Goal: Task Accomplishment & Management: Manage account settings

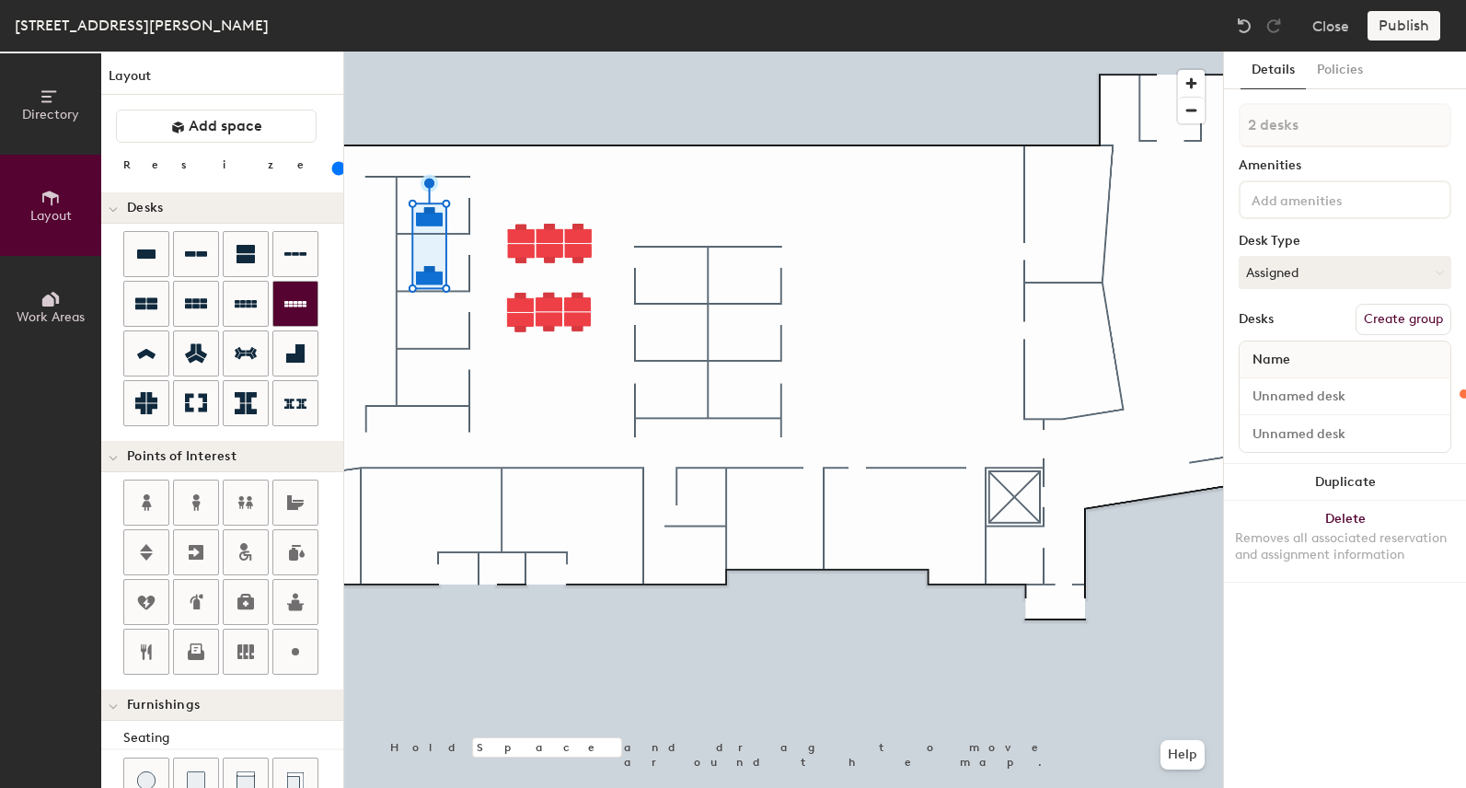
click at [509, 52] on div at bounding box center [783, 52] width 879 height 0
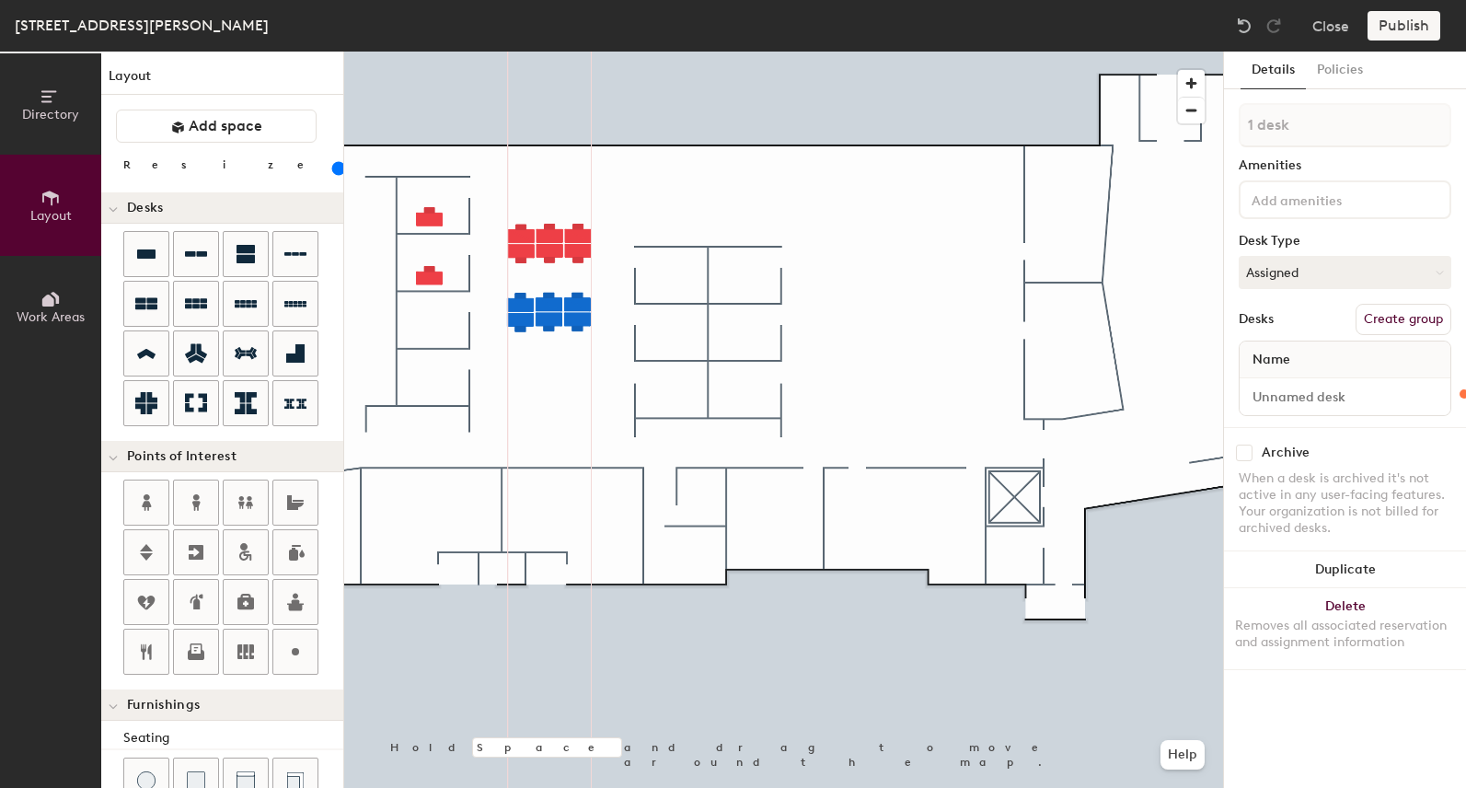
type input "120"
type input "1 desk"
click at [541, 52] on div at bounding box center [783, 52] width 879 height 0
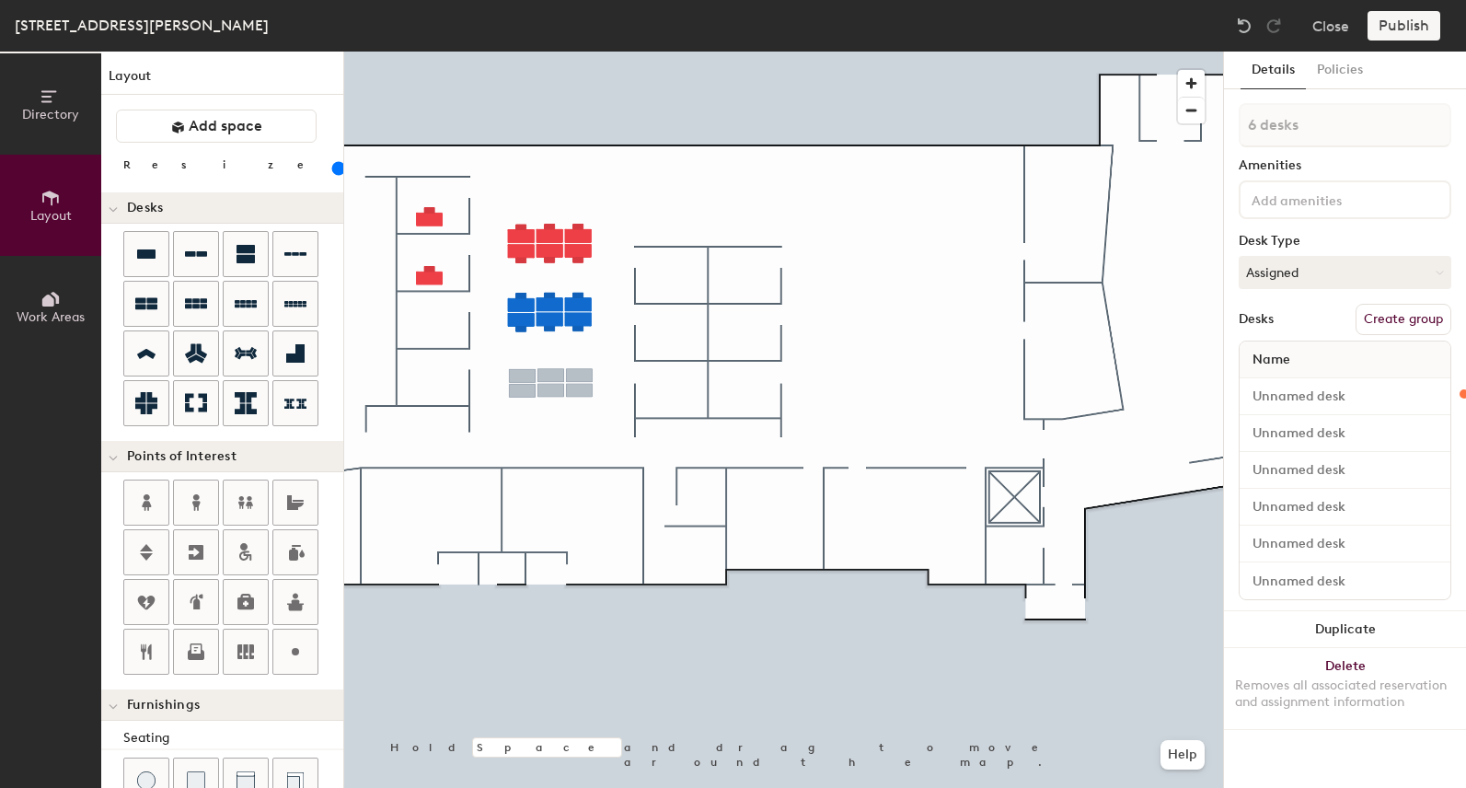
type input "120"
type input "1 desk"
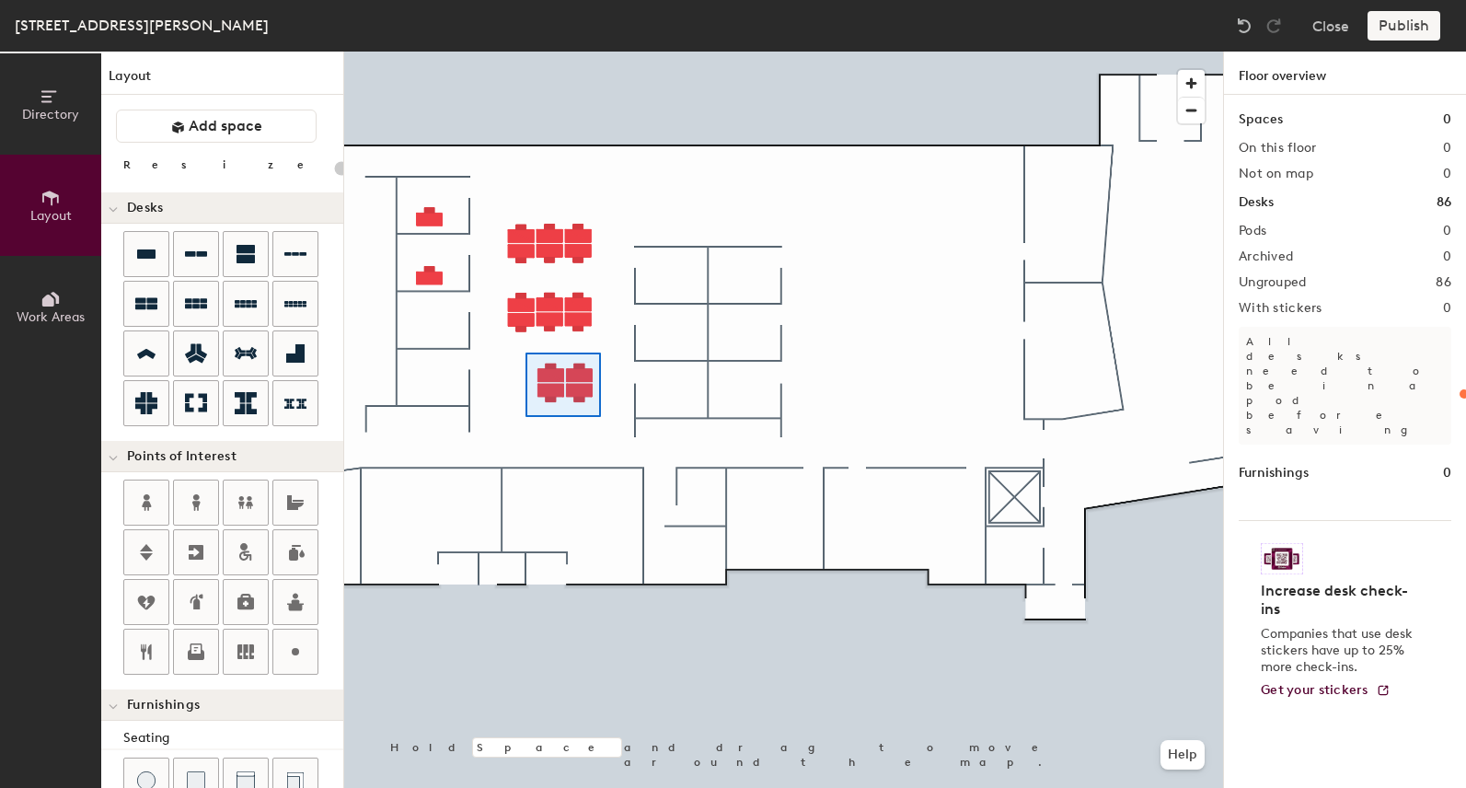
click at [600, 52] on div at bounding box center [783, 52] width 879 height 0
click at [569, 52] on div at bounding box center [783, 52] width 879 height 0
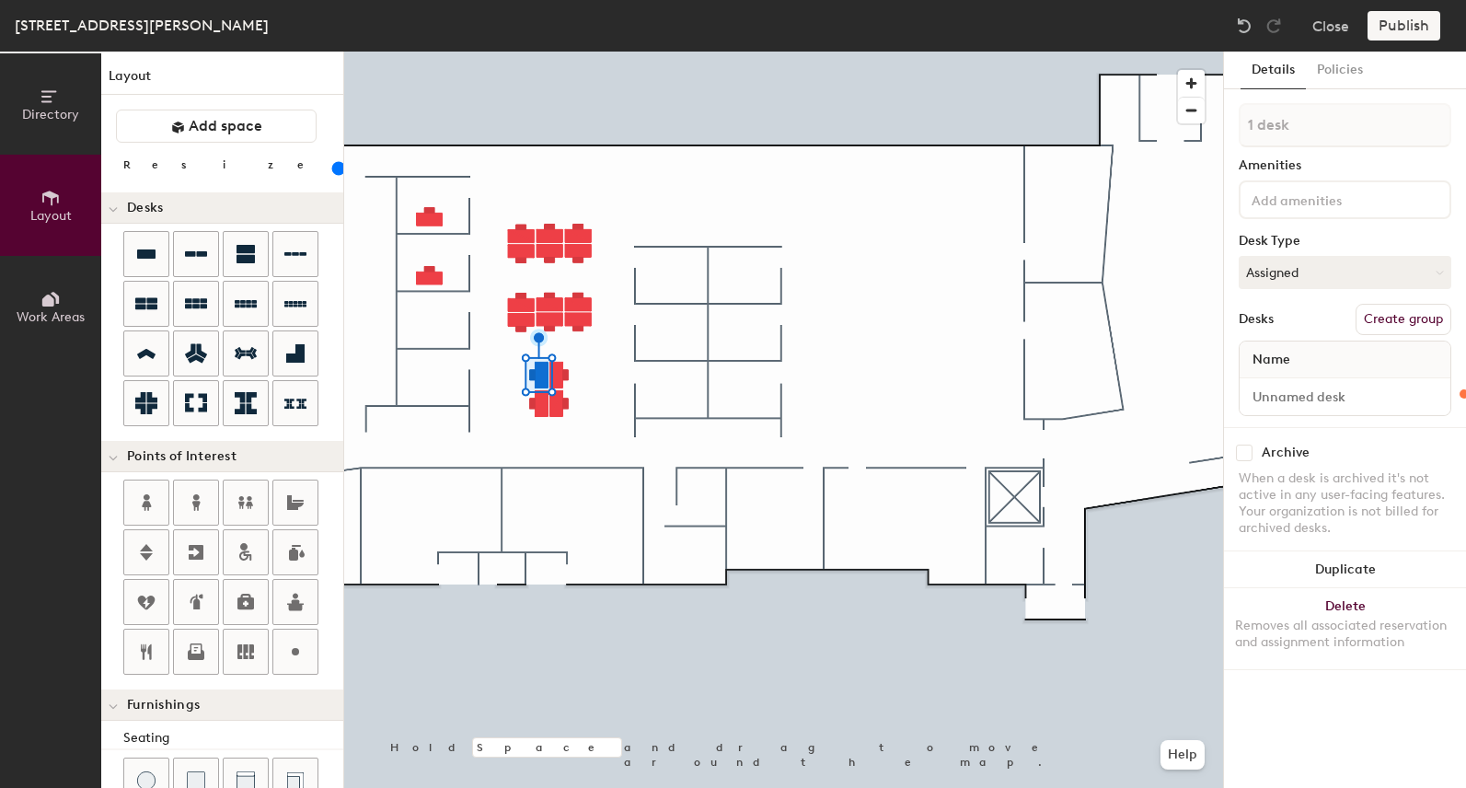
type input "120"
type input "2 desks"
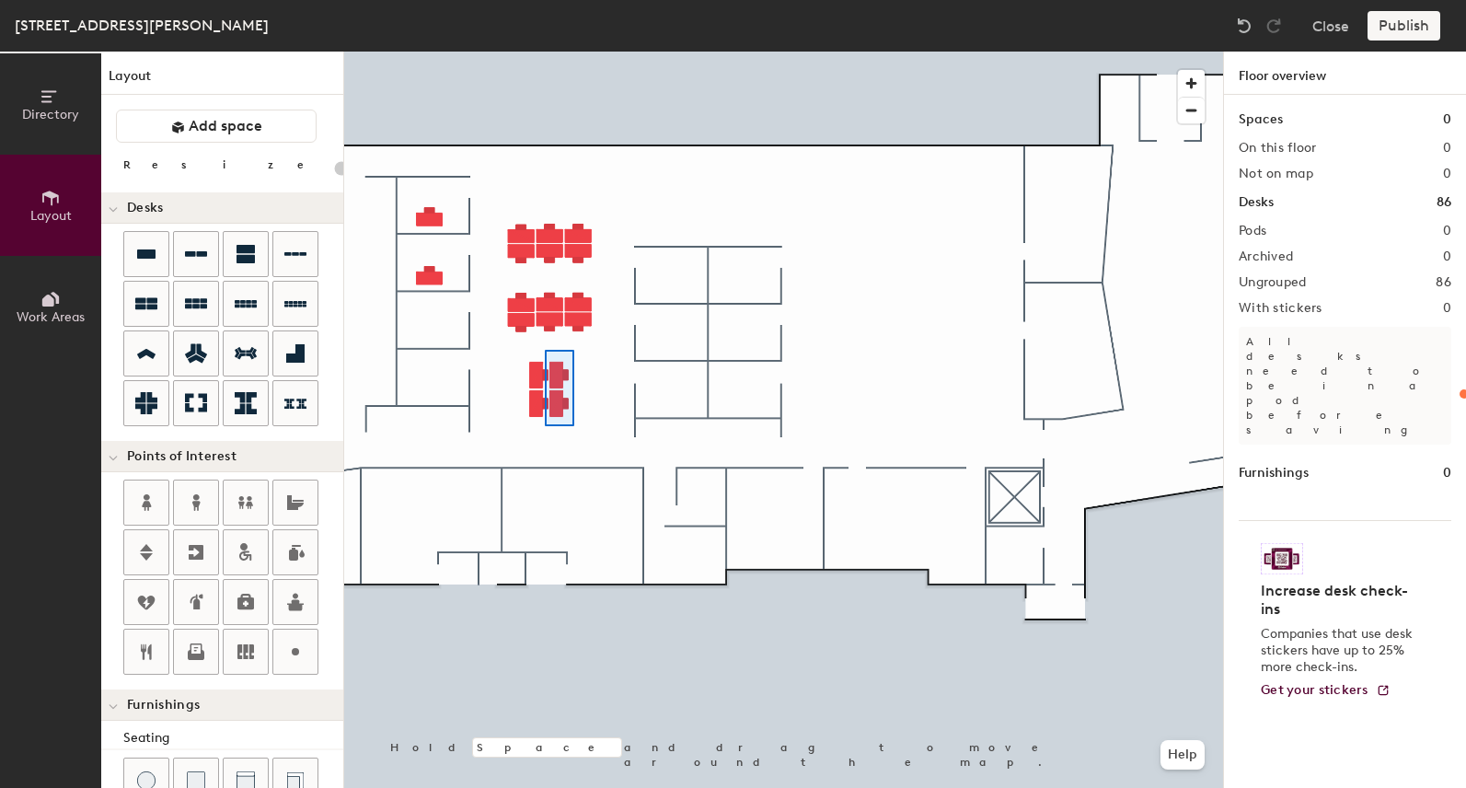
click at [545, 52] on div at bounding box center [783, 52] width 879 height 0
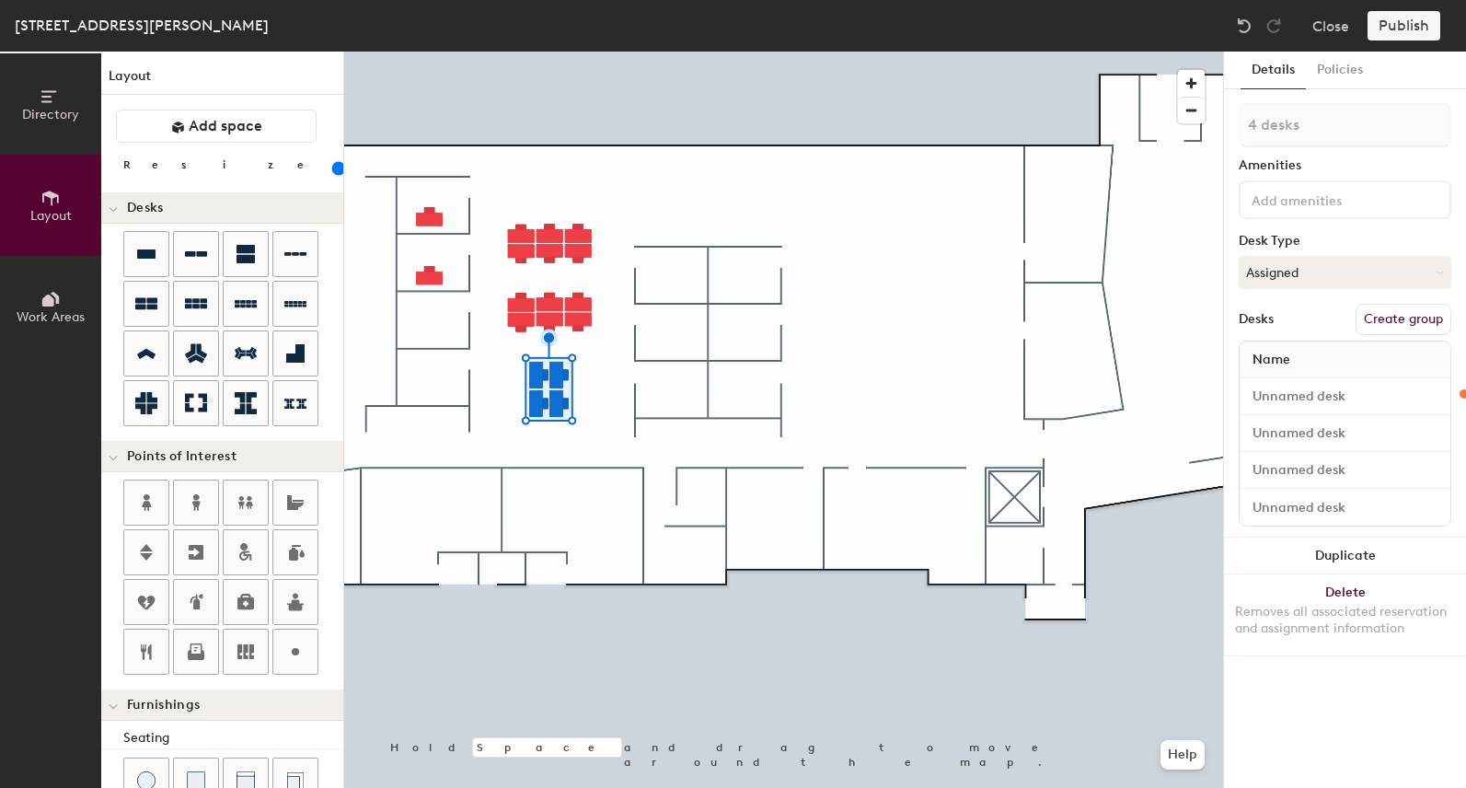
click at [596, 52] on div at bounding box center [783, 52] width 879 height 0
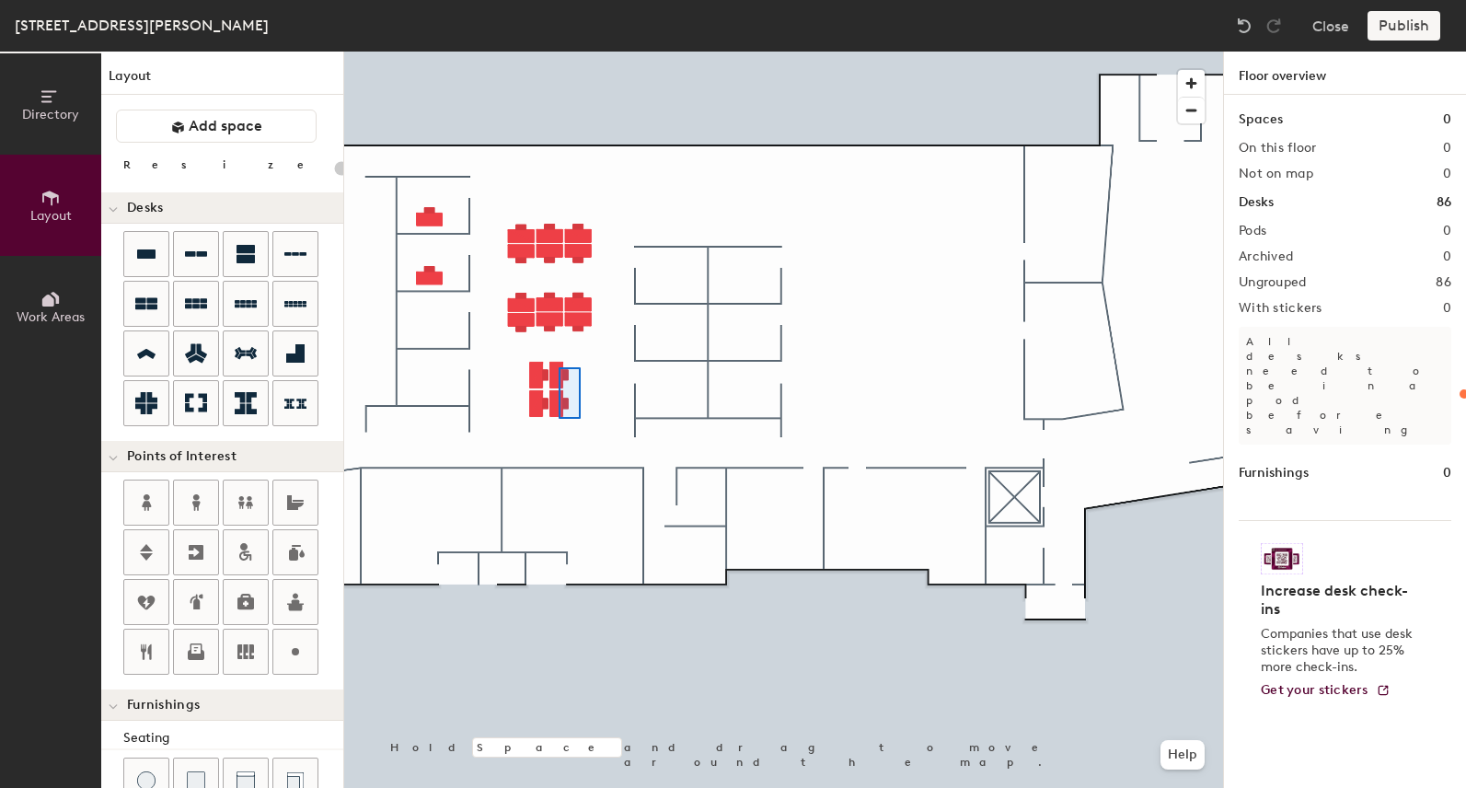
click at [558, 52] on div at bounding box center [783, 52] width 879 height 0
click at [552, 52] on div at bounding box center [783, 52] width 879 height 0
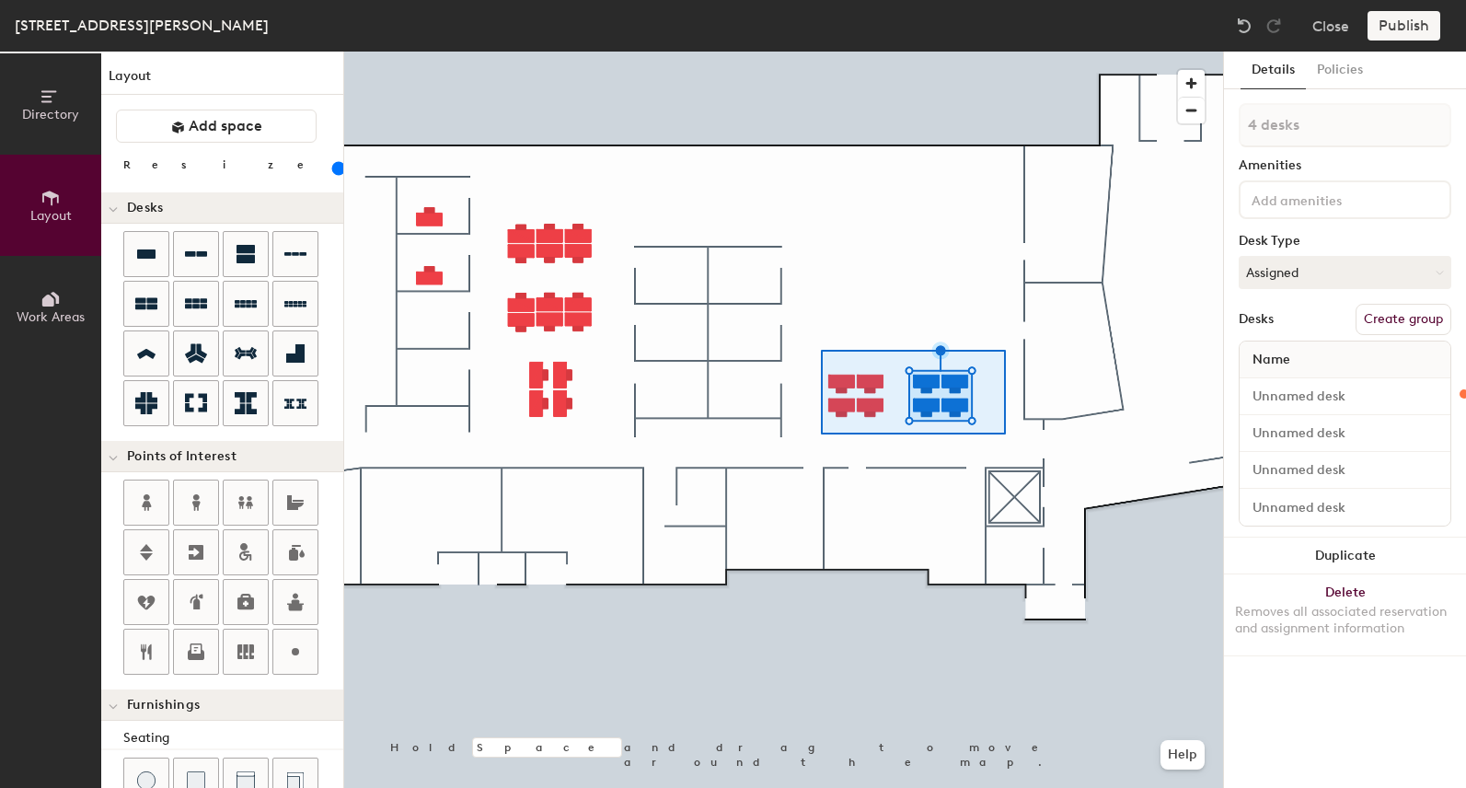
type input "120"
type input "8 desks"
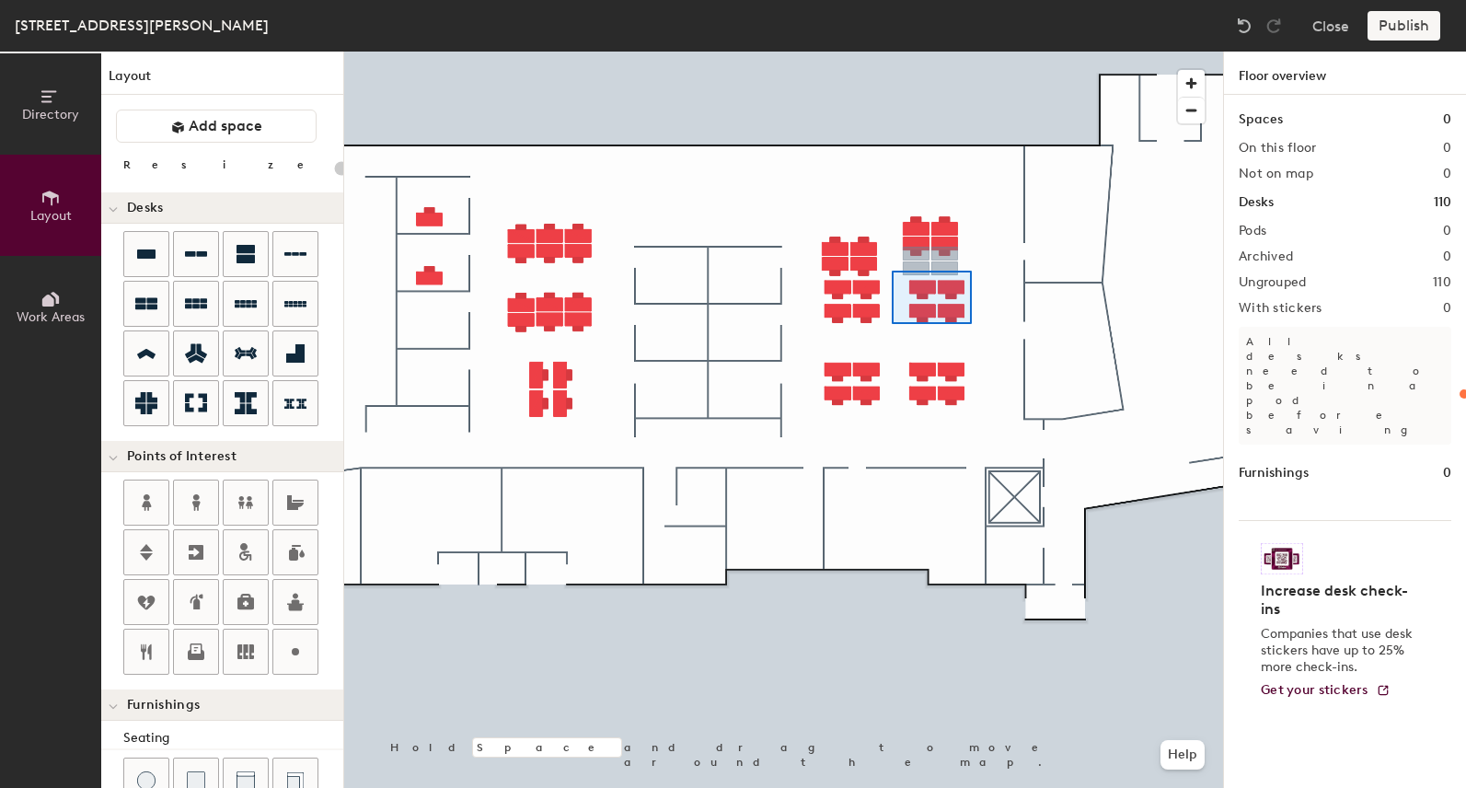
click at [891, 52] on div at bounding box center [783, 52] width 879 height 0
click at [811, 52] on div at bounding box center [783, 52] width 879 height 0
click at [802, 52] on div at bounding box center [783, 52] width 879 height 0
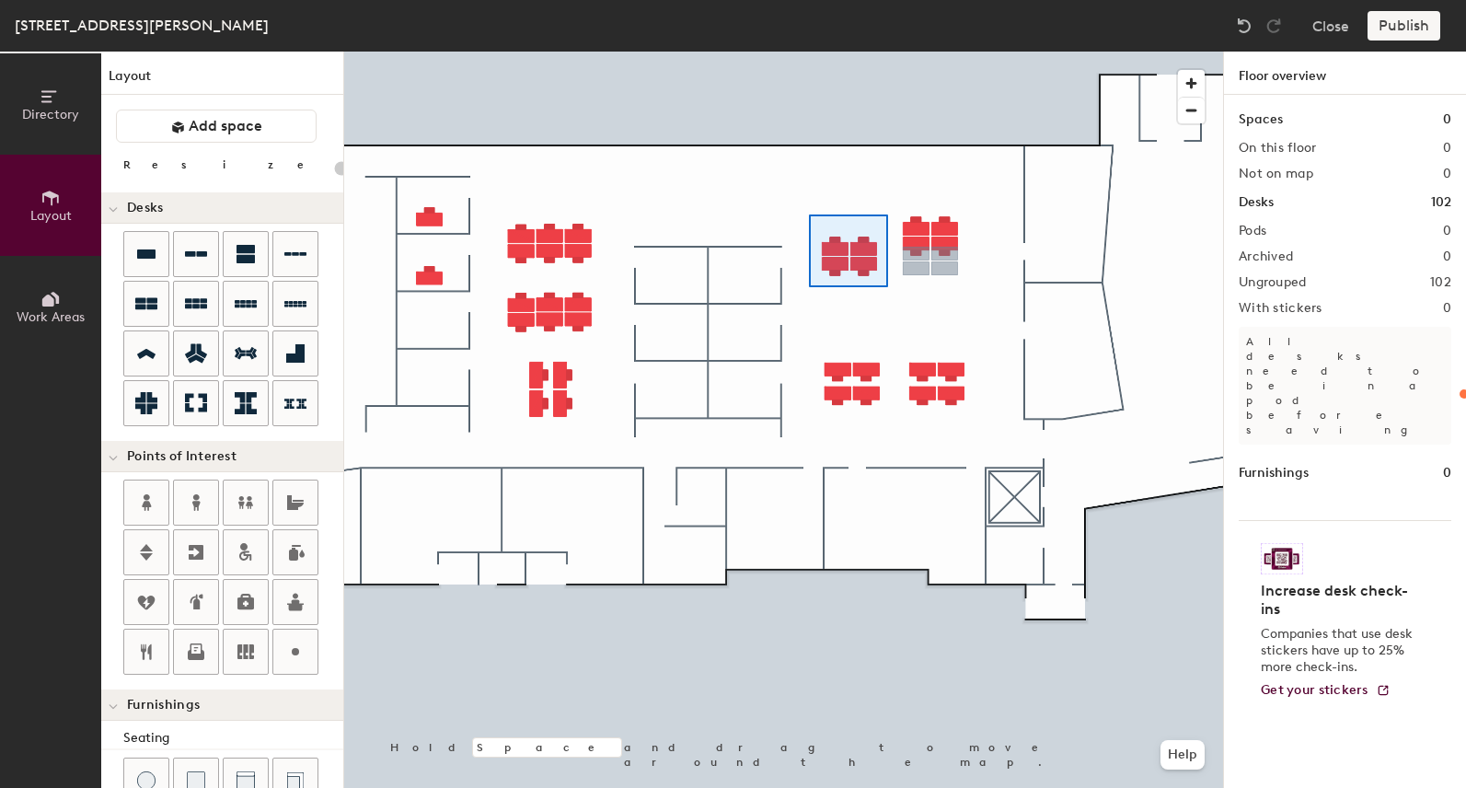
click at [884, 52] on div at bounding box center [783, 52] width 879 height 0
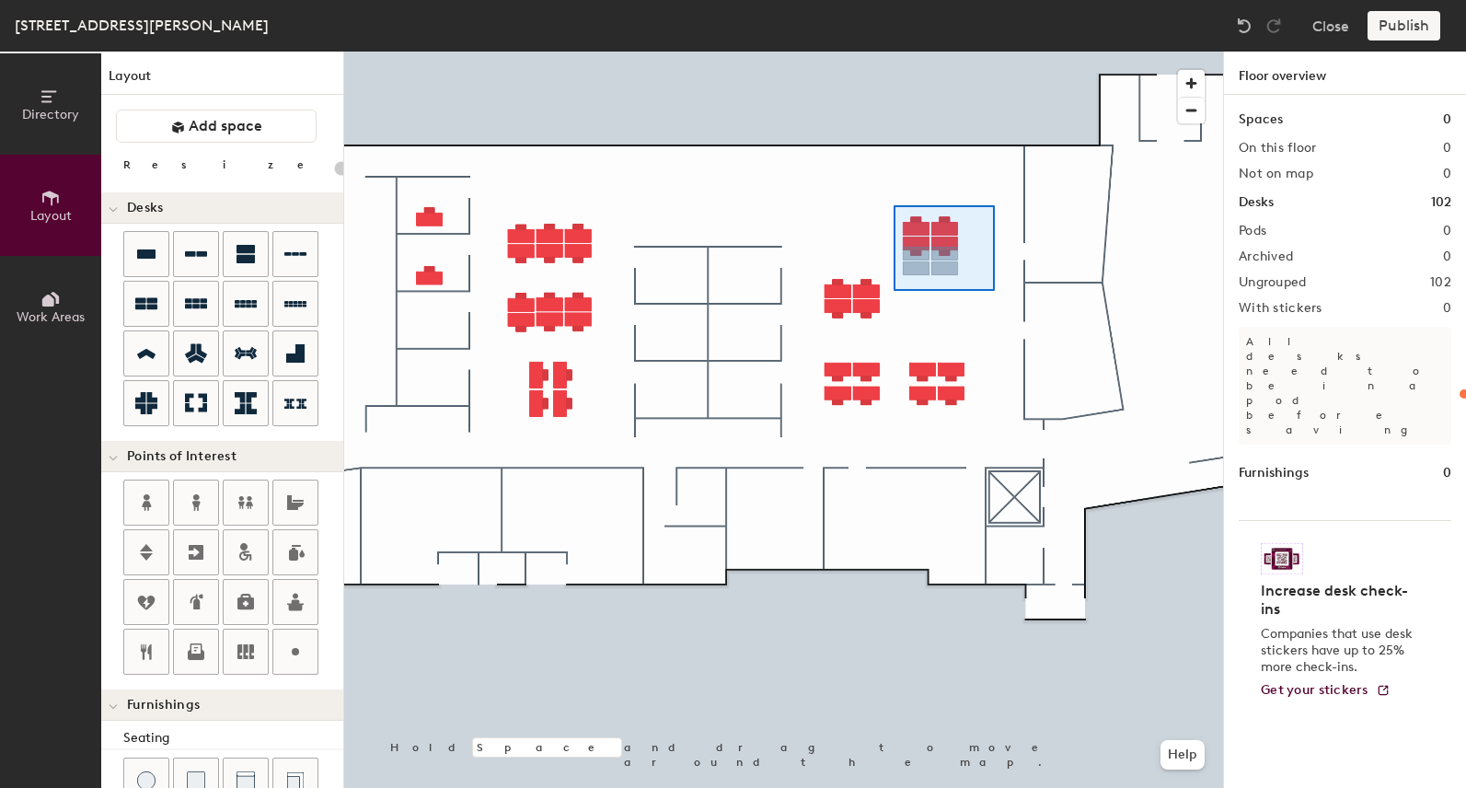
click at [991, 52] on div at bounding box center [783, 52] width 879 height 0
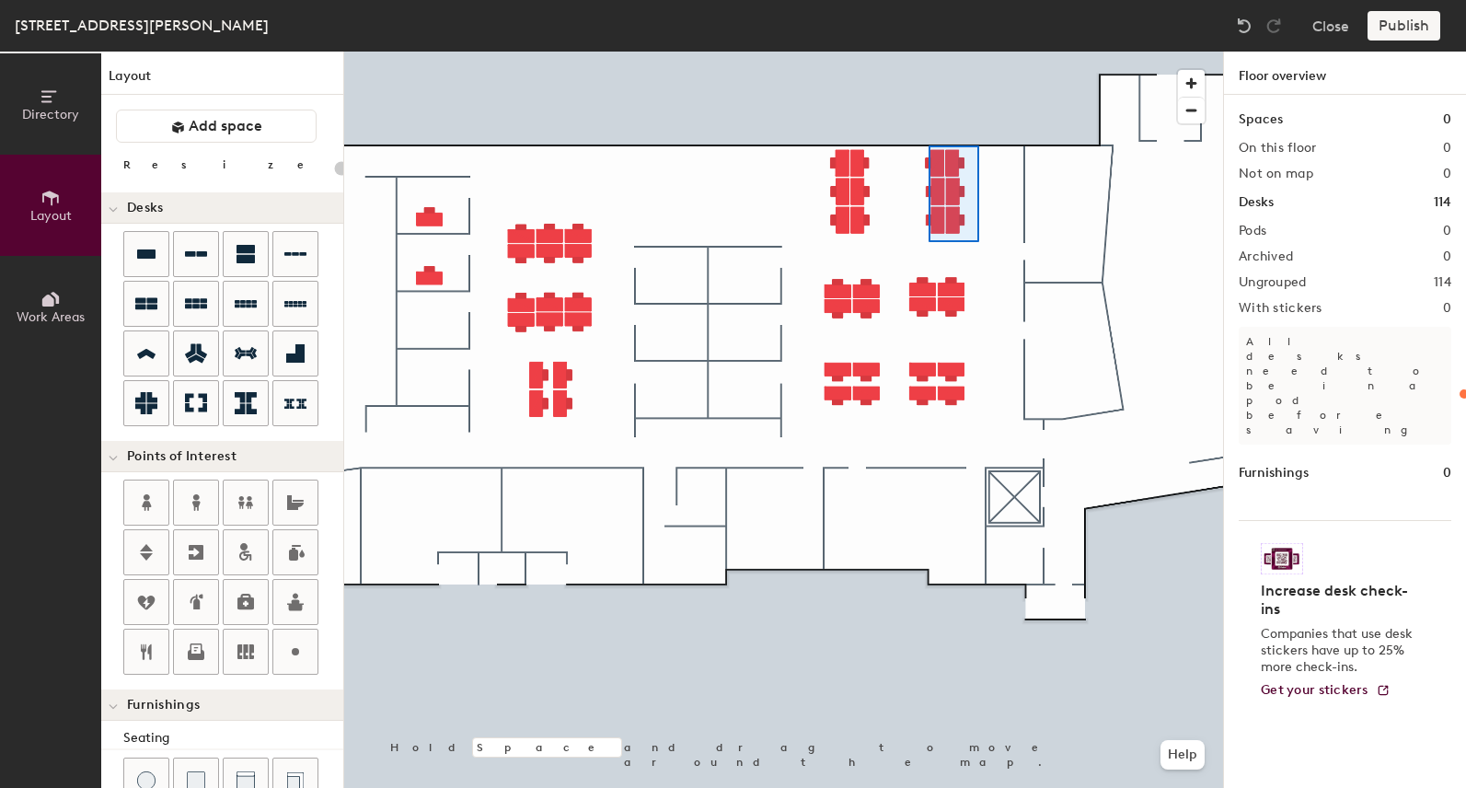
click at [925, 52] on div at bounding box center [783, 52] width 879 height 0
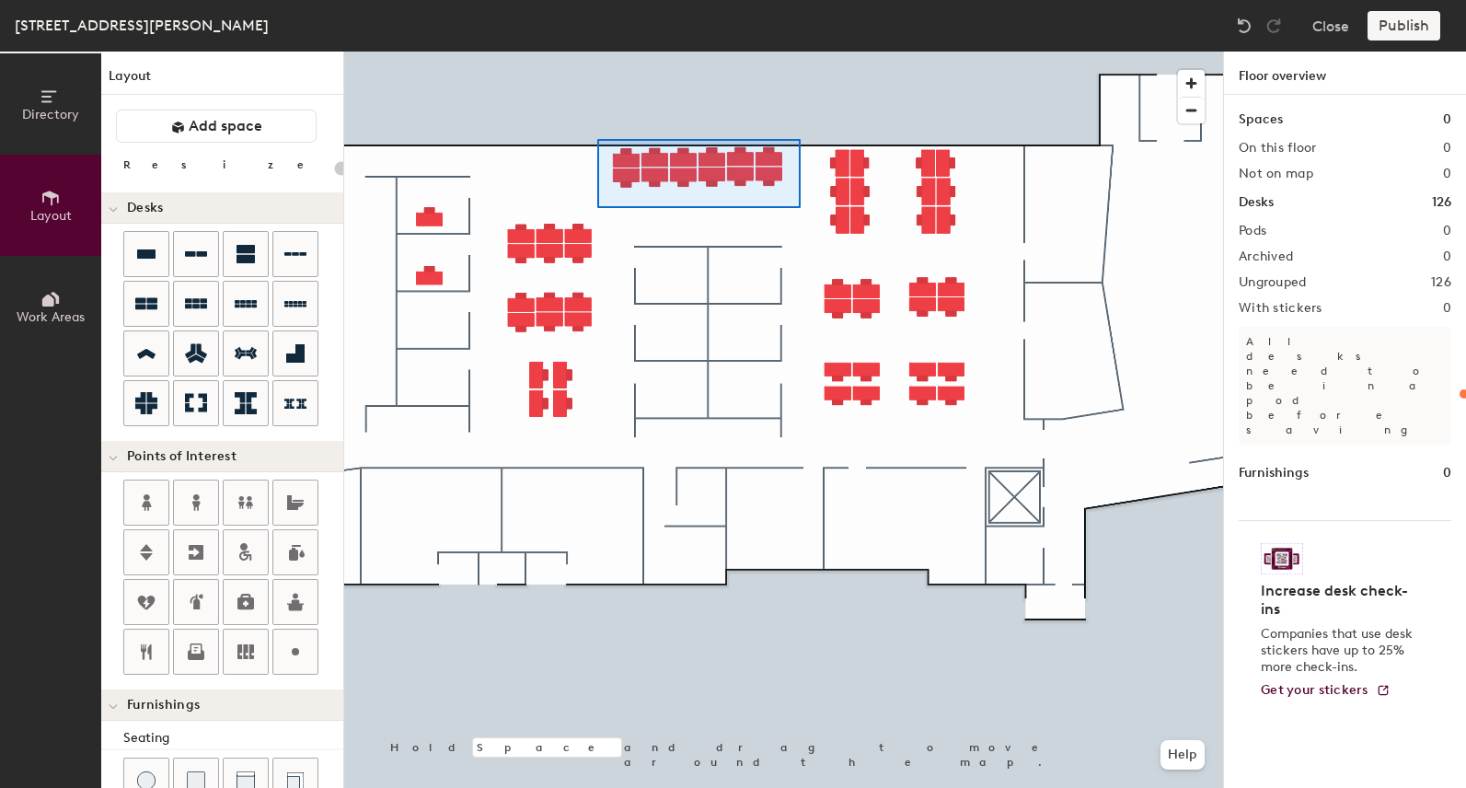
click at [597, 52] on div at bounding box center [783, 52] width 879 height 0
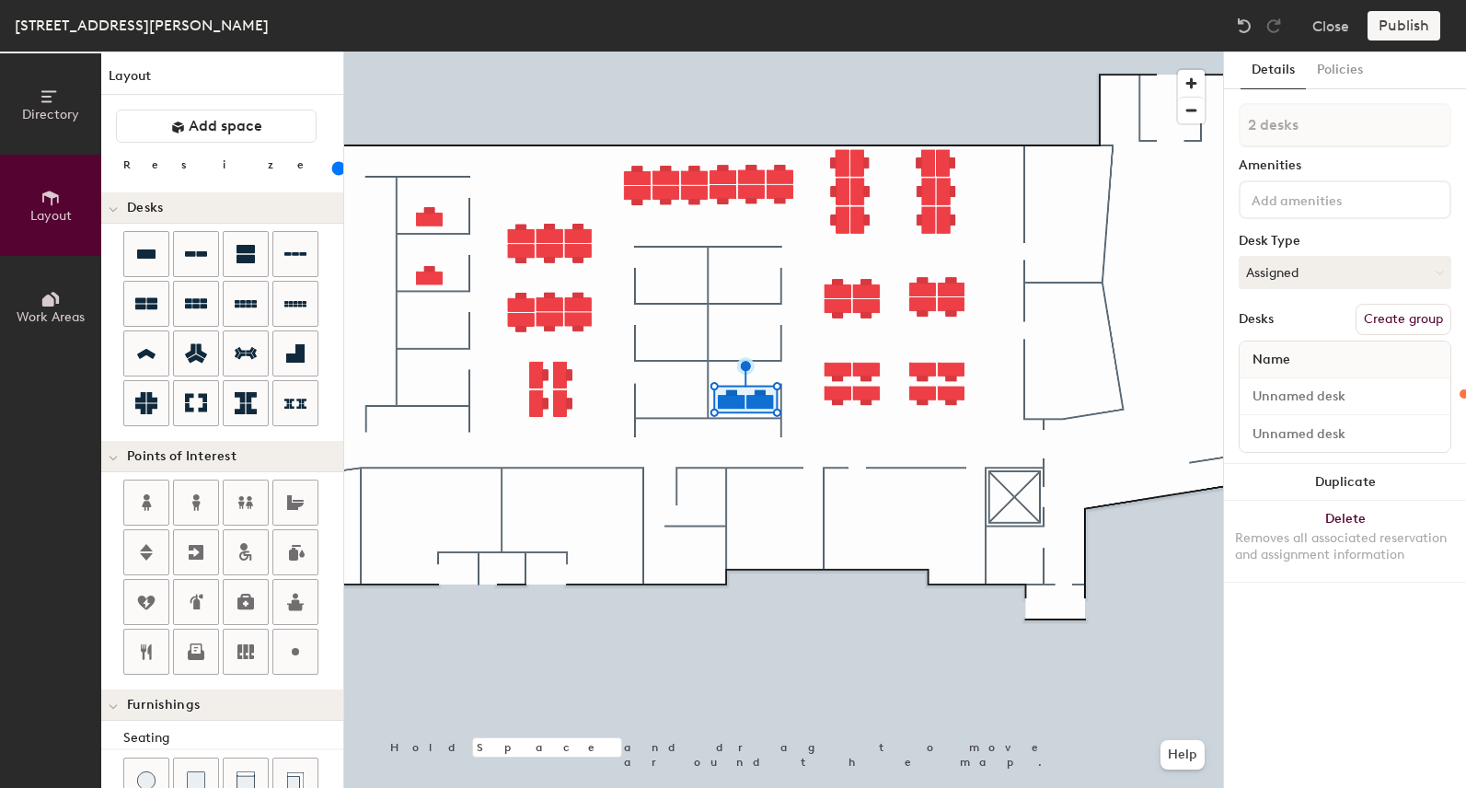
click at [430, 52] on div at bounding box center [783, 52] width 879 height 0
type input "120"
type input "1 desk"
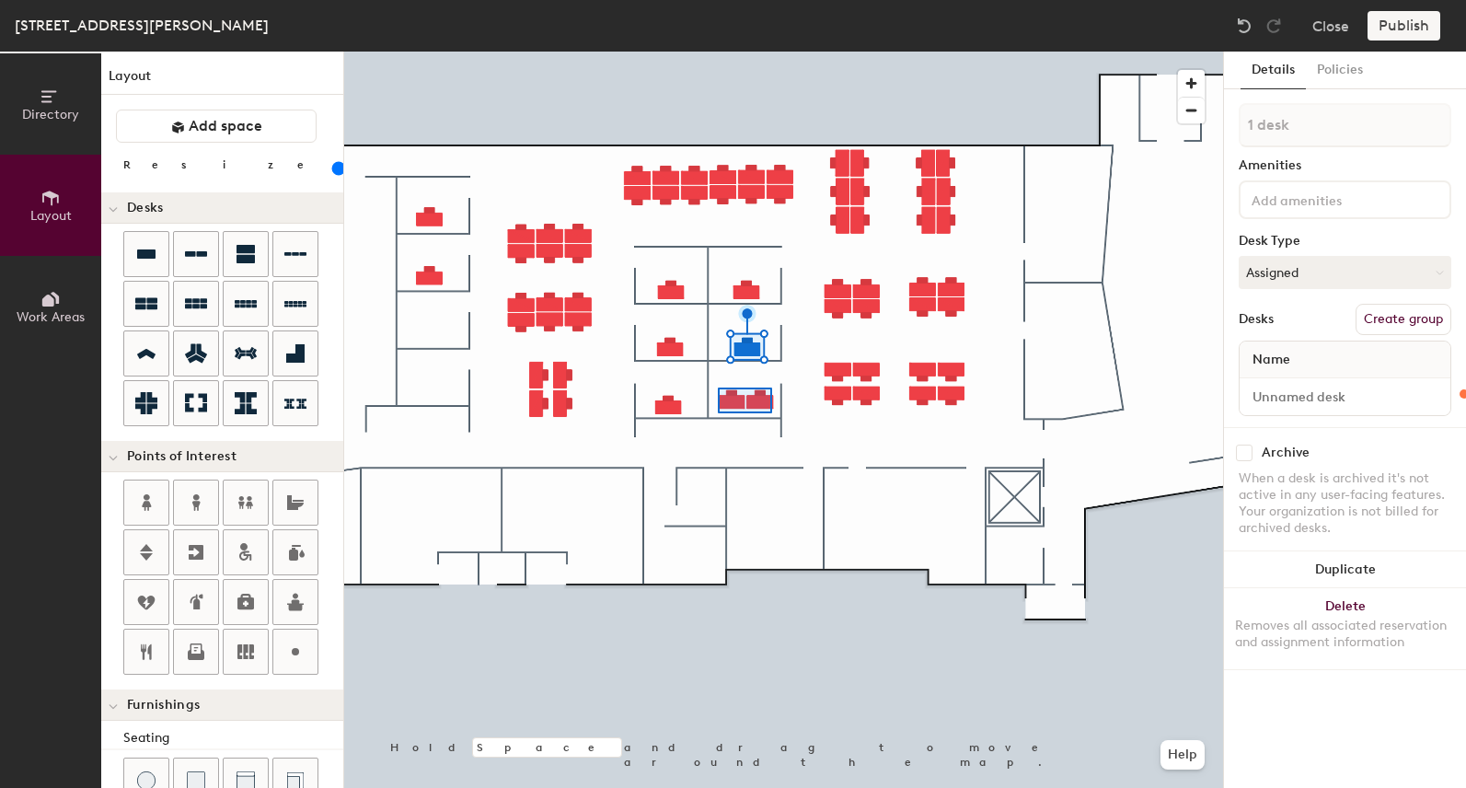
type input "120"
type input "2 desks"
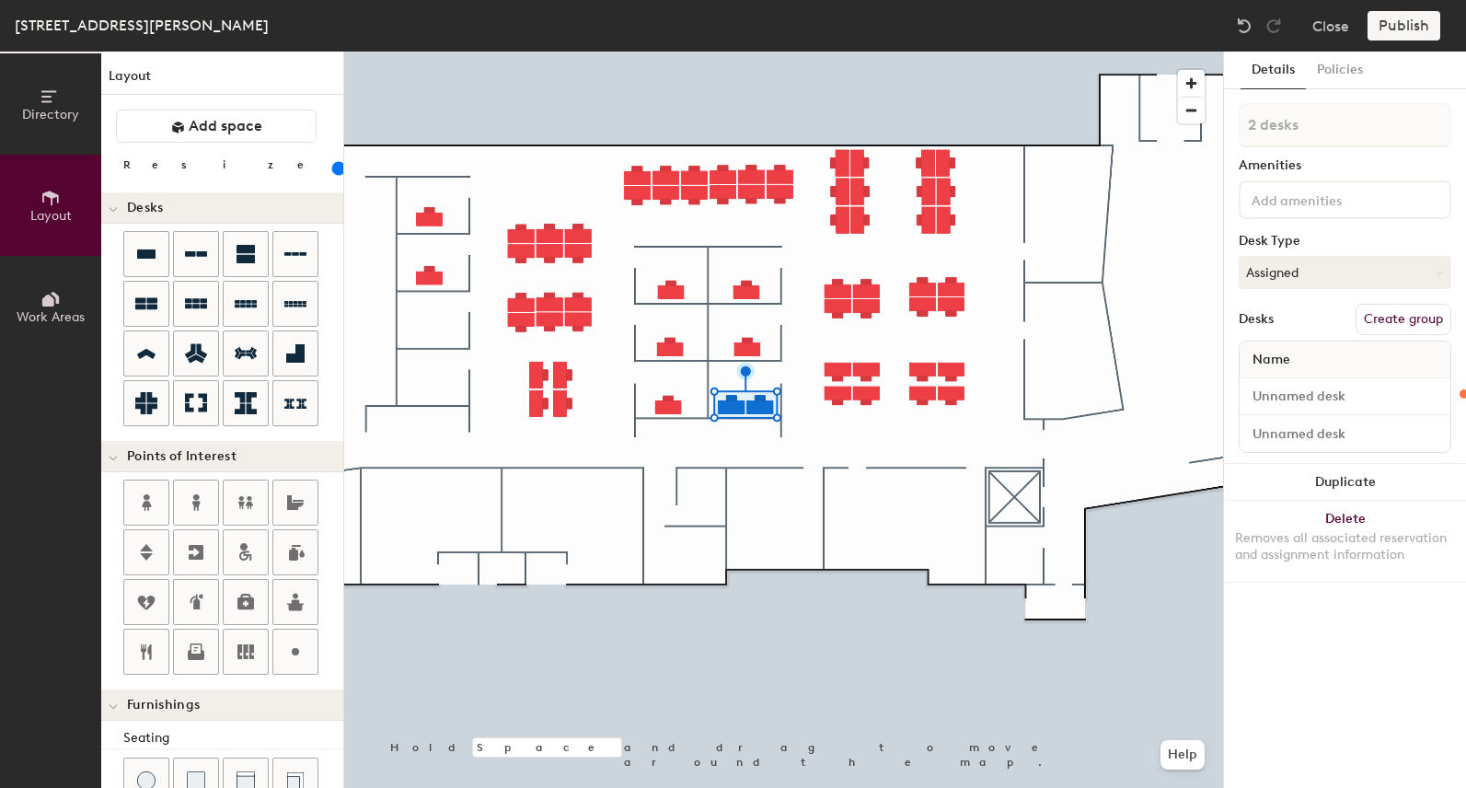
type input "120"
type input "1 desk"
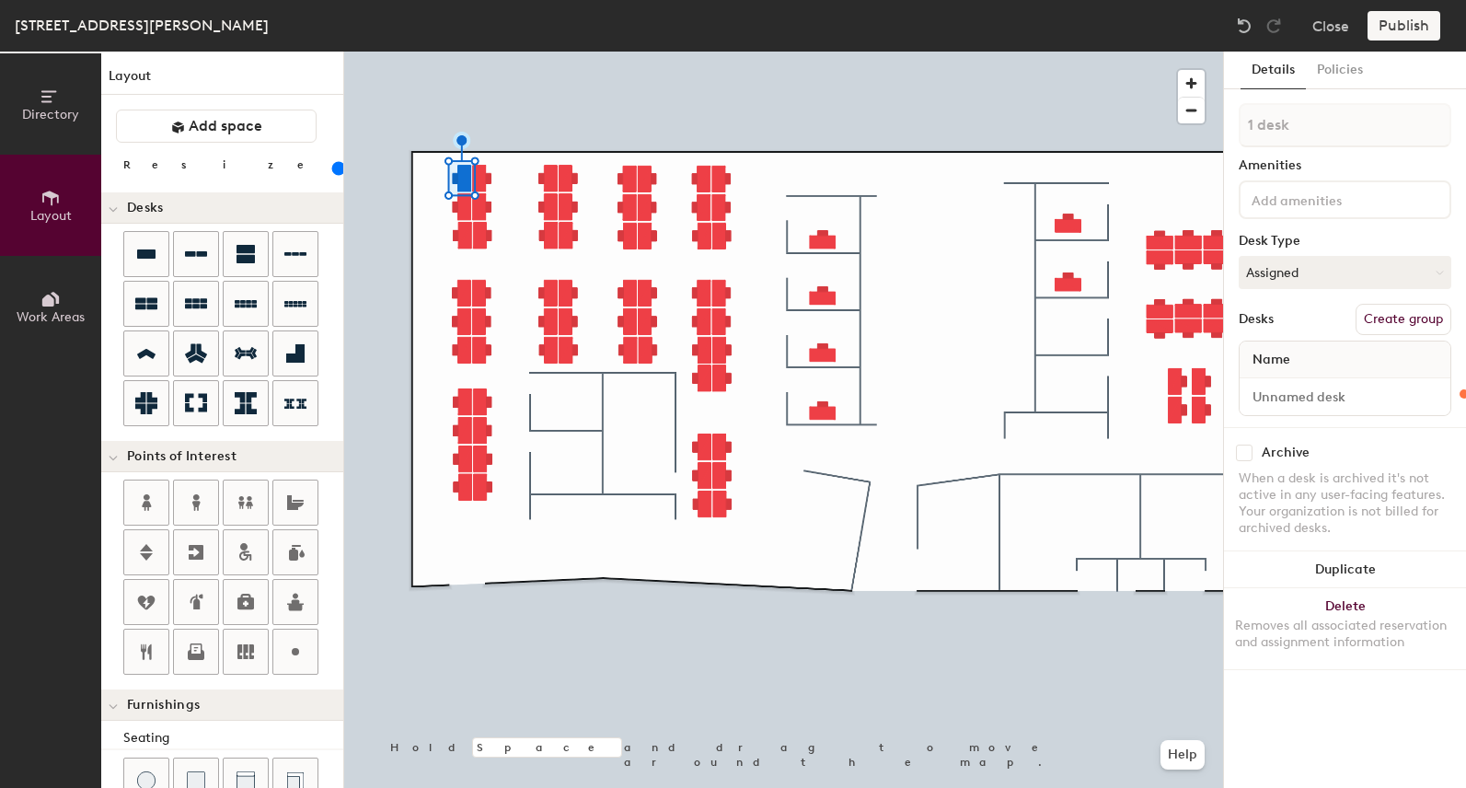
click at [462, 52] on div at bounding box center [783, 52] width 879 height 0
type input "120"
type input "2 desks"
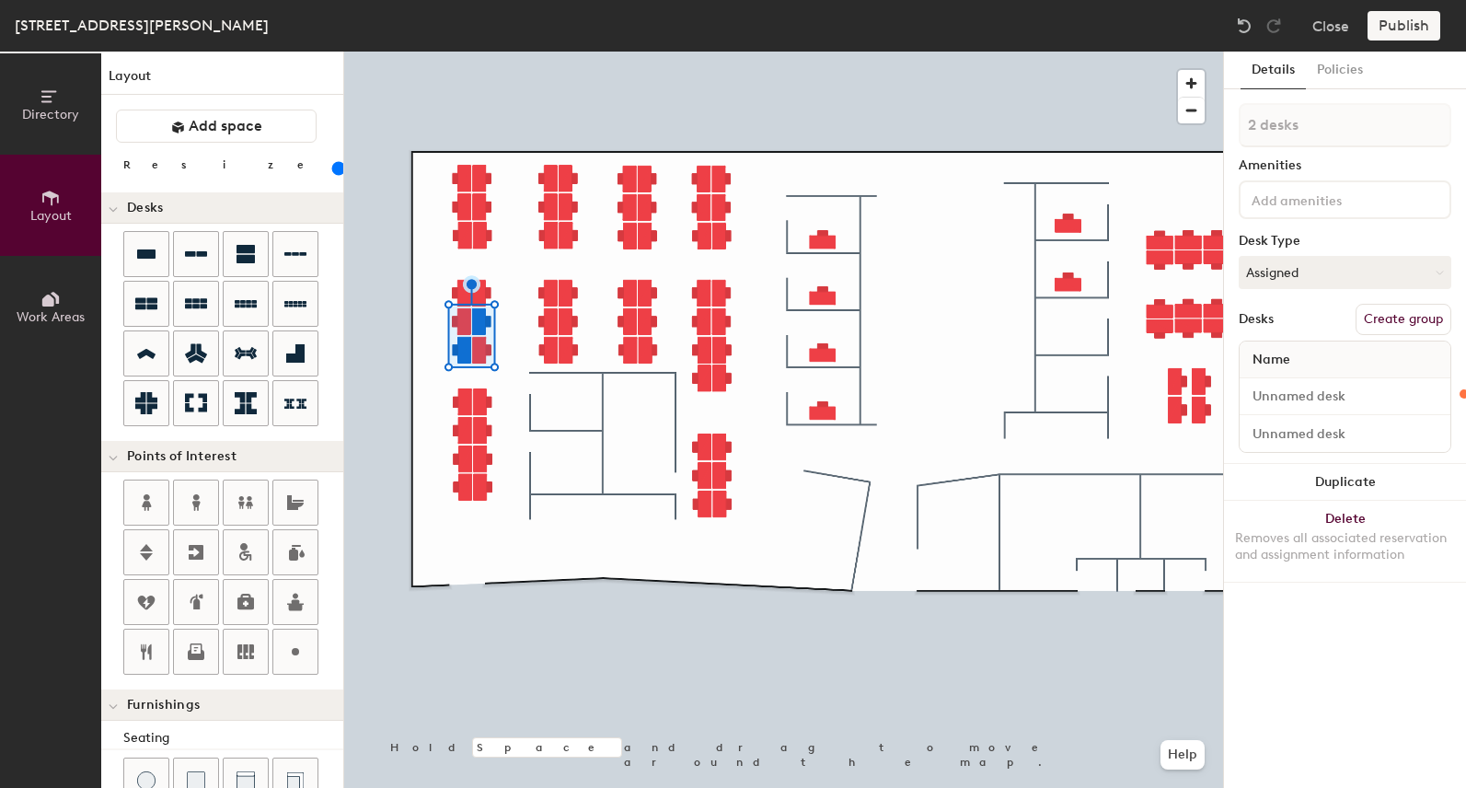
type input "120"
type input "3 desks"
type input "120"
type input "4 desks"
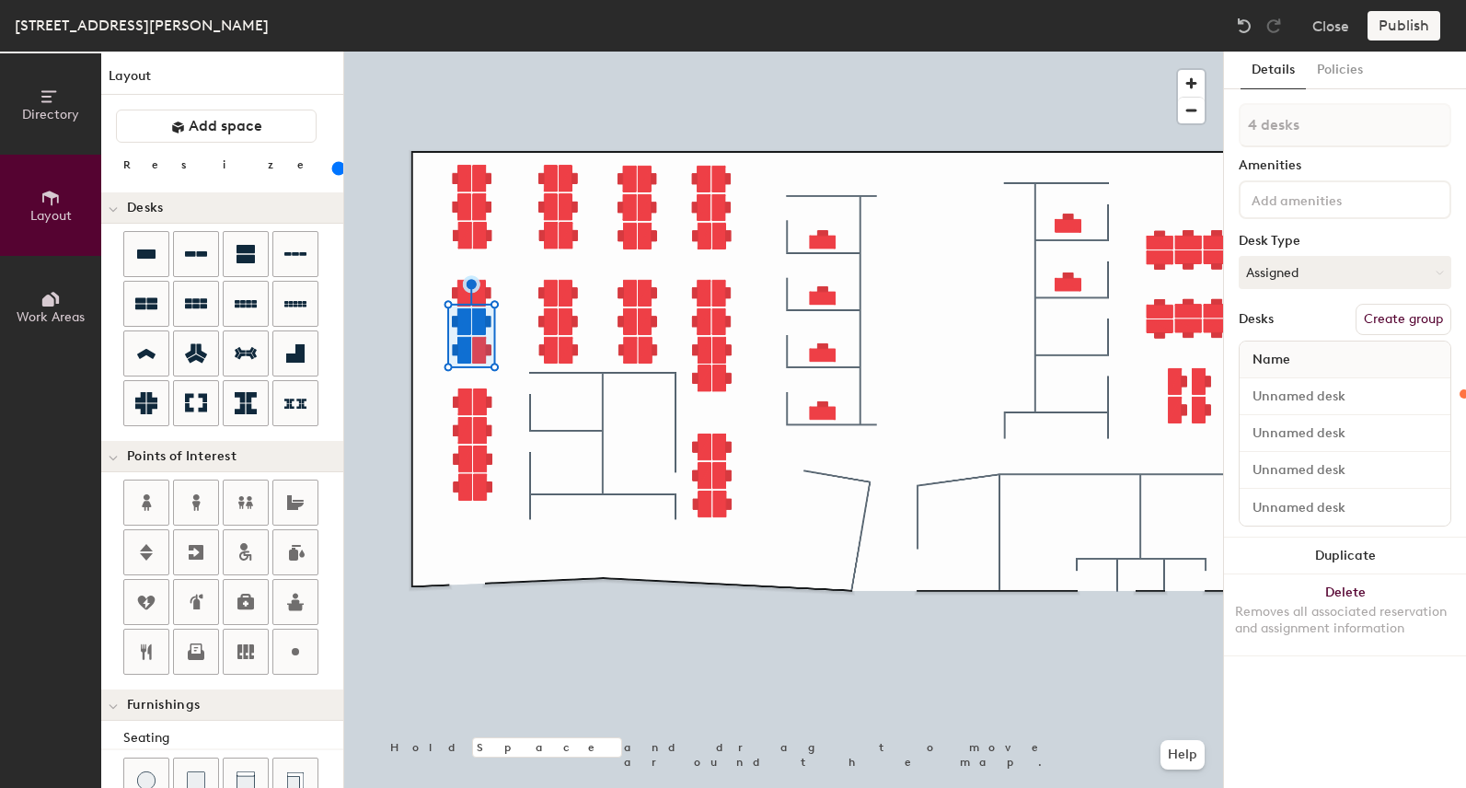
type input "120"
type input "5 desks"
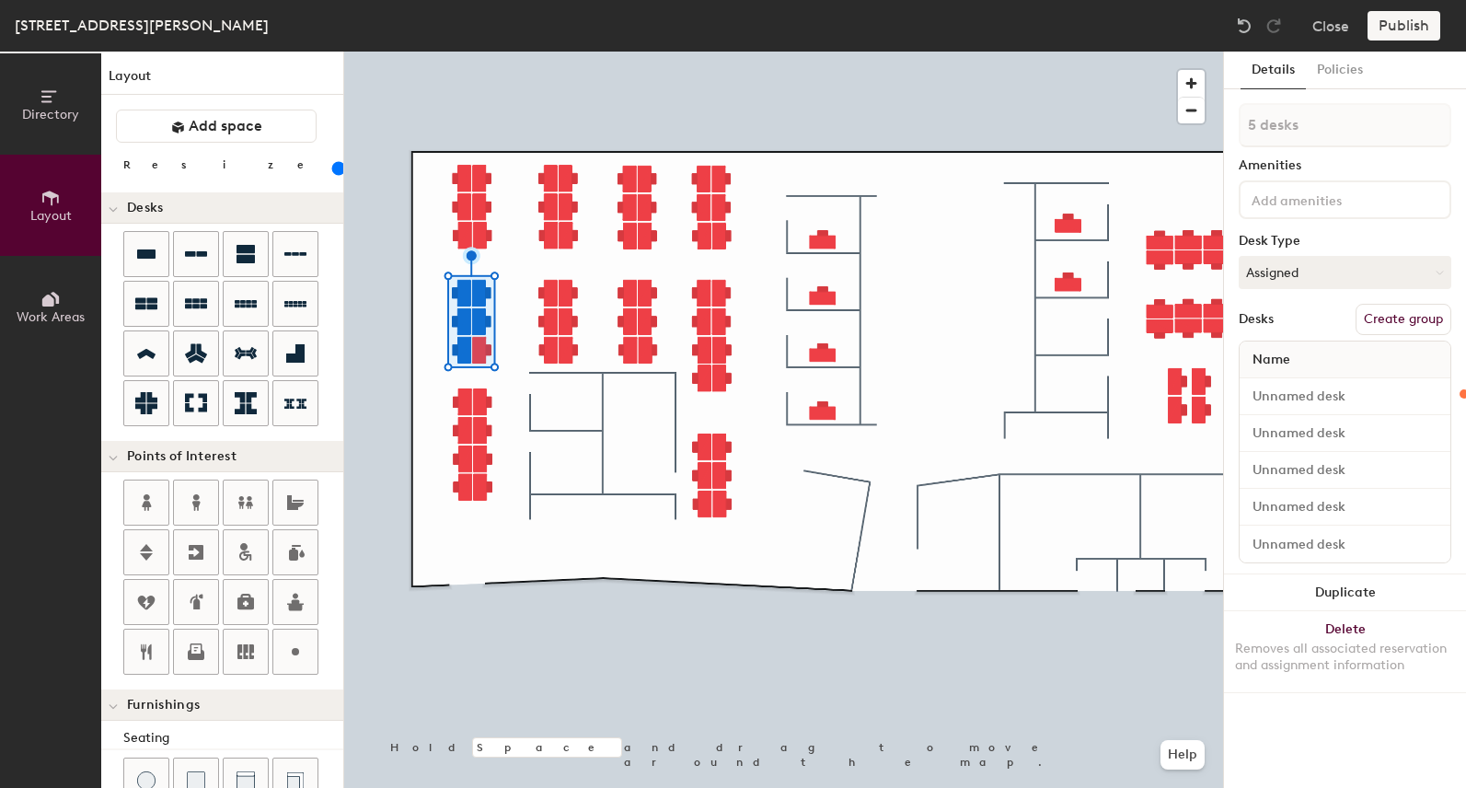
type input "120"
type input "6 desks"
type input "120"
type input "7 desks"
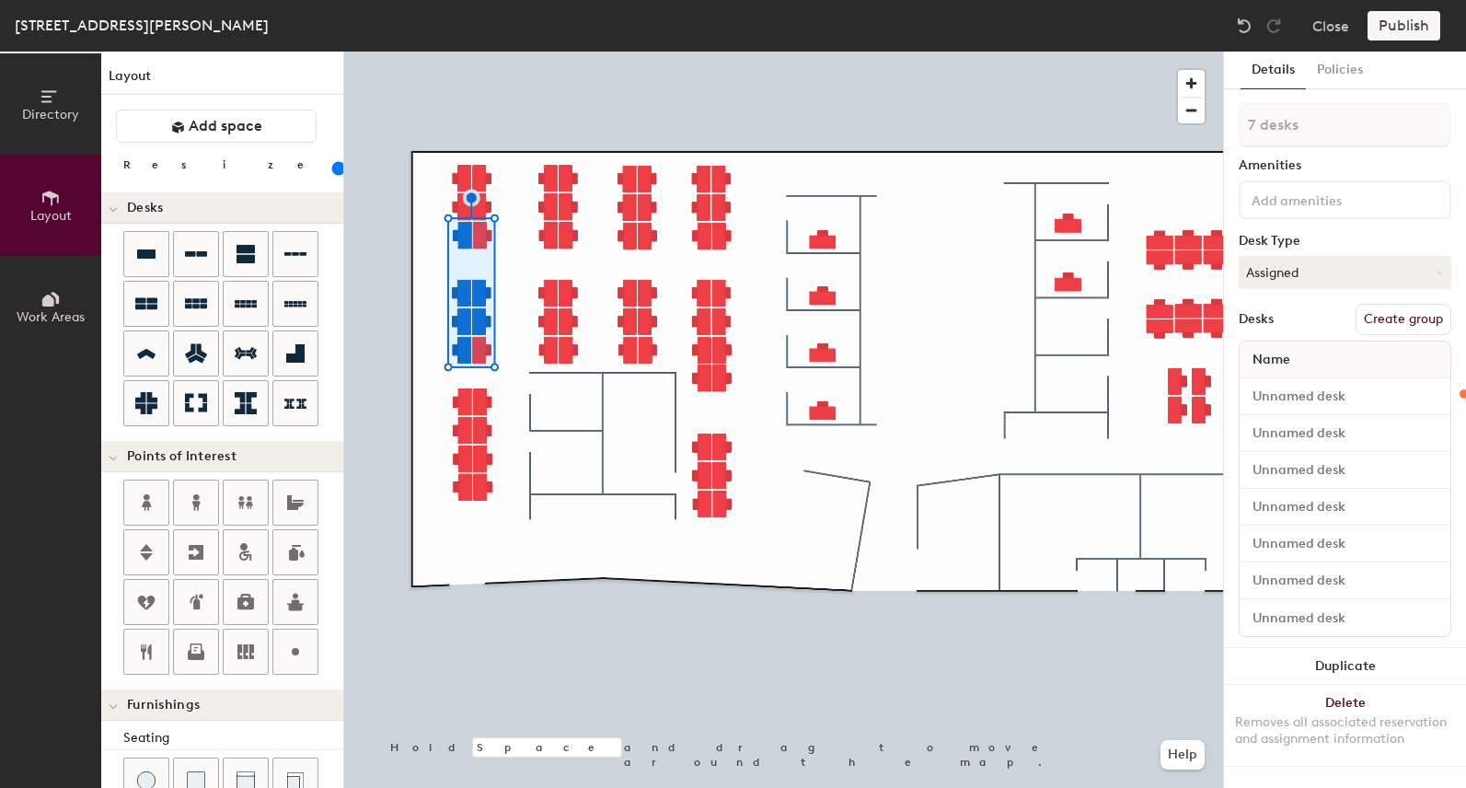
type input "120"
type input "8 desks"
type input "120"
type input "9 desks"
type input "120"
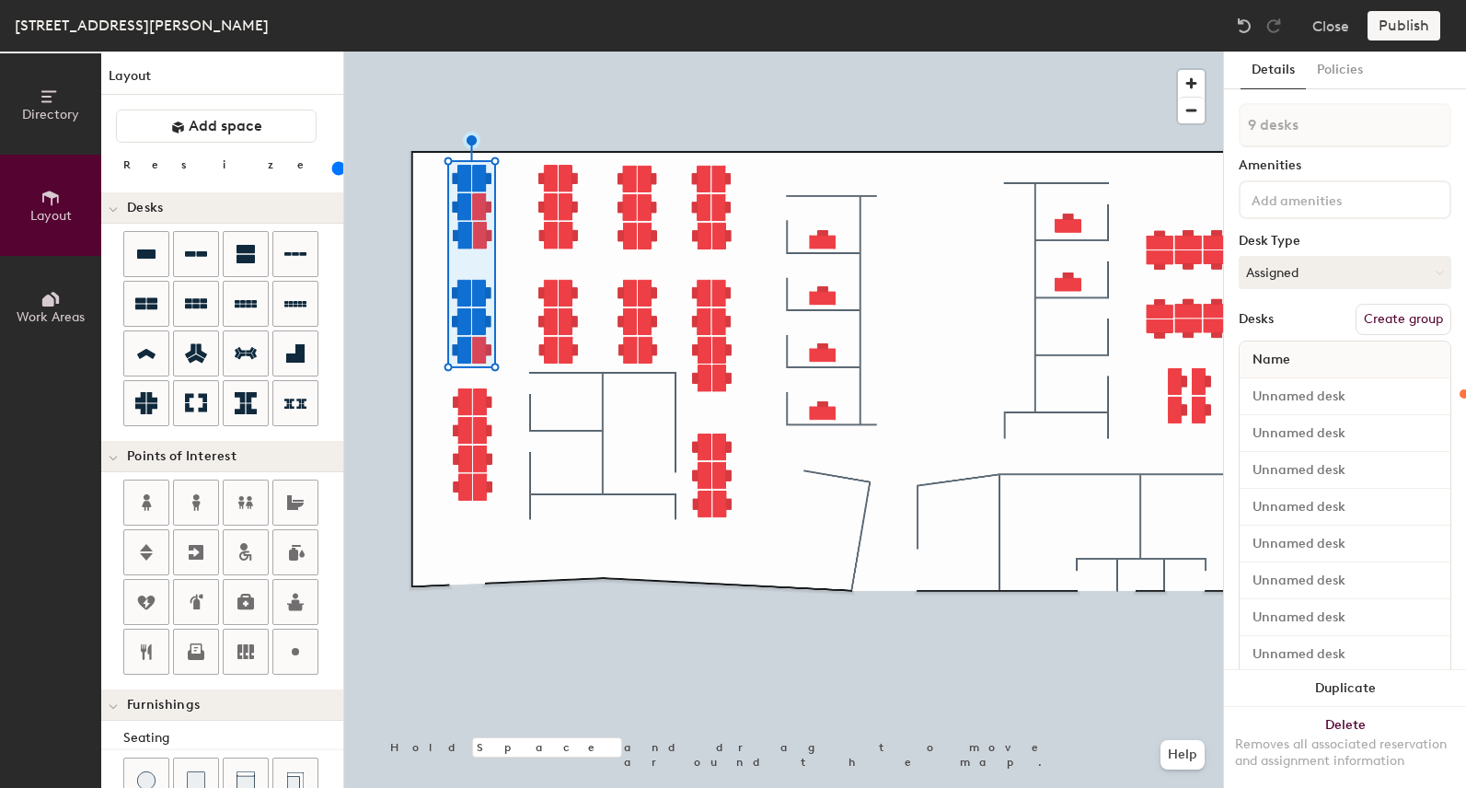
type input "10 desks"
type input "120"
type input "11 desks"
type input "120"
type input "12 desks"
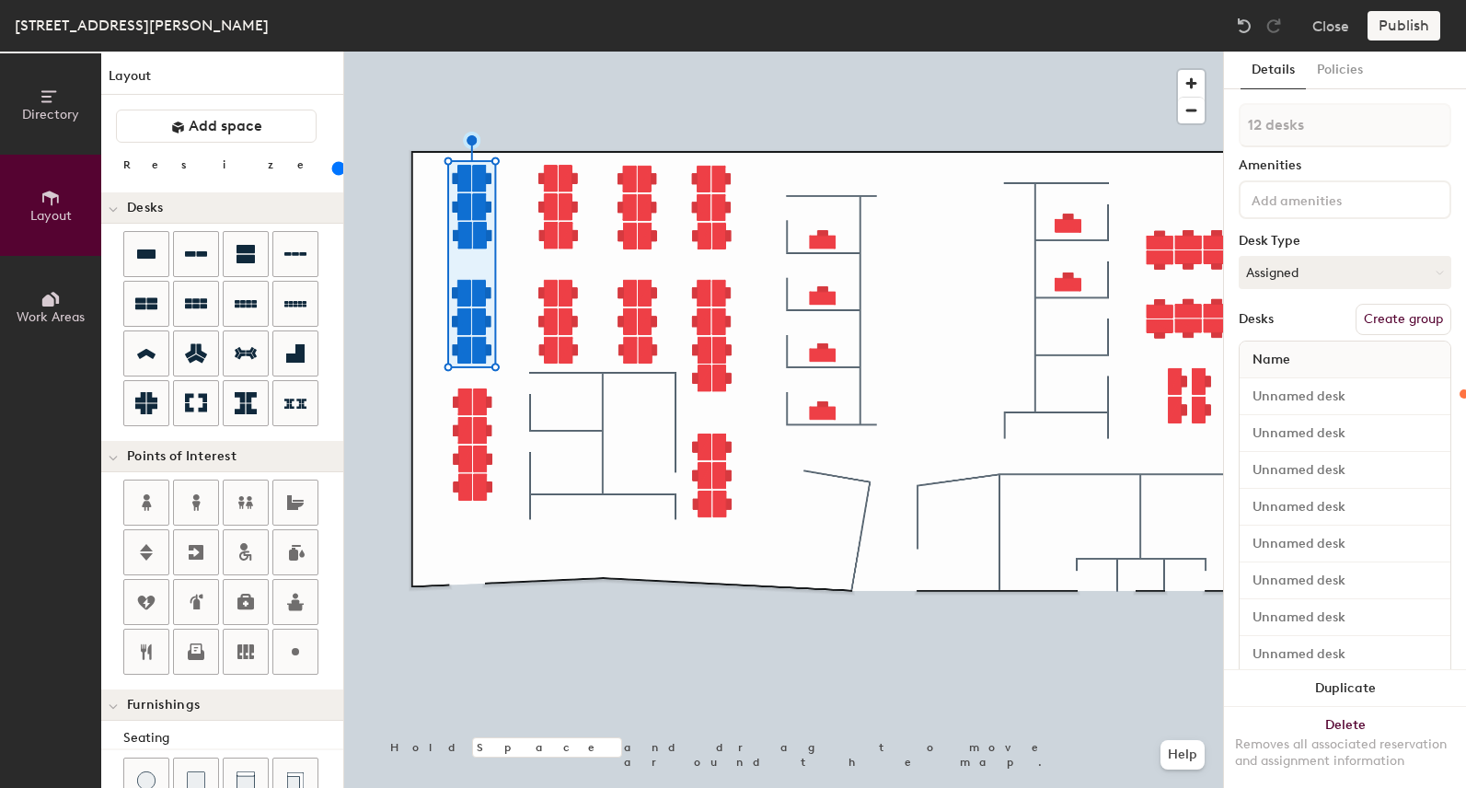
type input "120"
type input "13 desks"
type input "120"
type input "14 desks"
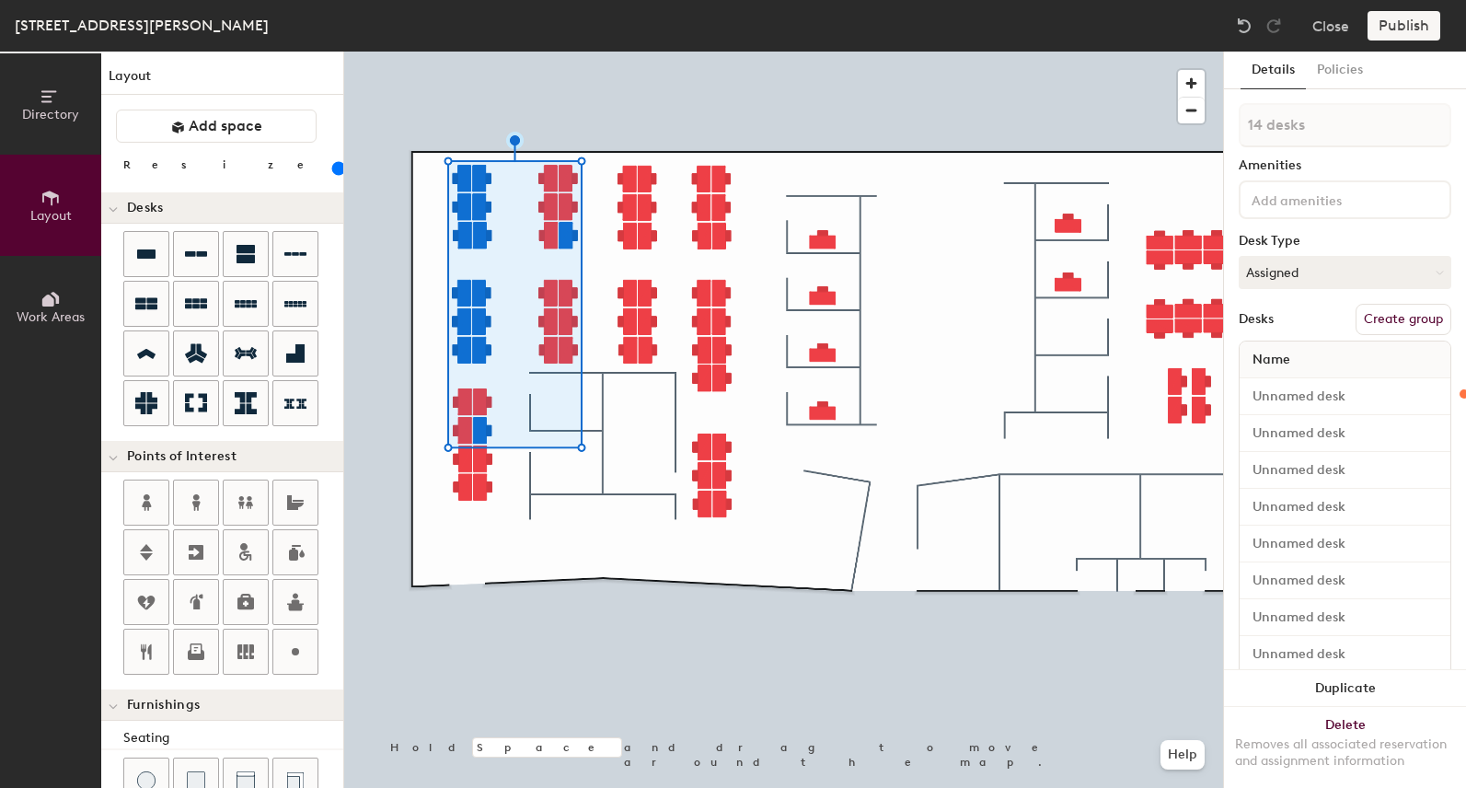
type input "120"
type input "15 desks"
type input "120"
type input "16 desks"
type input "120"
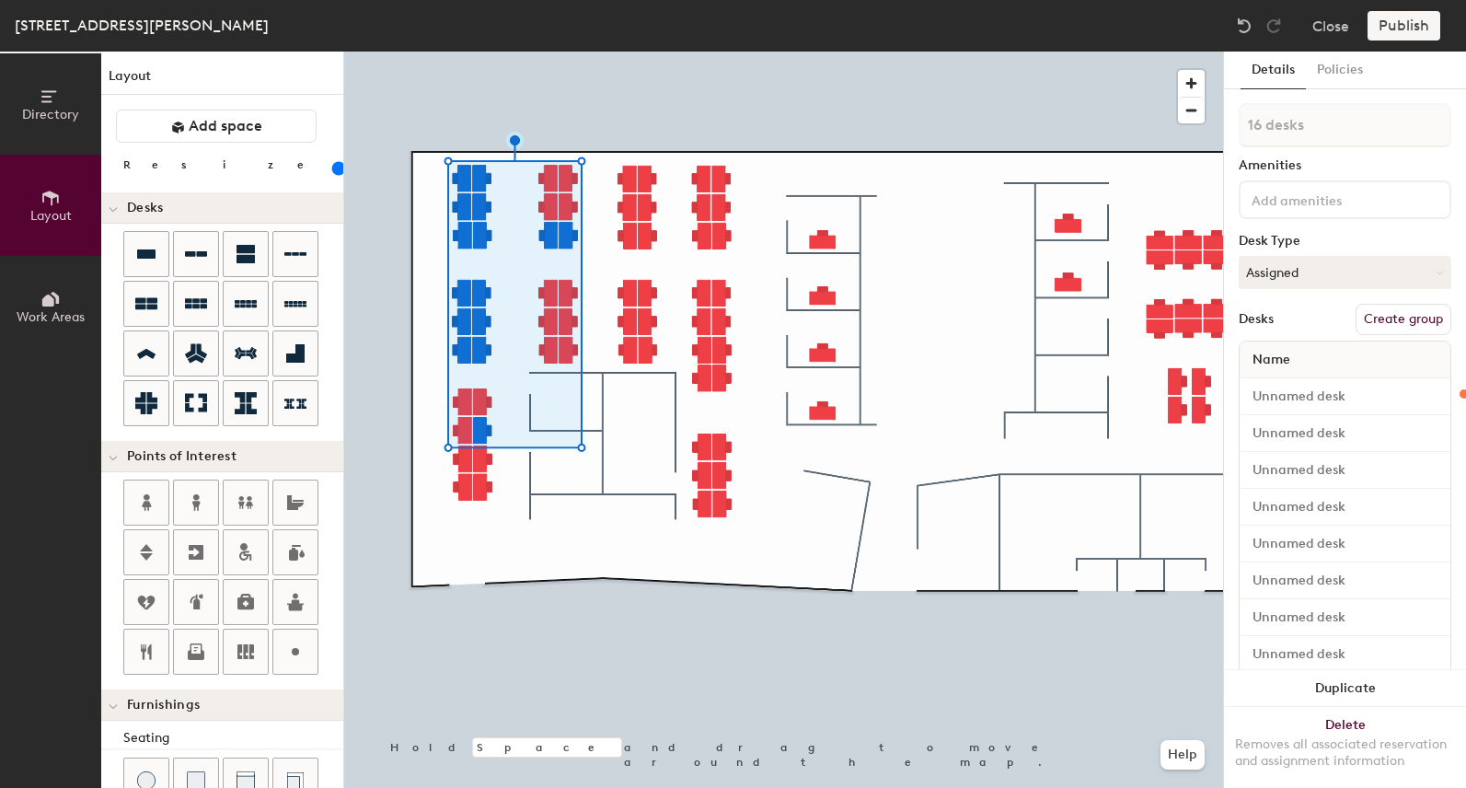
type input "15 desks"
type input "120"
type input "16 desks"
type input "120"
type input "17 desks"
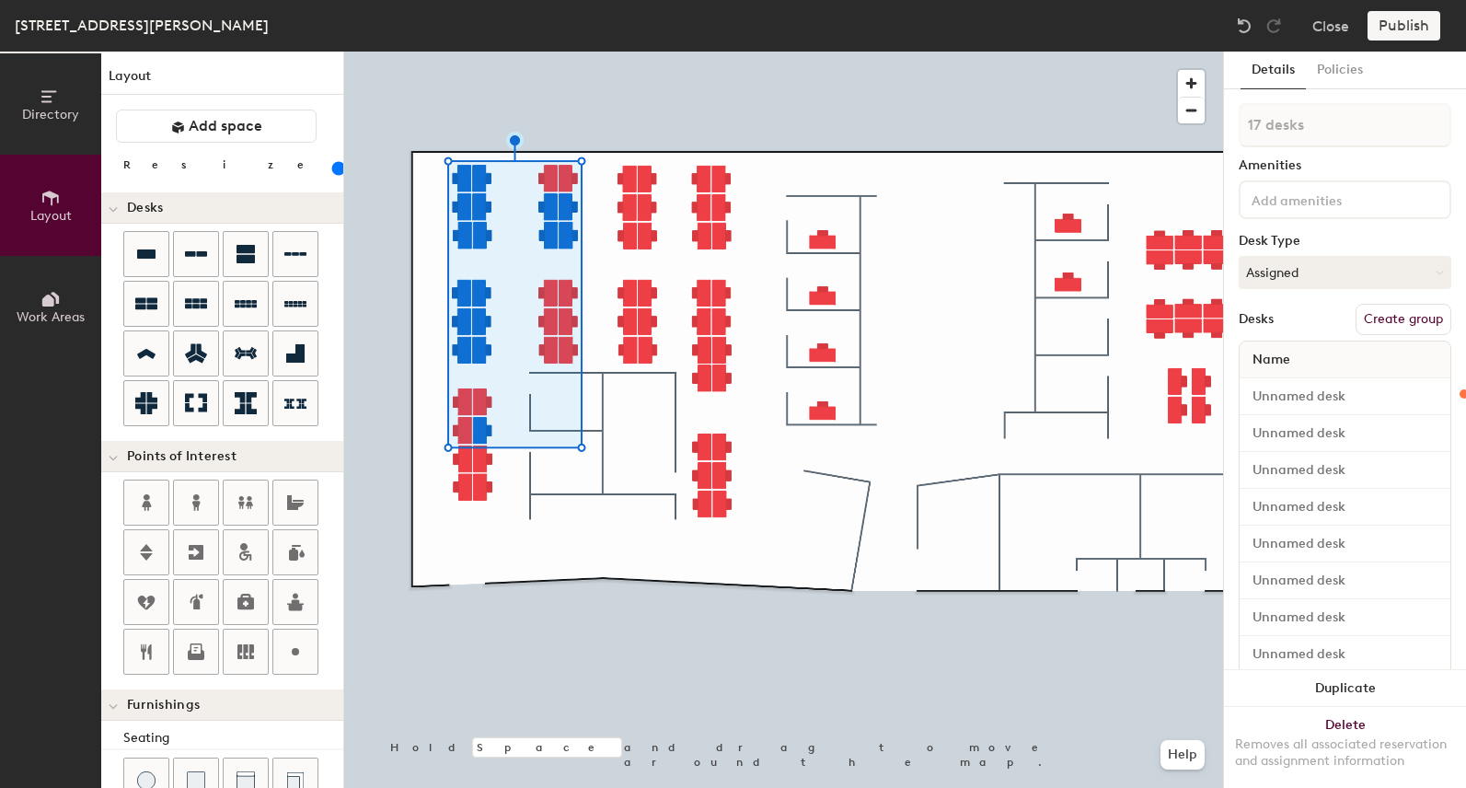
type input "120"
type input "18 desks"
type input "120"
type input "19 desks"
type input "120"
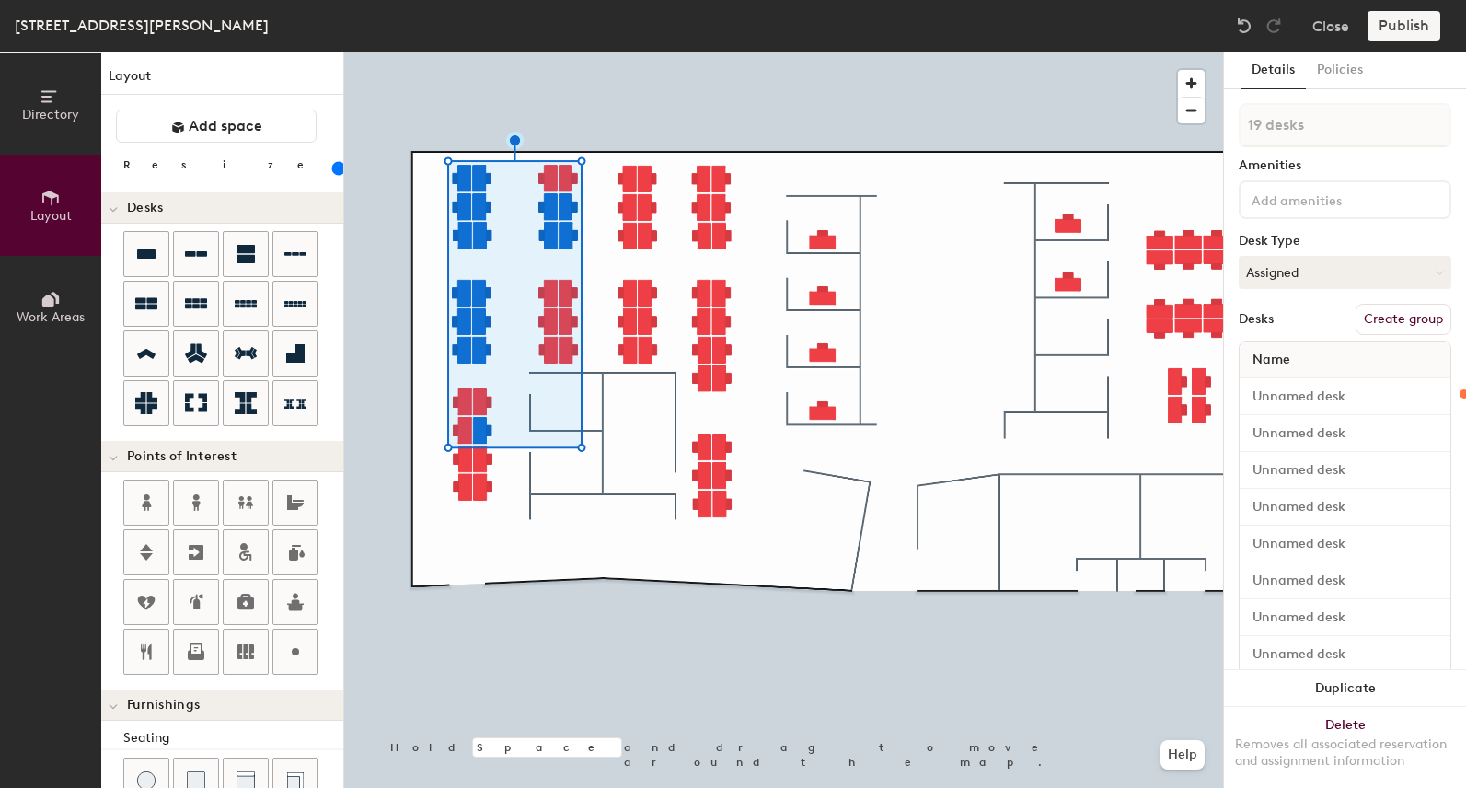
type input "20 desks"
type input "120"
type input "21 desks"
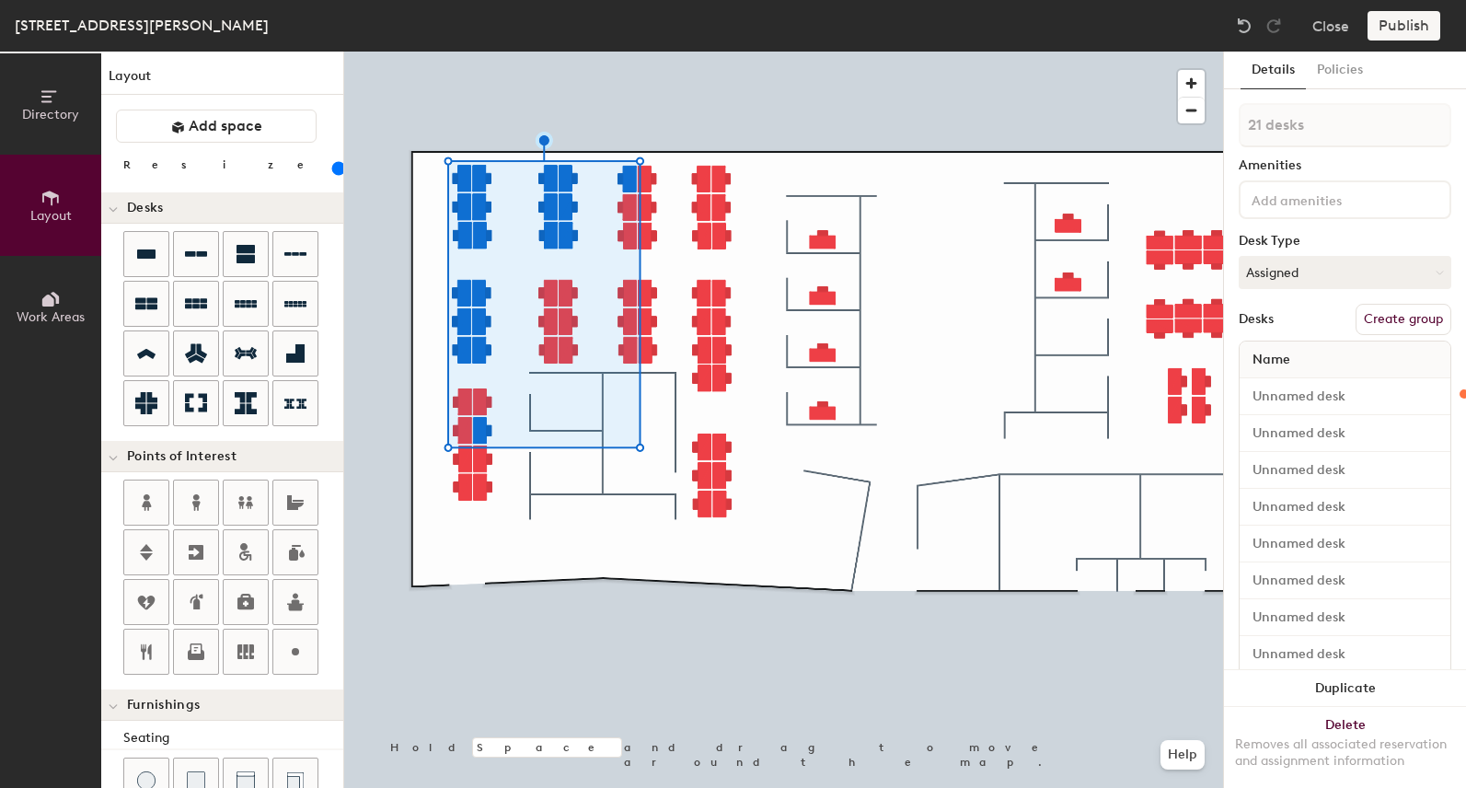
type input "120"
type input "22 desks"
type input "120"
type input "23 desks"
type input "120"
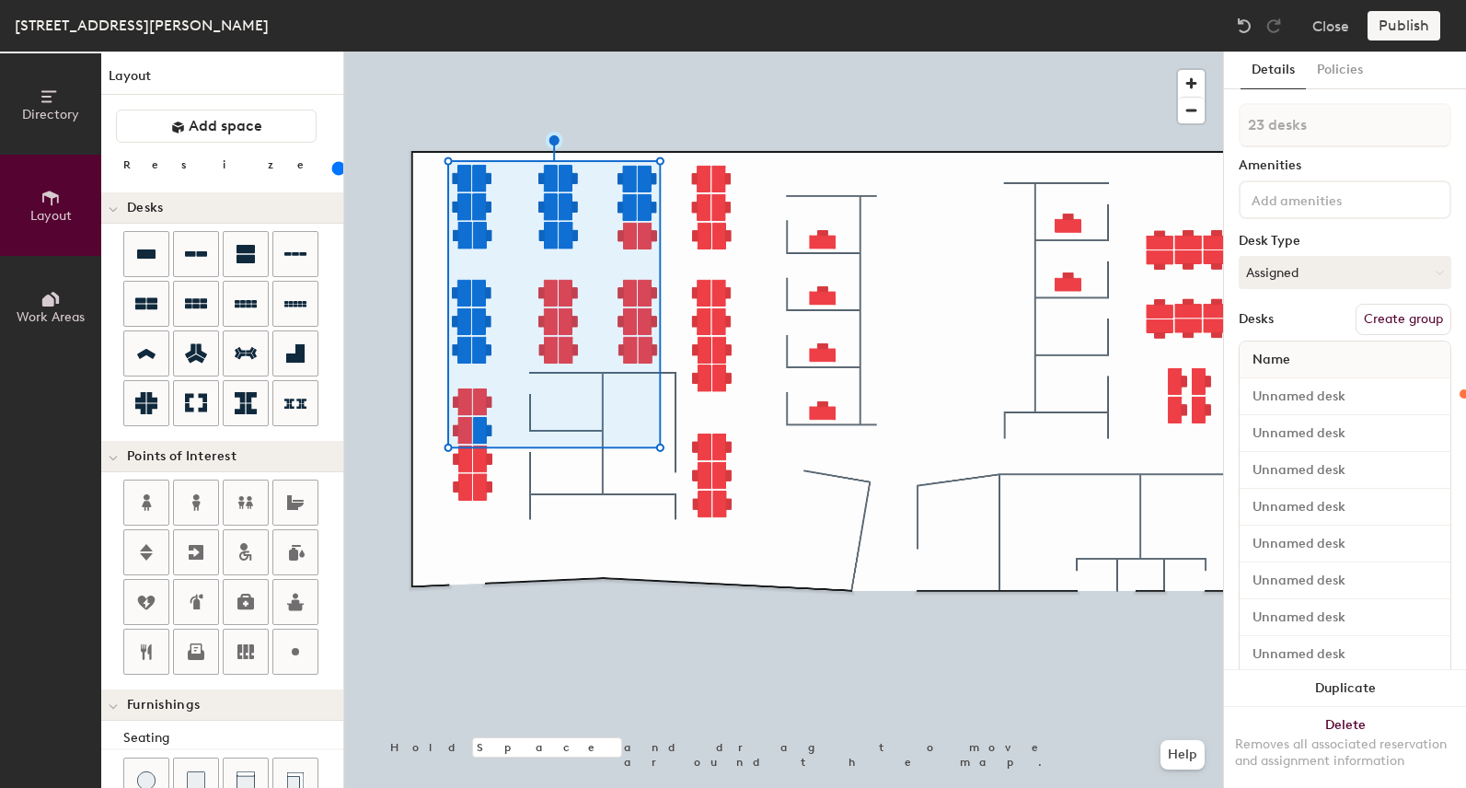
type input "24 desks"
type input "120"
type input "25 desks"
type input "120"
type input "26 desks"
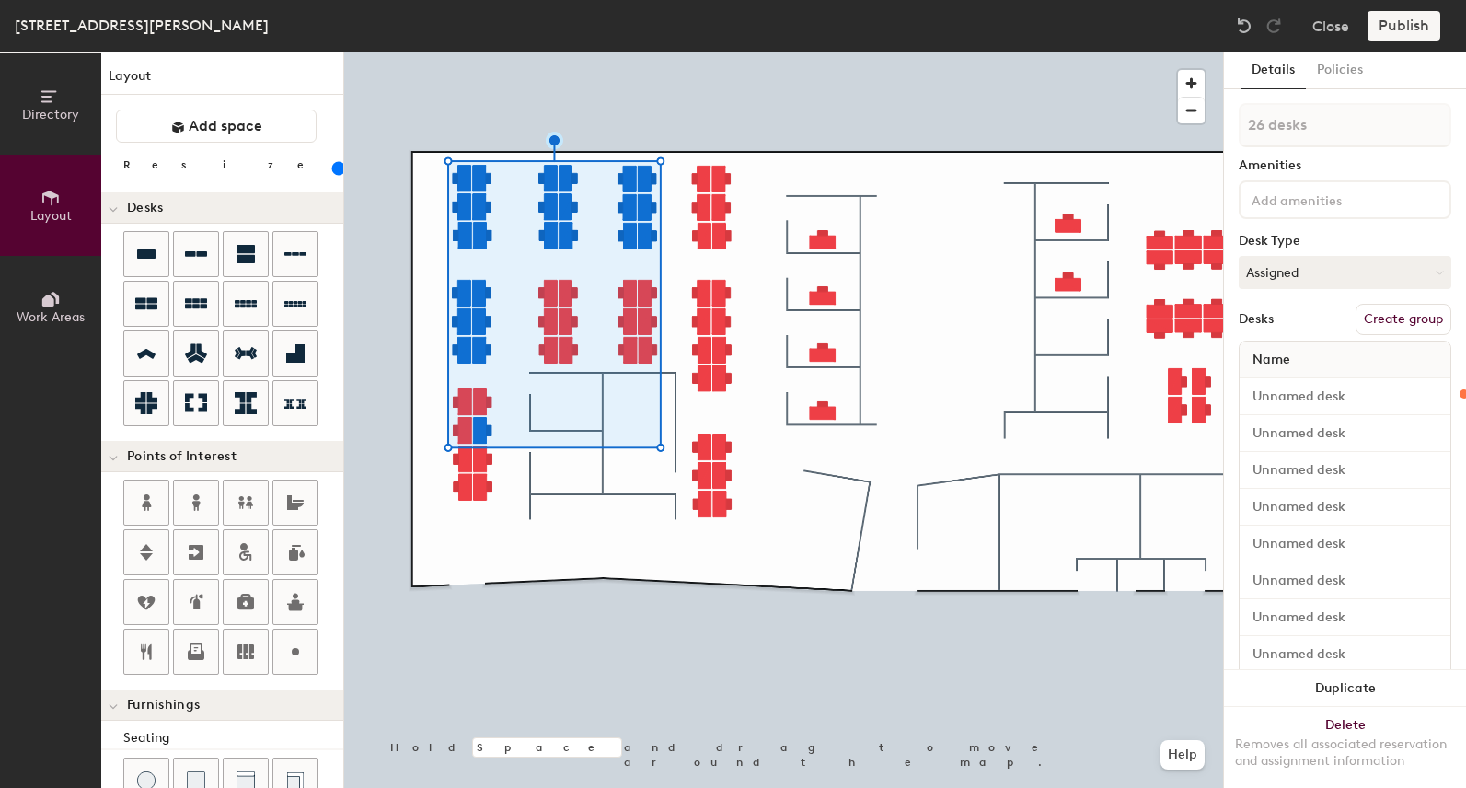
type input "120"
type input "27 desks"
type input "120"
type input "28 desks"
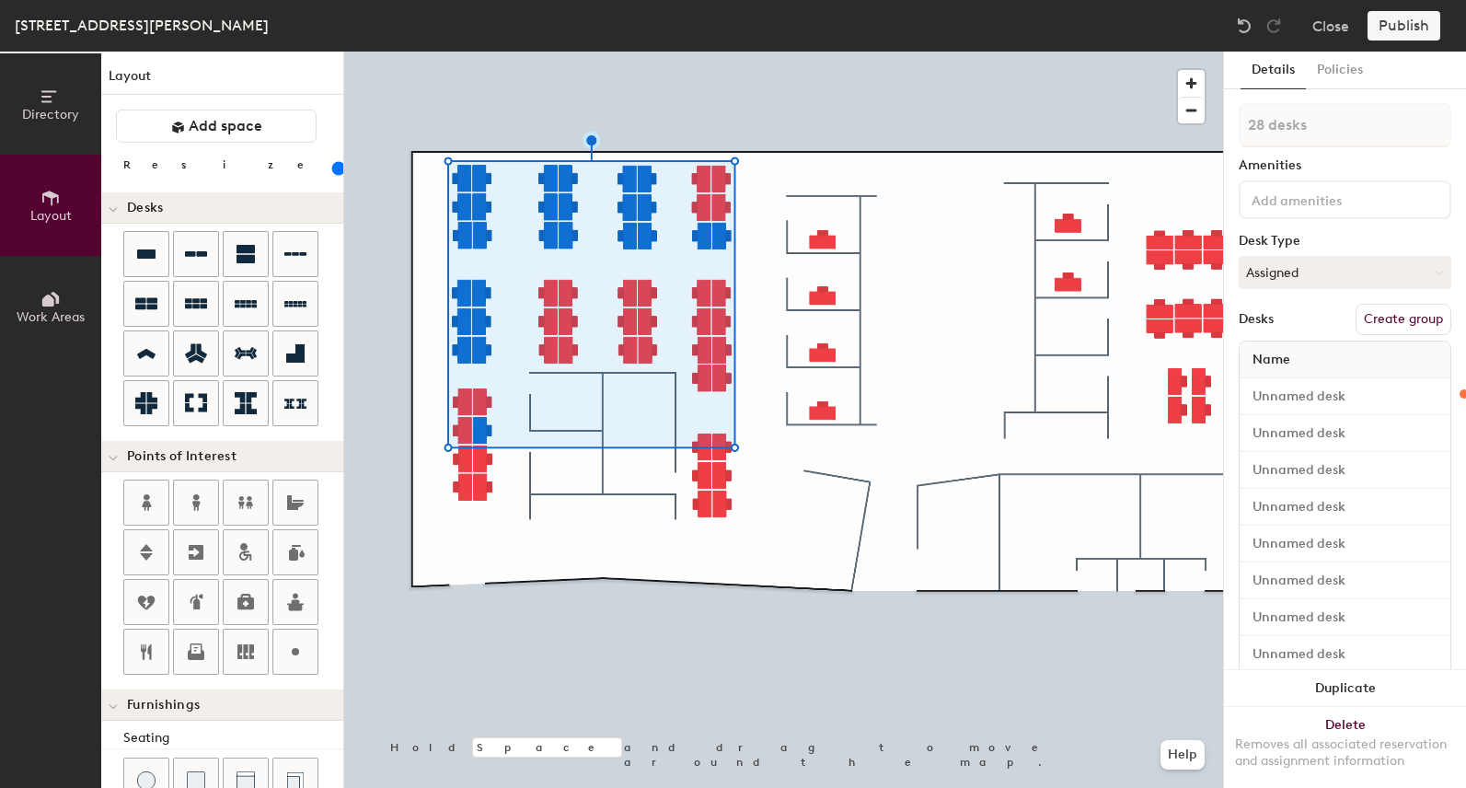
type input "120"
type input "29 desks"
type input "120"
type input "30 desks"
type input "120"
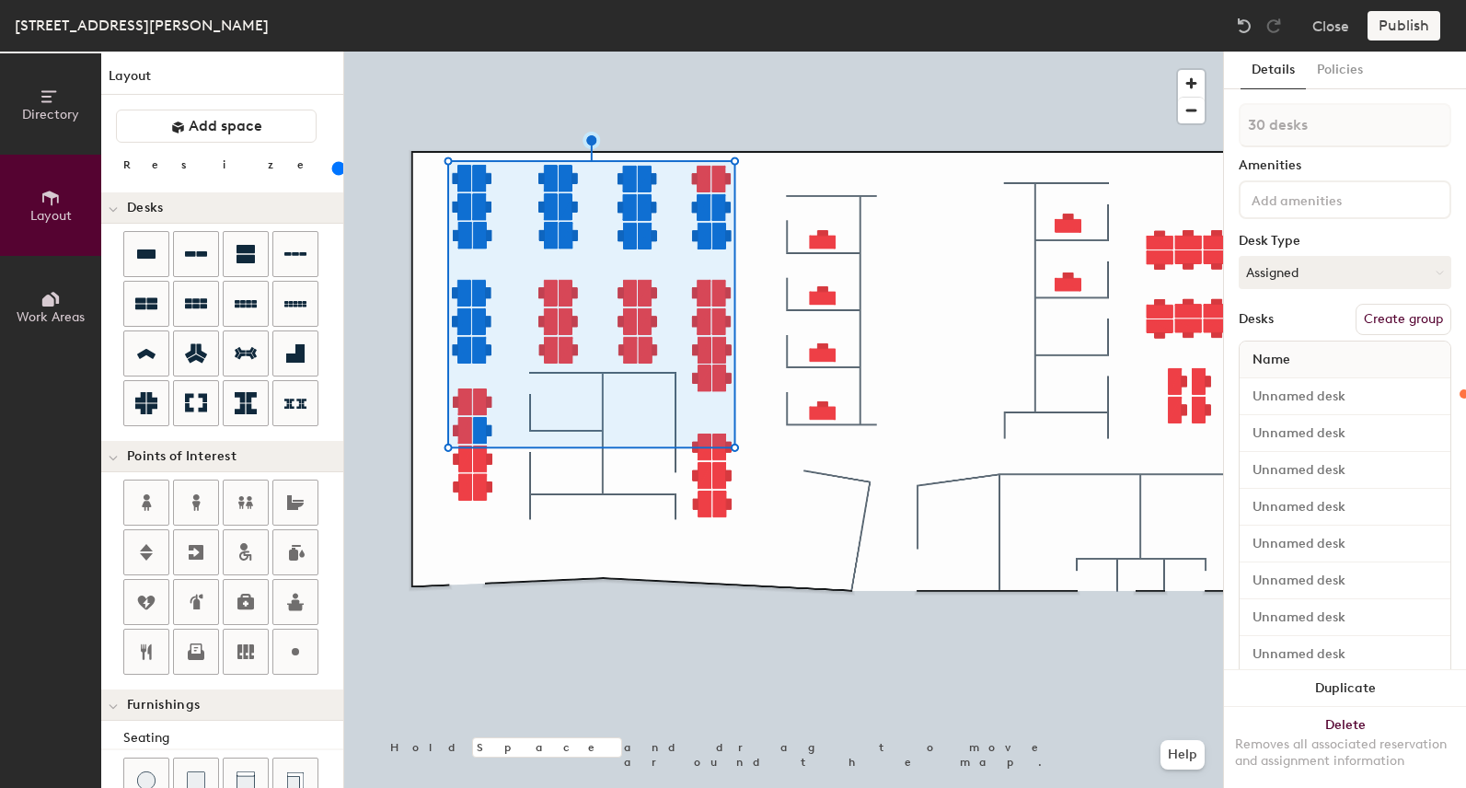
type input "31 desks"
type input "120"
type input "32 desks"
type input "120"
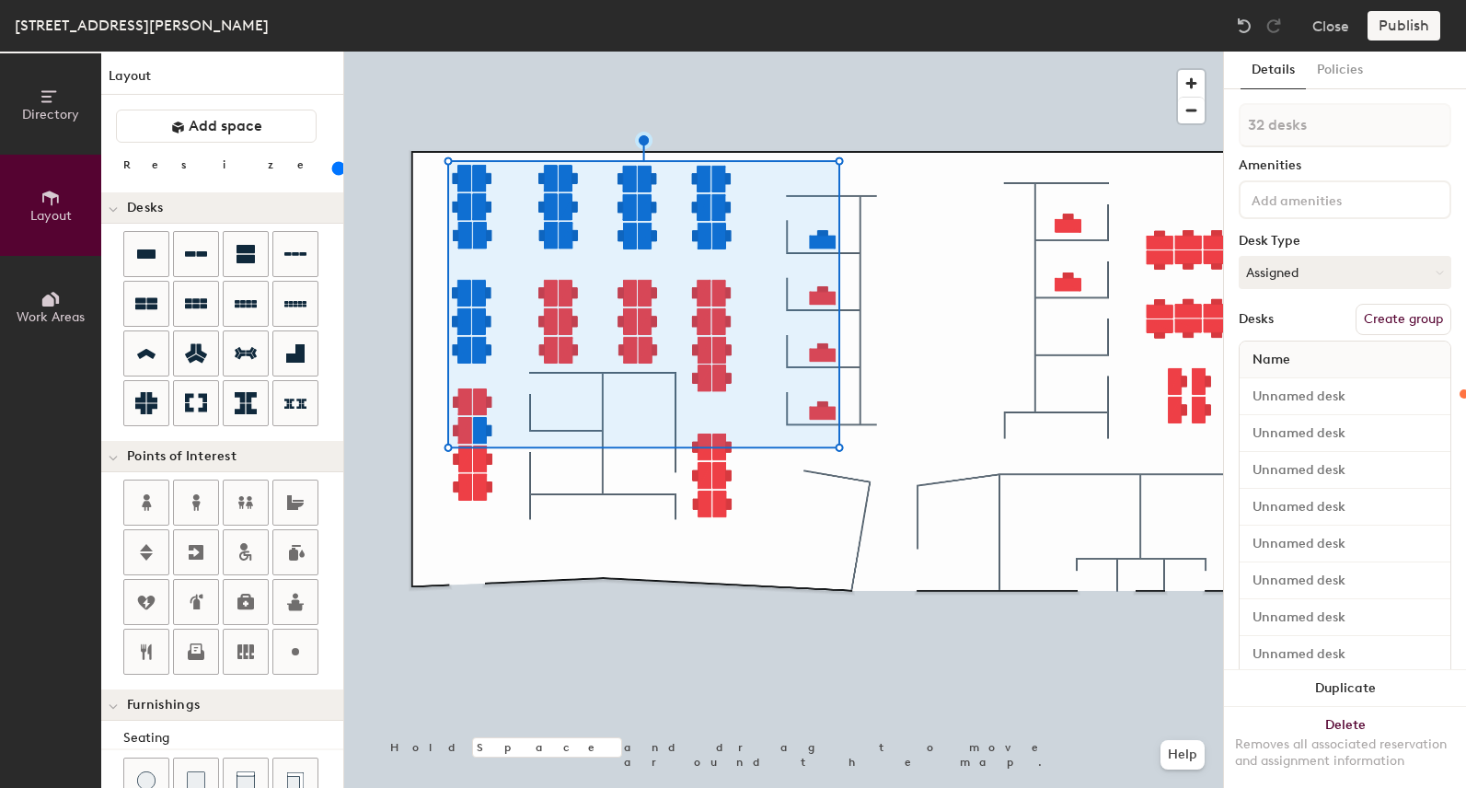
click at [1384, 321] on button "Create group" at bounding box center [1403, 319] width 96 height 31
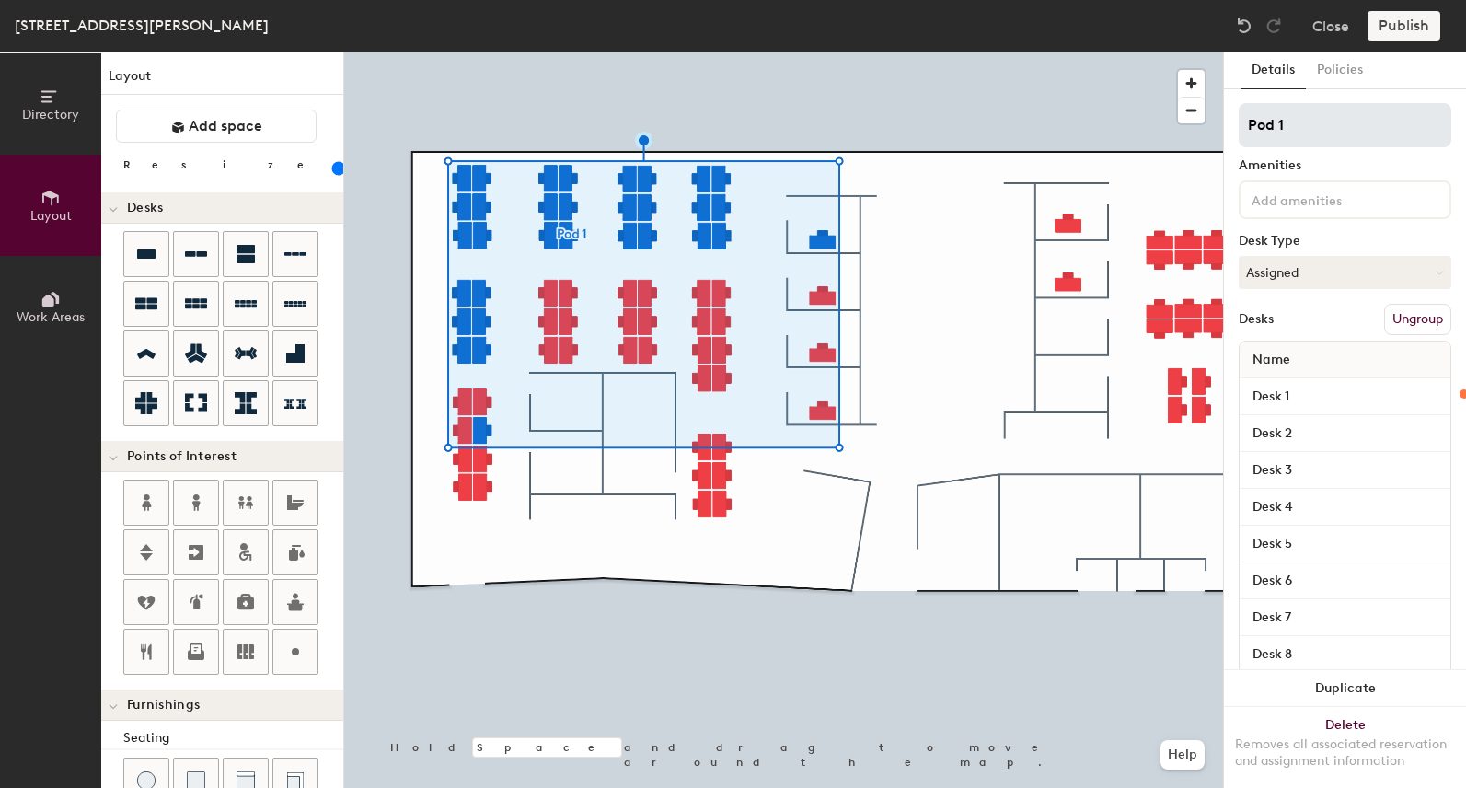
type input "120"
click at [1202, 125] on div "Directory Layout Work Areas Layout Add space Resize Desks Points of Interest Fu…" at bounding box center [733, 420] width 1466 height 736
type input "M"
type input "120"
type input "Man"
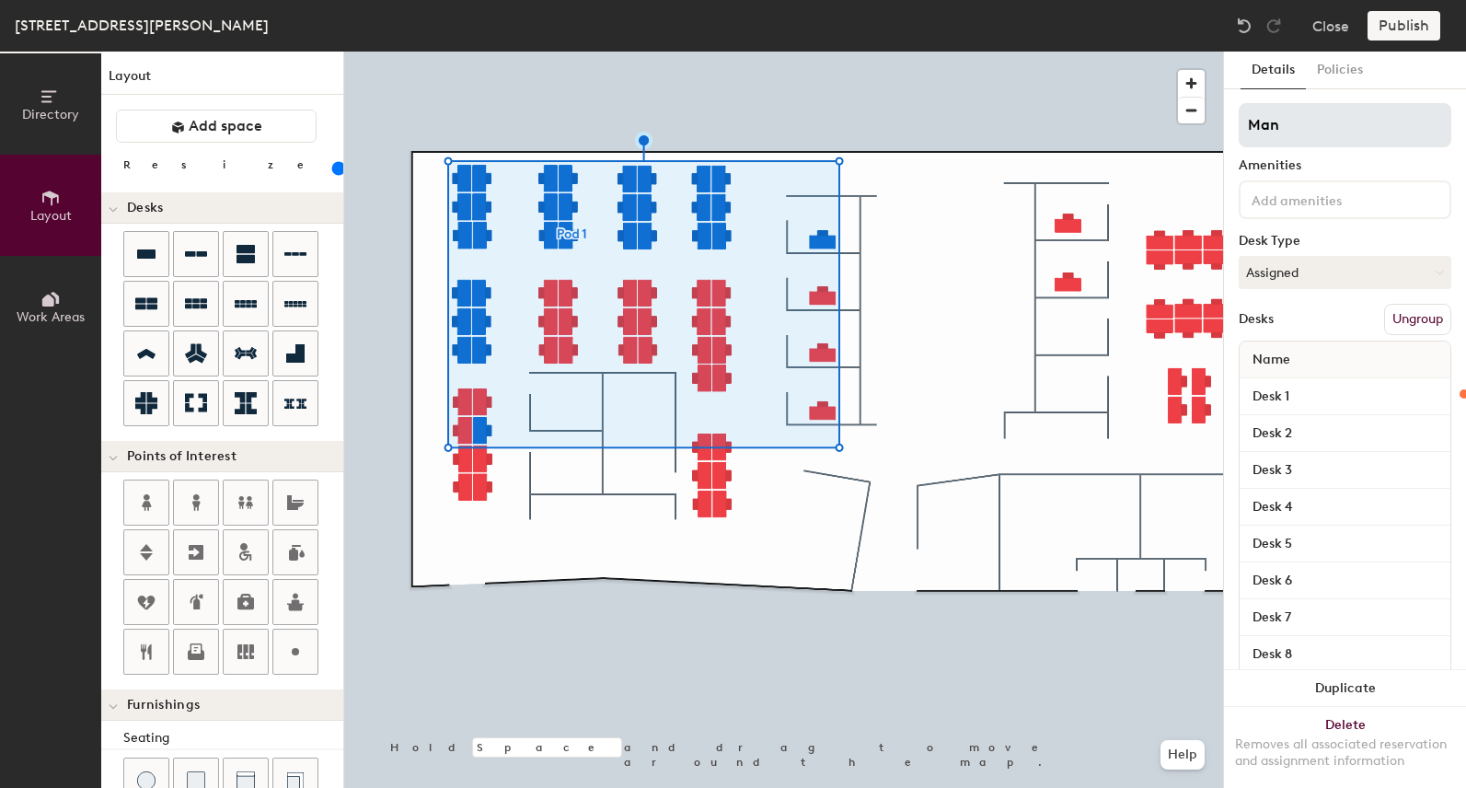
type input "120"
type input "Manu"
type input "120"
type input "Manuf"
type input "120"
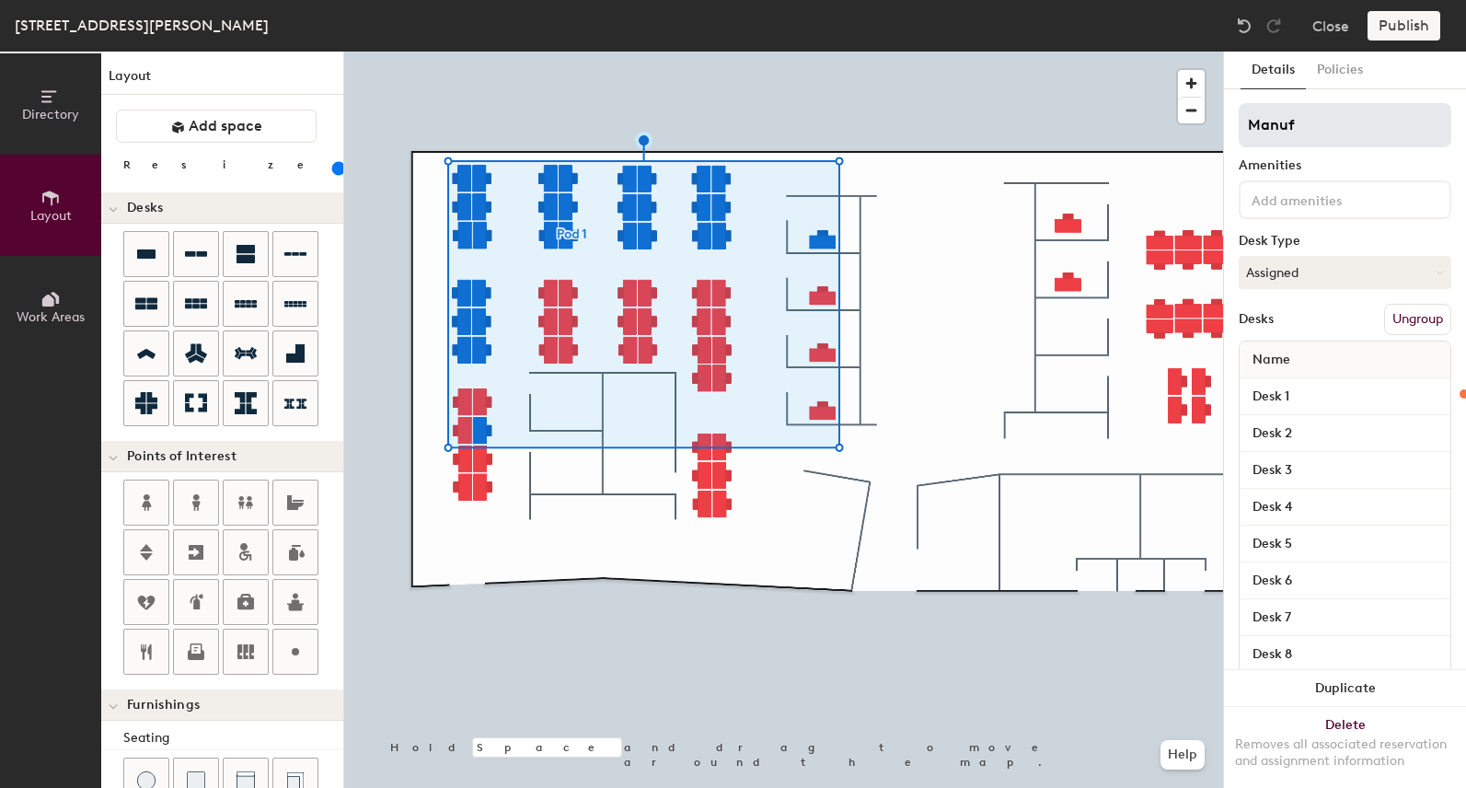
type input "Manufa"
type input "120"
type input "Manufac"
type input "120"
type input "Manufact"
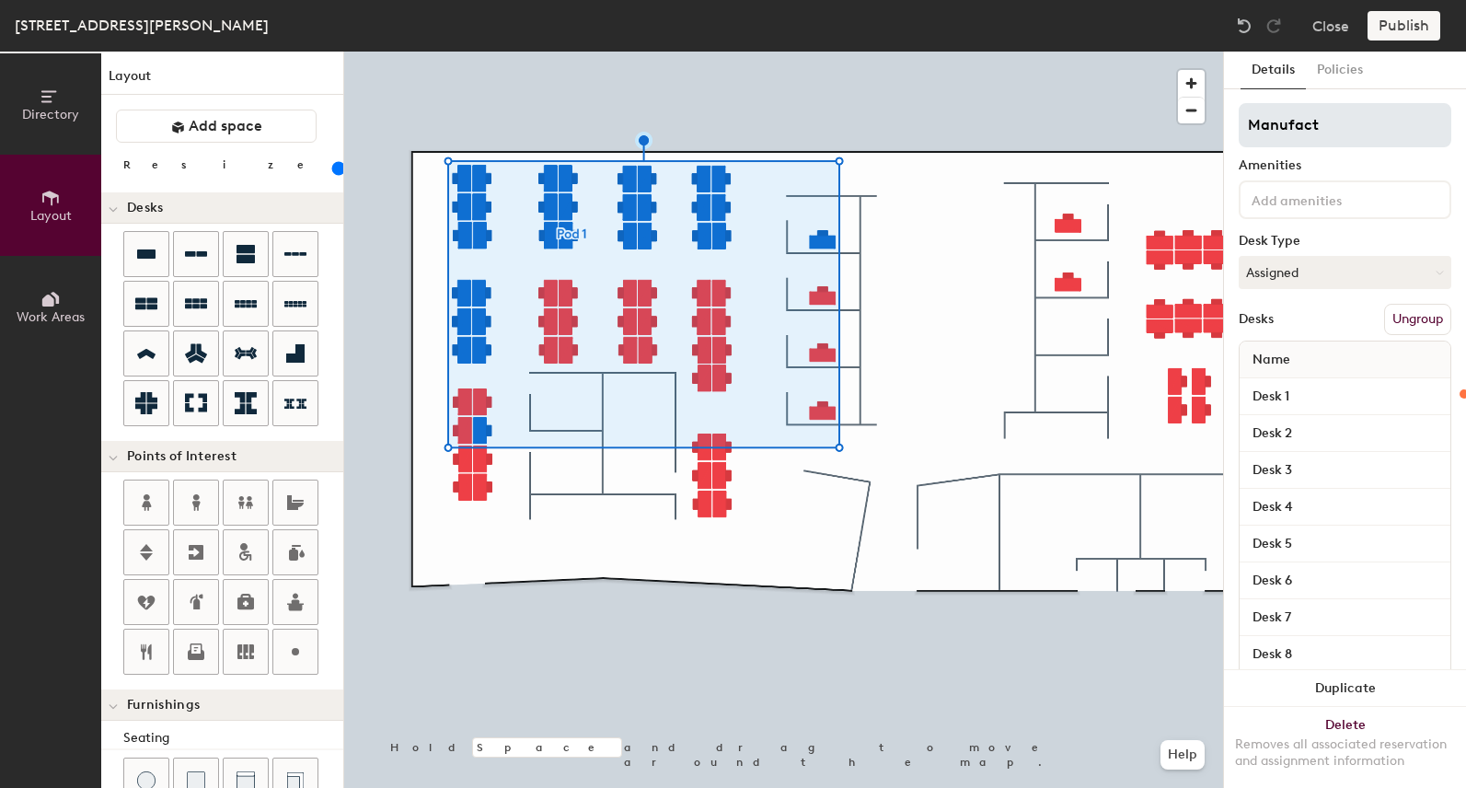
type input "120"
type input "Manufactu"
type input "120"
type input "Manufactur"
type input "120"
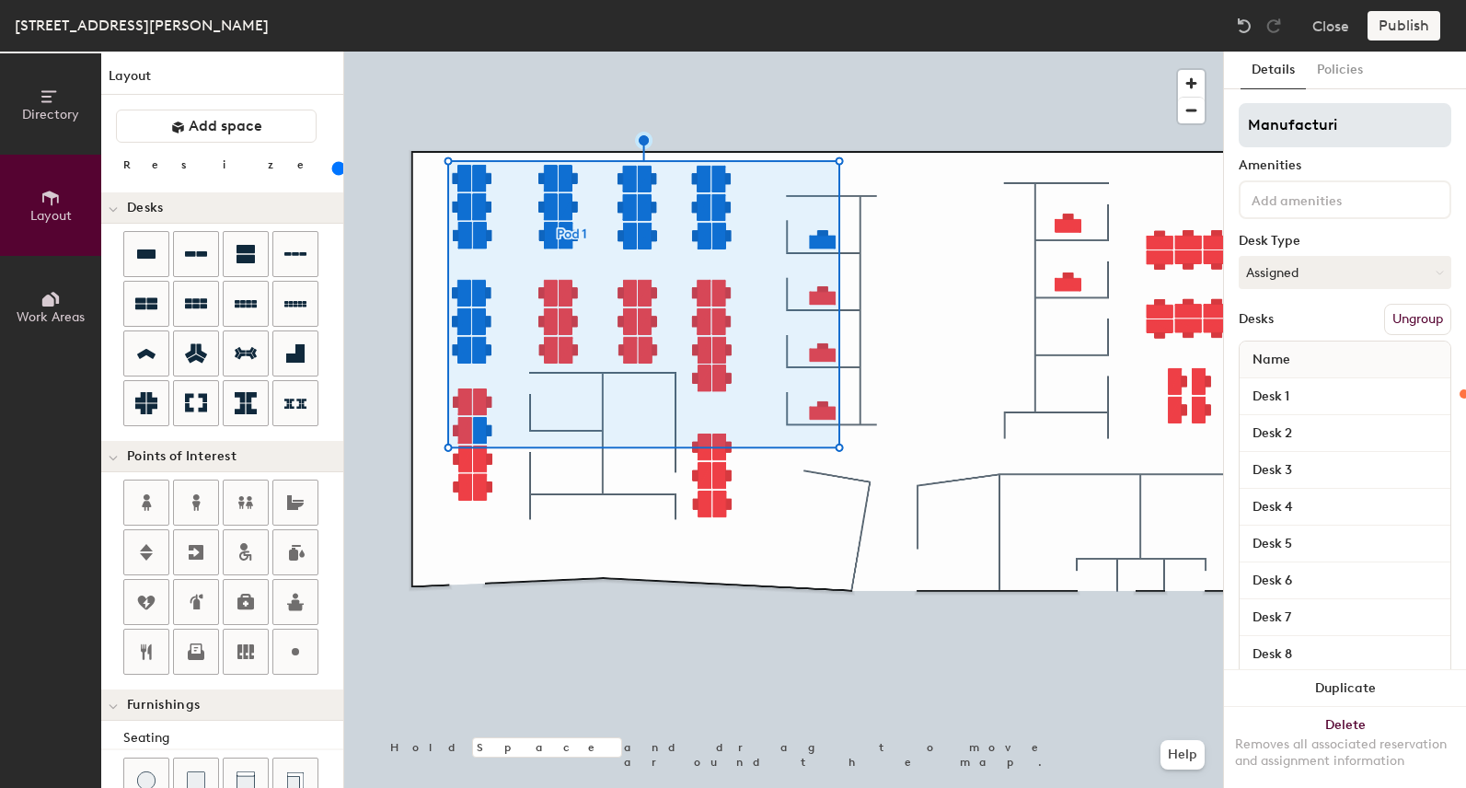
type input "Manufacturin"
type input "120"
type input "Manufacturing"
type input "120"
type input "Manufacturing"
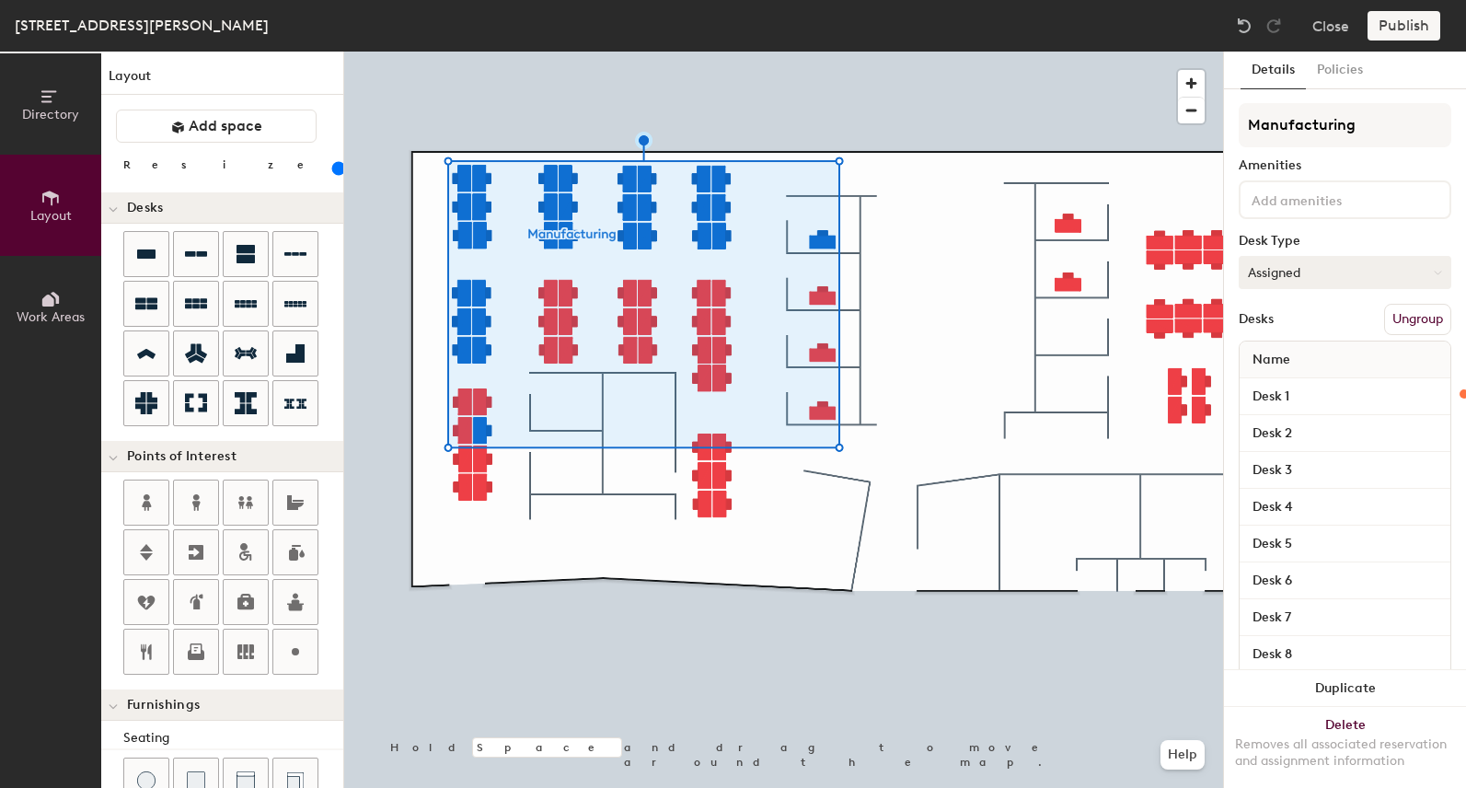
click at [1356, 280] on button "Assigned" at bounding box center [1344, 272] width 213 height 33
click at [1290, 321] on div "Assigned" at bounding box center [1331, 330] width 184 height 28
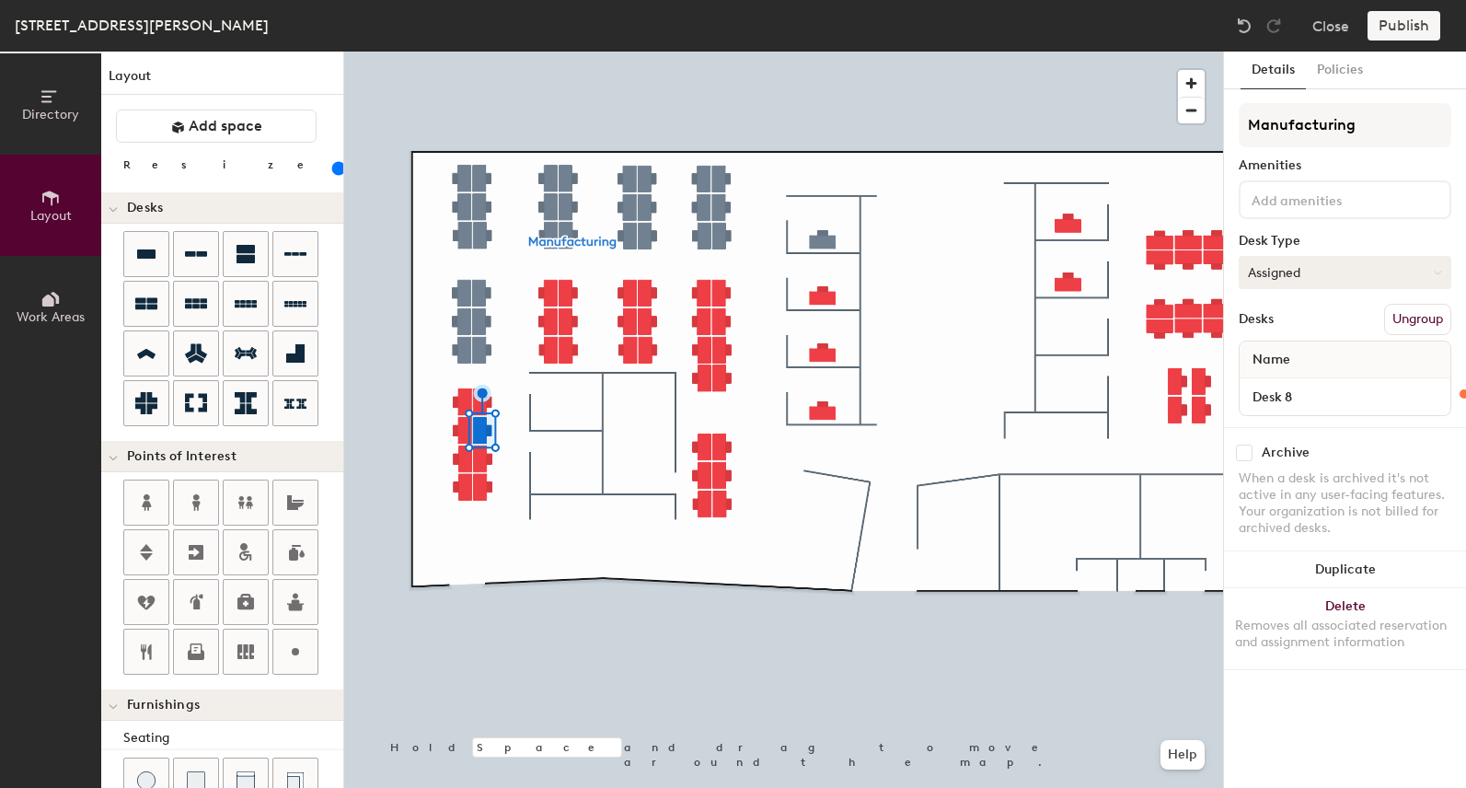
click at [1359, 274] on button "Assigned" at bounding box center [1344, 272] width 213 height 33
click at [1294, 379] on div "Hoteled" at bounding box center [1331, 385] width 184 height 28
click at [1367, 272] on button "Assigned" at bounding box center [1344, 272] width 213 height 33
click at [1296, 379] on div "Hoteled" at bounding box center [1331, 385] width 184 height 28
click at [1285, 271] on button "Assigned" at bounding box center [1344, 272] width 213 height 33
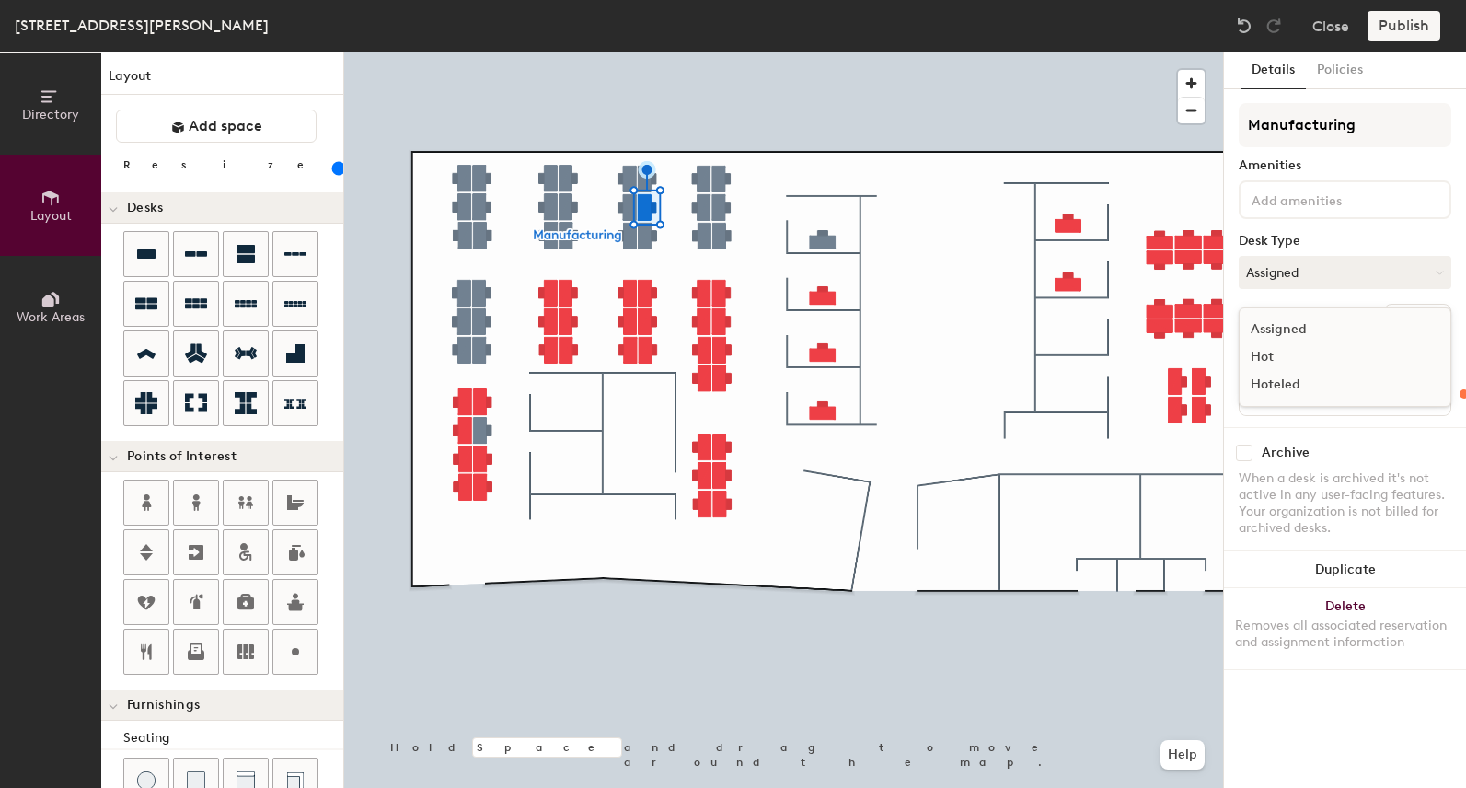
click at [1281, 384] on div "Hoteled" at bounding box center [1331, 385] width 184 height 28
type input "120"
type input "2 desks"
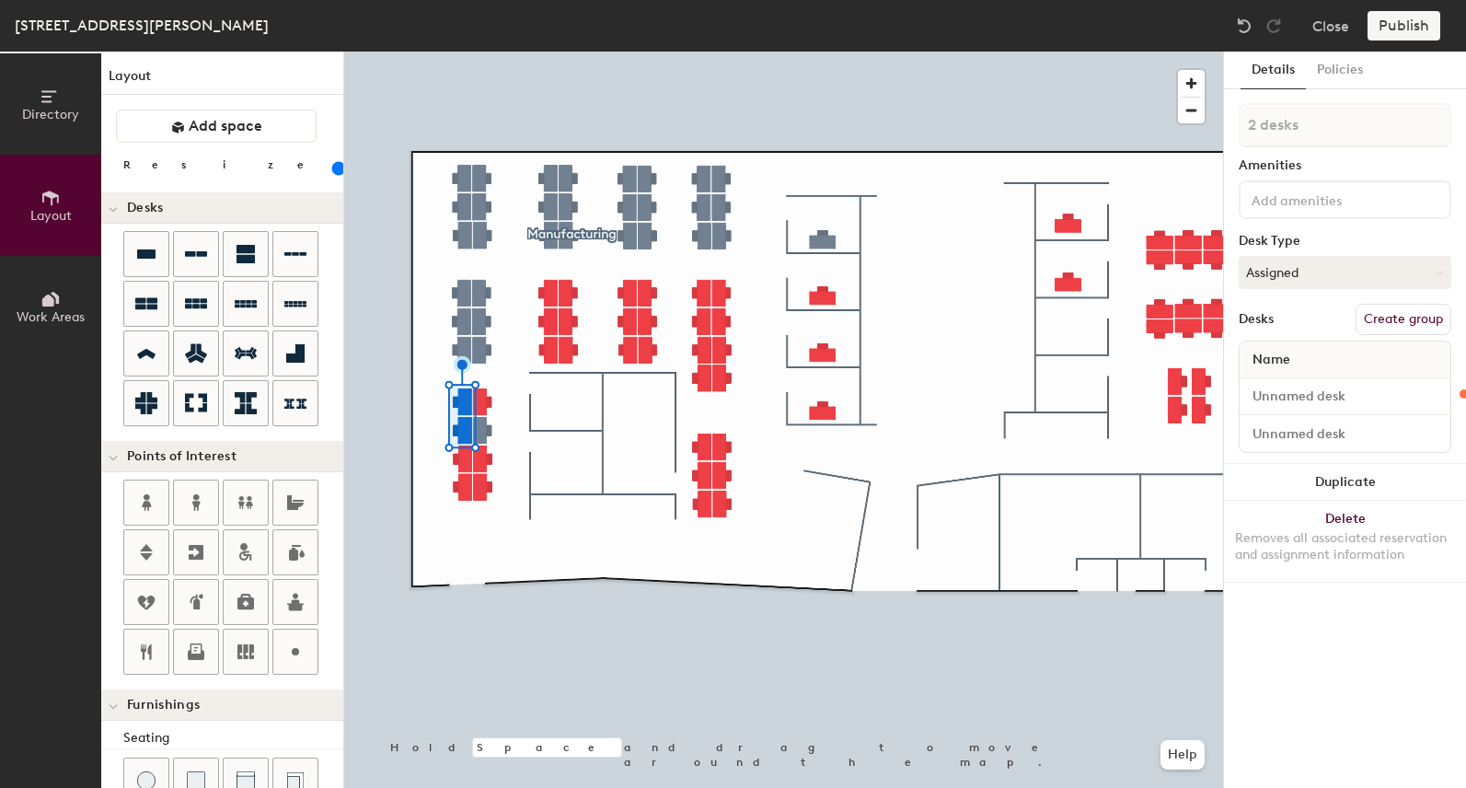
type input "120"
type input "3 desks"
type input "120"
type input "4 desks"
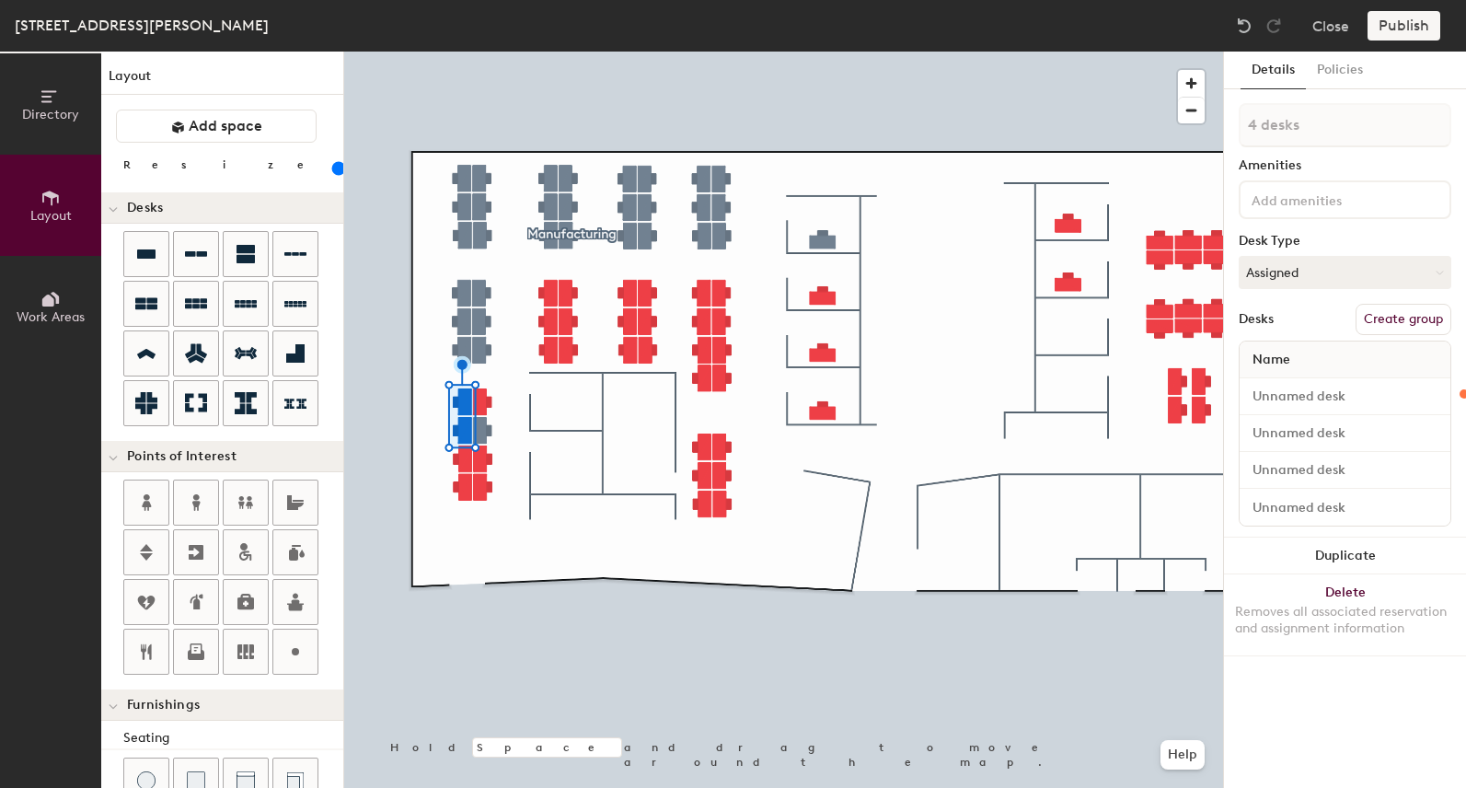
type input "120"
type input "5 desks"
type input "120"
type input "6 desks"
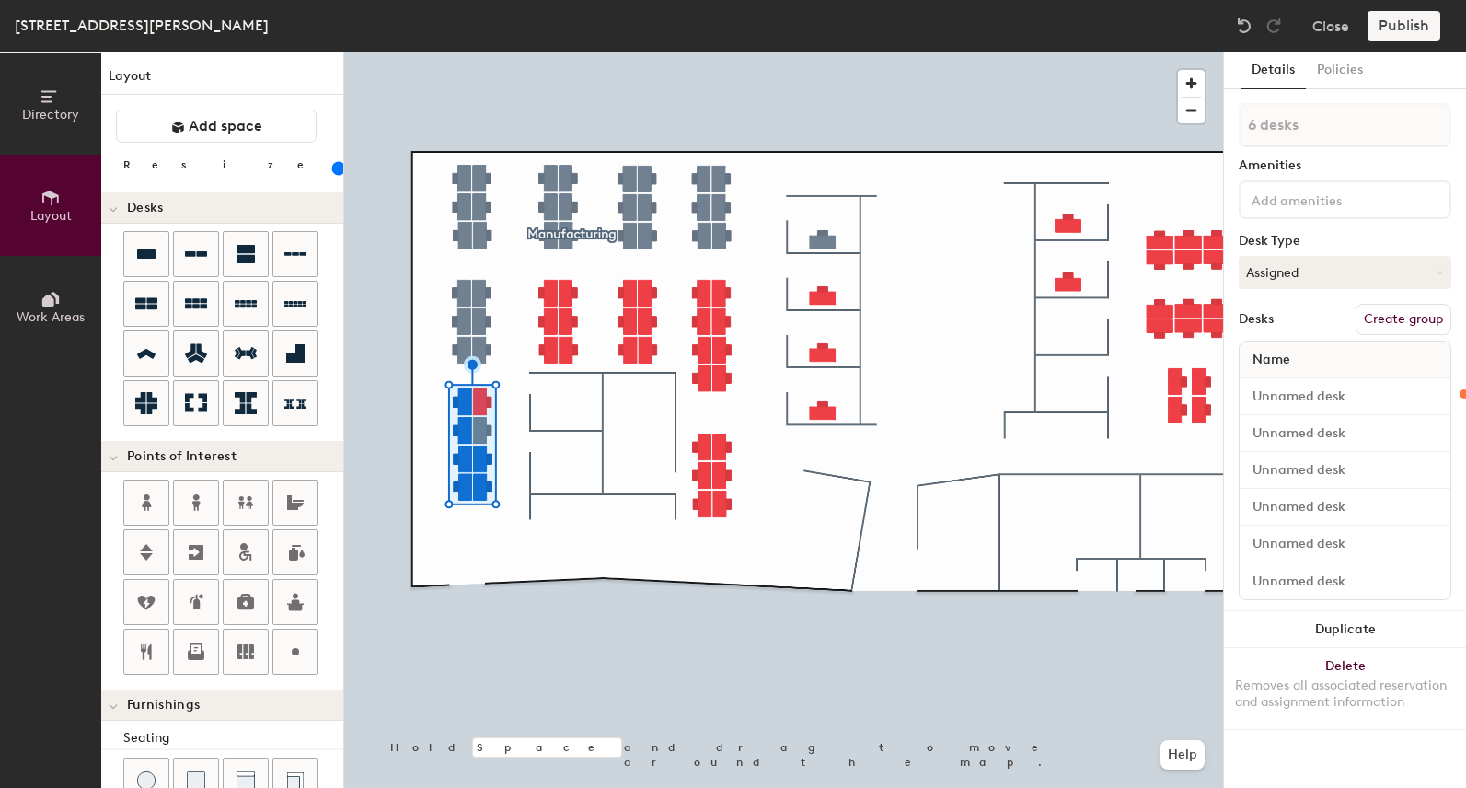
type input "120"
type input "7 desks"
click at [1391, 319] on button "Create group" at bounding box center [1403, 319] width 96 height 31
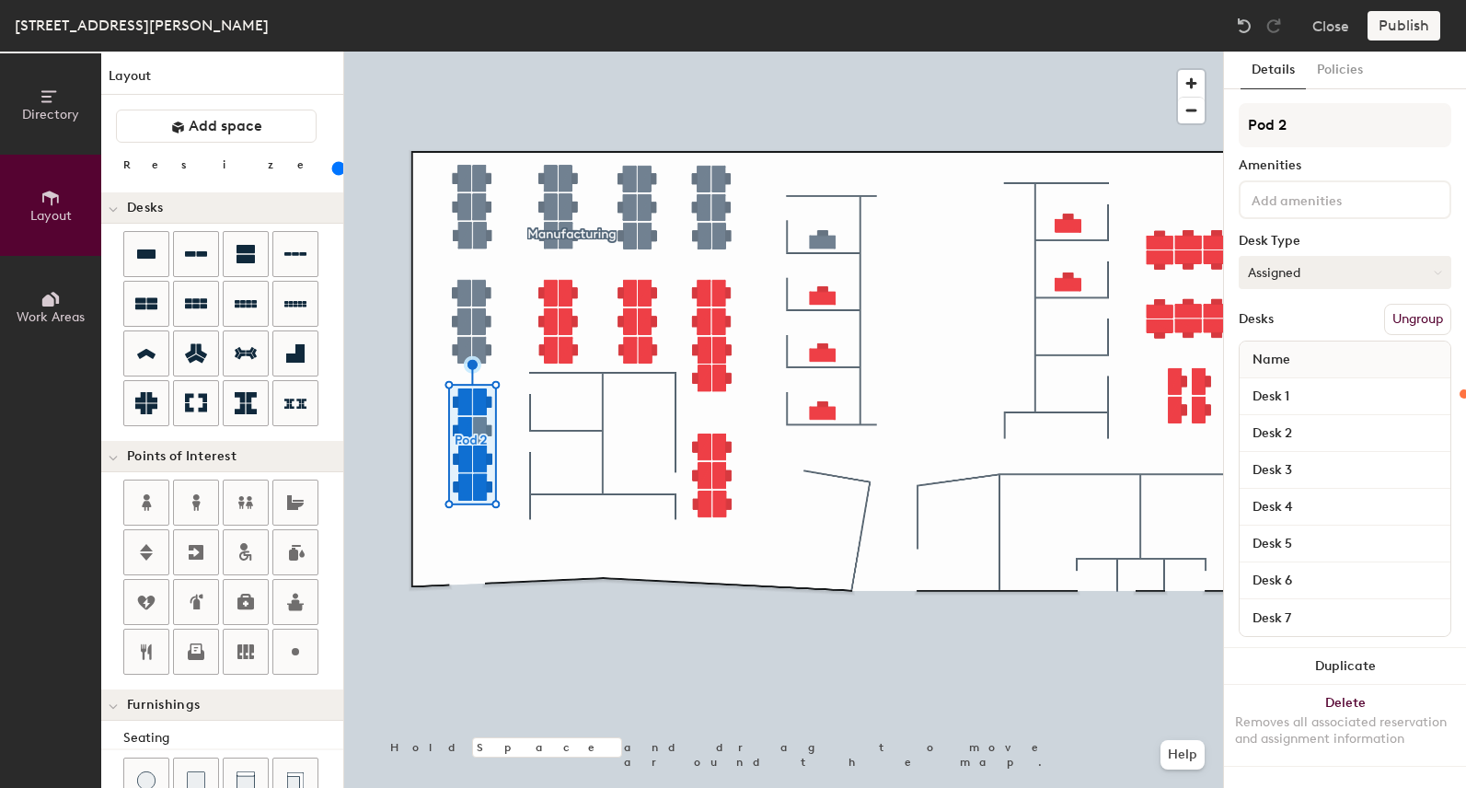
type input "120"
drag, startPoint x: 1232, startPoint y: 127, endPoint x: 1180, endPoint y: 111, distance: 53.8
click at [1181, 118] on div "Directory Layout Work Areas Layout Add space Resize Desks Points of Interest Fu…" at bounding box center [733, 420] width 1466 height 736
type input "I"
type input "120"
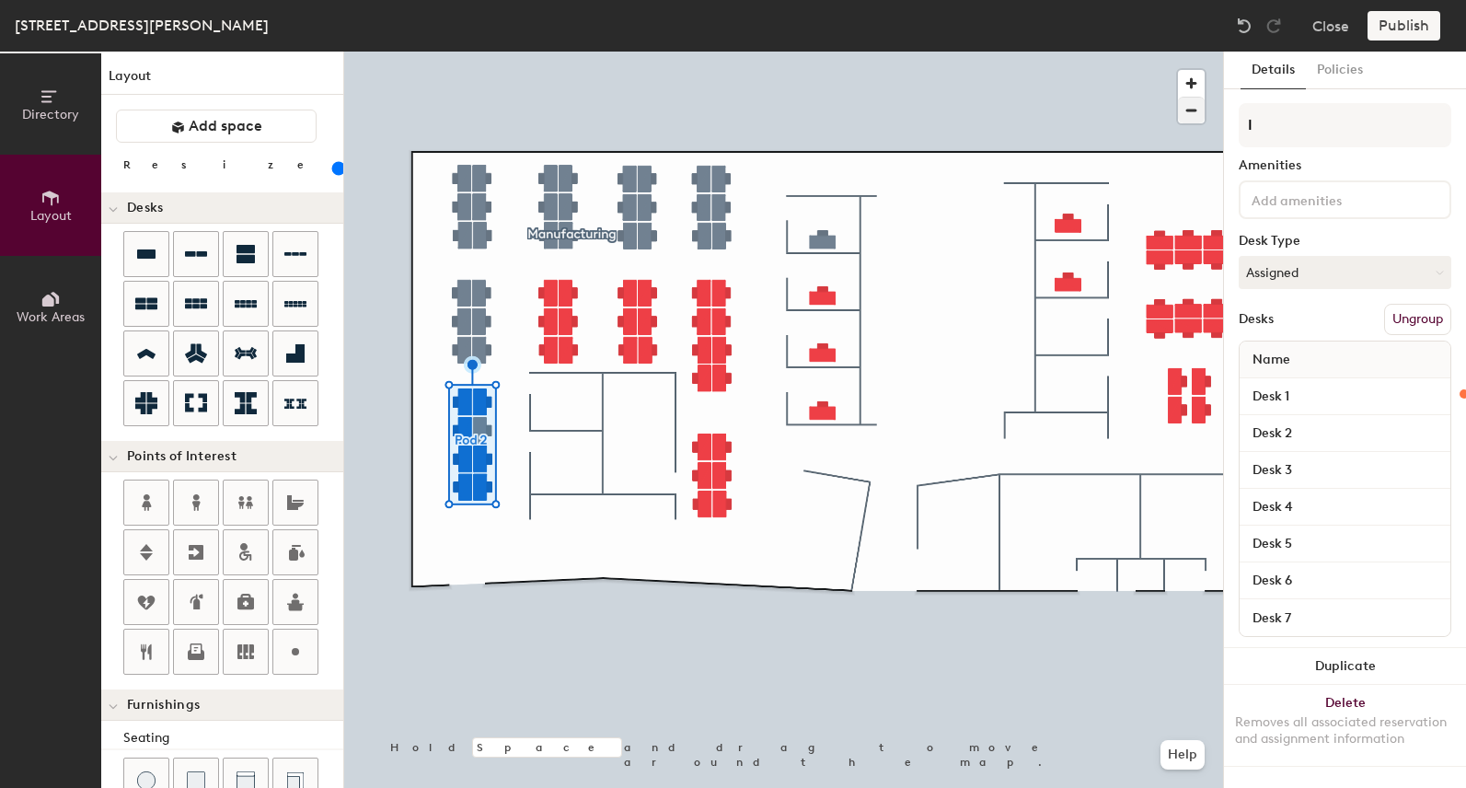
type input "IT"
type input "120"
type input "IT"
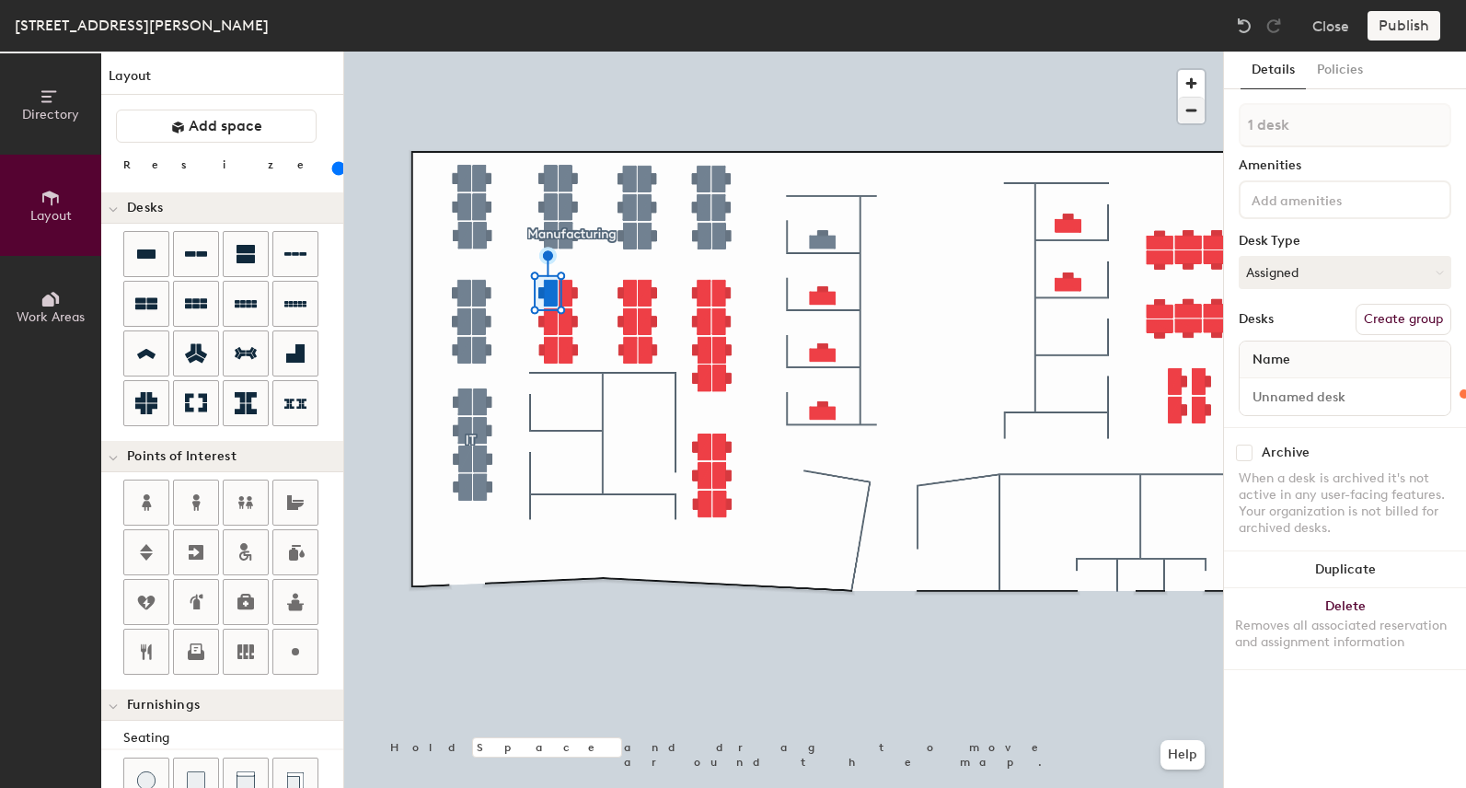
type input "120"
type input "2 desks"
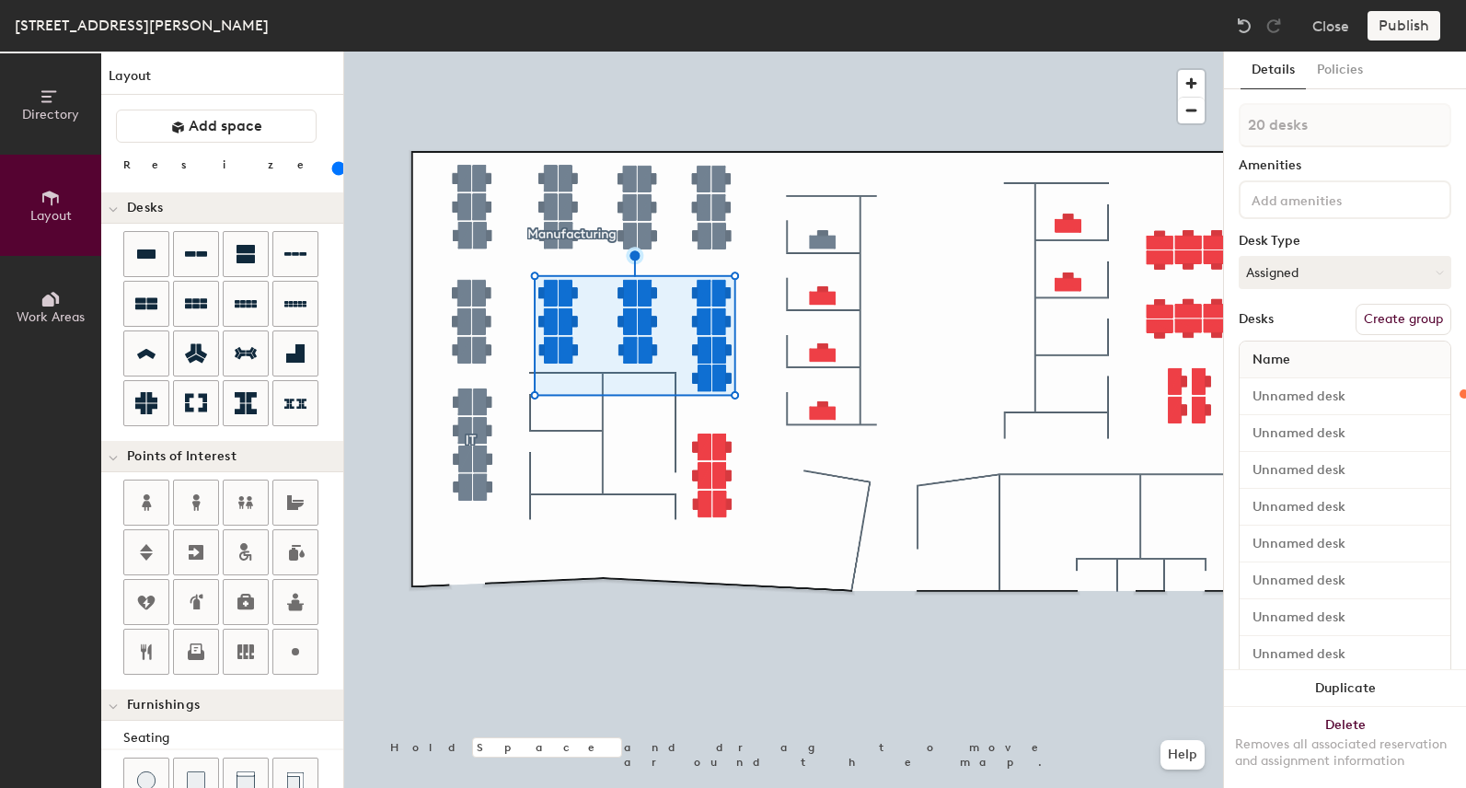
type input "120"
type input "21 desks"
type input "120"
type input "22 desks"
type input "120"
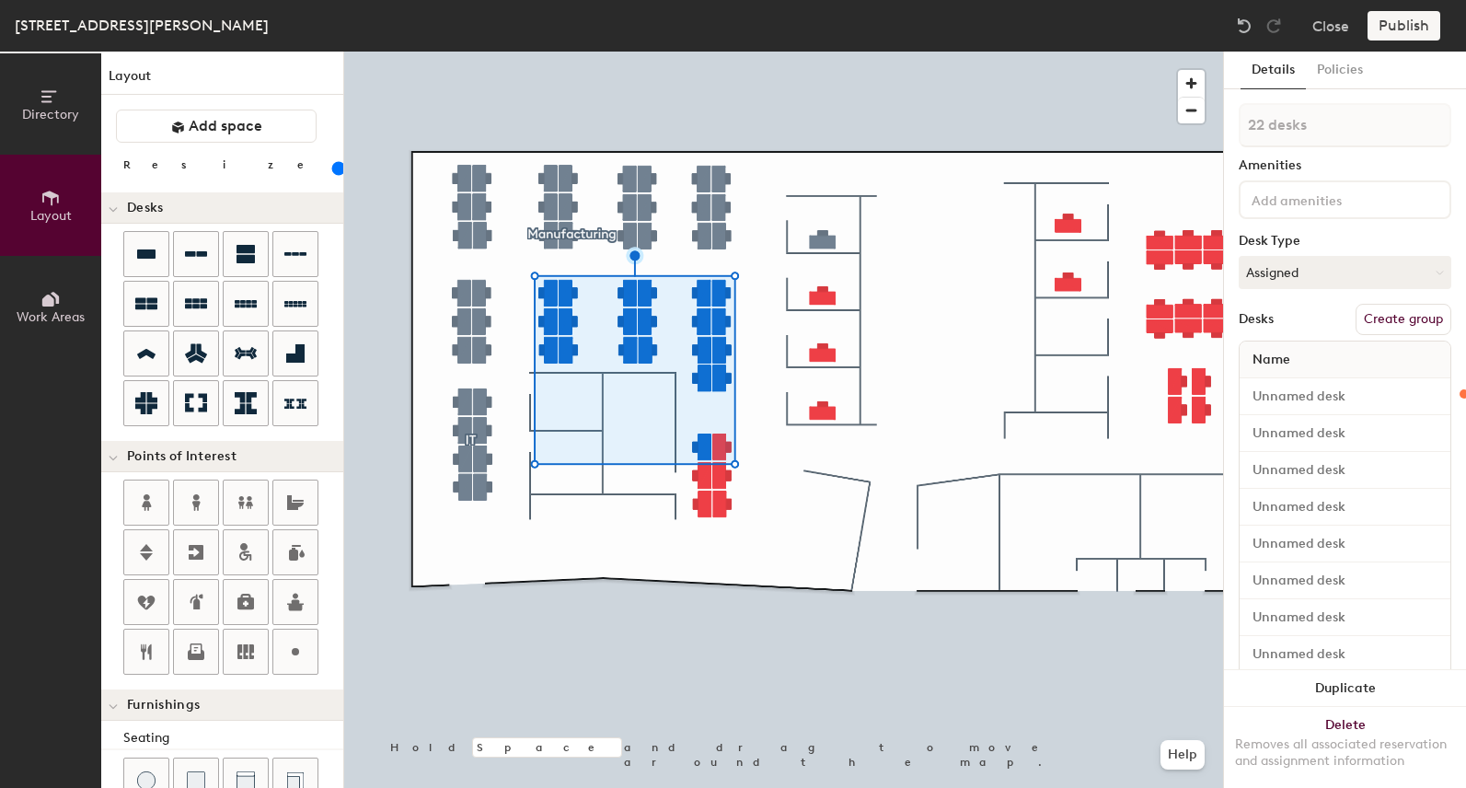
type input "23 desks"
type input "120"
type input "24 desks"
type input "120"
type input "25 desks"
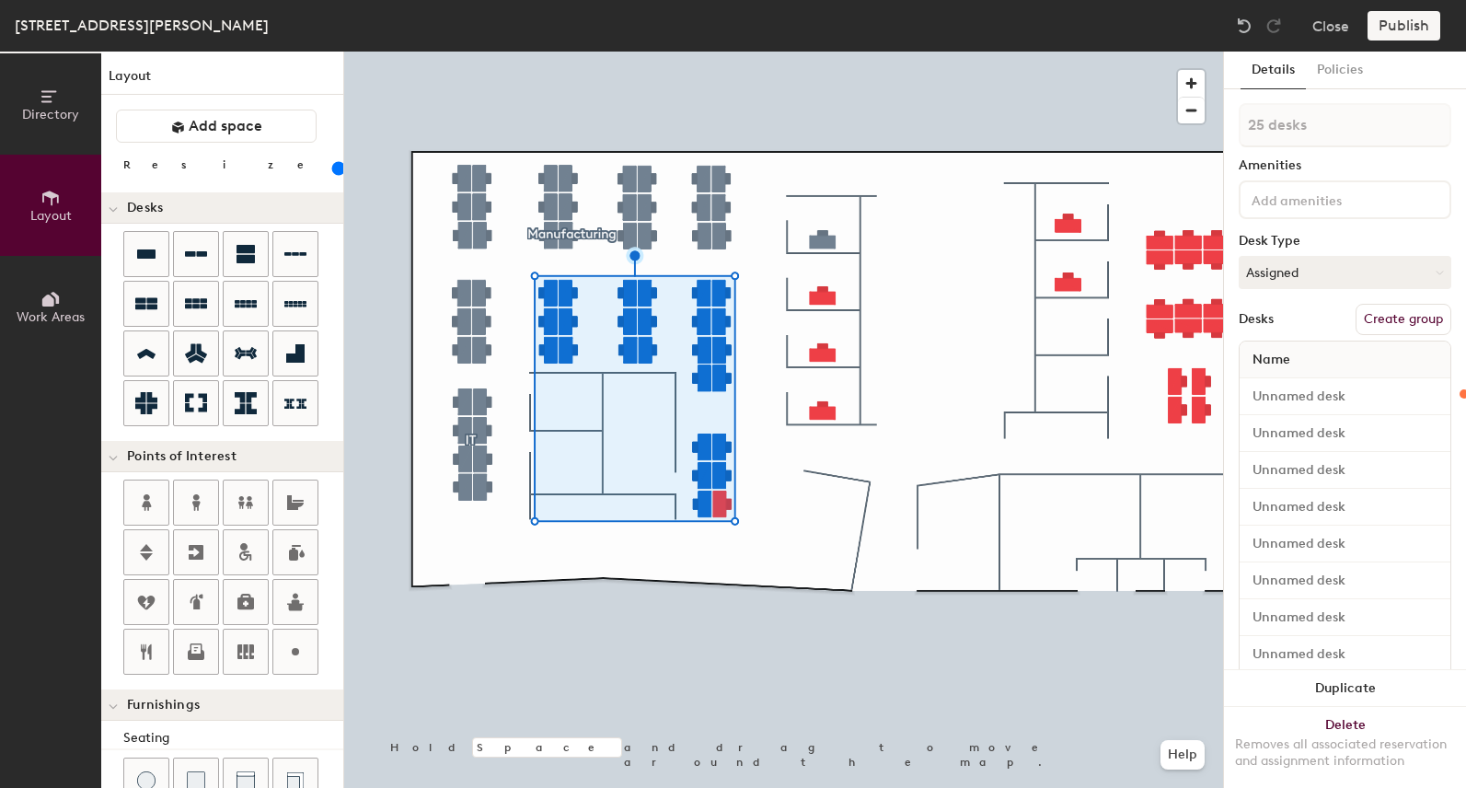
type input "120"
type input "24 desks"
type input "120"
type input "25 desks"
click at [1377, 321] on button "Create group" at bounding box center [1403, 319] width 96 height 31
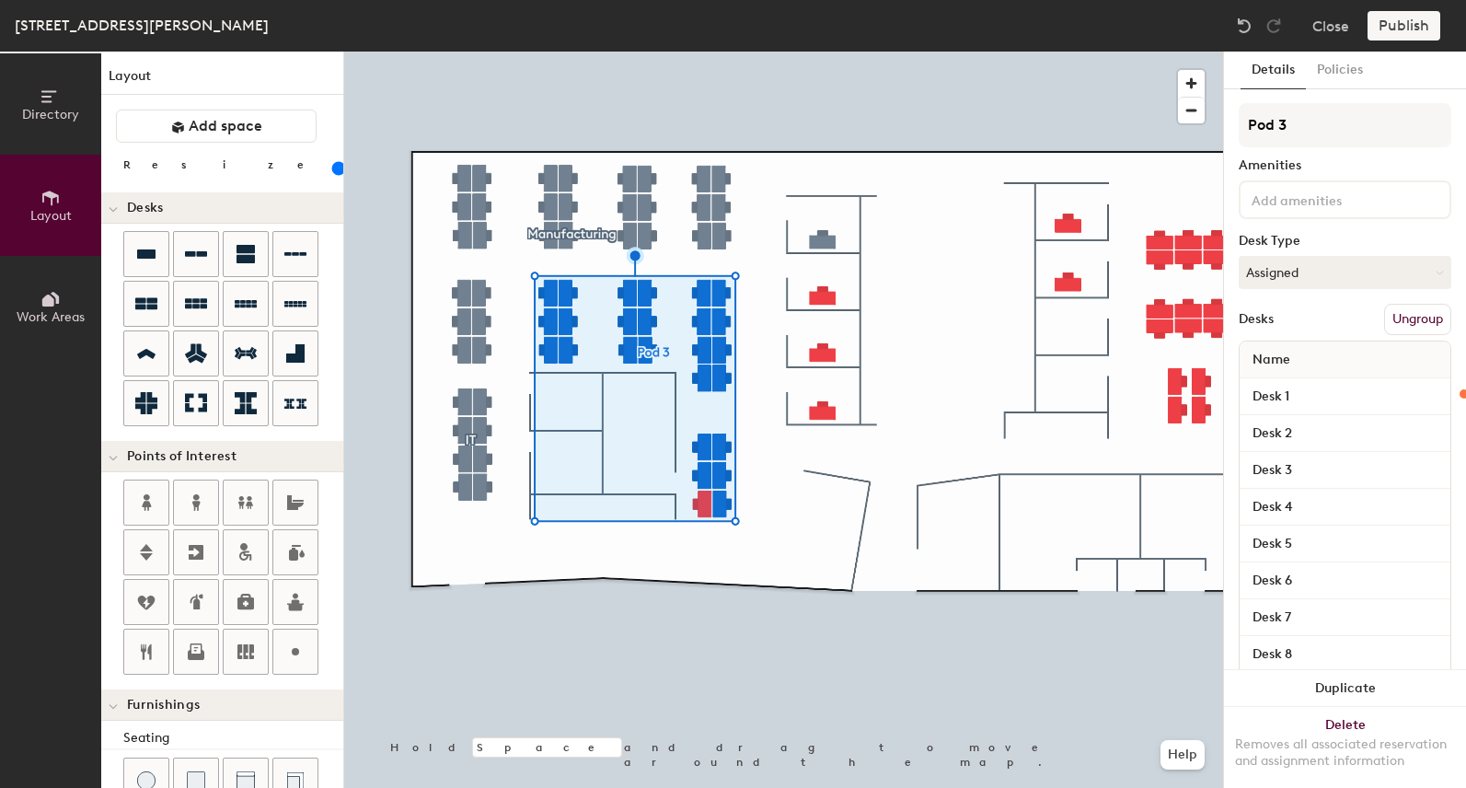
type input "120"
drag, startPoint x: 1286, startPoint y: 126, endPoint x: 1224, endPoint y: 121, distance: 62.7
click at [1224, 121] on div "Details Policies Pod 3 Amenities Desk Type Assigned Desks Ungroup Name Desk 1 D…" at bounding box center [1345, 420] width 242 height 736
type input "Q"
type input "120"
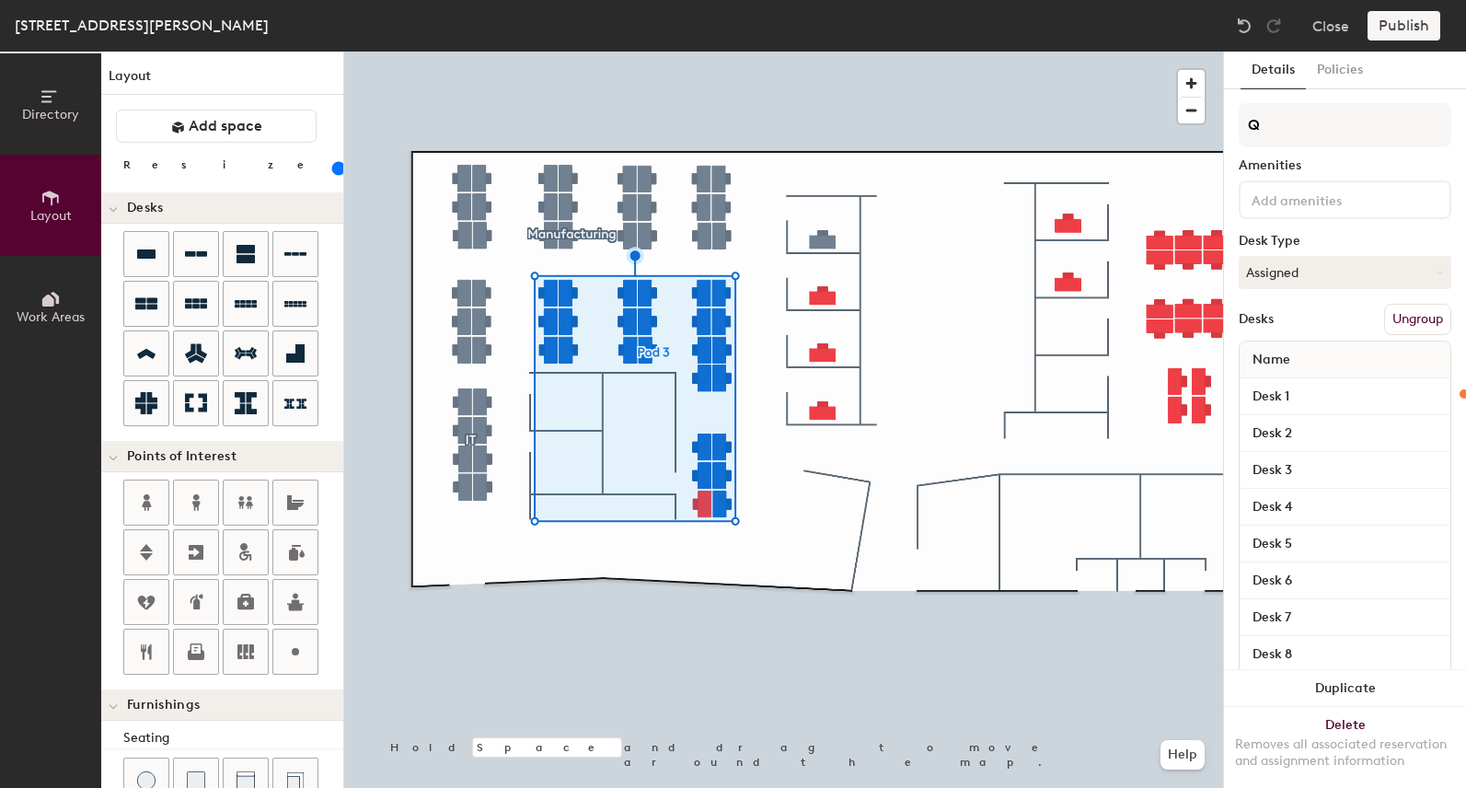
type input "QC"
type input "120"
click at [1208, 129] on div "Directory Layout Work Areas Layout Add space Resize Desks Points of Interest Fu…" at bounding box center [733, 420] width 1466 height 736
type input "QW"
type input "120"
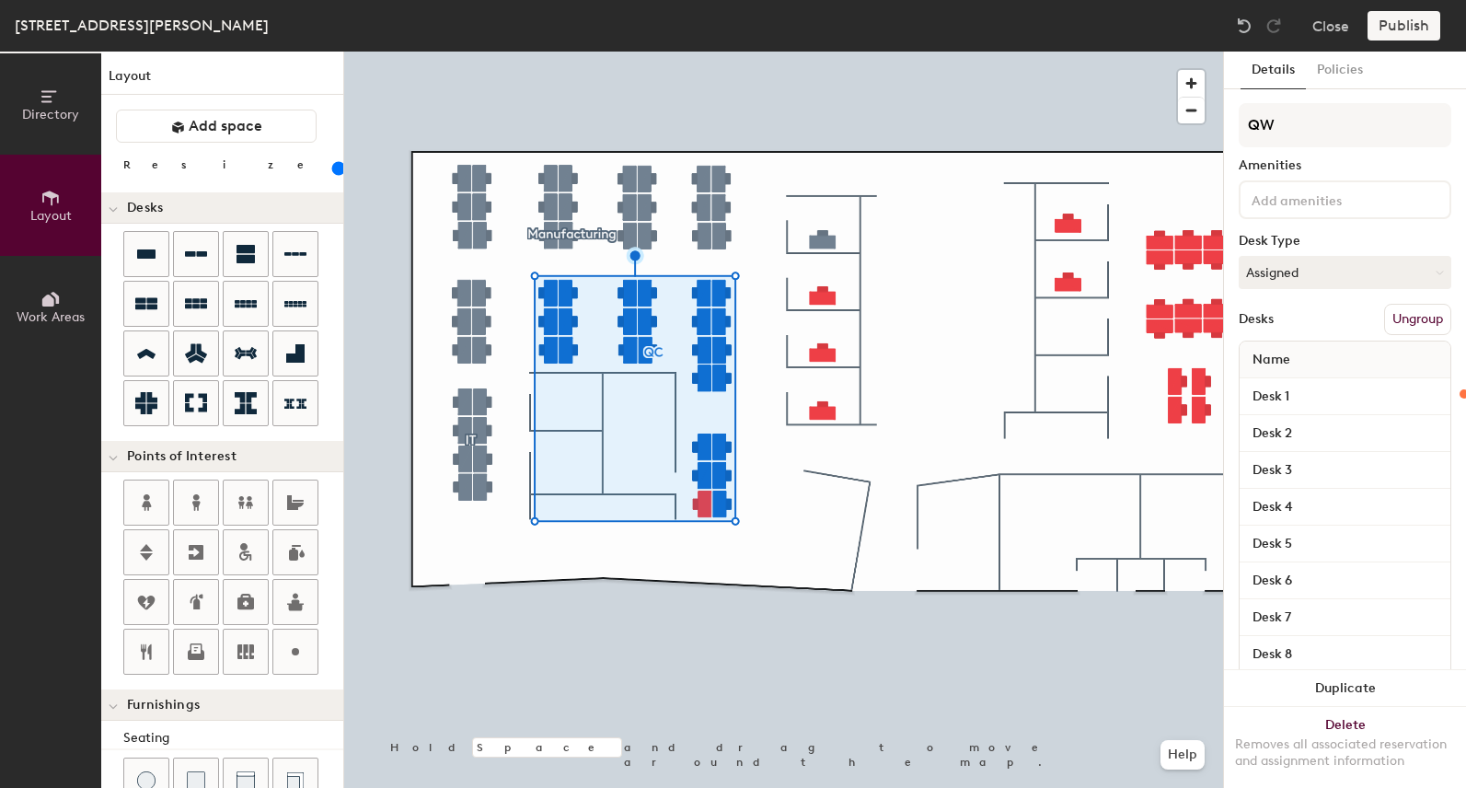
type input "Q"
type input "120"
type input "Q"
type input "120"
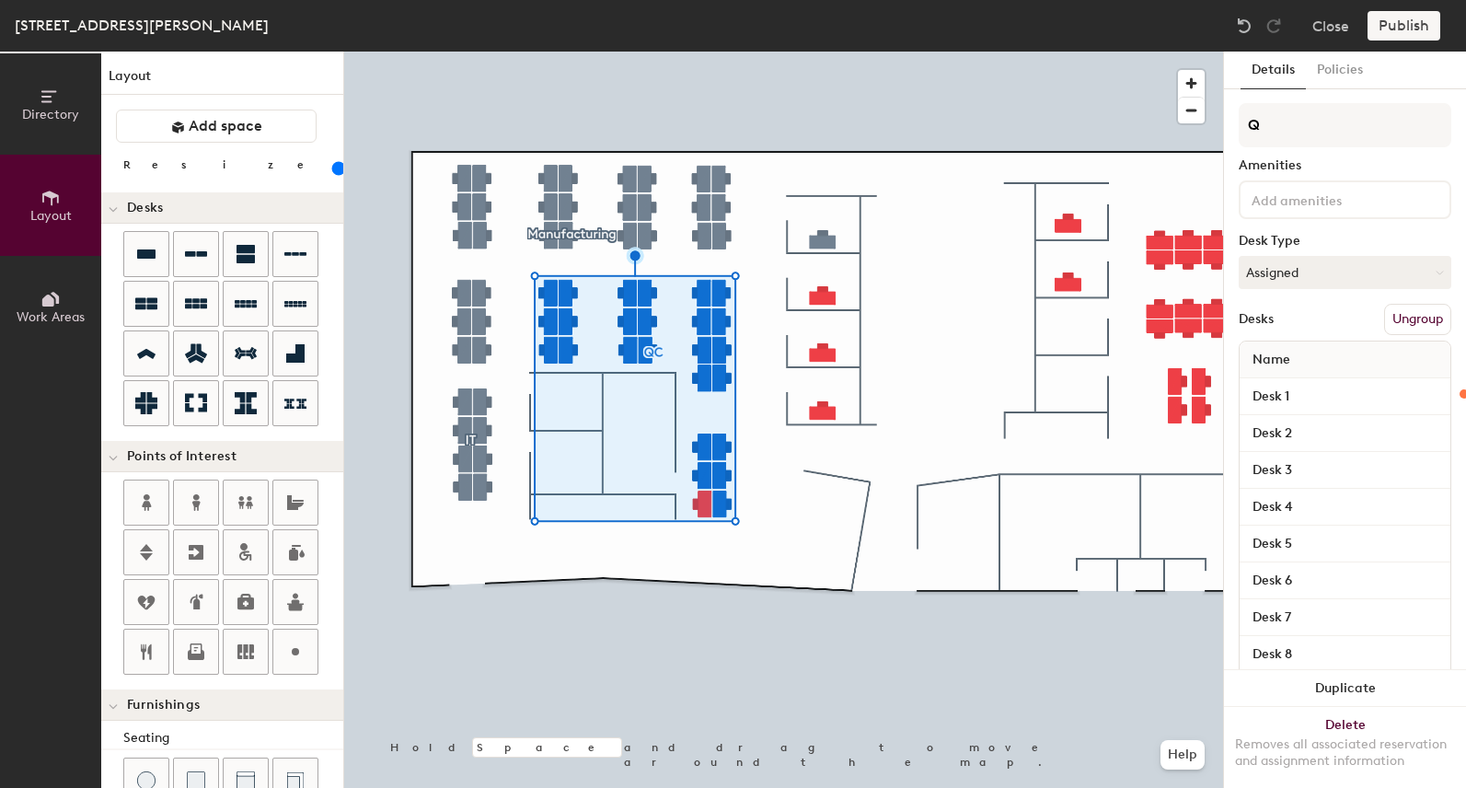
type input "Qu"
type input "120"
type input "Quinc"
type input "120"
type input "Qu"
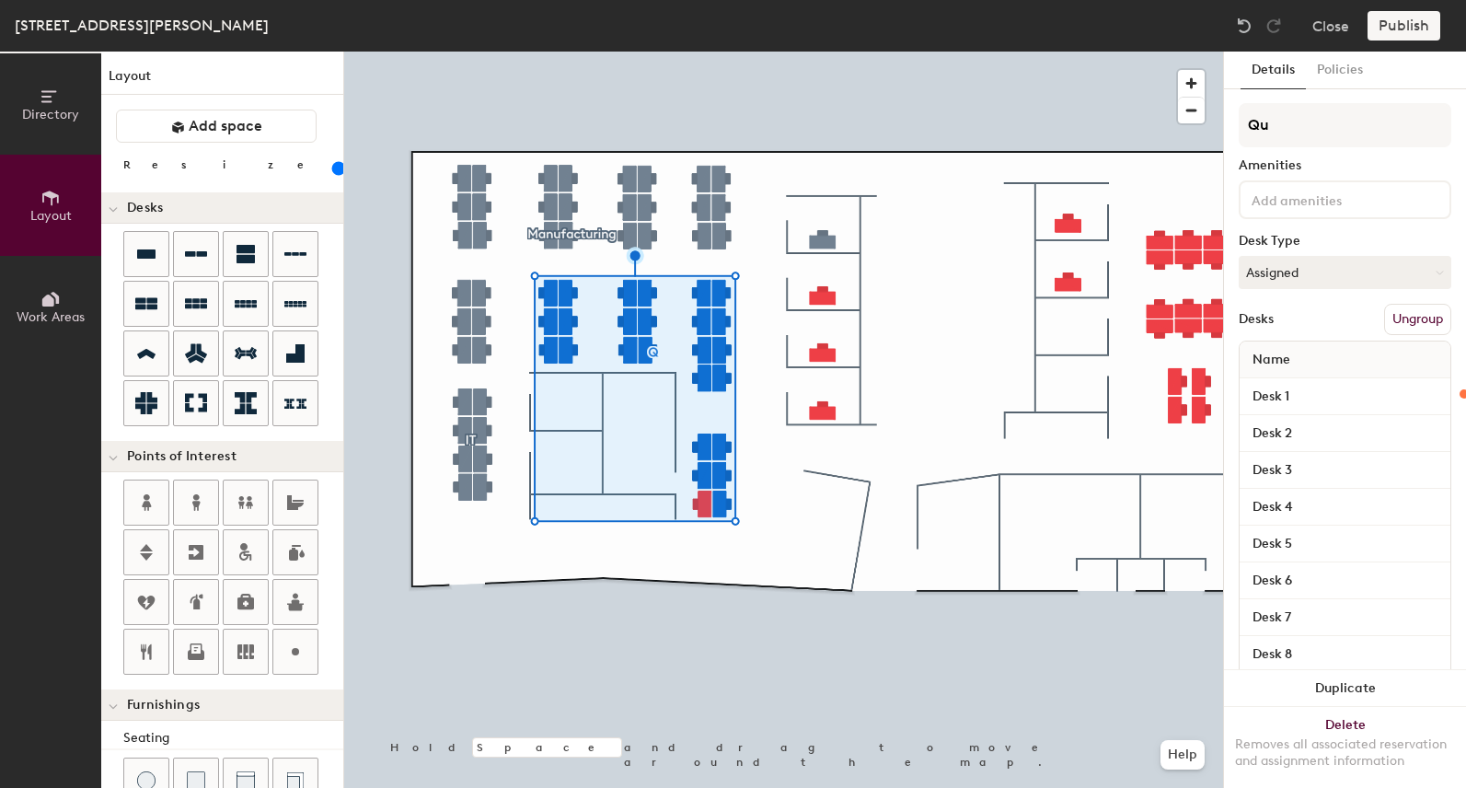
type input "120"
type input "Qua"
type input "120"
type input "Qual"
type input "120"
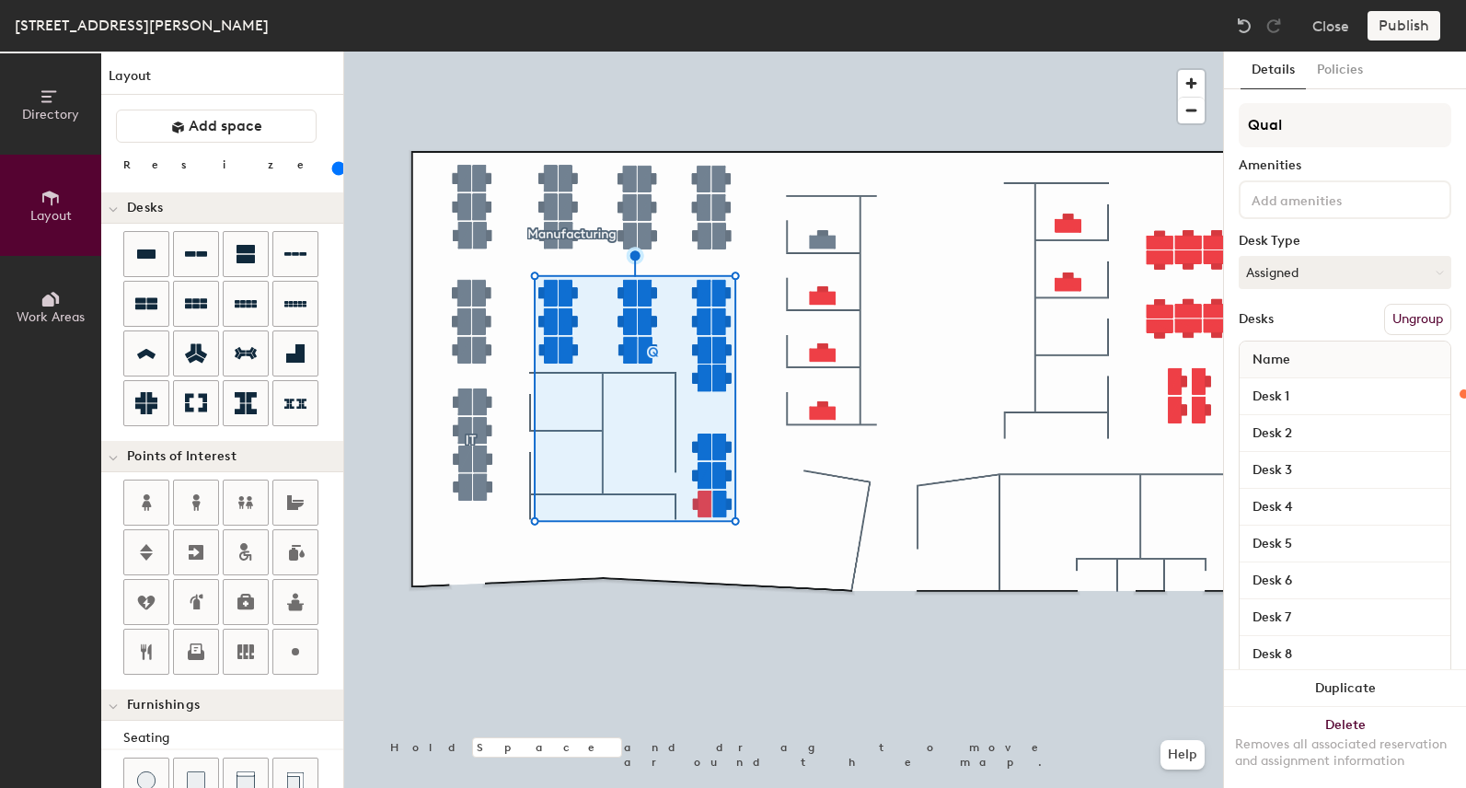
type input "Quali"
type input "120"
type input "Qualit"
type input "120"
type input "Quality"
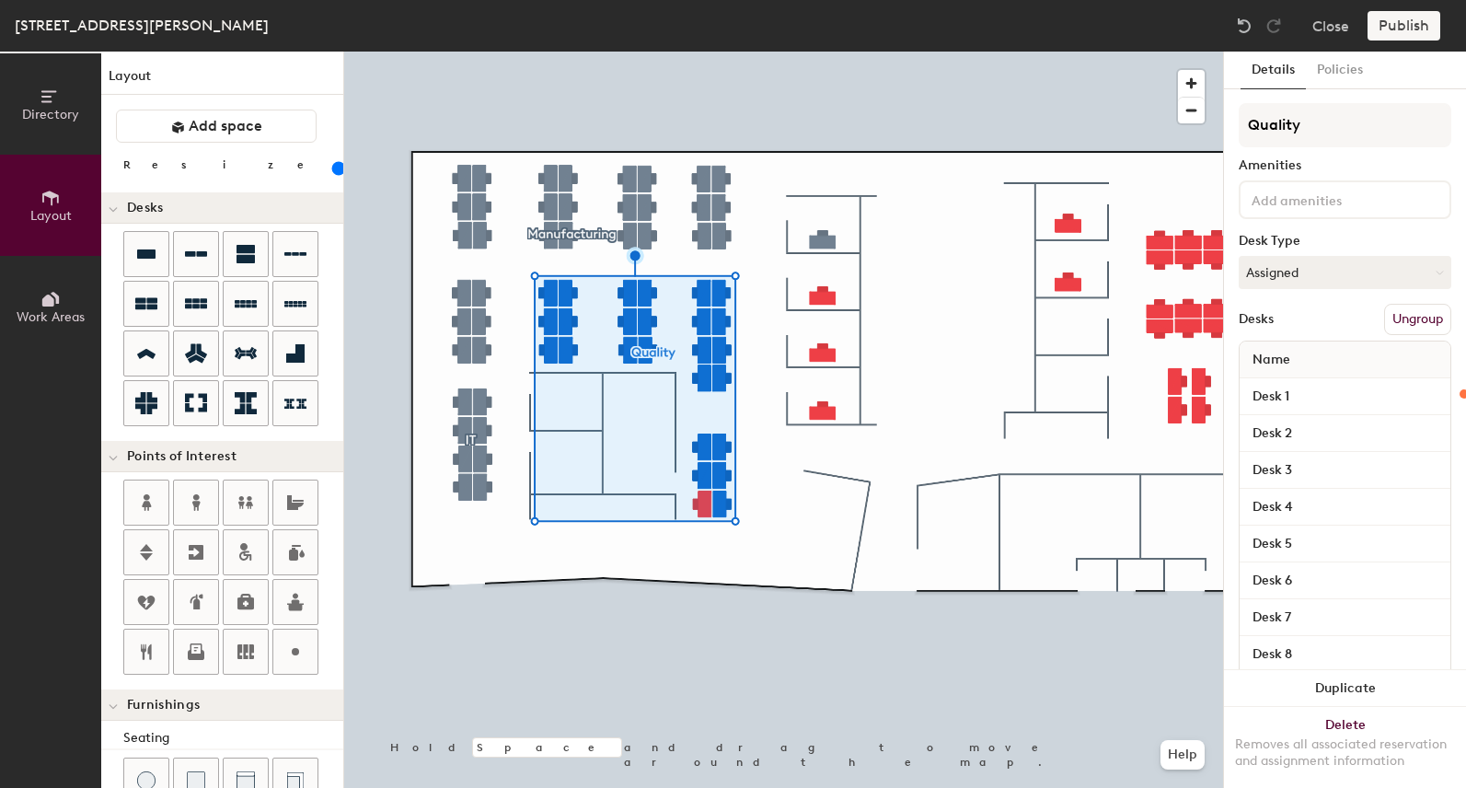
type input "120"
type input "Quality"
type input "120"
type input "Quality C"
type input "120"
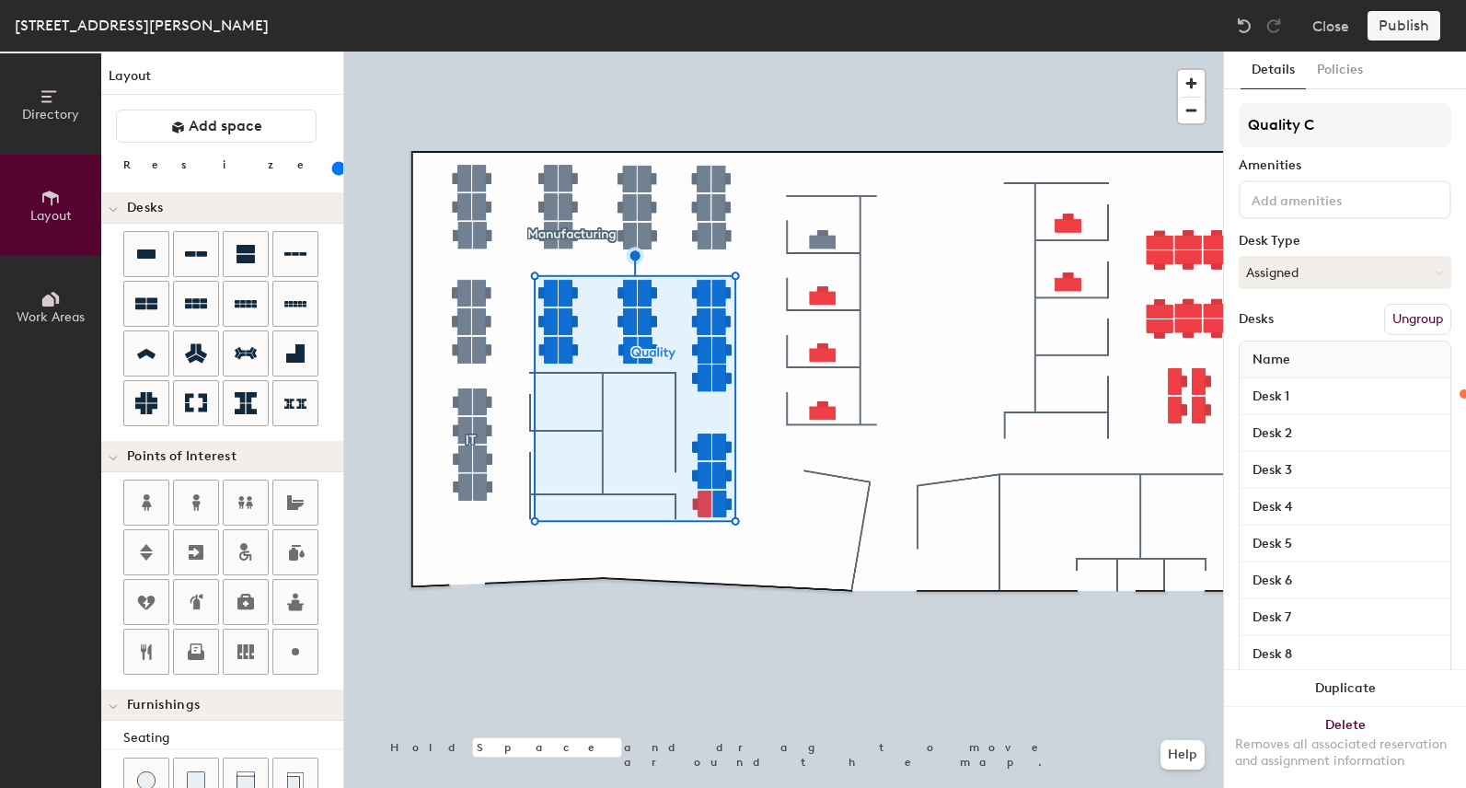
type input "Quality Co"
type input "120"
type input "Quality Control"
type input "120"
type input "Quality Control"
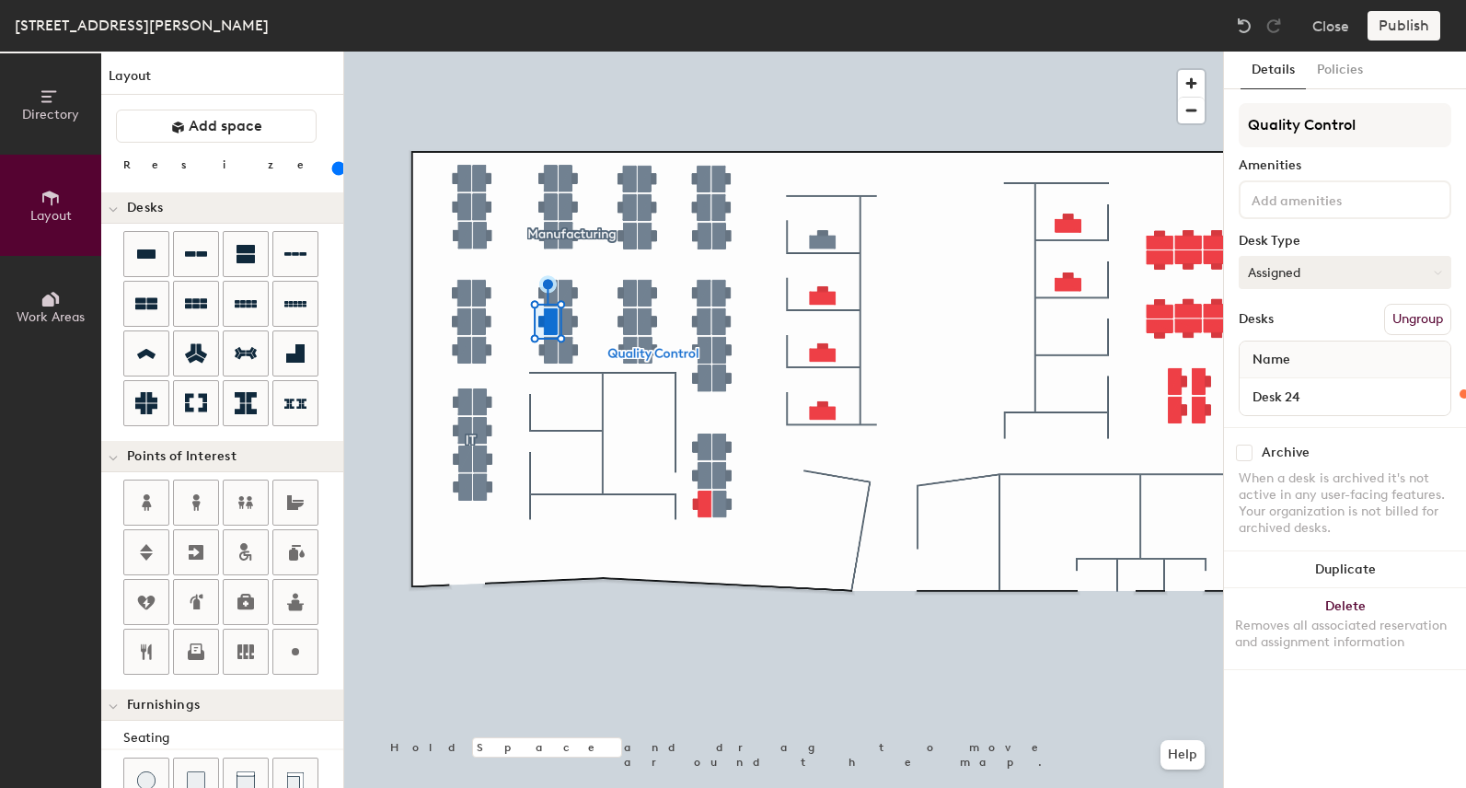
click at [1348, 282] on button "Assigned" at bounding box center [1344, 272] width 213 height 33
click at [1303, 384] on div "Hoteled" at bounding box center [1331, 385] width 184 height 28
click at [1395, 260] on button "Assigned" at bounding box center [1344, 272] width 213 height 33
click at [1296, 374] on div "Hoteled" at bounding box center [1331, 385] width 184 height 28
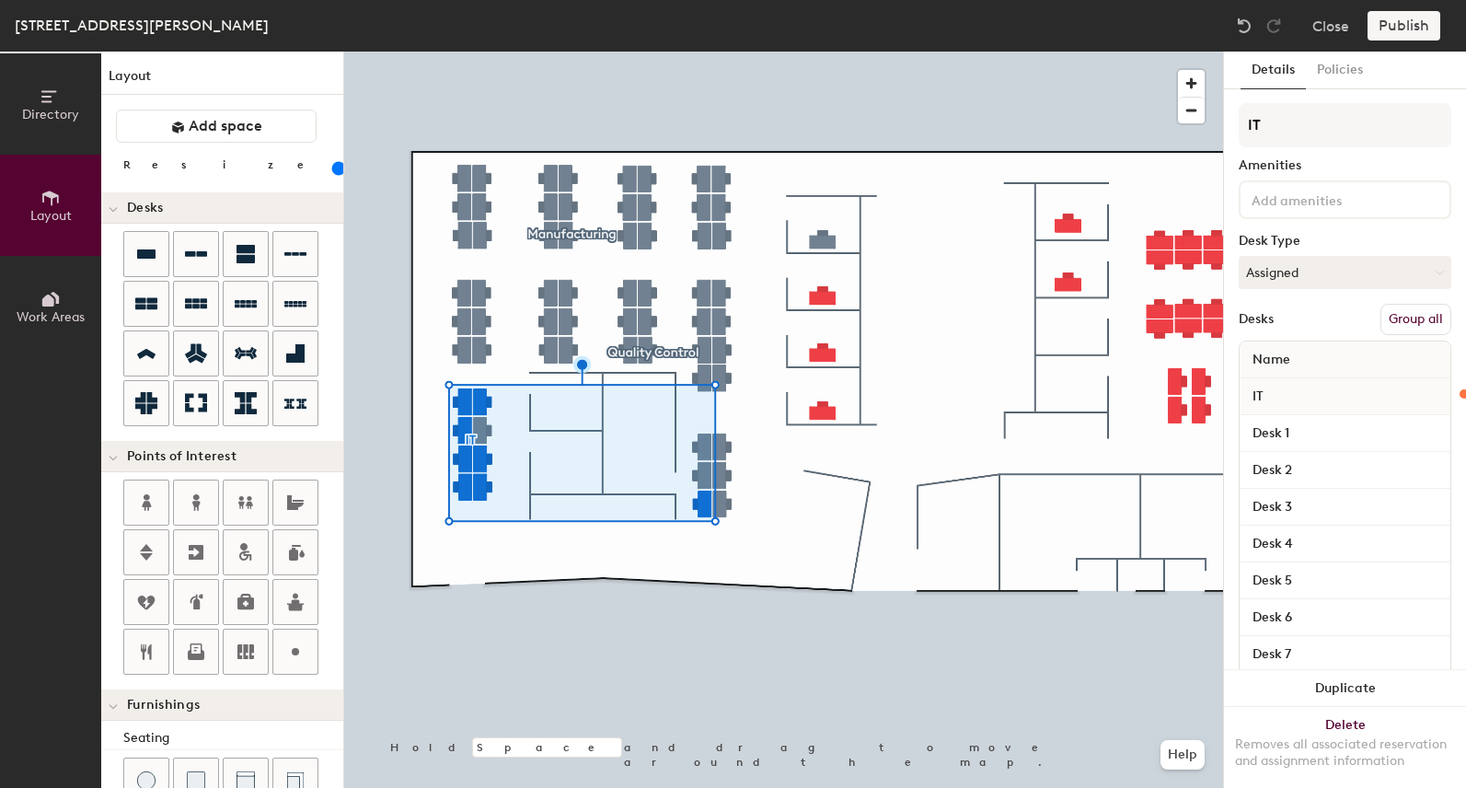
click at [1427, 305] on button "Group all" at bounding box center [1415, 319] width 71 height 31
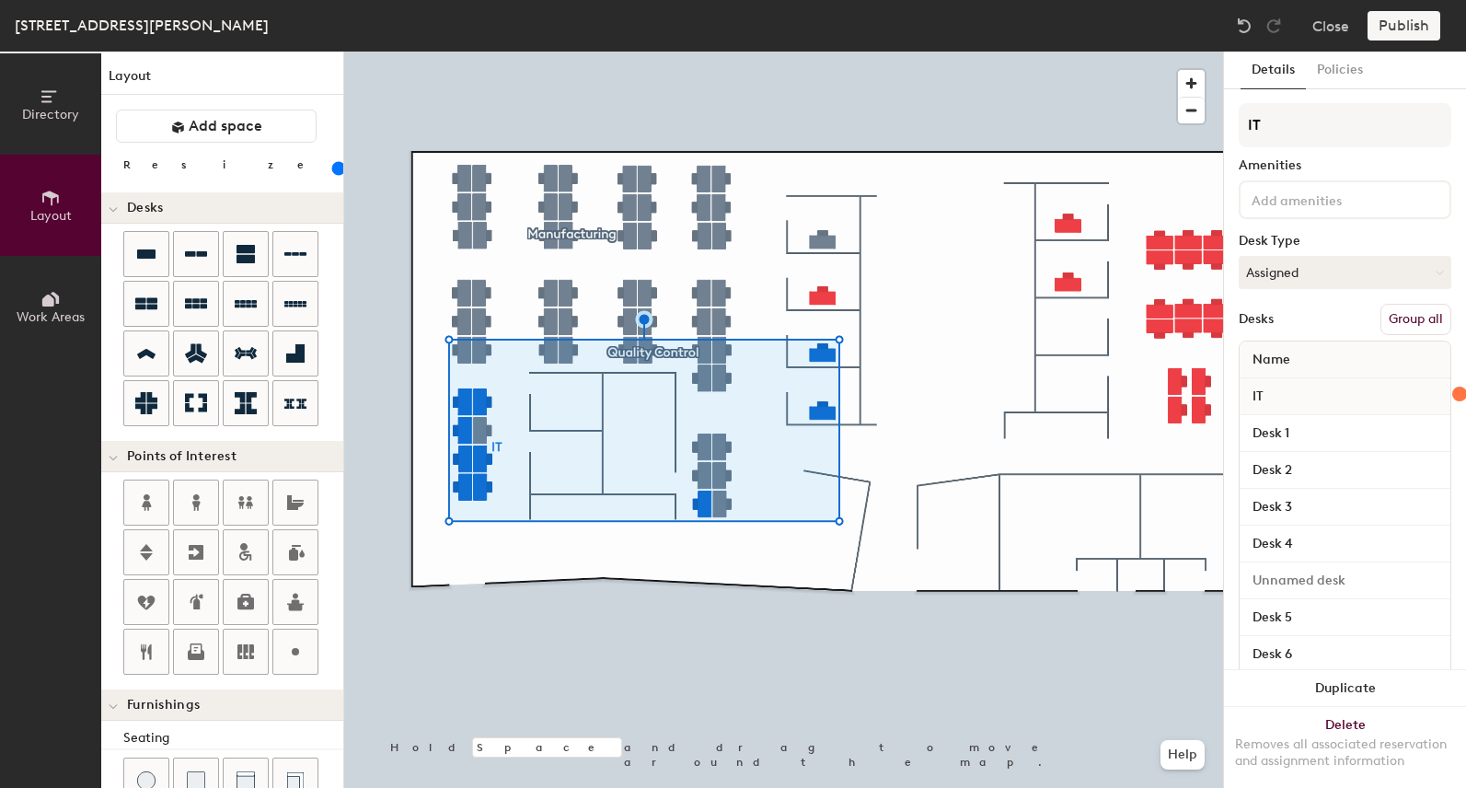
click at [1416, 327] on button "Group all" at bounding box center [1415, 319] width 71 height 31
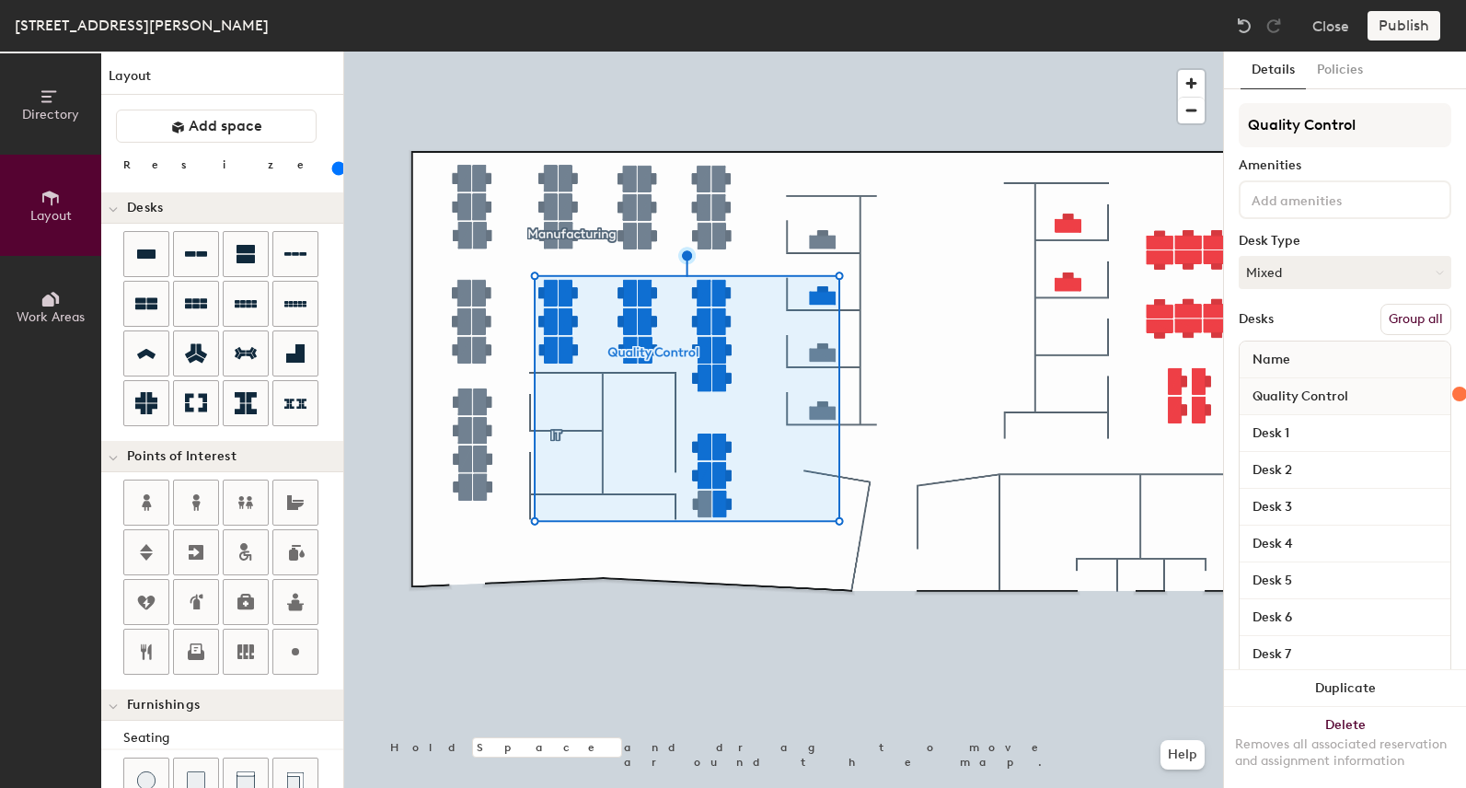
click at [1406, 322] on button "Group all" at bounding box center [1415, 319] width 71 height 31
click at [1073, 52] on div at bounding box center [783, 52] width 879 height 0
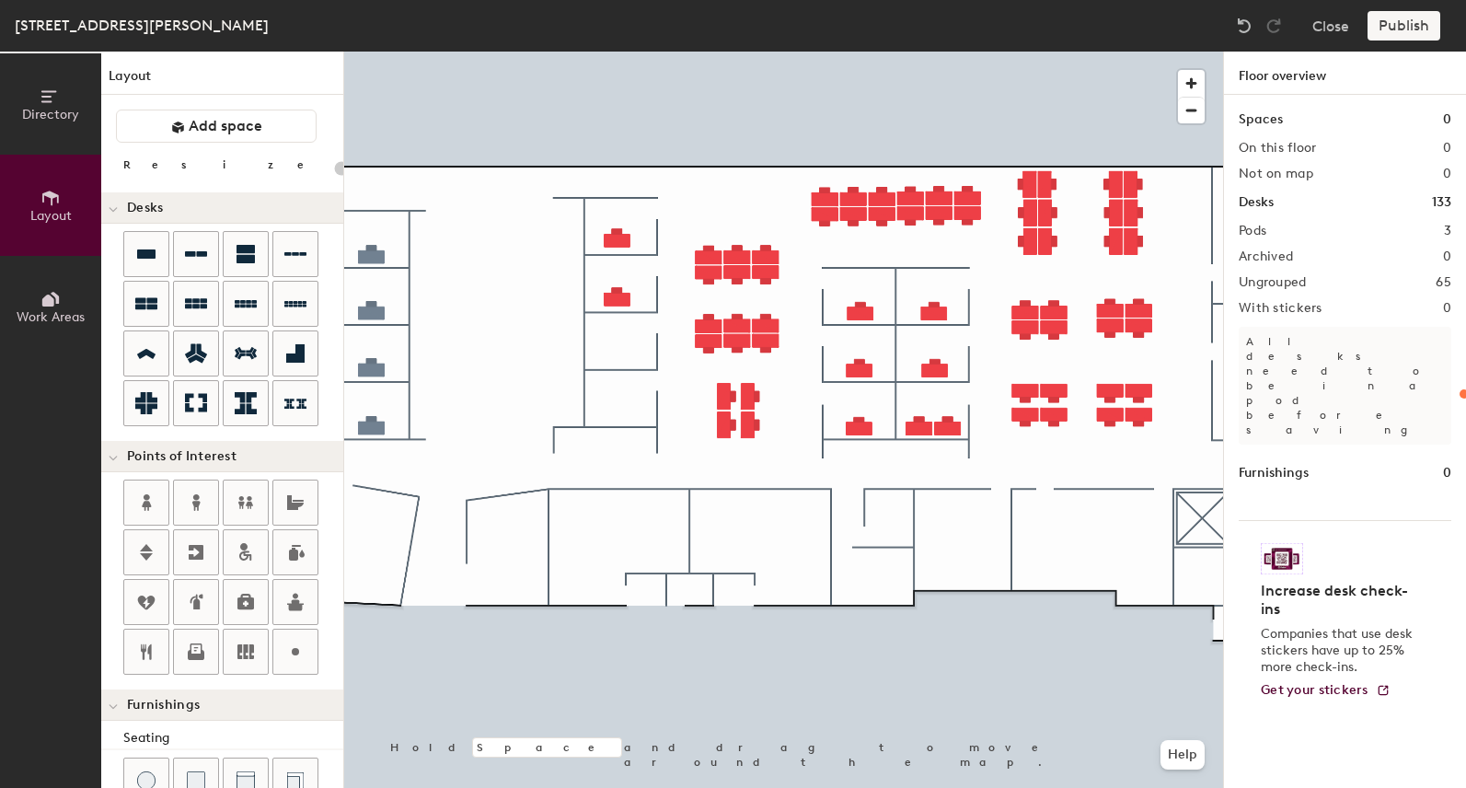
click at [615, 52] on div at bounding box center [783, 52] width 879 height 0
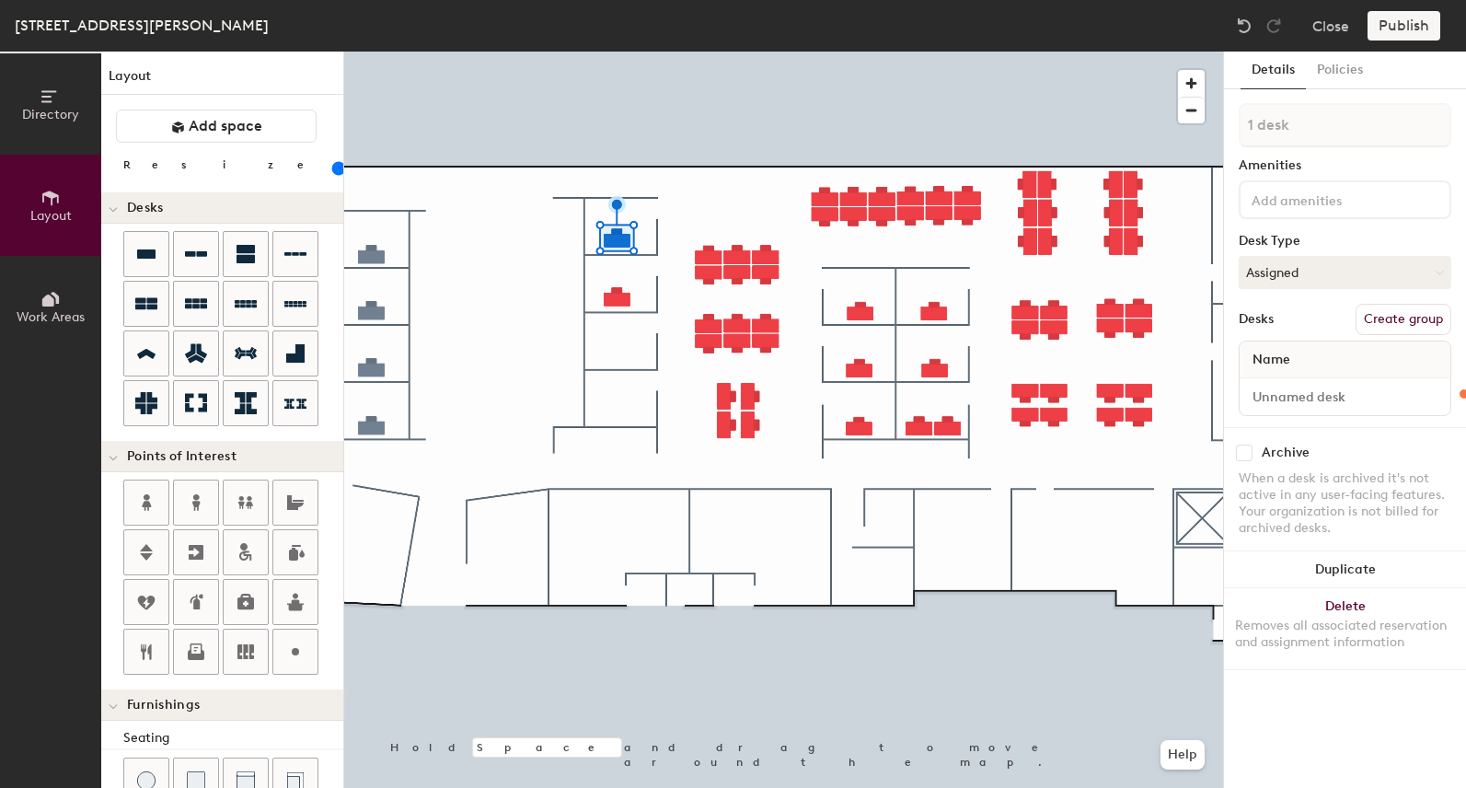
type input "120"
type input "2 desks"
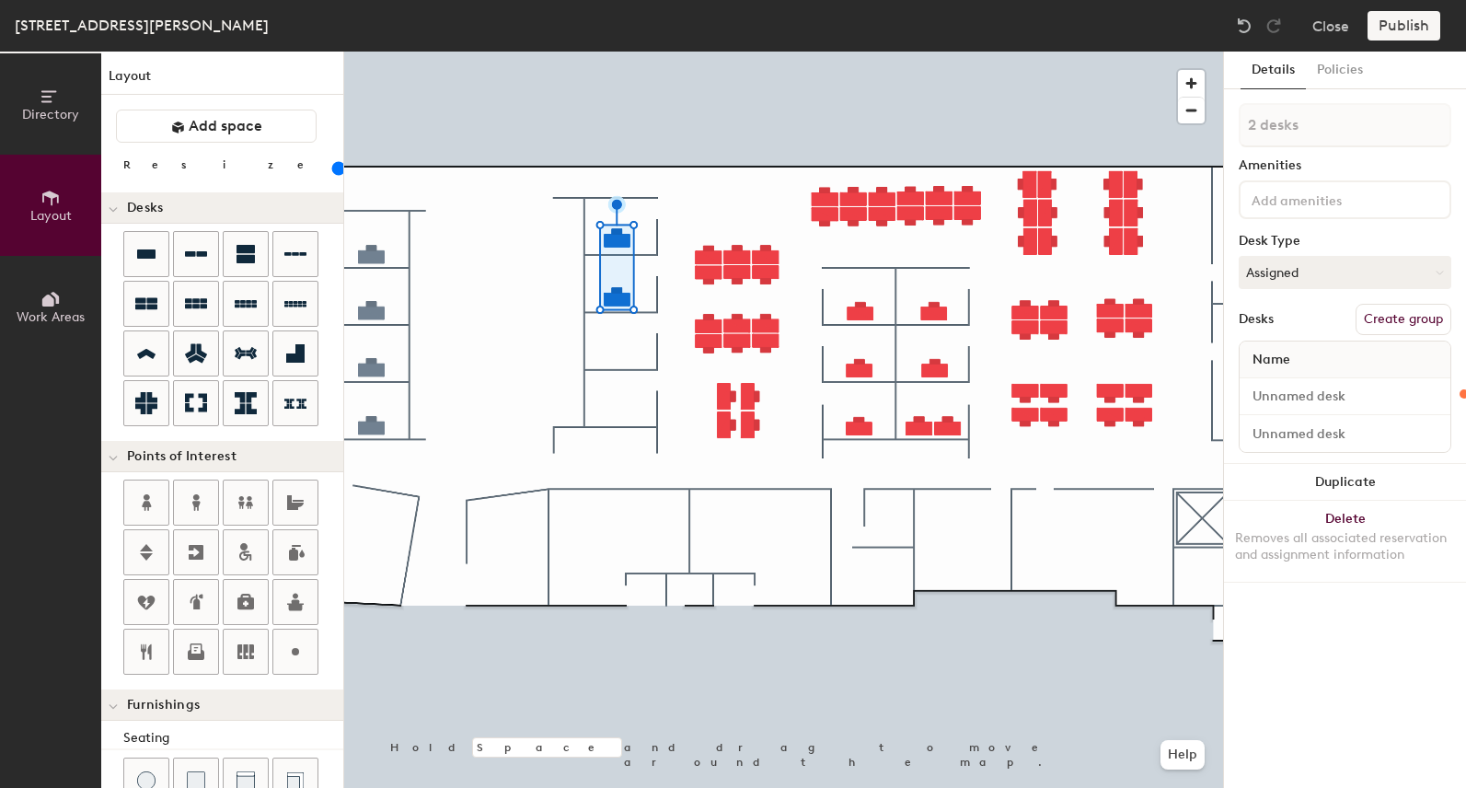
type input "120"
type input "3 desks"
type input "120"
type input "4 desks"
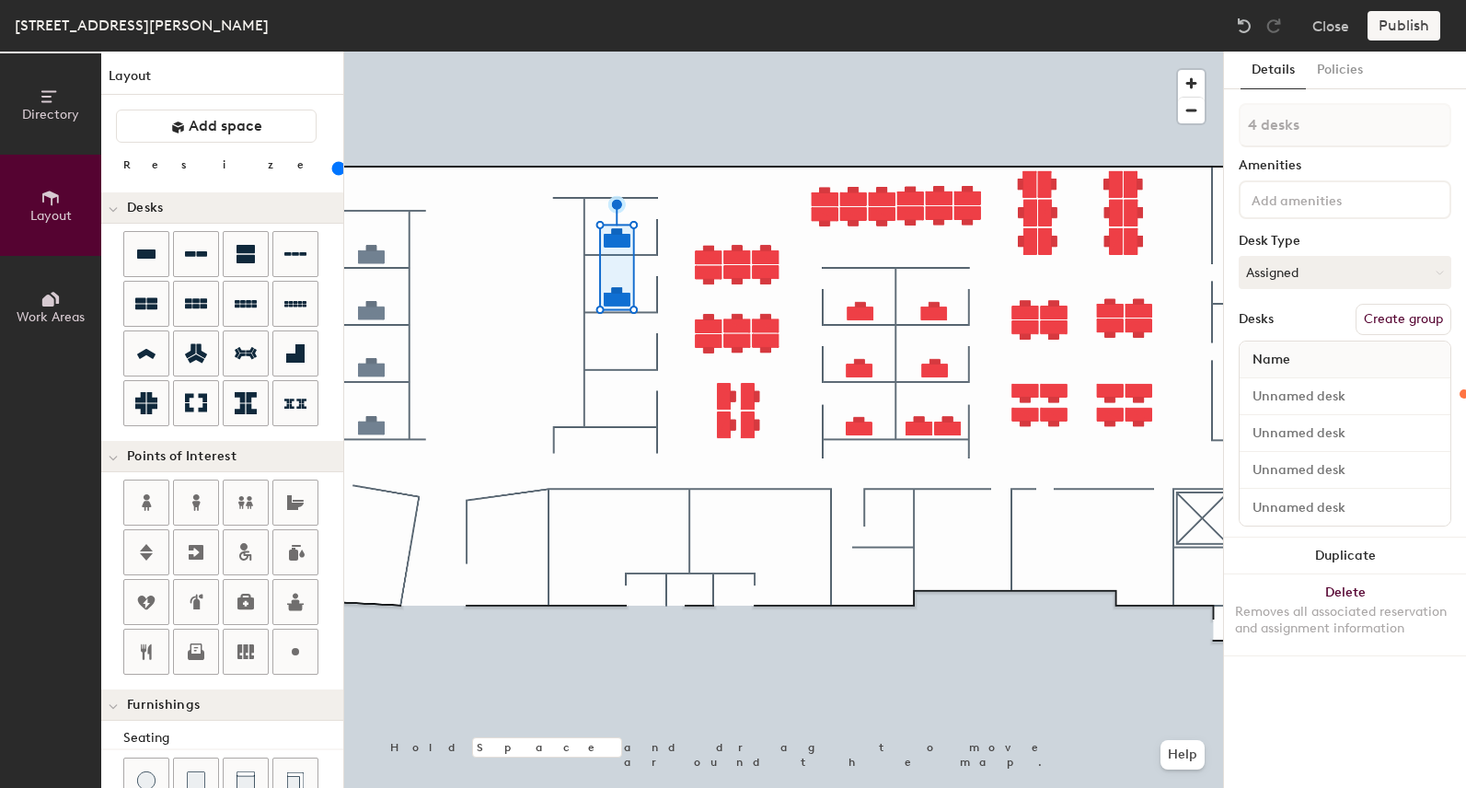
type input "120"
type input "5 desks"
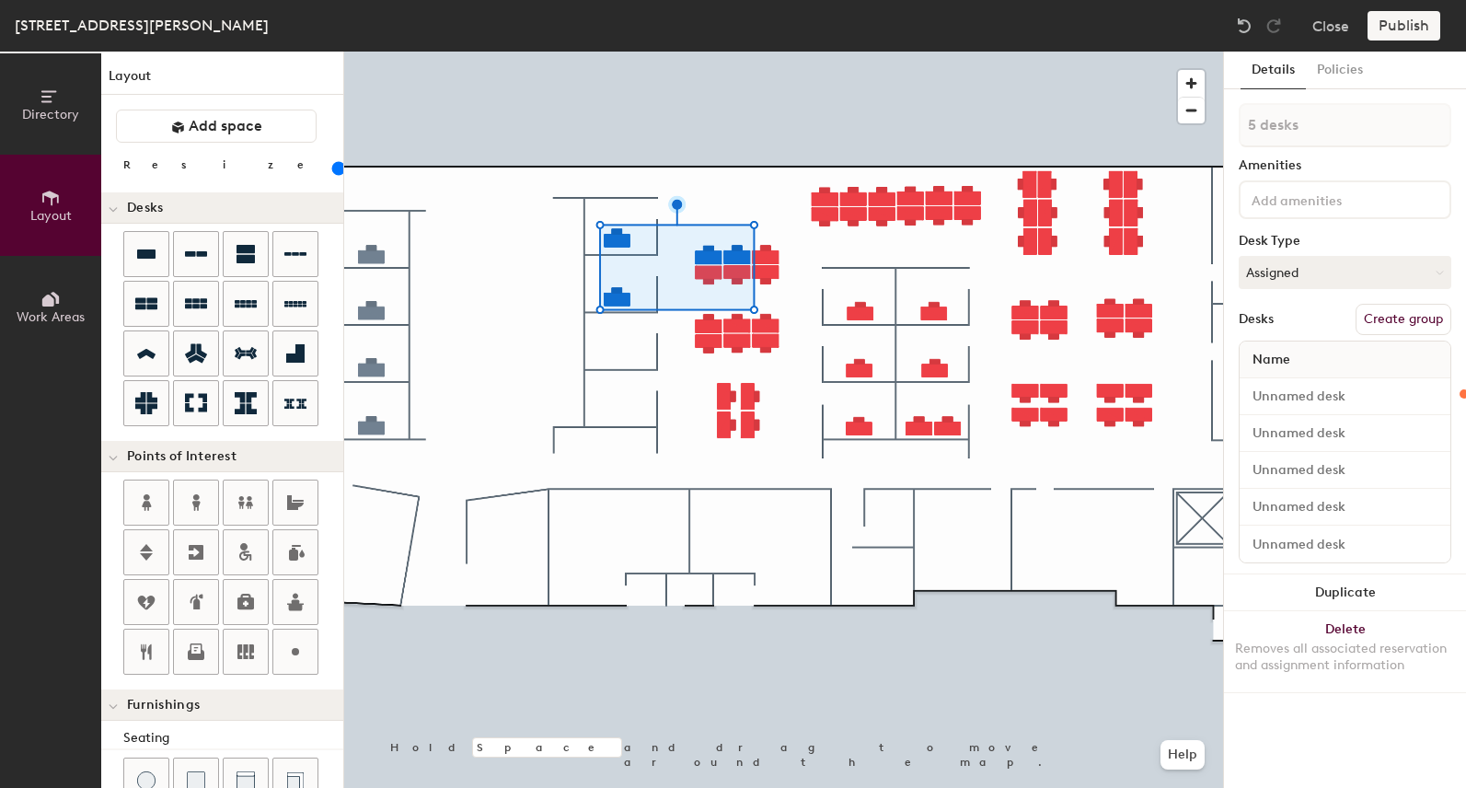
type input "120"
type input "6 desks"
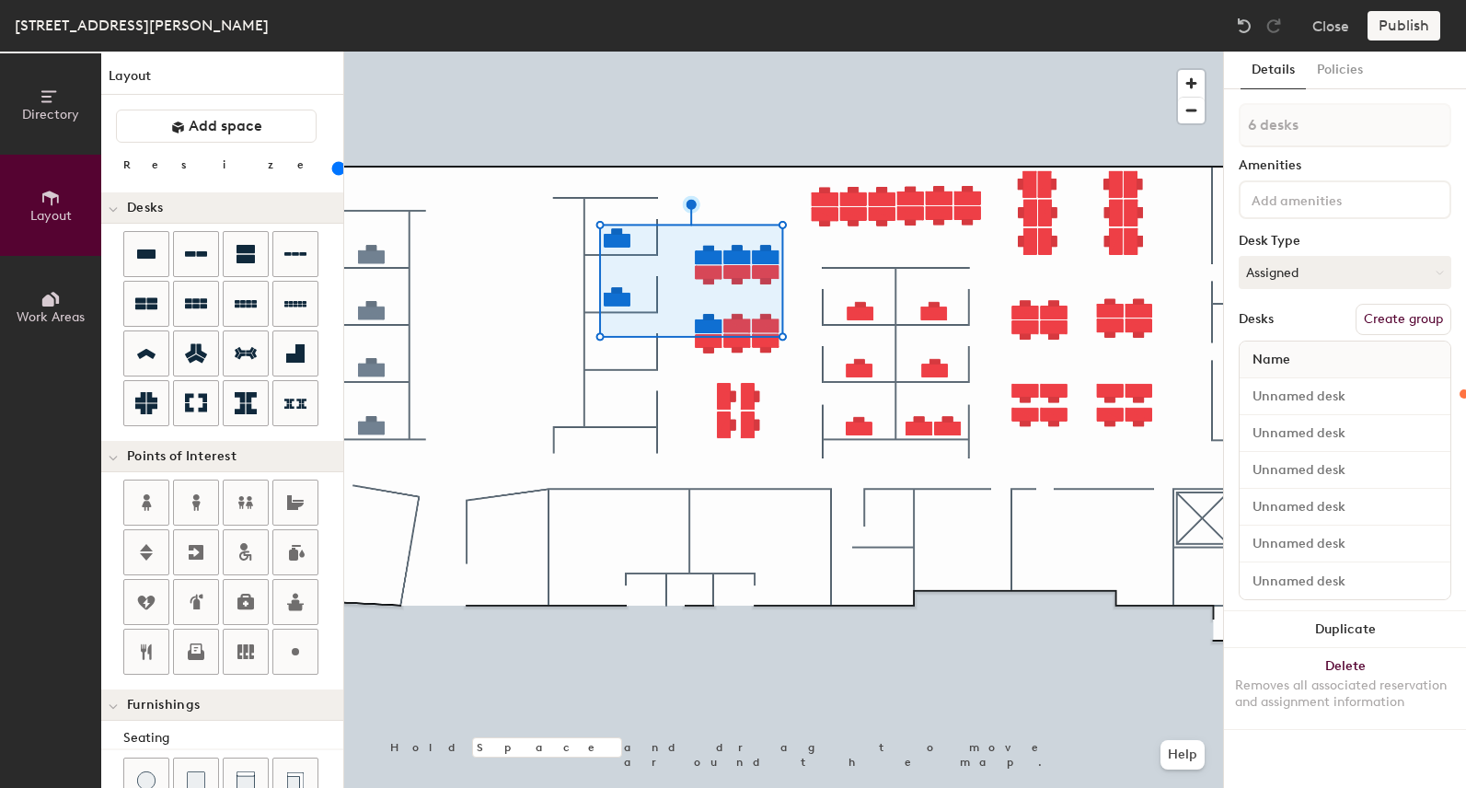
type input "120"
type input "7 desks"
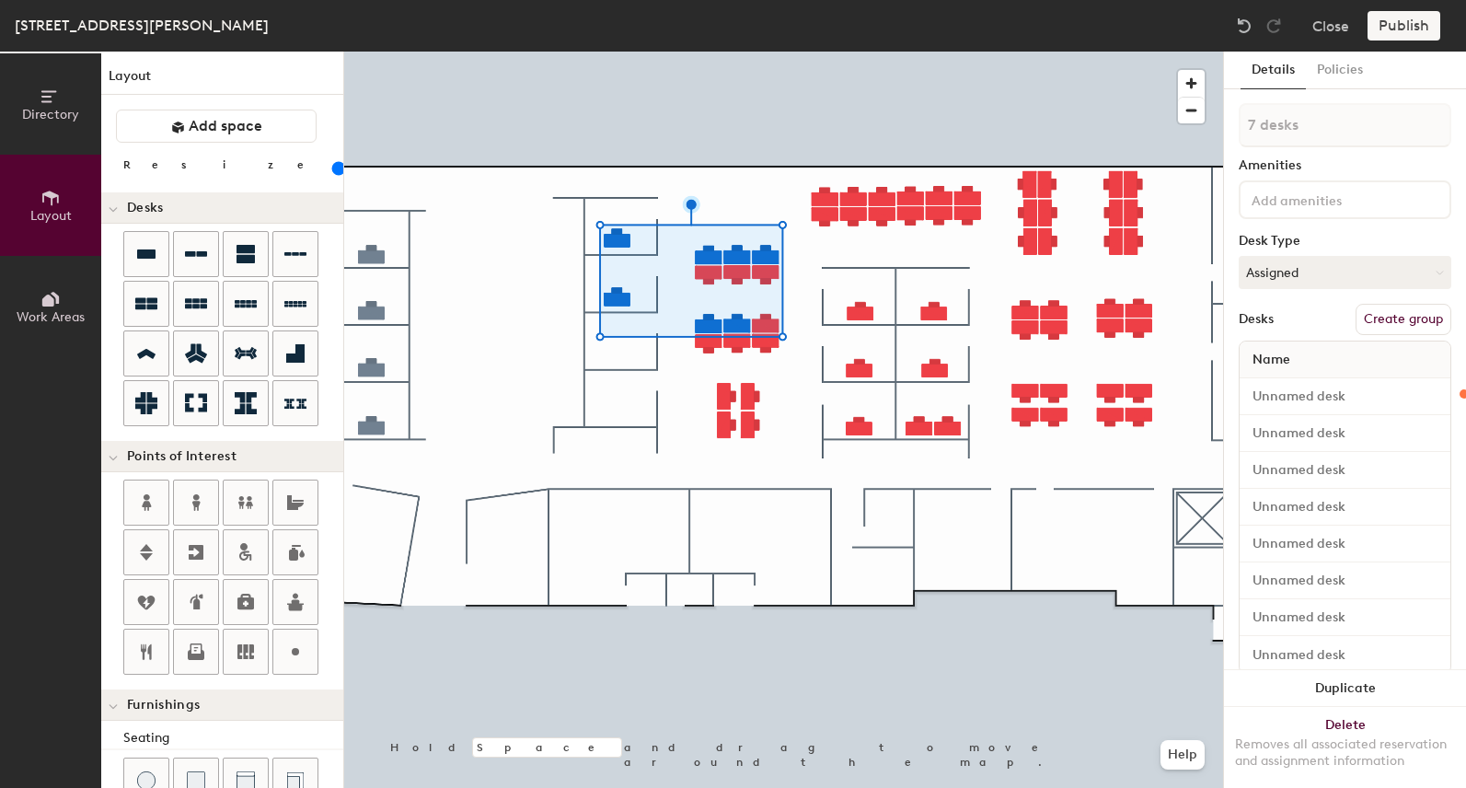
type input "120"
type input "8 desks"
type input "120"
type input "9 desks"
type input "120"
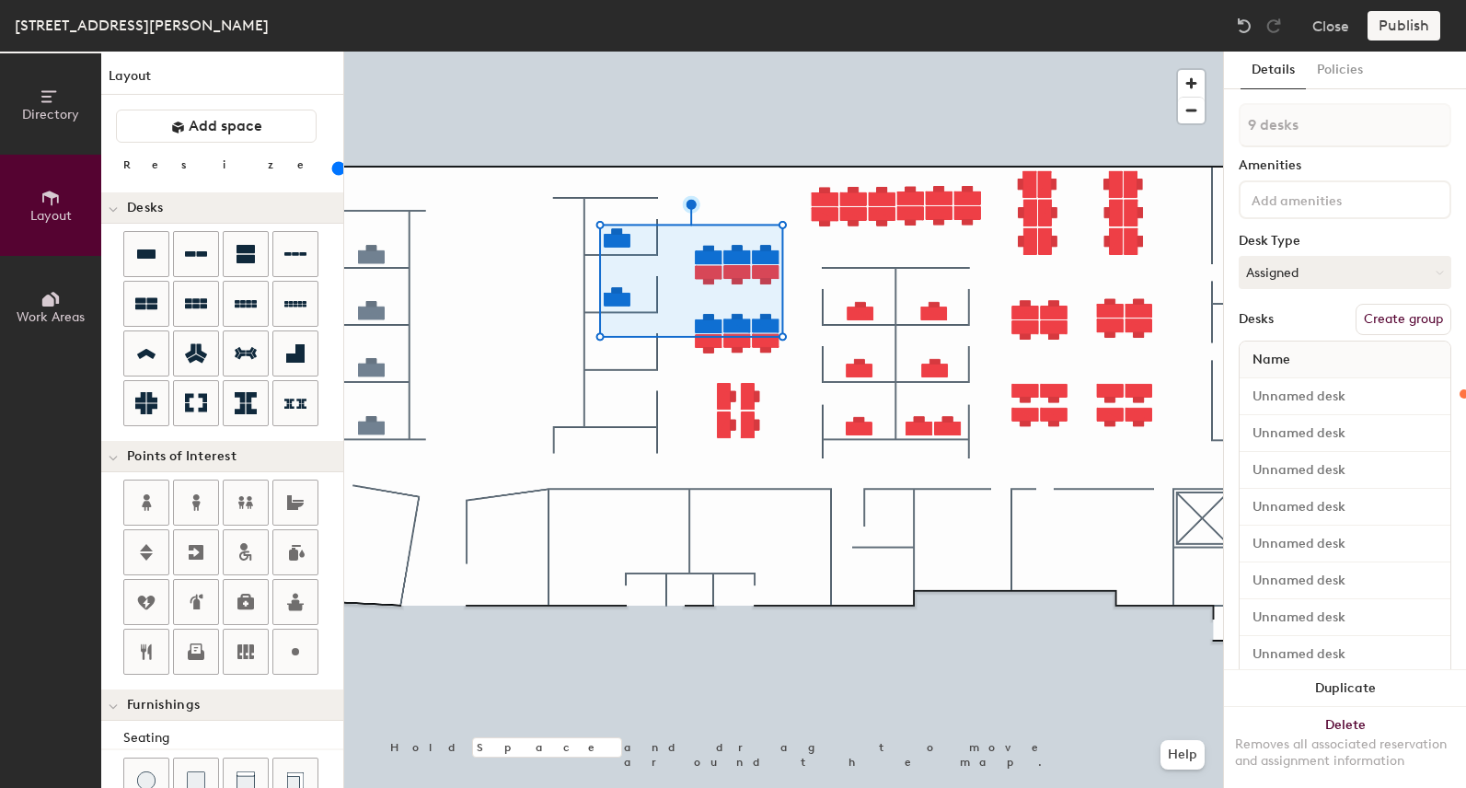
type input "10 desks"
type input "120"
type input "11 desks"
type input "120"
type input "12 desks"
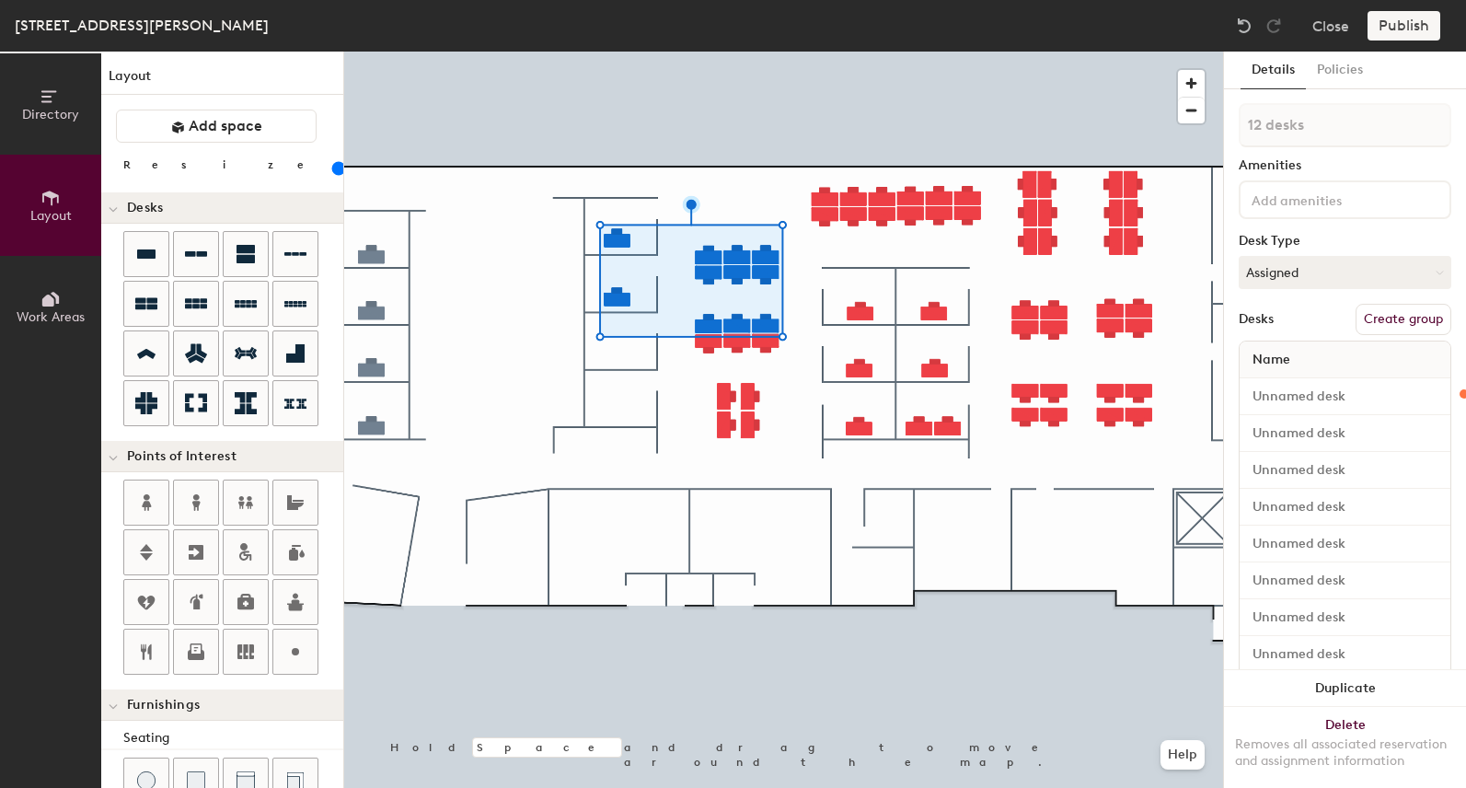
type input "120"
type input "13 desks"
type input "120"
type input "14 desks"
type input "120"
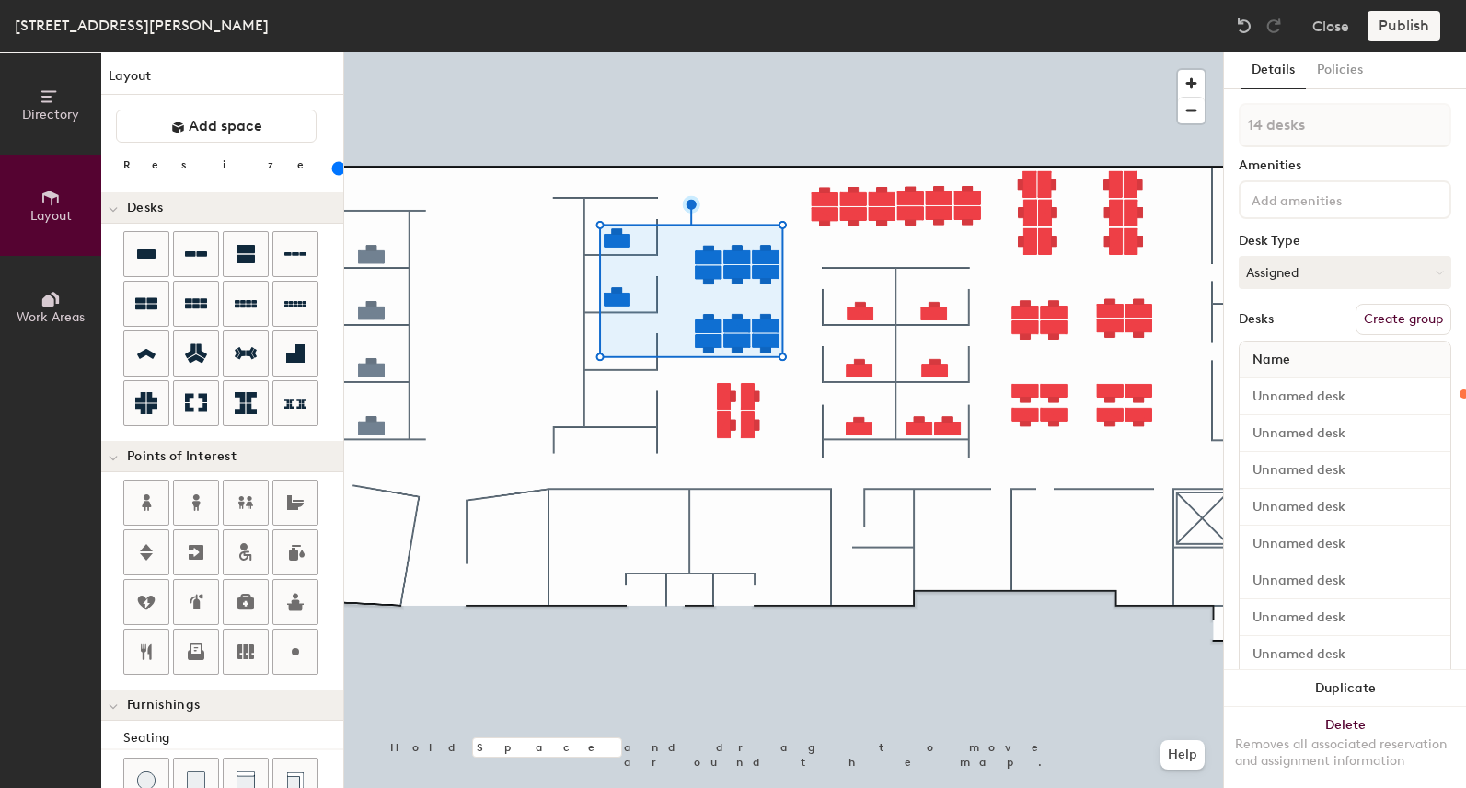
type input "15 desks"
type input "120"
type input "16 desks"
type input "120"
type input "17 desks"
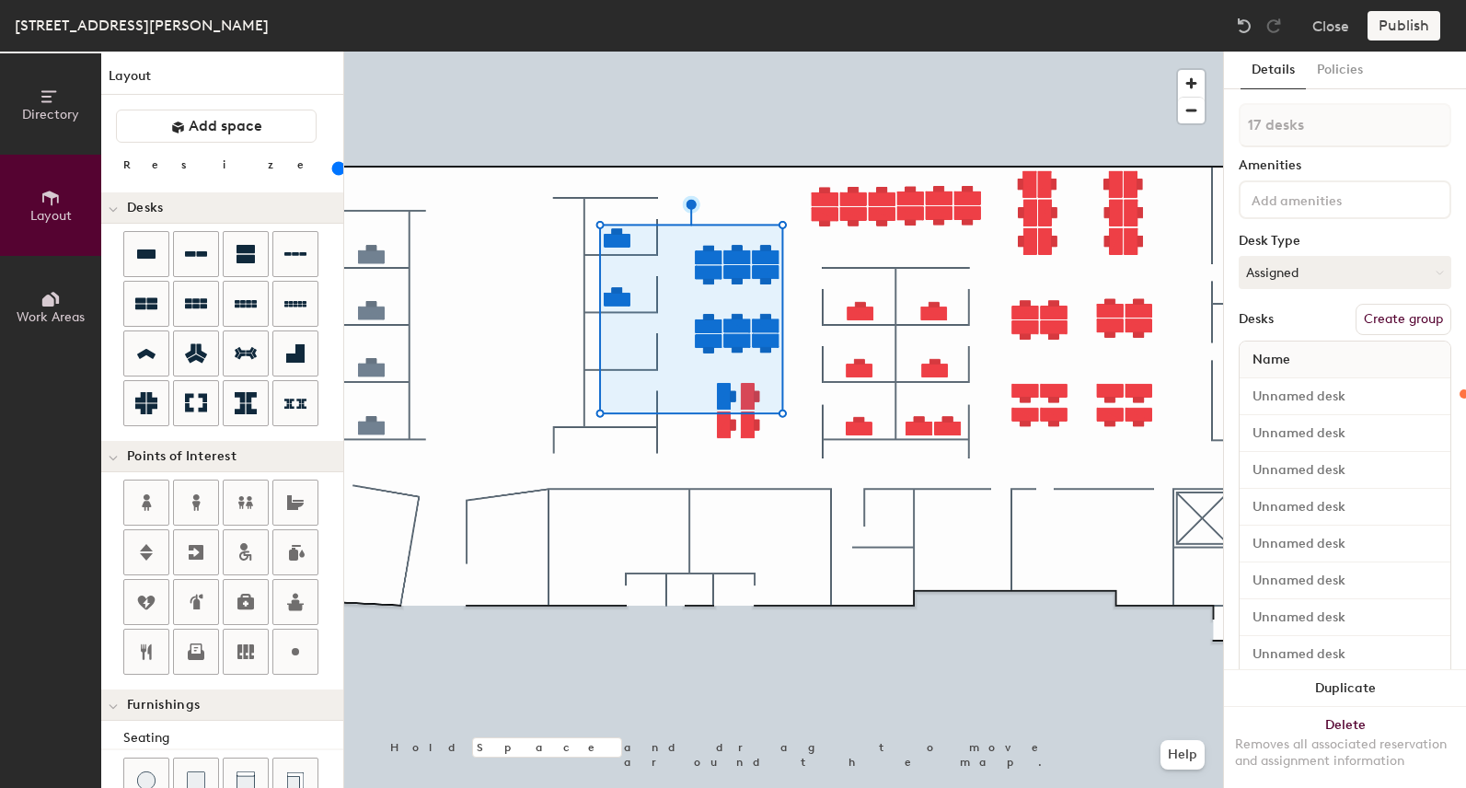
type input "120"
type input "18 desks"
click at [1383, 321] on button "Create group" at bounding box center [1403, 319] width 96 height 31
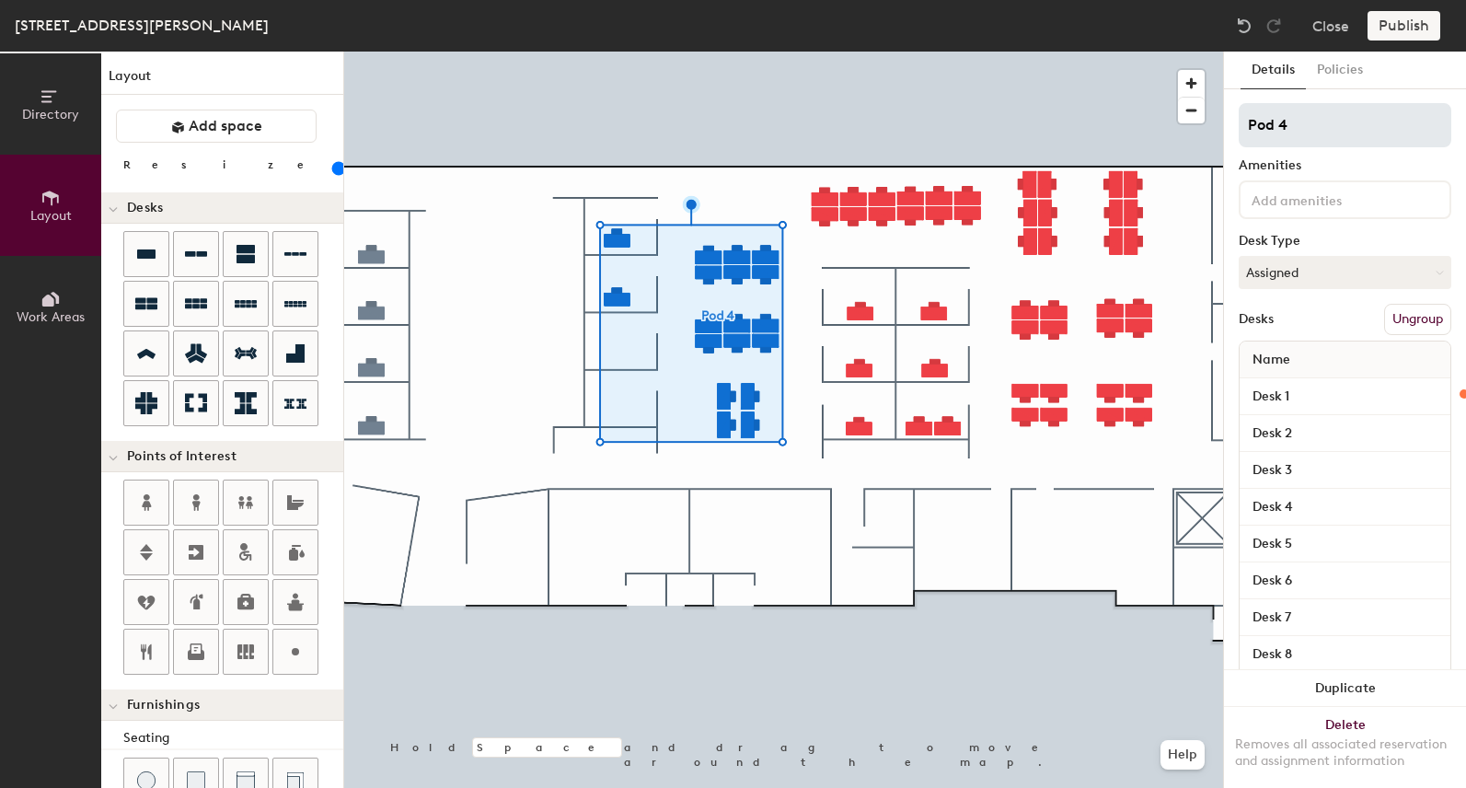
type input "120"
click at [1049, 121] on div "Directory Layout Work Areas Layout Add space Resize Desks Points of Interest Fu…" at bounding box center [733, 420] width 1466 height 736
type input "E"
type input "120"
type input "En"
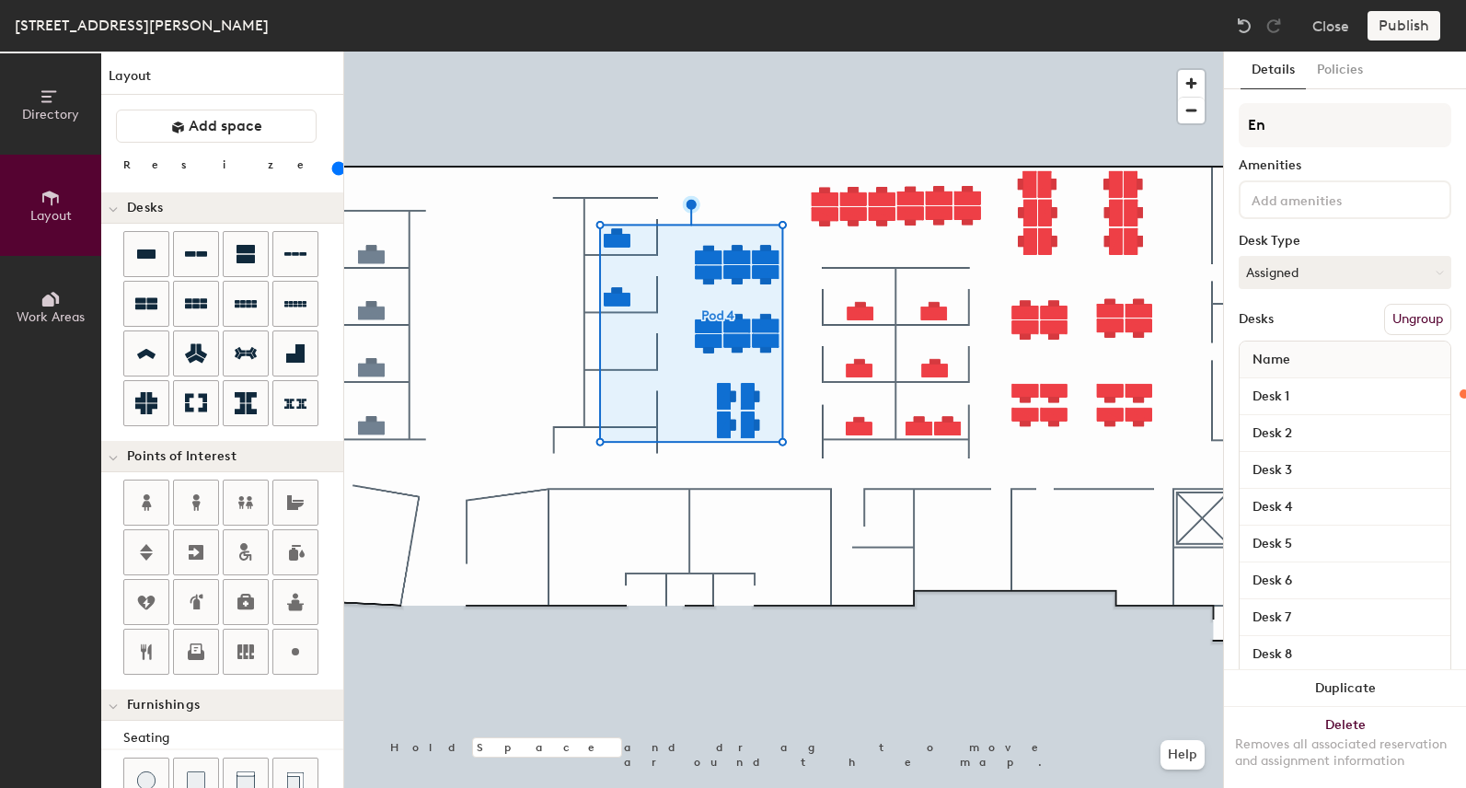
type input "120"
type input "Eng"
type input "120"
type input "Engi"
type input "120"
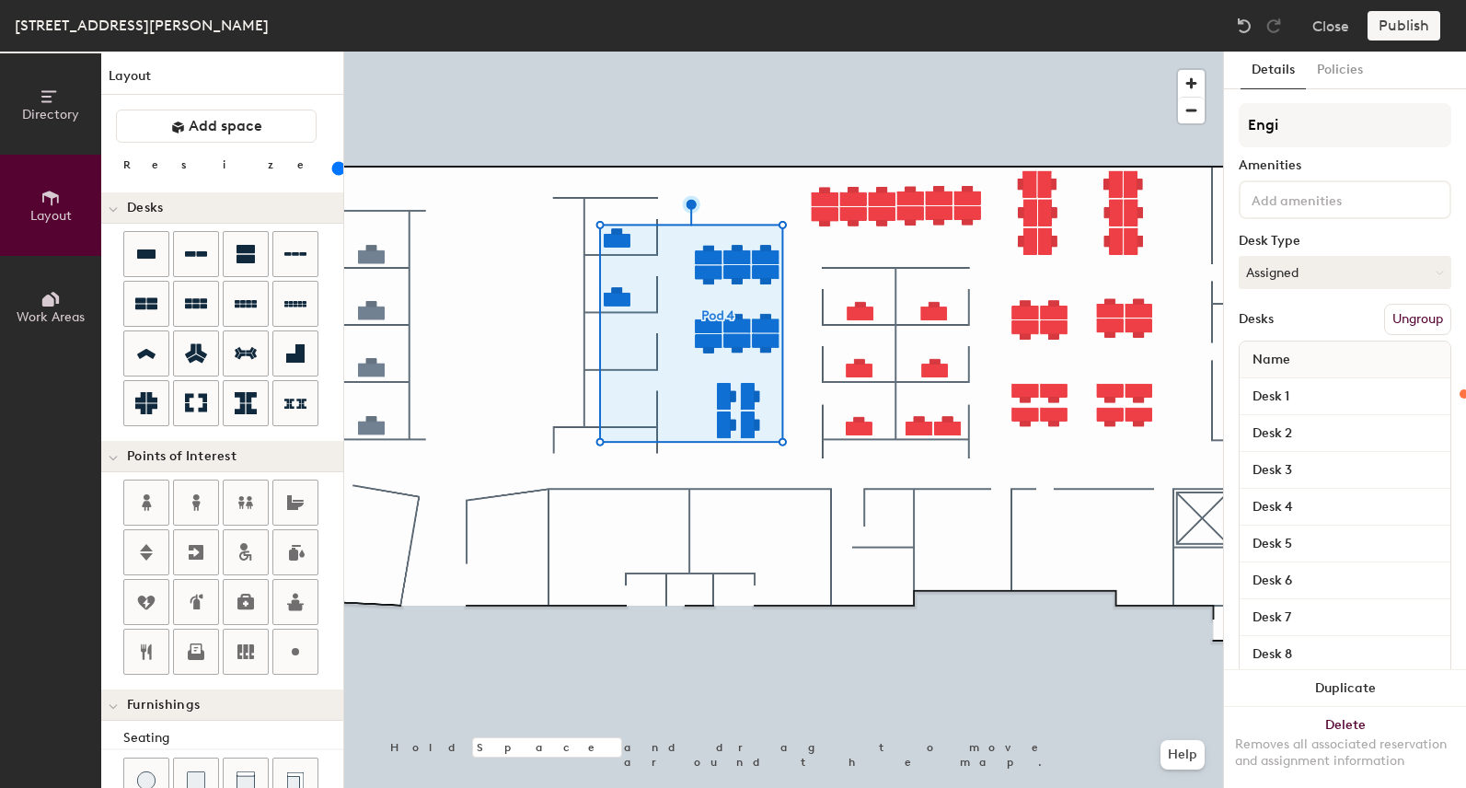
type input "Engin"
type input "120"
type input "Engine"
type input "120"
type input "Enginee"
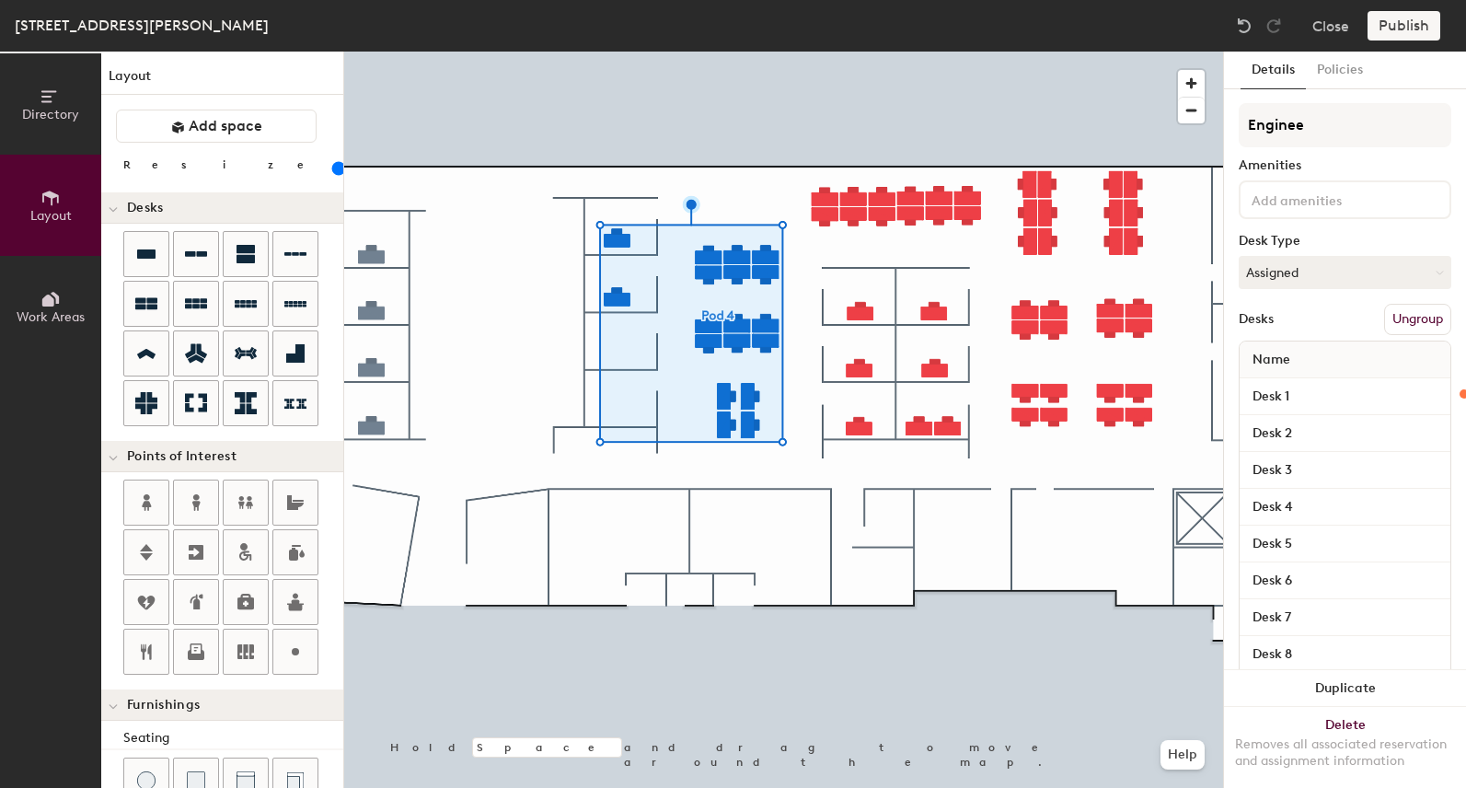
type input "120"
type input "Engineer"
type input "120"
type input "Engineering"
type input "120"
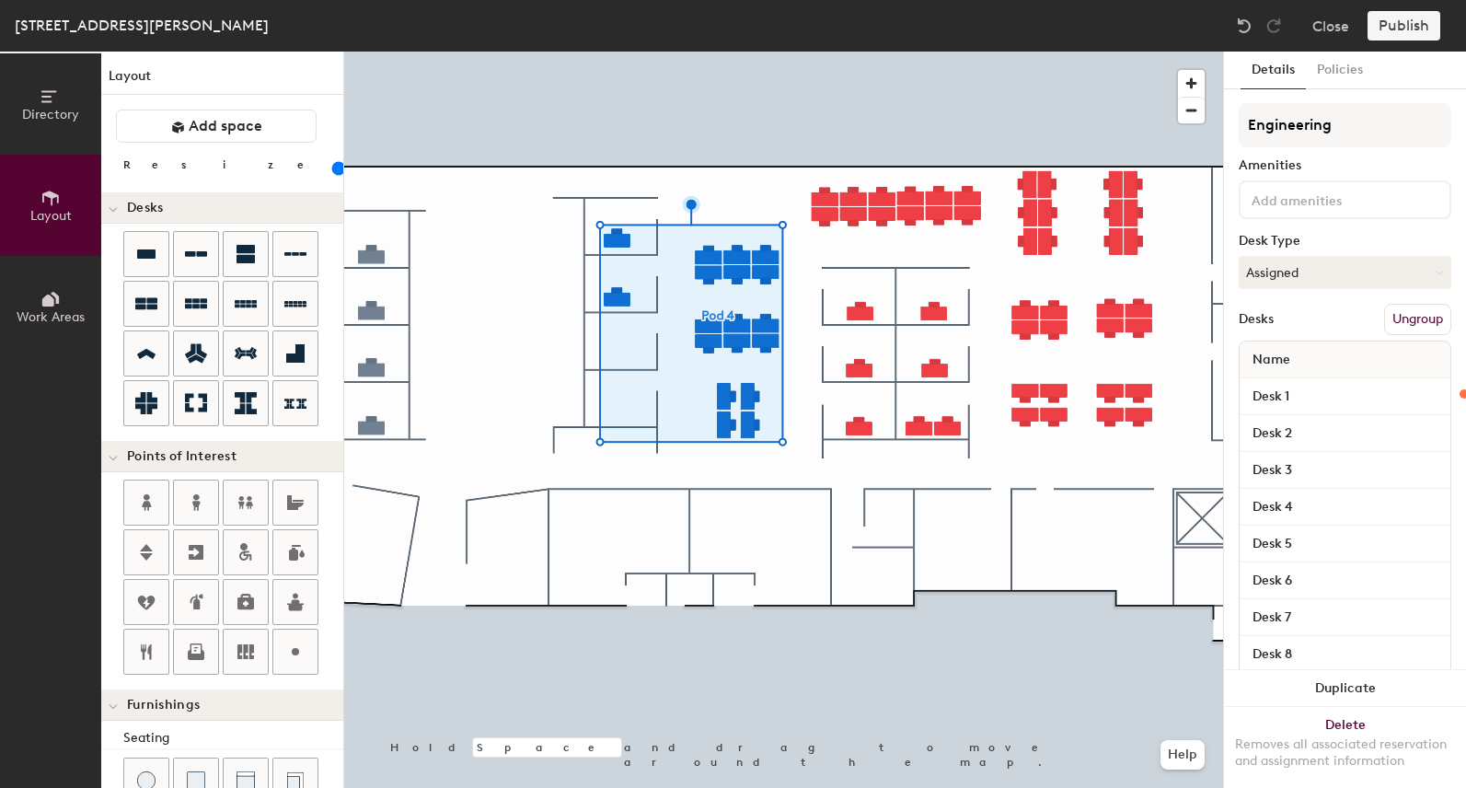
type input "Engineering/"
type input "120"
type input "Engineering/EH"
type input "120"
type input "Engineering/EHS"
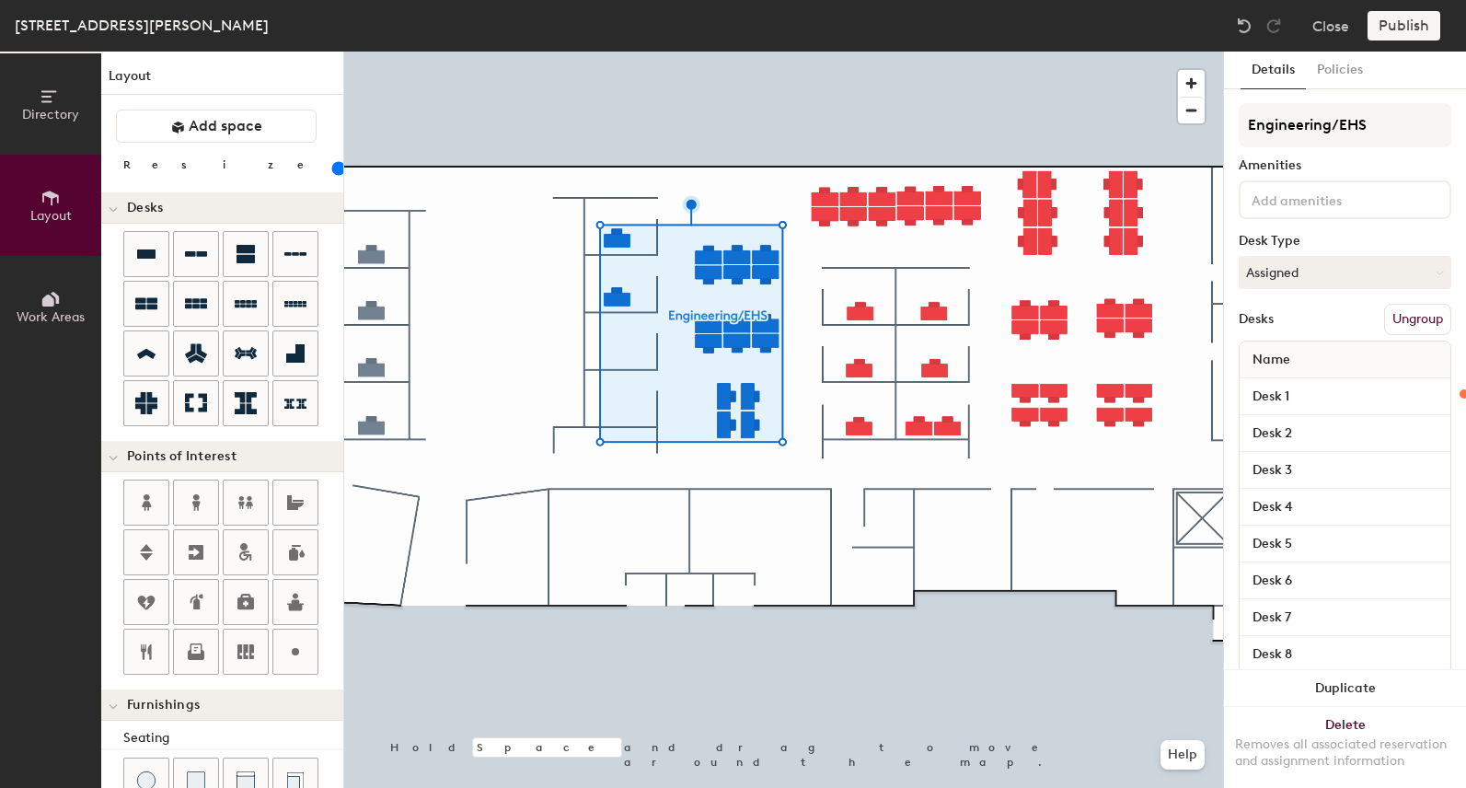
type input "120"
type input "Engineering/EHS"
click at [1420, 319] on button "Ungroup" at bounding box center [1417, 319] width 67 height 31
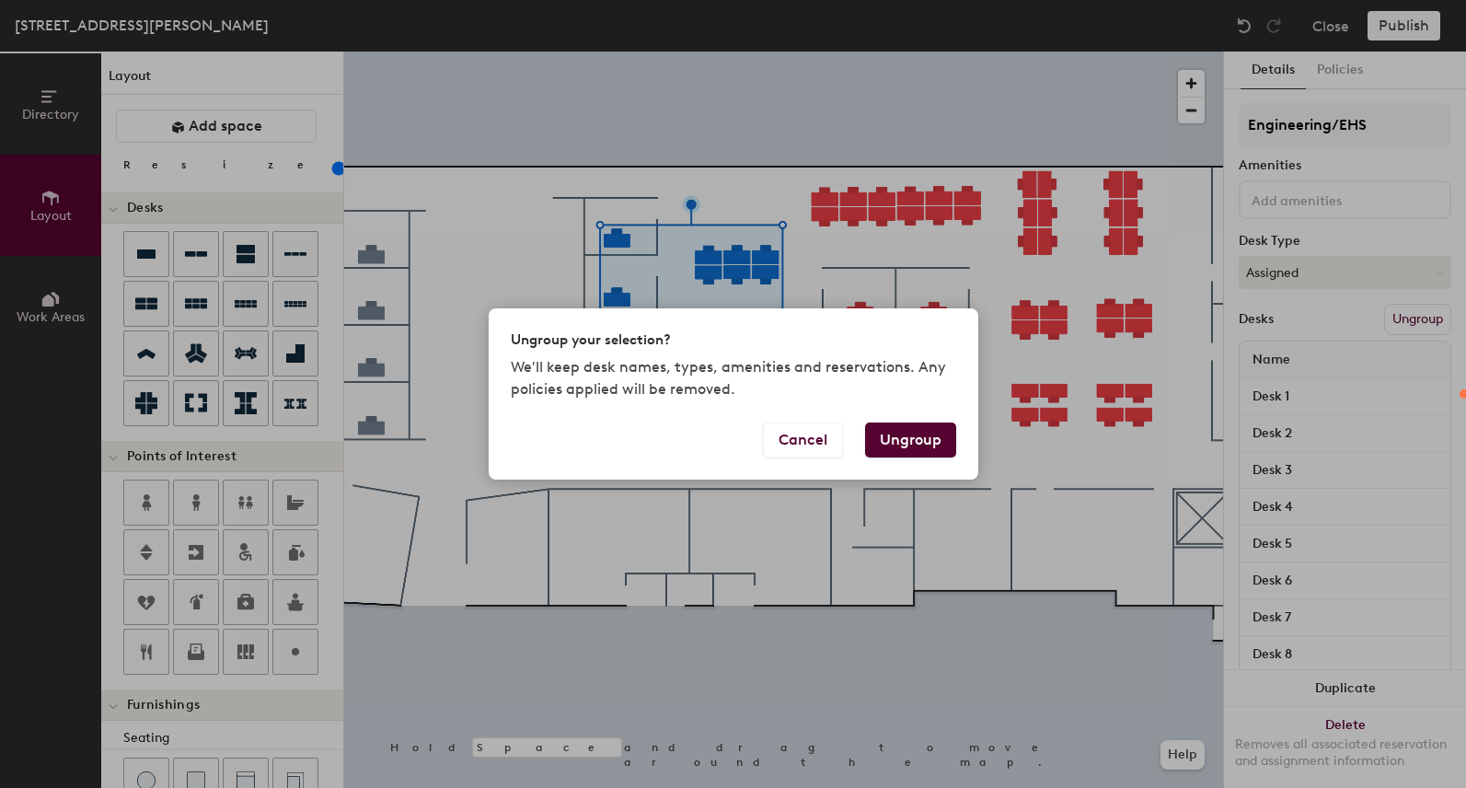
click at [909, 437] on button "Ungroup" at bounding box center [910, 439] width 91 height 35
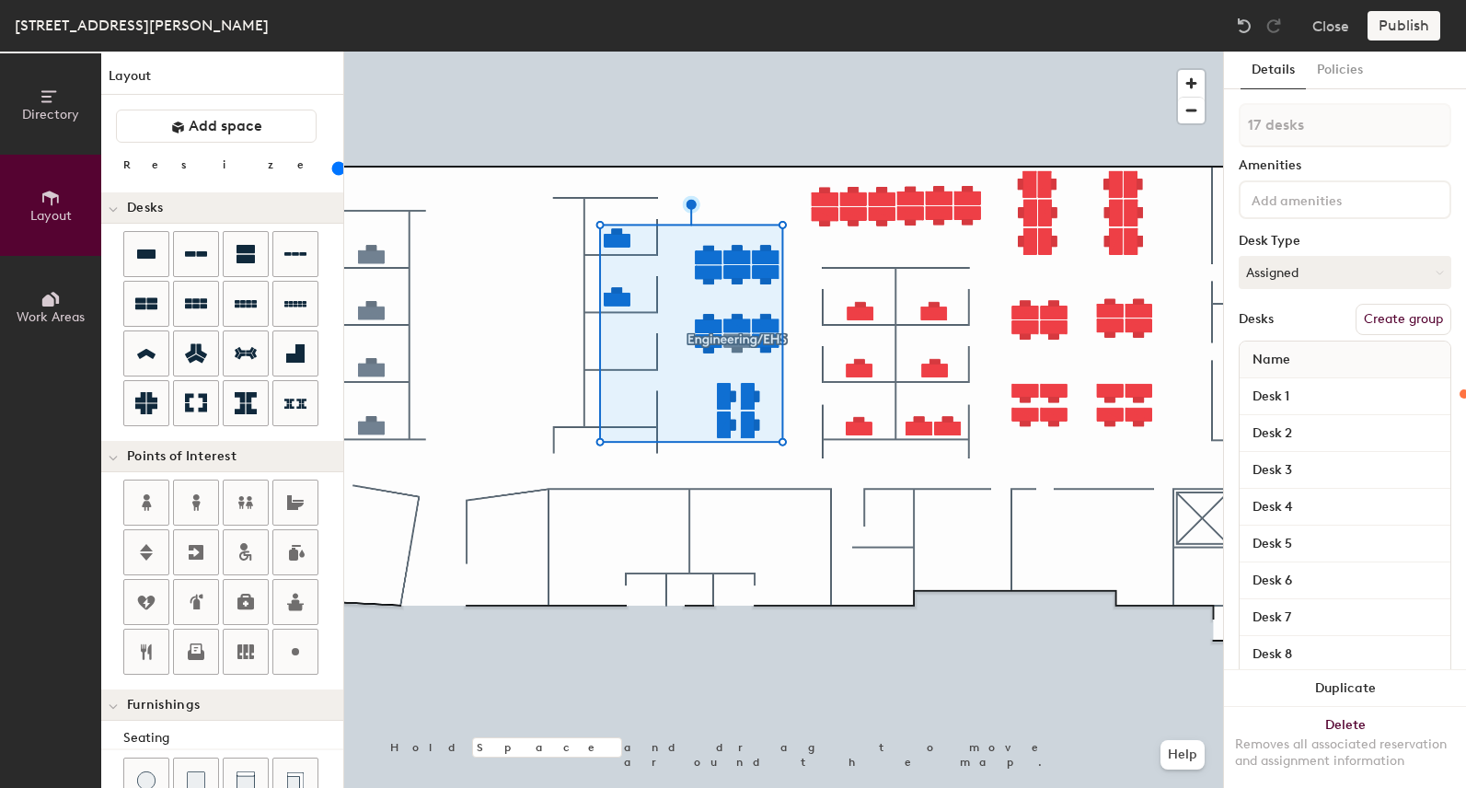
type input "120"
click at [1402, 314] on button "Create group" at bounding box center [1403, 319] width 96 height 31
click at [1184, 127] on div "Directory Layout Work Areas Layout Add space Resize Desks Points of Interest Fu…" at bounding box center [733, 420] width 1466 height 736
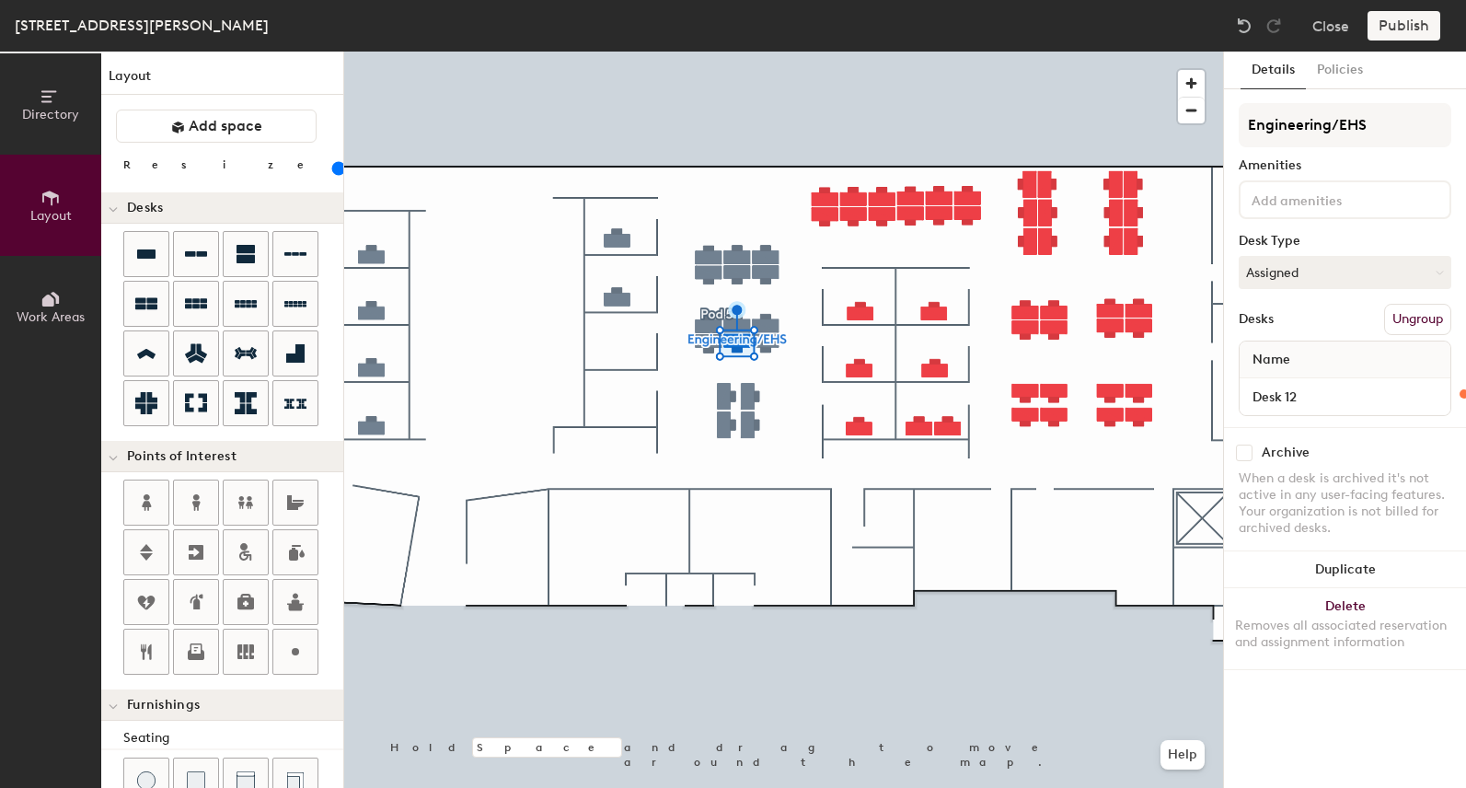
click at [1414, 315] on button "Ungroup" at bounding box center [1417, 319] width 67 height 31
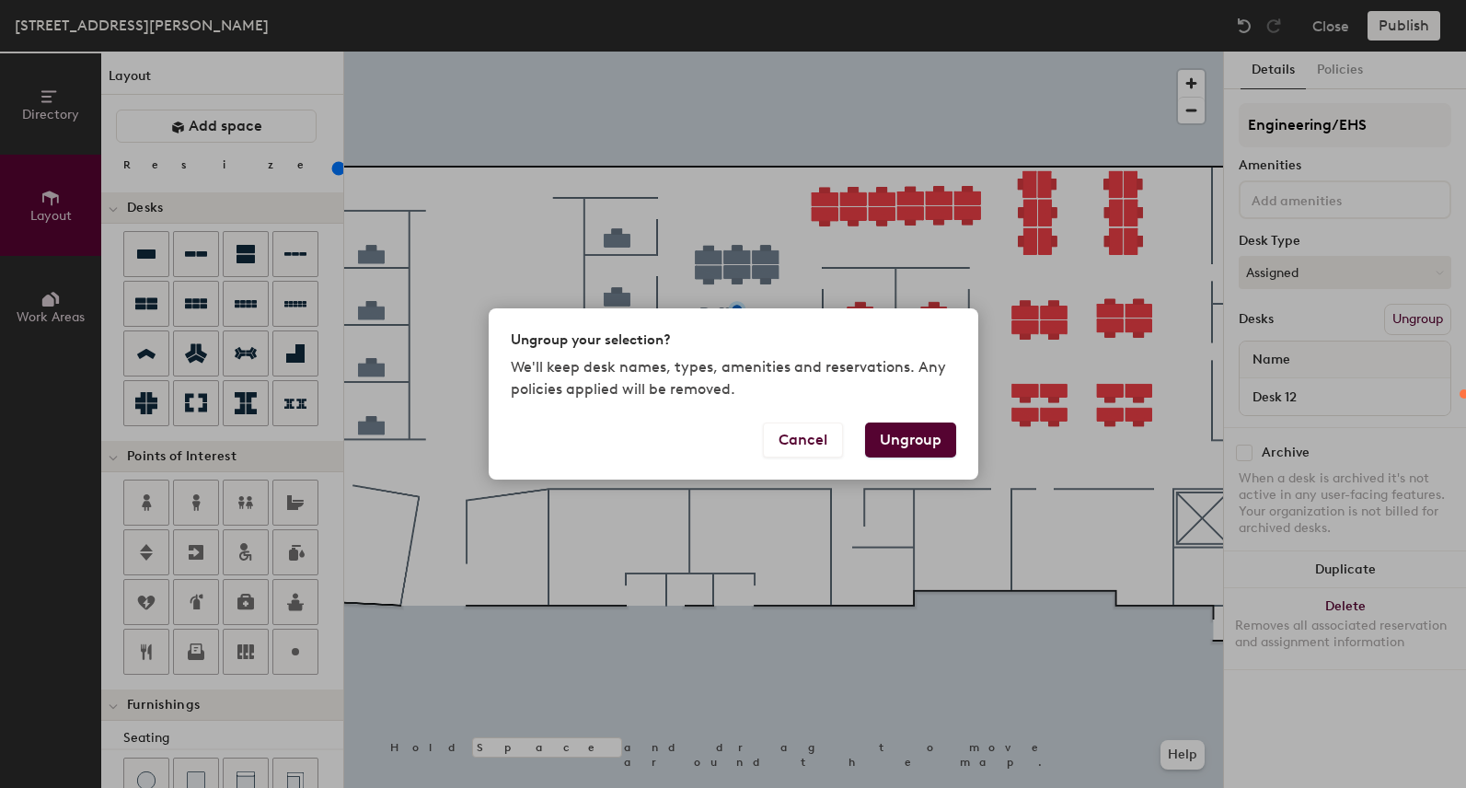
click at [917, 444] on button "Ungroup" at bounding box center [910, 439] width 91 height 35
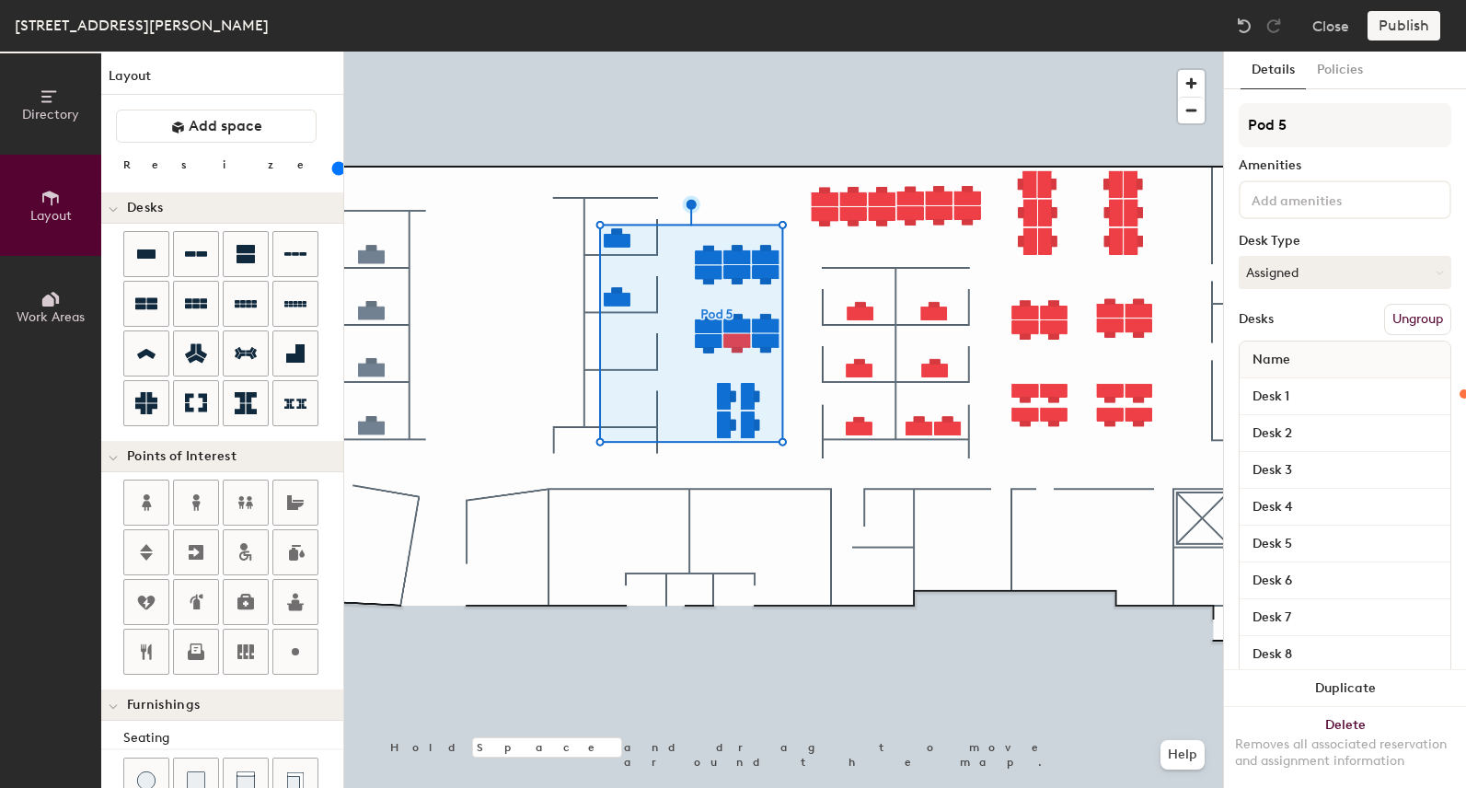
type input "120"
click at [1117, 122] on div "Directory Layout Work Areas Layout Add space Resize Desks Points of Interest Fu…" at bounding box center [733, 420] width 1466 height 736
type input "E"
type input "120"
type input "En"
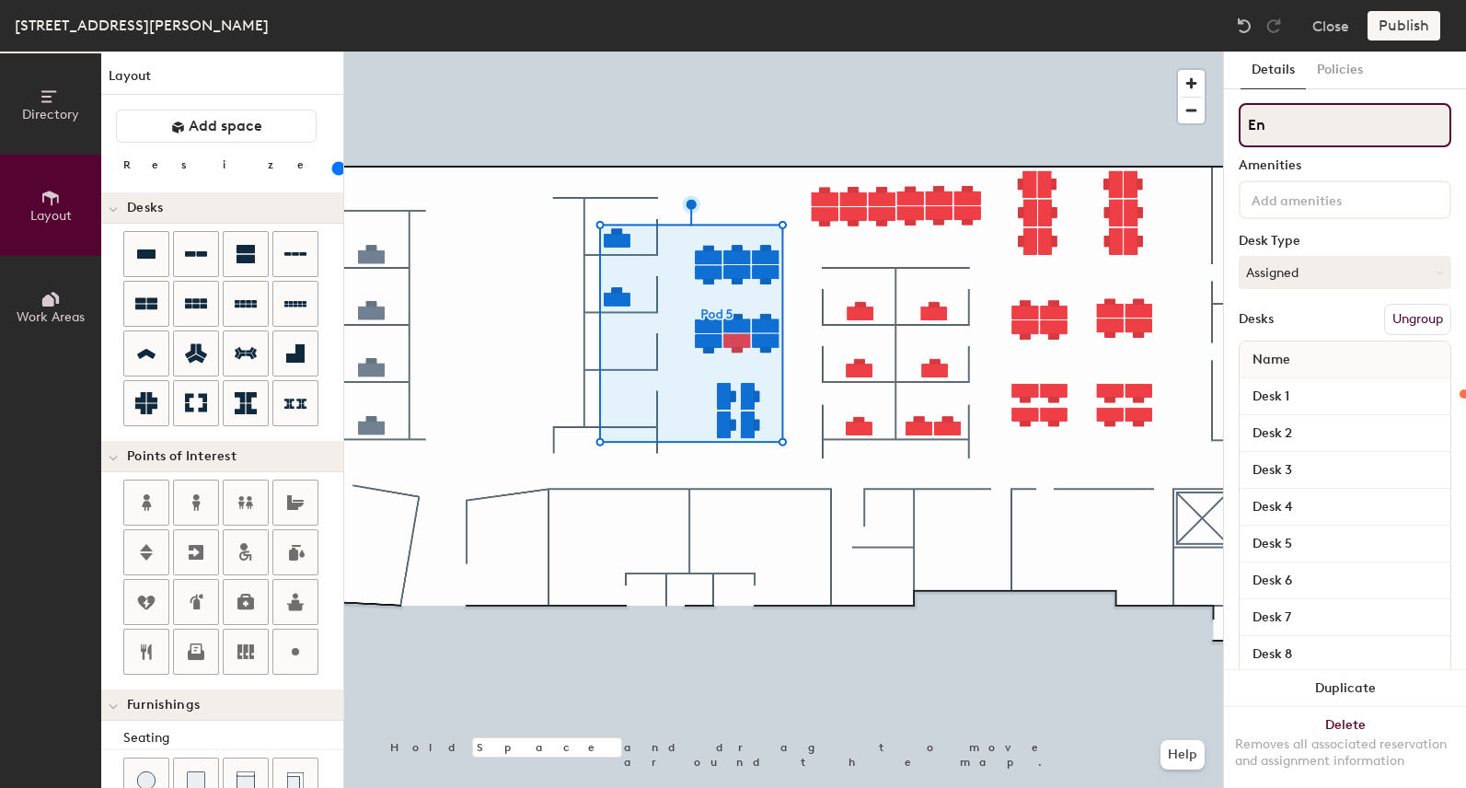
type input "120"
type input "Eng"
type input "120"
type input "Engin"
type input "120"
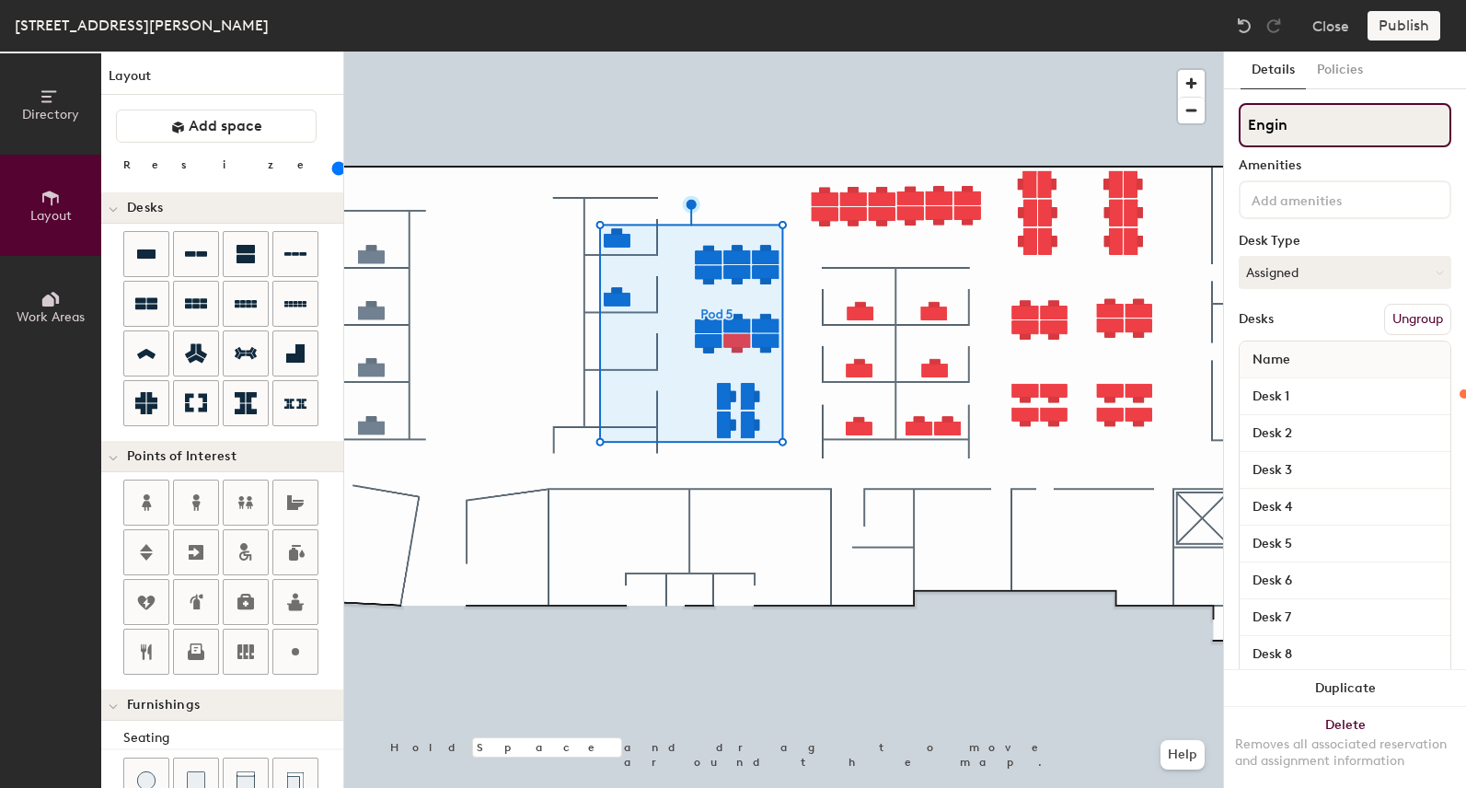
type input "Engine"
type input "120"
type input "Engineer"
type input "120"
type input "Engineering"
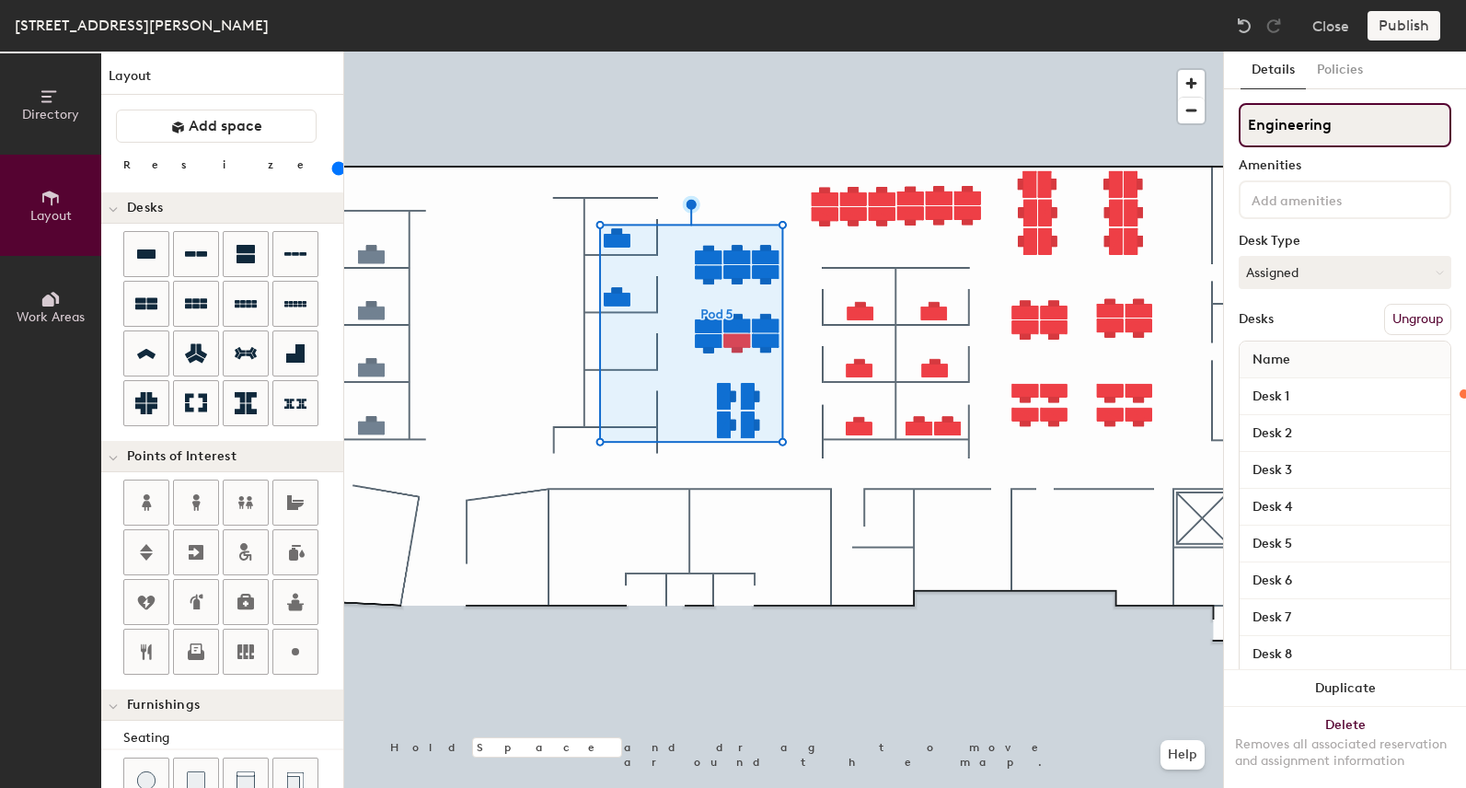
type input "120"
type input "Engineering/"
type input "120"
type input "Engineering/EHS"
type input "120"
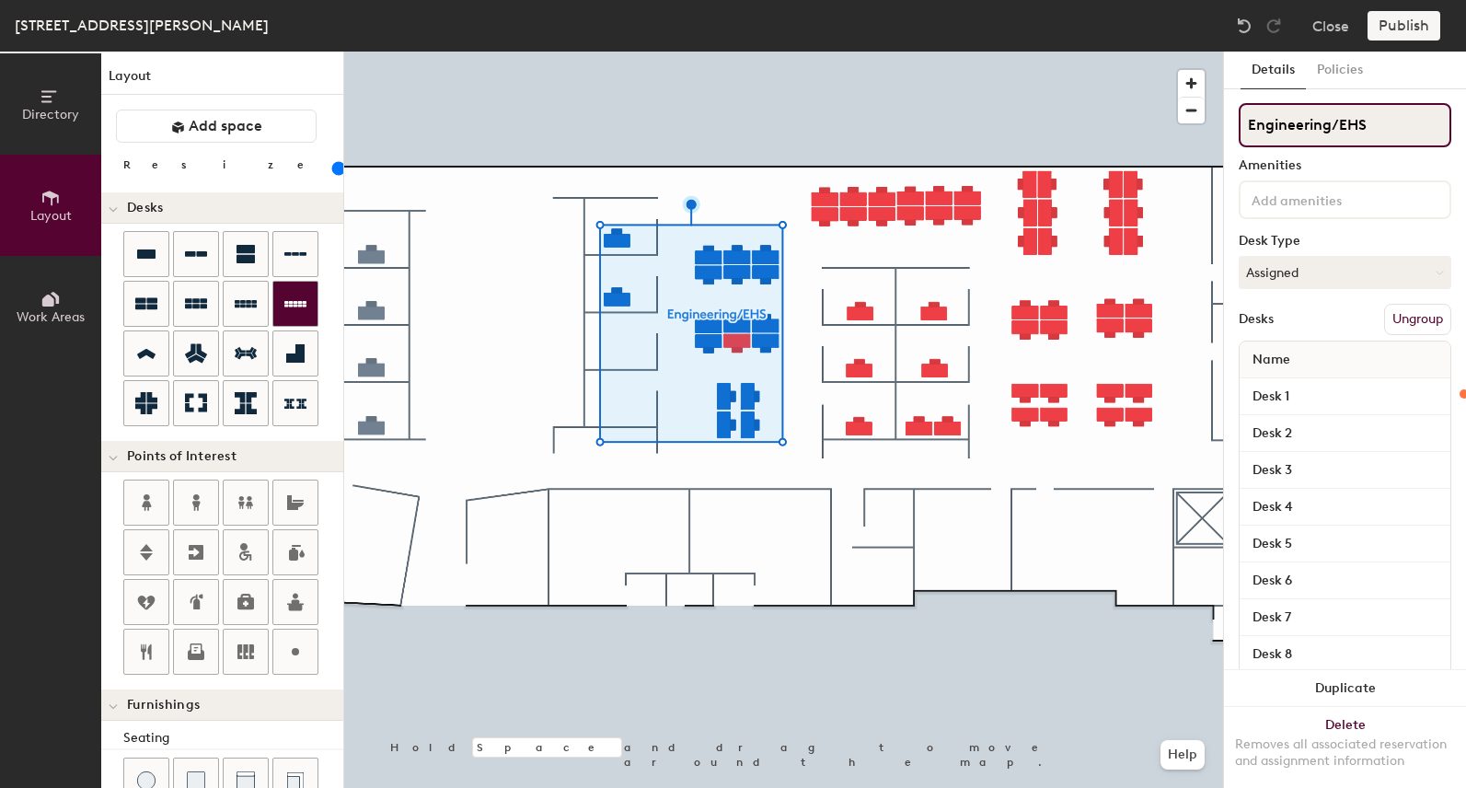
type input "Engineering/EHS"
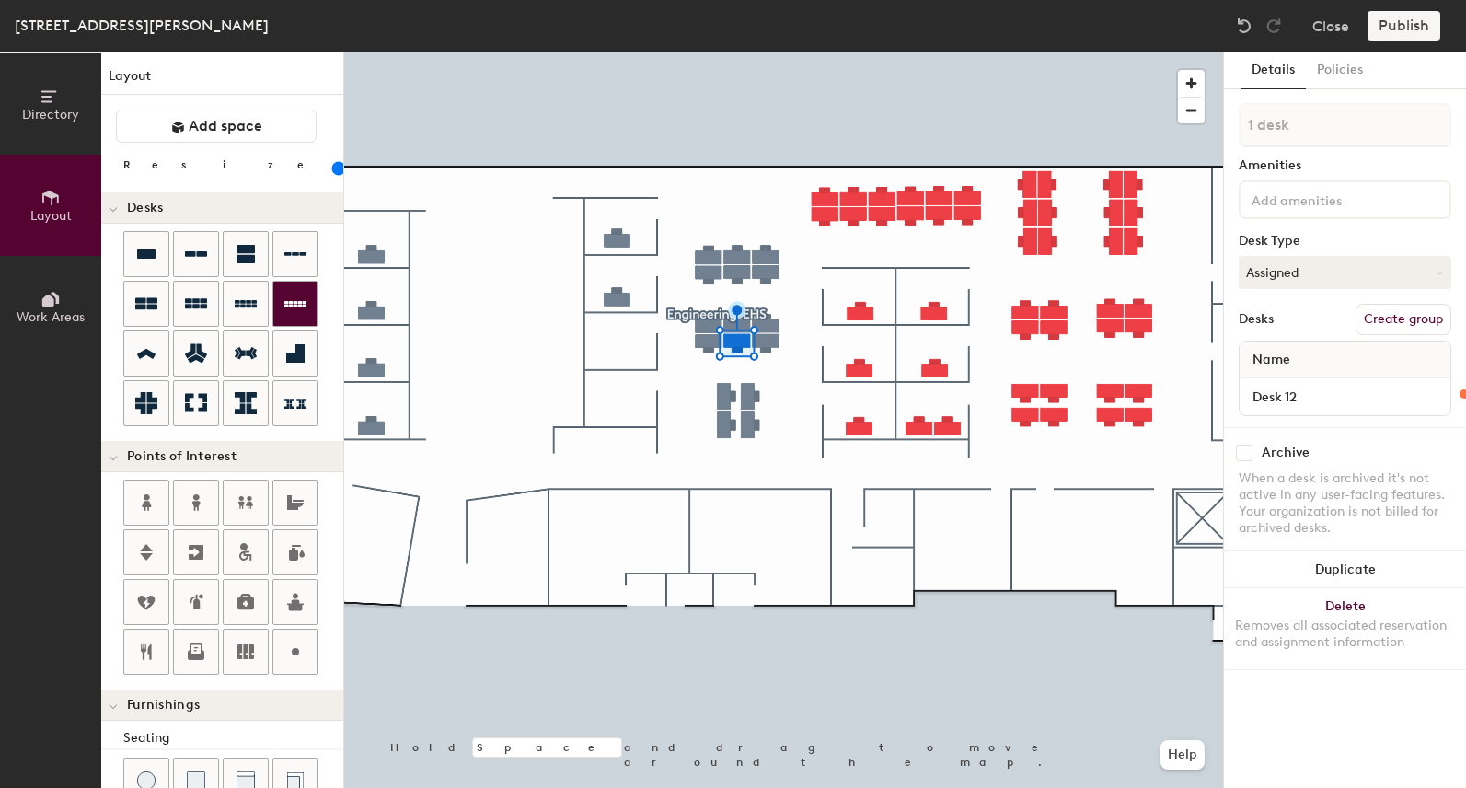
type input "120"
type input "2 desks"
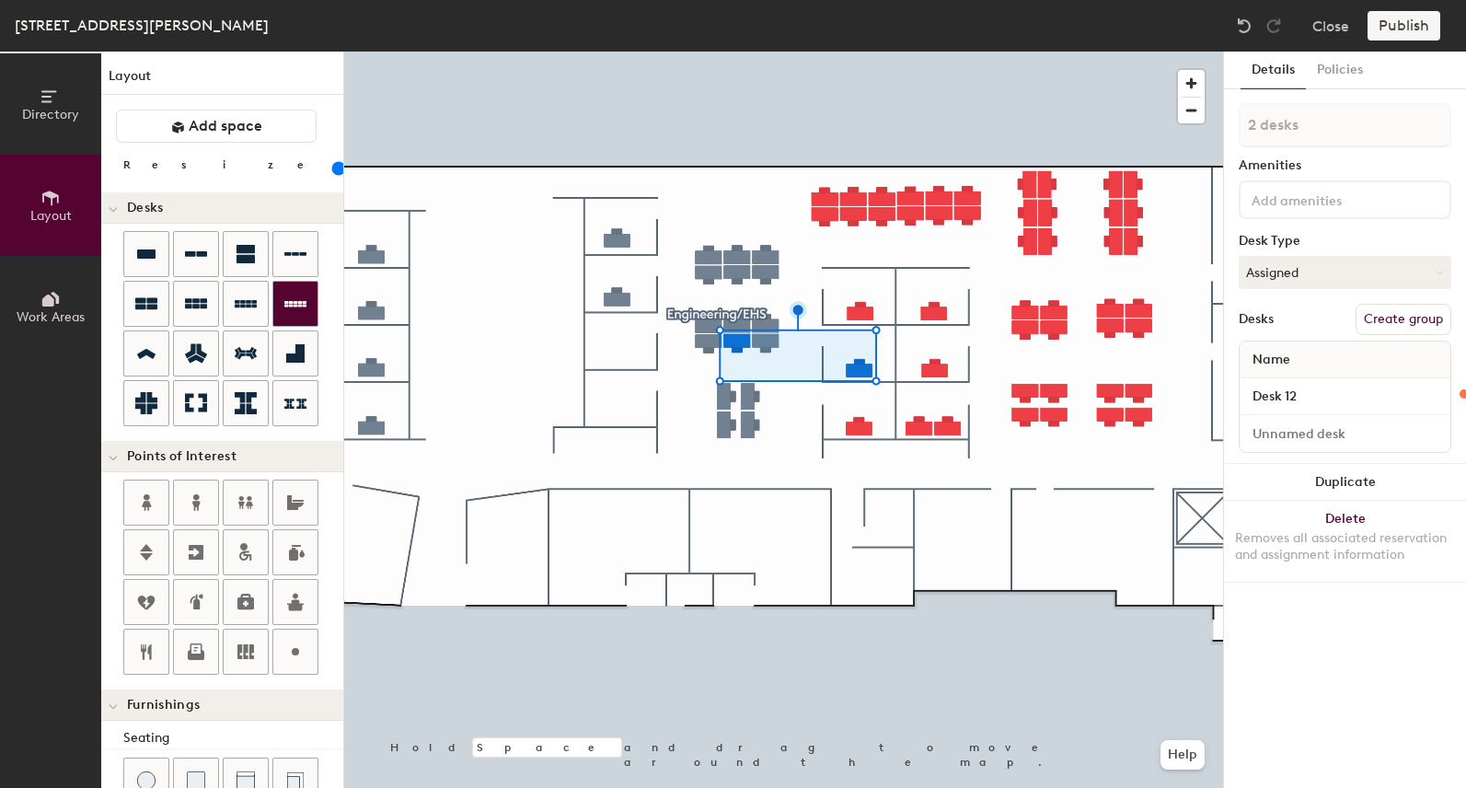
type input "120"
type input "3 desks"
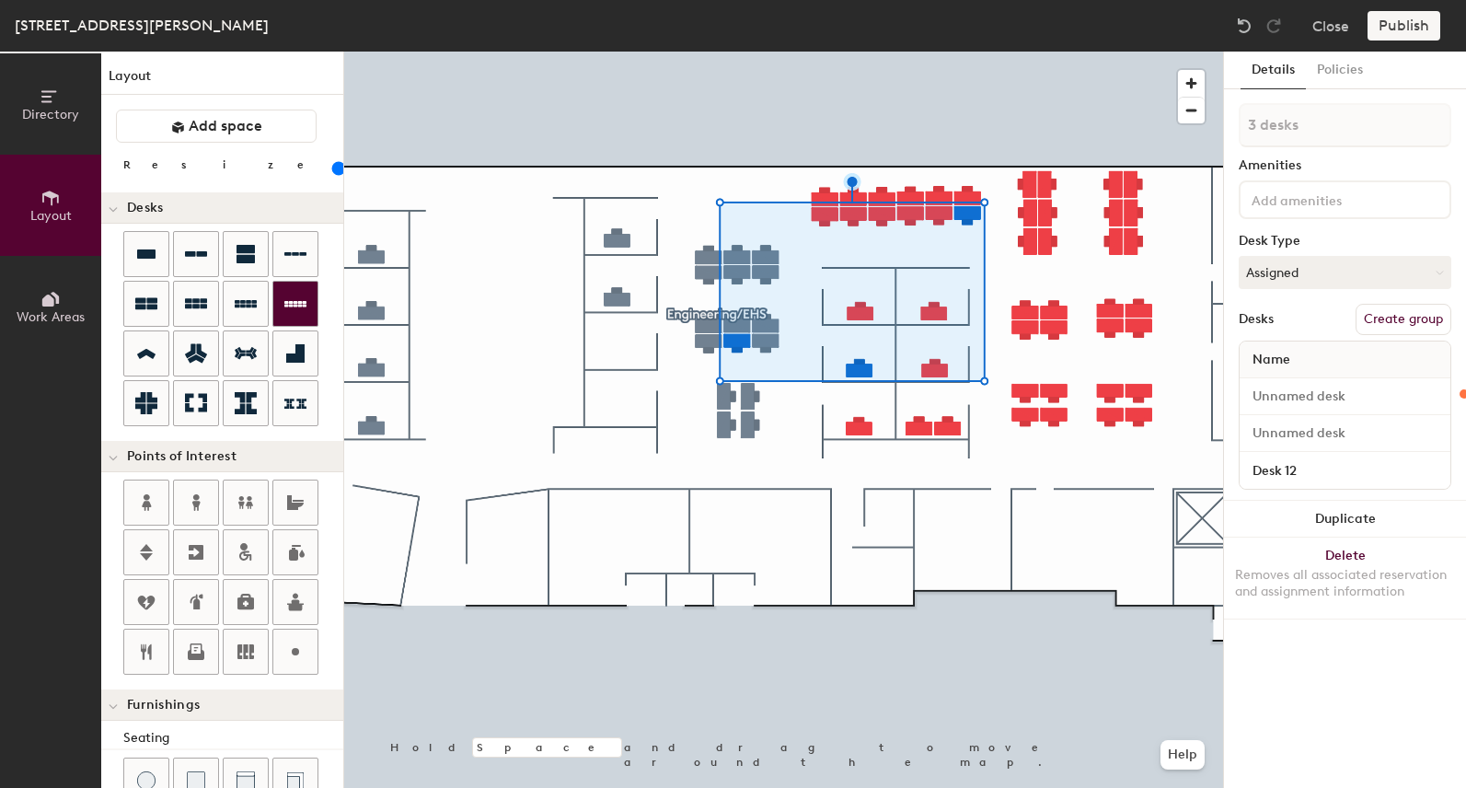
type input "120"
type input "4 desks"
type input "120"
type input "5 desks"
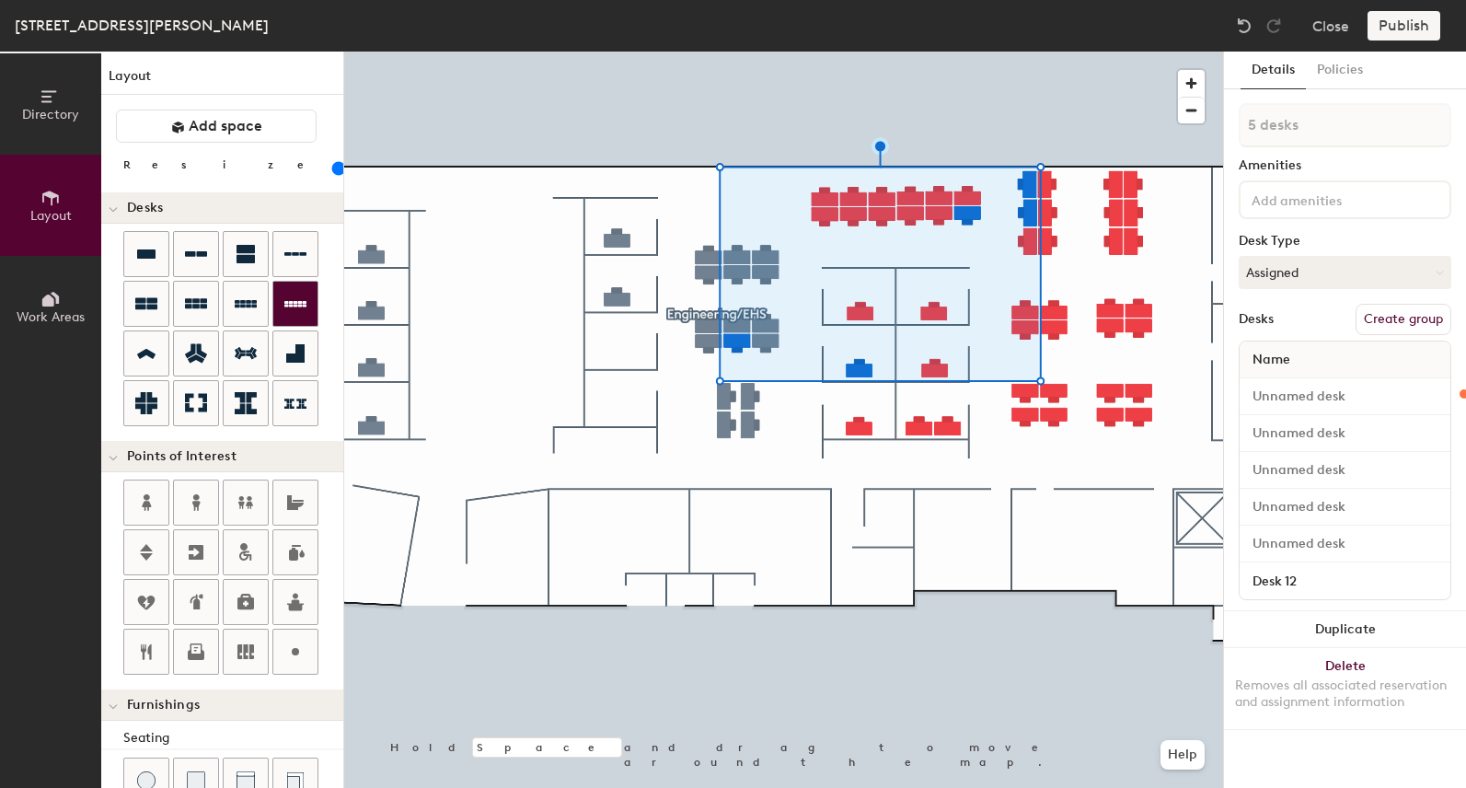
type input "120"
type input "6 desks"
type input "120"
type input "7 desks"
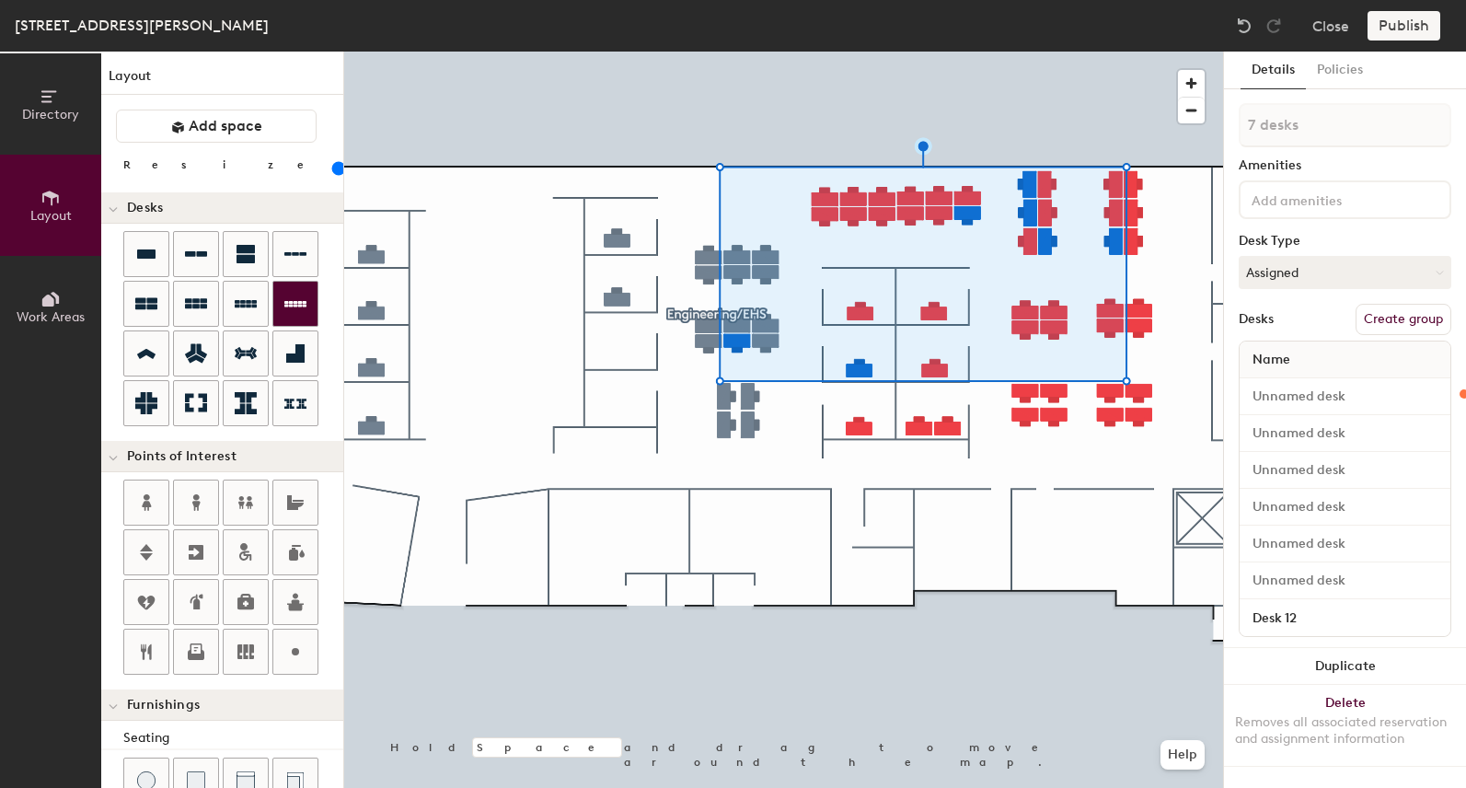
type input "120"
type input "8 desks"
type input "120"
type input "9 desks"
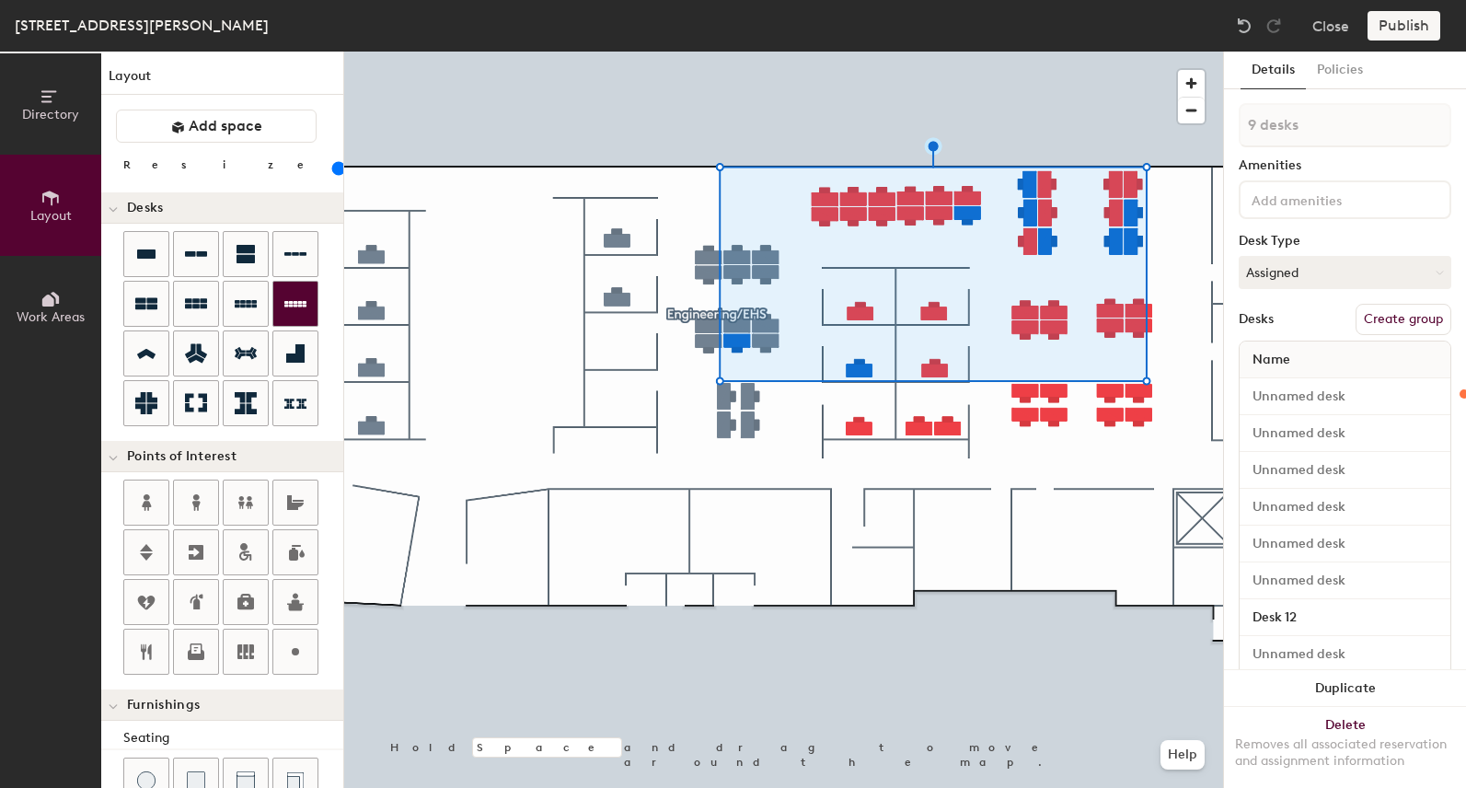
type input "120"
type input "10 desks"
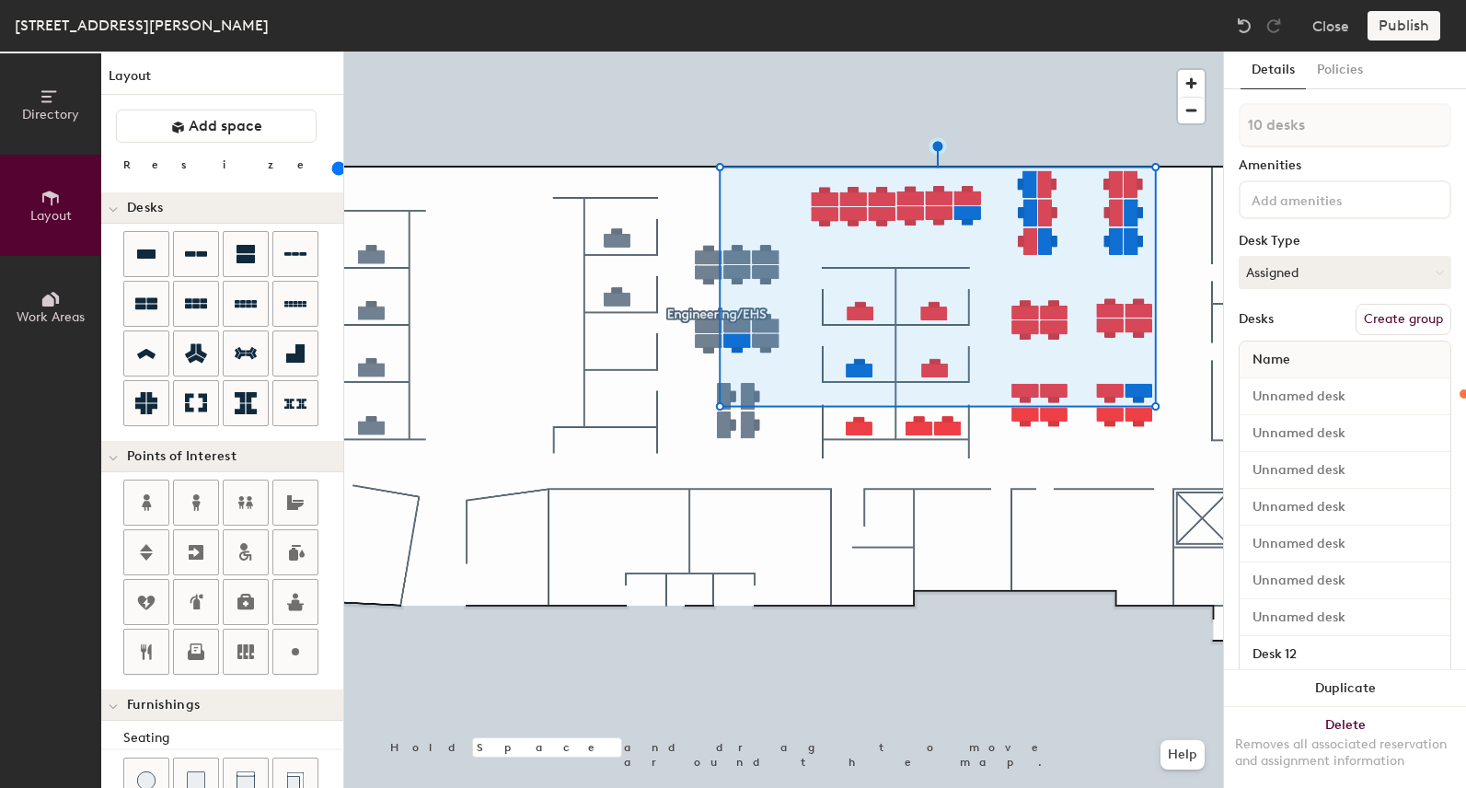
click at [1385, 324] on button "Create group" at bounding box center [1403, 319] width 96 height 31
click at [1147, 117] on div "Directory Layout Work Areas Layout Add space Resize Desks Points of Interest Fu…" at bounding box center [733, 420] width 1466 height 736
type input "120"
type input "T"
type input "120"
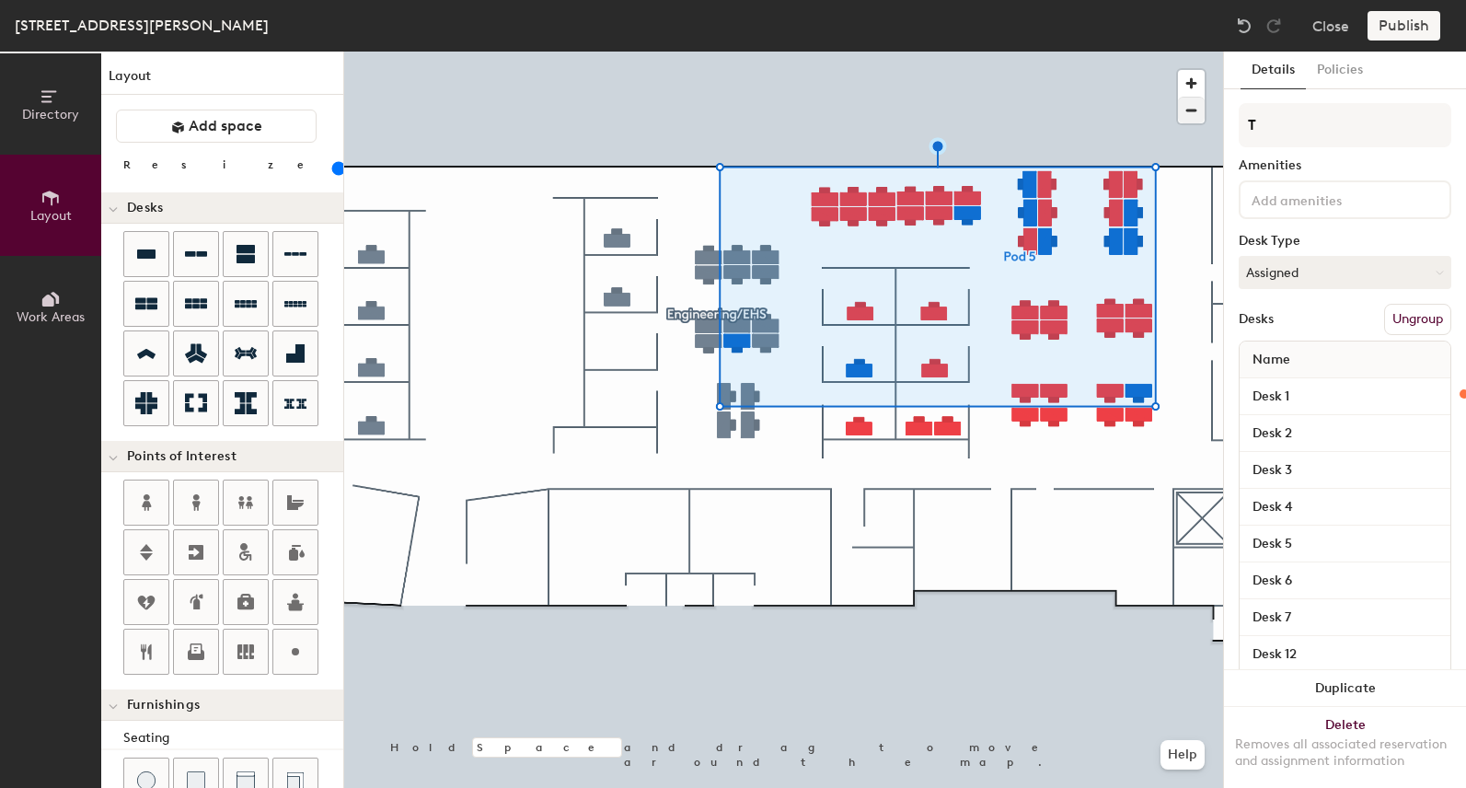
type input "TO"
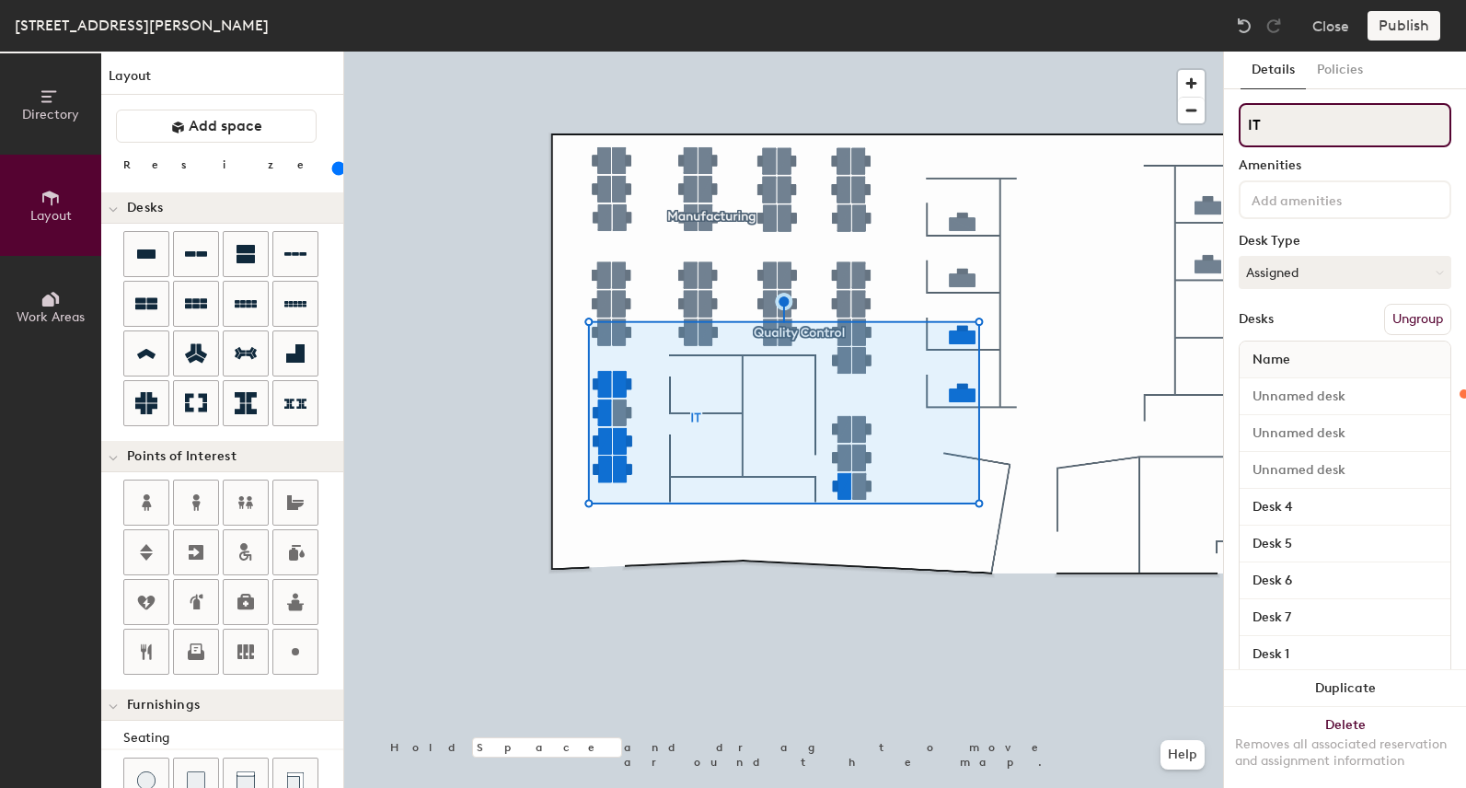
click at [1073, 119] on div "Directory Layout Work Areas Layout Add space Resize Desks Points of Interest Fu…" at bounding box center [733, 420] width 1466 height 736
drag, startPoint x: 1414, startPoint y: 129, endPoint x: 1378, endPoint y: 127, distance: 35.9
click at [1378, 127] on input "Support (IT/HR/Finance)" at bounding box center [1344, 125] width 213 height 44
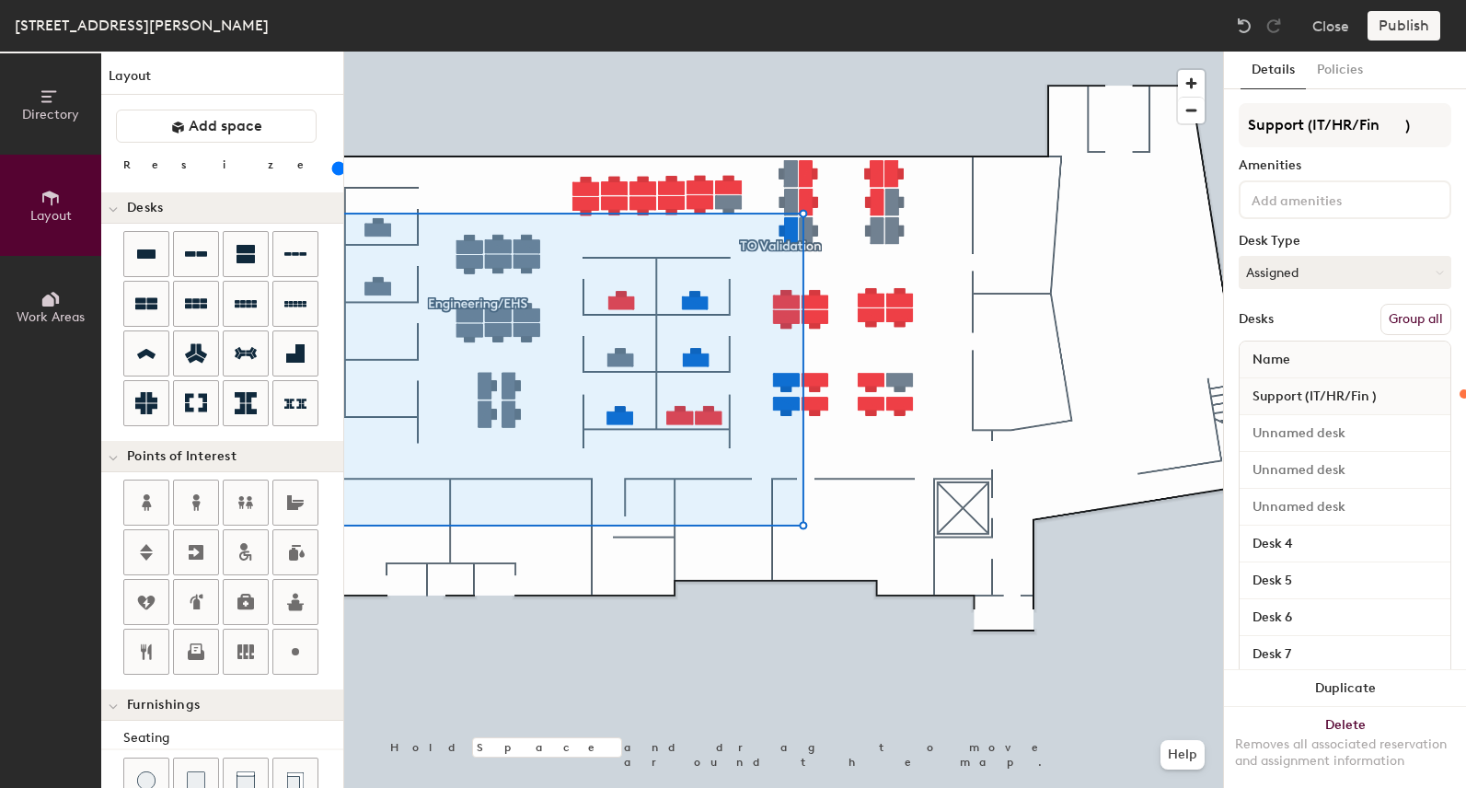
click at [1412, 315] on button "Group all" at bounding box center [1415, 319] width 71 height 31
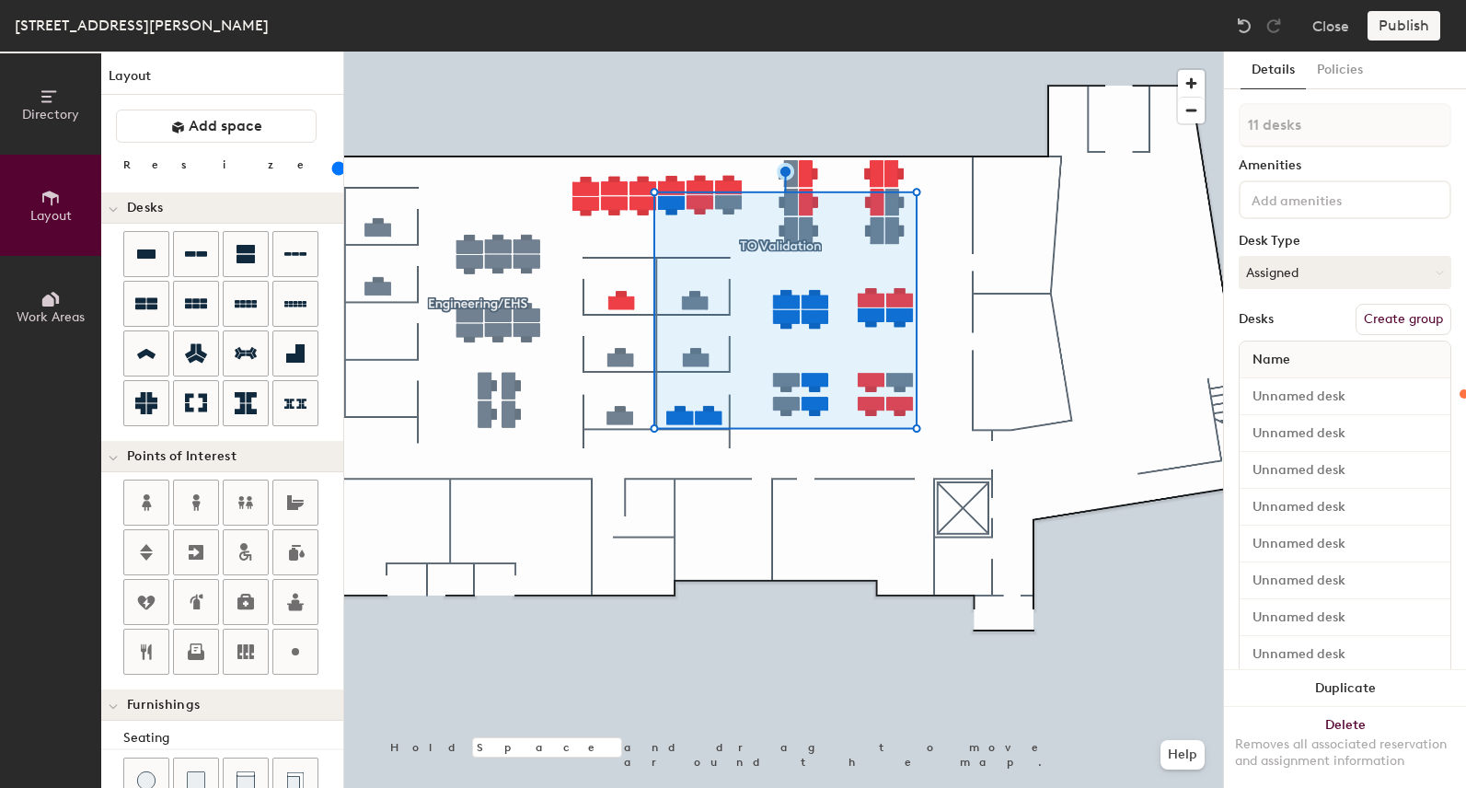
click at [1388, 314] on button "Create group" at bounding box center [1403, 319] width 96 height 31
click at [1212, 129] on div "Directory Layout Work Areas Layout Add space Resize Desks Points of Interest Fu…" at bounding box center [733, 420] width 1466 height 736
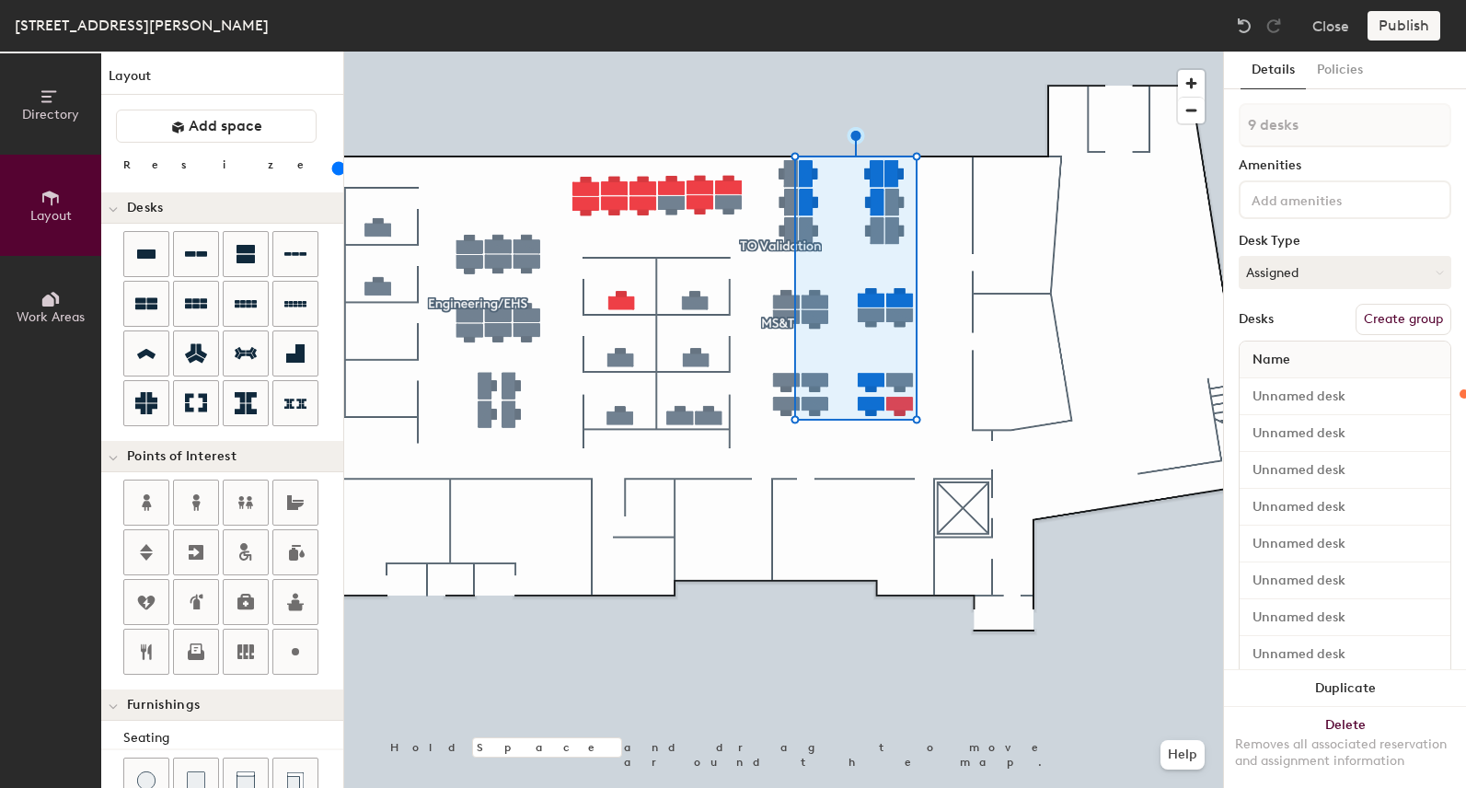
click at [1380, 317] on button "Create group" at bounding box center [1403, 319] width 96 height 31
click at [1031, 132] on div "Directory Layout Work Areas Layout Add space Resize Desks Points of Interest Fu…" at bounding box center [733, 420] width 1466 height 736
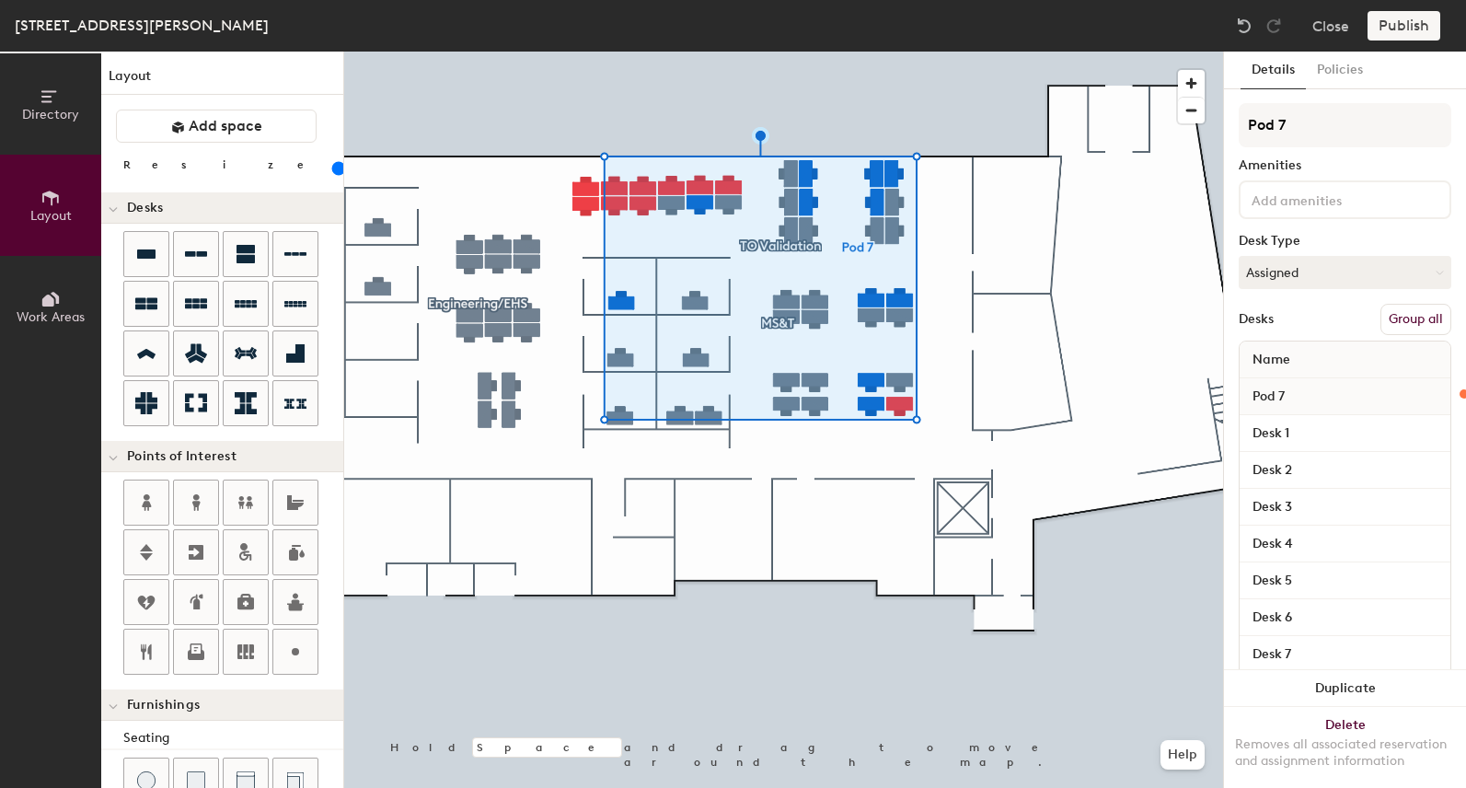
click at [1314, 199] on input at bounding box center [1331, 199] width 166 height 22
click at [1148, 124] on div "Directory Layout Work Areas Layout Add space Resize Desks Points of Interest Fu…" at bounding box center [733, 420] width 1466 height 736
click at [1403, 314] on button "Group all" at bounding box center [1415, 319] width 71 height 31
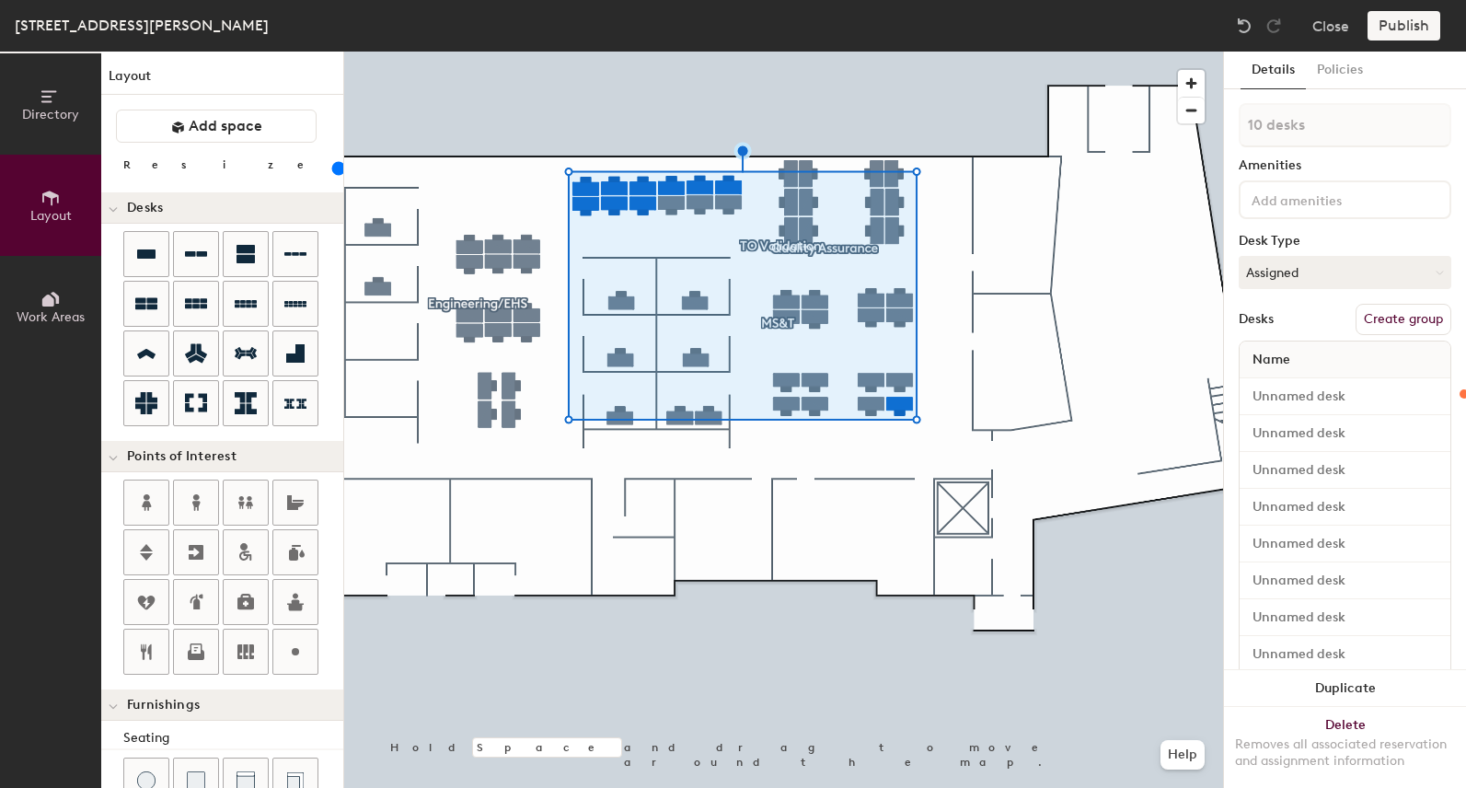
click at [1386, 314] on button "Create group" at bounding box center [1403, 319] width 96 height 31
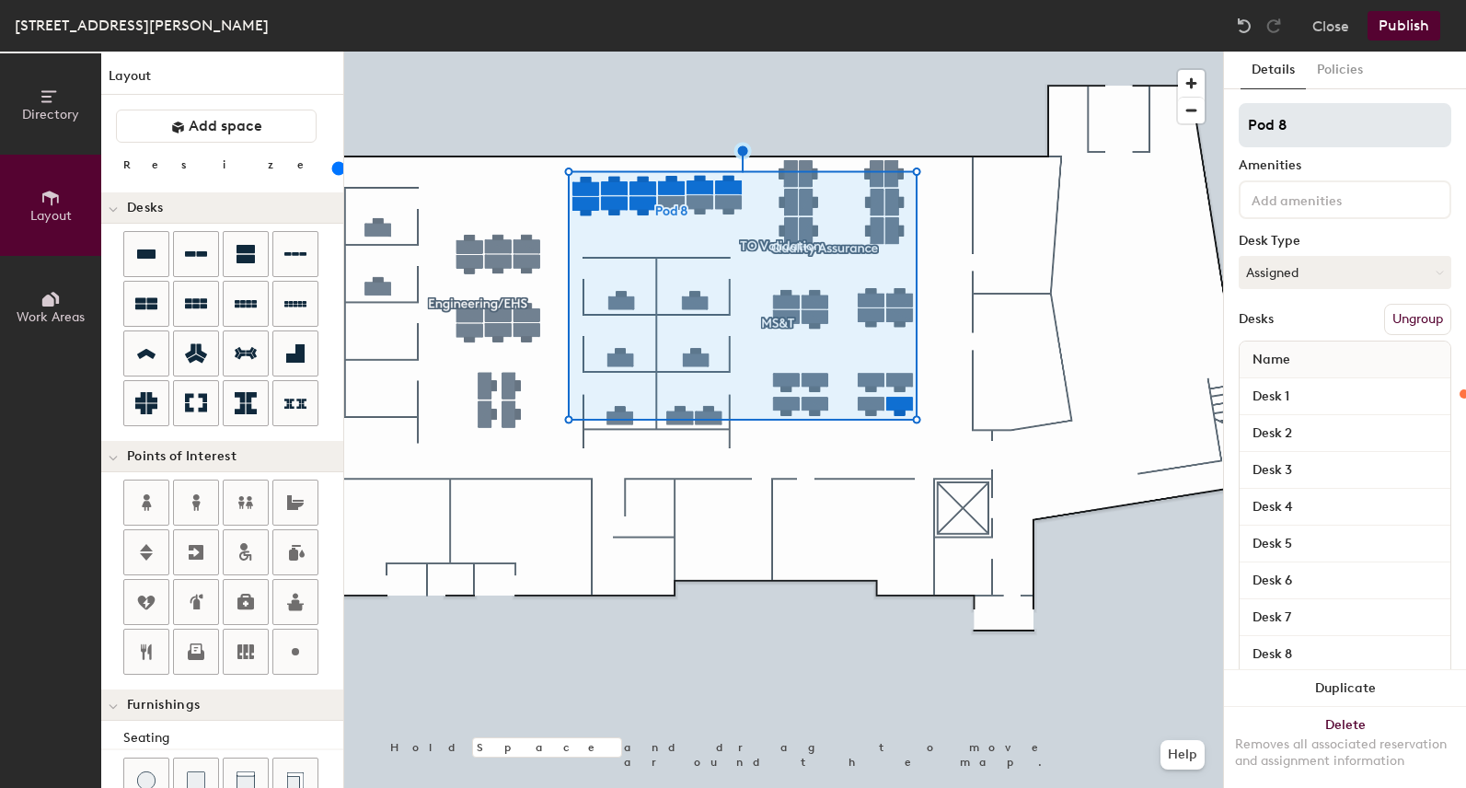
click at [1102, 120] on div "Directory Layout Work Areas Layout Add space Resize Desks Points of Interest Fu…" at bounding box center [733, 420] width 1466 height 736
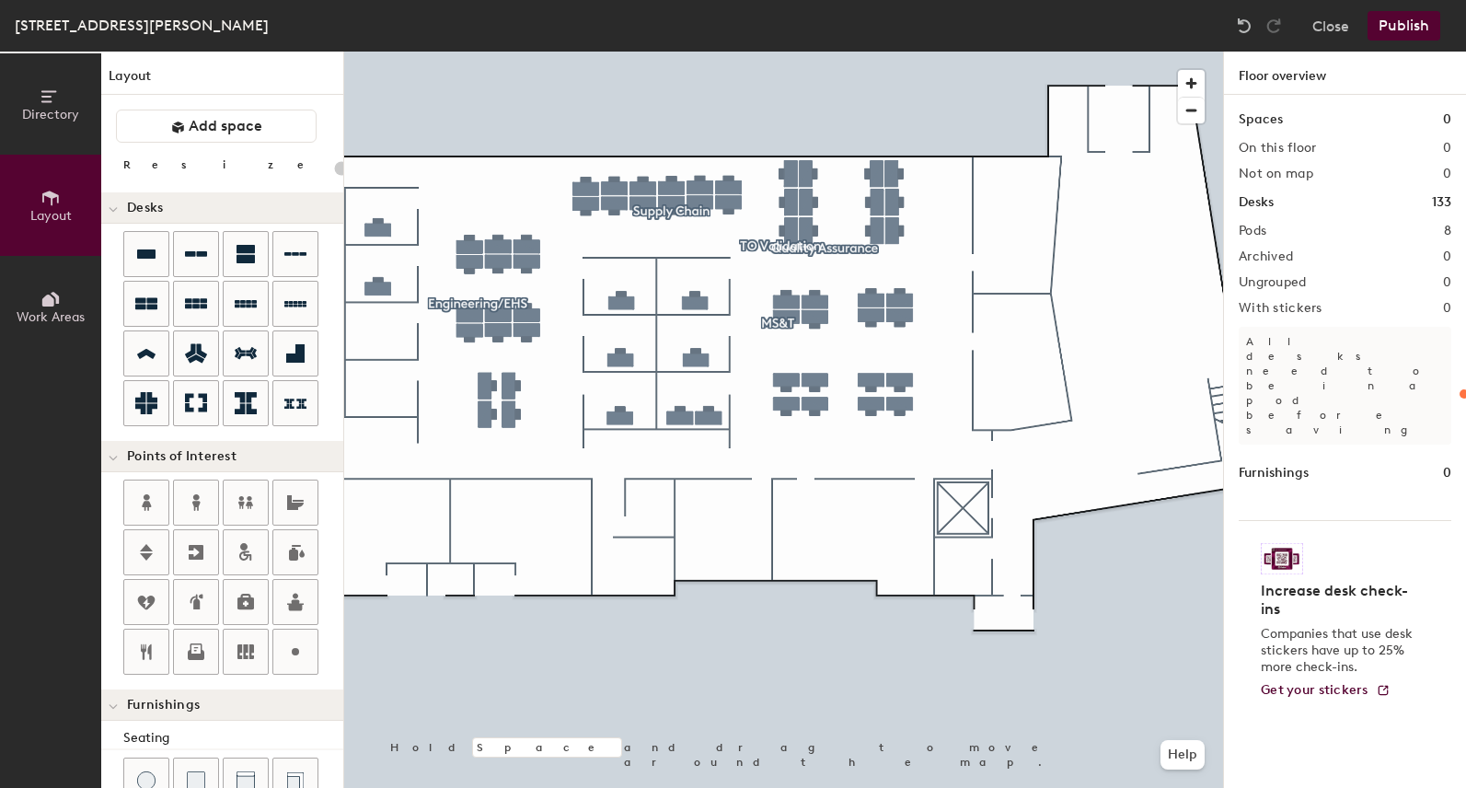
drag, startPoint x: 1307, startPoint y: 126, endPoint x: 1238, endPoint y: 634, distance: 512.5
click at [1238, 634] on div "Directory Layout Work Areas Layout Add space Resize Desks Points of Interest Fu…" at bounding box center [733, 420] width 1466 height 736
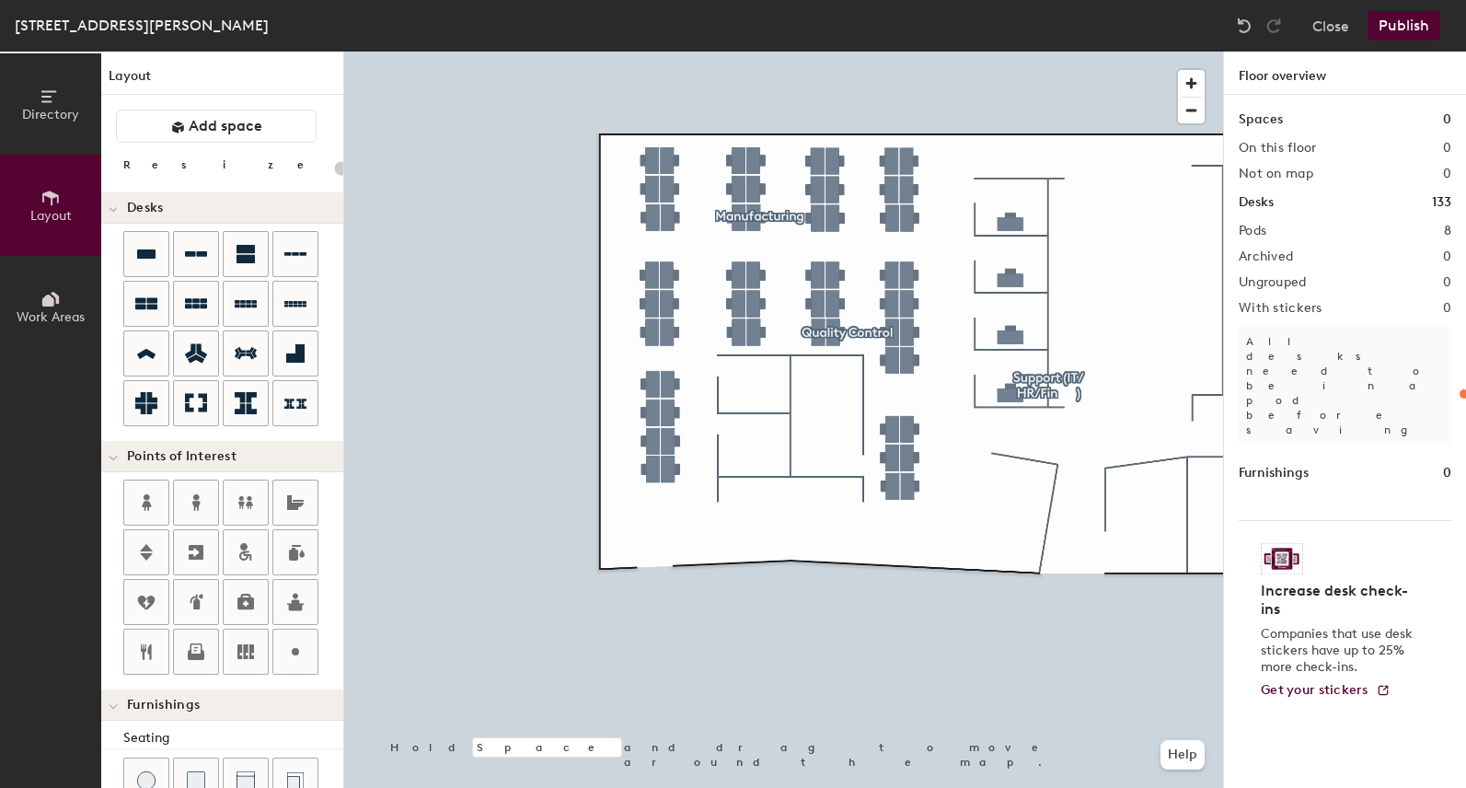
click at [644, 52] on div at bounding box center [783, 52] width 879 height 0
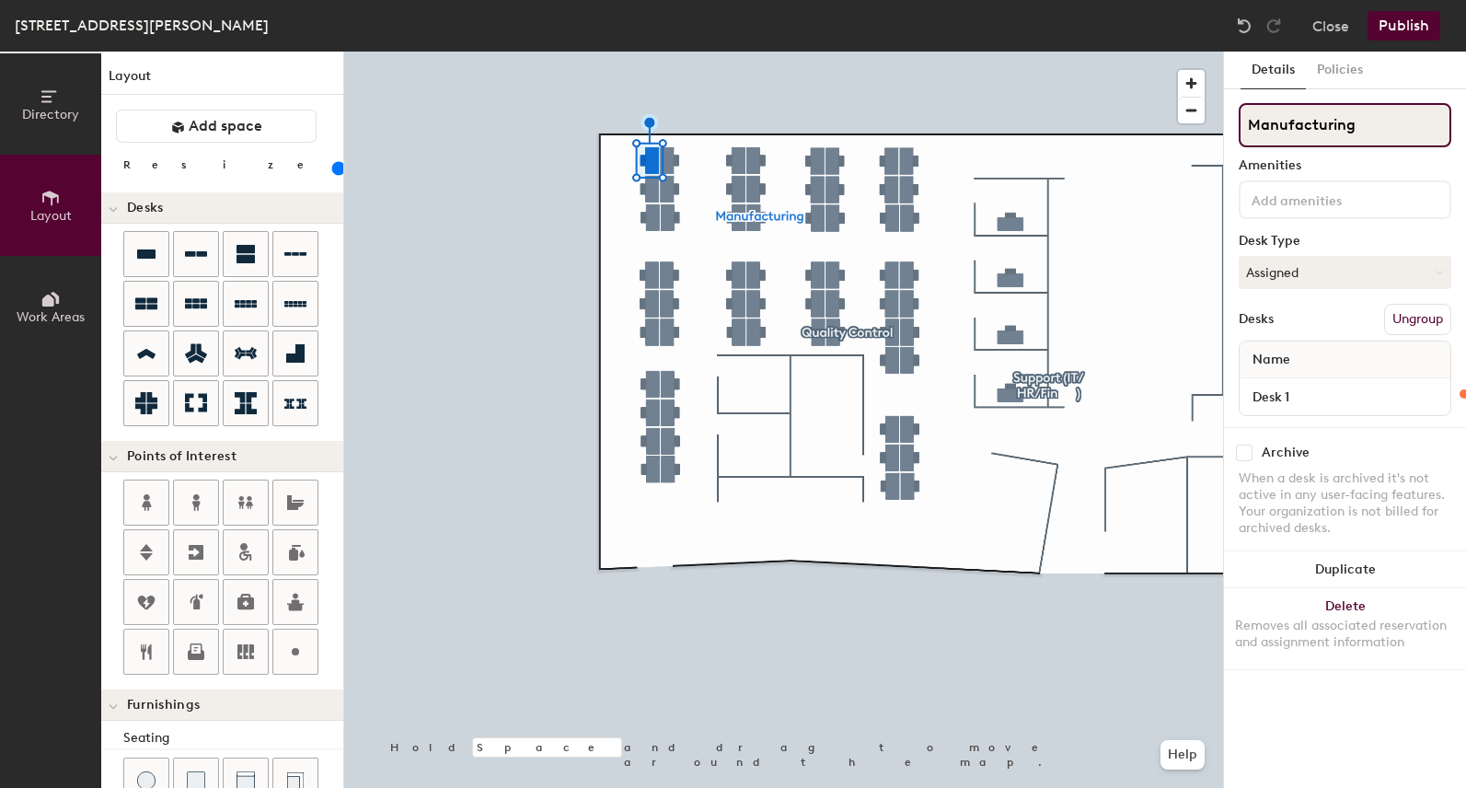
click at [1132, 125] on div "Directory Layout Work Areas Layout Add space Resize Desks Points of Interest Fu…" at bounding box center [733, 420] width 1466 height 736
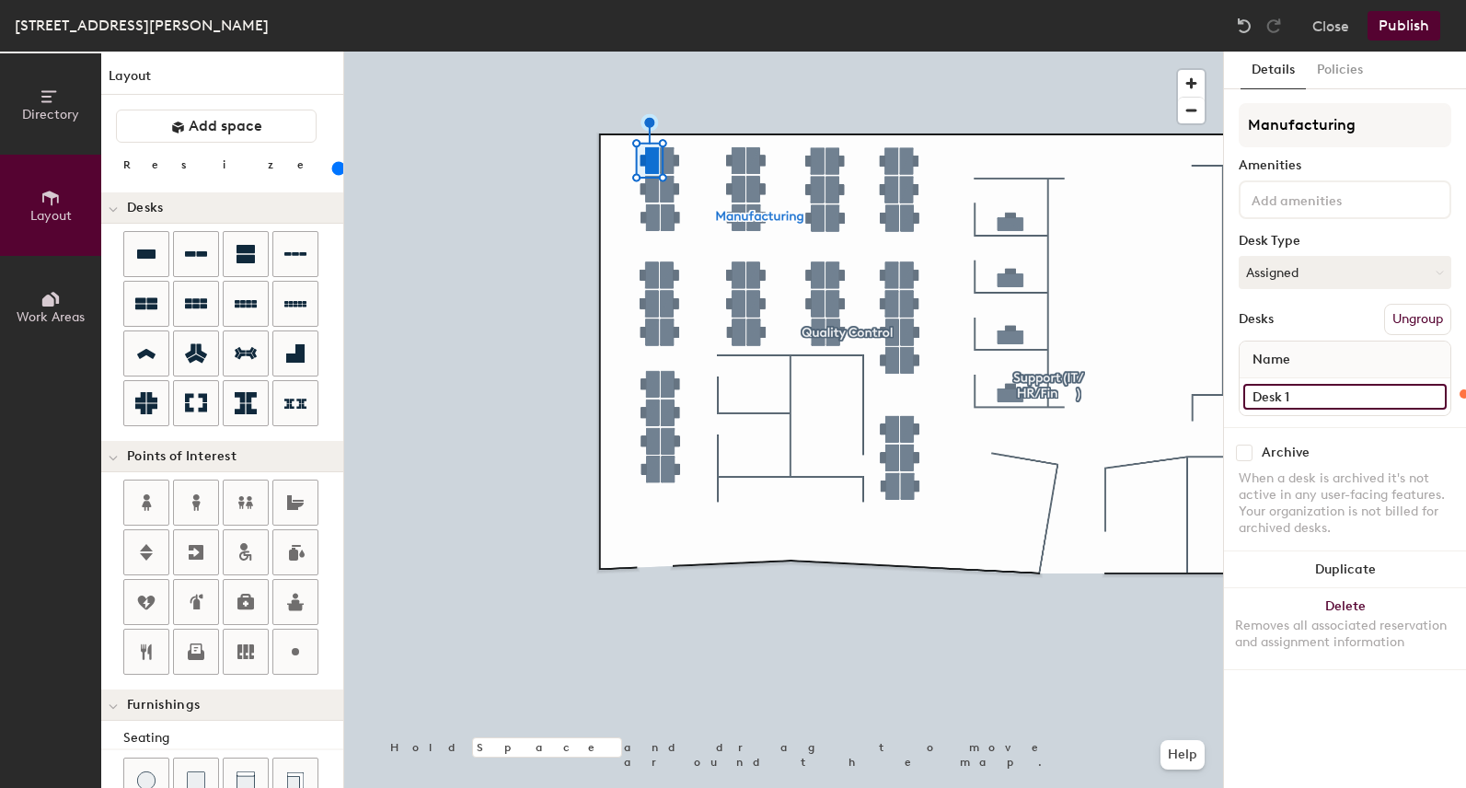
click at [1295, 397] on input "Desk 1" at bounding box center [1344, 397] width 203 height 26
click at [1303, 399] on input "Desk 1" at bounding box center [1344, 397] width 203 height 26
click at [1198, 400] on div "Directory Layout Work Areas Layout Add space Resize Desks Points of Interest Fu…" at bounding box center [733, 420] width 1466 height 736
drag, startPoint x: 1352, startPoint y: 403, endPoint x: 1274, endPoint y: 396, distance: 78.5
click at [1274, 396] on input "Desk 13" at bounding box center [1344, 397] width 203 height 26
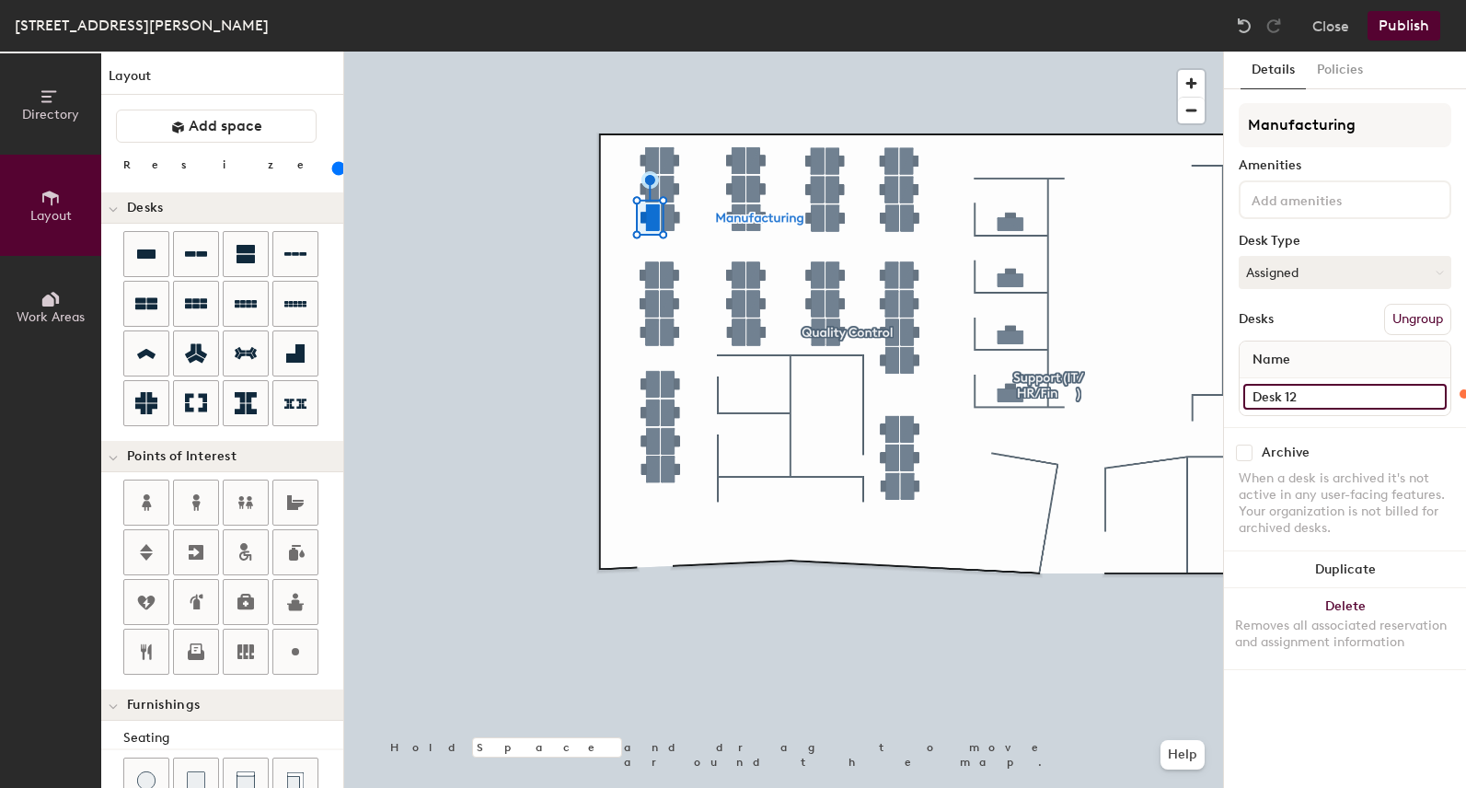
drag, startPoint x: 1323, startPoint y: 394, endPoint x: 1291, endPoint y: 393, distance: 32.2
click at [1291, 393] on input "Desk 12" at bounding box center [1344, 397] width 203 height 26
drag, startPoint x: 1342, startPoint y: 398, endPoint x: 1331, endPoint y: 398, distance: 11.0
click at [1331, 398] on input "Desk 11" at bounding box center [1344, 397] width 203 height 26
click at [1316, 396] on input "Desk 10" at bounding box center [1344, 397] width 203 height 26
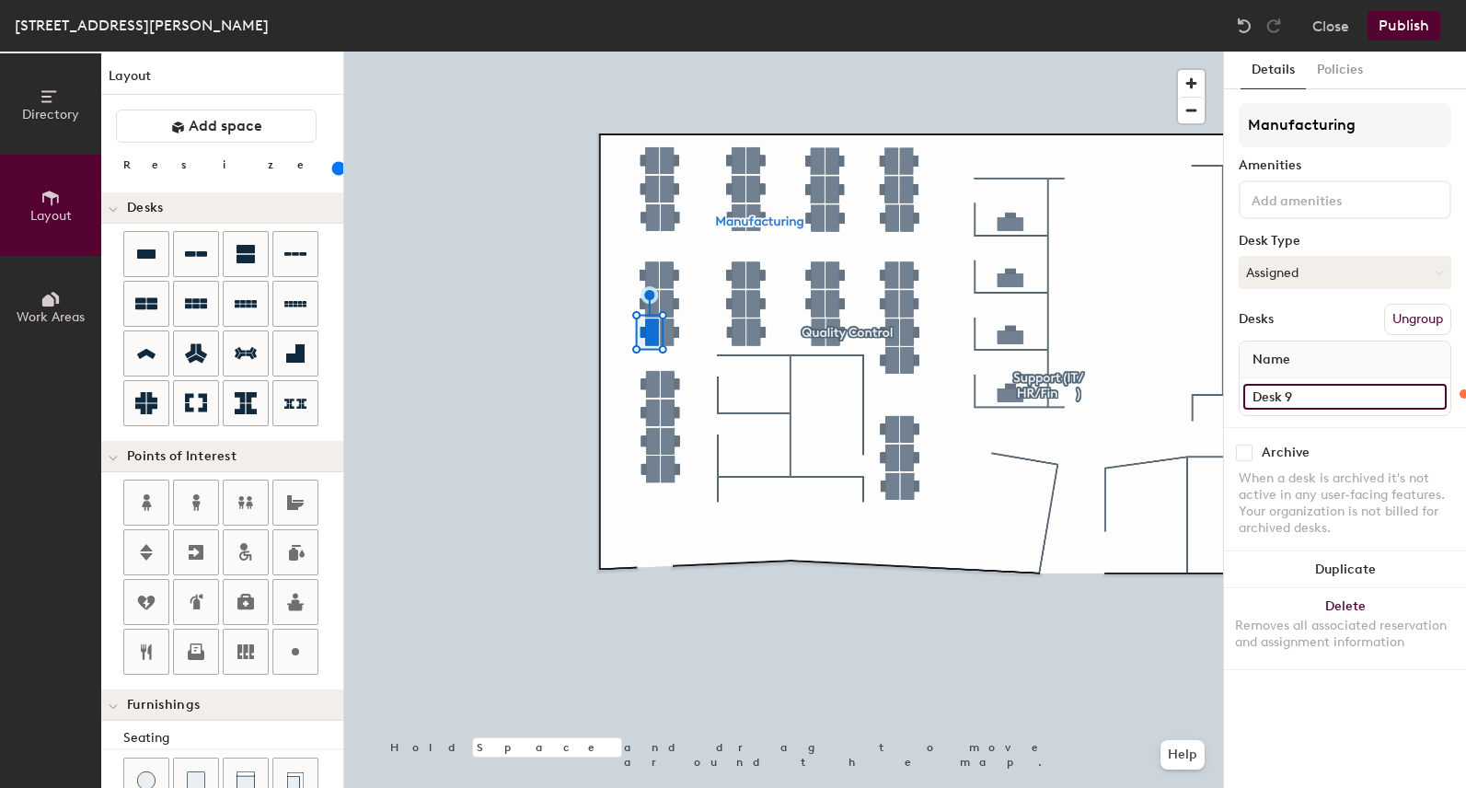
click at [1330, 387] on input "Desk 9" at bounding box center [1344, 397] width 203 height 26
type input "120"
click at [1307, 400] on input "Desk 1" at bounding box center [1344, 397] width 203 height 26
type input "7"
type input "120"
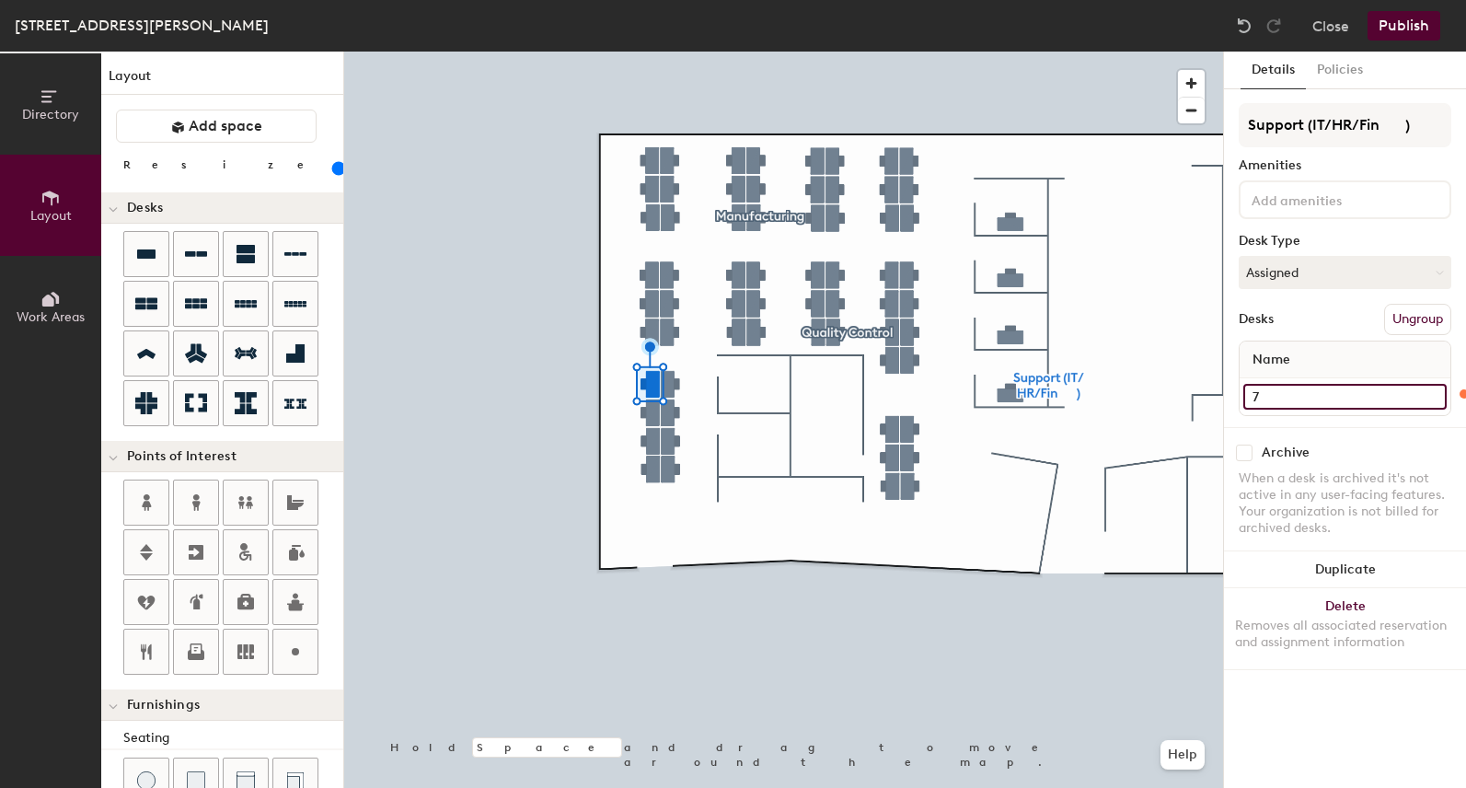
type input "7"
type input "120"
click at [1317, 393] on input "Desk 7" at bounding box center [1344, 397] width 203 height 26
type input "8"
type input "120"
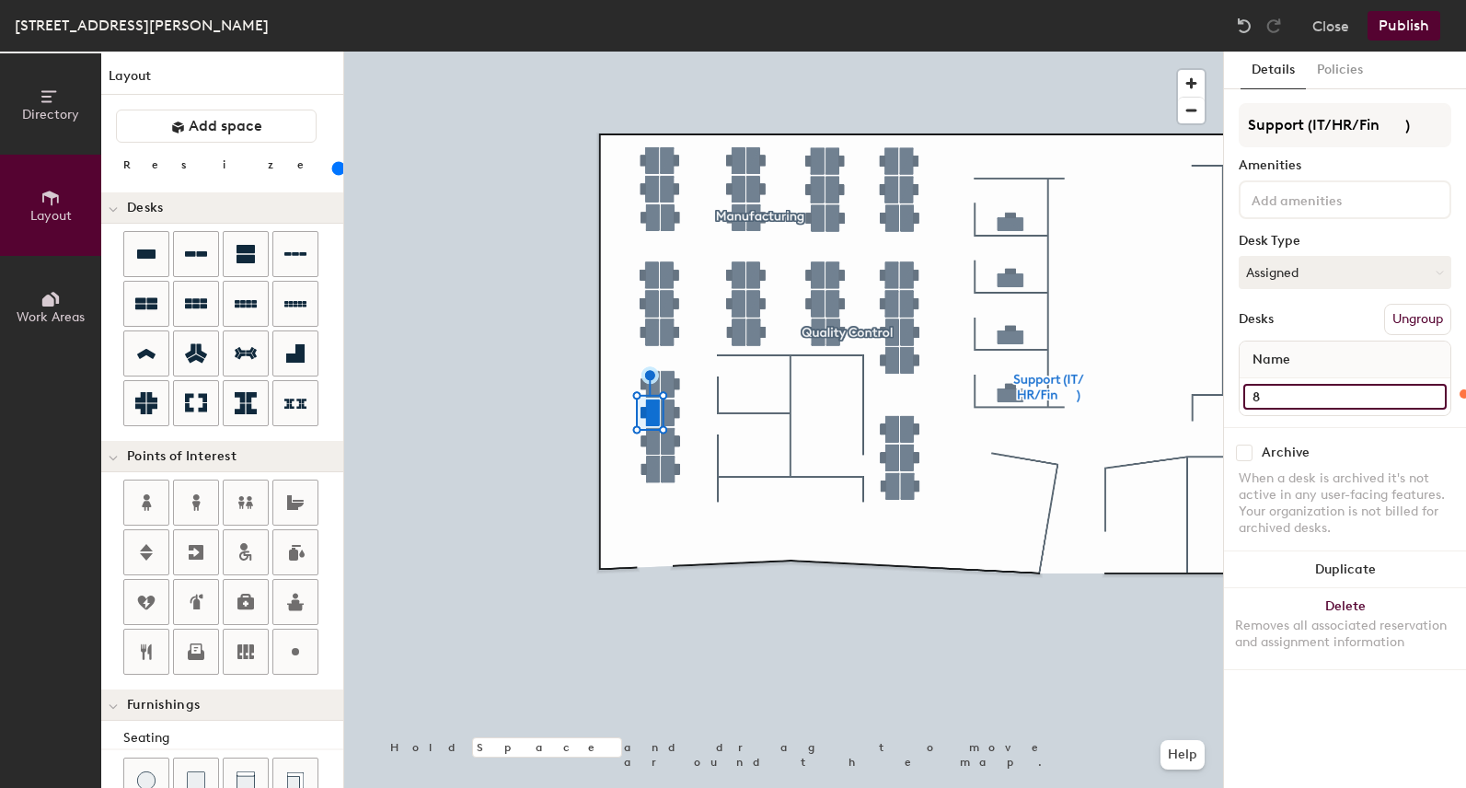
type input "8"
click at [1303, 399] on input "Desk 6" at bounding box center [1344, 397] width 203 height 26
type input "120"
type input "9"
type input "120"
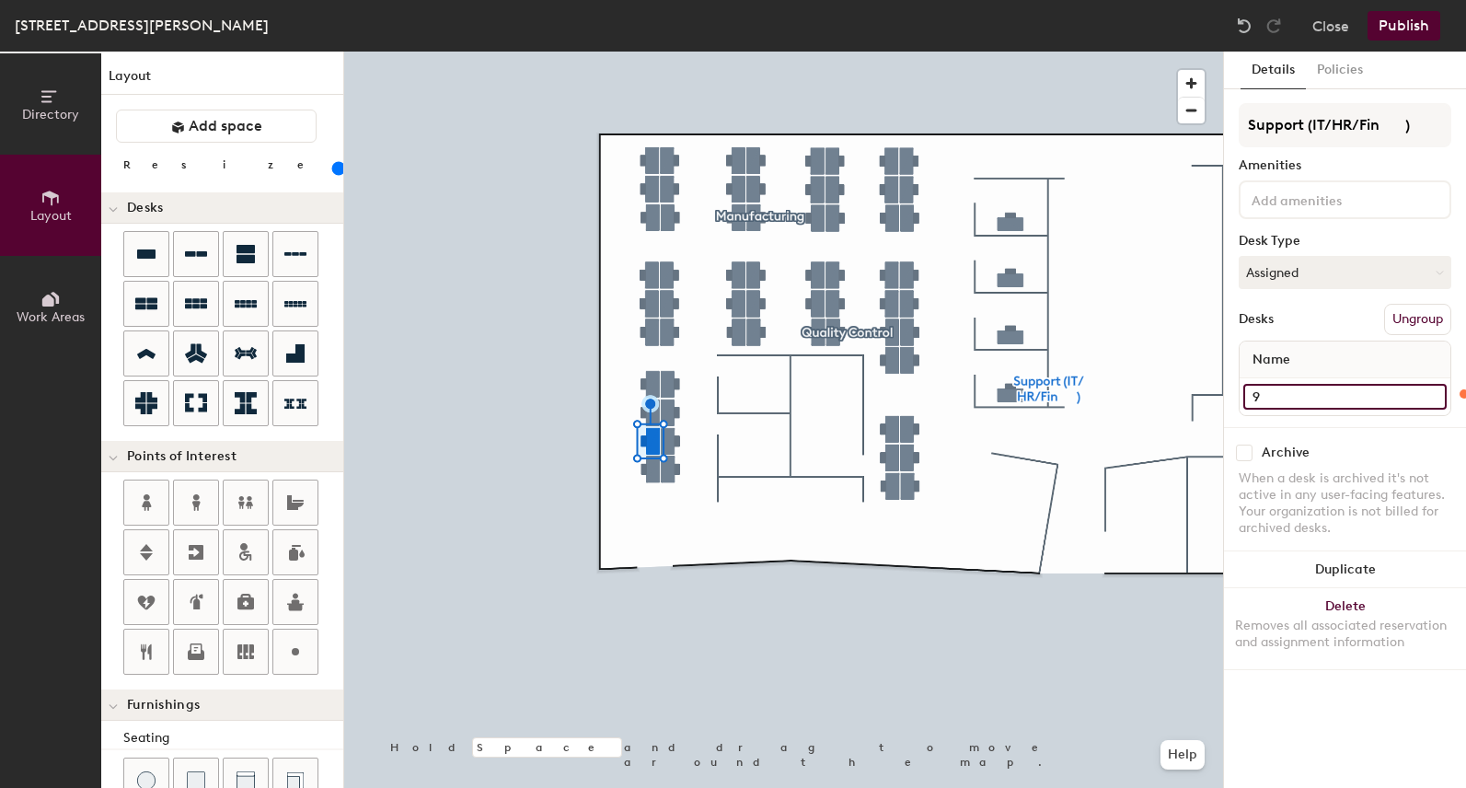
type input "9"
click at [1317, 410] on div "Desk 5" at bounding box center [1344, 396] width 211 height 37
type input "120"
click at [1317, 395] on input "Desk 5" at bounding box center [1344, 397] width 203 height 26
type input "10"
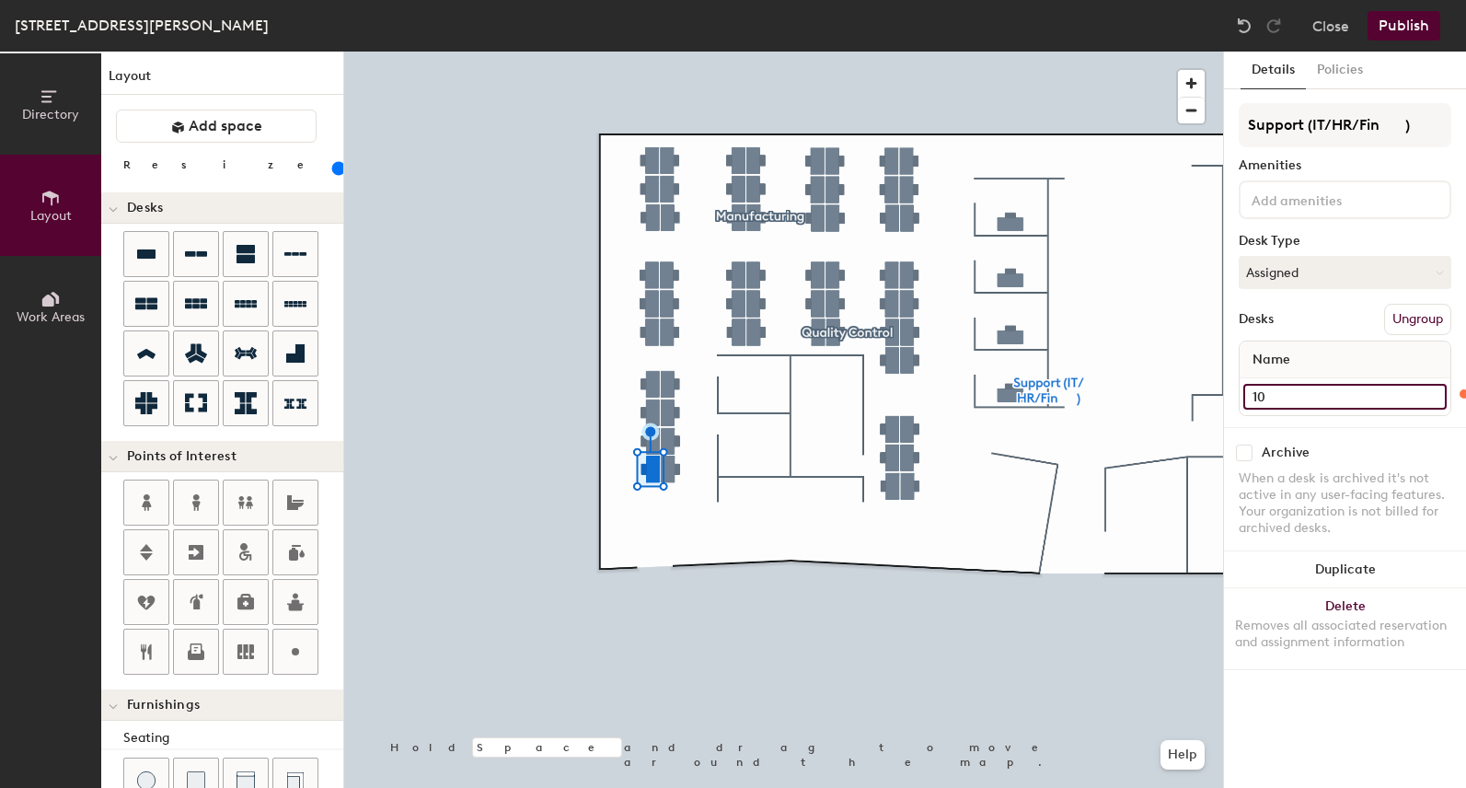
type input "120"
type input "10"
type input "120"
click at [1306, 391] on input "Desk 2" at bounding box center [1344, 397] width 203 height 26
type input "1"
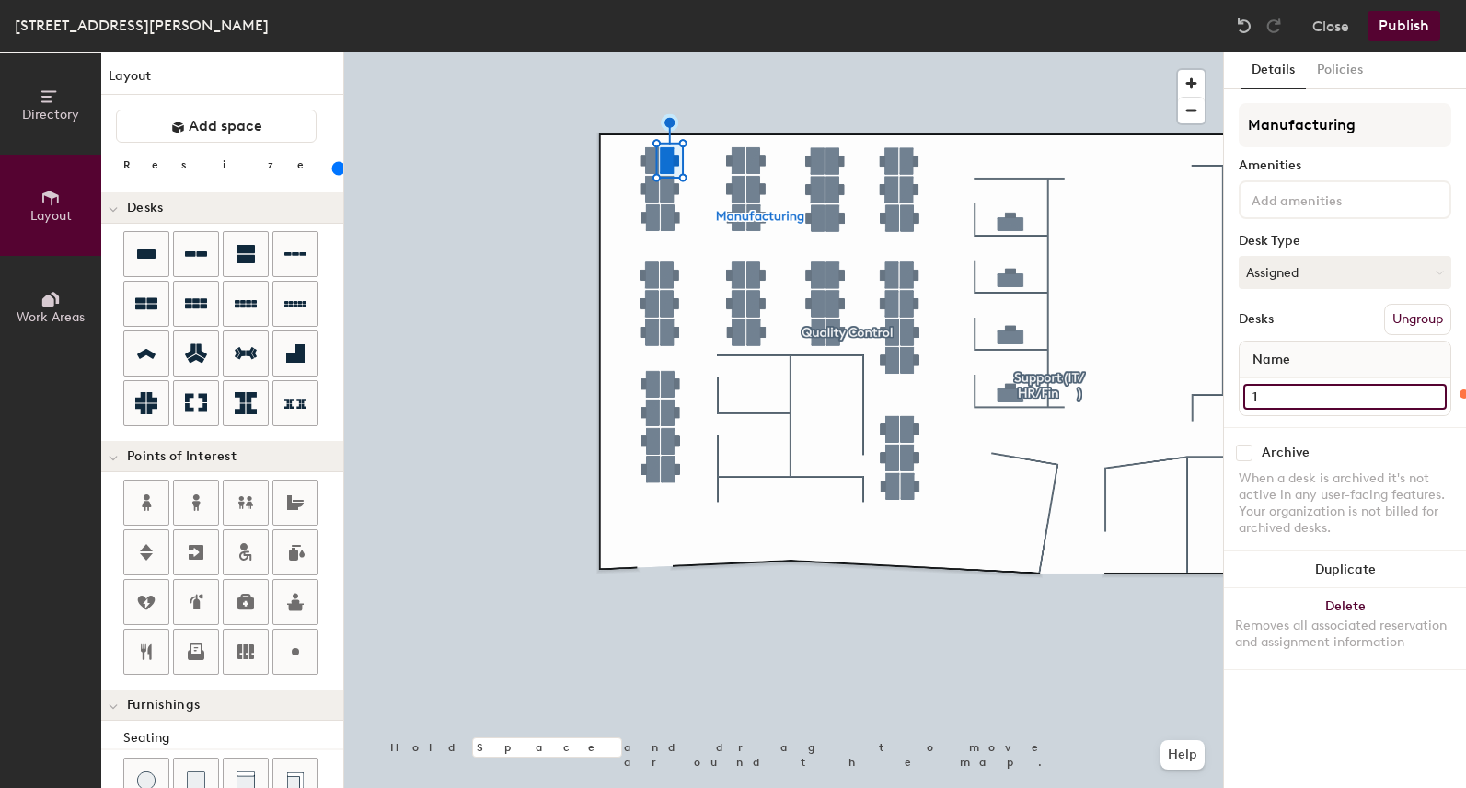
type input "120"
type input "11"
type input "120"
type input "11"
type input "120"
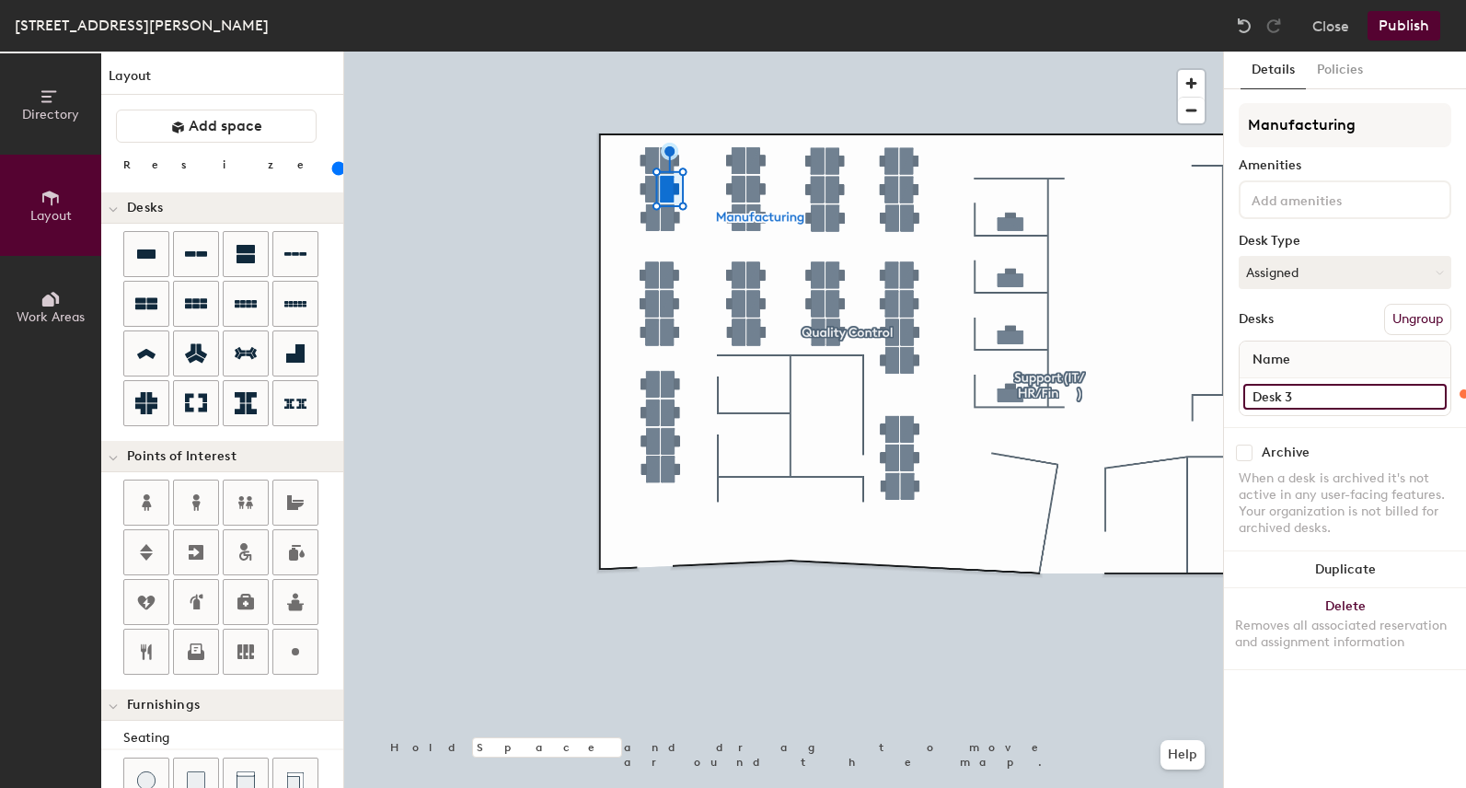
click at [1320, 386] on input "Desk 3" at bounding box center [1344, 397] width 203 height 26
type input "12"
type input "120"
type input "12"
click at [1288, 389] on input "Desk 4" at bounding box center [1344, 397] width 203 height 26
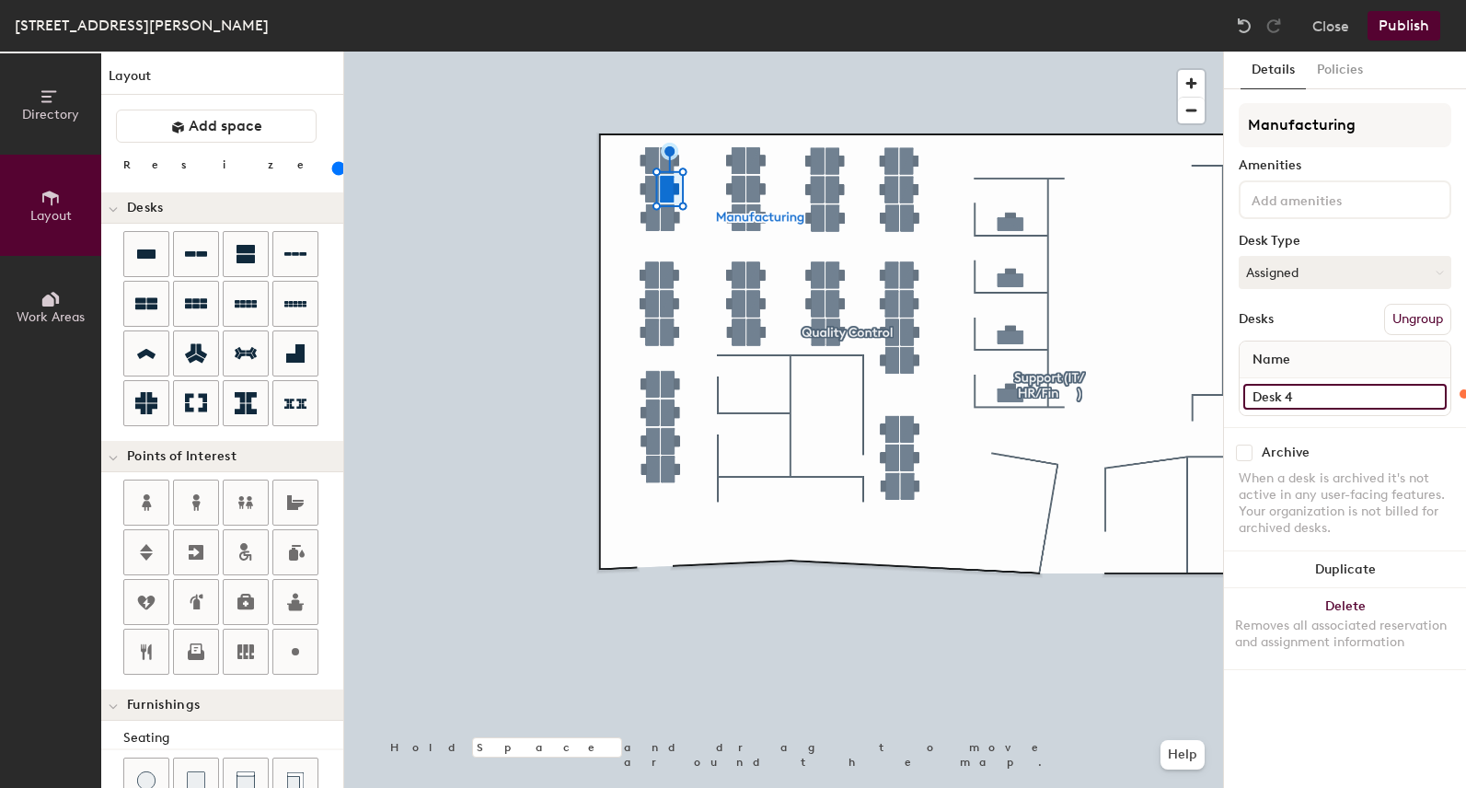
type input "120"
type input "1"
type input "120"
type input "13"
type input "120"
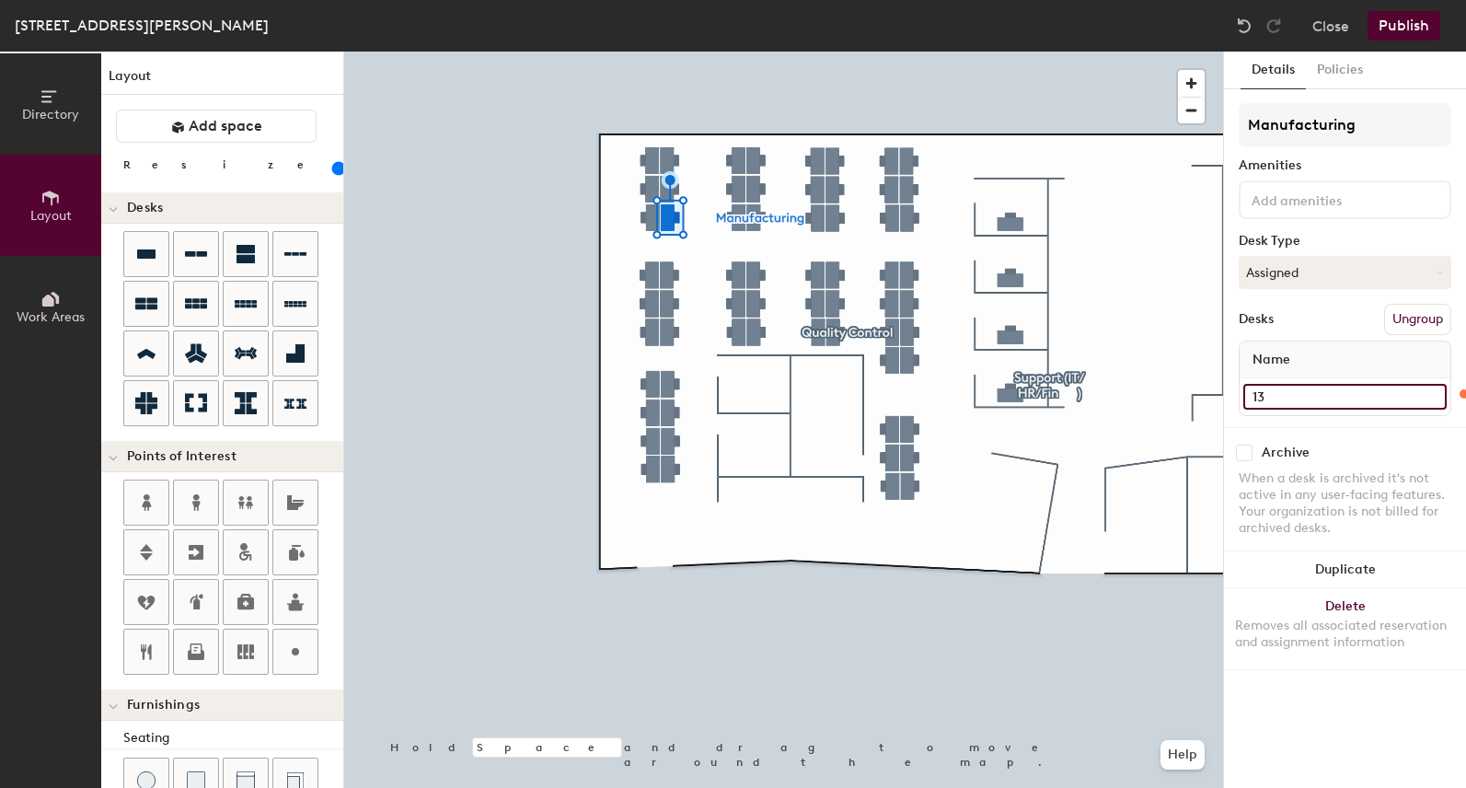
type input "13"
click at [1329, 399] on input "Desk 5" at bounding box center [1344, 397] width 203 height 26
type input "120"
type input "1"
type input "120"
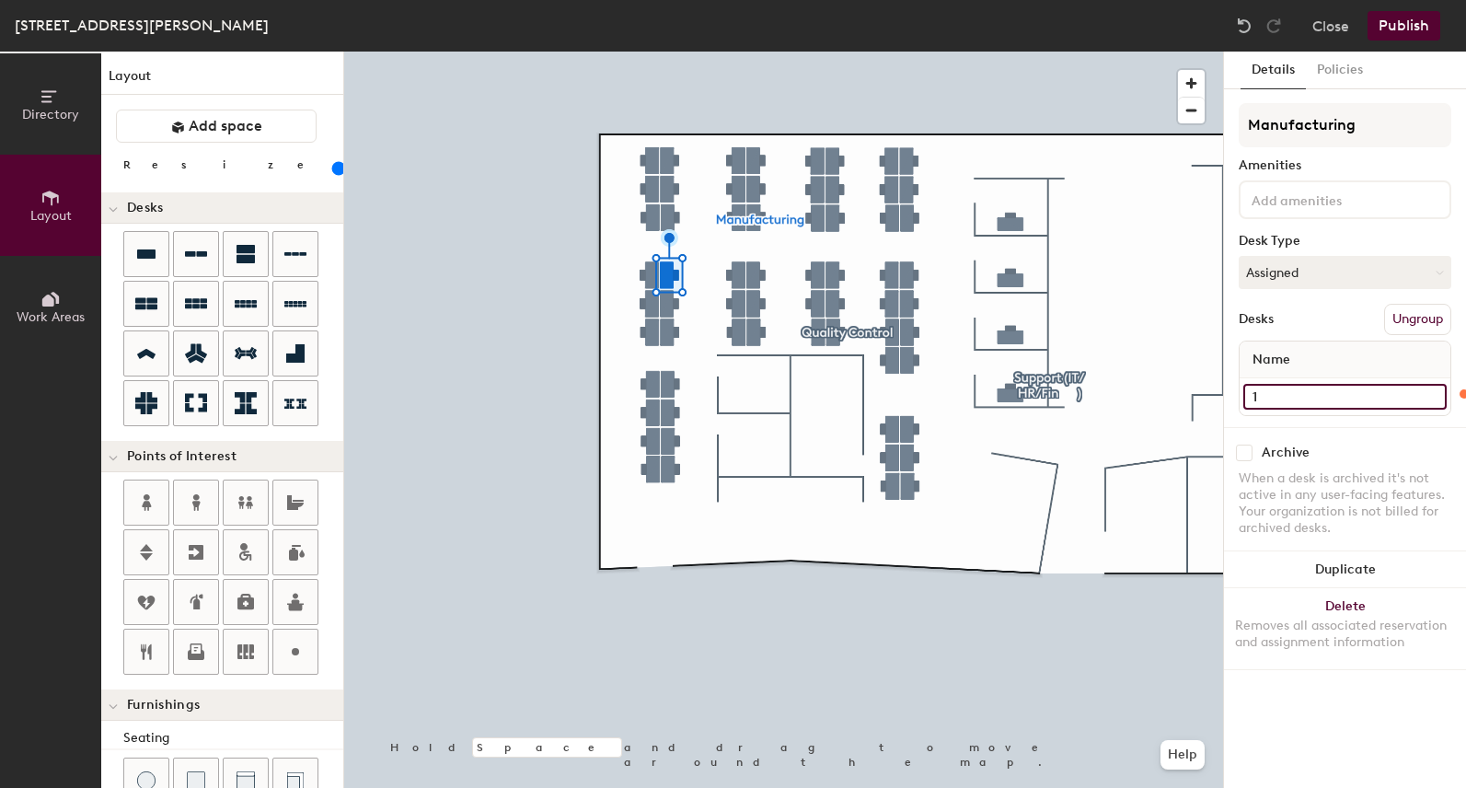
type input "14"
type input "120"
type input "14"
click at [1342, 403] on input "Desk 6" at bounding box center [1344, 397] width 203 height 26
type input "120"
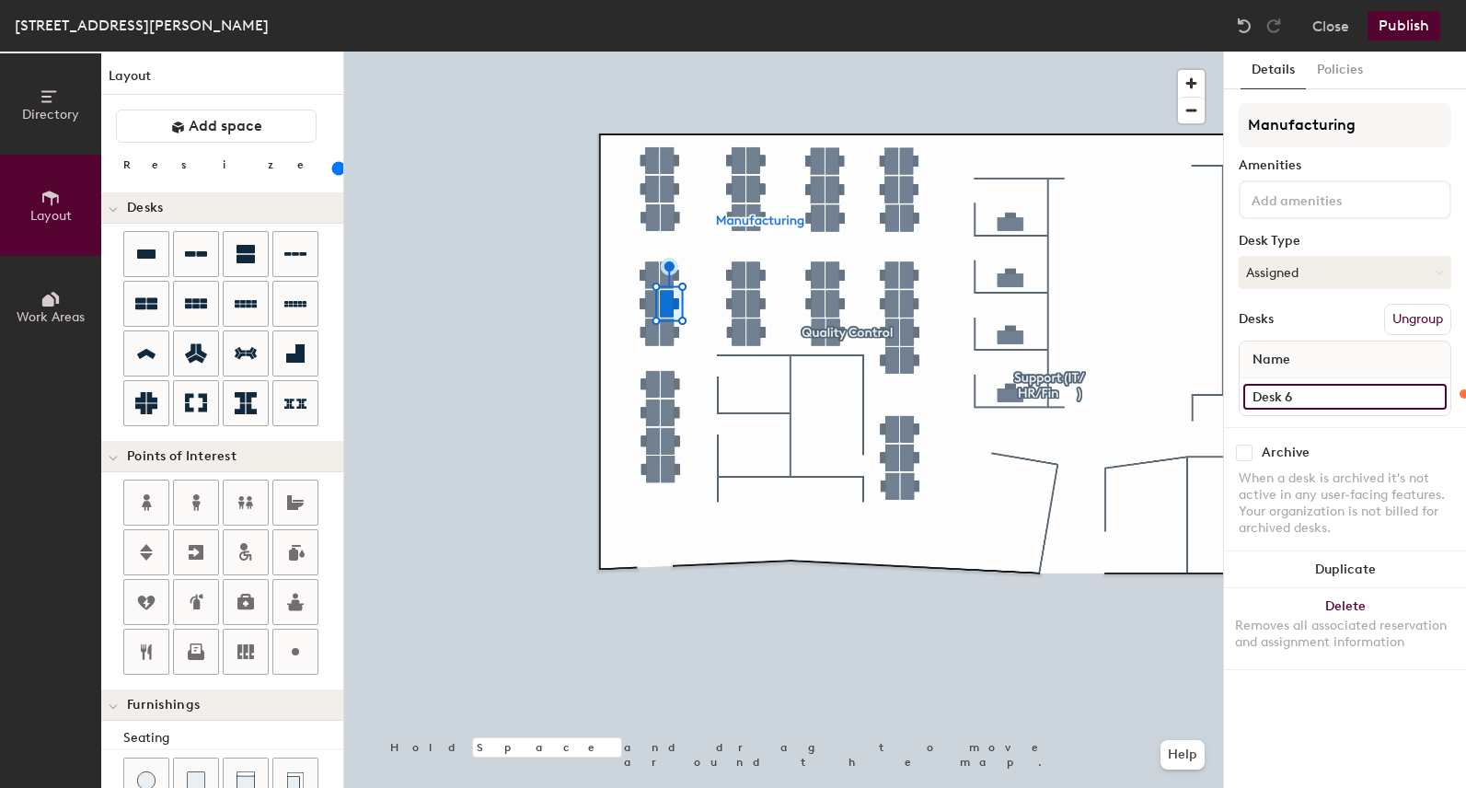
type input "1"
type input "120"
type input "15"
type input "120"
type input "15"
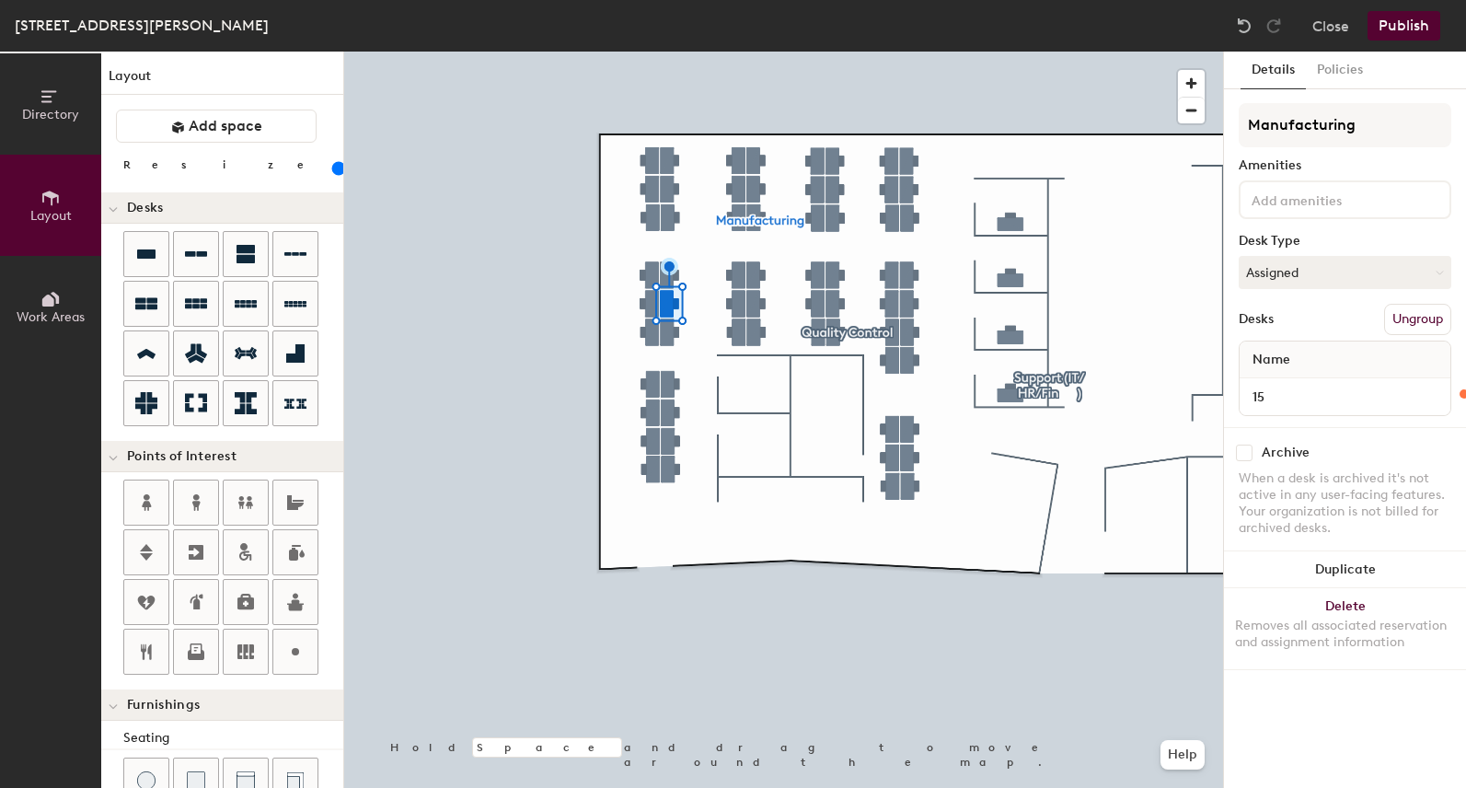
click at [666, 52] on div at bounding box center [783, 52] width 879 height 0
click at [1312, 396] on input "Desk 7" at bounding box center [1344, 397] width 203 height 26
type input "120"
type input "1"
type input "120"
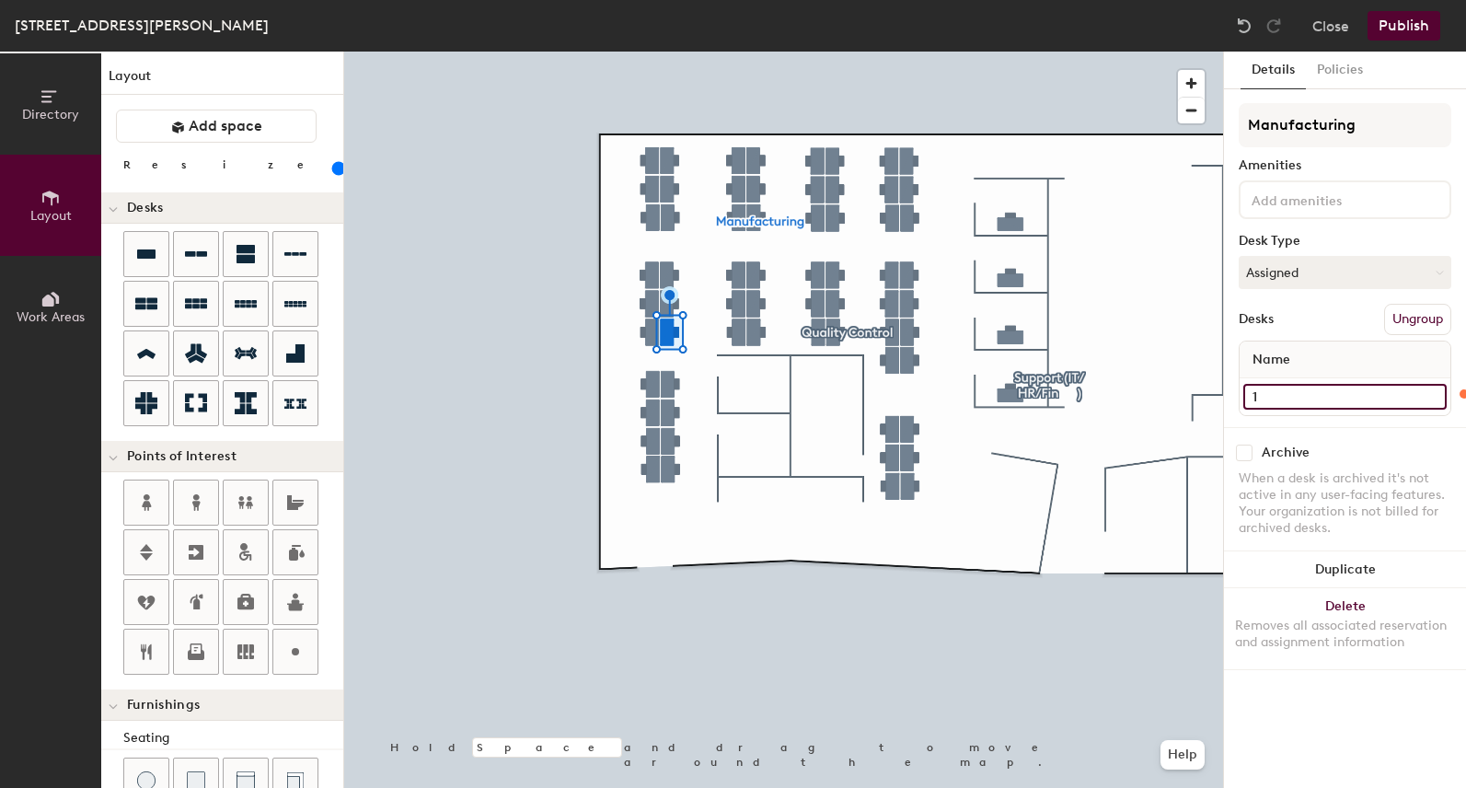
type input "16"
type input "120"
type input "16"
click at [1336, 401] on input "Desk 2" at bounding box center [1344, 397] width 203 height 26
type input "120"
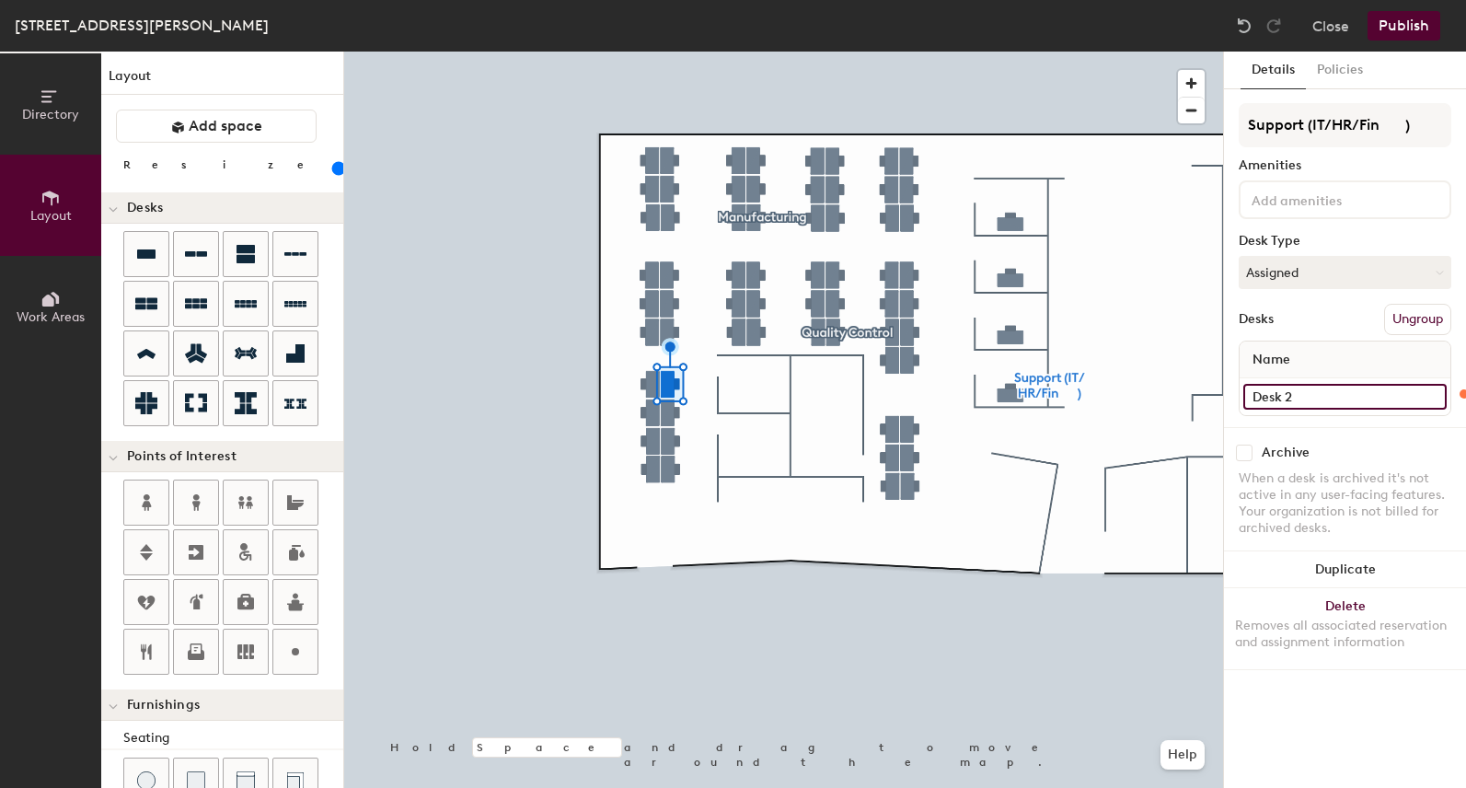
type input "1"
type input "120"
type input "17"
type input "120"
type input "17"
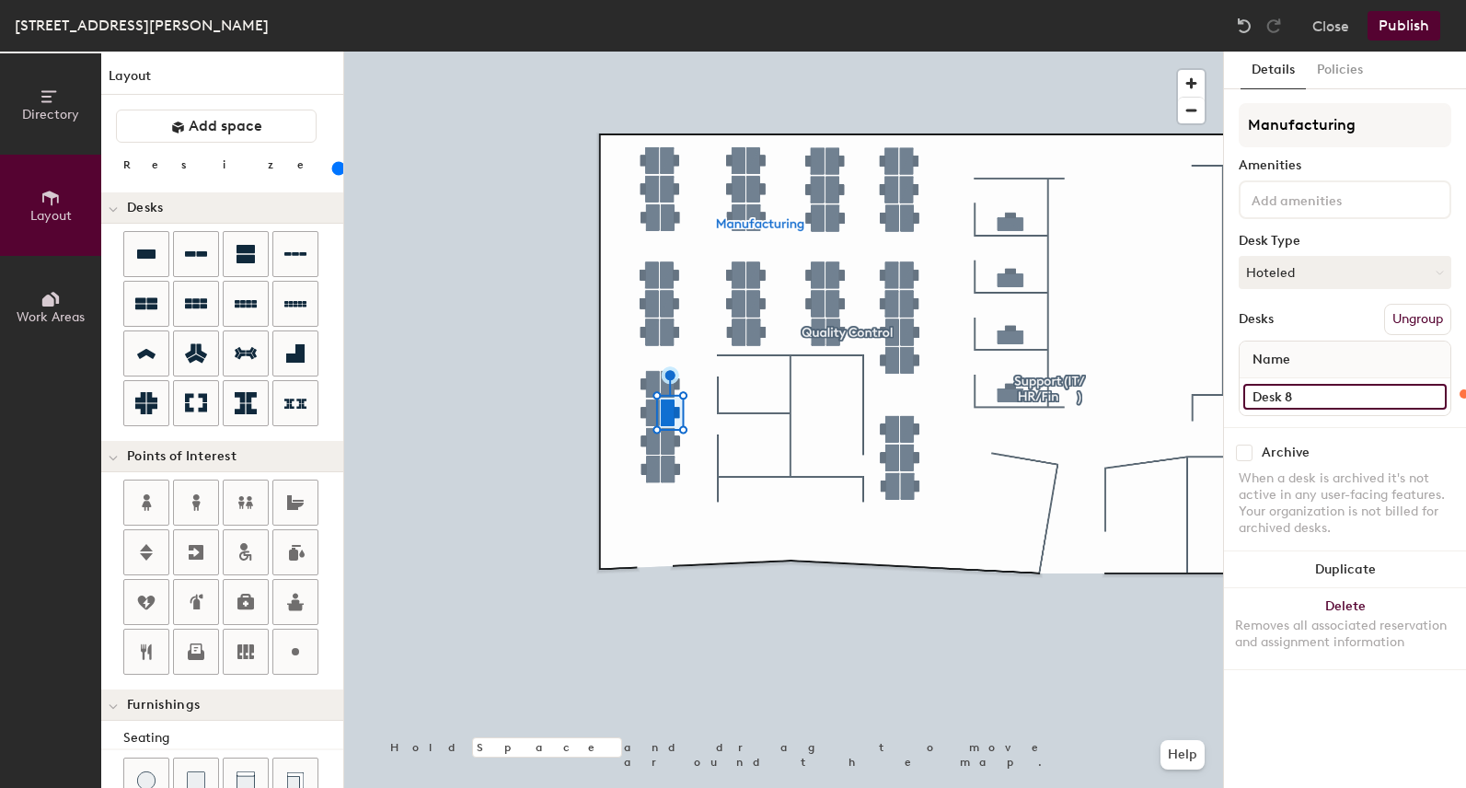
click at [1293, 403] on input "Desk 8" at bounding box center [1344, 397] width 203 height 26
type input "120"
type input "1"
type input "120"
type input "18"
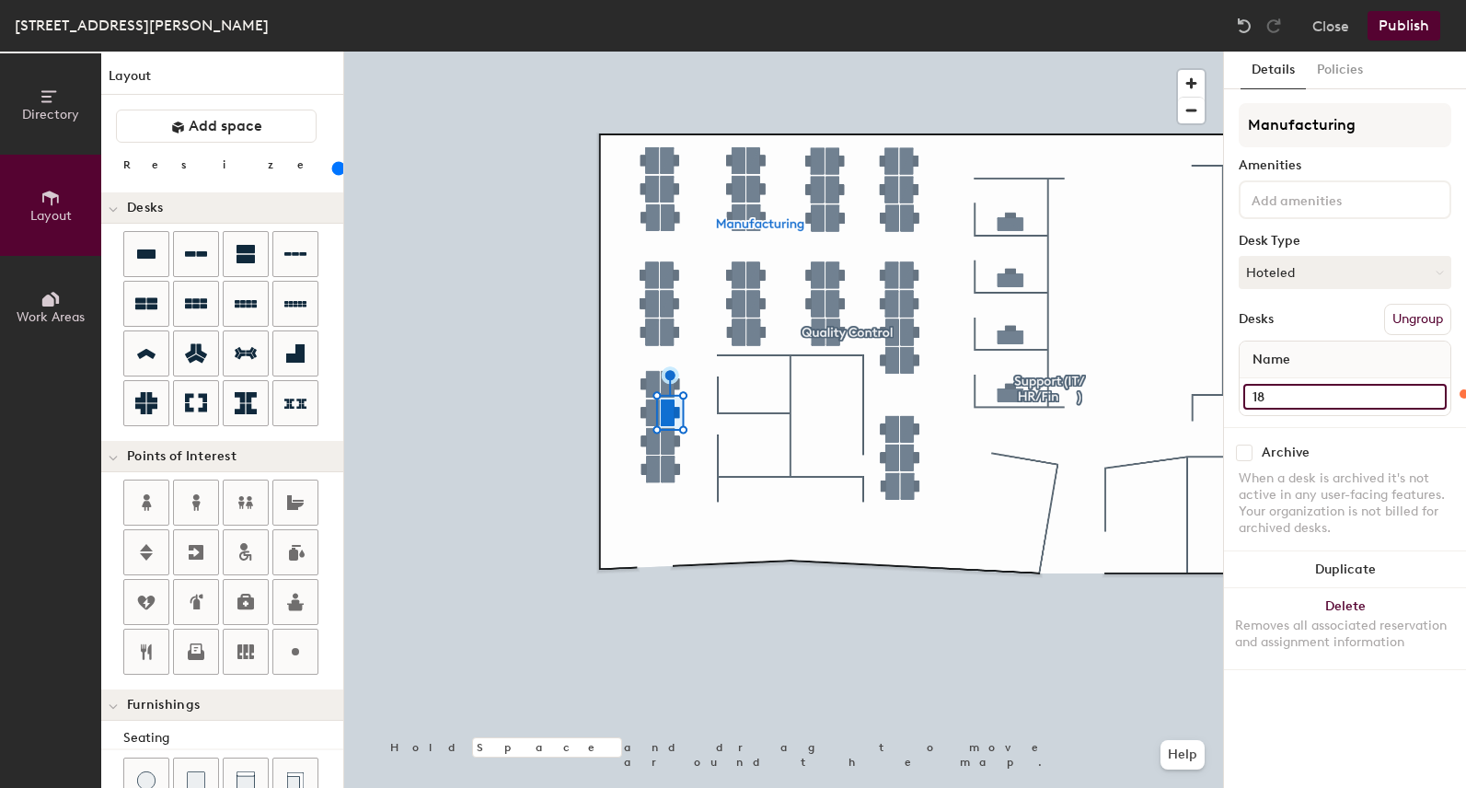
type input "120"
type input "18"
click at [1342, 399] on input "Desk 3" at bounding box center [1344, 397] width 203 height 26
type input "120"
type input "1"
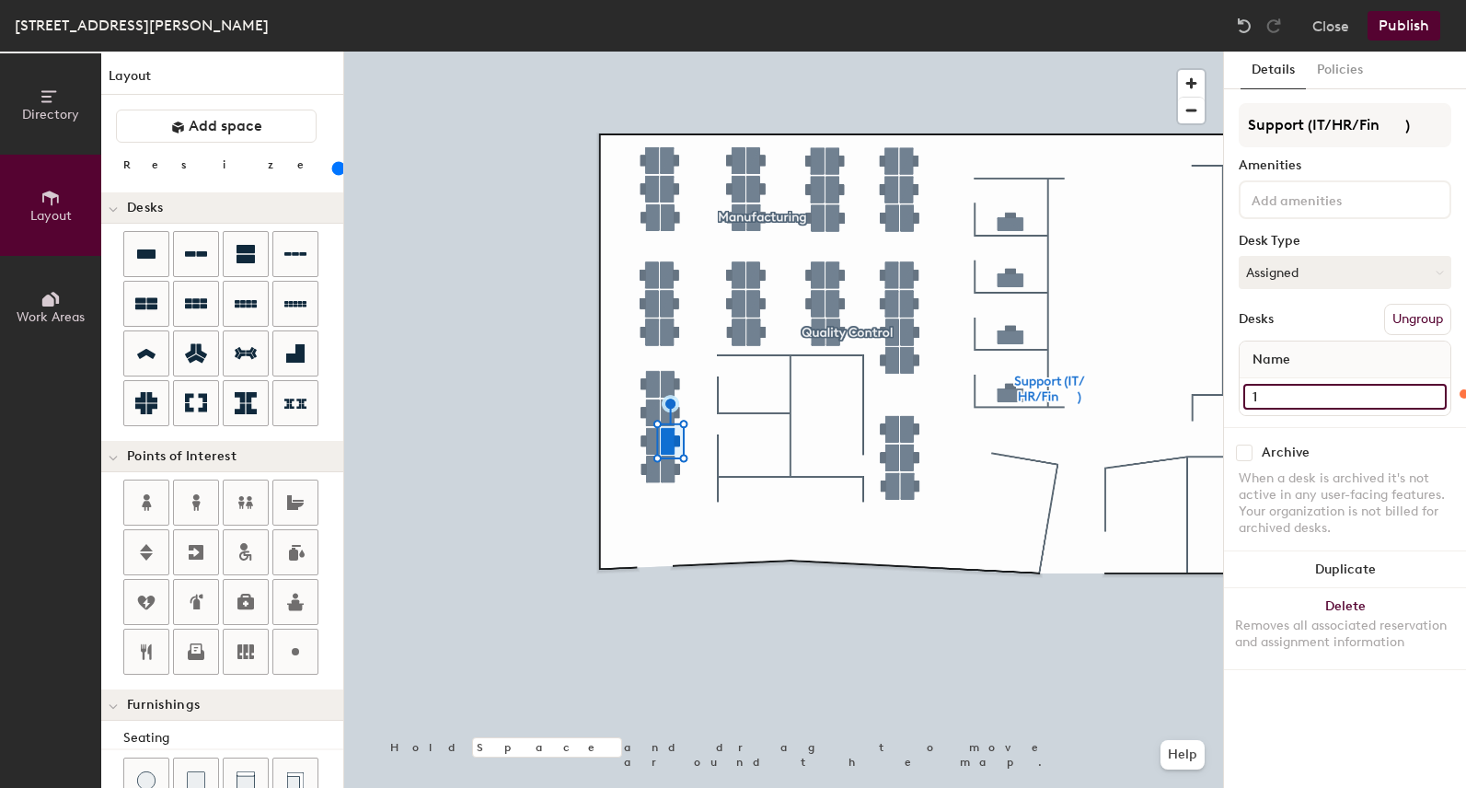
type input "120"
type input "19"
type input "120"
type input "19"
click at [1328, 406] on input "Desk 4" at bounding box center [1344, 397] width 203 height 26
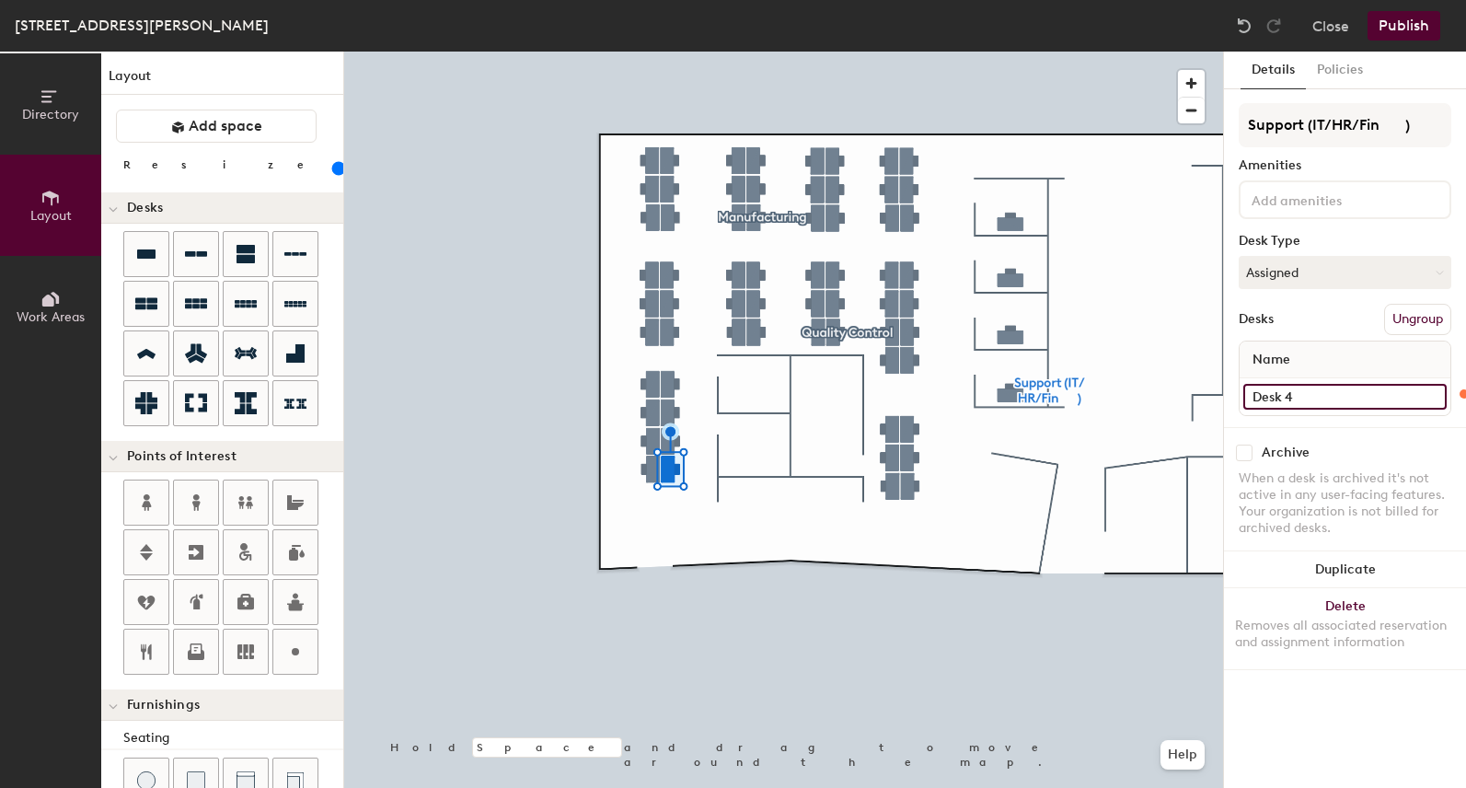
type input "120"
type input "2"
type input "120"
type input "20"
type input "120"
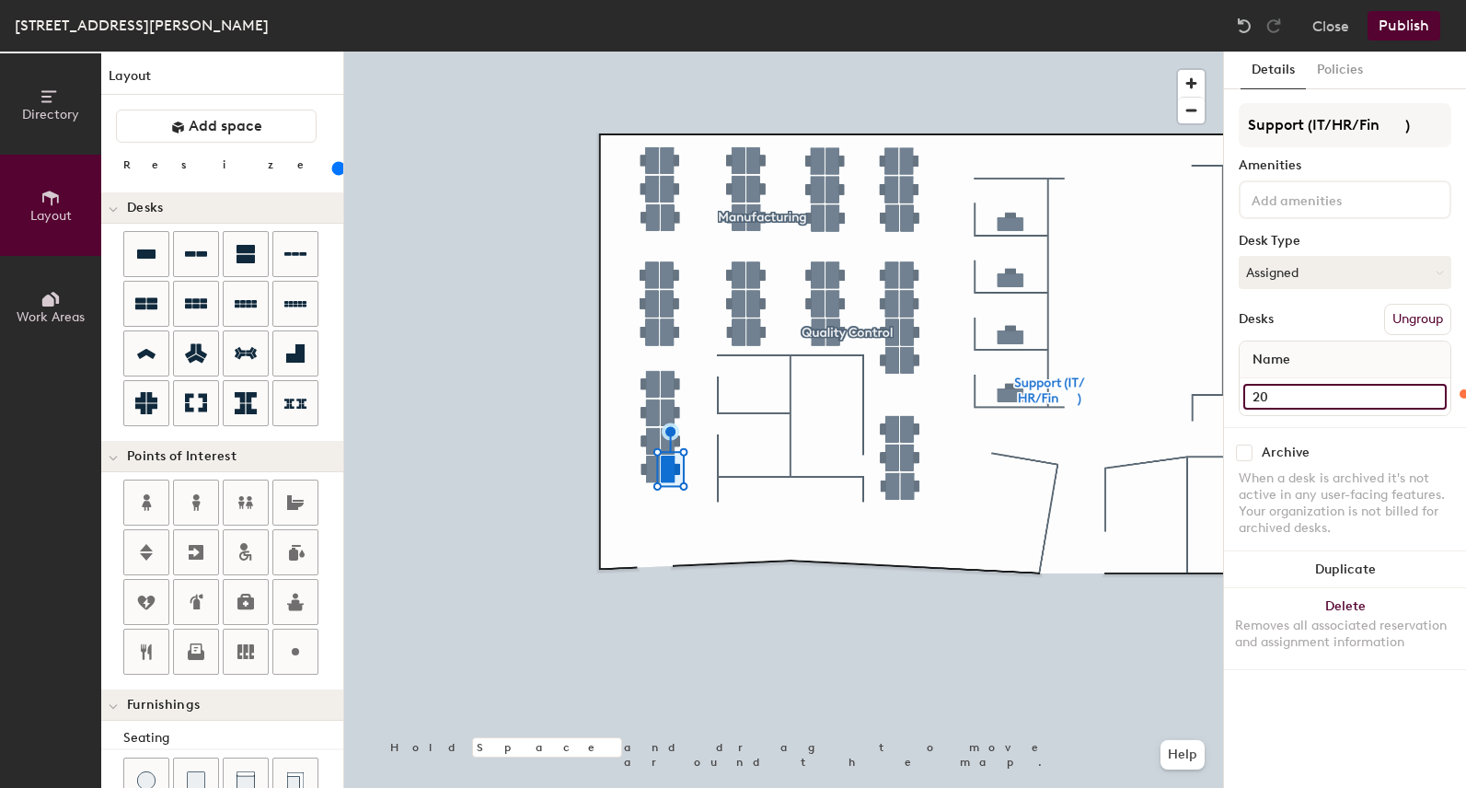
type input "20"
type input "120"
click at [1303, 403] on input "Desk 15" at bounding box center [1344, 397] width 203 height 26
type input "21"
type input "120"
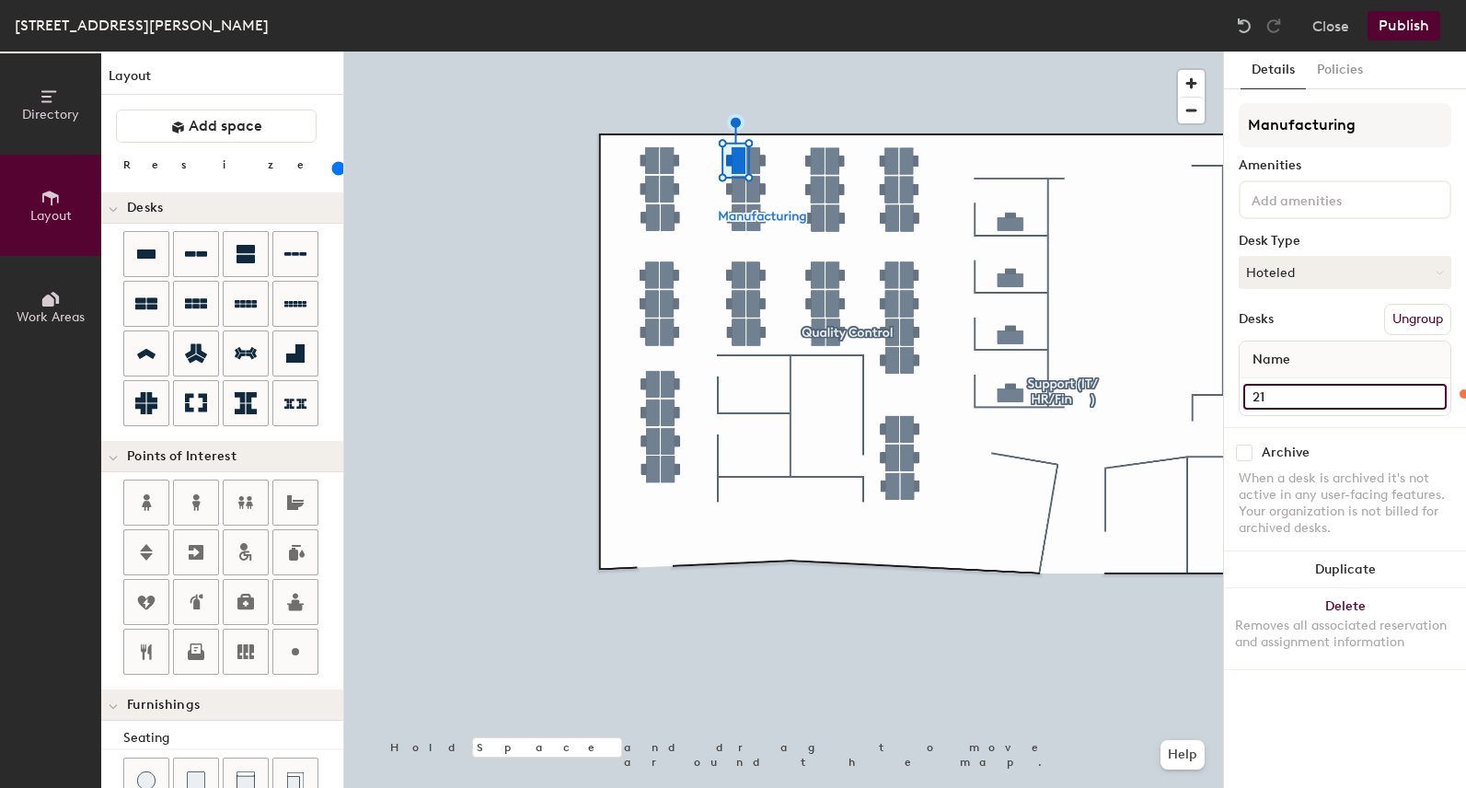
type input "21"
click at [1340, 398] on input "Desk 14" at bounding box center [1344, 397] width 203 height 26
type input "120"
type input "2"
type input "120"
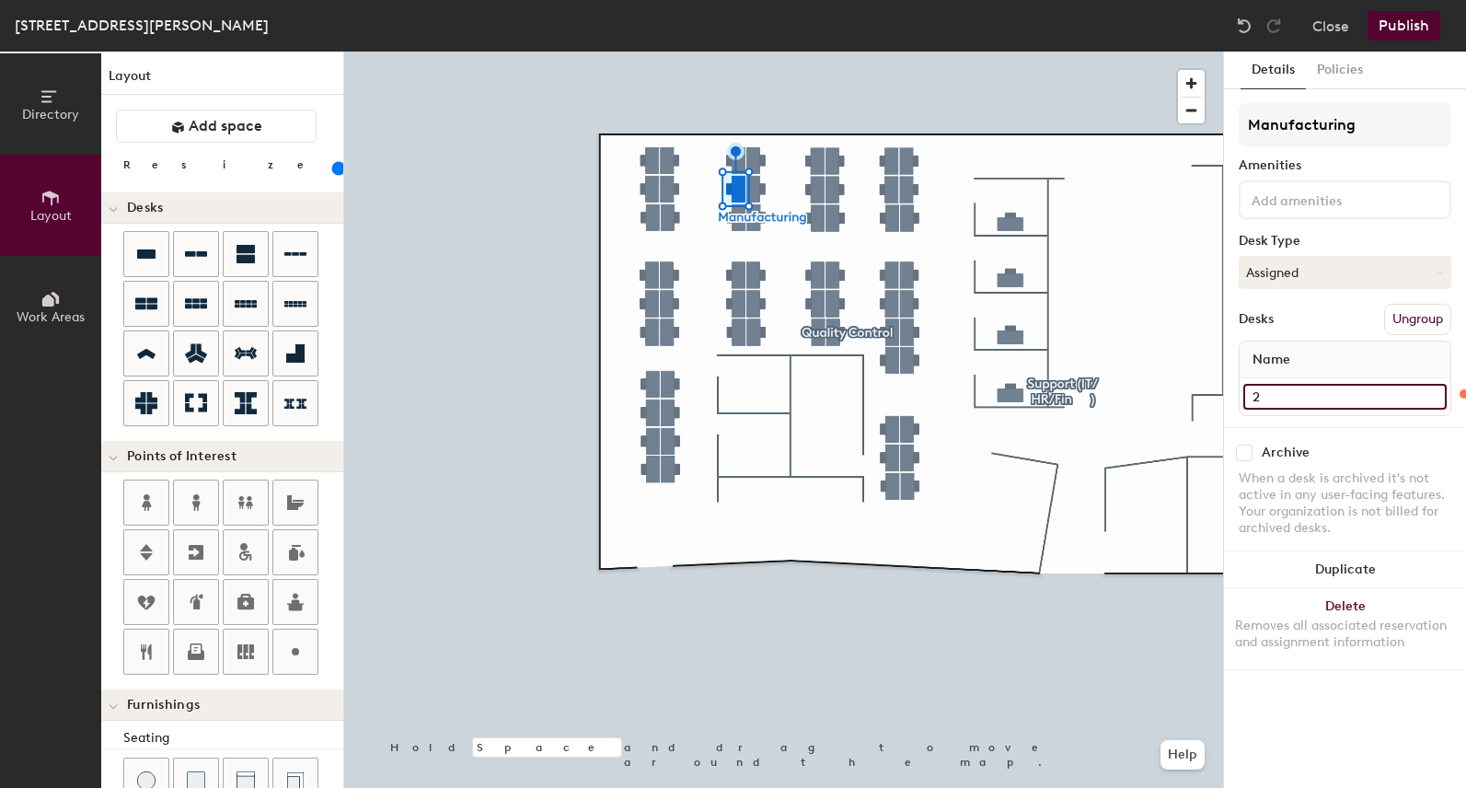
type input "22"
type input "120"
type input "22"
click at [1282, 387] on input "Desk 32" at bounding box center [1344, 397] width 203 height 26
type input "120"
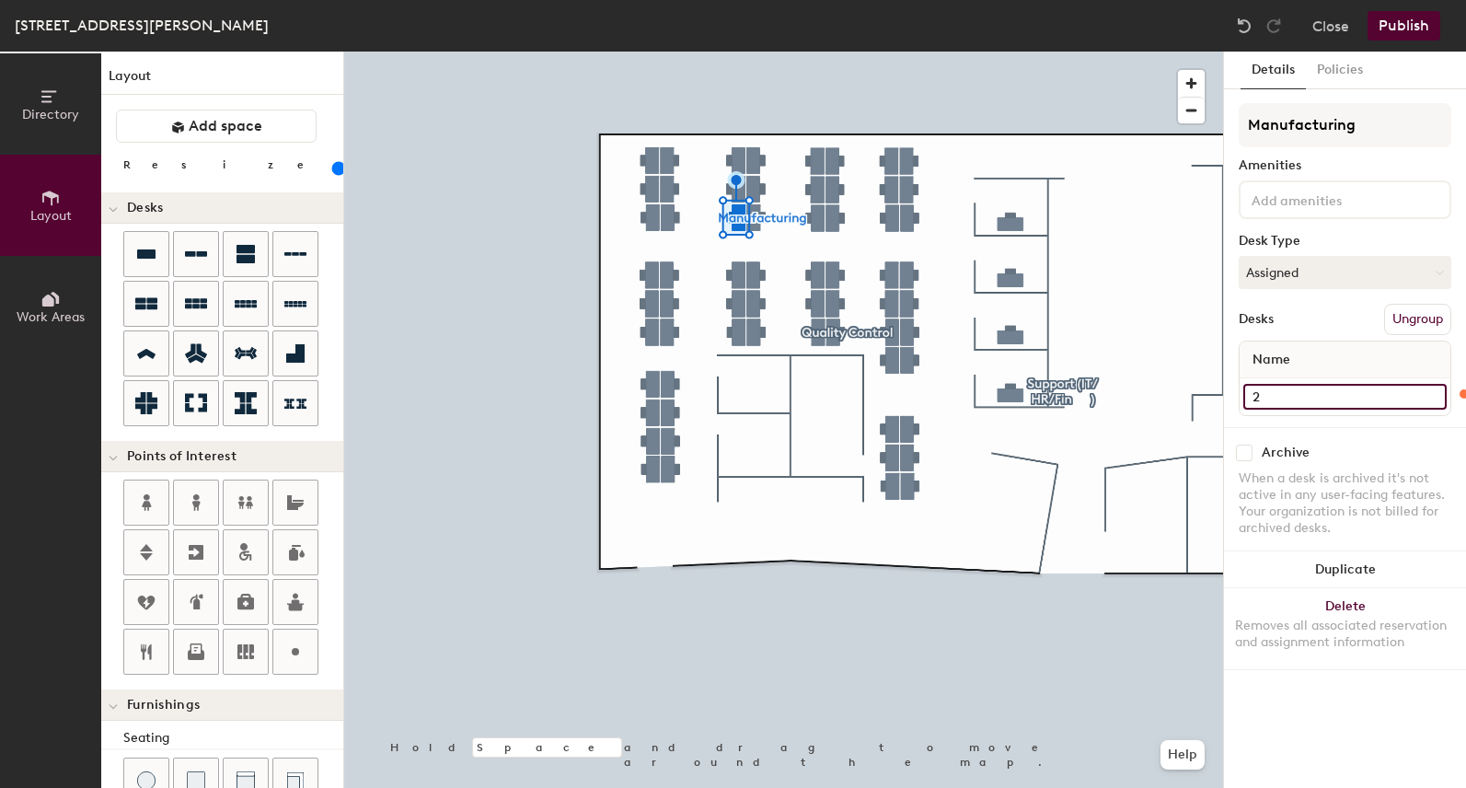
type input "23"
type input "120"
type input "23"
type input "120"
click at [1304, 388] on input "Desk 1" at bounding box center [1344, 397] width 203 height 26
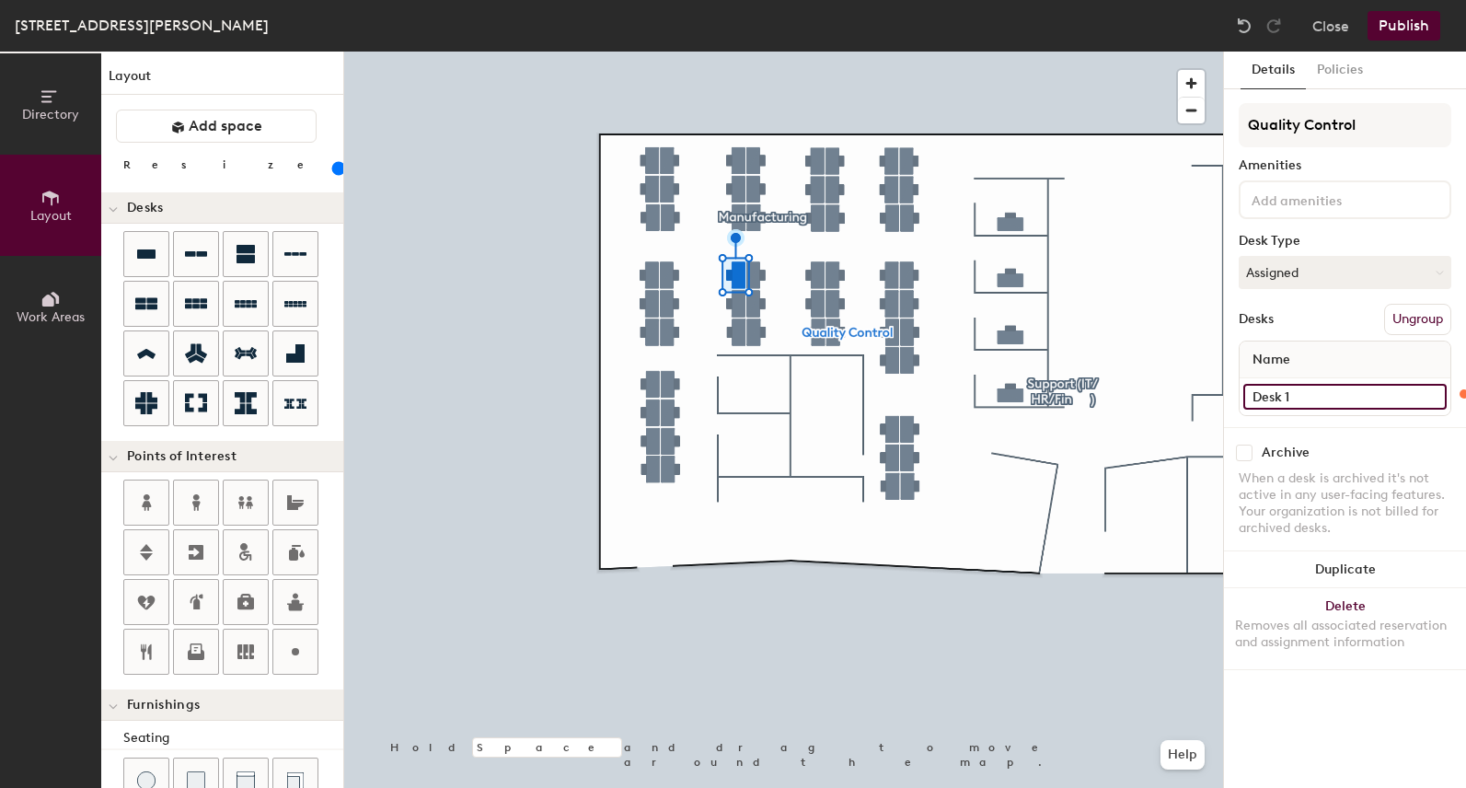
type input "2"
type input "120"
type input "24"
type input "120"
type input "24"
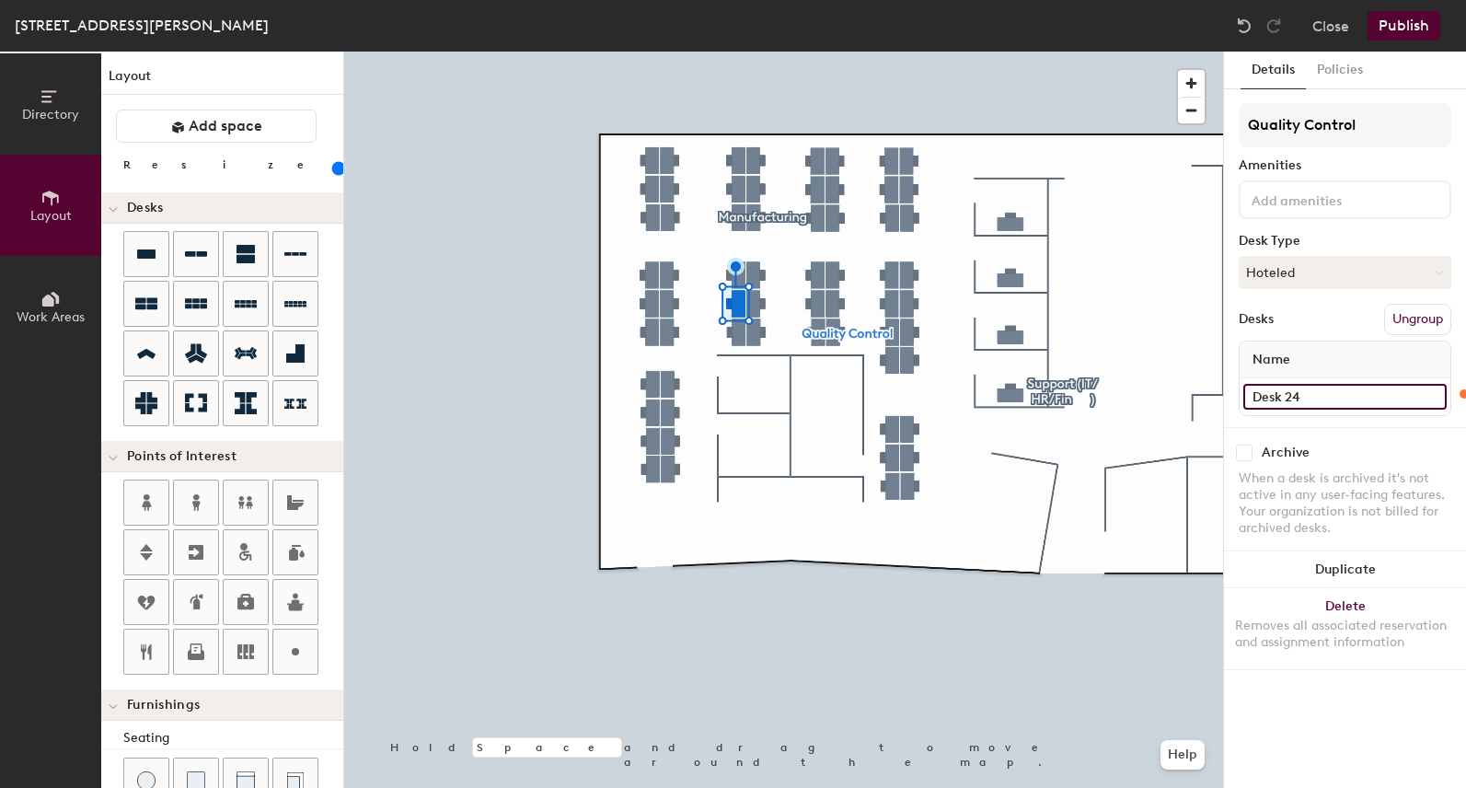
click at [1318, 386] on input "Desk 24" at bounding box center [1344, 397] width 203 height 26
type input "120"
type input "2"
type input "120"
type input "25"
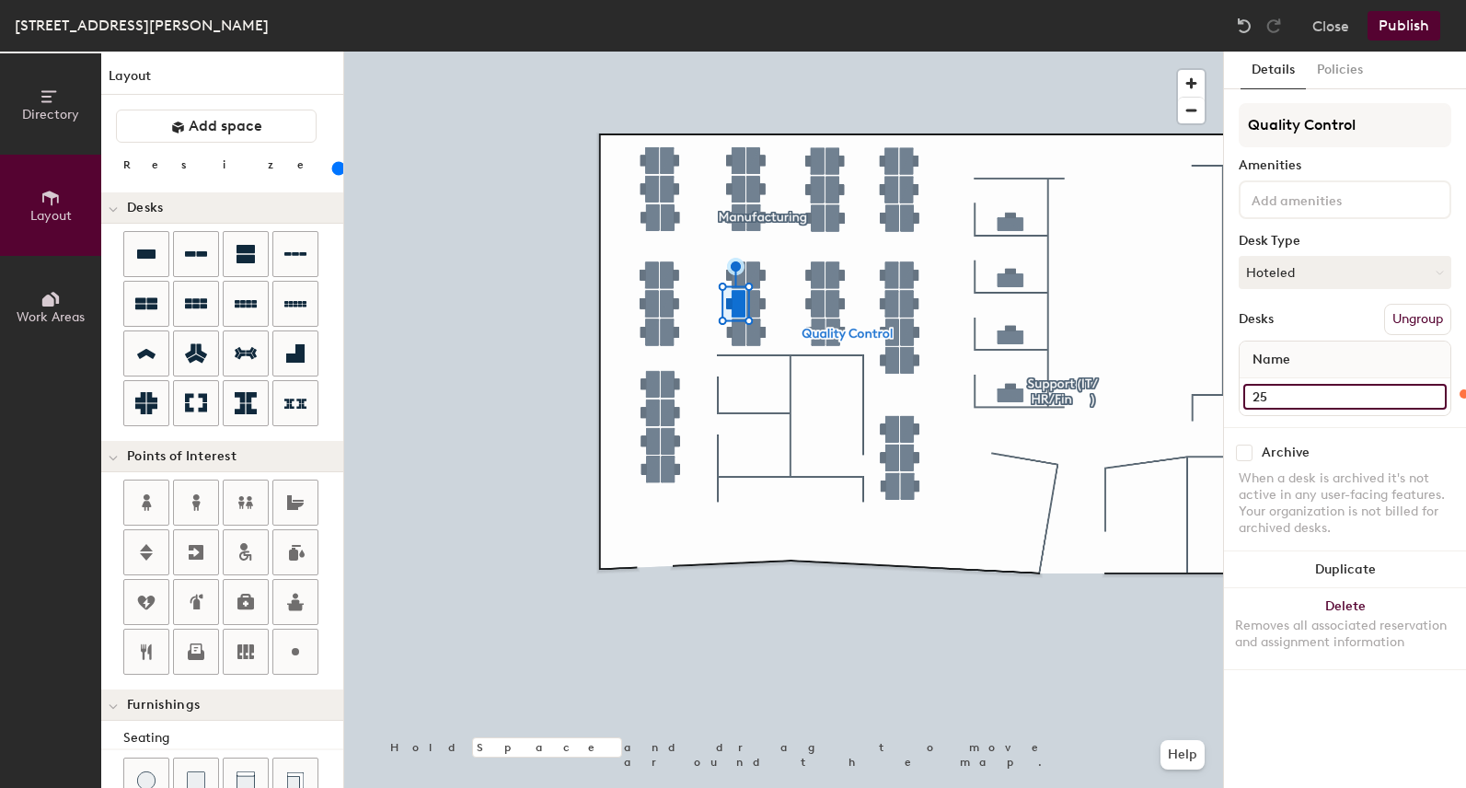
type input "120"
type input "25"
click at [1288, 385] on input "Desk 25" at bounding box center [1344, 397] width 203 height 26
type input "120"
type input "2"
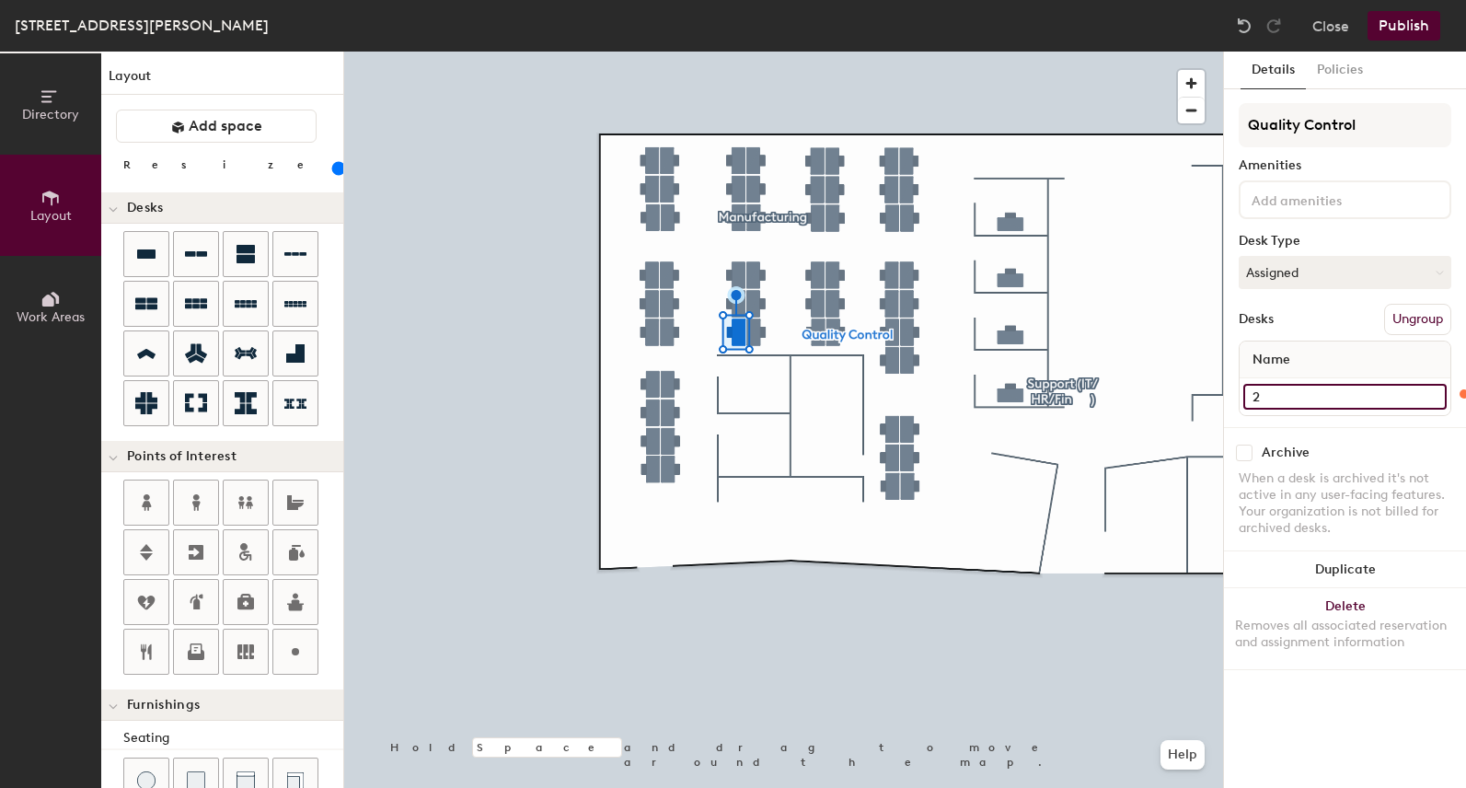
type input "120"
type input "26"
type input "120"
type input "26"
type input "120"
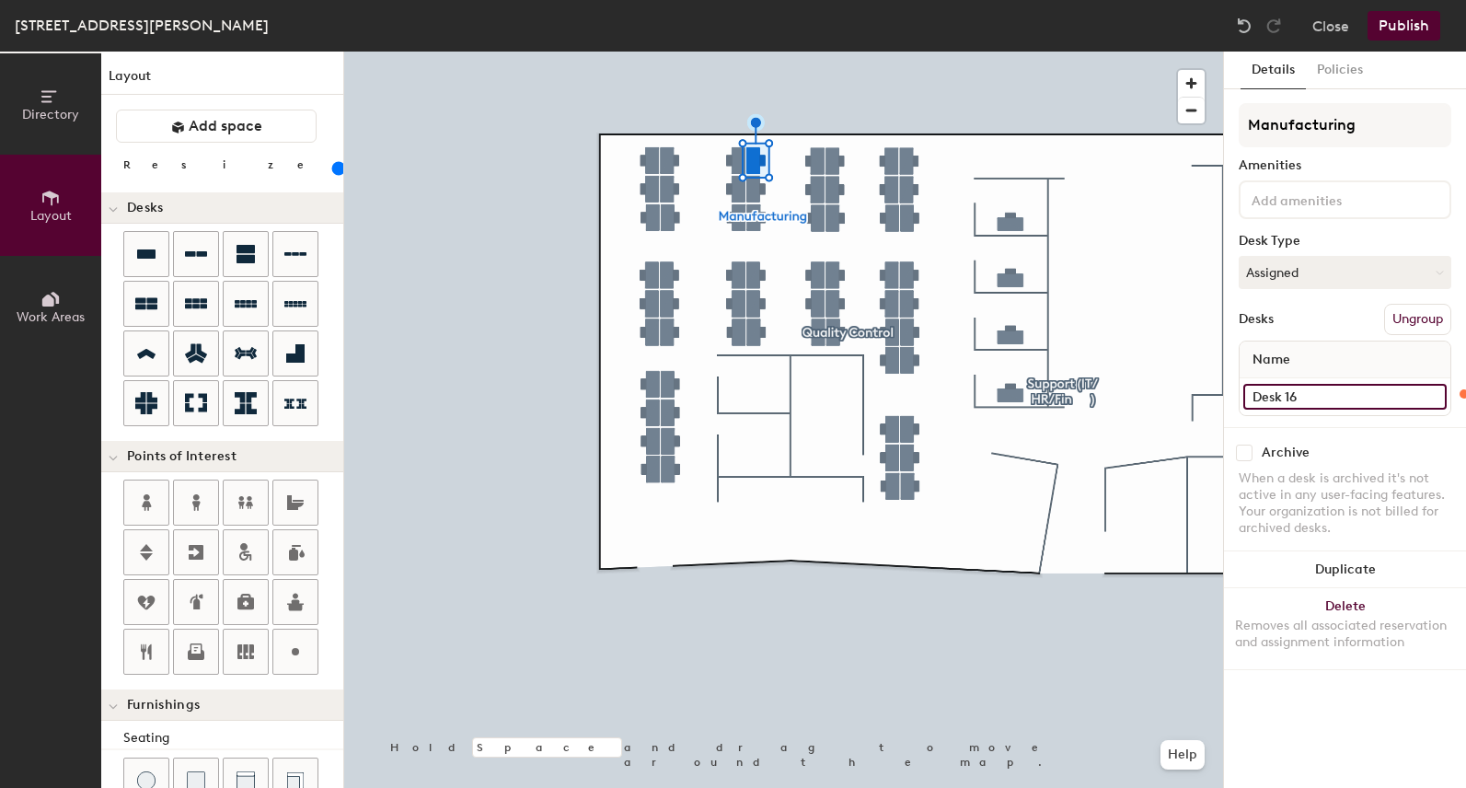
click at [1314, 395] on input "Desk 16" at bounding box center [1344, 397] width 203 height 26
type input "2"
type input "120"
type input "27"
type input "120"
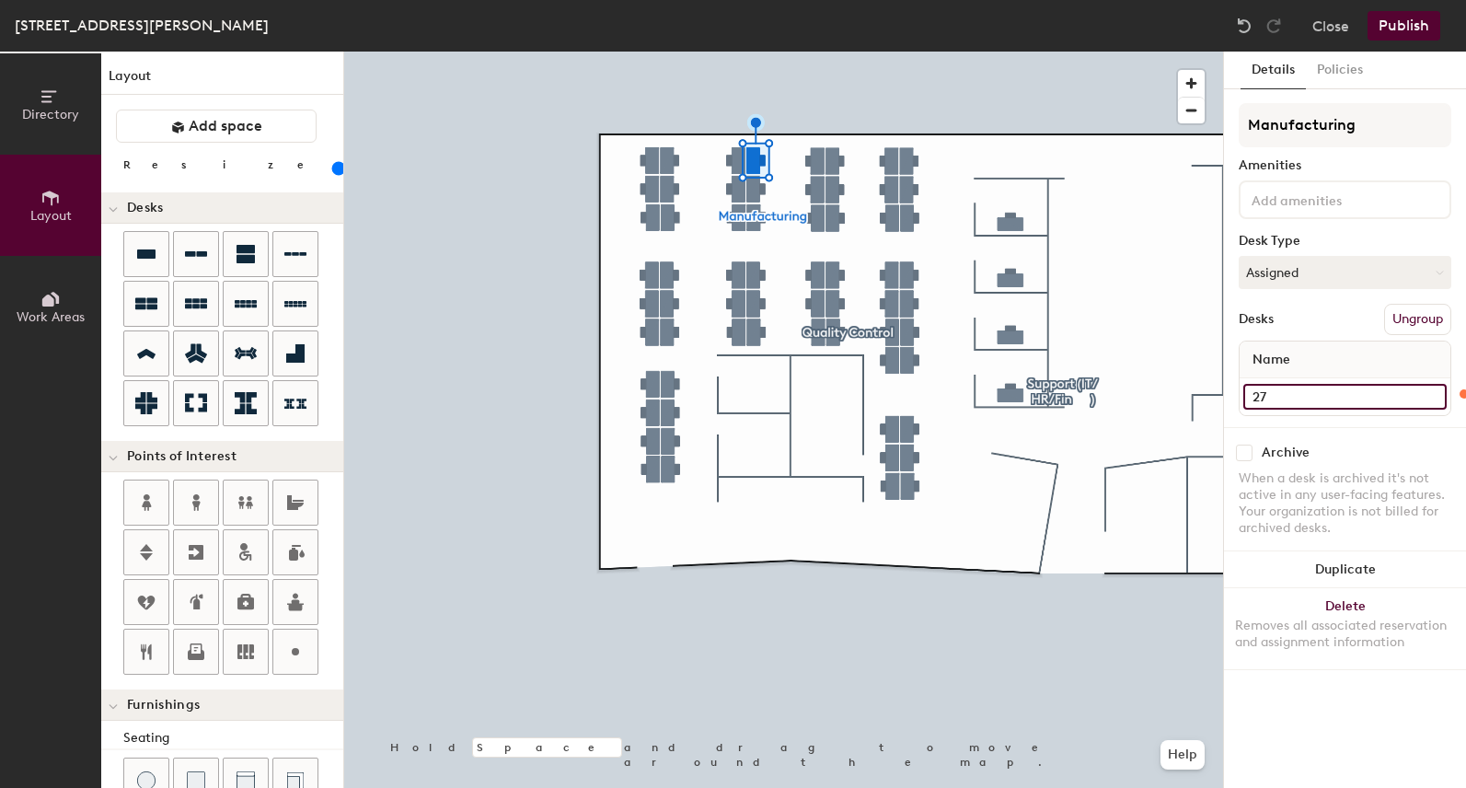
type input "27"
click at [1287, 402] on input "Desk 17" at bounding box center [1344, 397] width 203 height 26
type input "120"
type input "2"
type input "120"
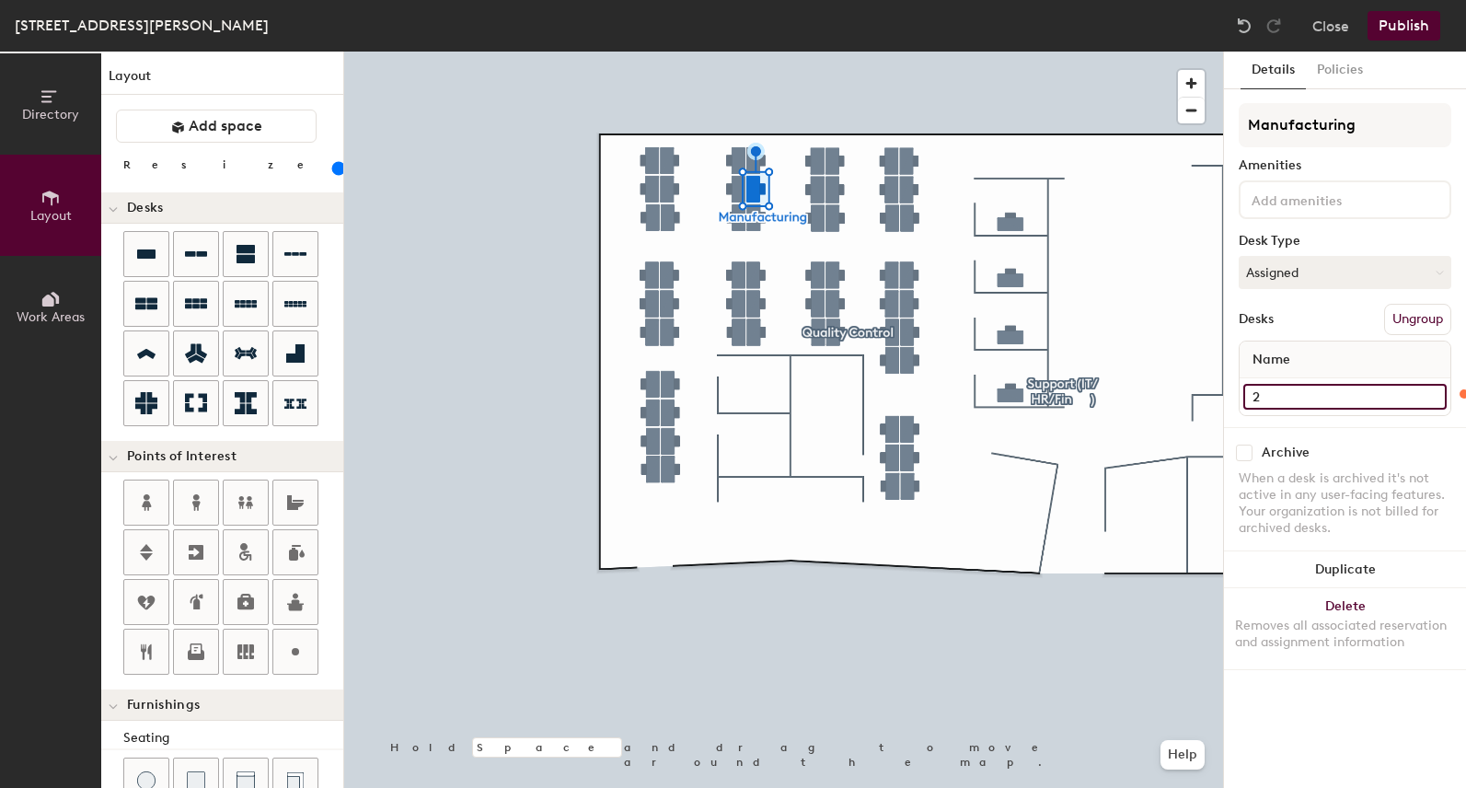
type input "28"
type input "120"
type input "28"
click at [1343, 390] on input "Desk 18" at bounding box center [1344, 397] width 203 height 26
type input "120"
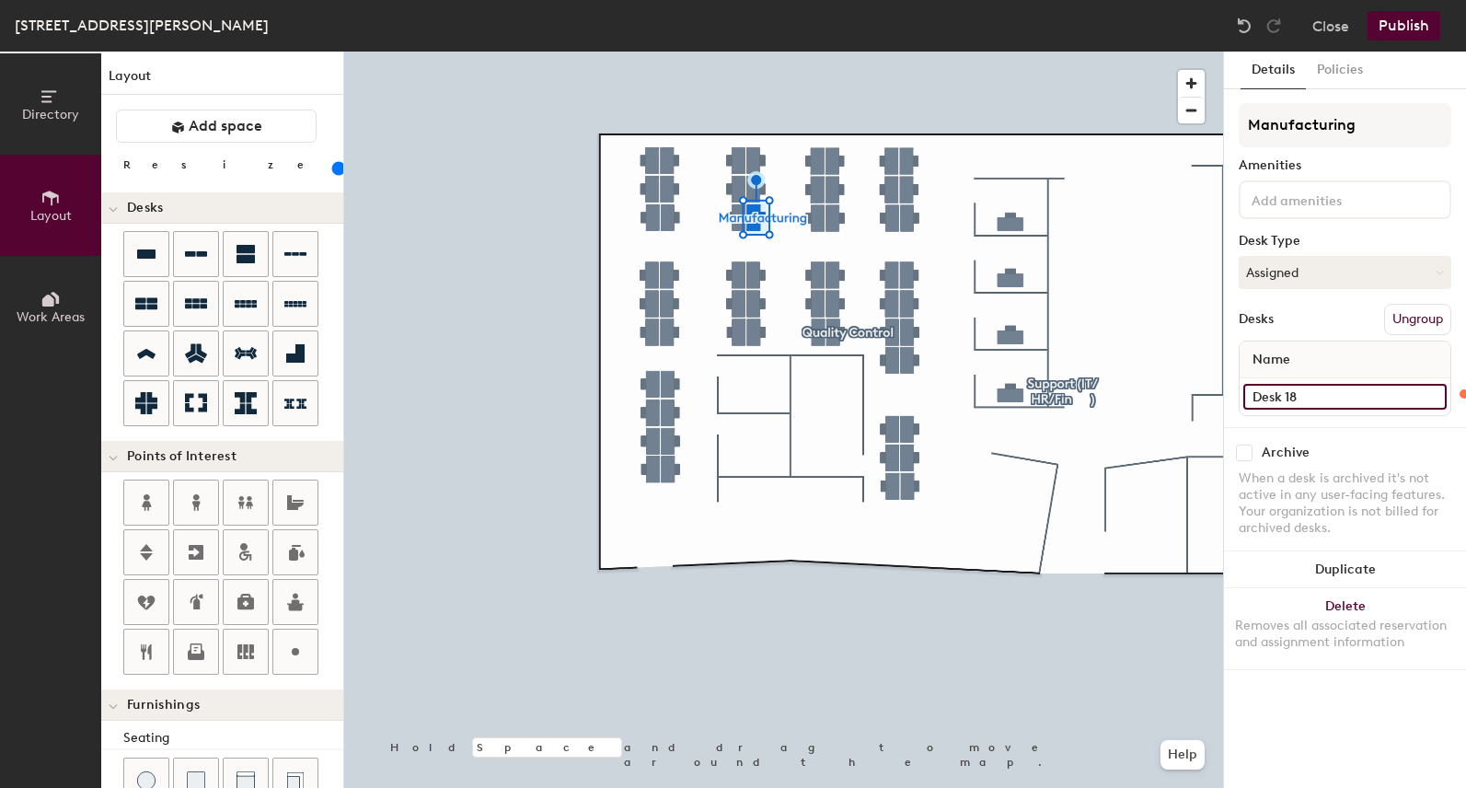
type input "2"
type input "120"
type input "29"
type input "120"
type input "29"
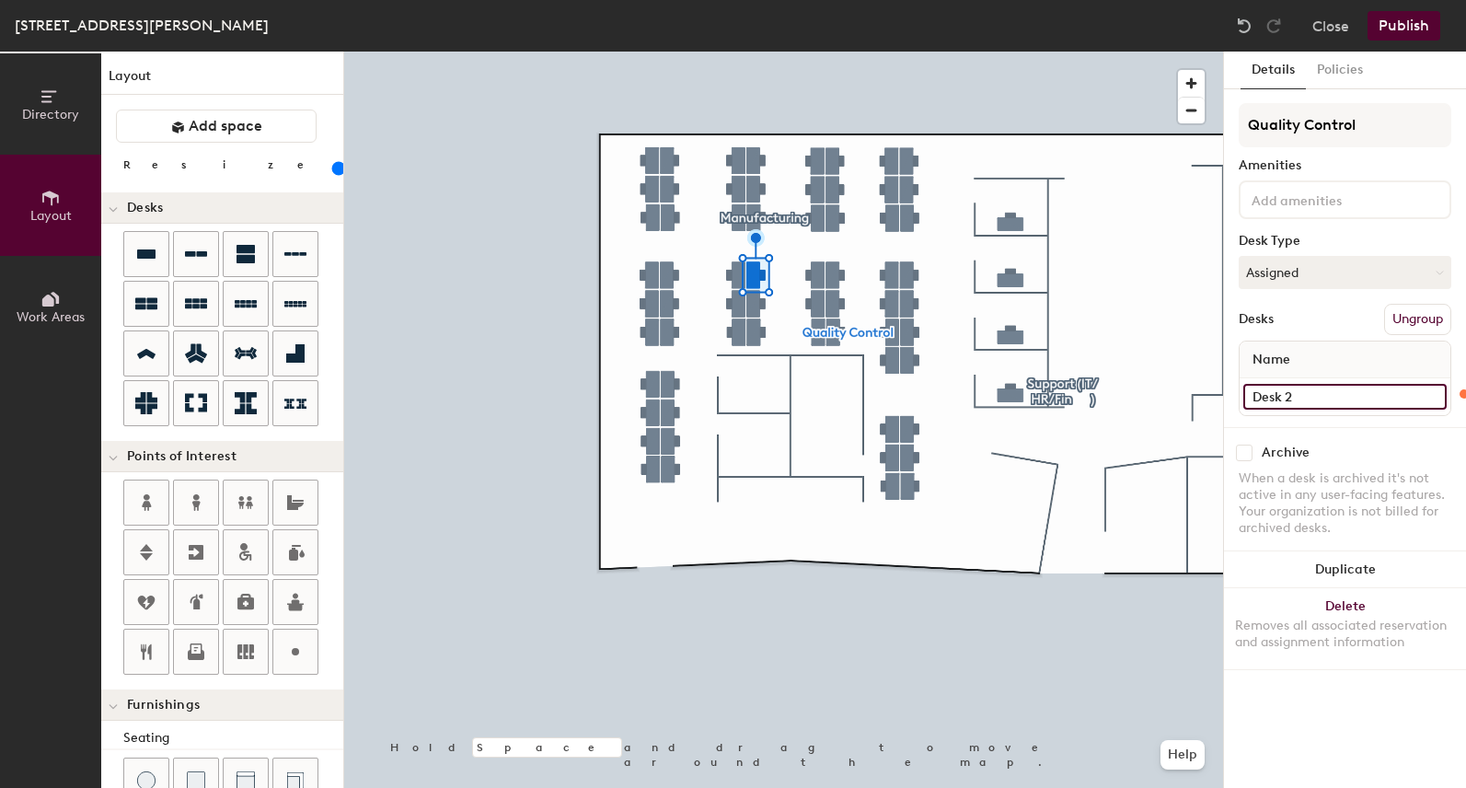
click at [1349, 407] on input "Desk 2" at bounding box center [1344, 397] width 203 height 26
type input "120"
type input "3"
type input "120"
type input "30"
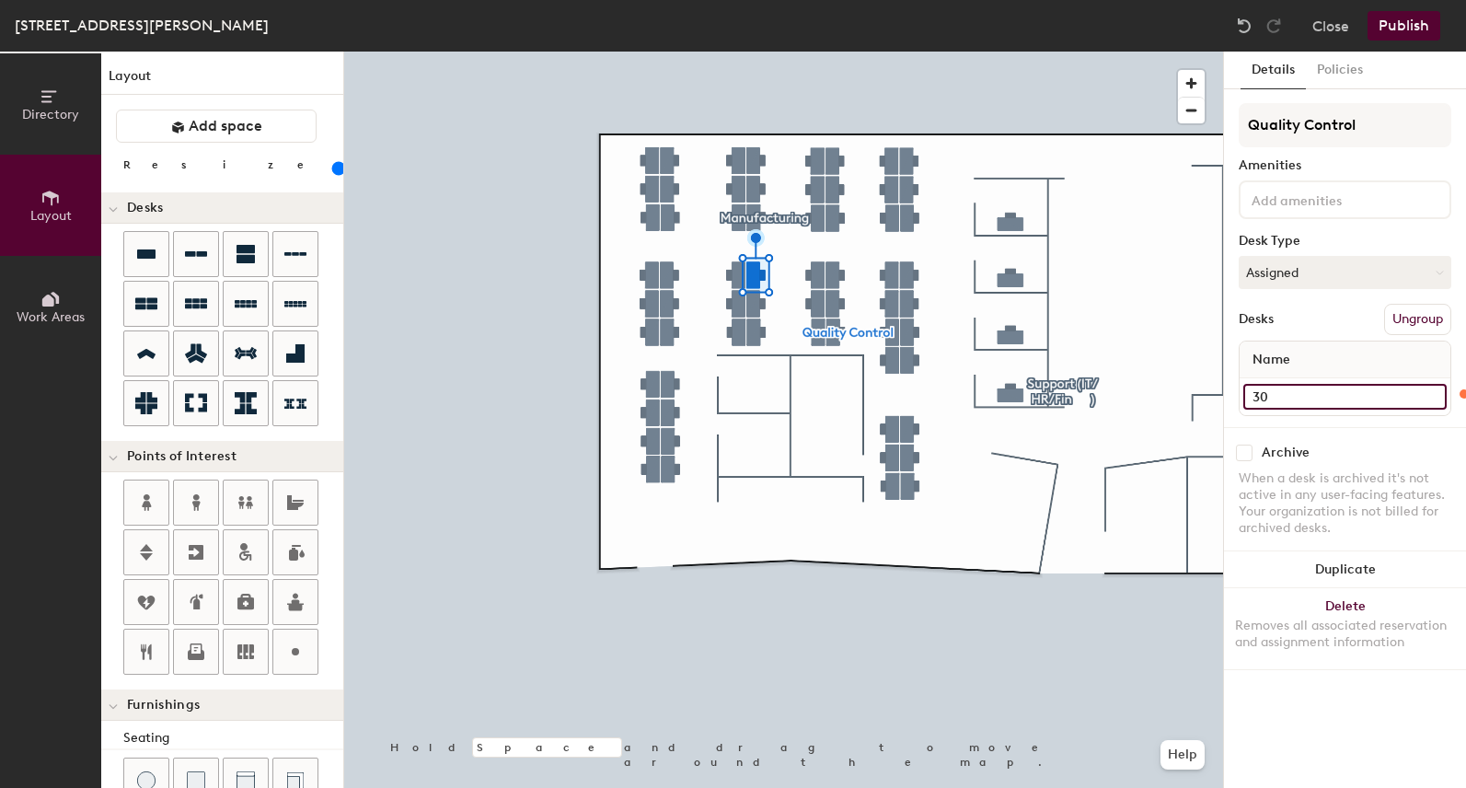
type input "120"
type input "30"
click at [1304, 394] on input "Desk 3" at bounding box center [1344, 397] width 203 height 26
type input "120"
type input "31"
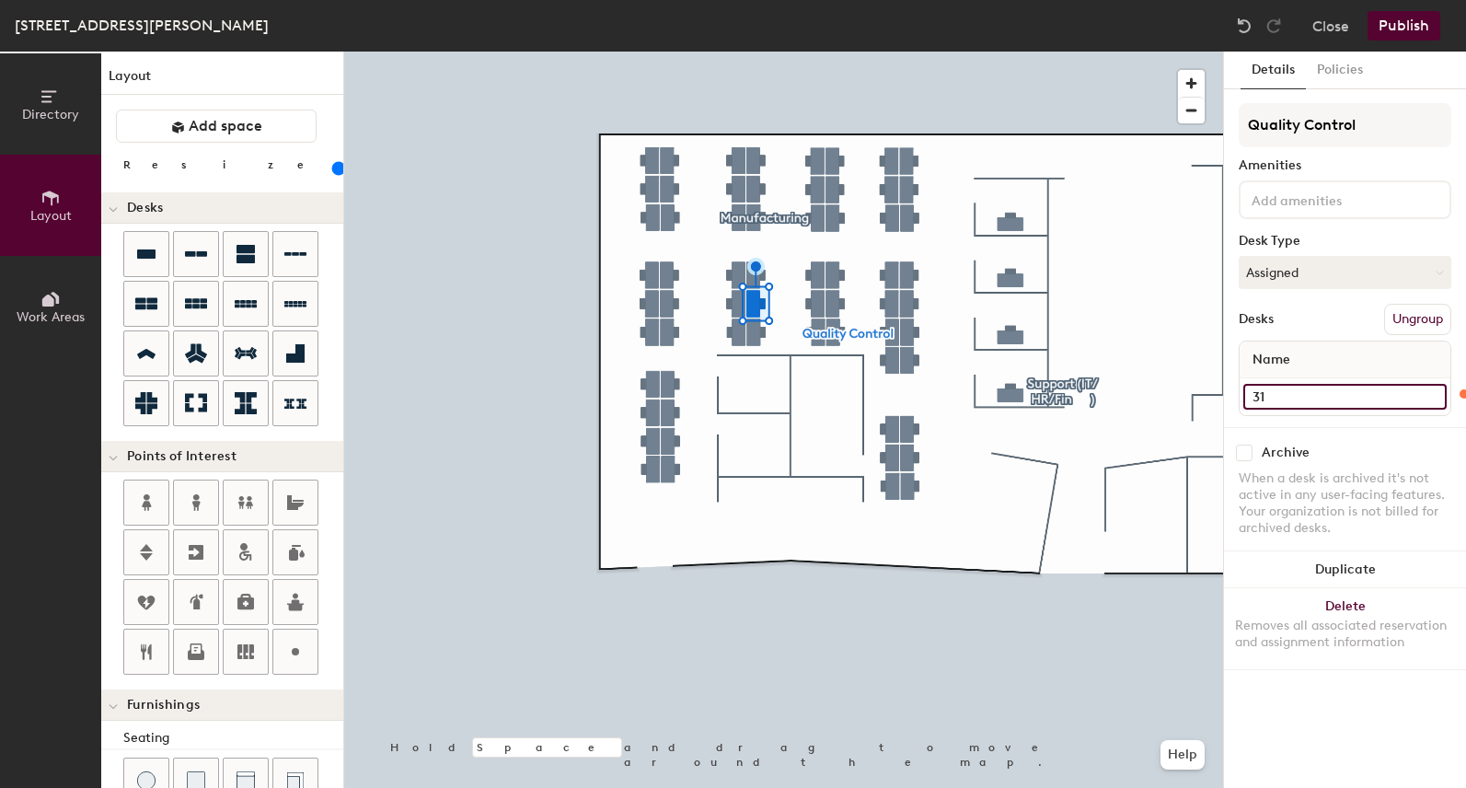
type input "120"
type input "31"
click at [1312, 395] on input "Desk 4" at bounding box center [1344, 397] width 203 height 26
type input "120"
type input "32"
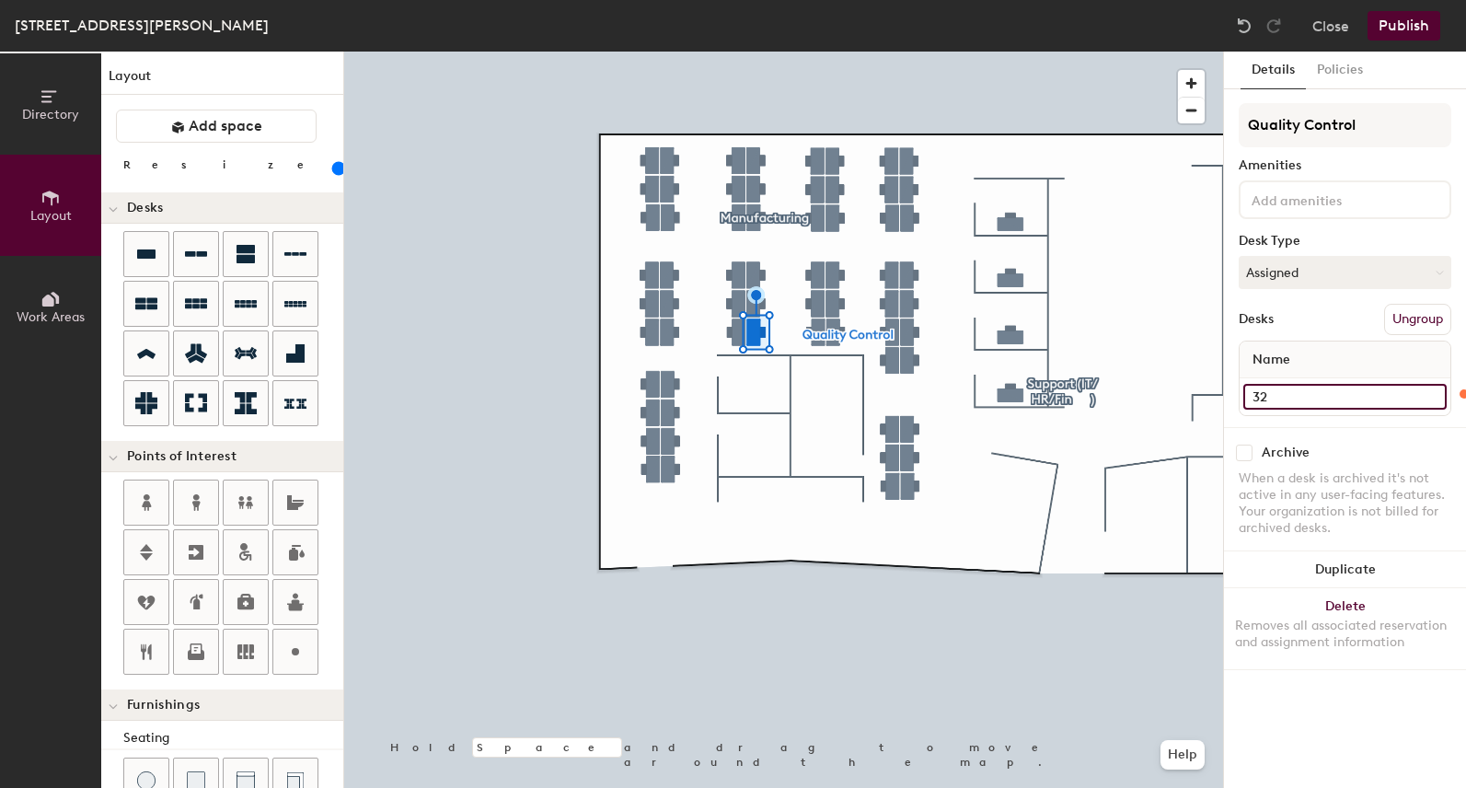
type input "120"
type input "32"
type input "120"
click at [1305, 408] on input "Desk 21" at bounding box center [1344, 397] width 203 height 26
type input "33"
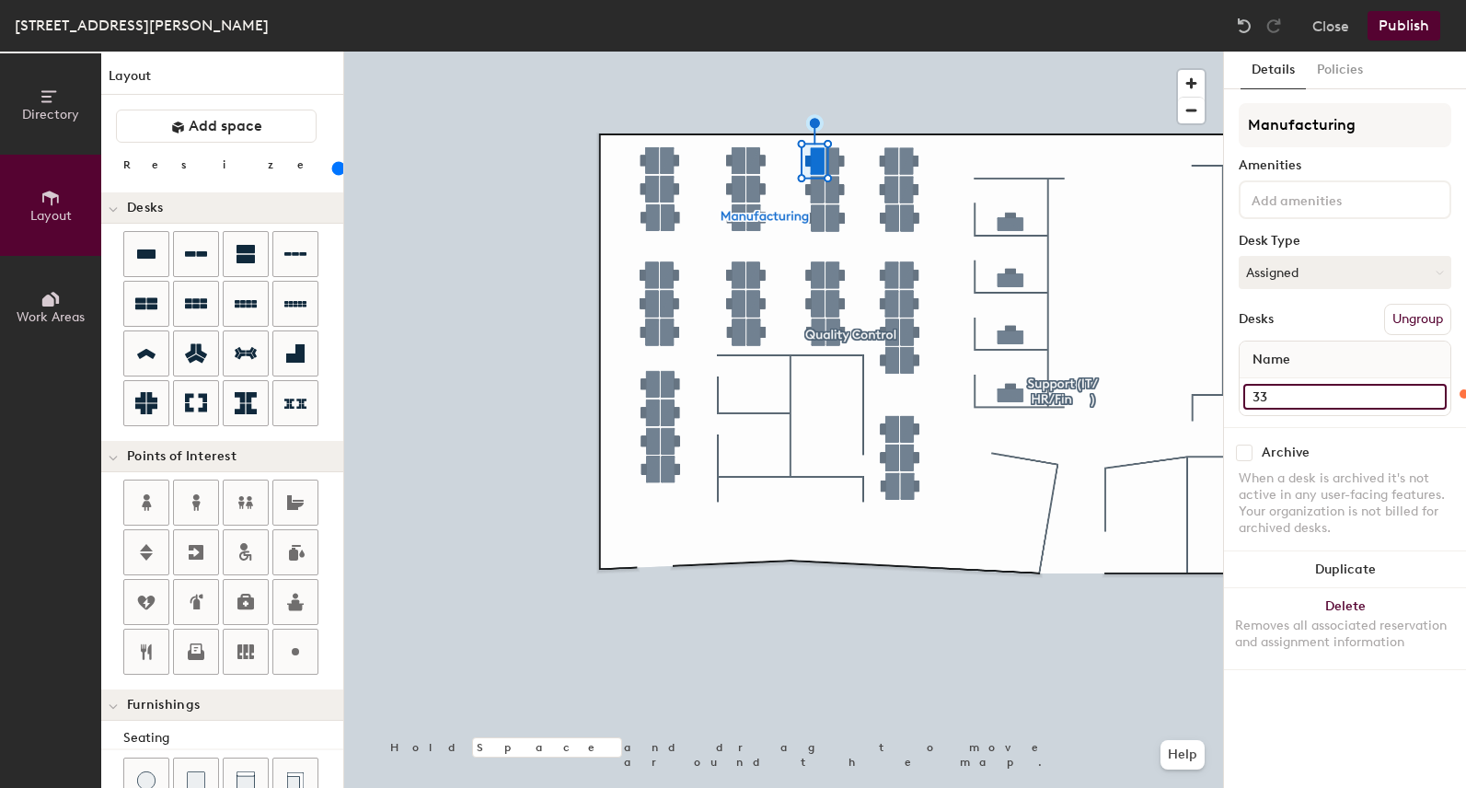
type input "120"
type input "33"
type input "120"
click at [1297, 394] on input "Desk 20" at bounding box center [1344, 397] width 203 height 26
type input "3"
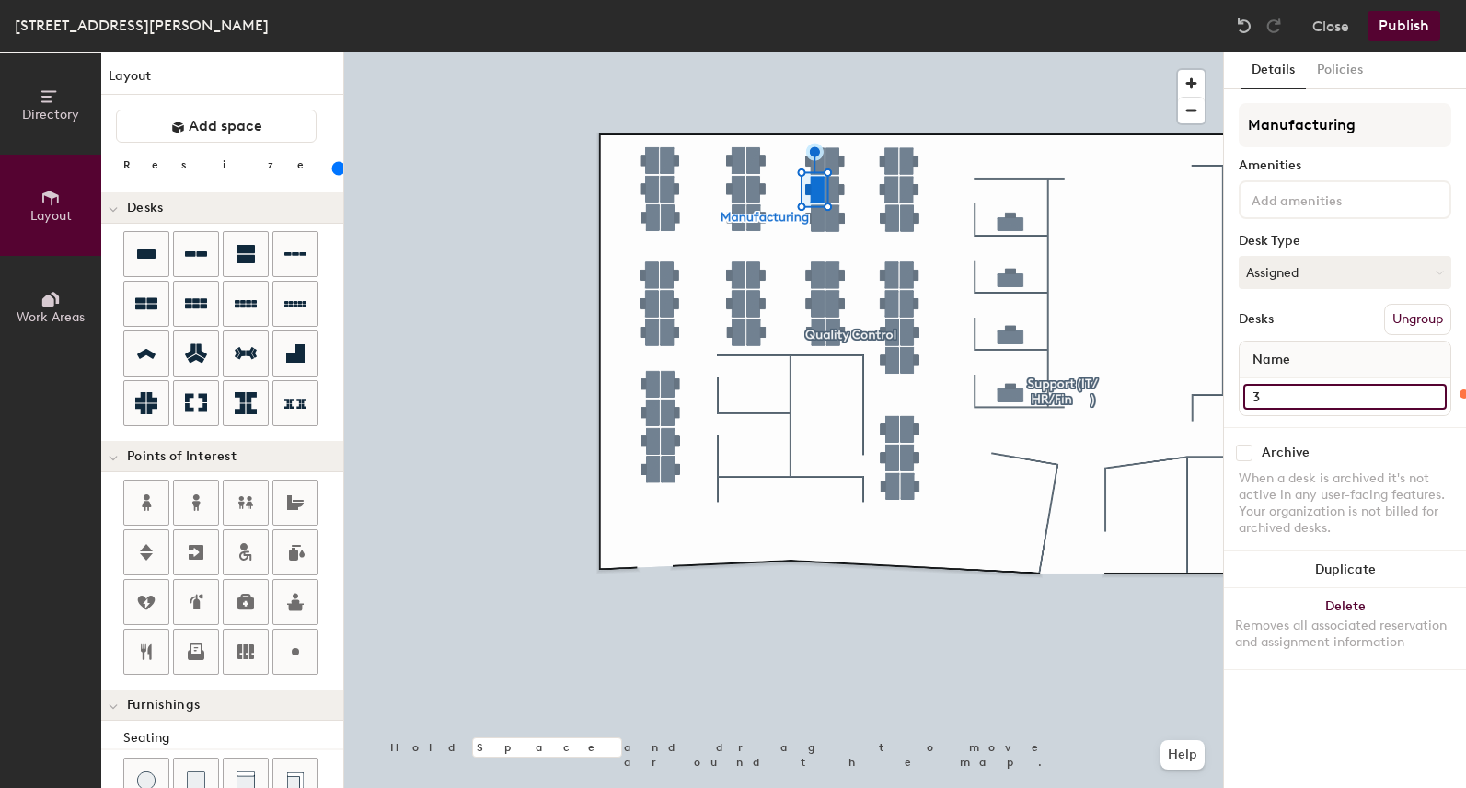
type input "120"
type input "34"
type input "120"
type input "34"
click at [1312, 414] on div "Desk 19" at bounding box center [1344, 396] width 211 height 37
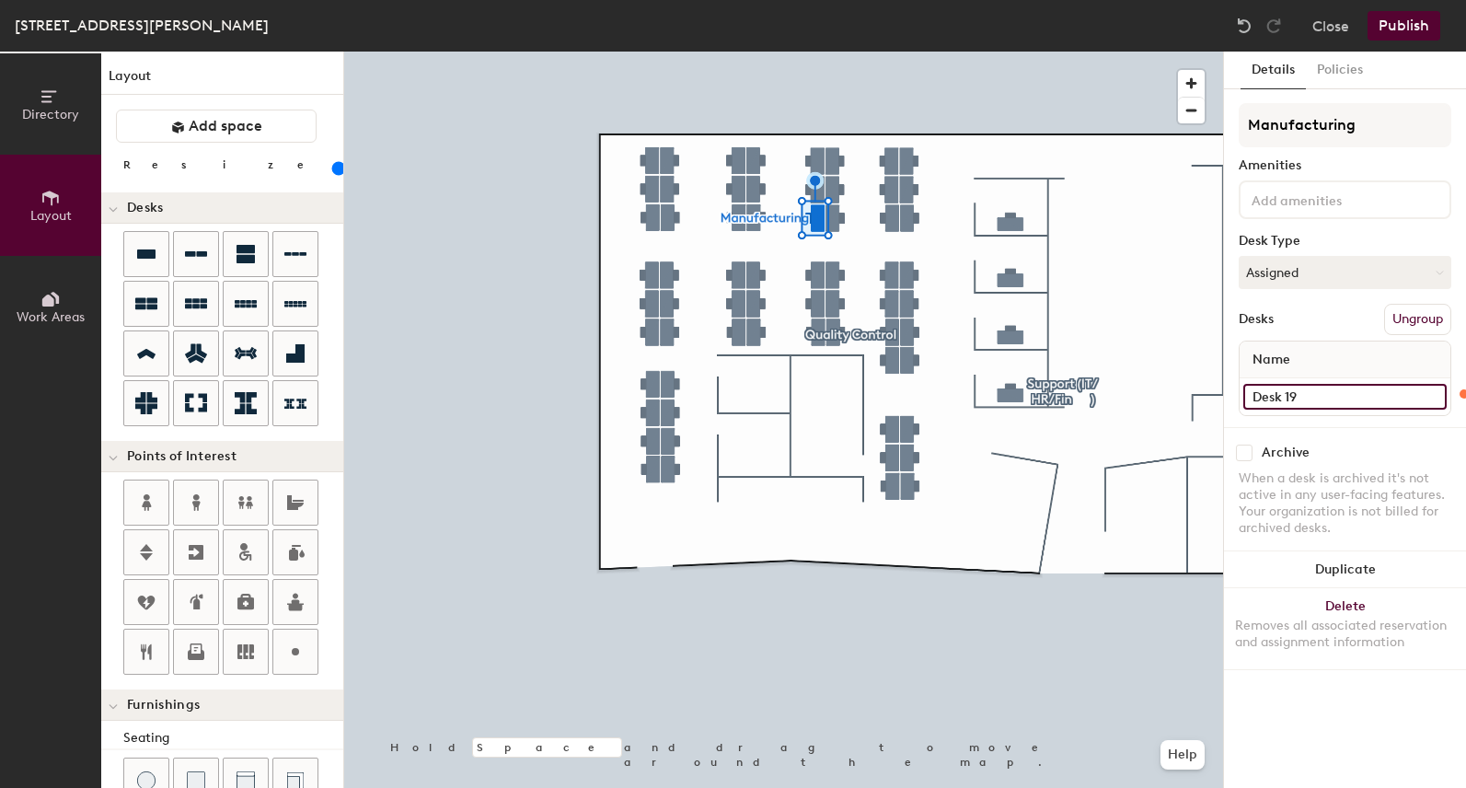
type input "120"
click at [1312, 403] on input "Desk 19" at bounding box center [1344, 397] width 203 height 26
type input "3"
type input "120"
type input "35"
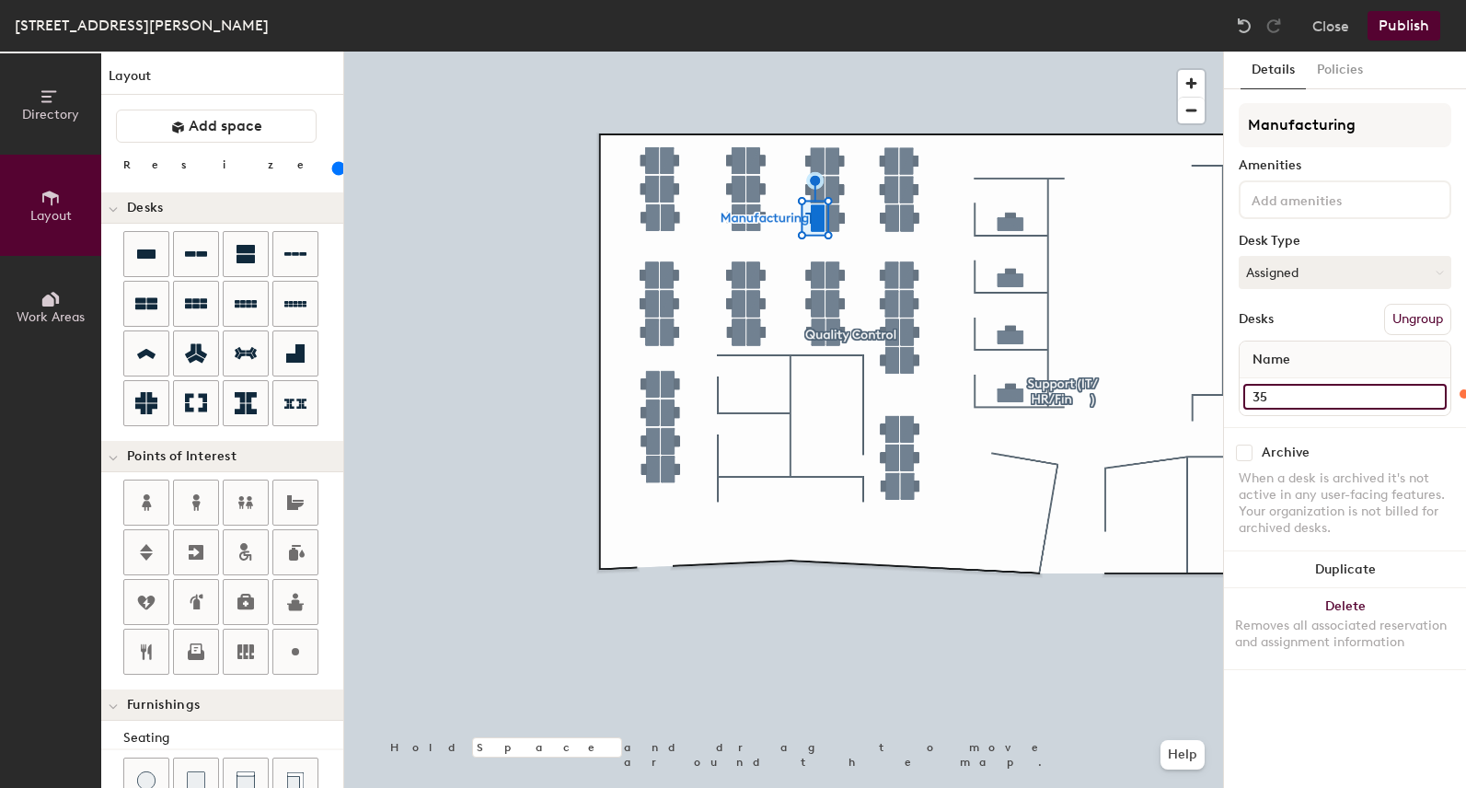
type input "120"
type input "35"
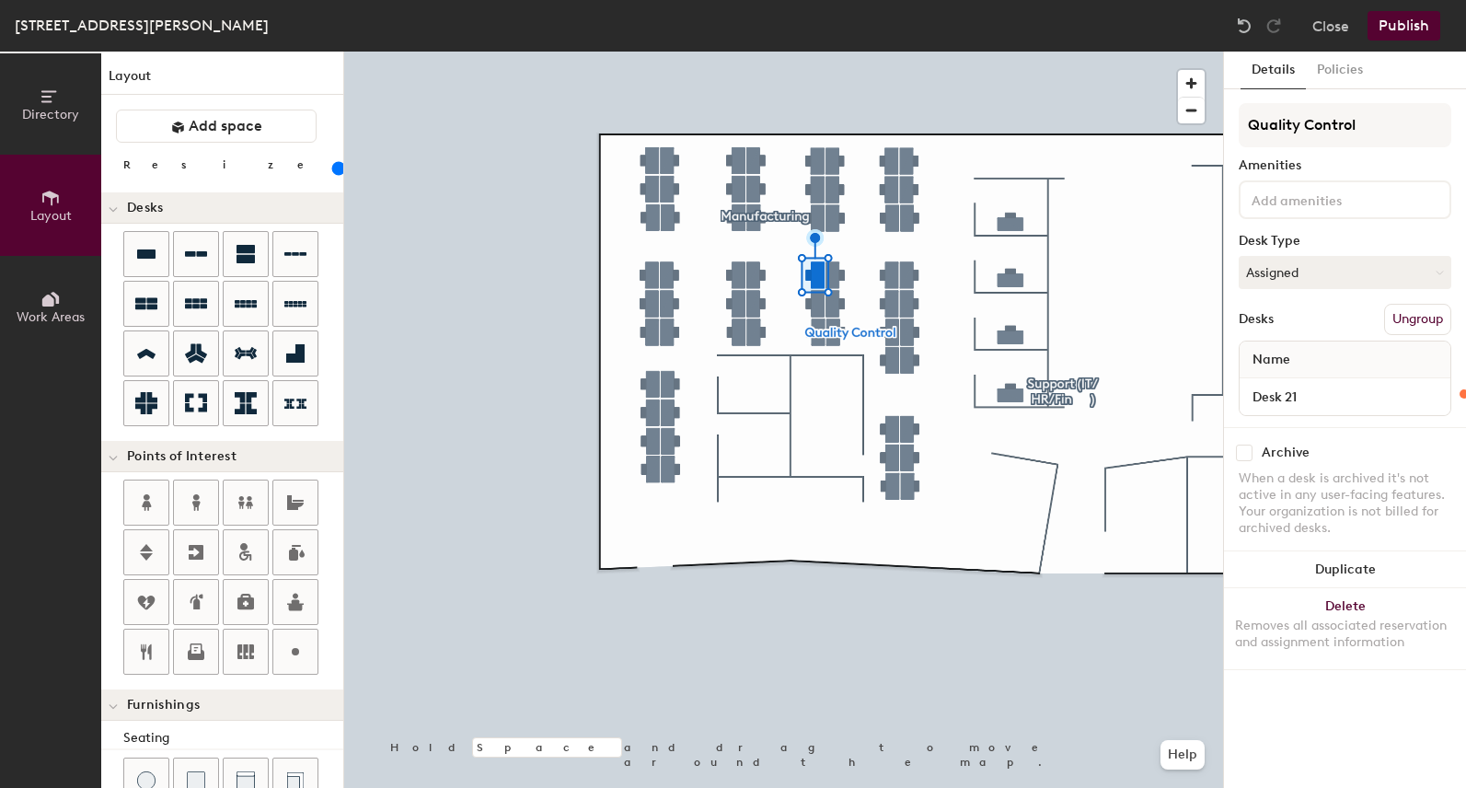
click at [1301, 383] on div "Desk 21" at bounding box center [1344, 396] width 211 height 37
type input "120"
click at [1297, 396] on input "Desk 21" at bounding box center [1344, 397] width 203 height 26
type input "3"
type input "120"
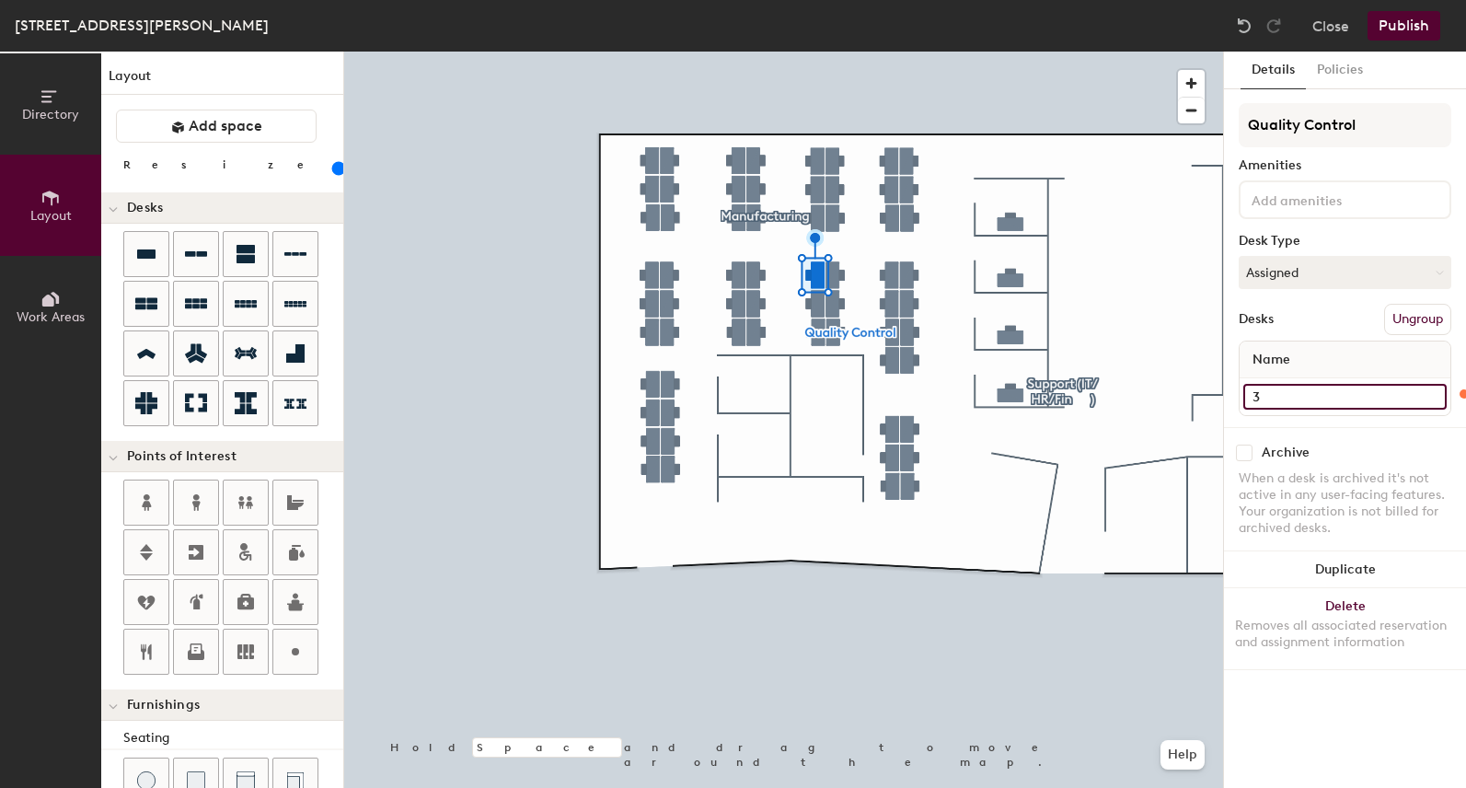
type input "36"
type input "120"
type input "36"
click at [1334, 408] on input "Desk 20" at bounding box center [1344, 397] width 203 height 26
type input "120"
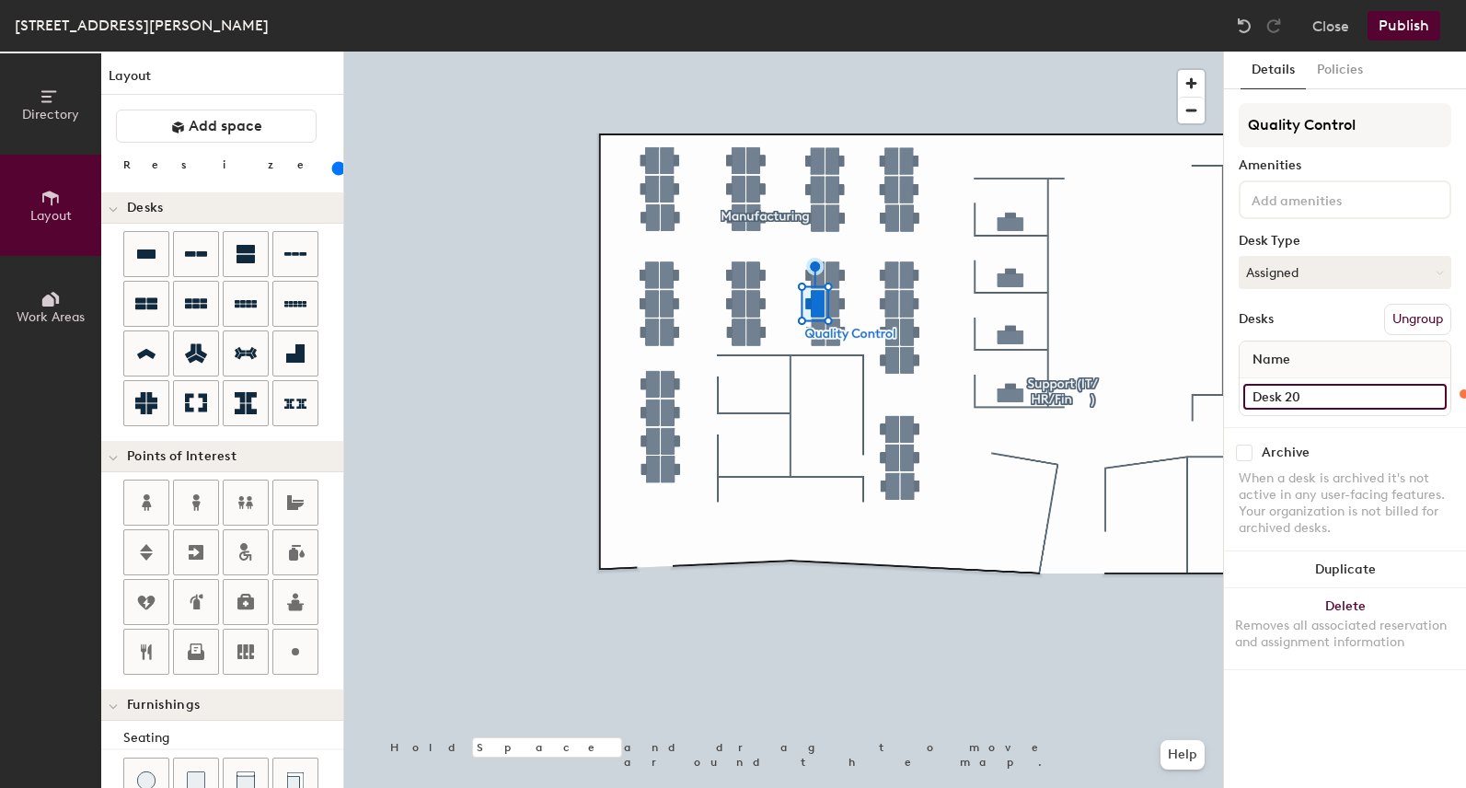
type input "3"
type input "120"
type input "37"
type input "120"
type input "37"
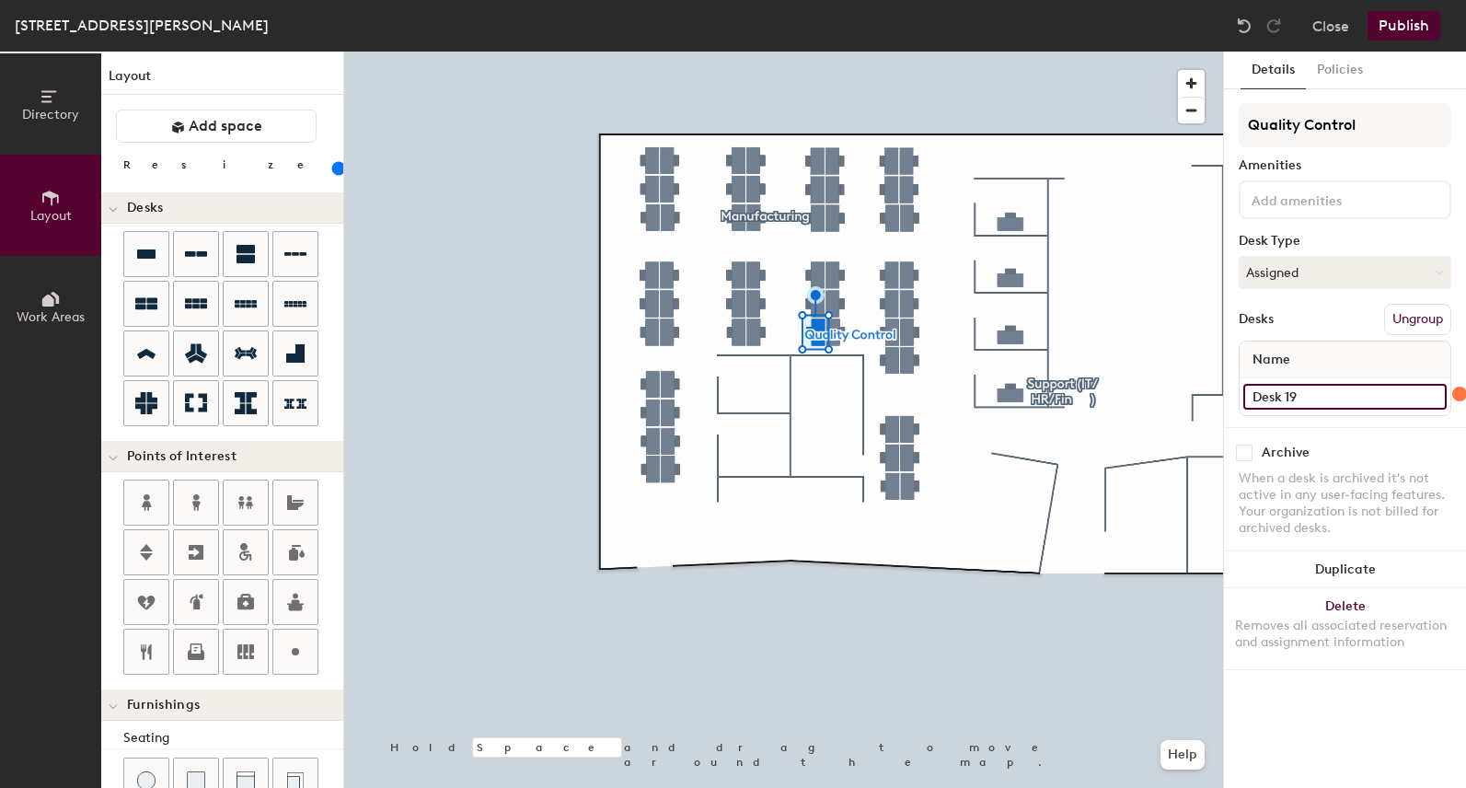
click at [1365, 399] on input "Desk 19" at bounding box center [1344, 397] width 203 height 26
type input "120"
type input "3"
type input "120"
type input "38"
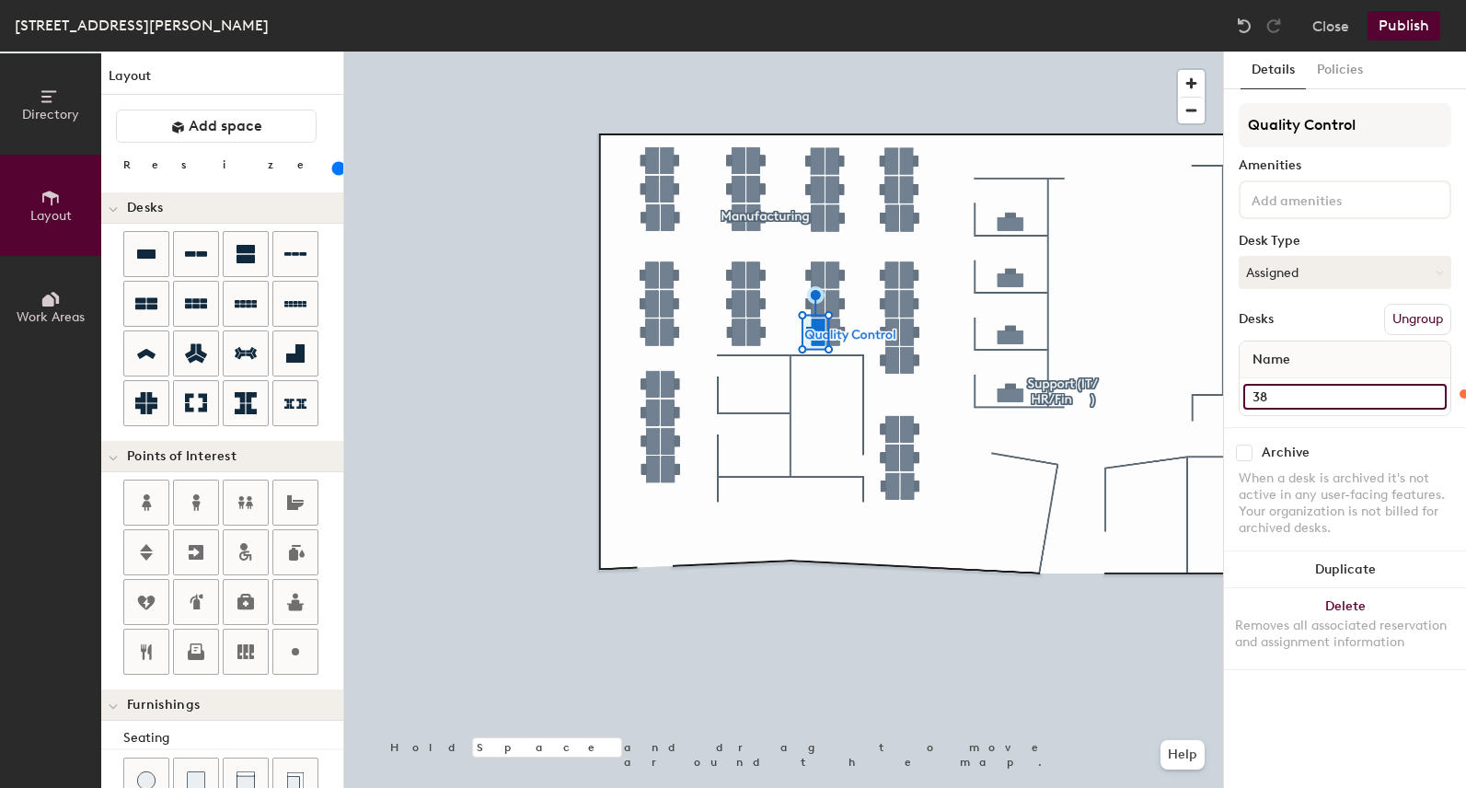
type input "120"
type input "38"
click at [1357, 391] on input "Desk 22" at bounding box center [1344, 397] width 203 height 26
type input "120"
type input "3"
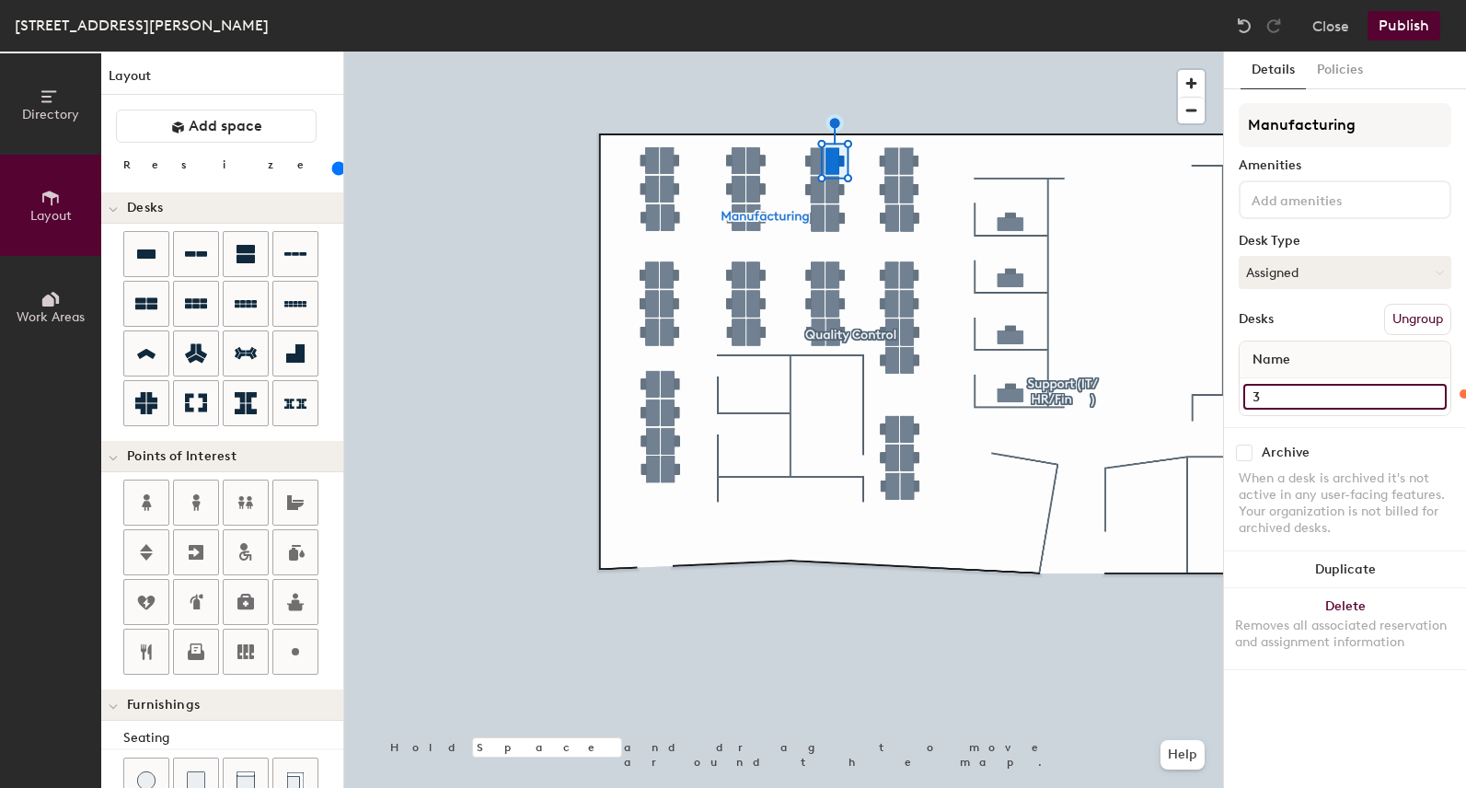
type input "120"
type input "39"
type input "120"
type input "39"
click at [1344, 409] on div "Desk 23" at bounding box center [1344, 396] width 211 height 37
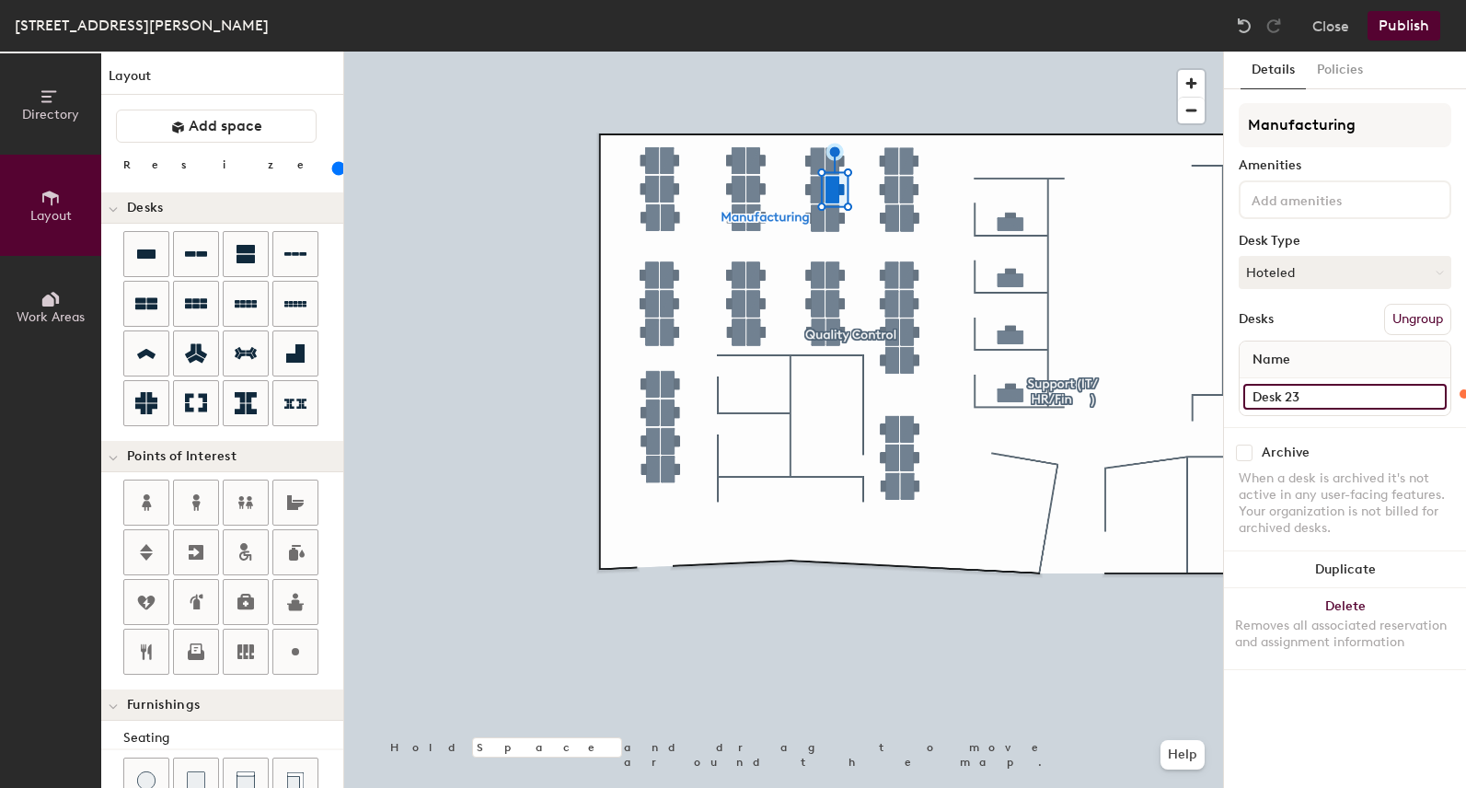
type input "120"
click at [1340, 398] on input "Desk 23" at bounding box center [1344, 397] width 203 height 26
type input "4"
type input "120"
type input "40"
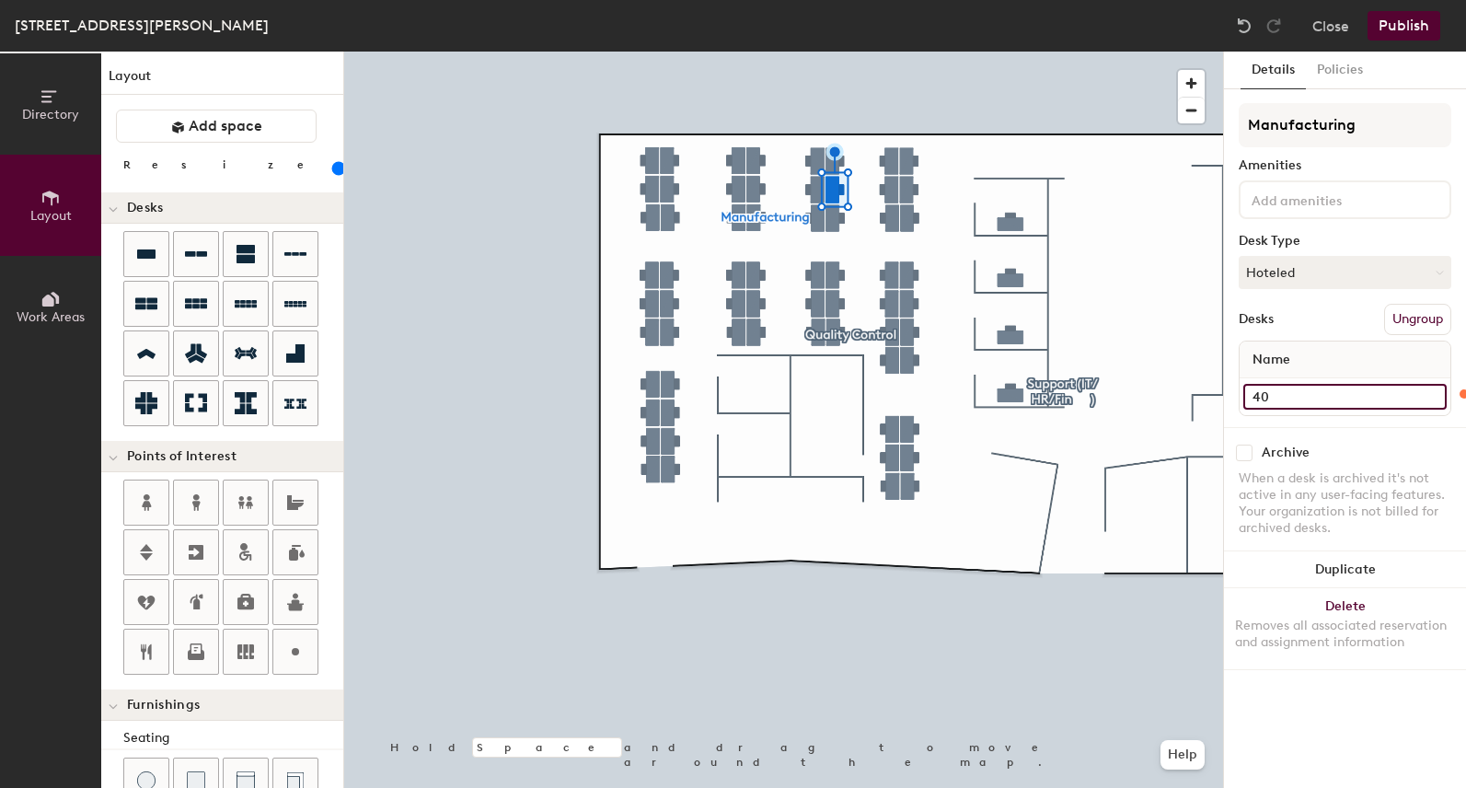
type input "120"
type input "40"
click at [835, 52] on div at bounding box center [783, 52] width 879 height 0
click at [1294, 391] on input "Desk 24" at bounding box center [1344, 397] width 203 height 26
type input "120"
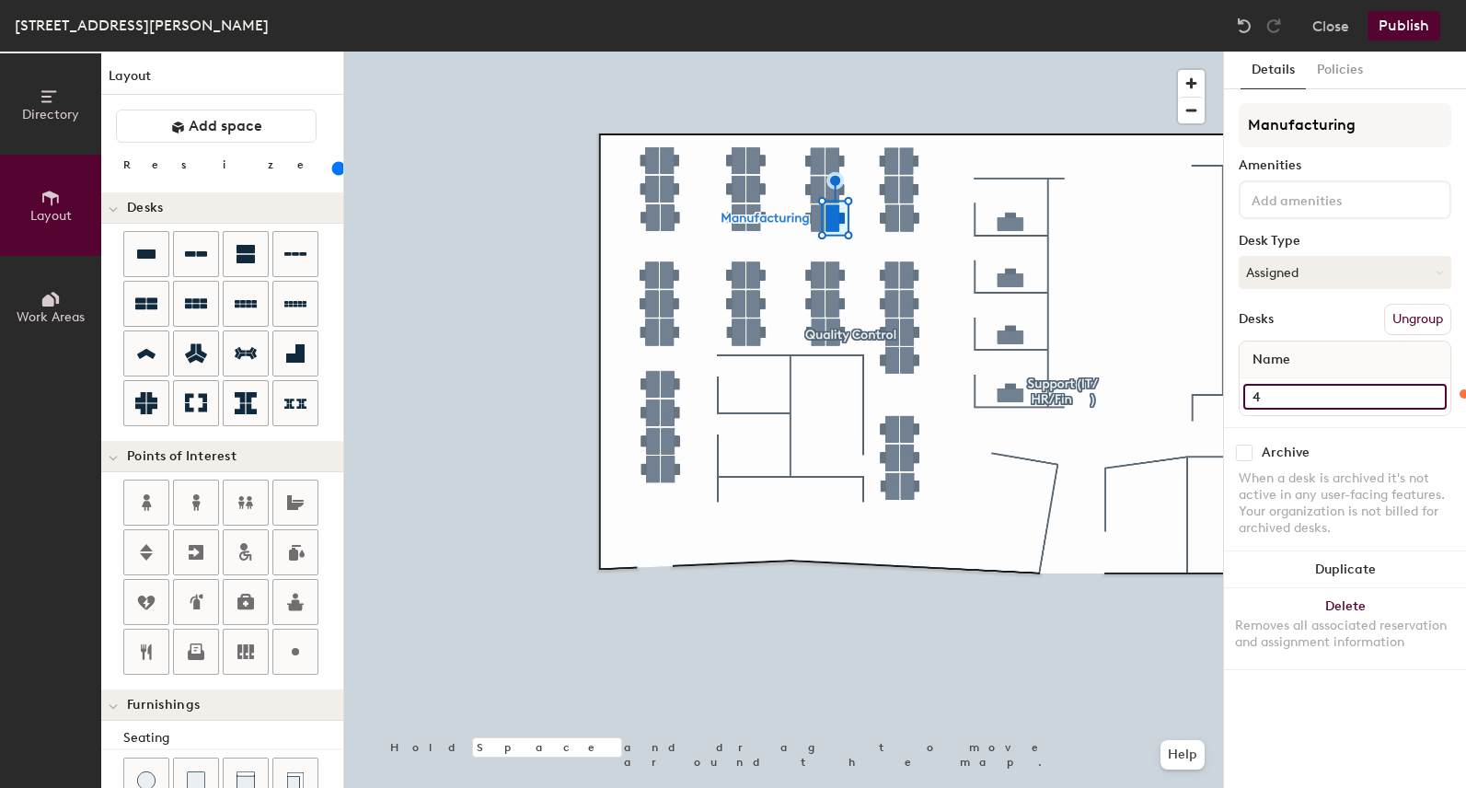
type input "41"
type input "120"
type input "41"
click at [1294, 404] on input "Desk 10" at bounding box center [1344, 397] width 203 height 26
type input "120"
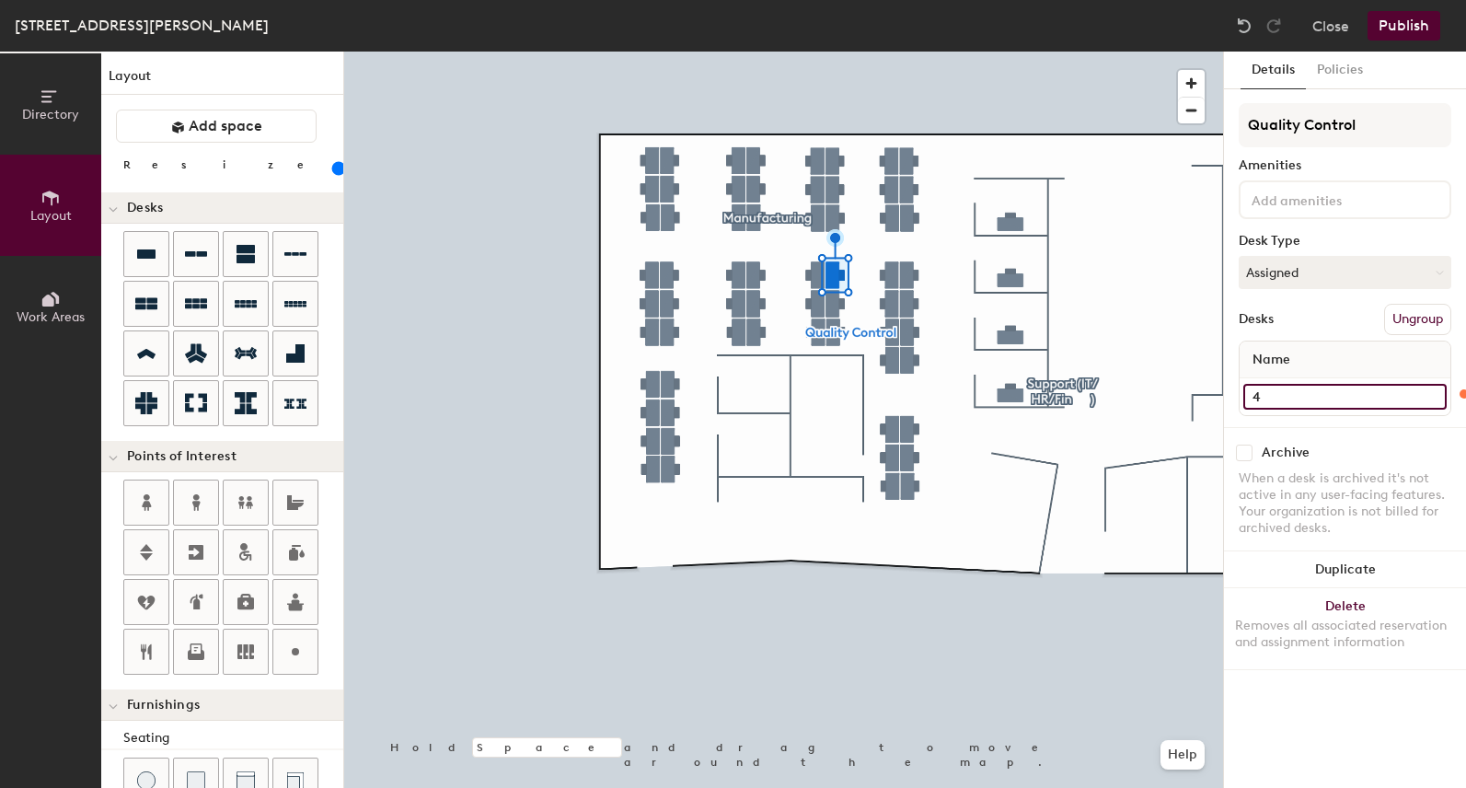
type input "42"
type input "120"
type input "42"
click at [1297, 408] on input "Desk 11" at bounding box center [1344, 397] width 203 height 26
type input "120"
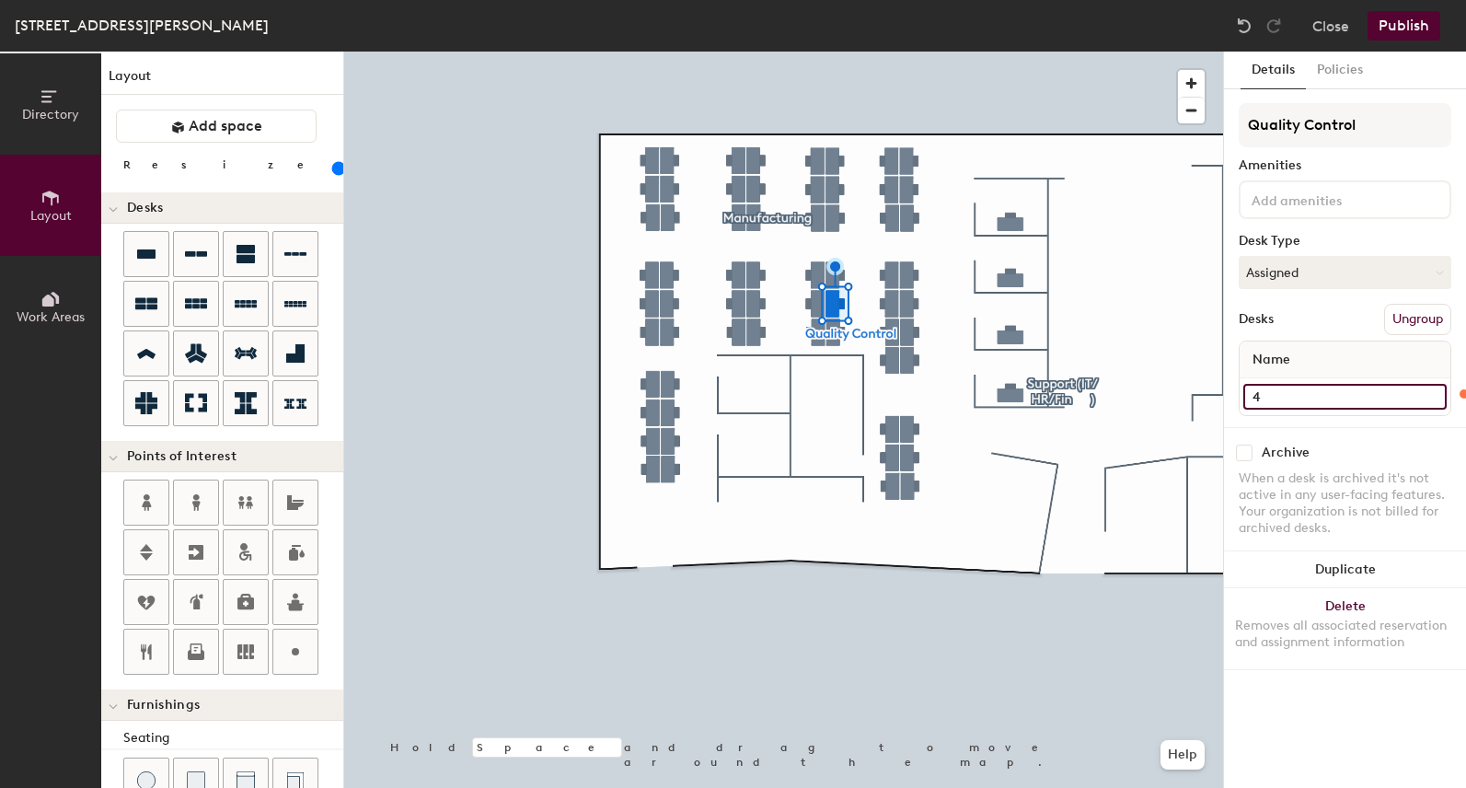
type input "43"
type input "120"
type input "43"
click at [1309, 398] on input "Desk 5" at bounding box center [1344, 397] width 203 height 26
type input "120"
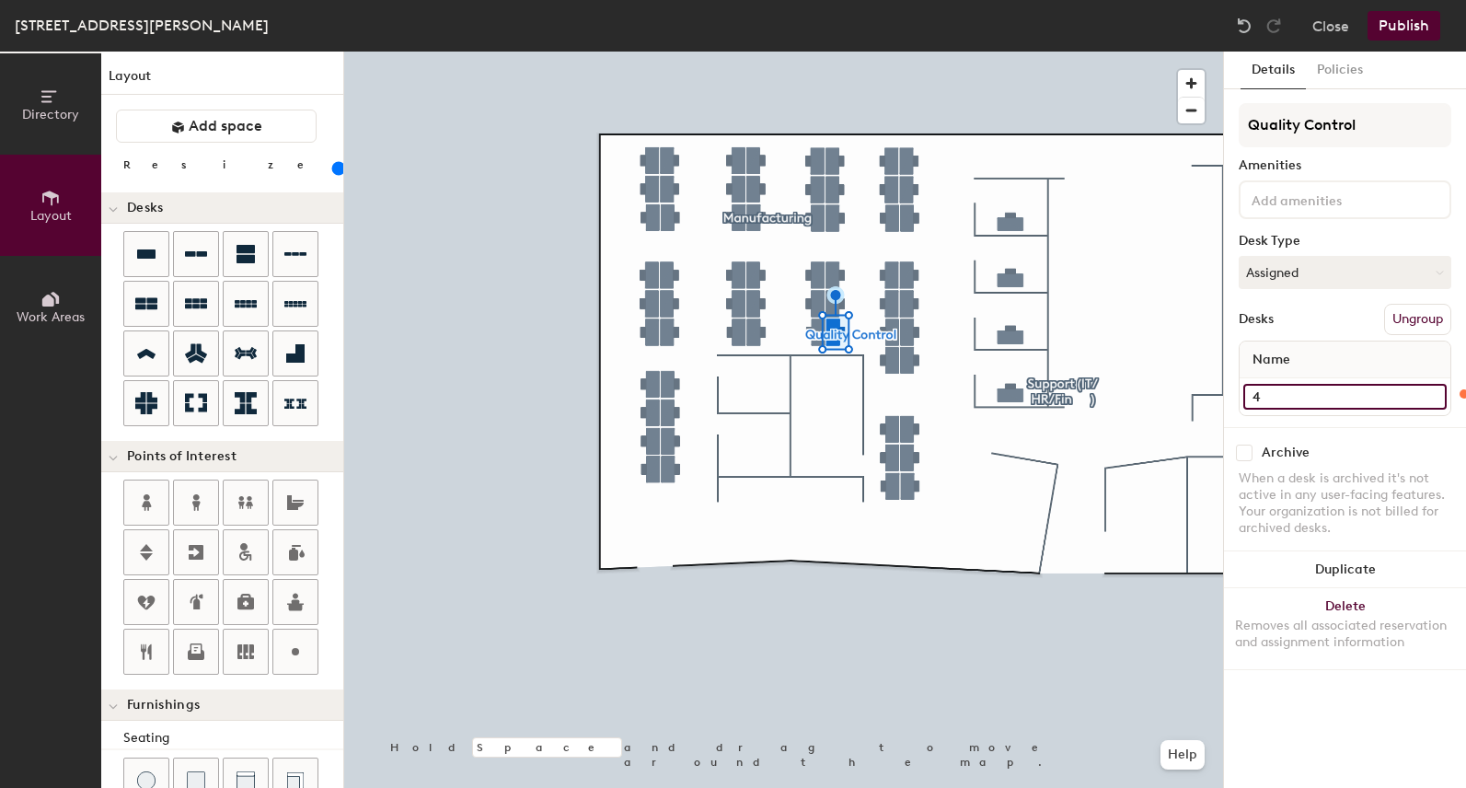
type input "44"
type input "120"
type input "44"
click at [1308, 391] on input "Desk 29" at bounding box center [1344, 397] width 203 height 26
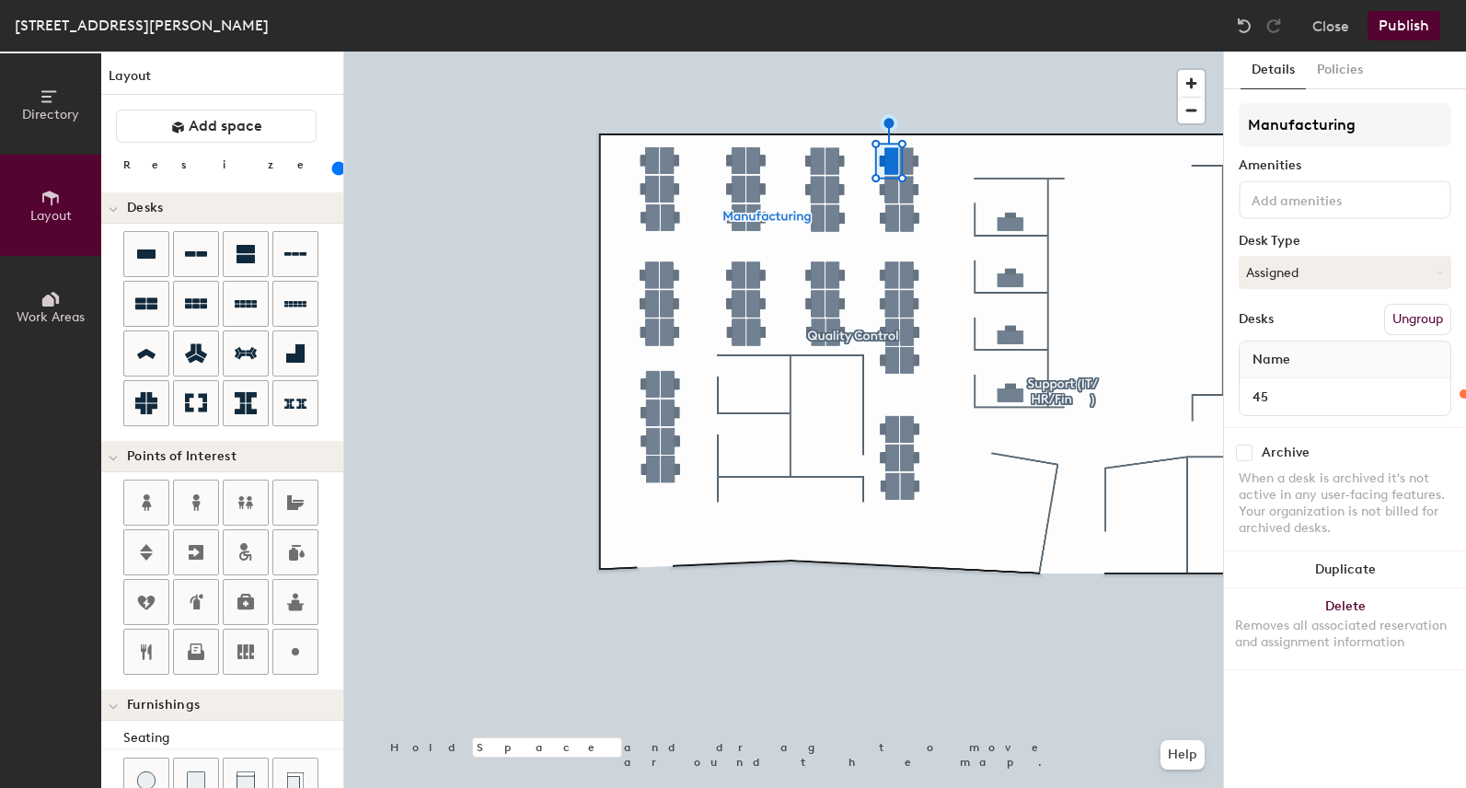
click at [888, 52] on div at bounding box center [783, 52] width 879 height 0
click at [1293, 397] on input "Desk 28" at bounding box center [1344, 397] width 203 height 26
click at [1314, 403] on input "Desk 31" at bounding box center [1344, 397] width 203 height 26
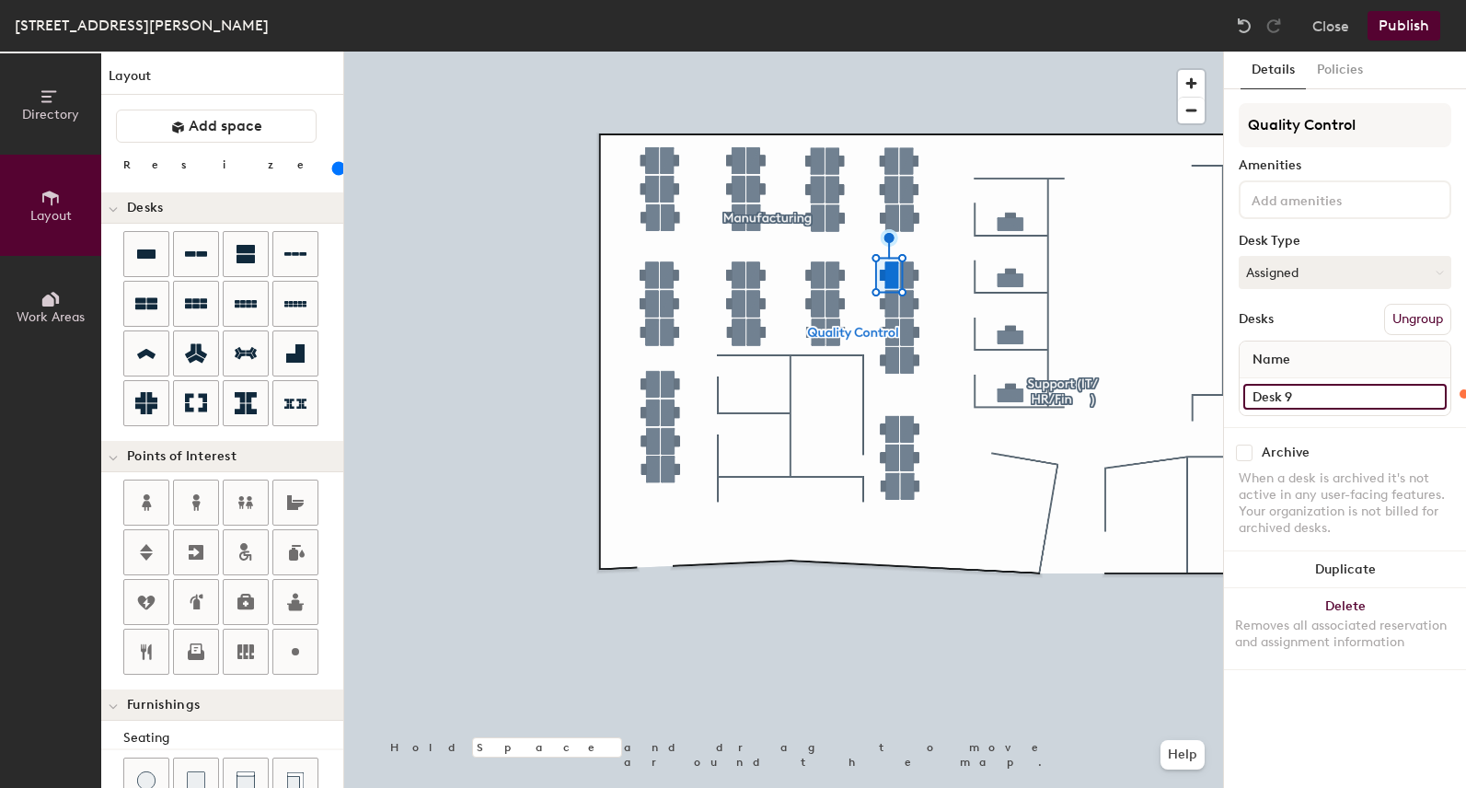
click at [1323, 405] on input "Desk 9" at bounding box center [1344, 397] width 203 height 26
click at [1320, 392] on input "Desk 8" at bounding box center [1344, 397] width 203 height 26
click at [1335, 400] on input "Desk 7" at bounding box center [1344, 397] width 203 height 26
click at [1304, 390] on input "Desk 6" at bounding box center [1344, 397] width 203 height 26
click at [1301, 394] on input "Desk 18" at bounding box center [1344, 397] width 203 height 26
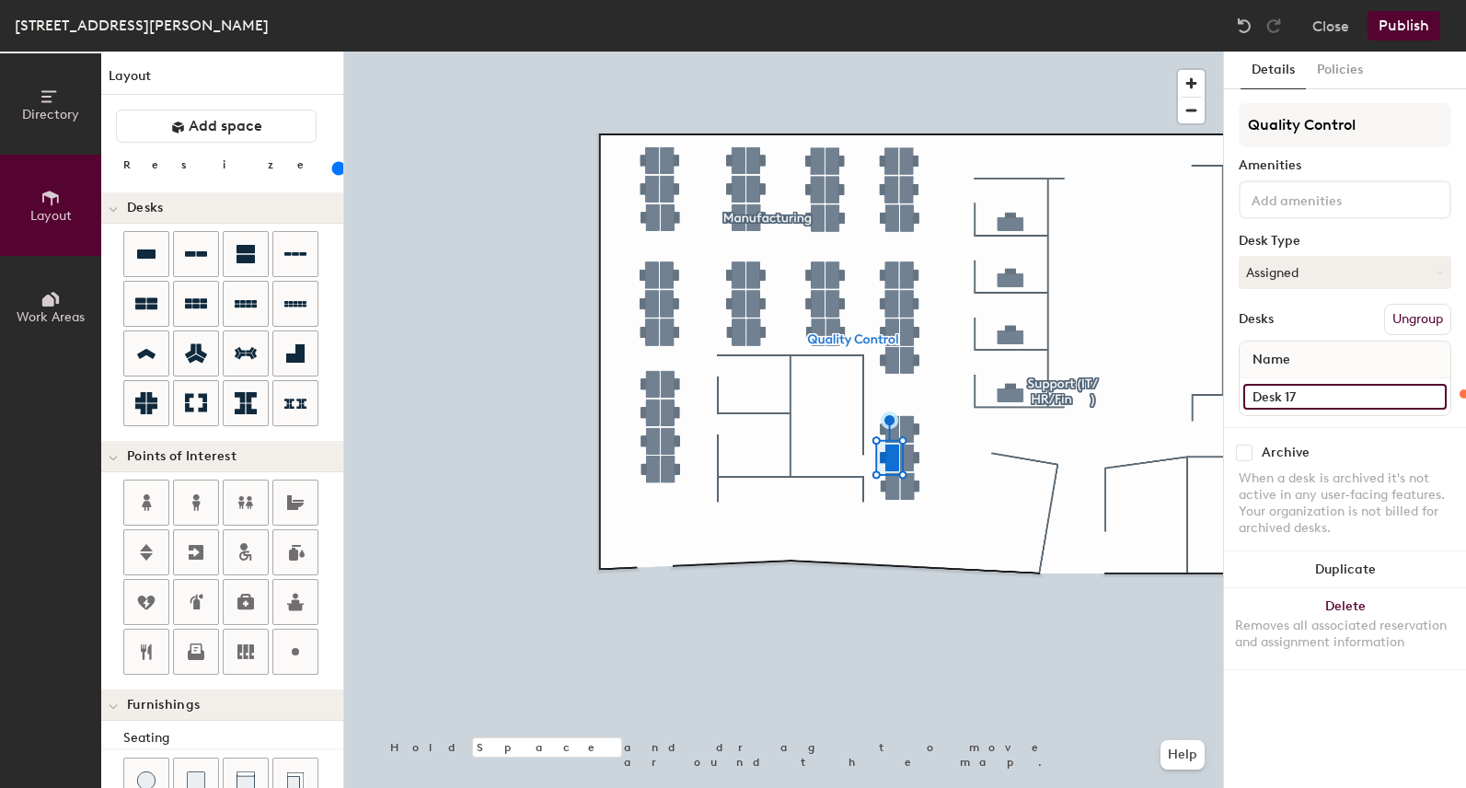
click at [1306, 401] on input "Desk 17" at bounding box center [1344, 397] width 203 height 26
click at [1311, 408] on input at bounding box center [1344, 397] width 203 height 26
click at [1315, 392] on input "Desk 30" at bounding box center [1344, 397] width 203 height 26
click at [1286, 396] on input "Desk 27" at bounding box center [1344, 397] width 203 height 26
click at [1337, 391] on input "Desk 25" at bounding box center [1344, 397] width 203 height 26
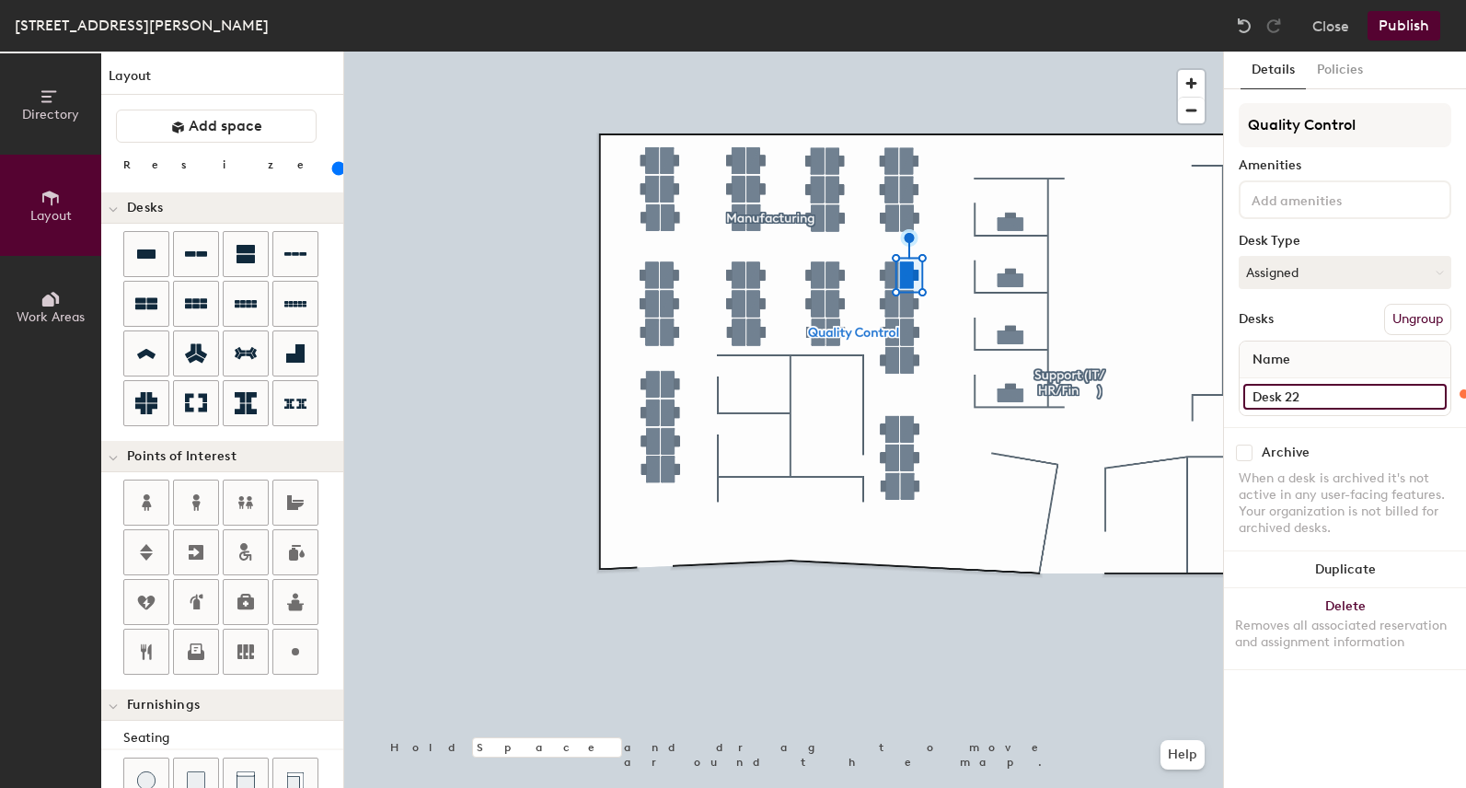
click at [1285, 385] on input "Desk 22" at bounding box center [1344, 397] width 203 height 26
click at [1317, 390] on input "Desk 23" at bounding box center [1344, 397] width 203 height 26
click at [1283, 399] on input "Desk 12" at bounding box center [1344, 397] width 203 height 26
click at [1286, 394] on input "Desk 13" at bounding box center [1344, 397] width 203 height 26
click at [1307, 388] on input "Desk 14" at bounding box center [1344, 397] width 203 height 26
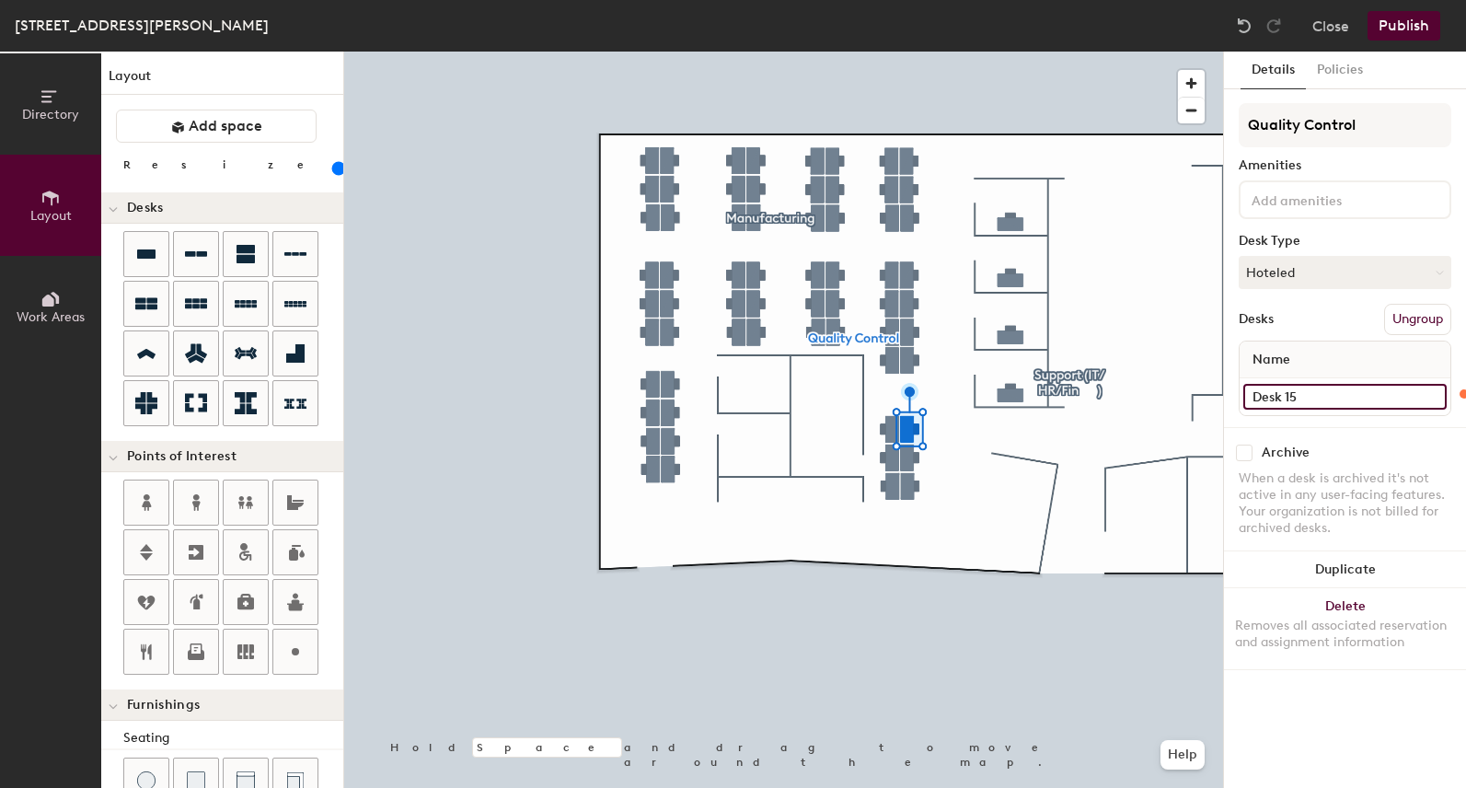
click at [1303, 407] on input "Desk 15" at bounding box center [1344, 397] width 203 height 26
click at [1306, 408] on input "Desk 16" at bounding box center [1344, 397] width 203 height 26
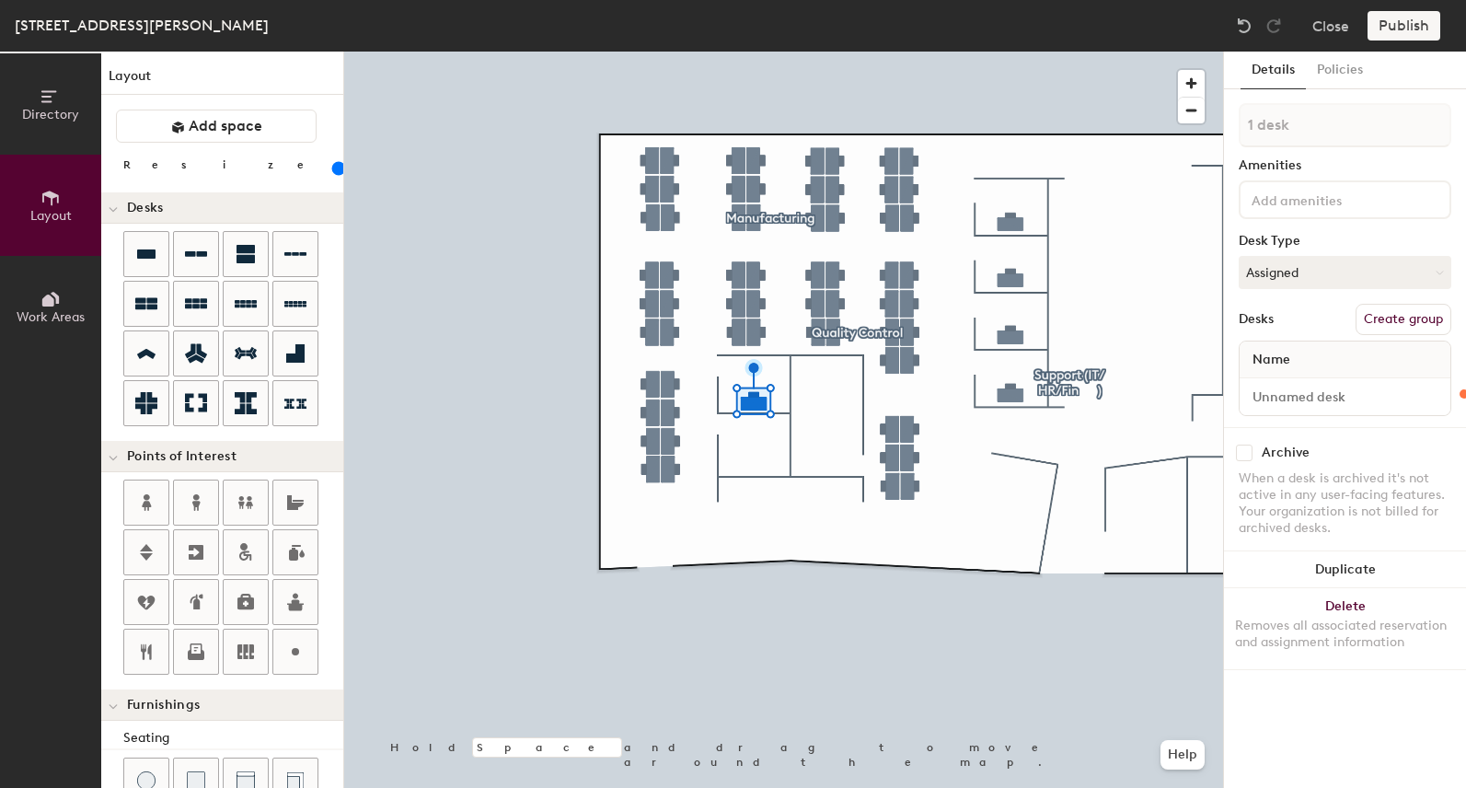
click at [1389, 320] on button "Create group" at bounding box center [1403, 319] width 96 height 31
drag, startPoint x: 1321, startPoint y: 128, endPoint x: 1178, endPoint y: 121, distance: 143.7
click at [1178, 121] on div "Directory Layout Work Areas Layout Add space Resize Desks Points of Interest Fu…" at bounding box center [733, 420] width 1466 height 736
drag, startPoint x: 1283, startPoint y: 127, endPoint x: 1213, endPoint y: 122, distance: 71.0
click at [1213, 122] on div "Directory Layout Work Areas Layout Add space Resize Desks Points of Interest Fu…" at bounding box center [733, 420] width 1466 height 736
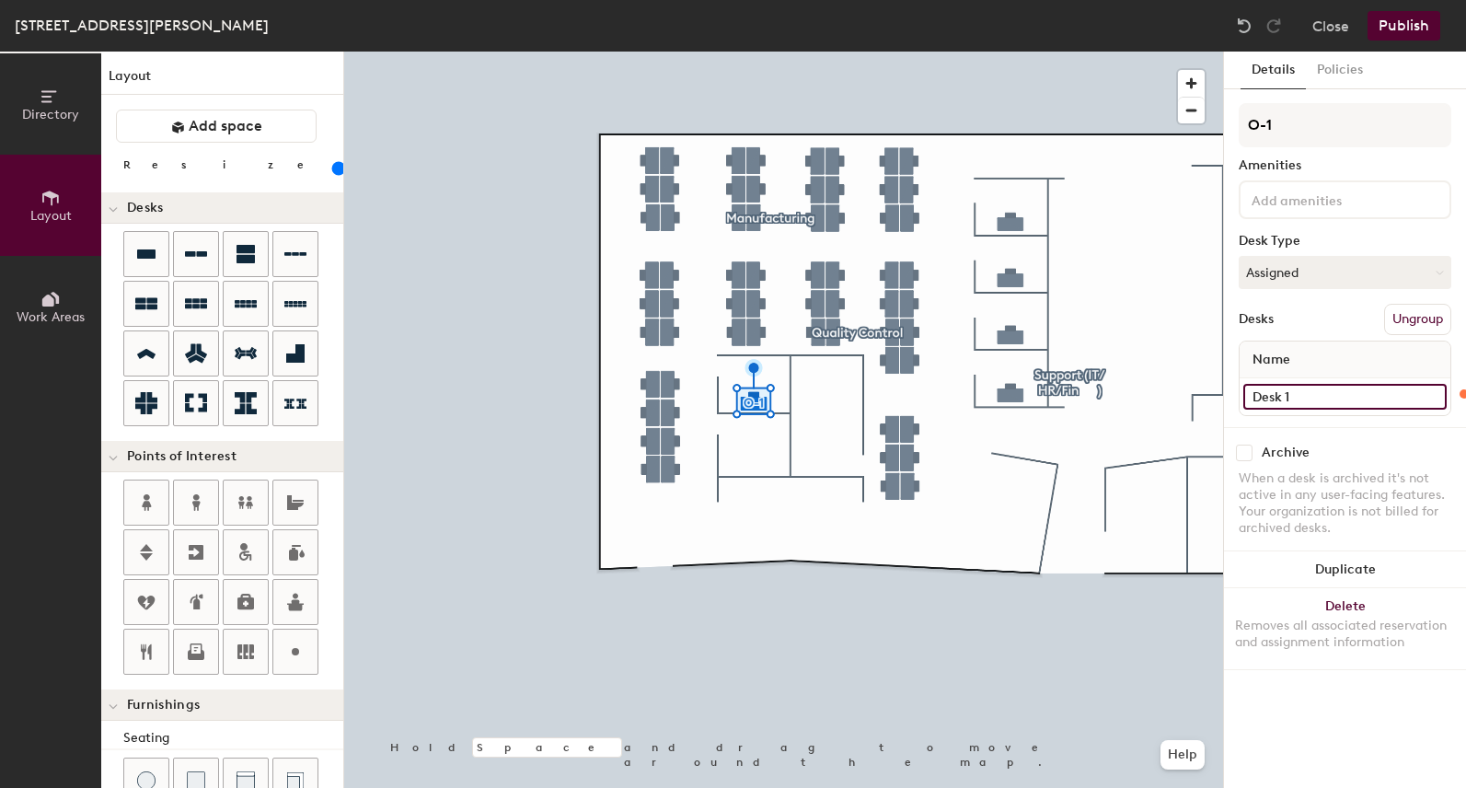
click at [1336, 406] on input "Desk 1" at bounding box center [1344, 397] width 203 height 26
paste input "O-"
click at [1317, 396] on input "Desk 26" at bounding box center [1344, 397] width 203 height 26
click at [1330, 396] on input at bounding box center [1344, 397] width 203 height 26
click at [1353, 408] on input at bounding box center [1344, 397] width 203 height 26
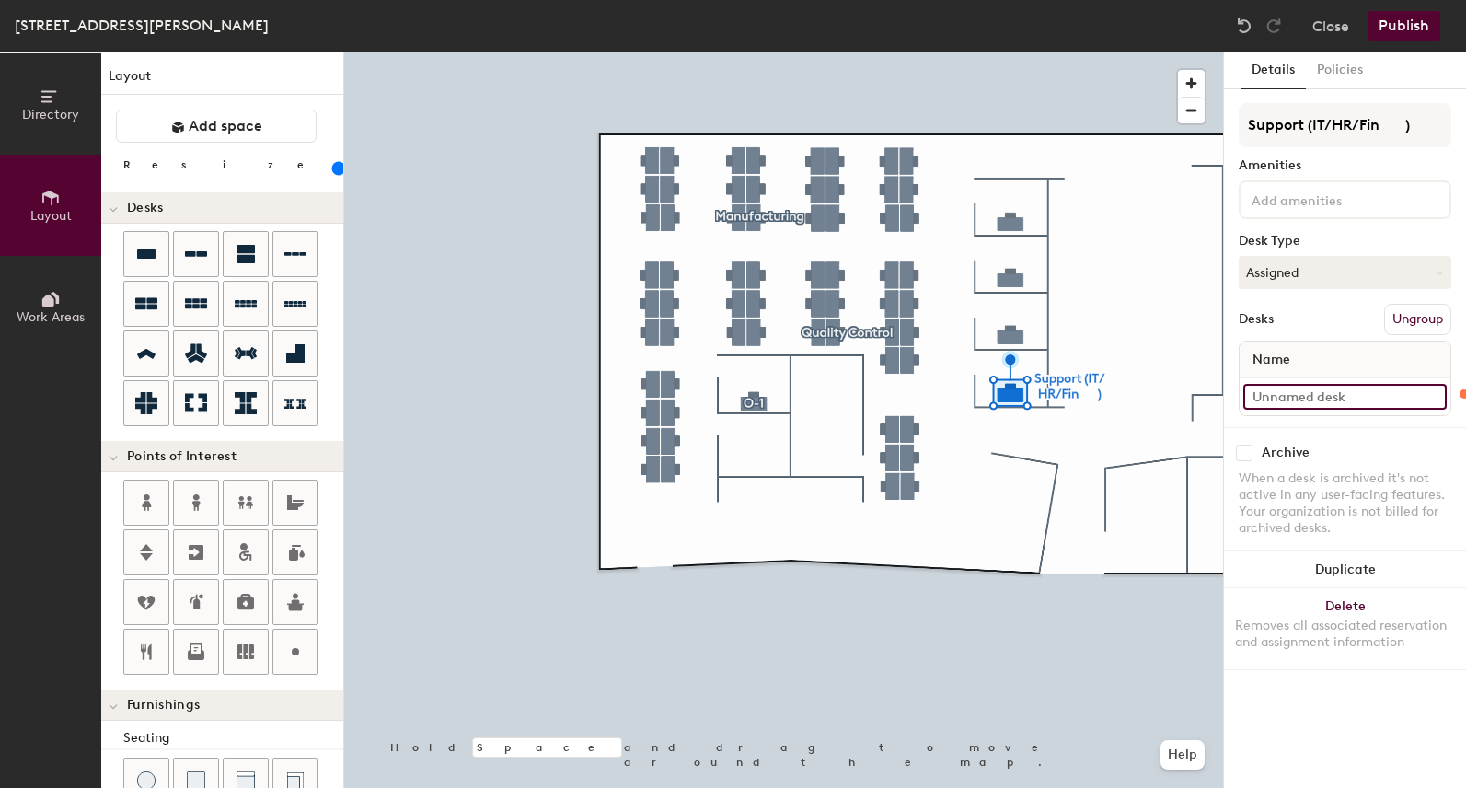
click at [1316, 400] on input at bounding box center [1344, 397] width 203 height 26
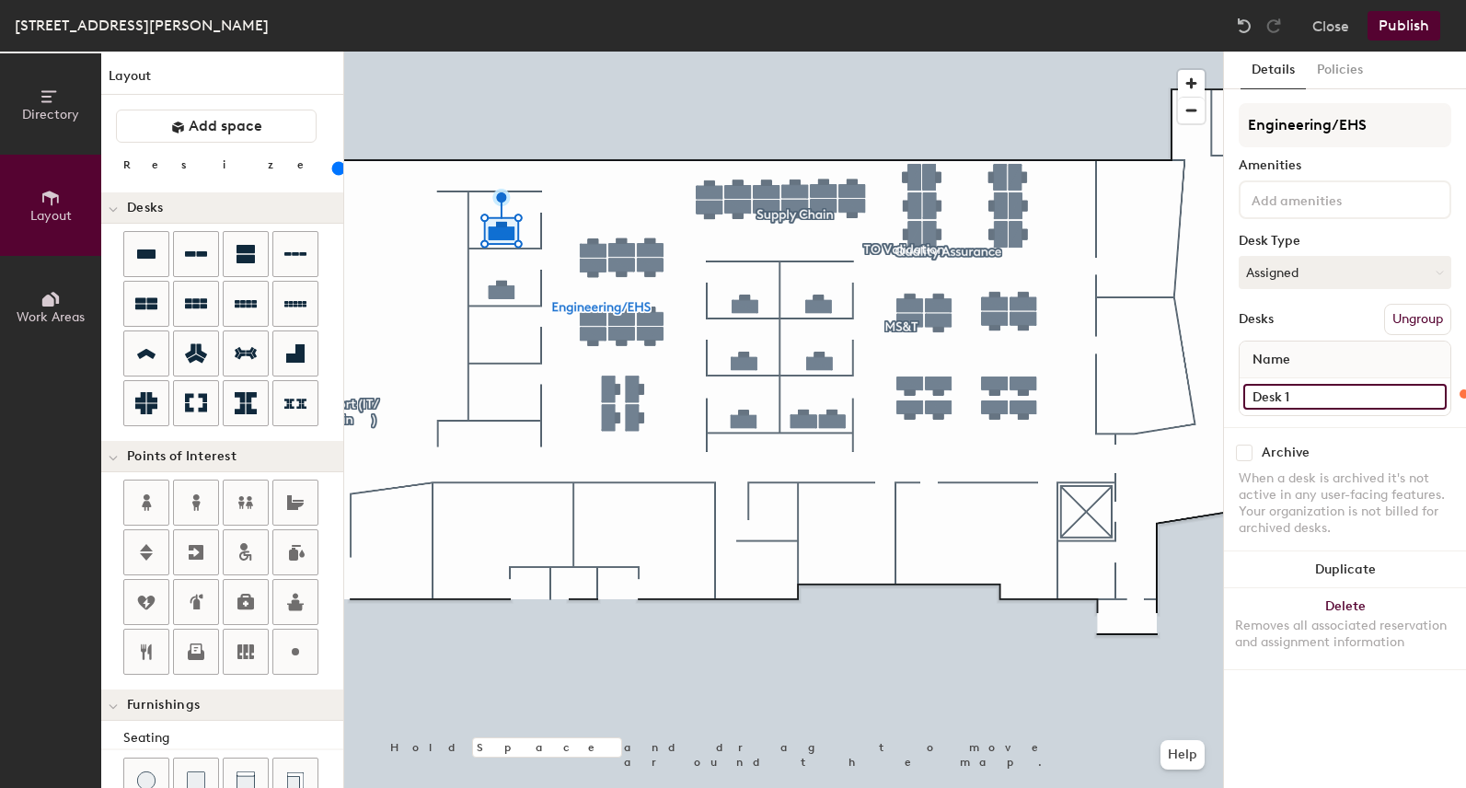
click at [1328, 388] on input "Desk 1" at bounding box center [1344, 397] width 203 height 26
click at [1321, 401] on input "Desk 14" at bounding box center [1344, 397] width 203 height 26
click at [1299, 401] on input "Desk 2" at bounding box center [1344, 397] width 203 height 26
click at [1292, 402] on input "Desk 7" at bounding box center [1344, 397] width 203 height 26
click at [1317, 400] on input "Desk 8" at bounding box center [1344, 397] width 203 height 26
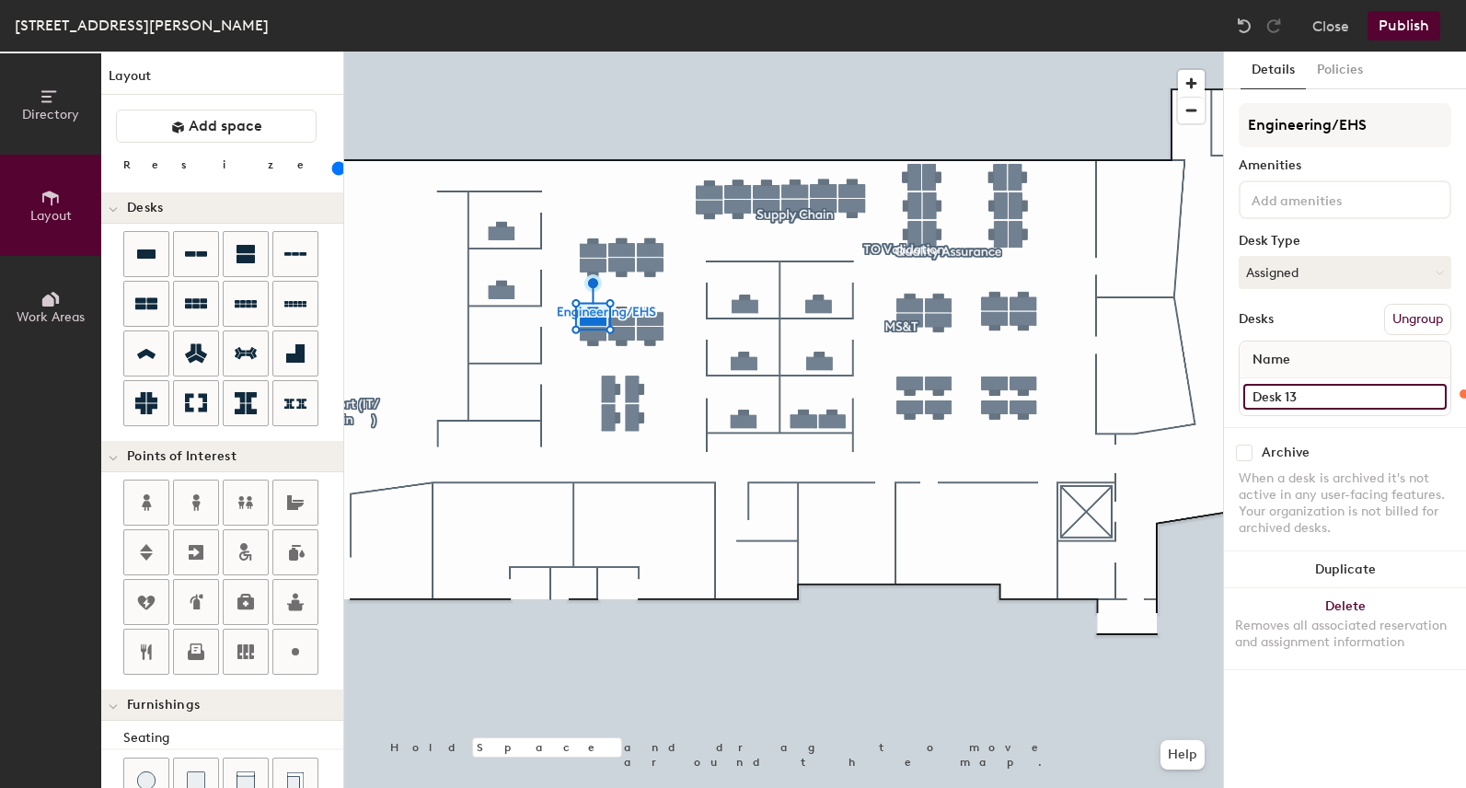
click at [1295, 405] on input "Desk 13" at bounding box center [1344, 397] width 203 height 26
click at [1350, 408] on input "Desk 15" at bounding box center [1344, 397] width 203 height 26
click at [1359, 395] on input "Desk 16" at bounding box center [1344, 397] width 203 height 26
click at [1300, 397] on input "Desk 3" at bounding box center [1344, 397] width 203 height 26
click at [1349, 395] on input "Desk 6" at bounding box center [1344, 397] width 203 height 26
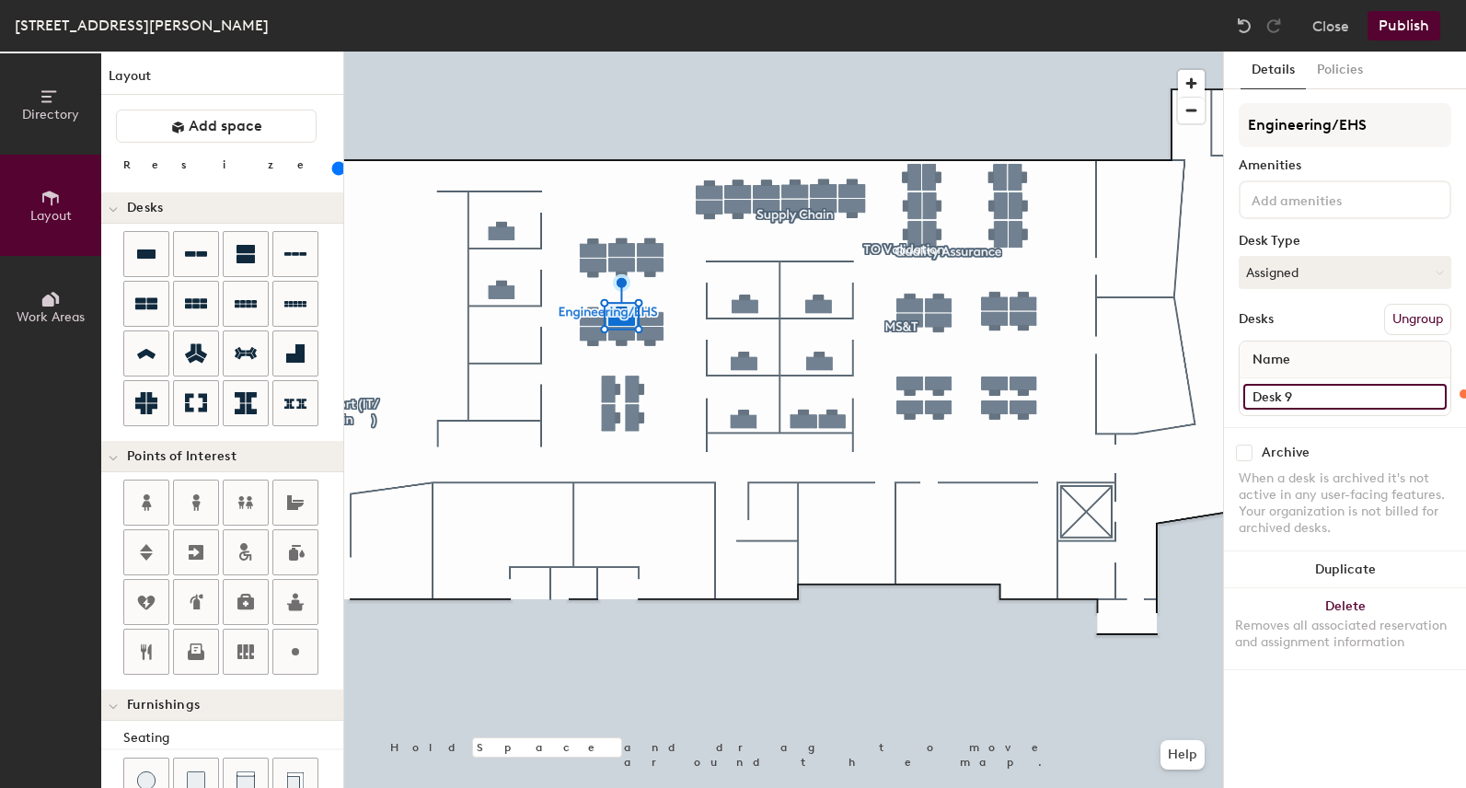
click at [1309, 393] on input "Desk 9" at bounding box center [1344, 397] width 203 height 26
click at [1340, 405] on input "Desk 12" at bounding box center [1344, 397] width 203 height 26
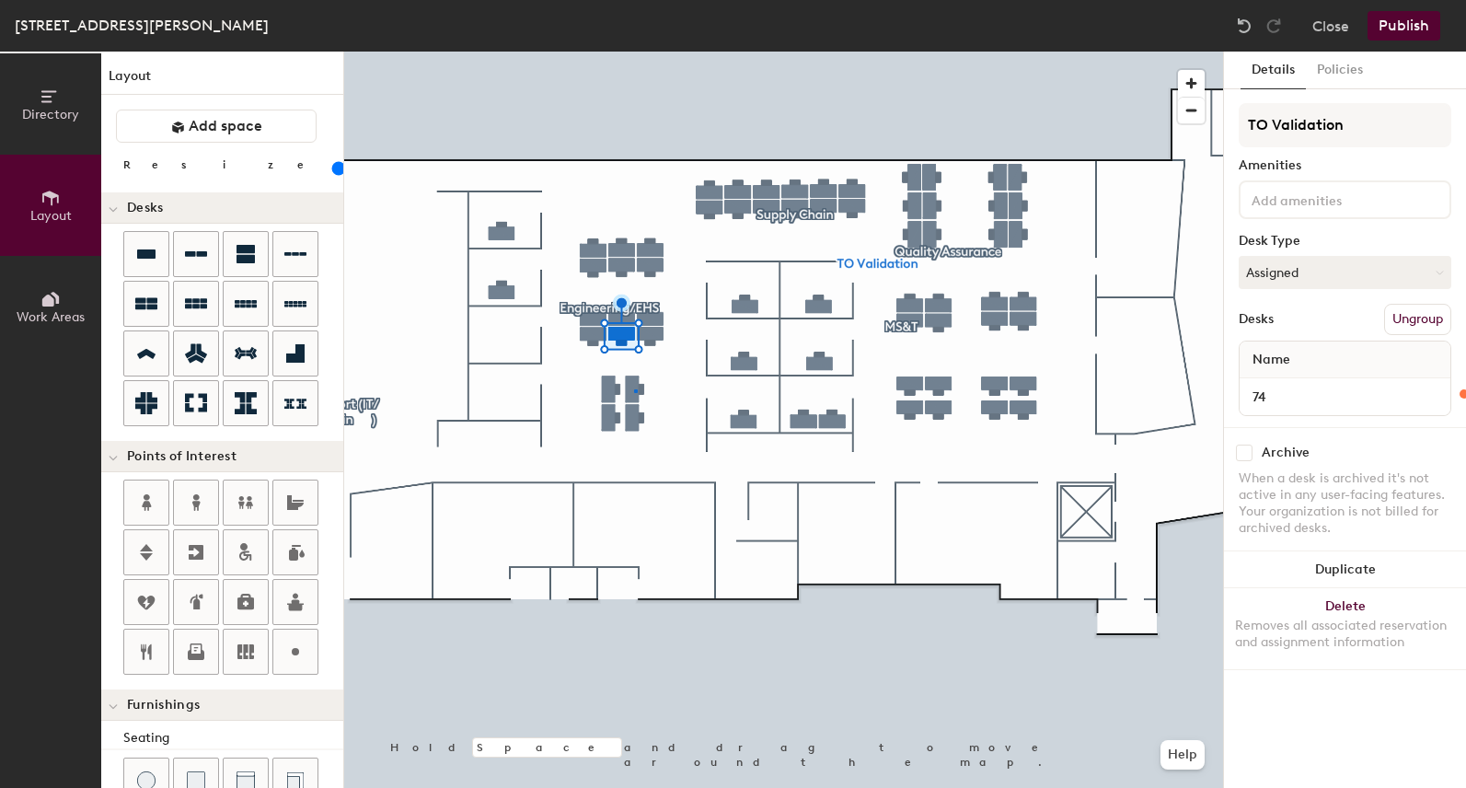
click at [635, 52] on div at bounding box center [783, 52] width 879 height 0
click at [1335, 405] on input "Desk 18" at bounding box center [1344, 397] width 203 height 26
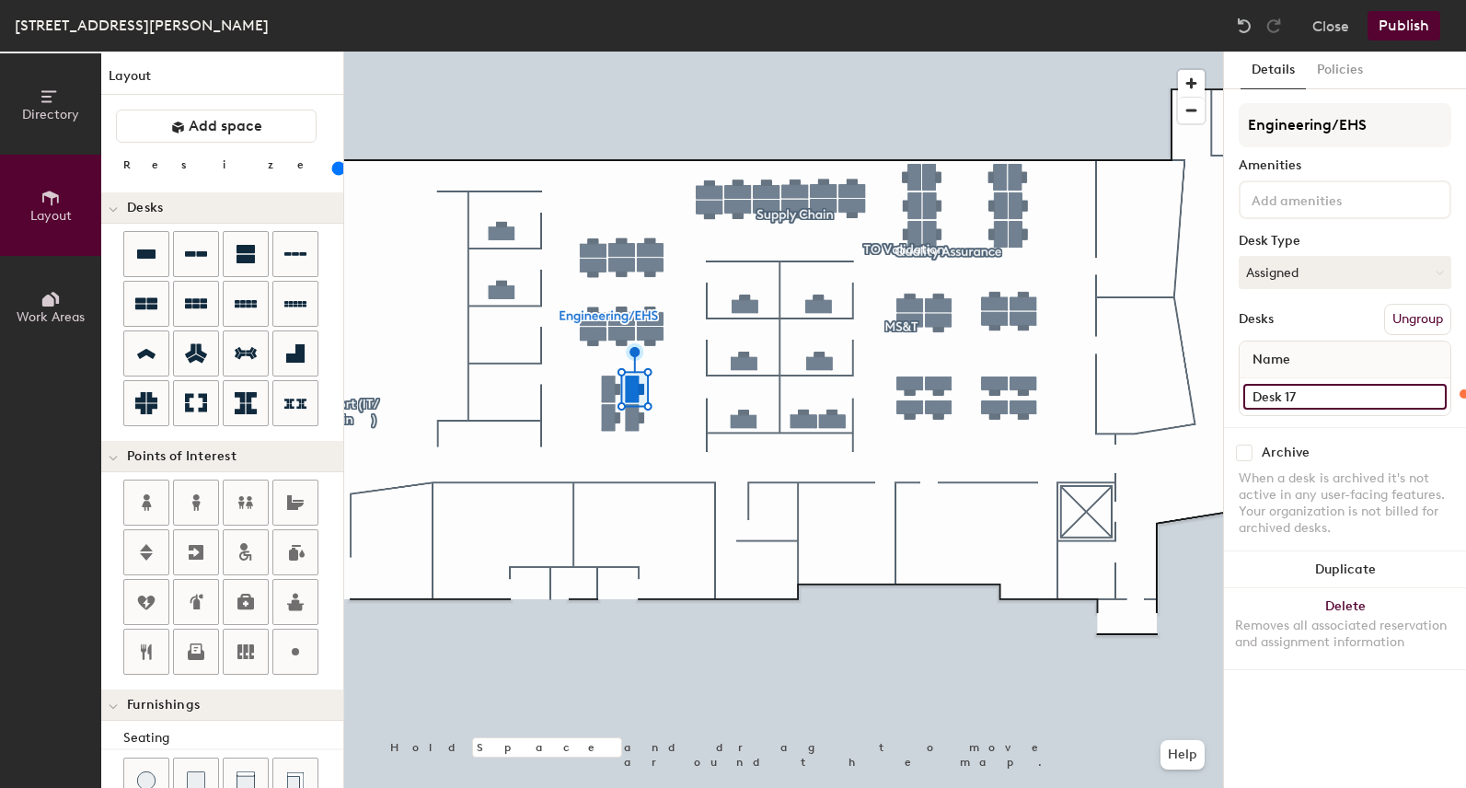
click at [1333, 399] on input "Desk 17" at bounding box center [1344, 397] width 203 height 26
click at [1341, 386] on input "Desk 4" at bounding box center [1344, 397] width 203 height 26
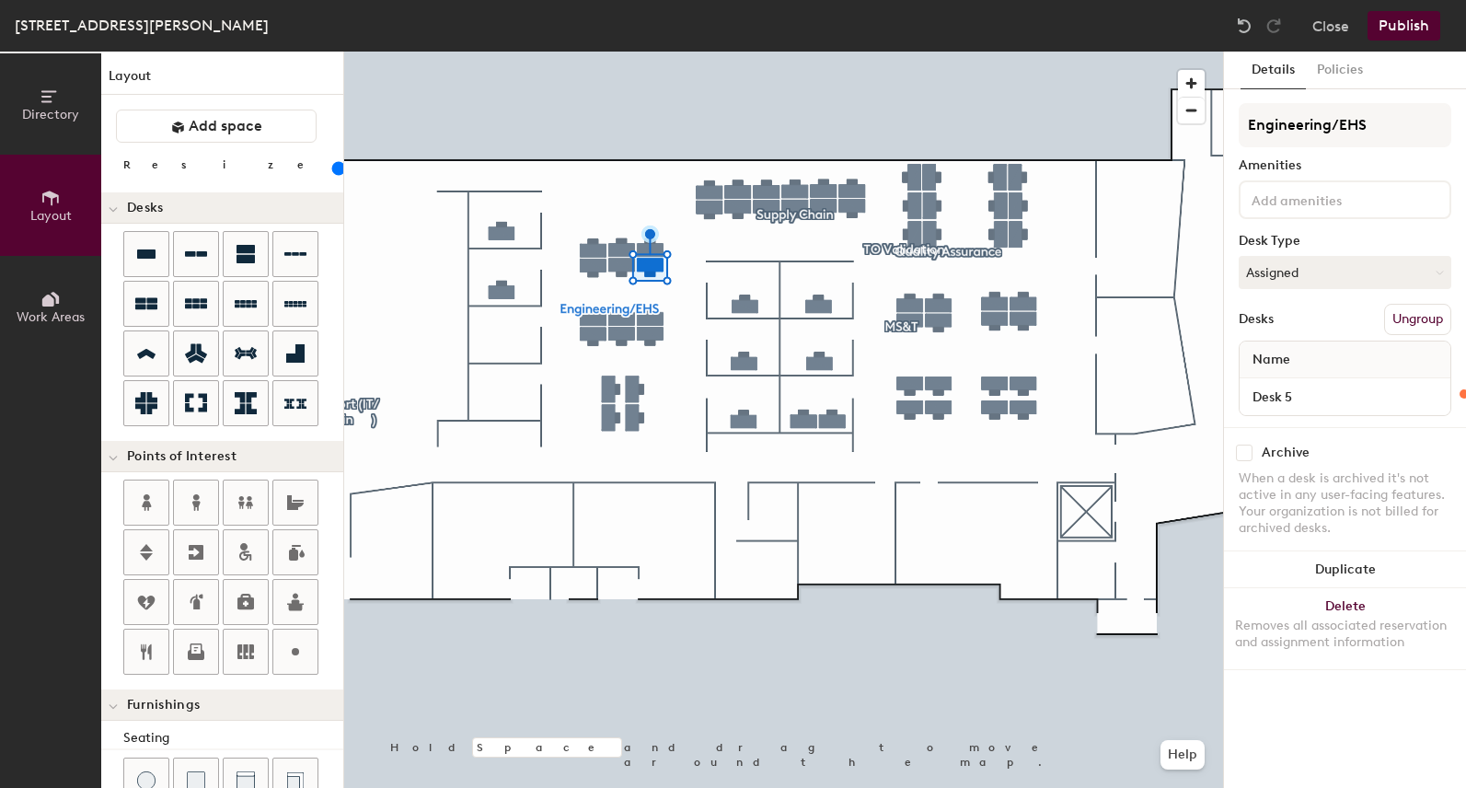
click at [1346, 411] on div "Desk 5" at bounding box center [1344, 396] width 211 height 37
click at [1342, 399] on input "Desk 5" at bounding box center [1344, 397] width 203 height 26
click at [1328, 396] on input "Desk 10" at bounding box center [1344, 397] width 203 height 26
click at [656, 52] on div at bounding box center [783, 52] width 879 height 0
click at [1328, 396] on input "Desk 11" at bounding box center [1344, 397] width 203 height 26
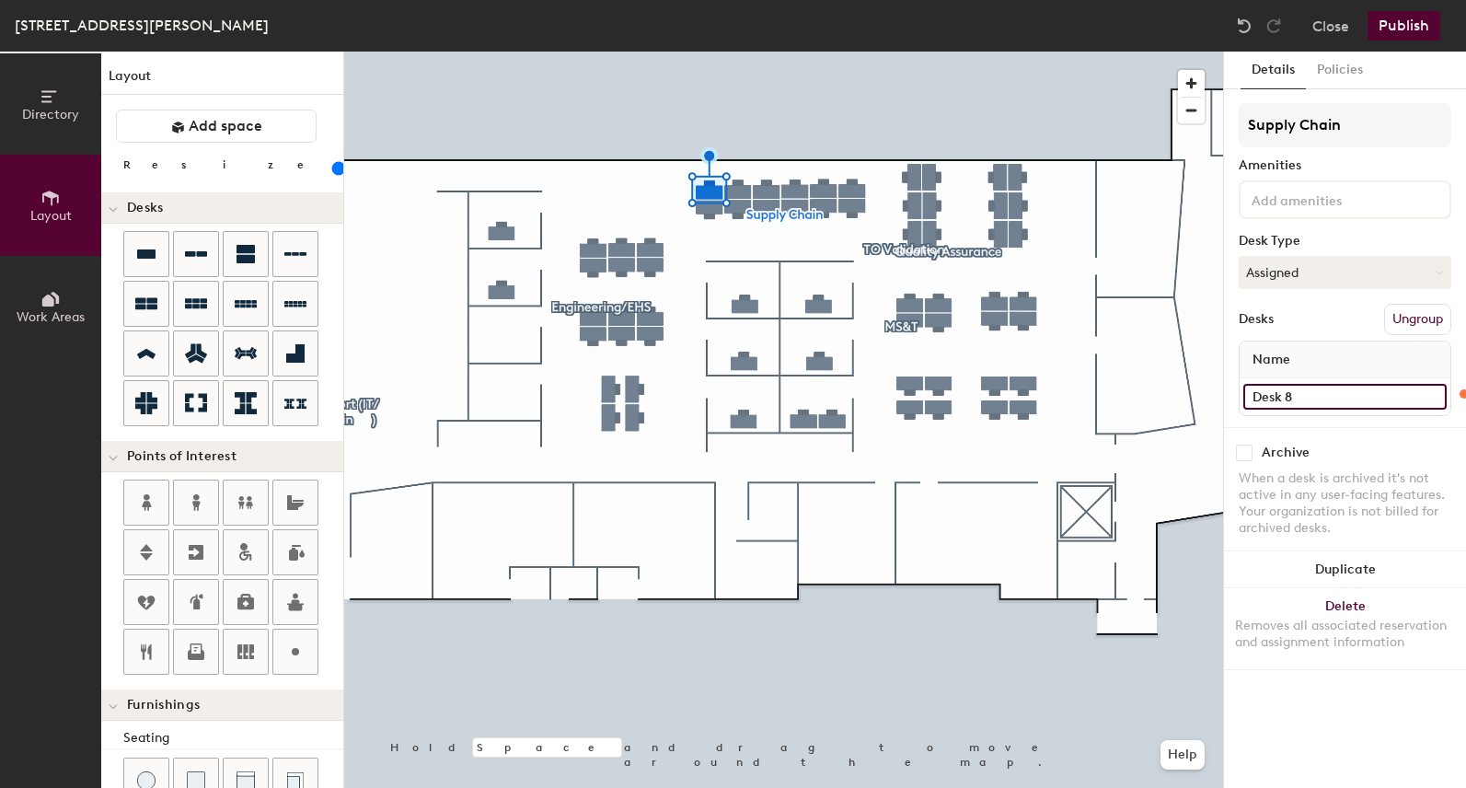
click at [1336, 400] on input "Desk 8" at bounding box center [1344, 397] width 203 height 26
click at [1317, 407] on input "Desk 7" at bounding box center [1344, 397] width 203 height 26
click at [1295, 386] on input "Desk 9" at bounding box center [1344, 397] width 203 height 26
click at [1351, 387] on input "Desk 6" at bounding box center [1344, 397] width 203 height 26
click at [769, 52] on div at bounding box center [783, 52] width 879 height 0
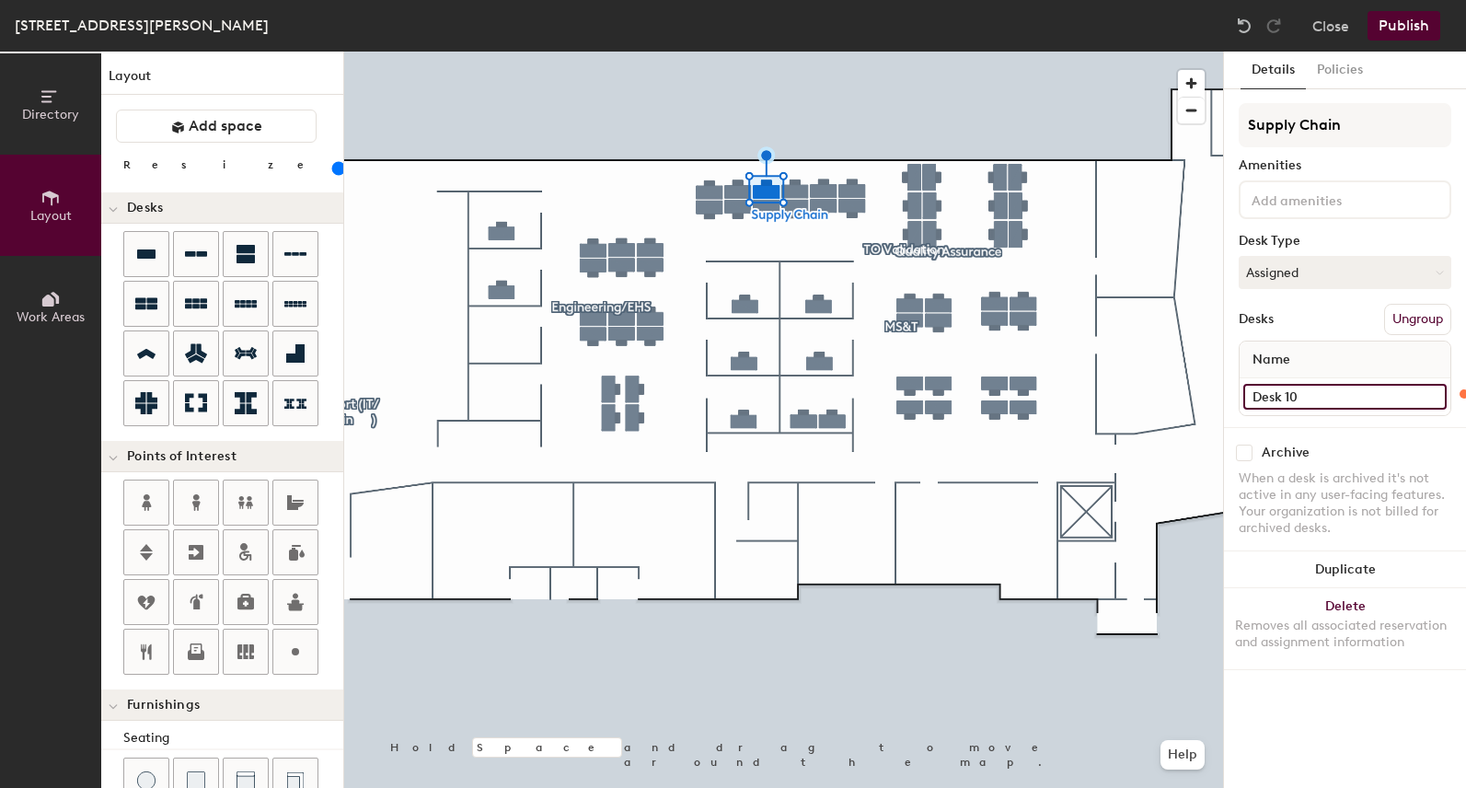
click at [1310, 395] on input "Desk 10" at bounding box center [1344, 397] width 203 height 26
click at [1324, 398] on input "Desk 5" at bounding box center [1344, 397] width 203 height 26
click at [792, 52] on div at bounding box center [783, 52] width 879 height 0
click at [1297, 392] on input "Desk 4" at bounding box center [1344, 397] width 203 height 26
click at [1300, 397] on input "Desk 1" at bounding box center [1344, 397] width 203 height 26
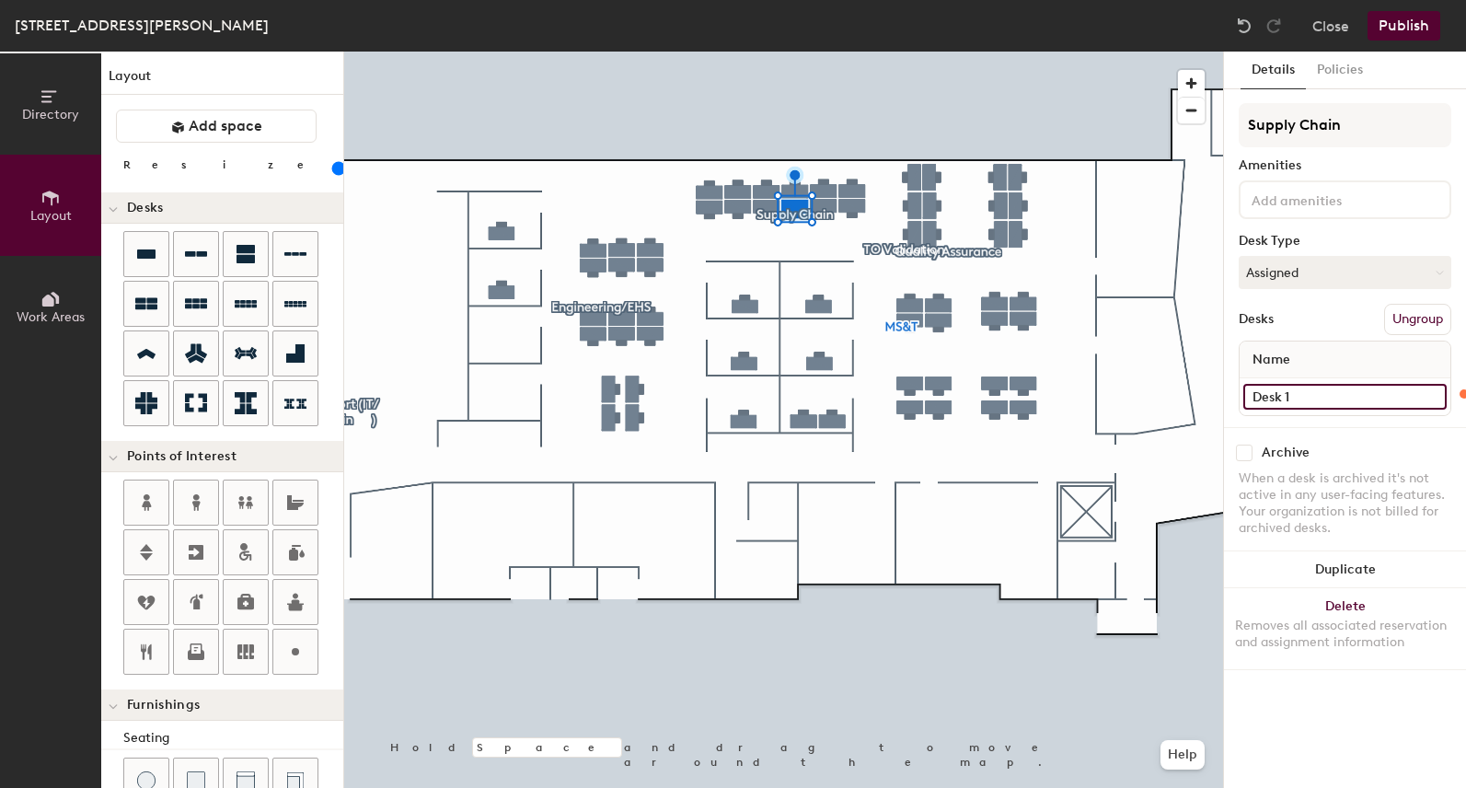
click at [1307, 396] on input "Desk 1" at bounding box center [1344, 397] width 203 height 26
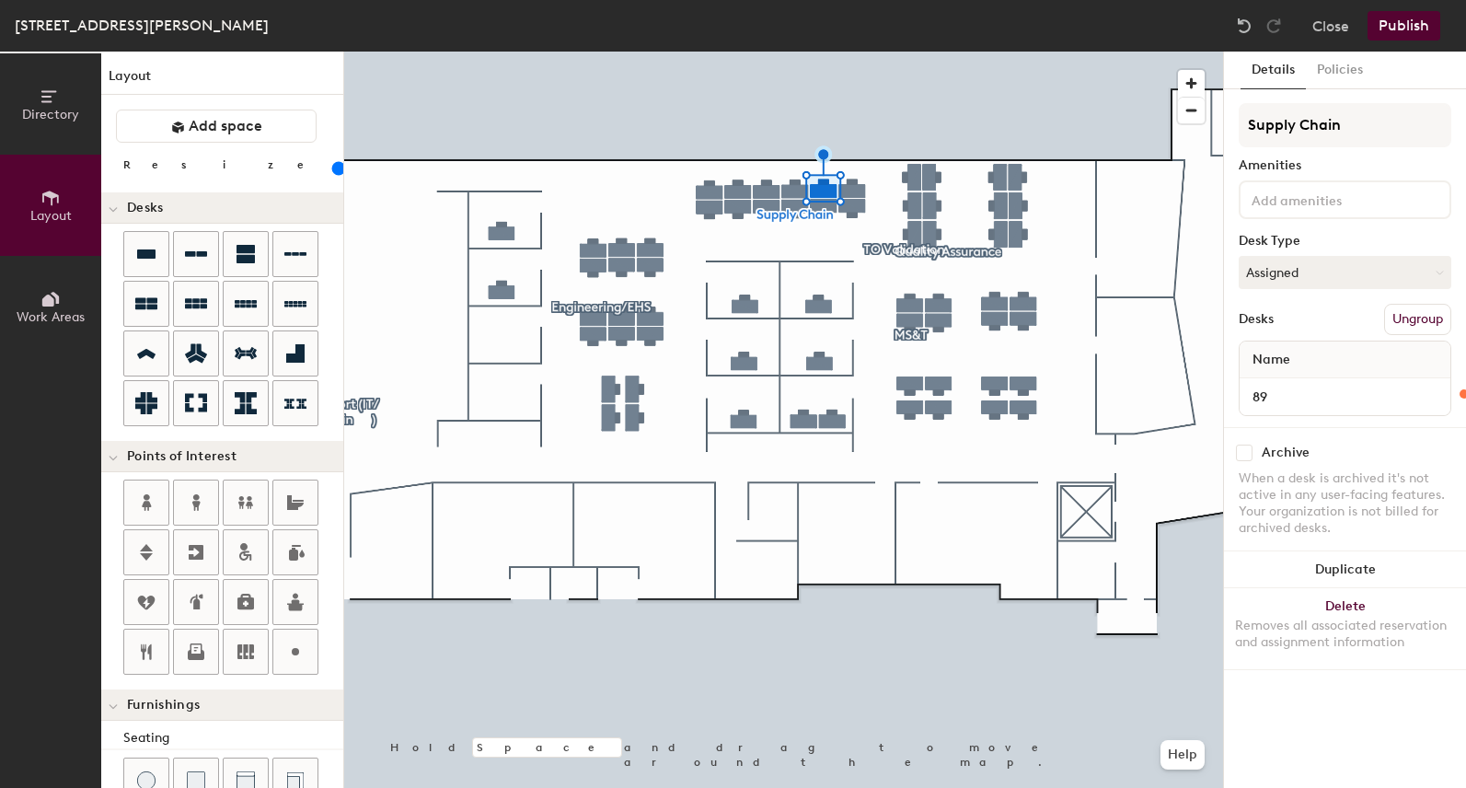
click at [829, 52] on div at bounding box center [783, 52] width 879 height 0
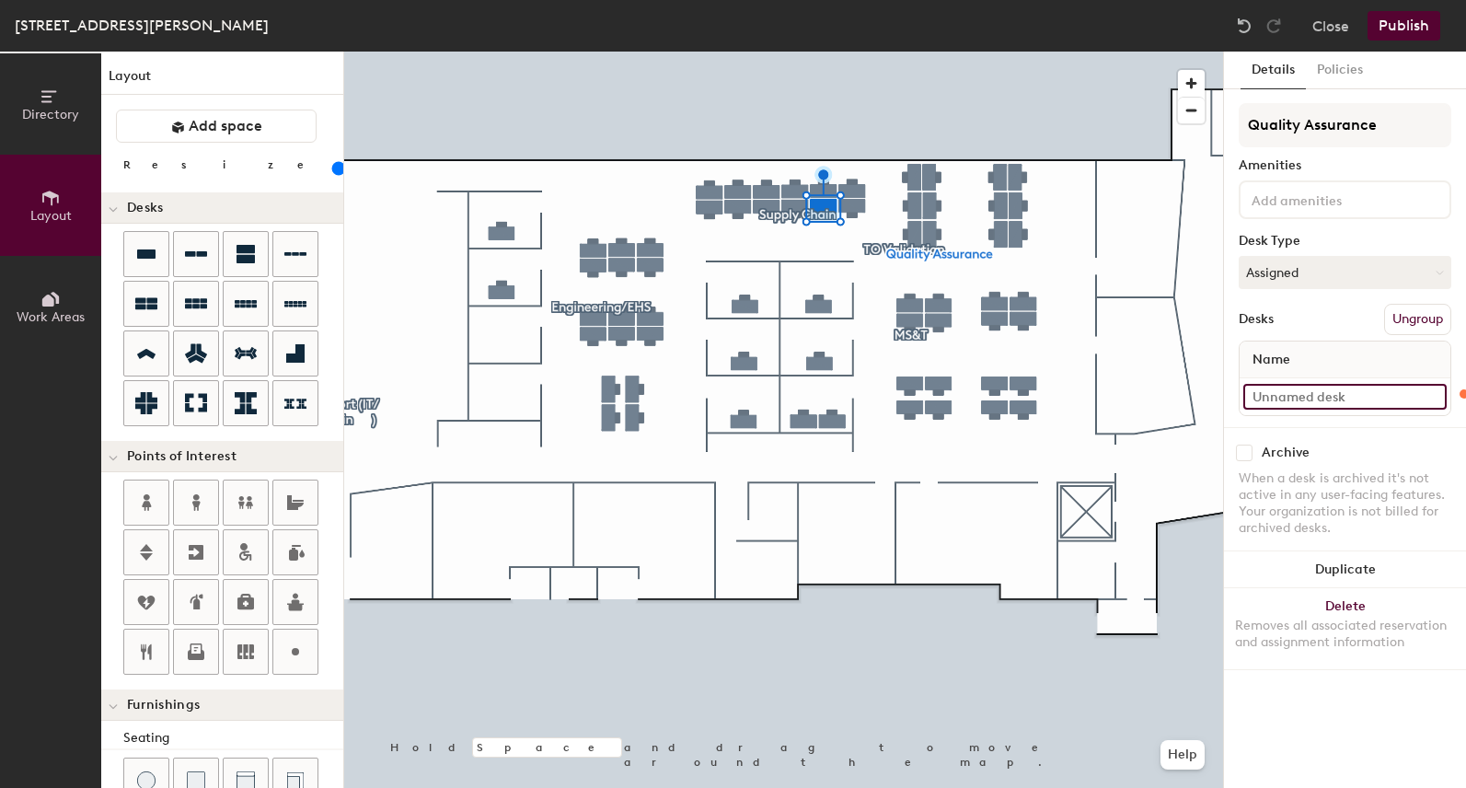
click at [1338, 403] on input at bounding box center [1344, 397] width 203 height 26
click at [1313, 403] on input "Desk 2" at bounding box center [1344, 397] width 203 height 26
click at [1318, 397] on input "Desk 4" at bounding box center [1344, 397] width 203 height 26
click at [1300, 391] on input "Desk 1" at bounding box center [1344, 397] width 203 height 26
click at [1327, 398] on input "Desk 3" at bounding box center [1344, 397] width 203 height 26
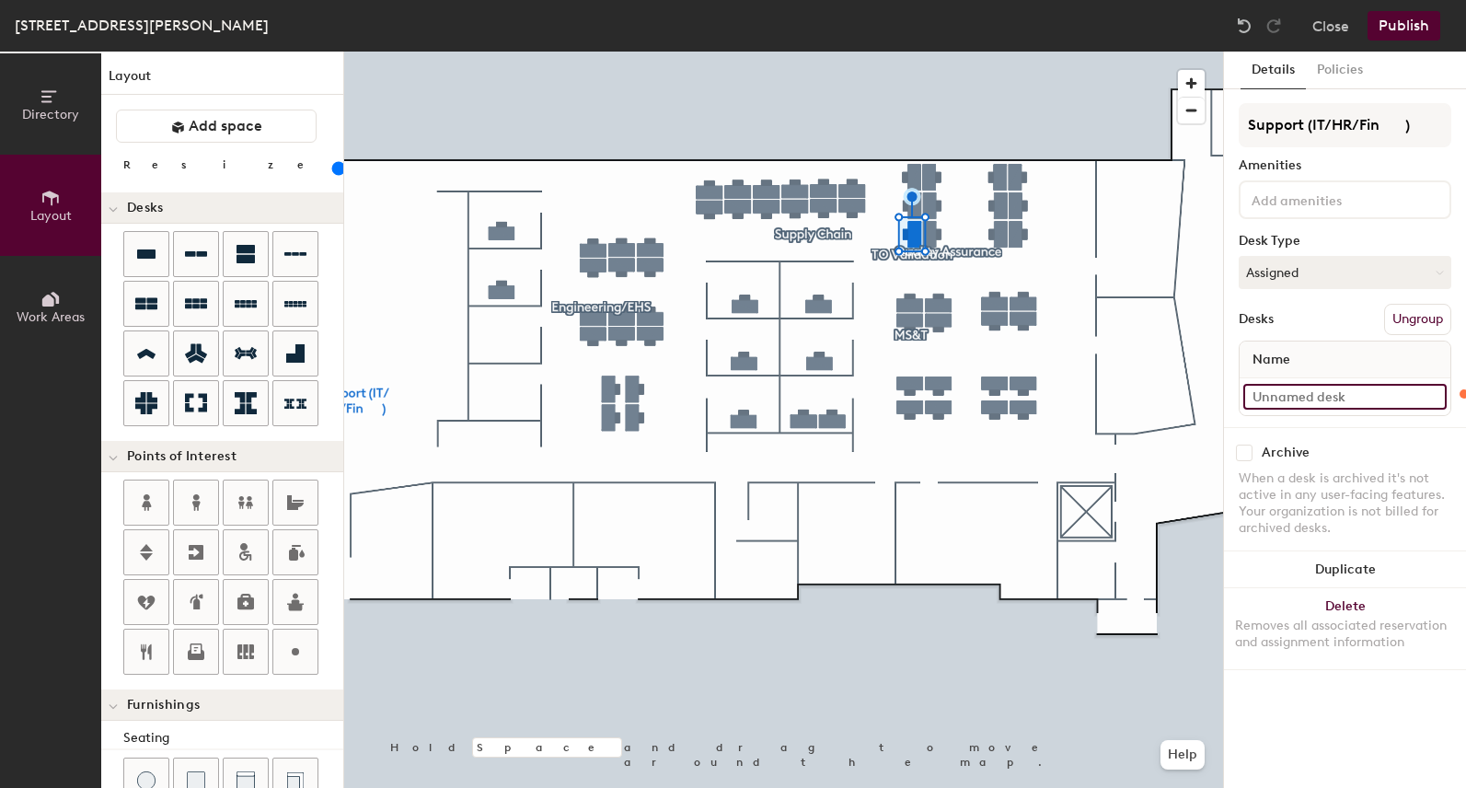
click at [1290, 389] on input at bounding box center [1344, 397] width 203 height 26
click at [1339, 397] on input "Desk 2" at bounding box center [1344, 397] width 203 height 26
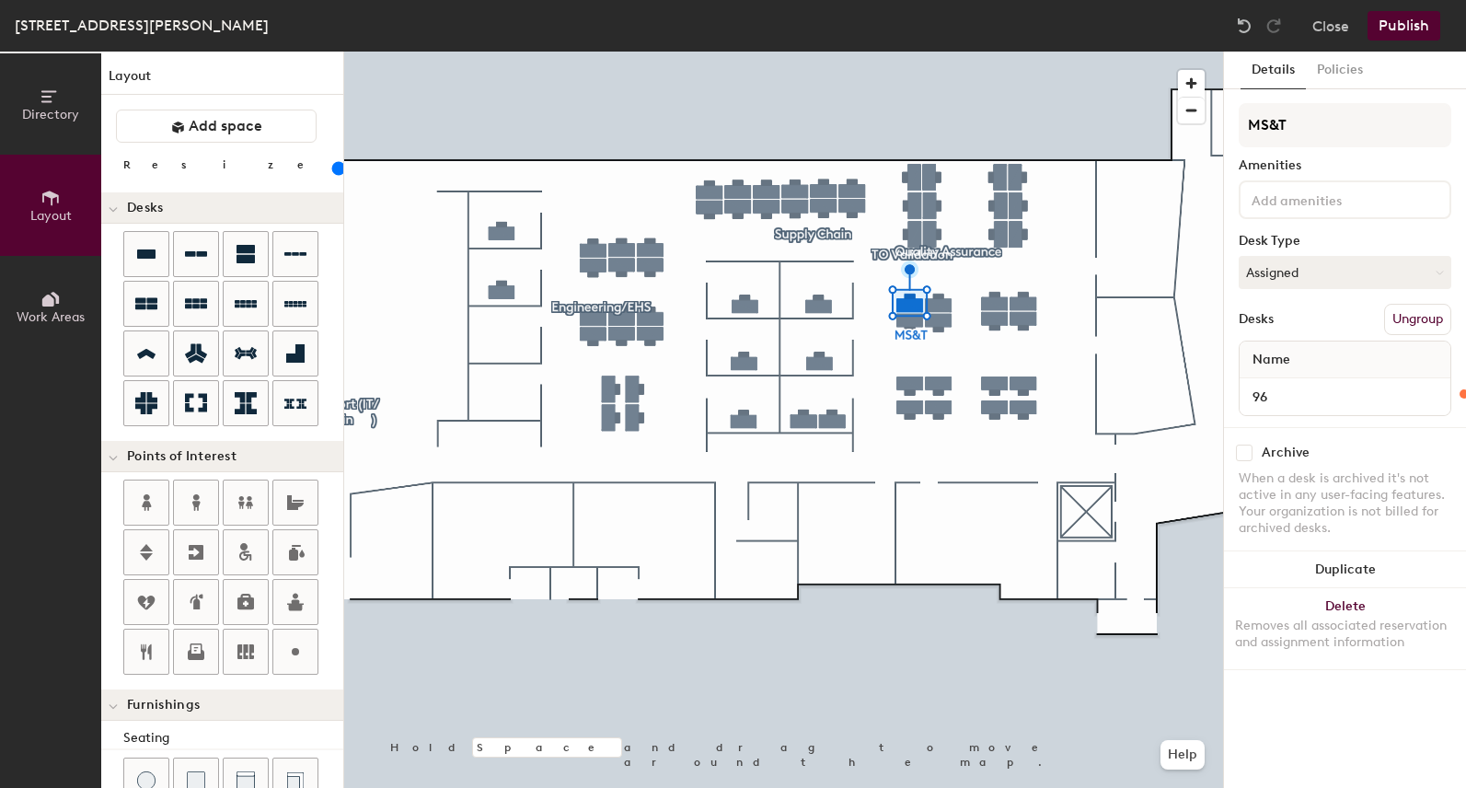
type input "120"
type input "96"
click at [1308, 386] on input "Desk 6" at bounding box center [1344, 397] width 203 height 26
type input "120"
type input "9"
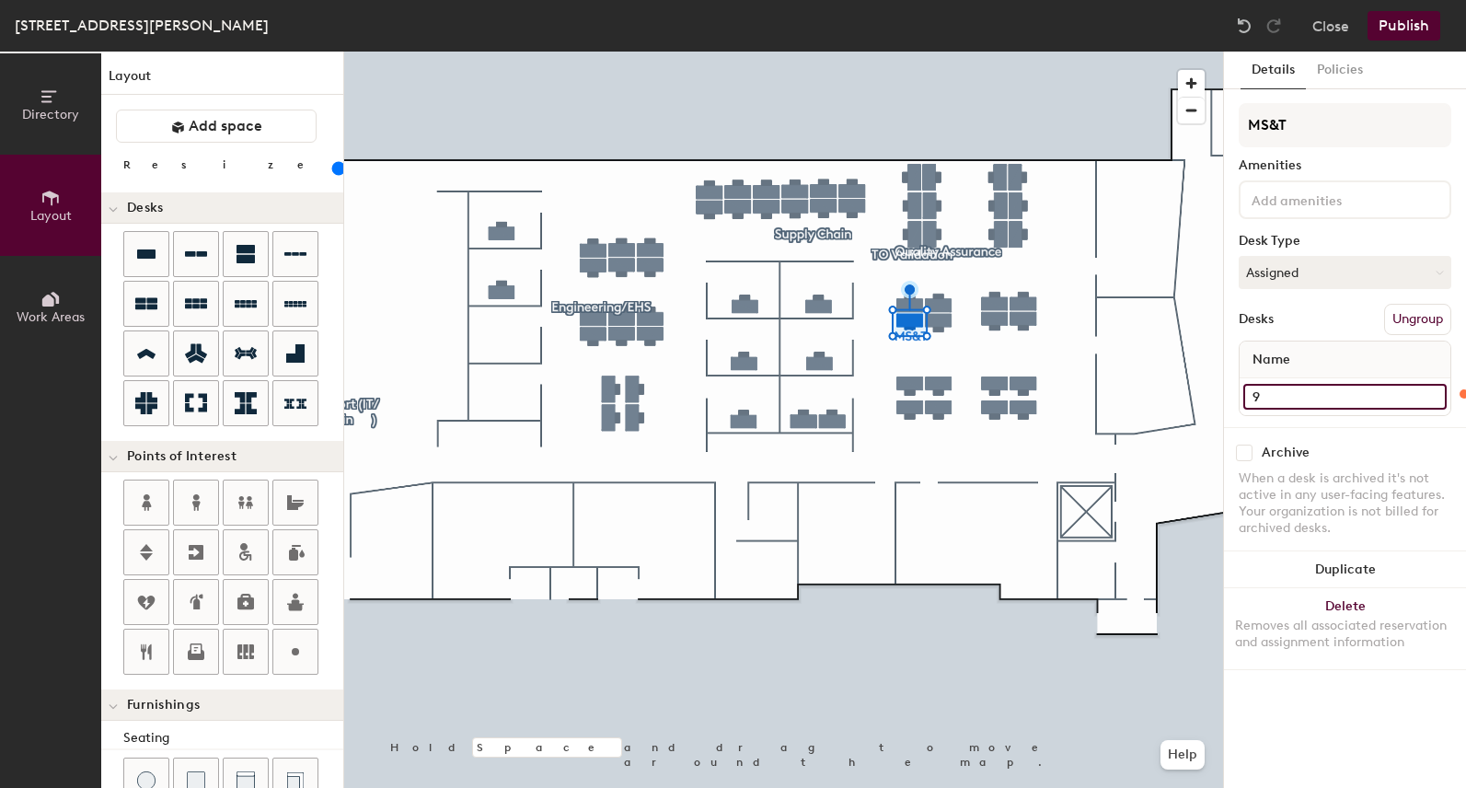
type input "120"
type input "97"
type input "120"
type input "97"
type input "120"
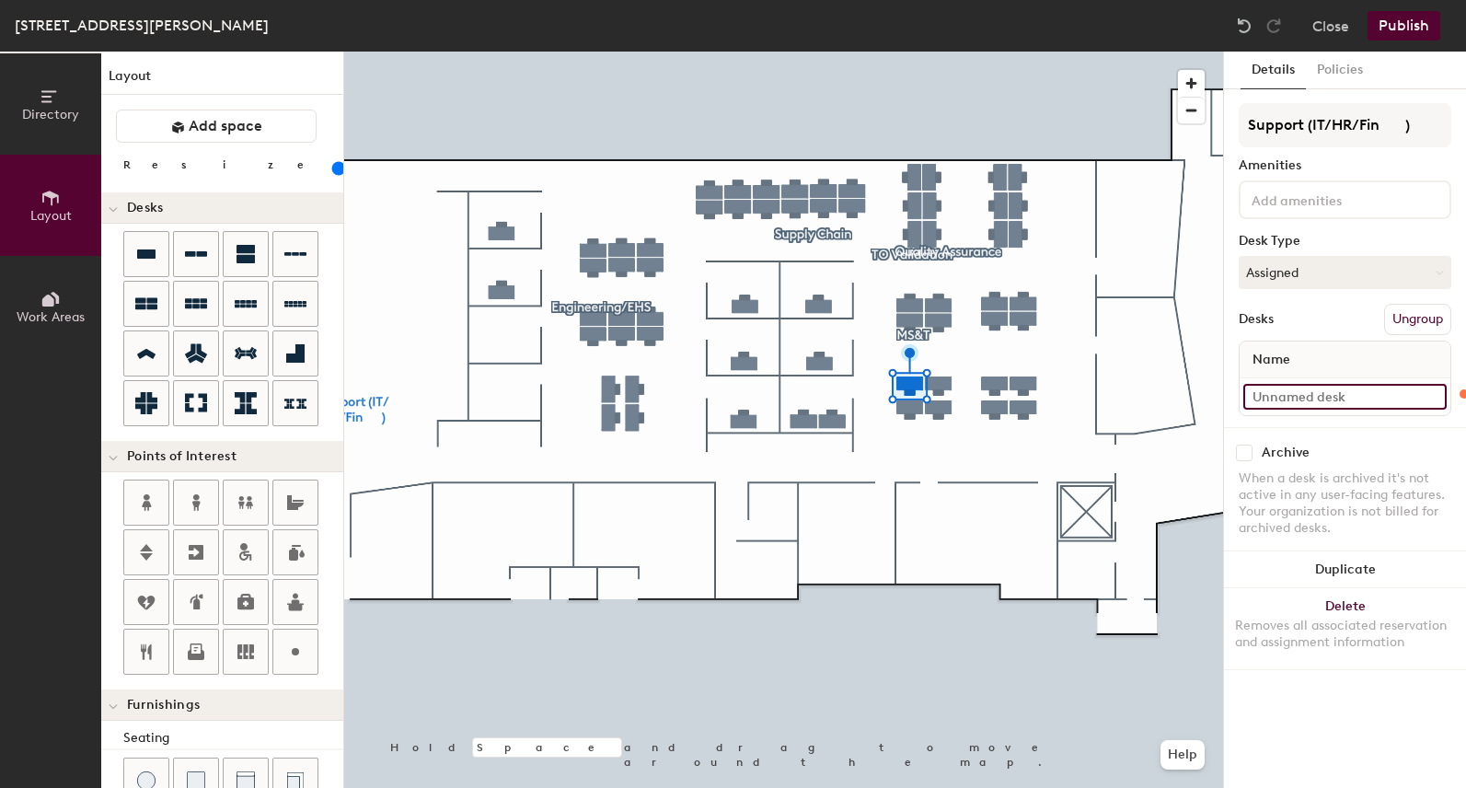
click at [1328, 391] on input at bounding box center [1344, 397] width 203 height 26
type input "9"
type input "120"
type input "98"
type input "120"
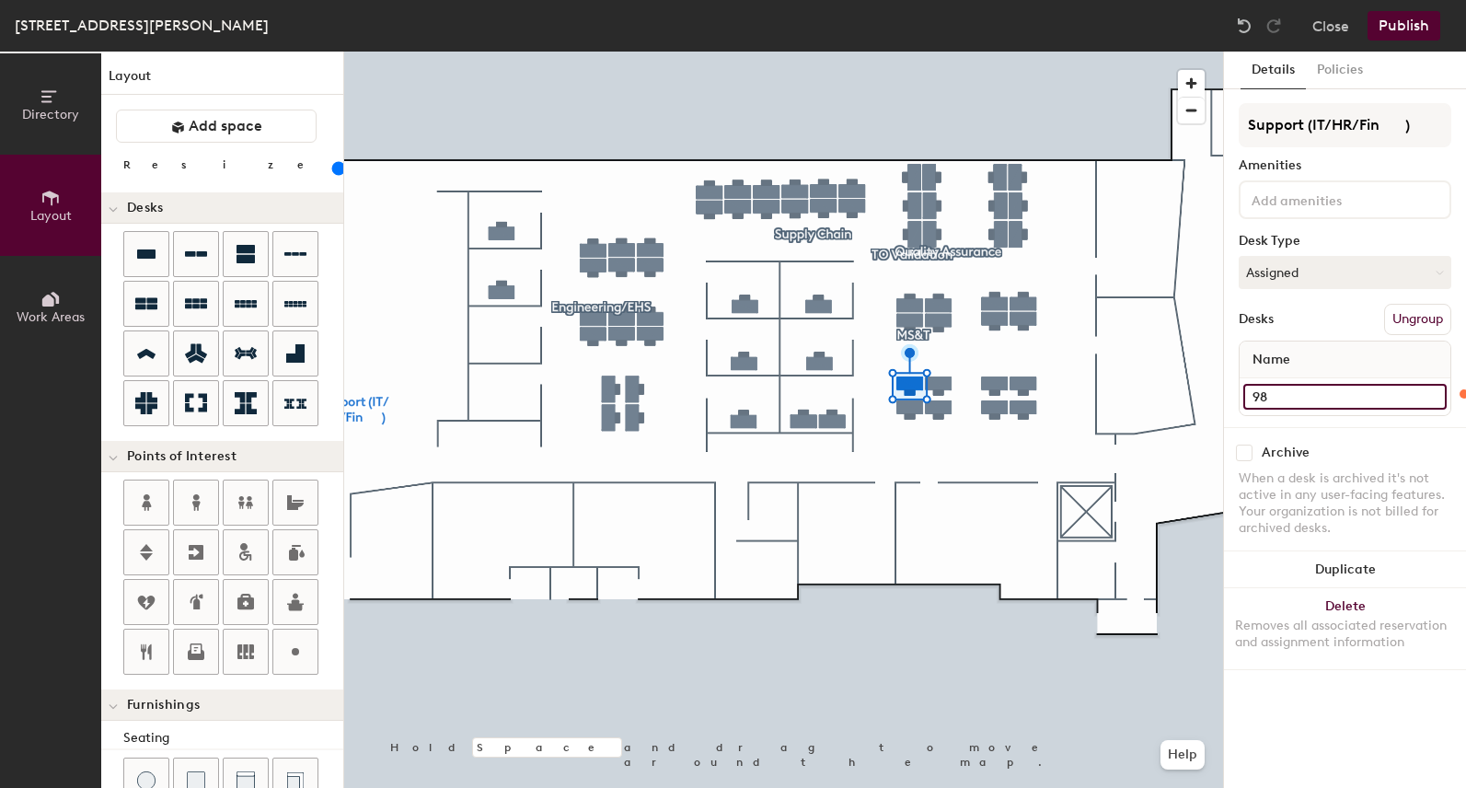
type input "98"
click at [1315, 391] on input at bounding box center [1344, 397] width 203 height 26
type input "120"
type input "99"
type input "120"
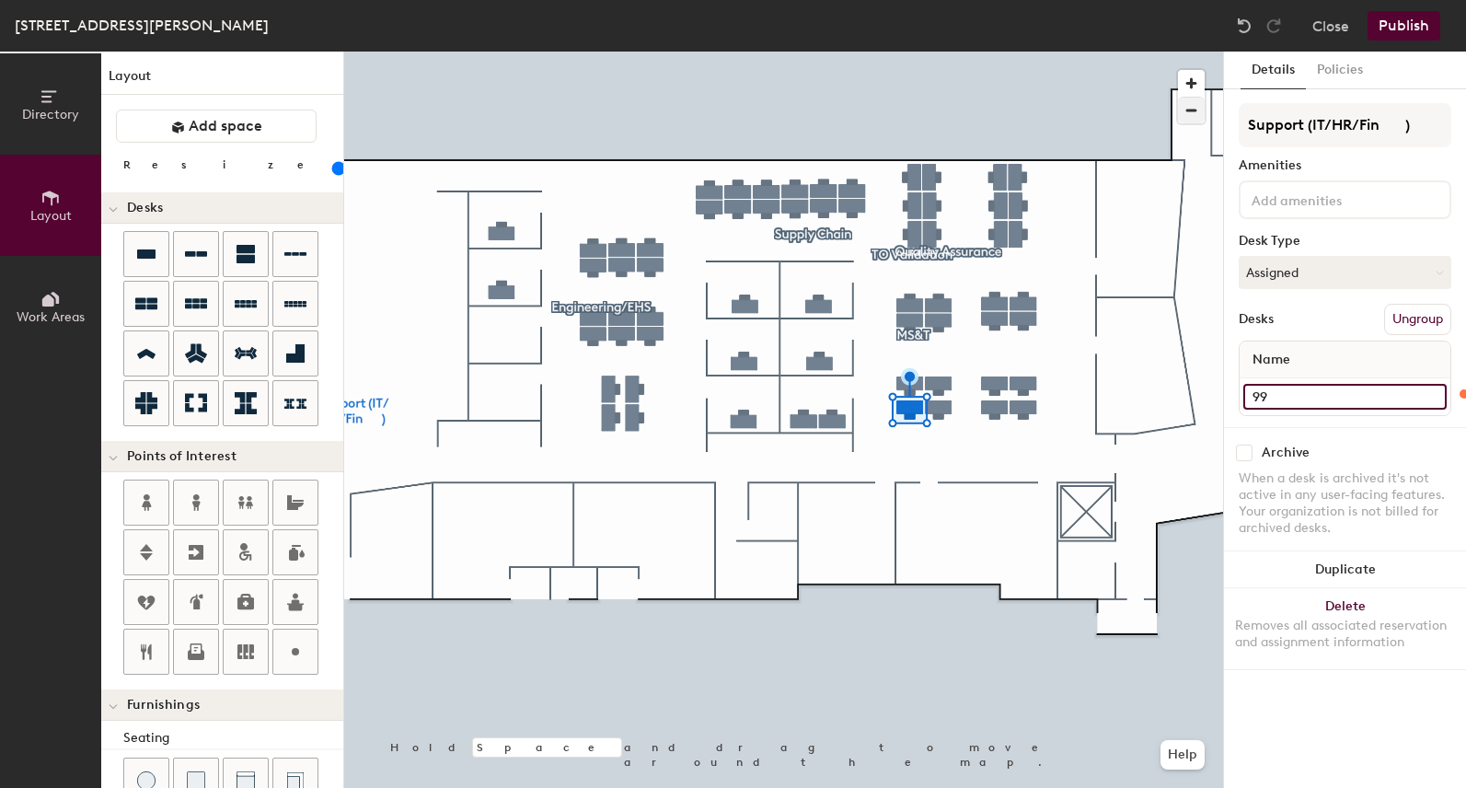
type input "99"
click at [1263, 401] on input "Desk 1" at bounding box center [1344, 397] width 203 height 26
type input "120"
type input "1"
type input "120"
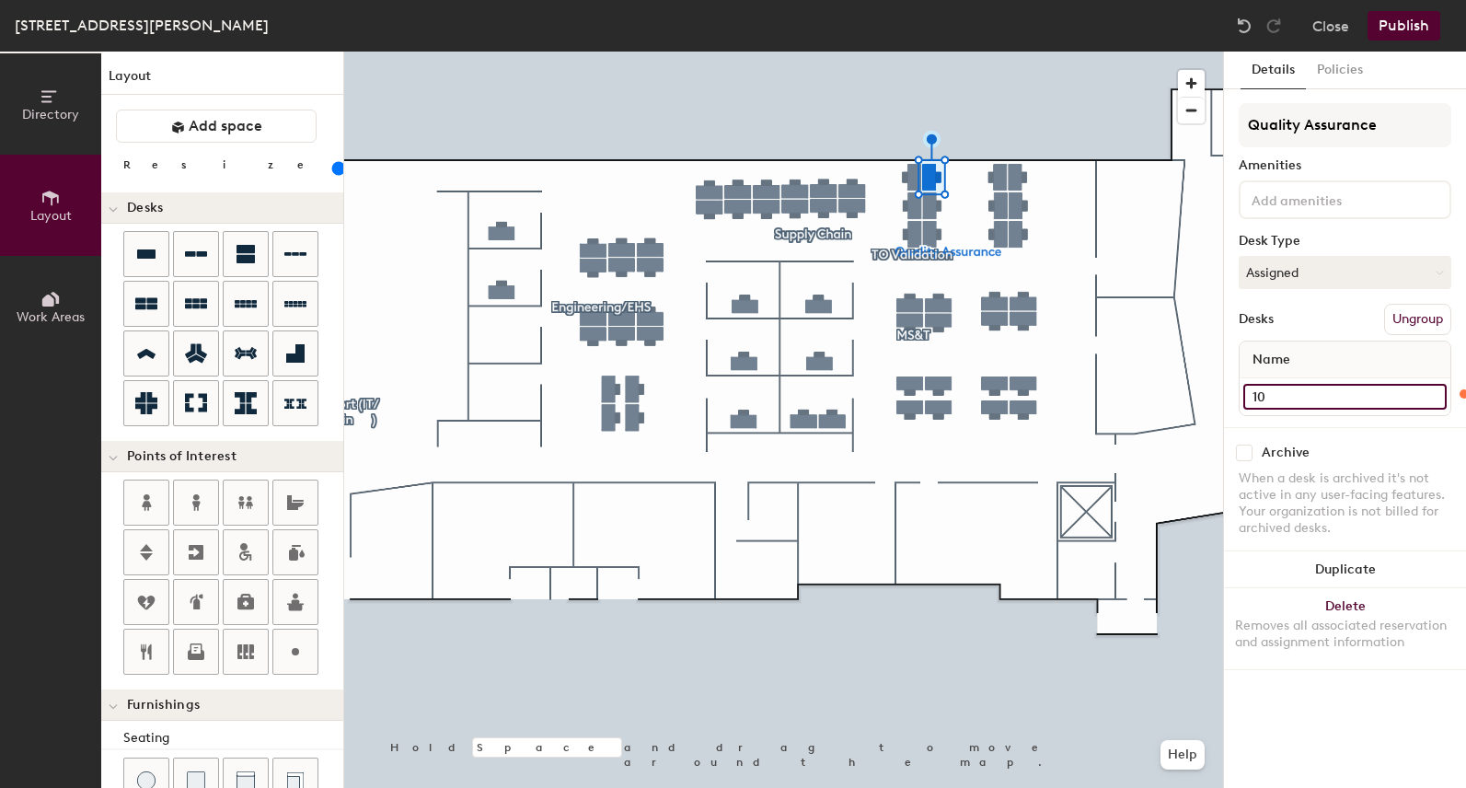
type input "100"
type input "120"
type input "100"
click at [1319, 404] on input "Desk 2" at bounding box center [1344, 397] width 203 height 26
type input "120"
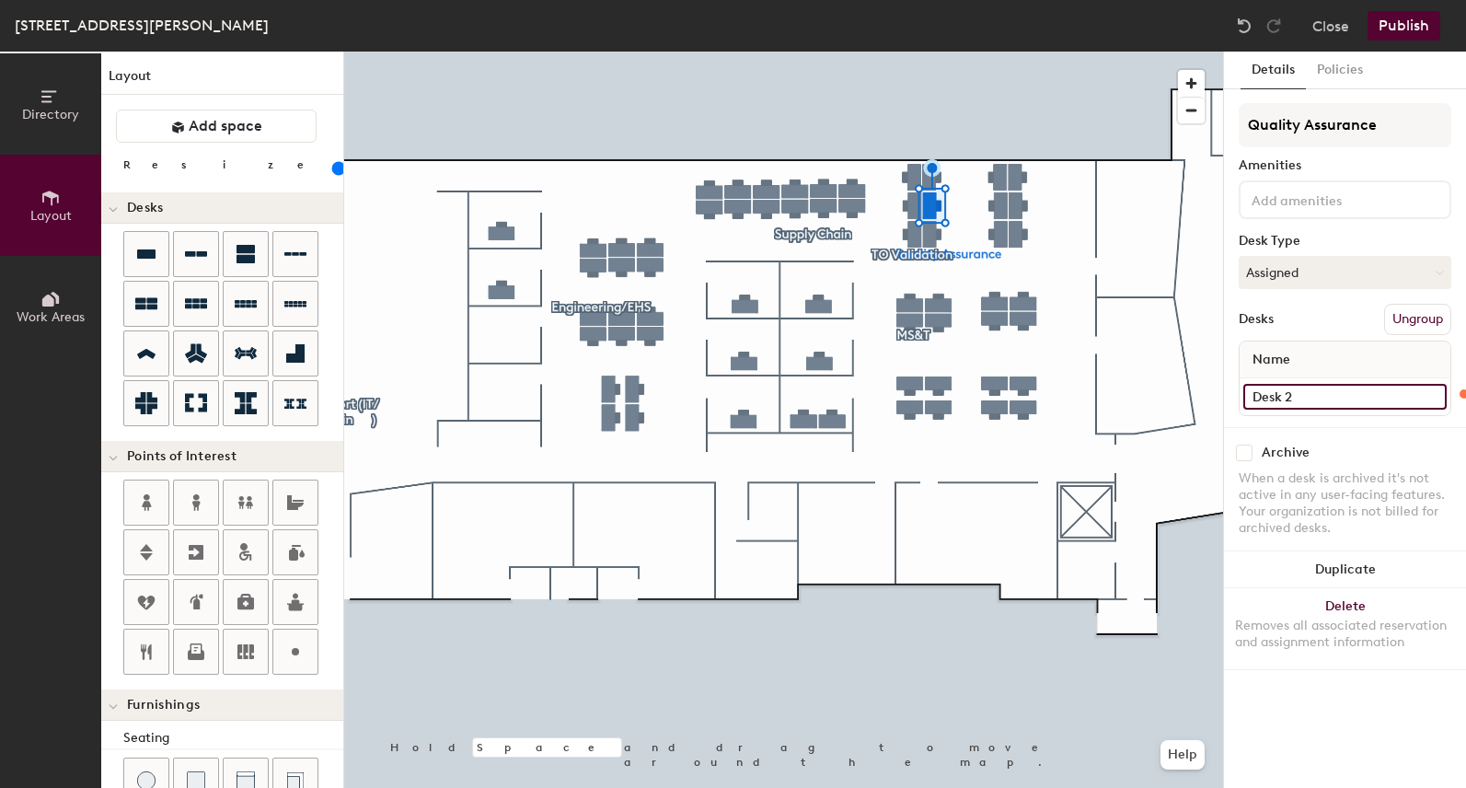
type input "1"
type input "120"
type input "101"
type input "120"
type input "101"
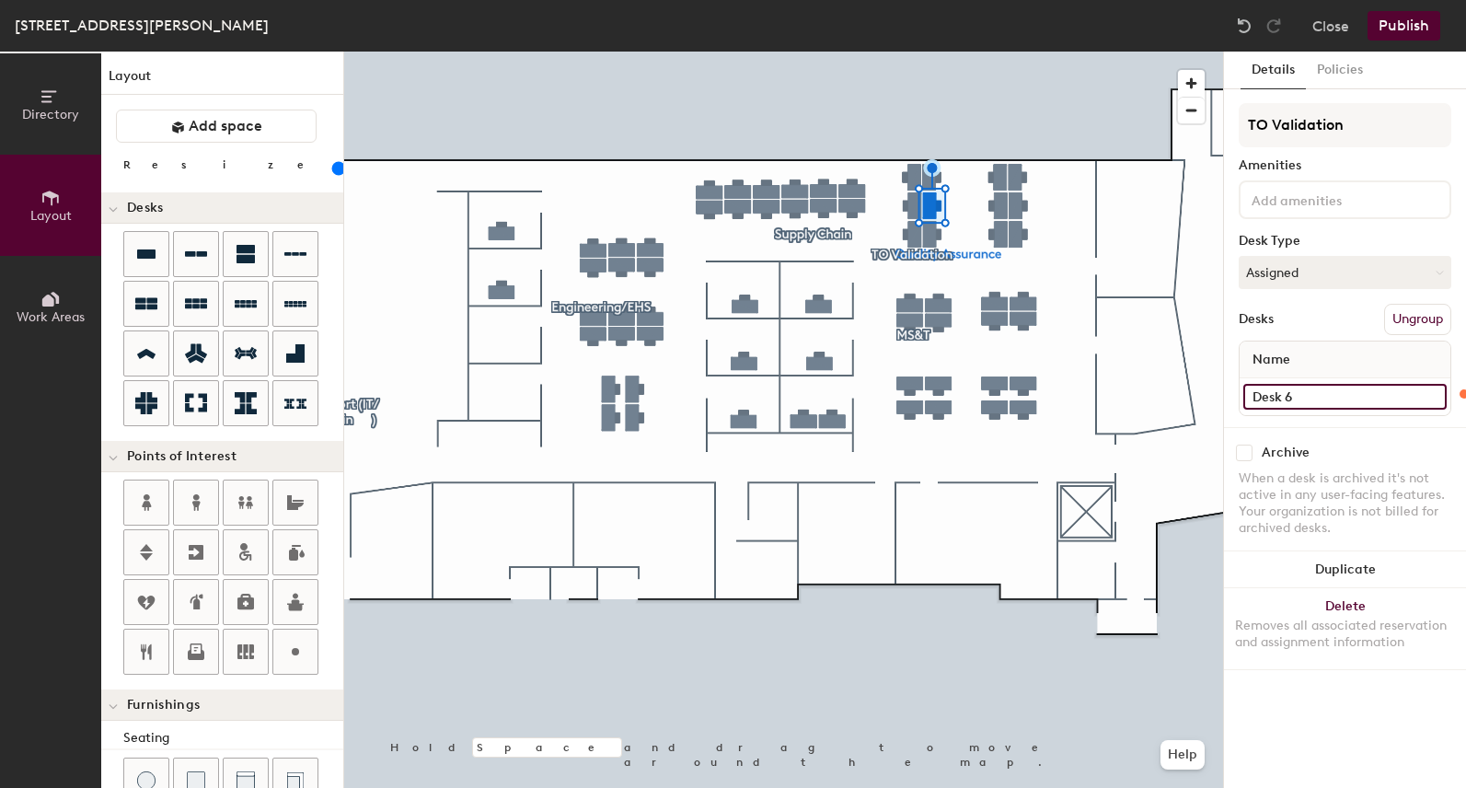
click at [1311, 400] on input "Desk 6" at bounding box center [1344, 397] width 203 height 26
type input "120"
type input "102"
type input "120"
type input "102"
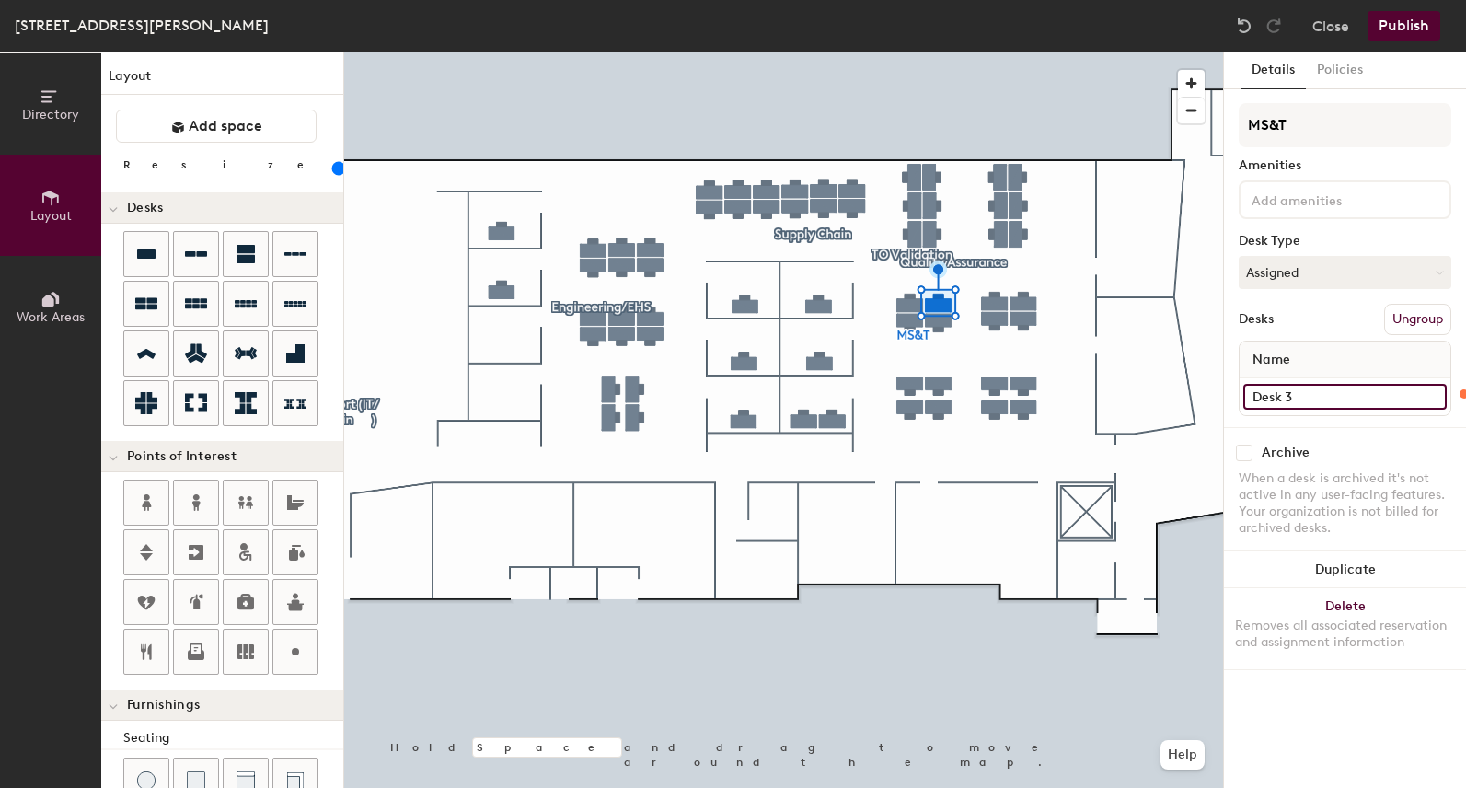
click at [1296, 397] on input "Desk 3" at bounding box center [1344, 397] width 203 height 26
type input "120"
type input "103"
type input "120"
type input "103"
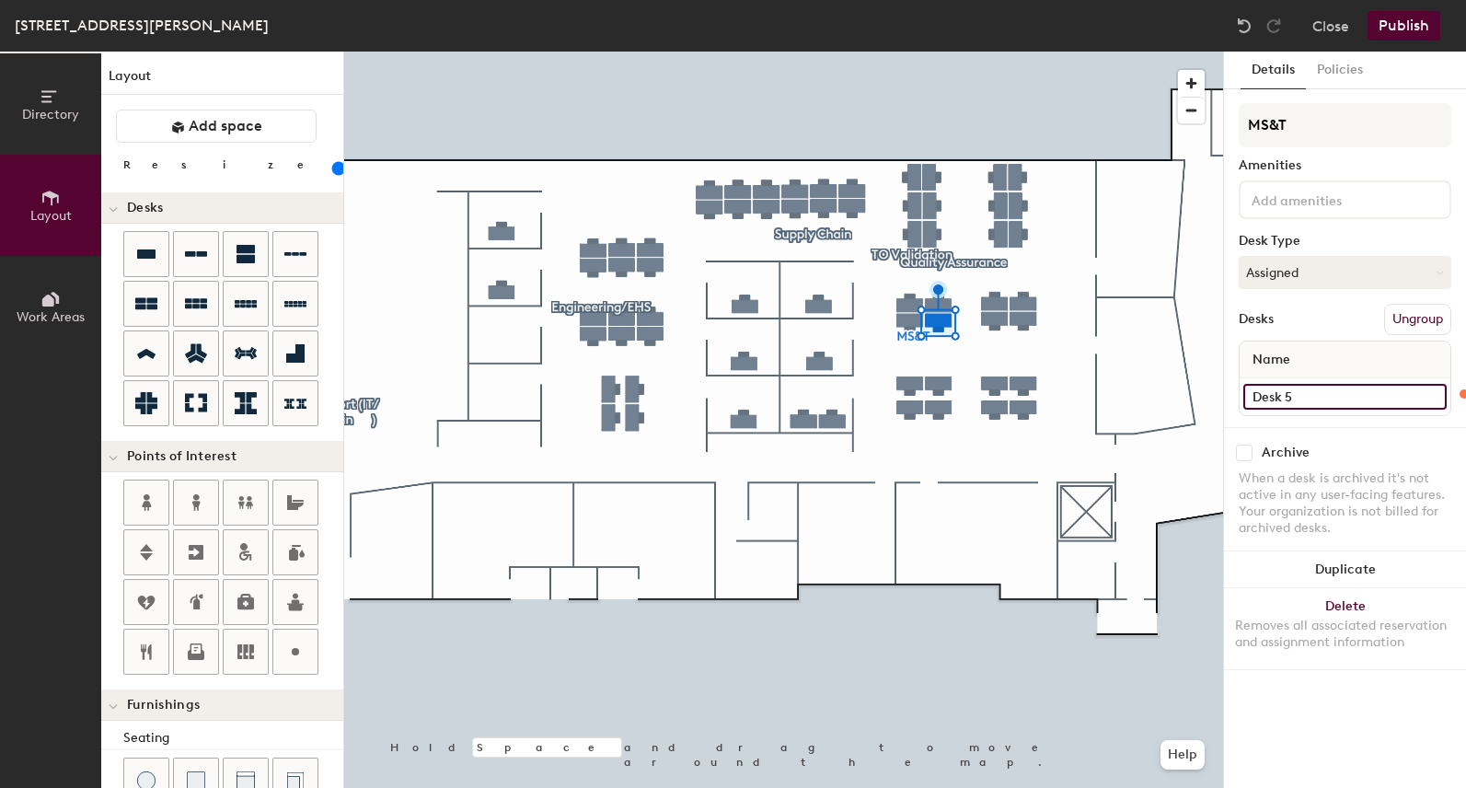
click at [1317, 404] on input "Desk 5" at bounding box center [1344, 397] width 203 height 26
type input "120"
type input "1"
type input "120"
type input "104"
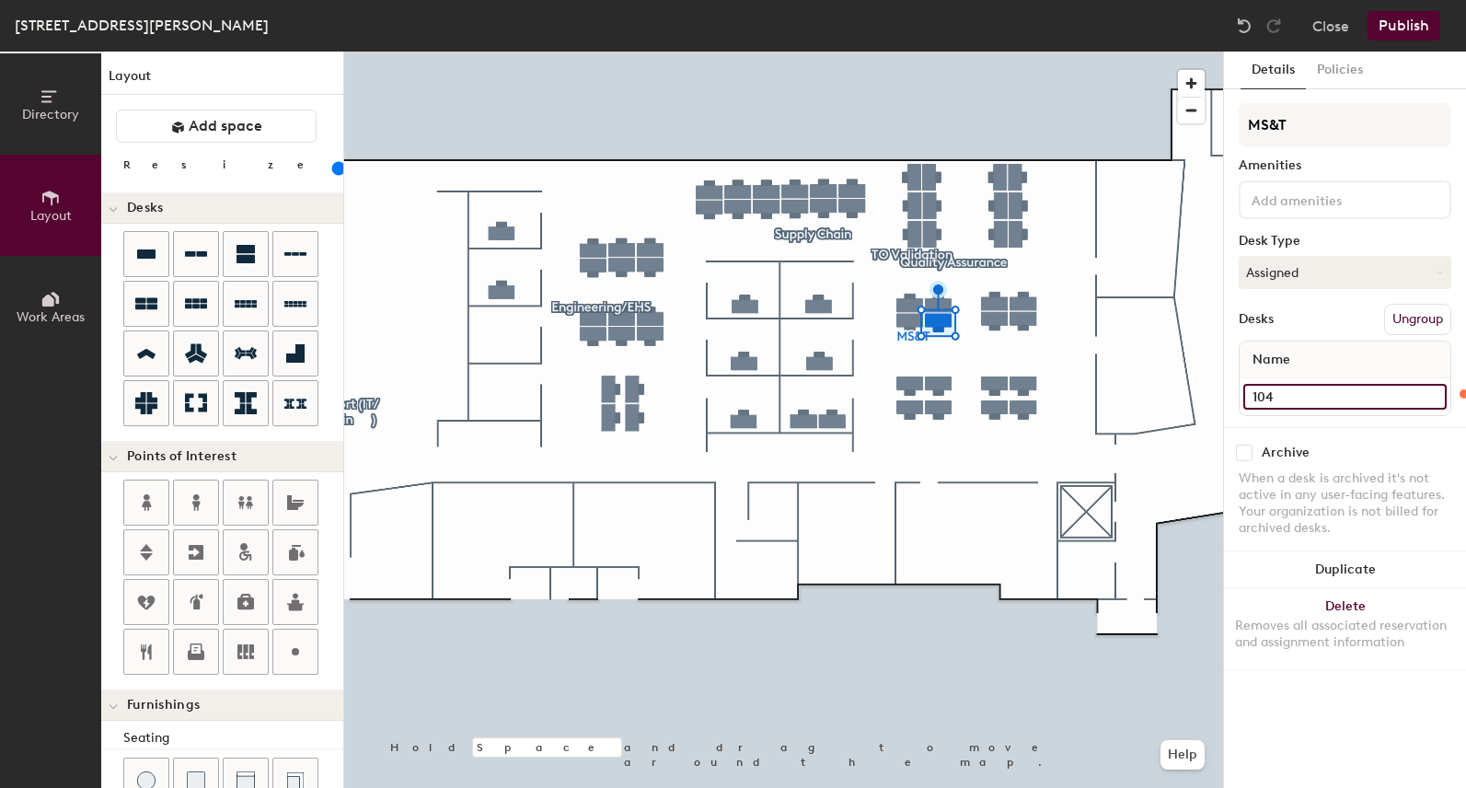
type input "120"
type input "104"
click at [1310, 397] on input "Desk 10" at bounding box center [1344, 397] width 203 height 26
type input "120"
type input "10"
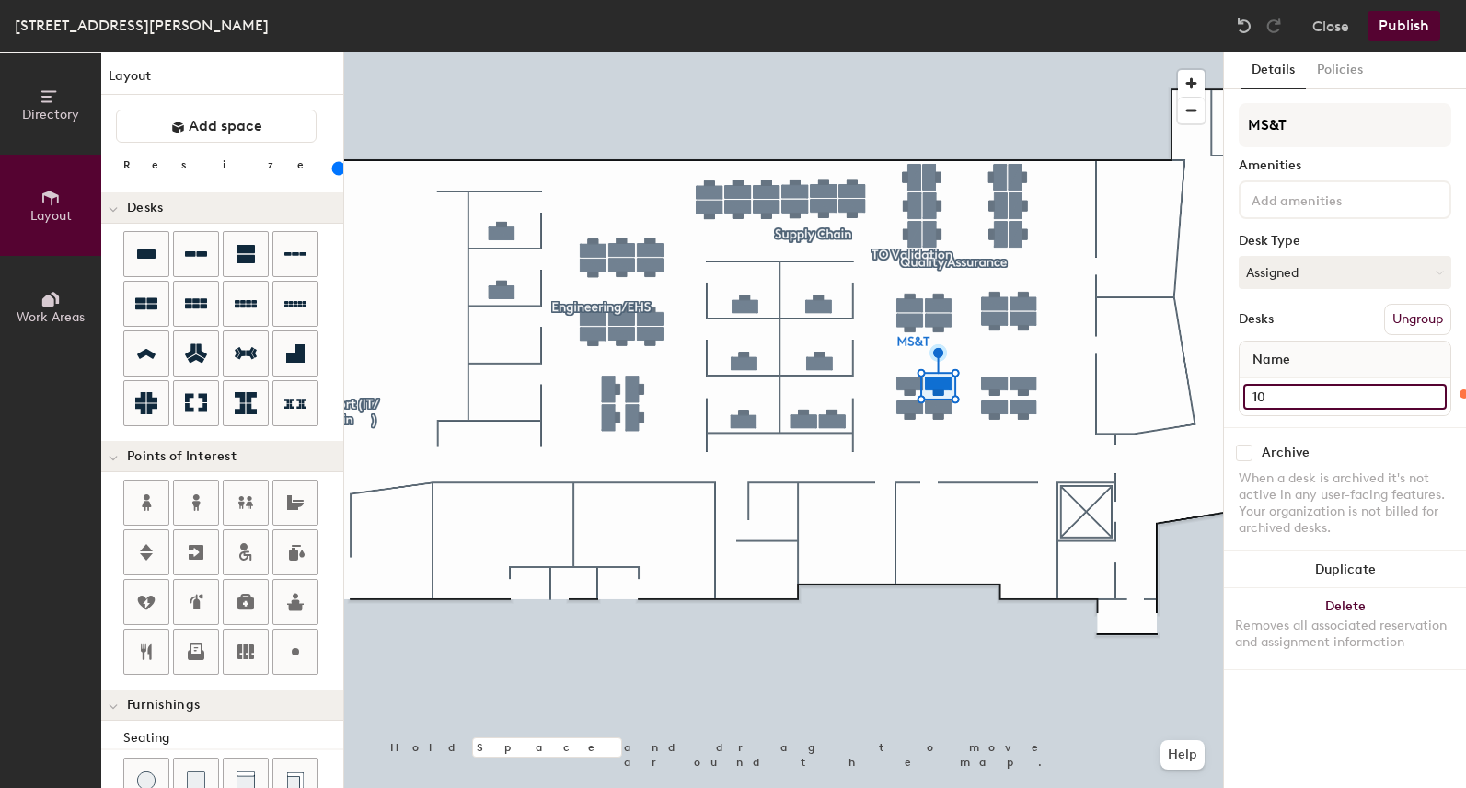
type input "120"
type input "105"
type input "120"
type input "105"
click at [1292, 399] on input "Desk 8" at bounding box center [1344, 397] width 203 height 26
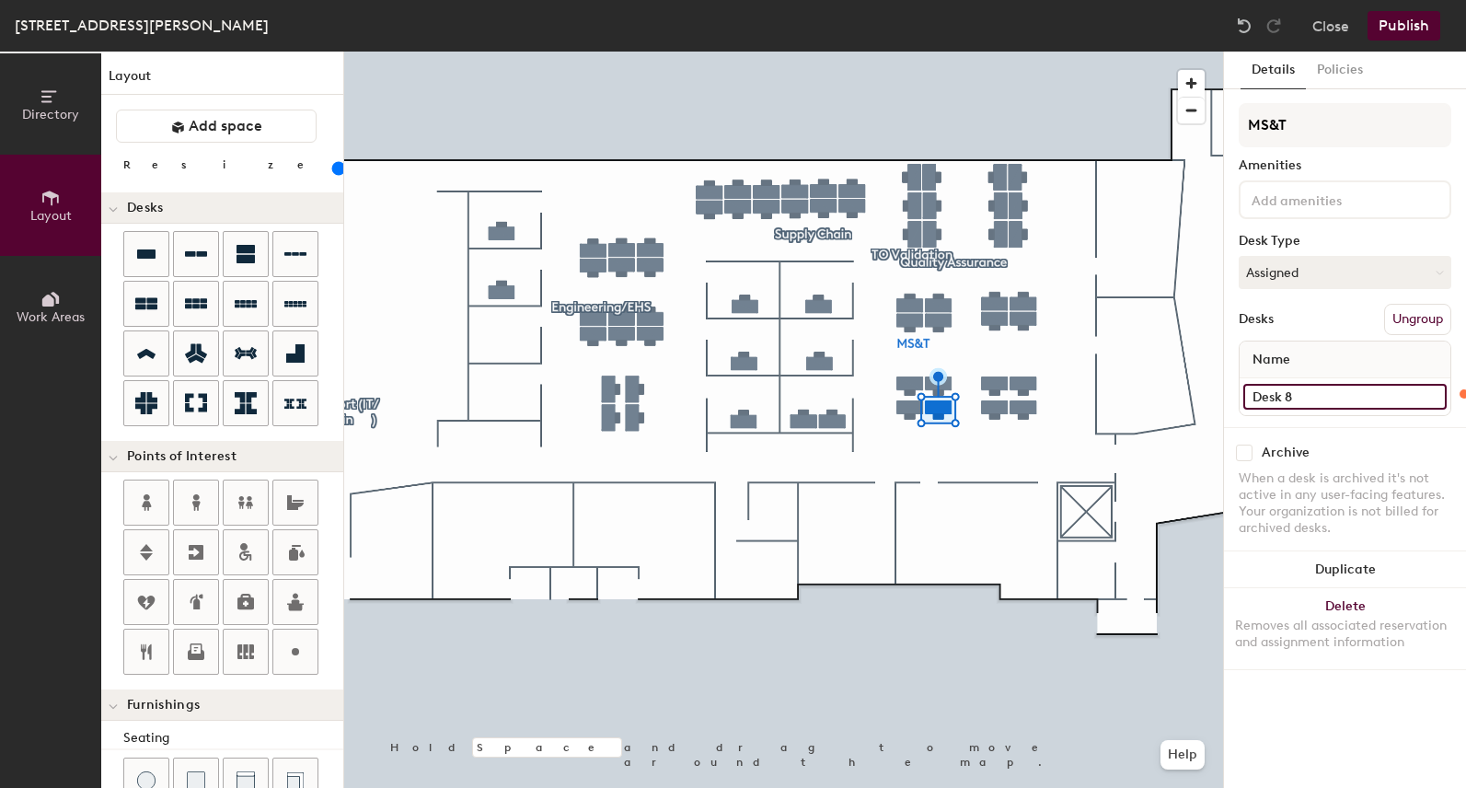
type input "120"
type input "1"
type input "120"
type input "10"
type input "120"
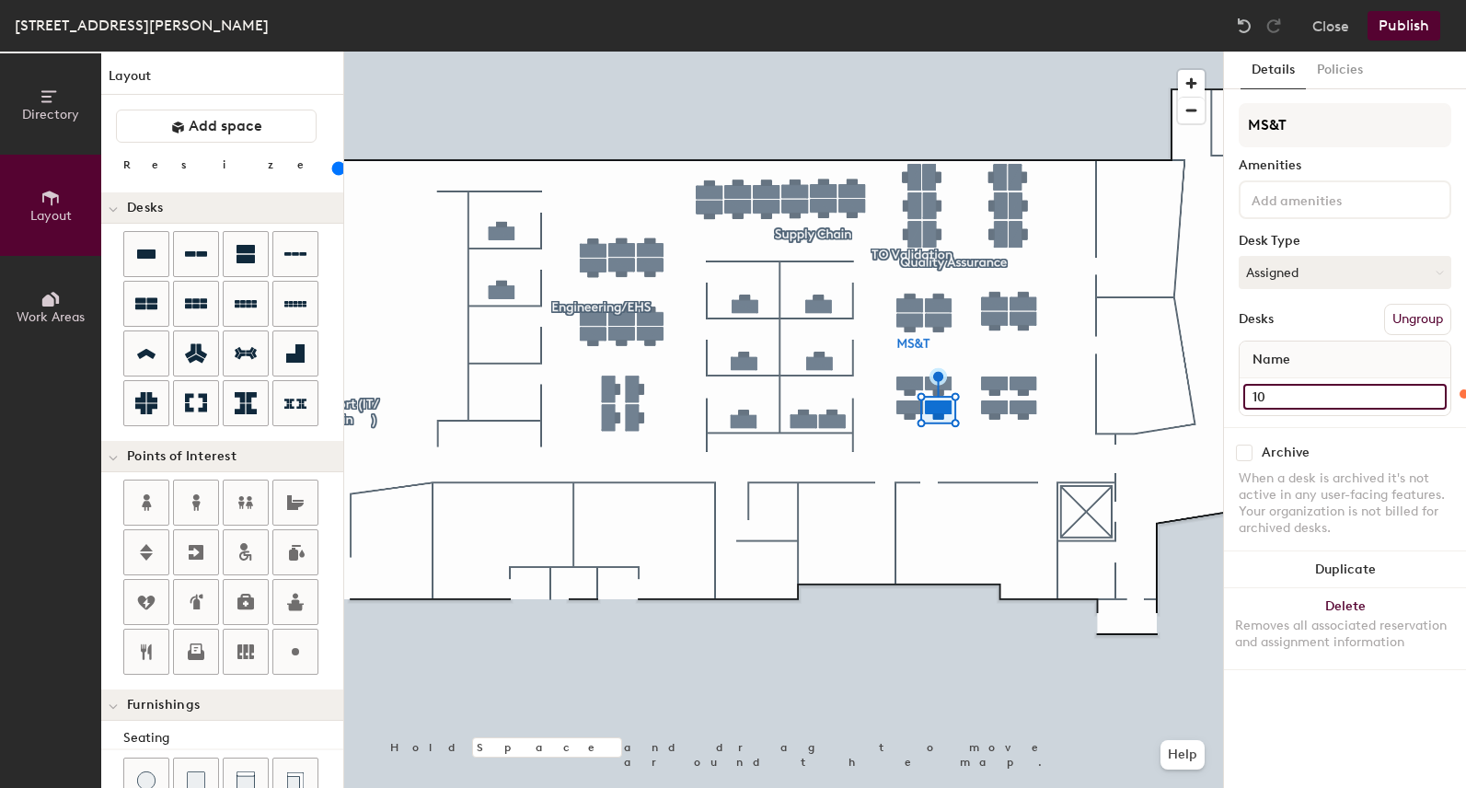
type input "106"
type input "120"
type input "106"
click at [1326, 401] on input "Desk 8" at bounding box center [1344, 397] width 203 height 26
type input "120"
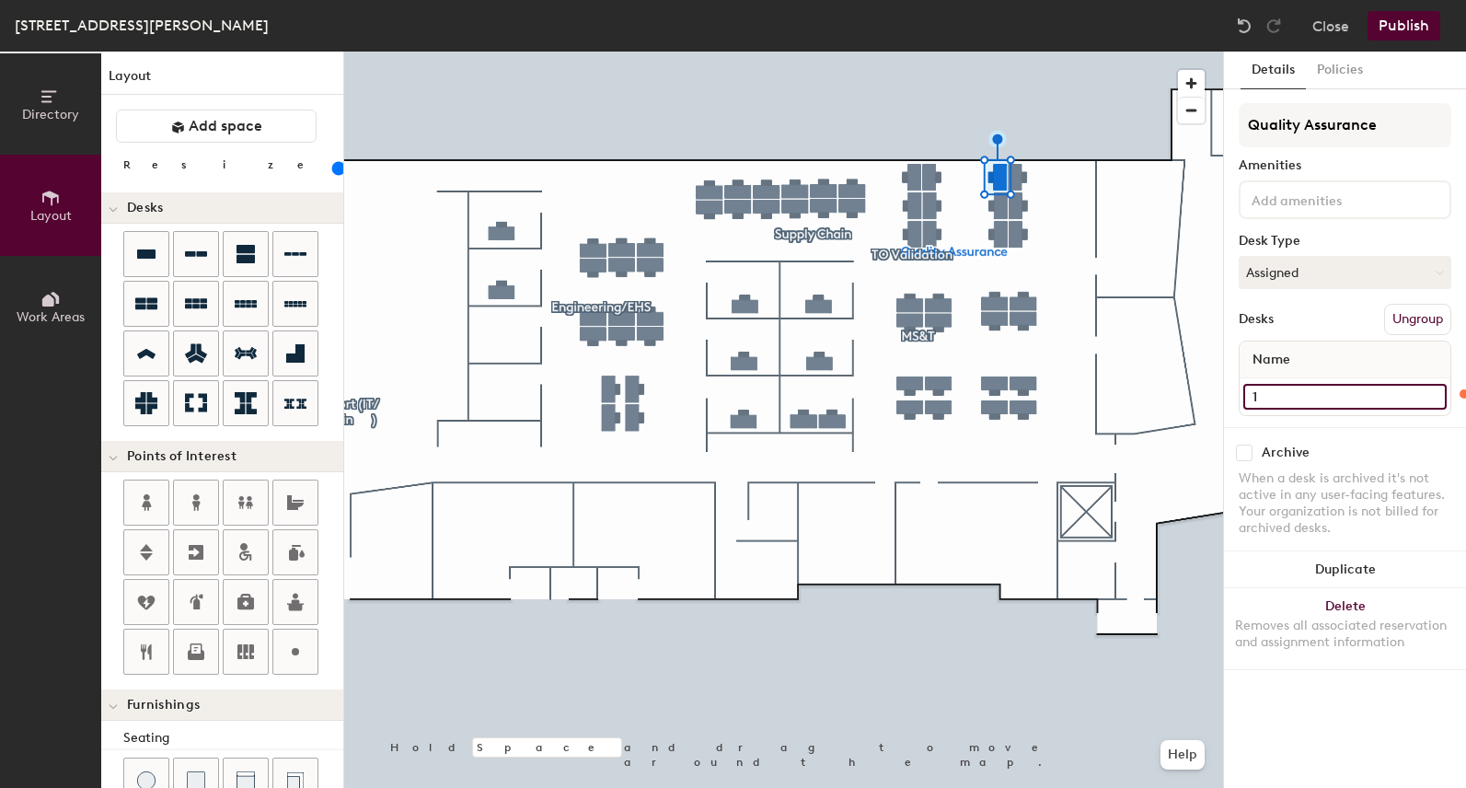
type input "10"
type input "120"
type input "107"
type input "120"
type input "107"
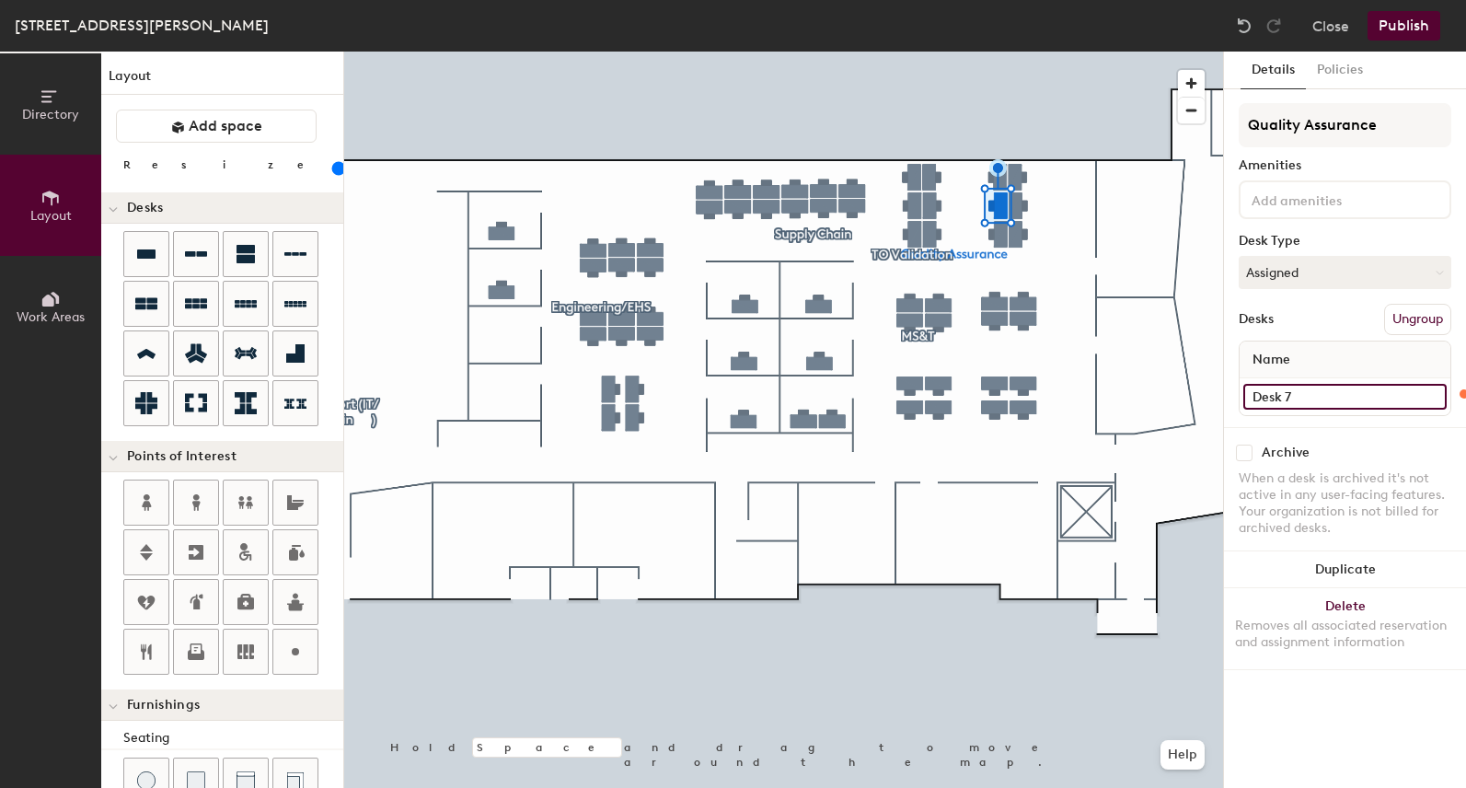
click at [1309, 400] on input "Desk 7" at bounding box center [1344, 397] width 203 height 26
type input "120"
type input "10"
type input "120"
type input "108"
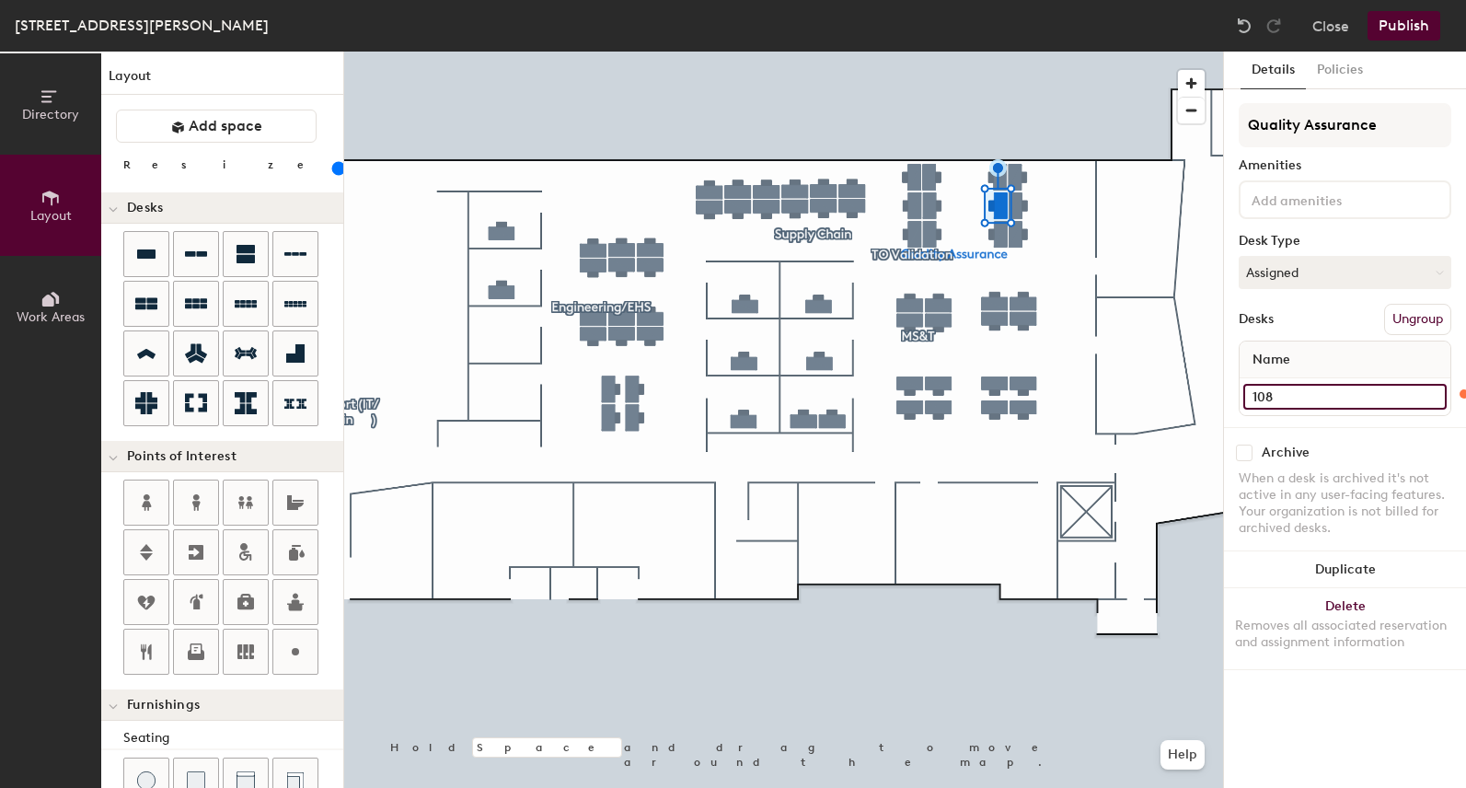
type input "120"
type input "108"
click at [1322, 394] on input "Desk 2" at bounding box center [1344, 397] width 203 height 26
type input "120"
type input "10"
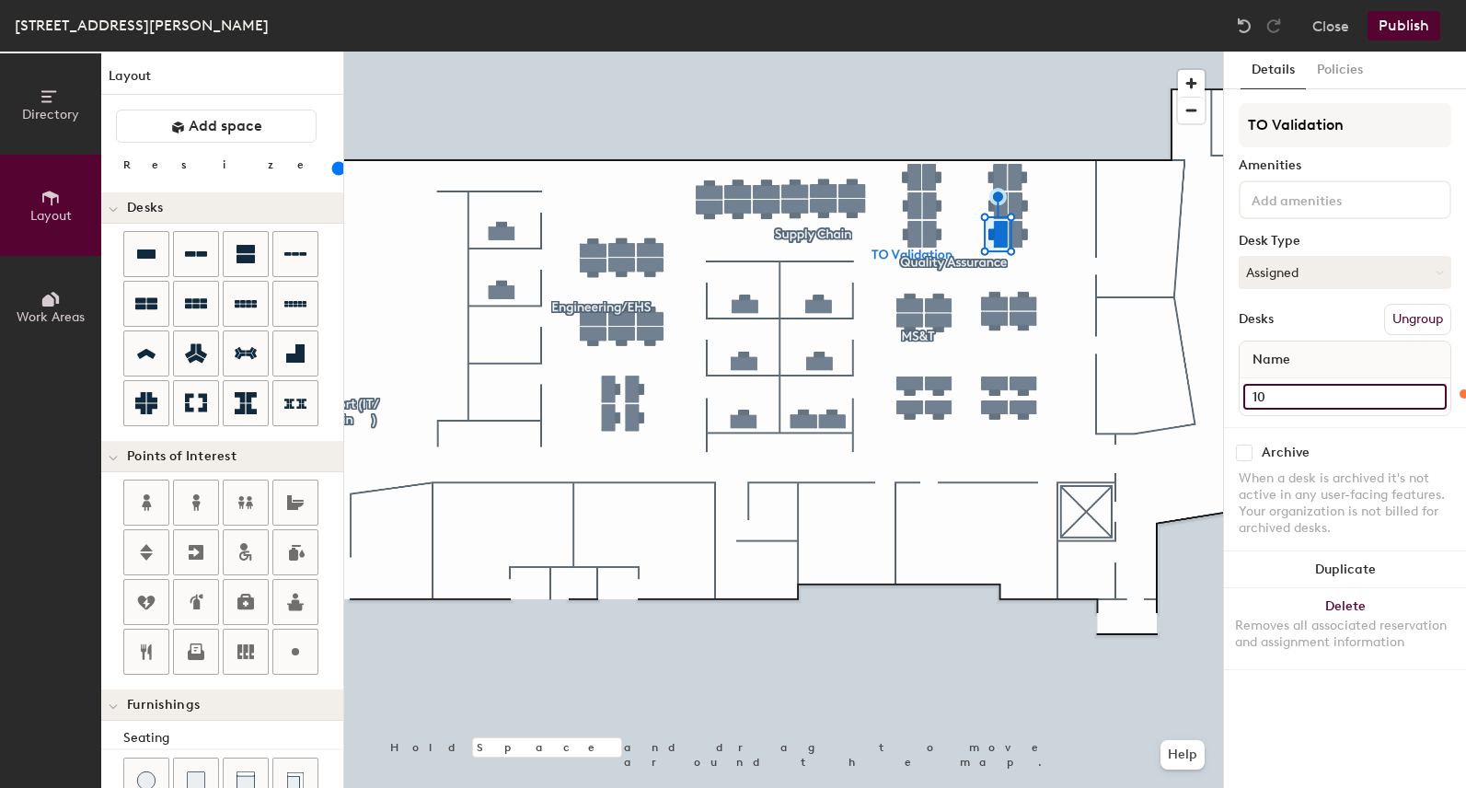
type input "120"
type input "109"
type input "120"
type input "109"
type input "120"
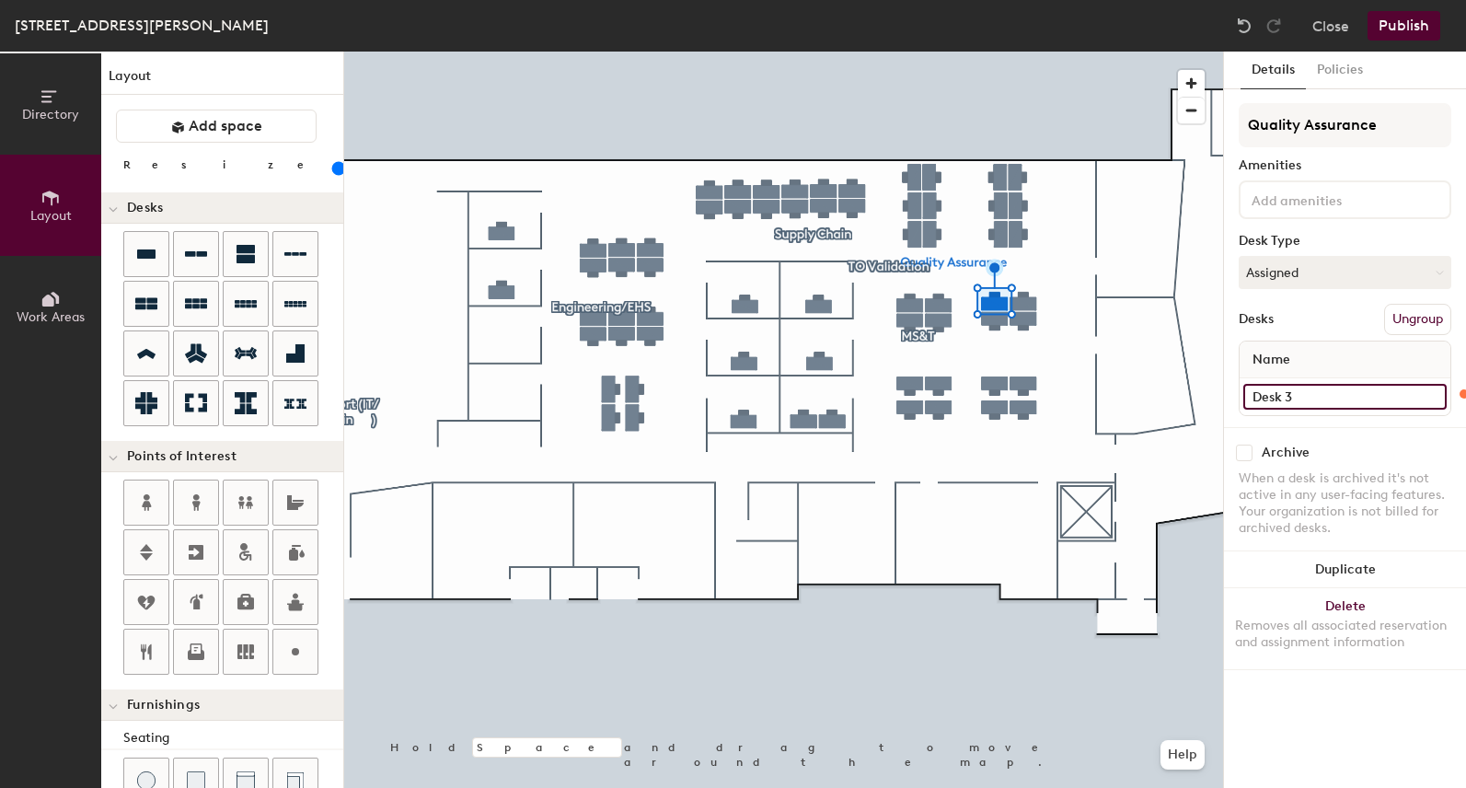
click at [1308, 407] on input "Desk 3" at bounding box center [1344, 397] width 203 height 26
type input "110"
type input "120"
type input "110"
click at [1333, 398] on input "Desk 4" at bounding box center [1344, 397] width 203 height 26
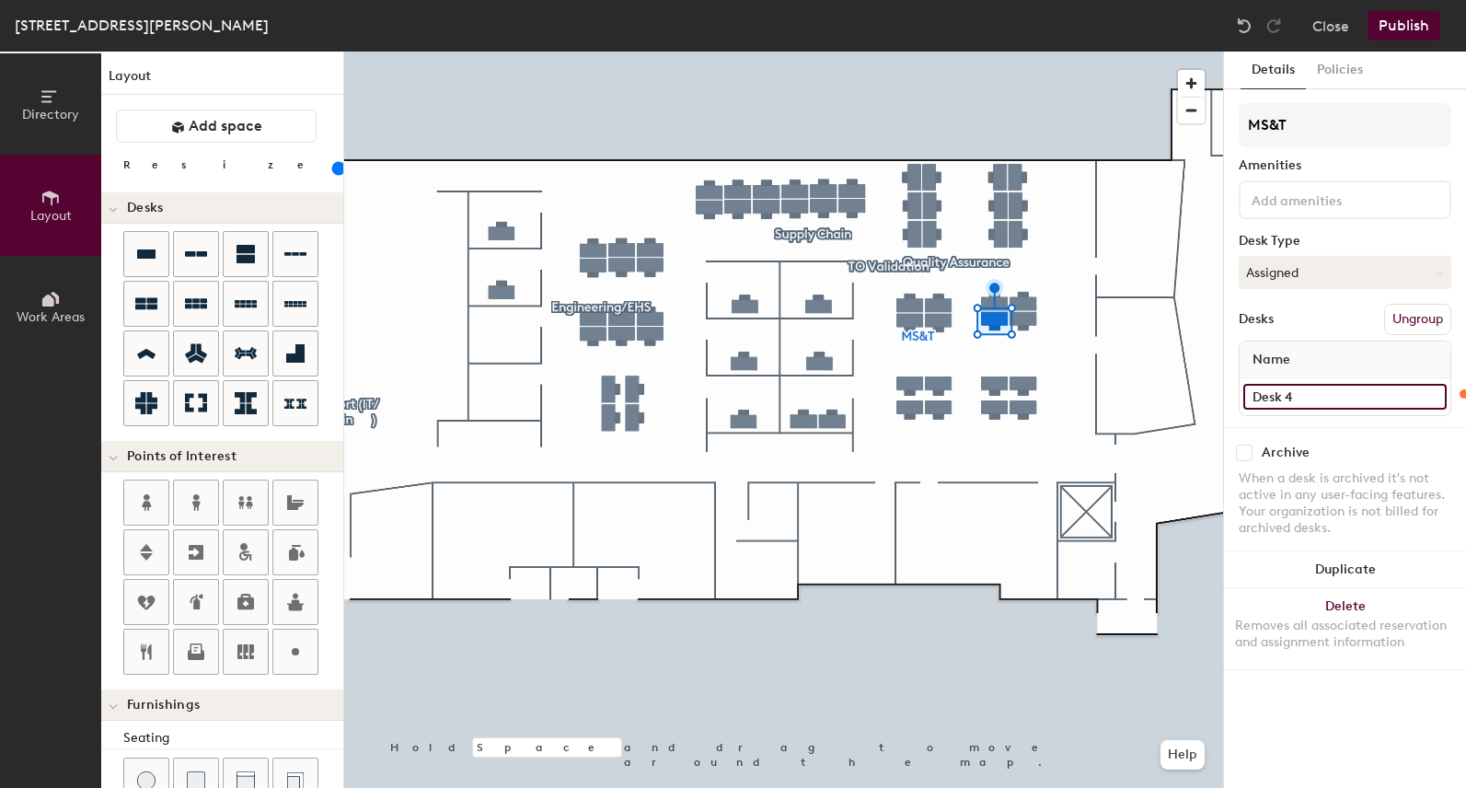
type input "120"
type input "1"
type input "120"
type input "11"
type input "120"
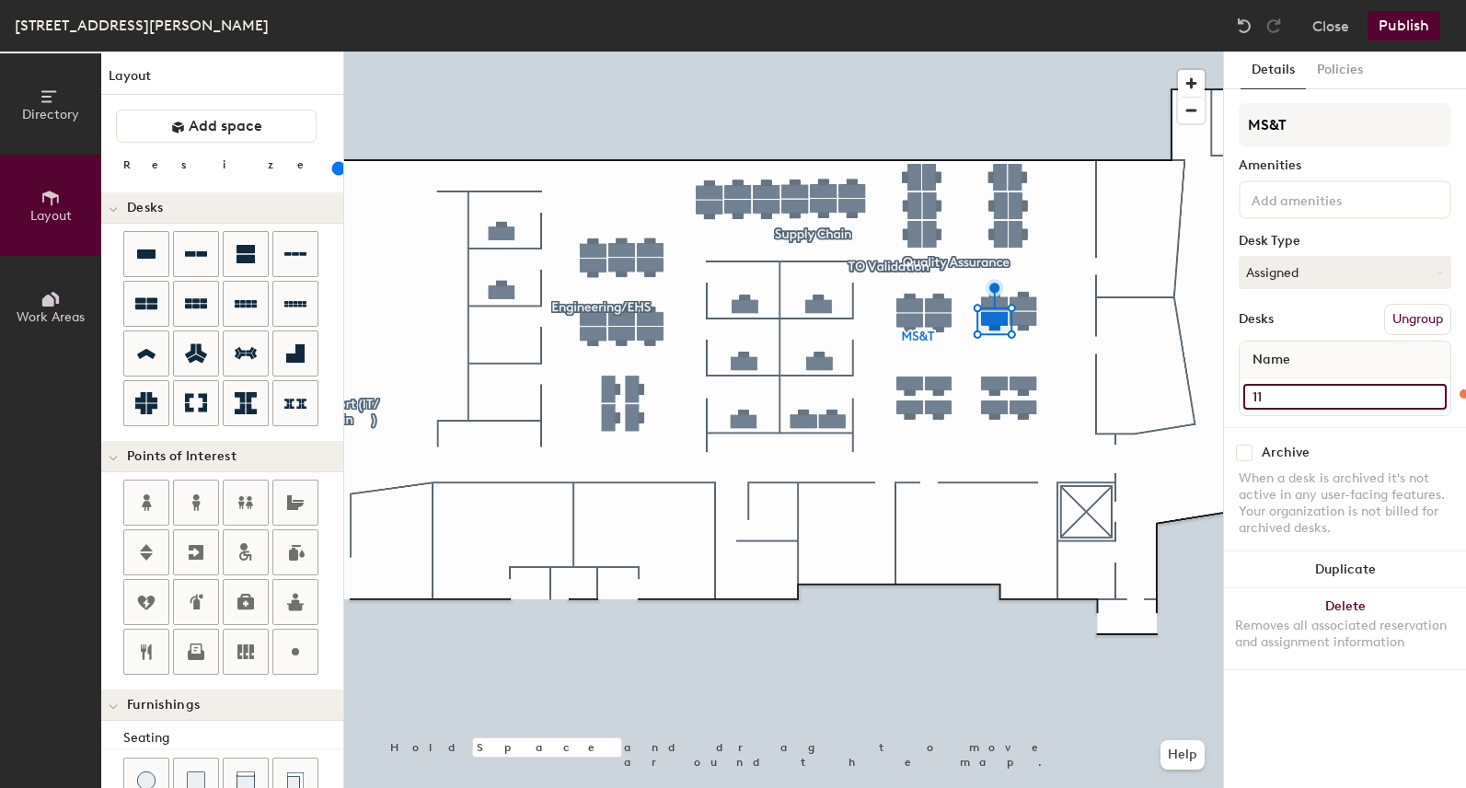
type input "111"
type input "120"
type input "111"
click at [1297, 390] on input "Desk 5" at bounding box center [1344, 397] width 203 height 26
type input "120"
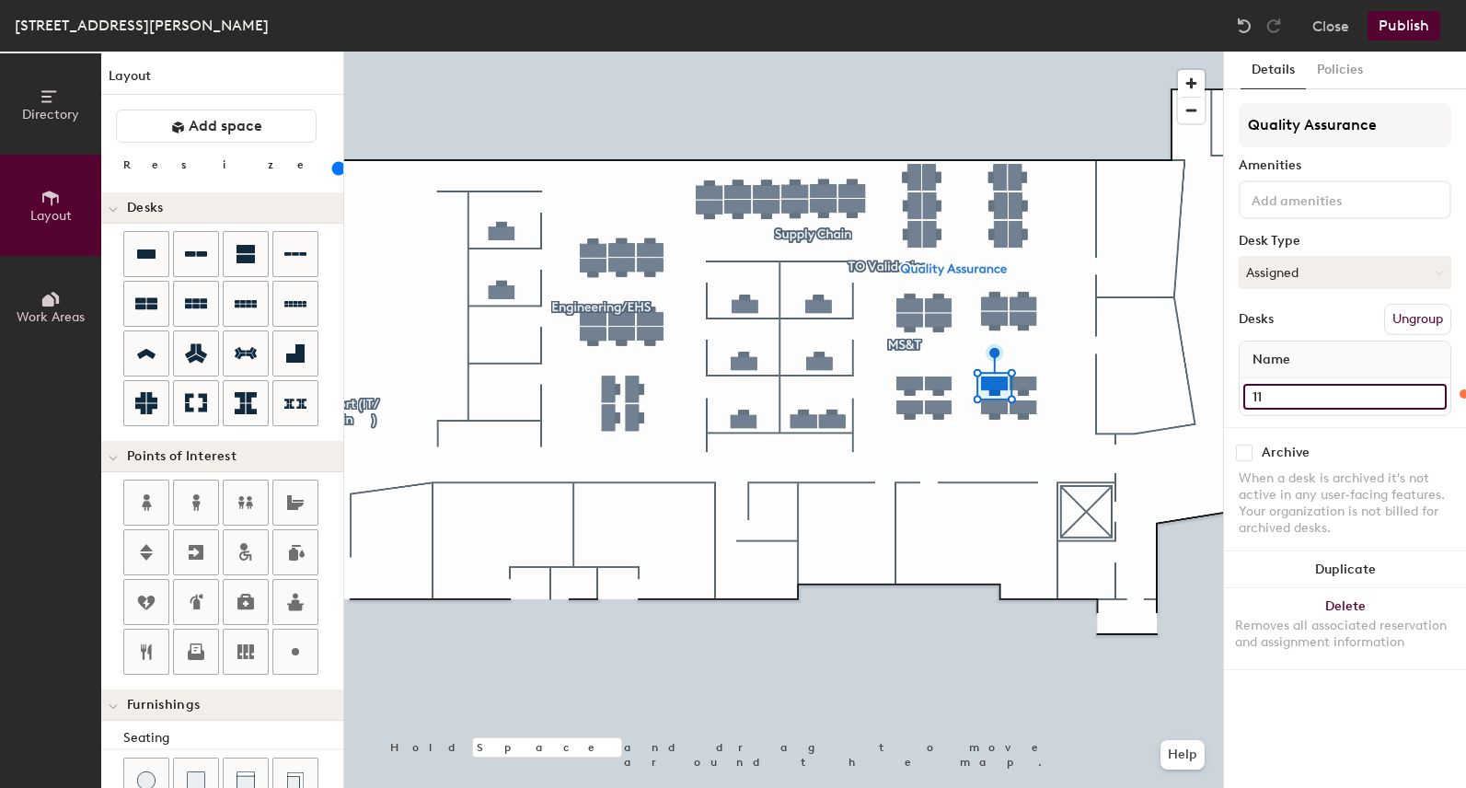
type input "112"
type input "120"
type input "112"
click at [1282, 396] on input "Desk 6" at bounding box center [1344, 397] width 203 height 26
type input "120"
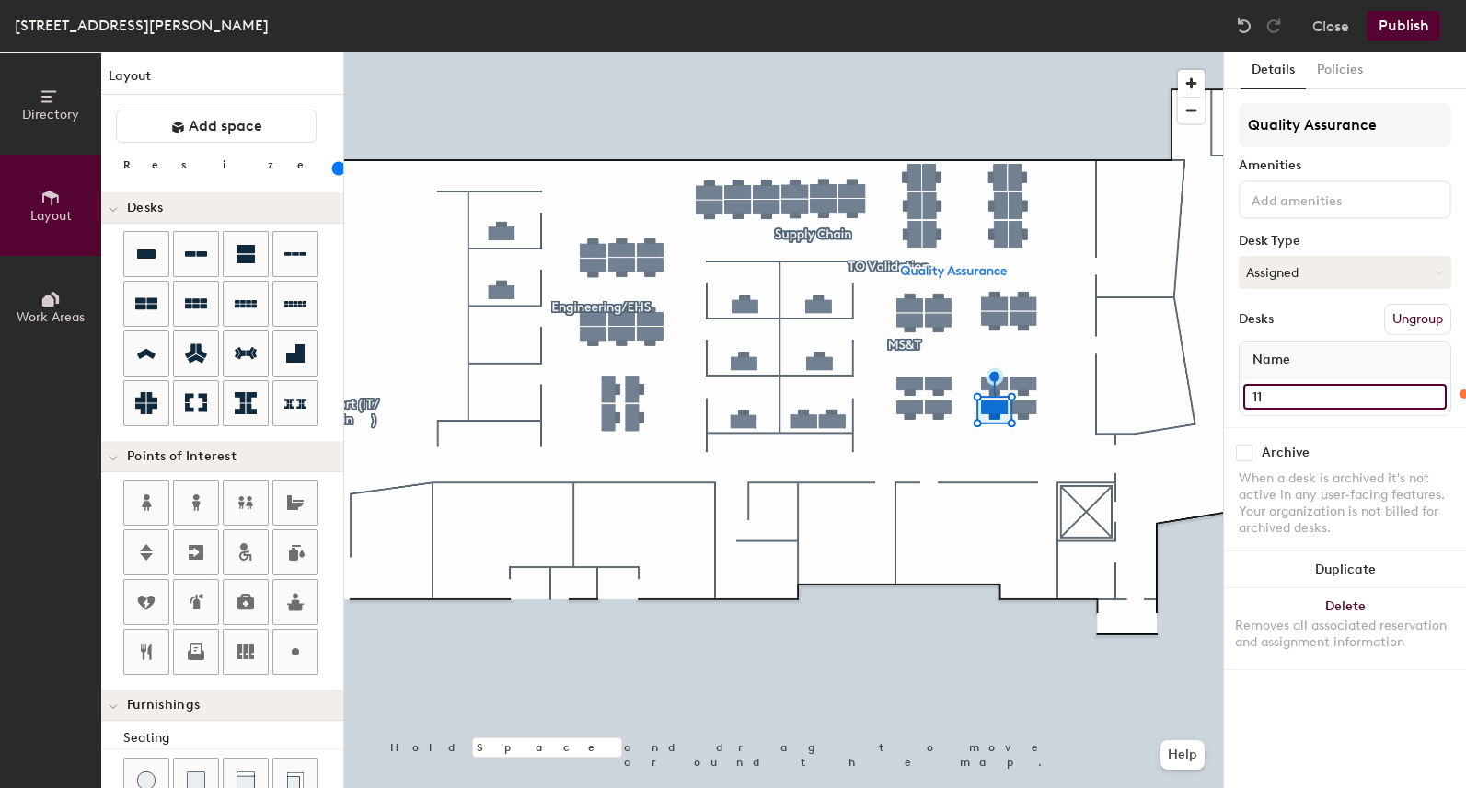
type input "113"
type input "120"
type input "113"
click at [1019, 52] on div at bounding box center [783, 52] width 879 height 0
click at [1019, 174] on div at bounding box center [1021, 176] width 4 height 4
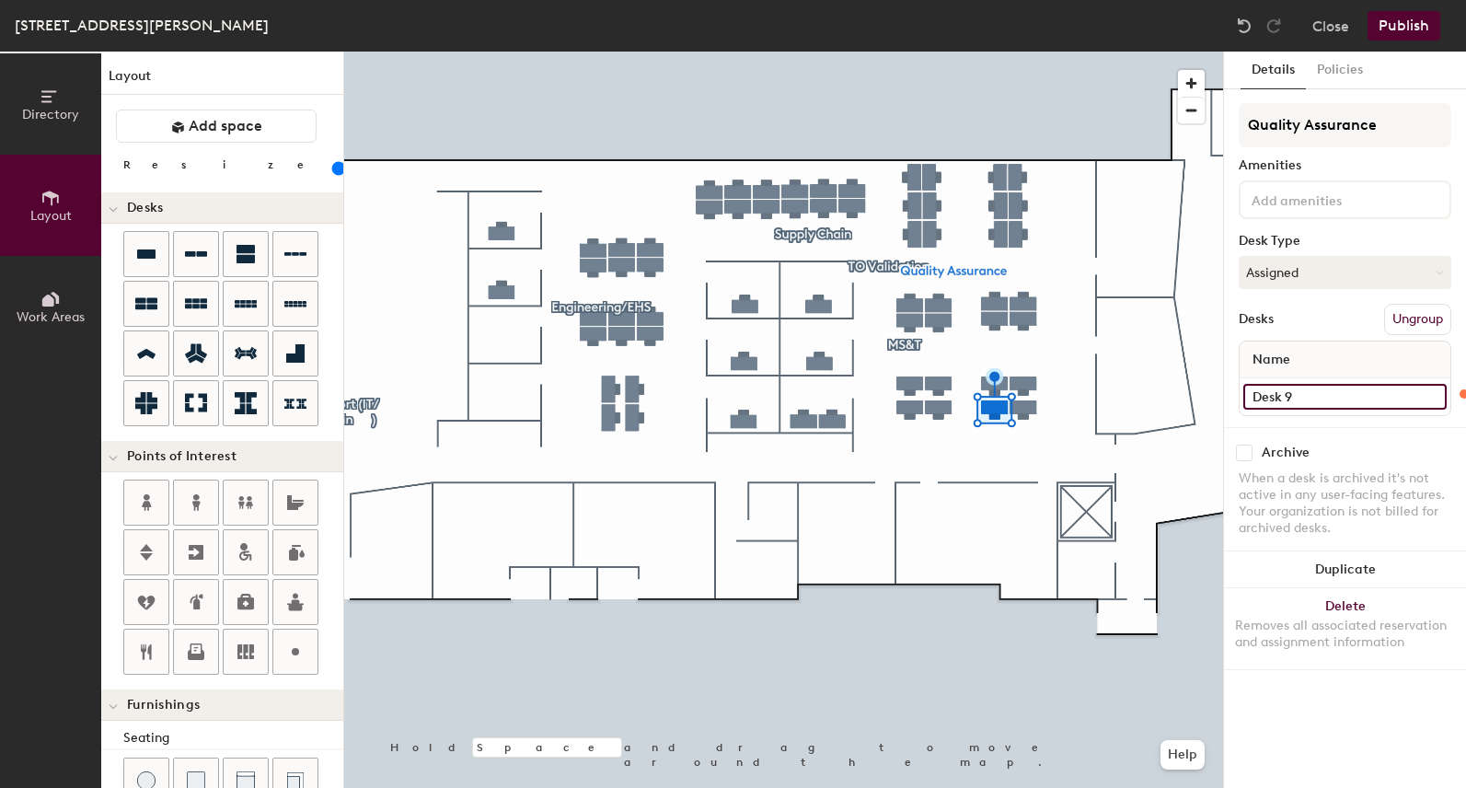
click at [1323, 393] on input "Desk 9" at bounding box center [1344, 397] width 203 height 26
type input "120"
type input "11"
type input "120"
type input "114"
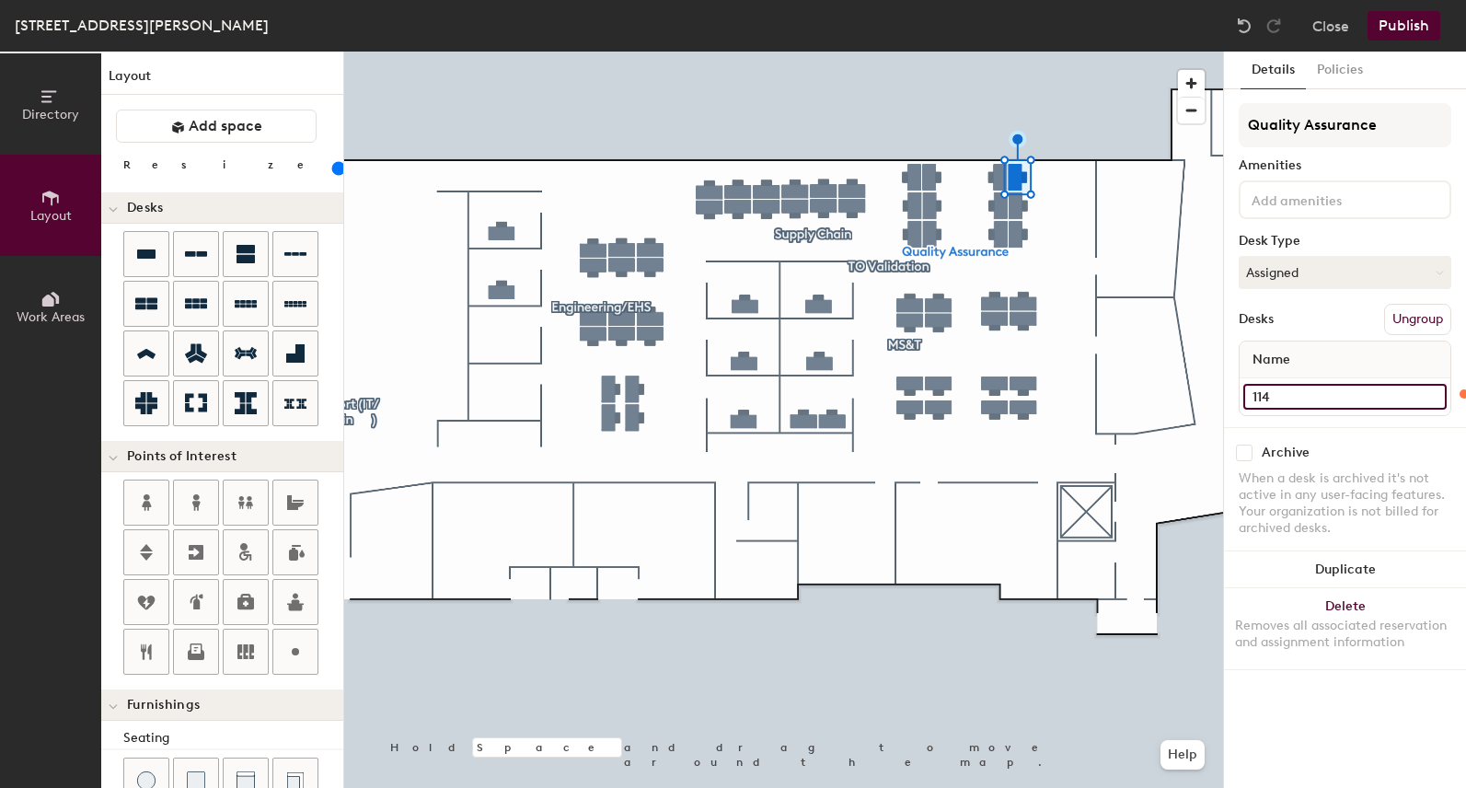
type input "120"
type input "114"
click at [1299, 401] on input "Desk 10" at bounding box center [1344, 397] width 203 height 26
type input "120"
type input "115"
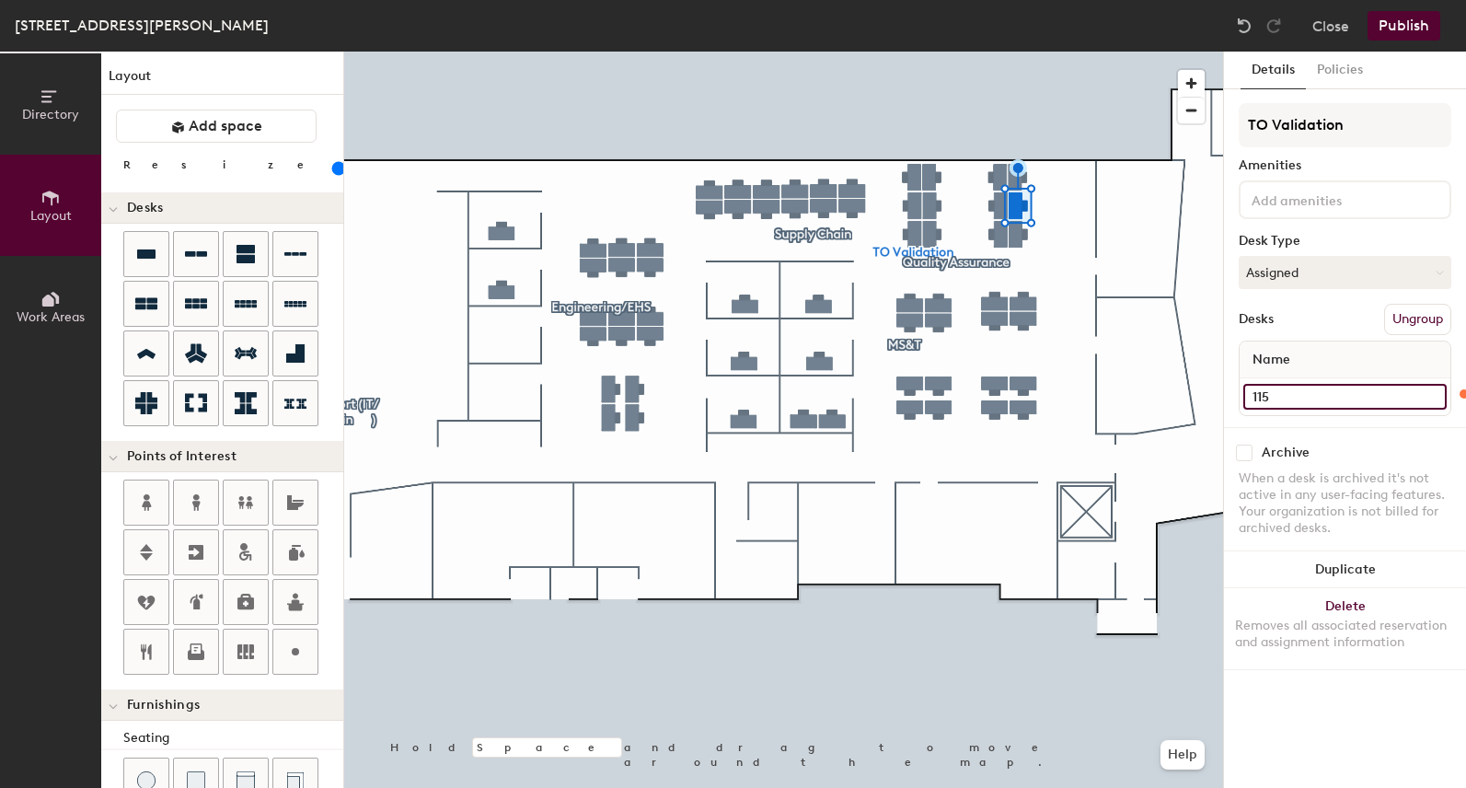
type input "120"
type input "115"
click at [1289, 403] on input "Desk 9" at bounding box center [1344, 397] width 203 height 26
type input "120"
type input "116"
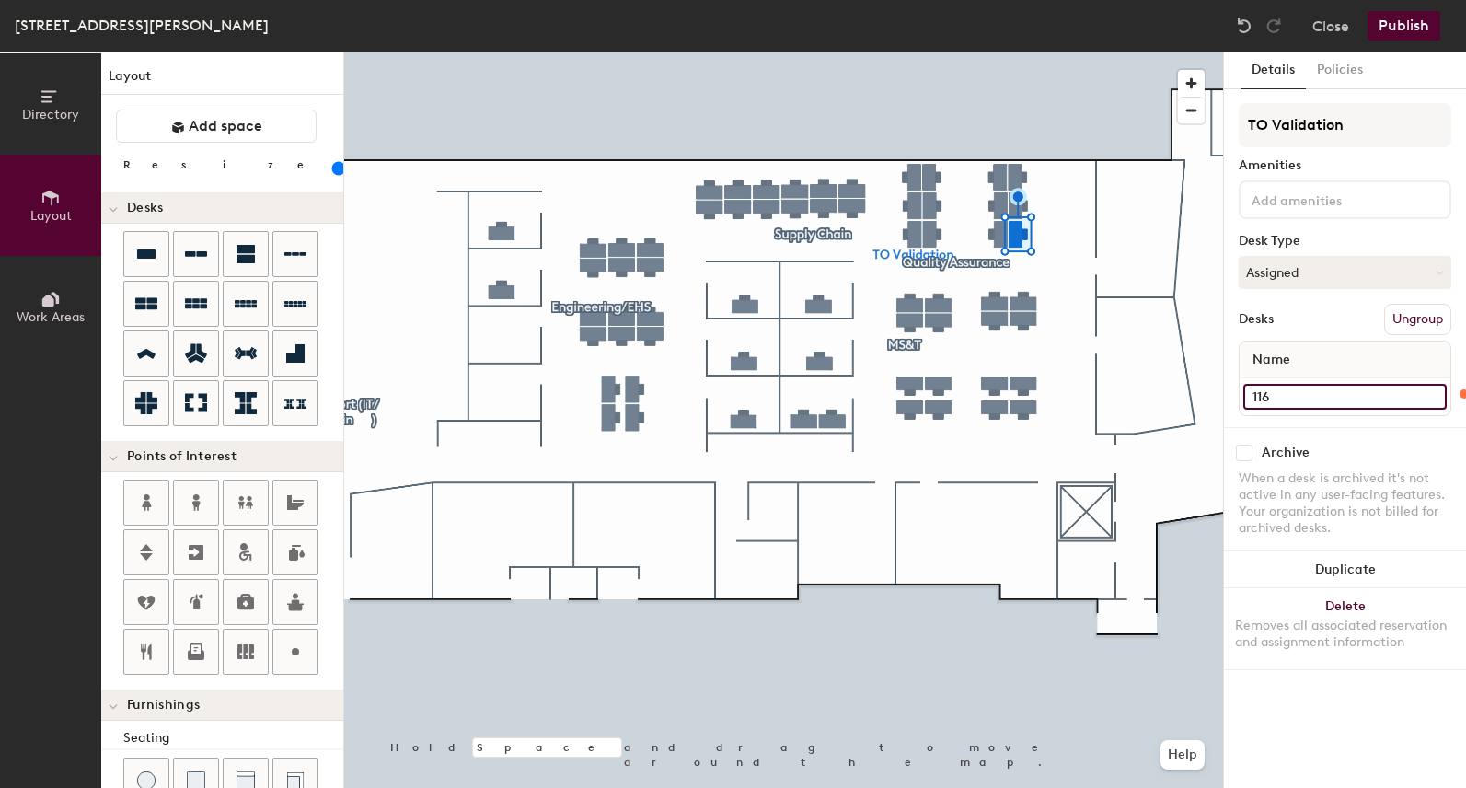
type input "120"
type input "116"
click at [1027, 52] on div at bounding box center [783, 52] width 879 height 0
click at [1302, 398] on input "Desk 4" at bounding box center [1344, 397] width 203 height 26
type input "120"
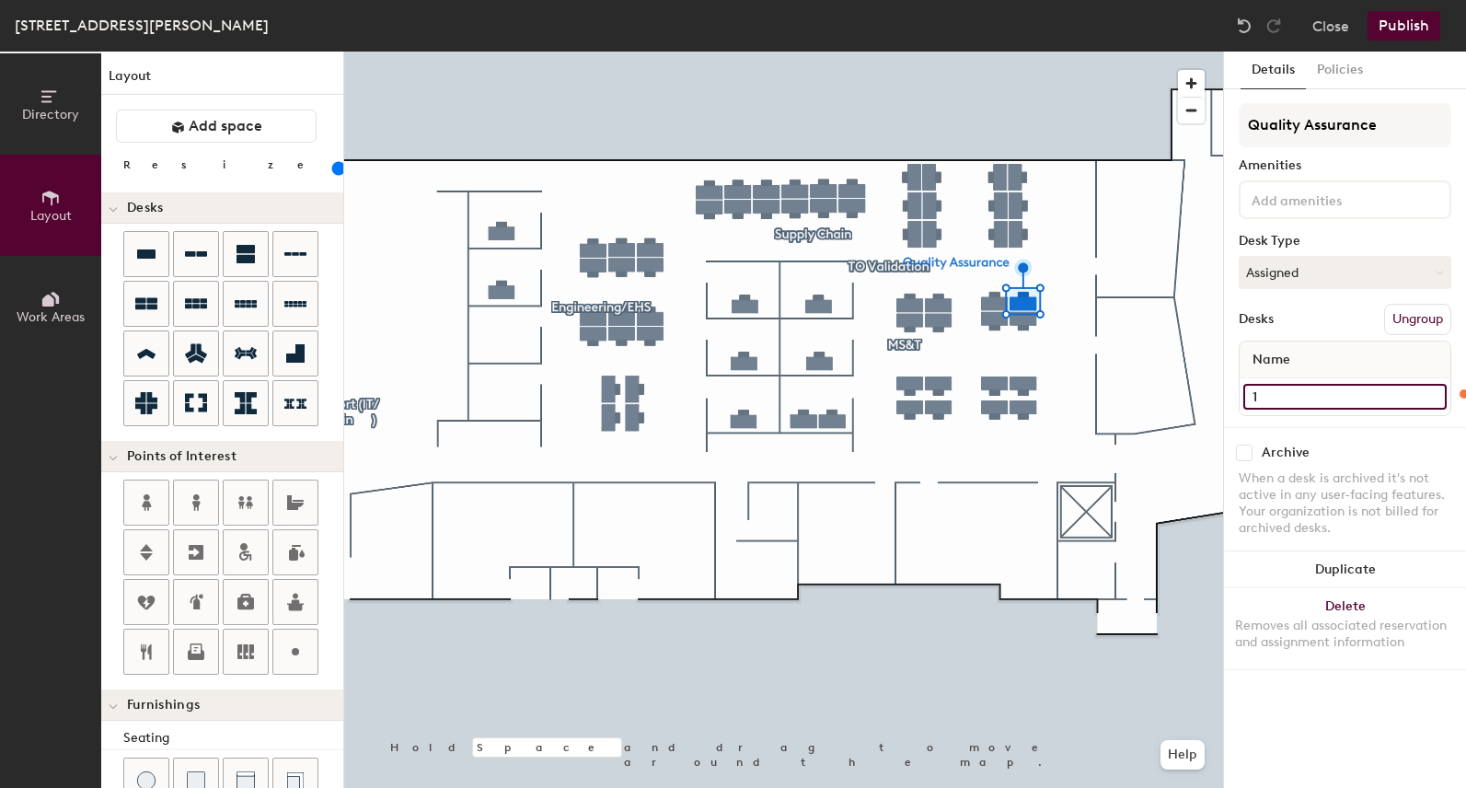
type input "11"
type input "120"
type input "117"
type input "120"
type input "117"
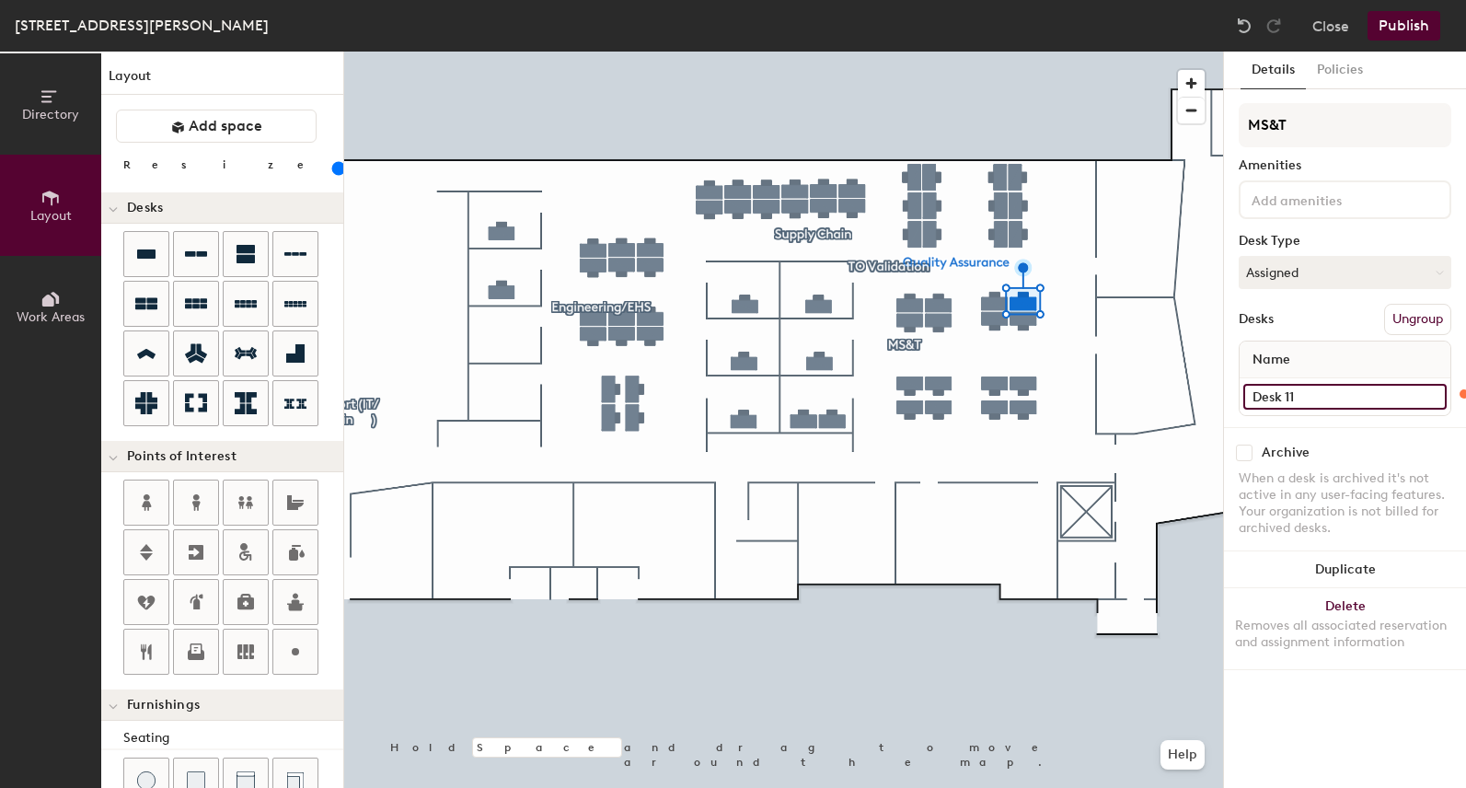
click at [1318, 394] on input "Desk 11" at bounding box center [1344, 397] width 203 height 26
type input "120"
type input "11"
type input "120"
type input "118"
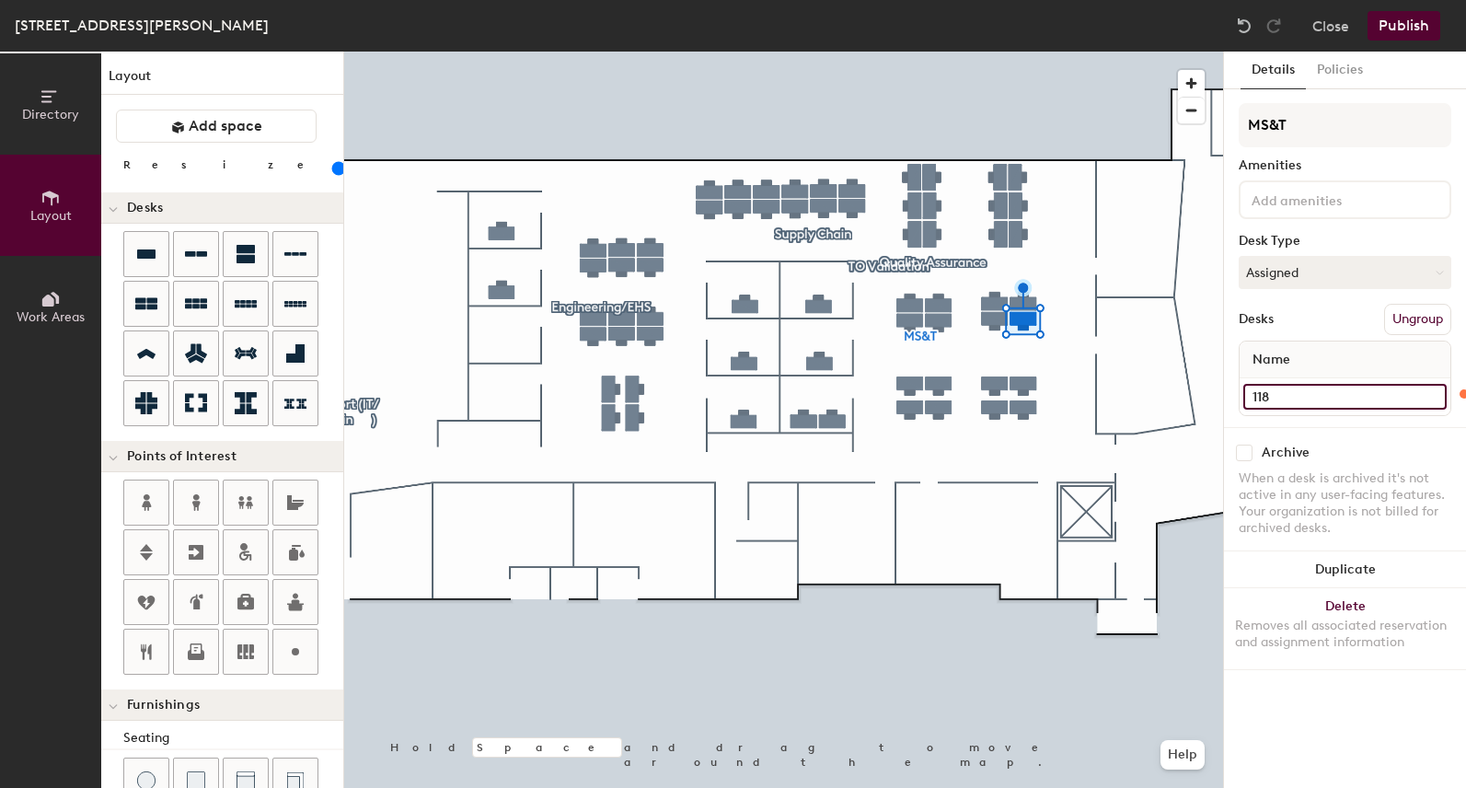
type input "120"
type input "118"
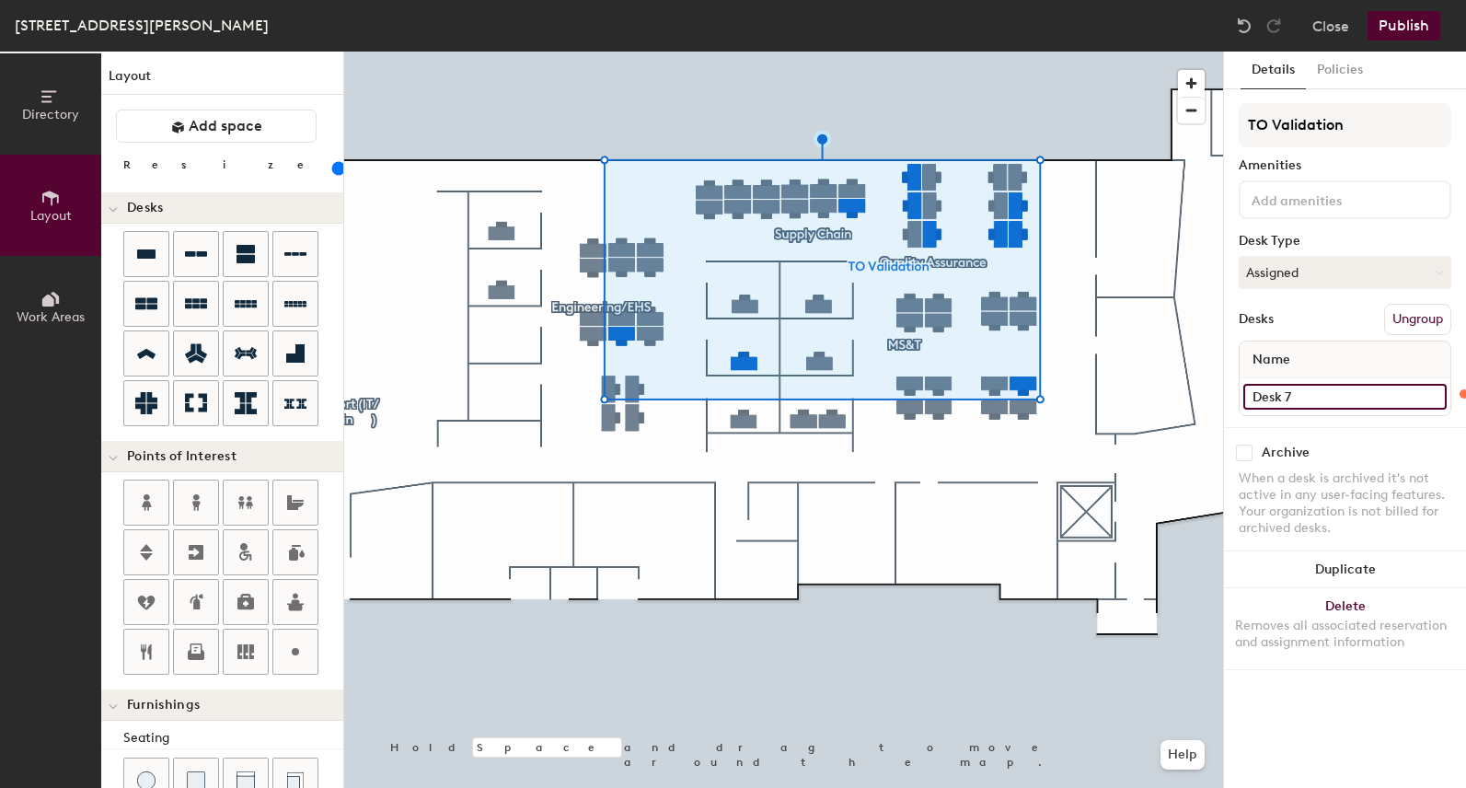
click at [1303, 397] on input "Desk 7" at bounding box center [1344, 397] width 203 height 26
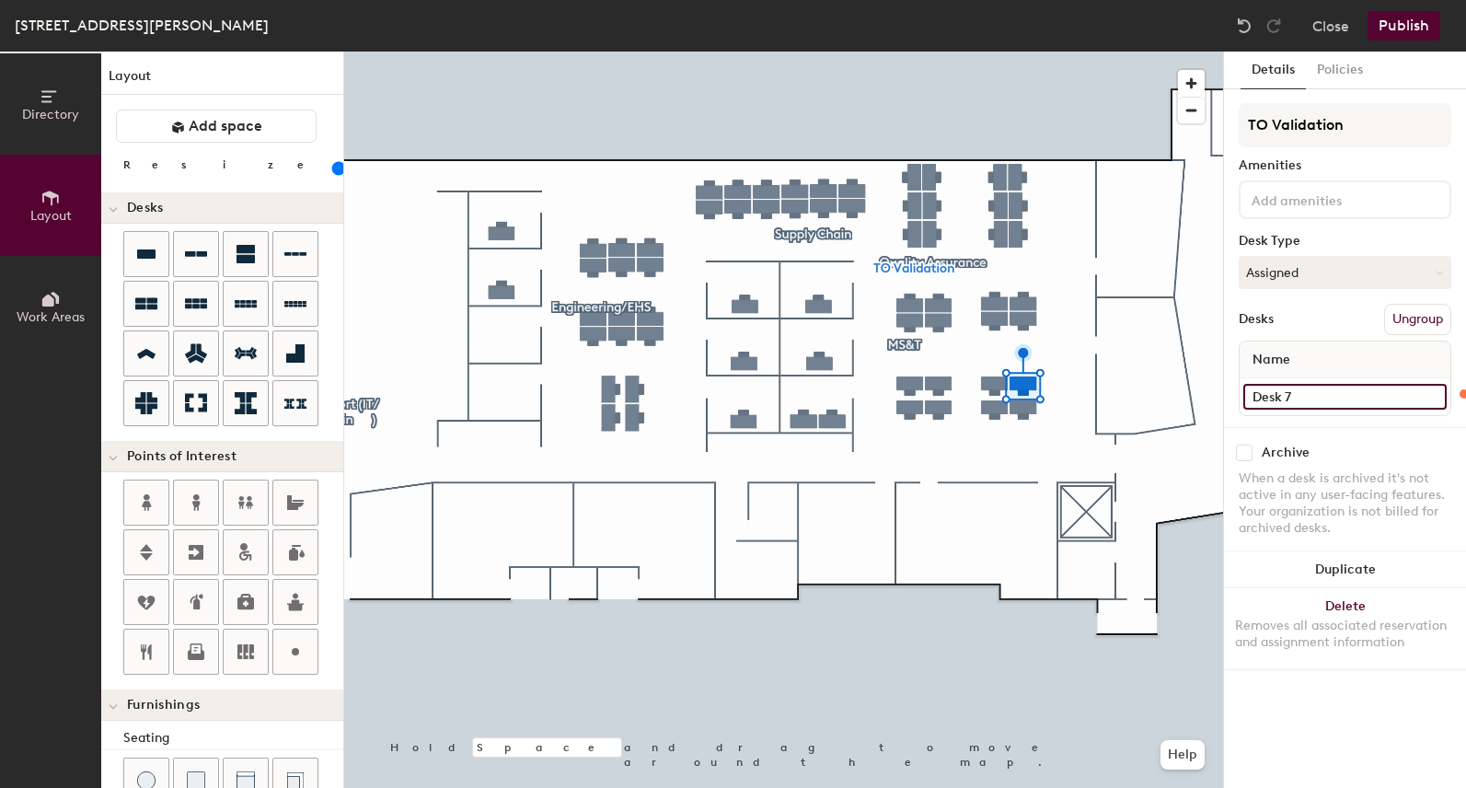
type input "120"
type input "11"
type input "120"
type input "119"
type input "120"
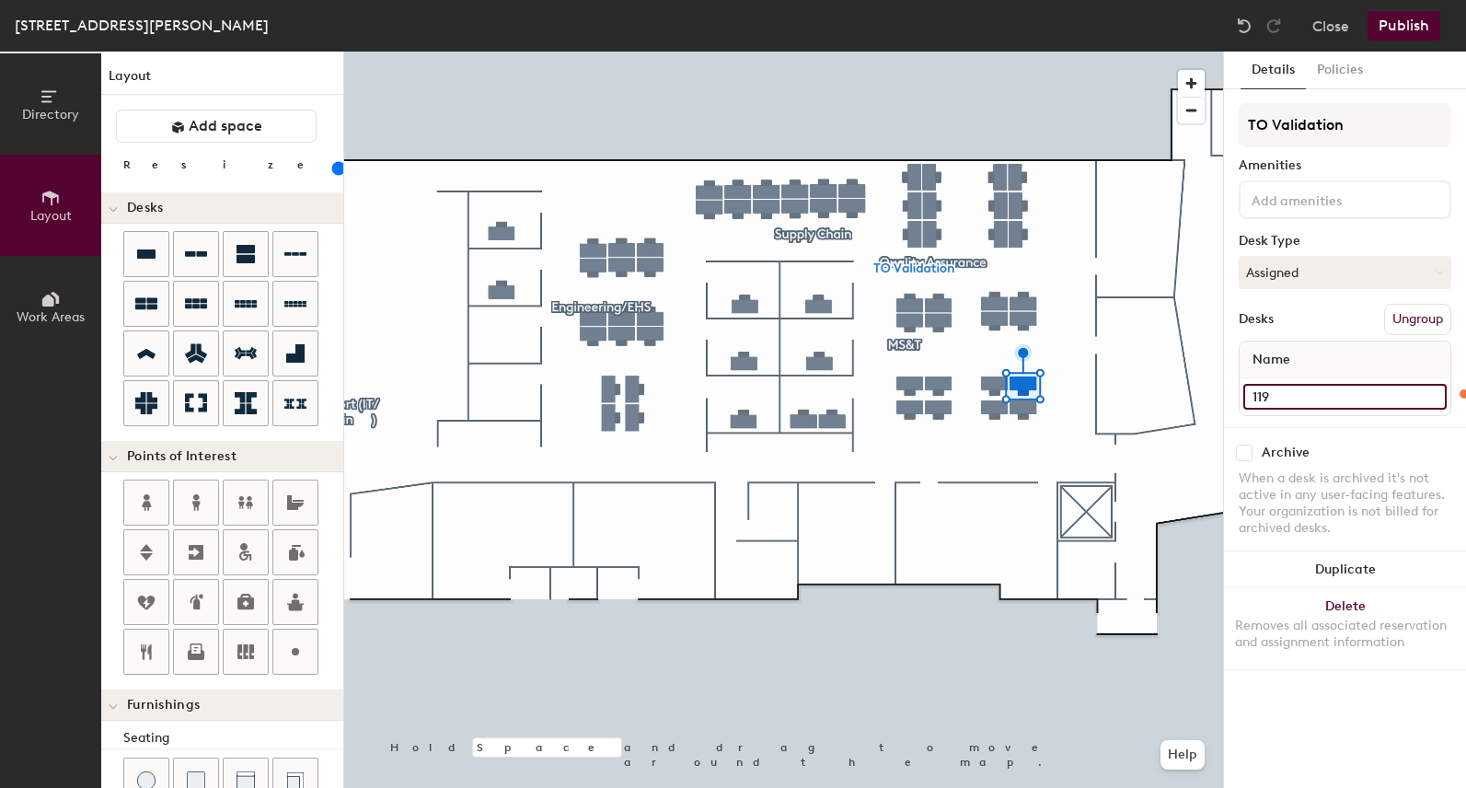
type input "119"
click at [1027, 52] on div at bounding box center [783, 52] width 879 height 0
click at [1334, 389] on input "Desk 3" at bounding box center [1344, 397] width 203 height 26
type input "120"
type input "1"
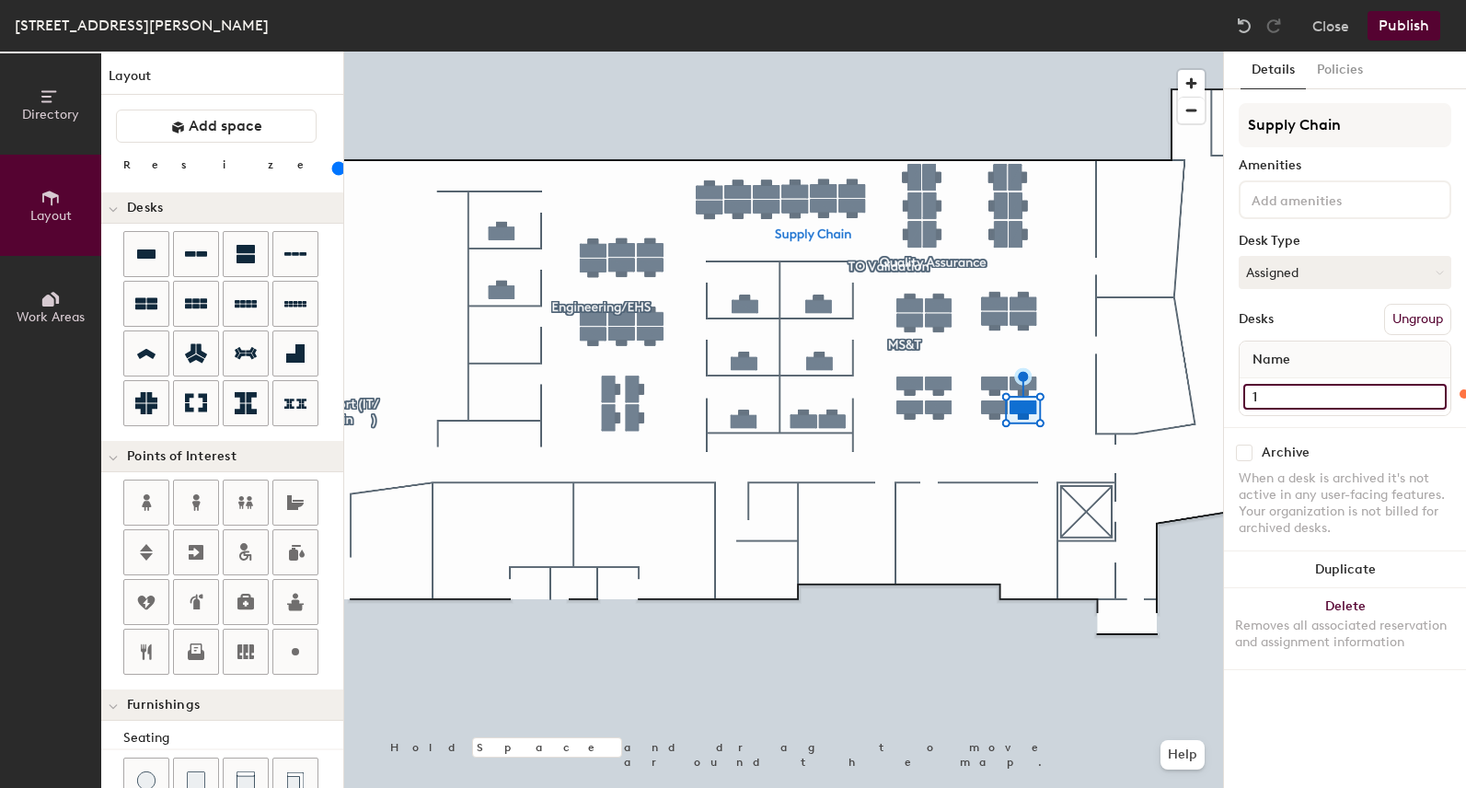
type input "120"
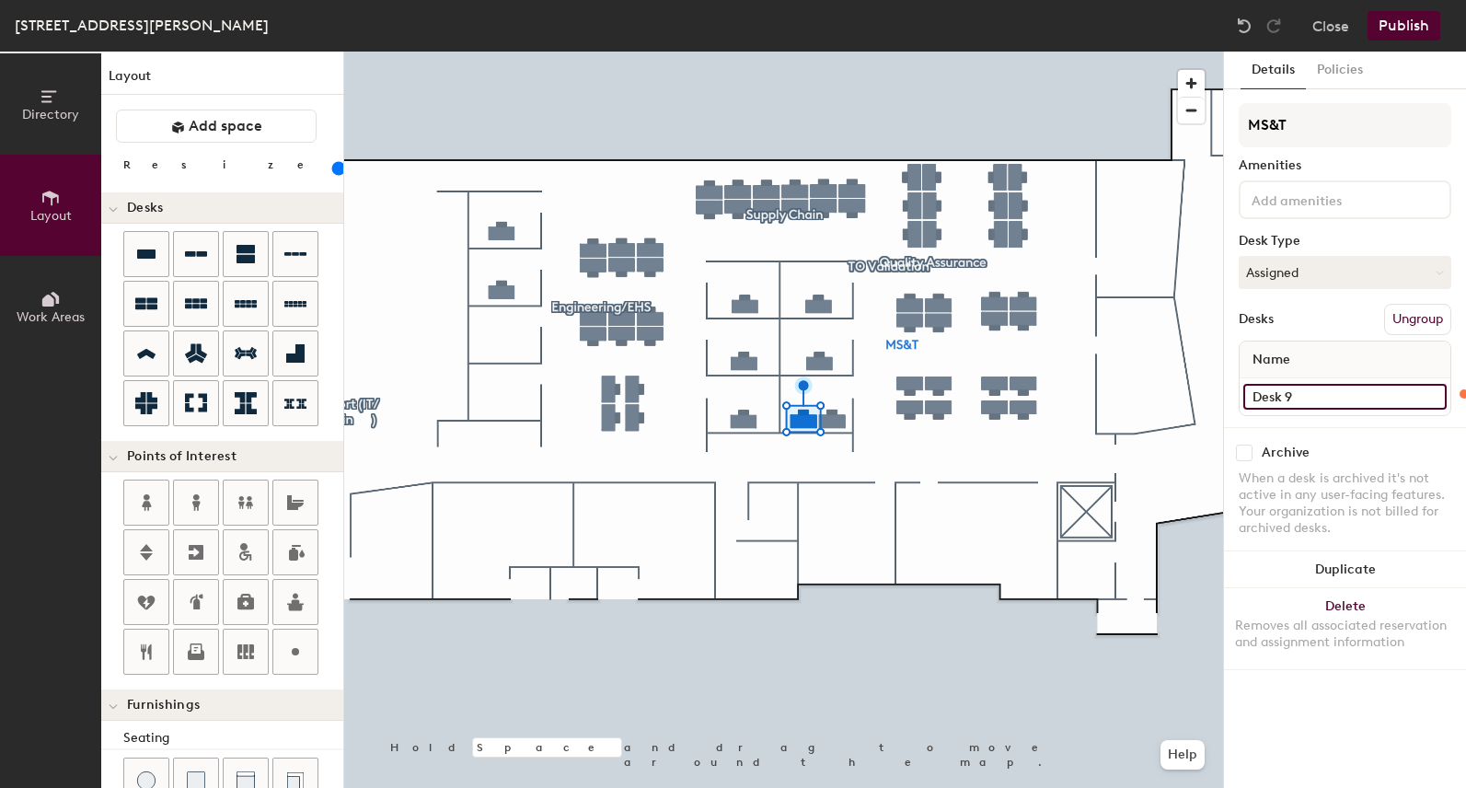
click at [1321, 400] on input "Desk 9" at bounding box center [1344, 397] width 203 height 26
type input "12"
type input "120"
type input "121"
type input "120"
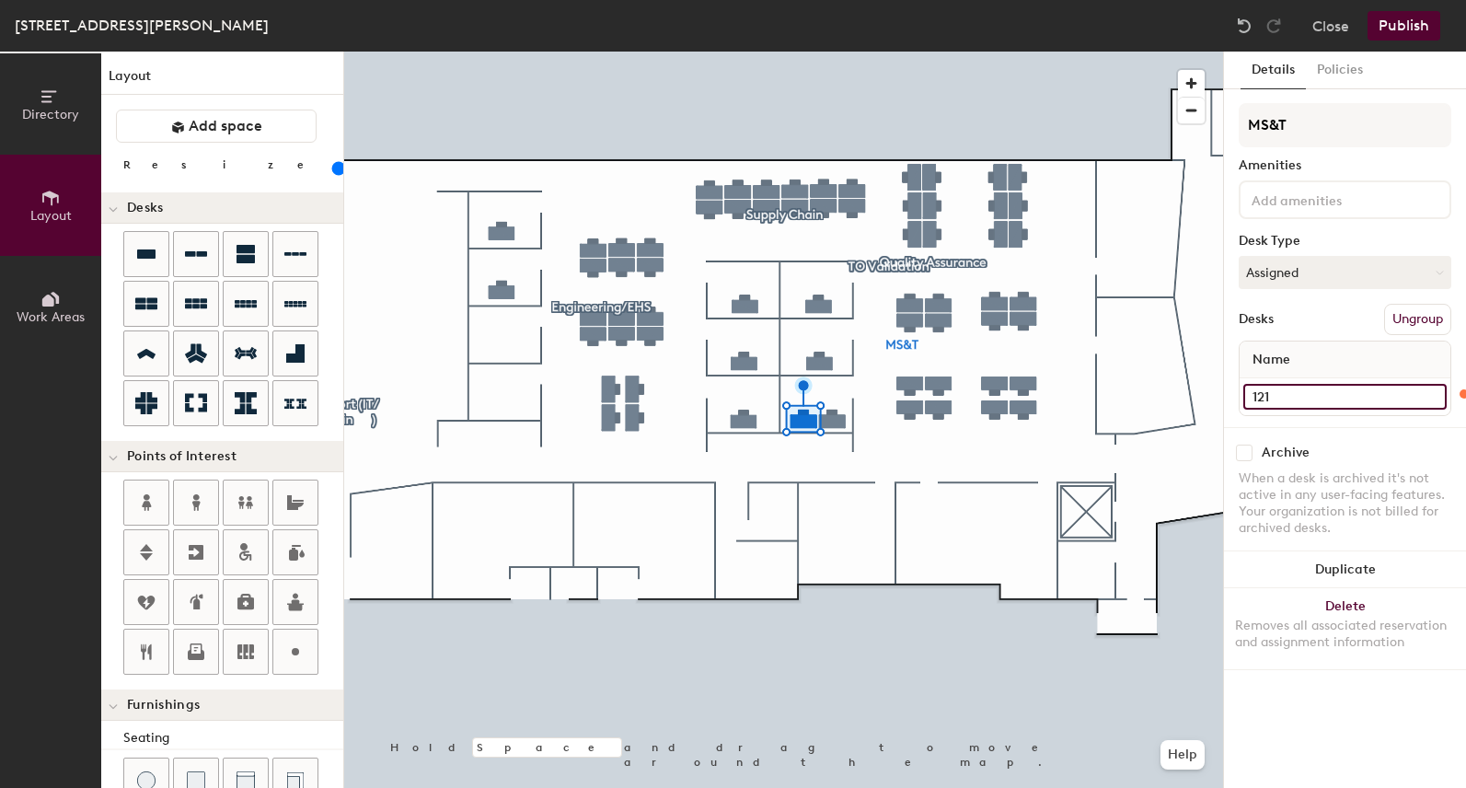
type input "121"
click at [1290, 397] on input "Desk 7" at bounding box center [1344, 397] width 203 height 26
type input "120"
type input "1"
type input "120"
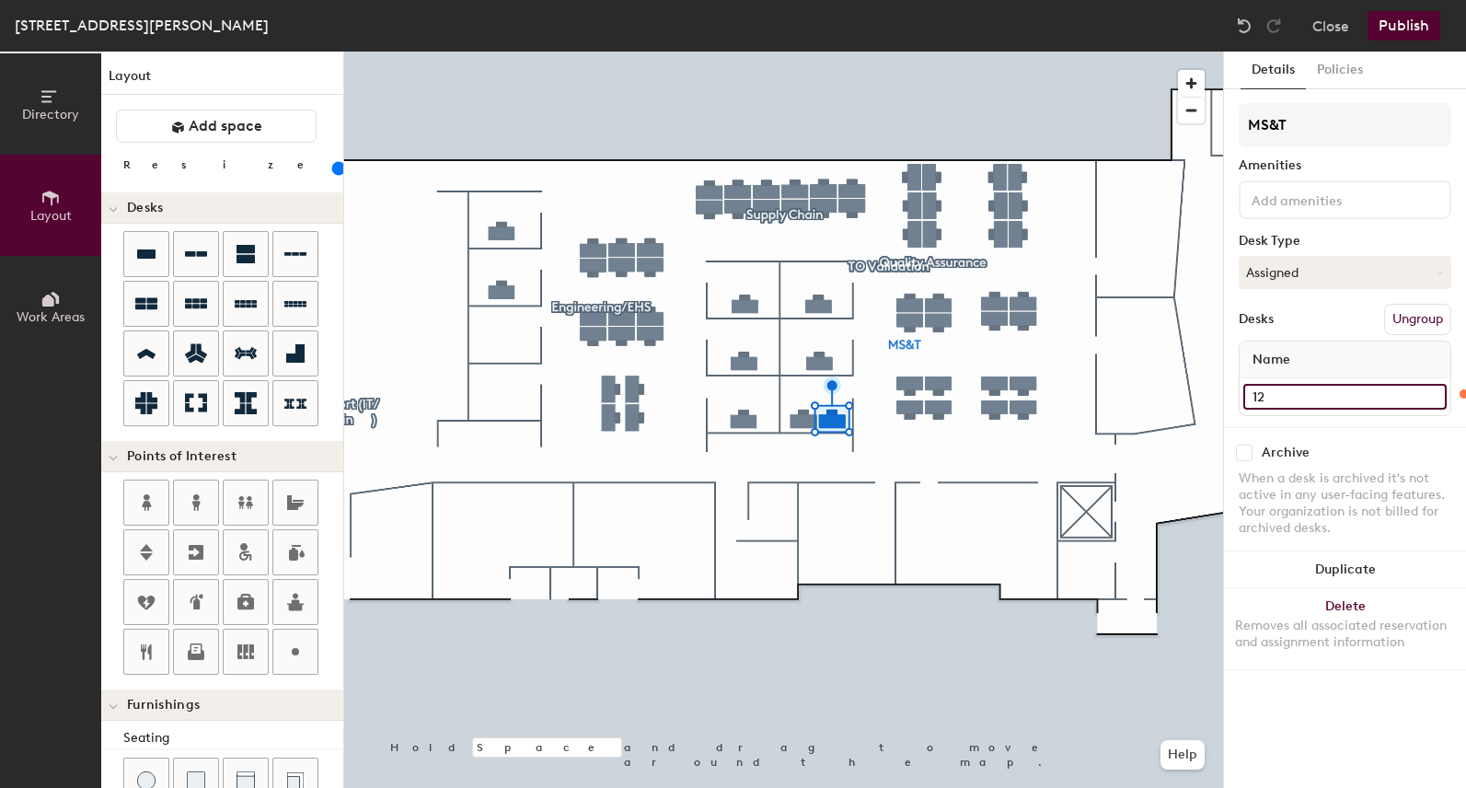
type input "122"
type input "120"
type input "122"
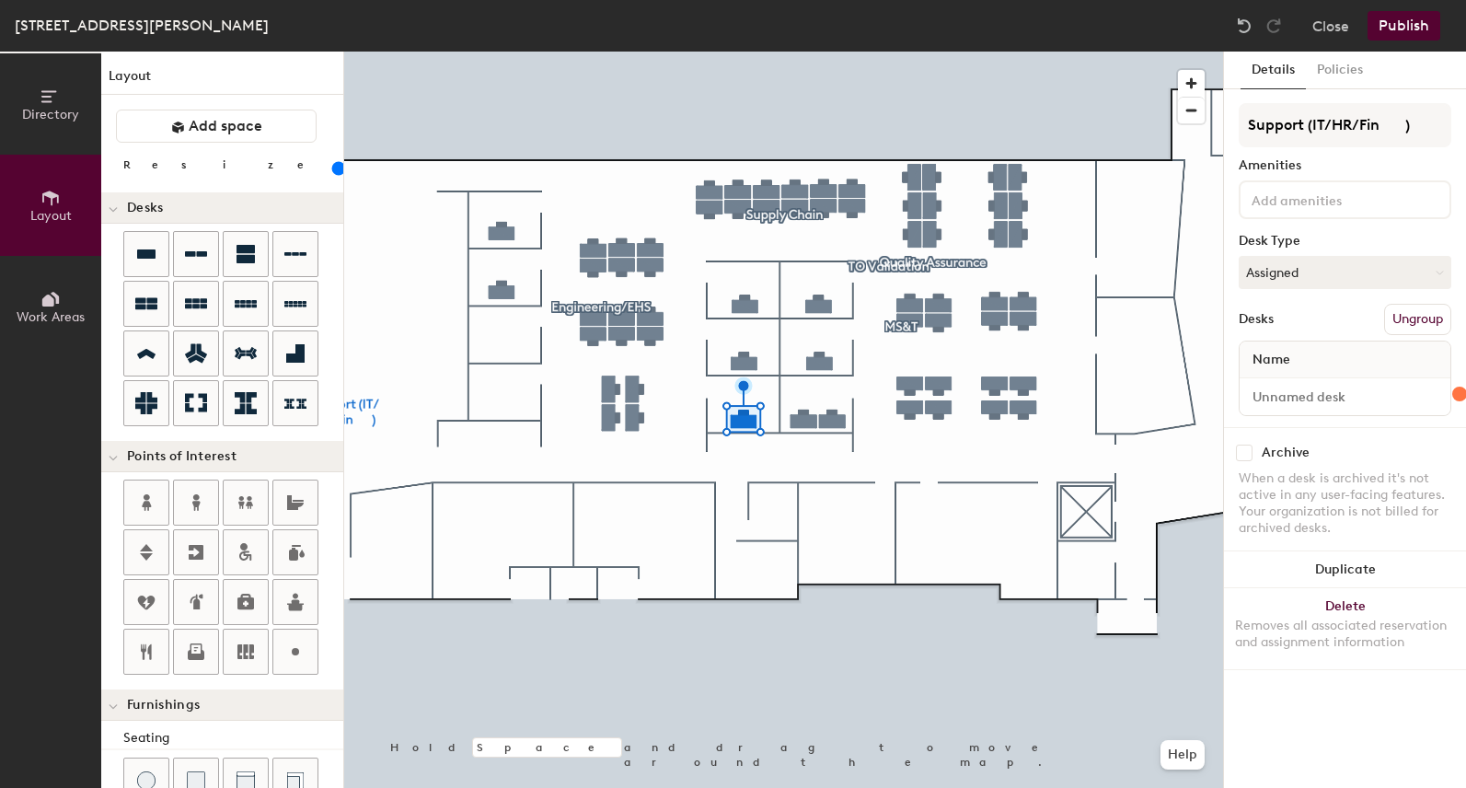
click at [1415, 320] on button "Ungroup" at bounding box center [1417, 319] width 67 height 31
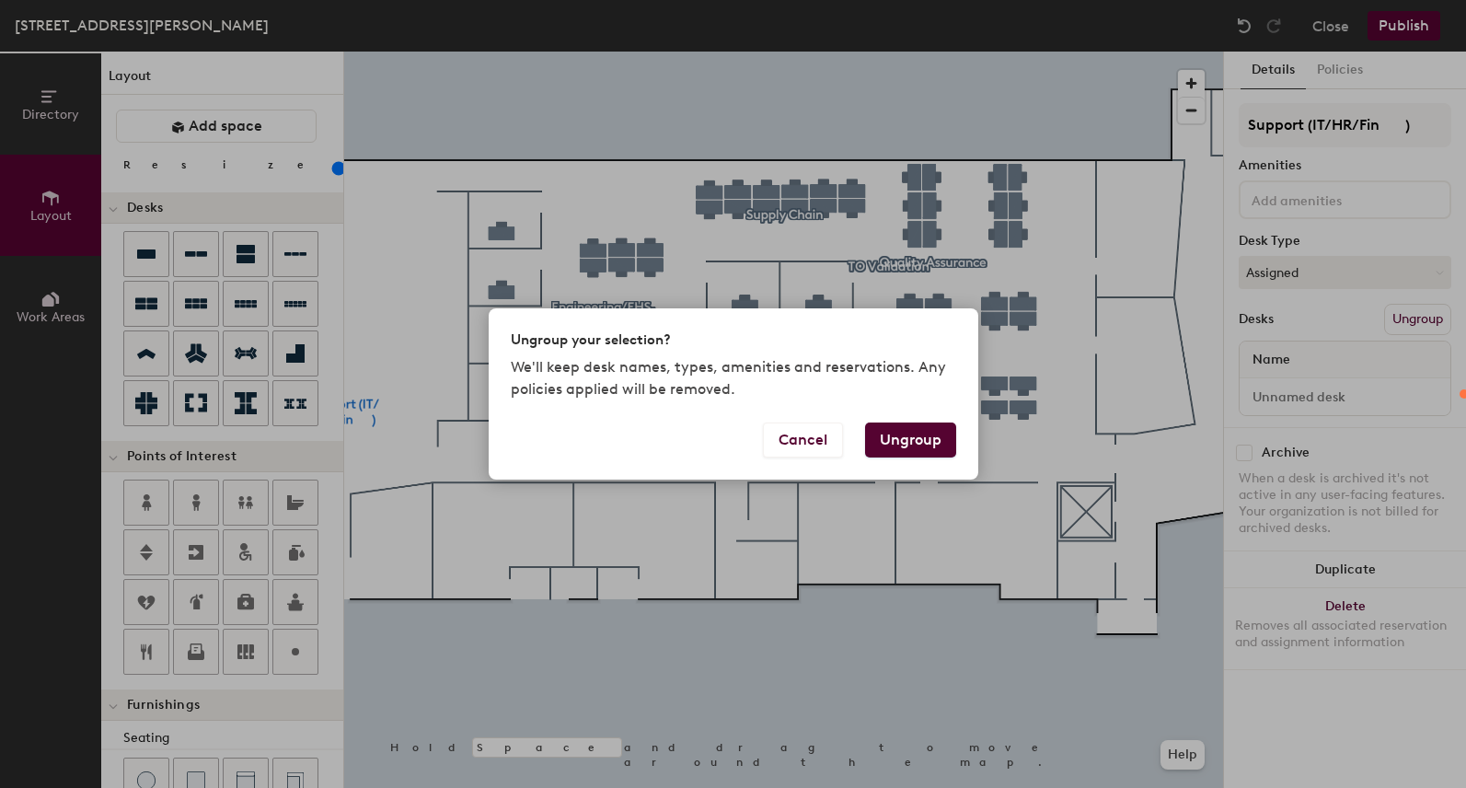
click at [914, 435] on button "Ungroup" at bounding box center [910, 439] width 91 height 35
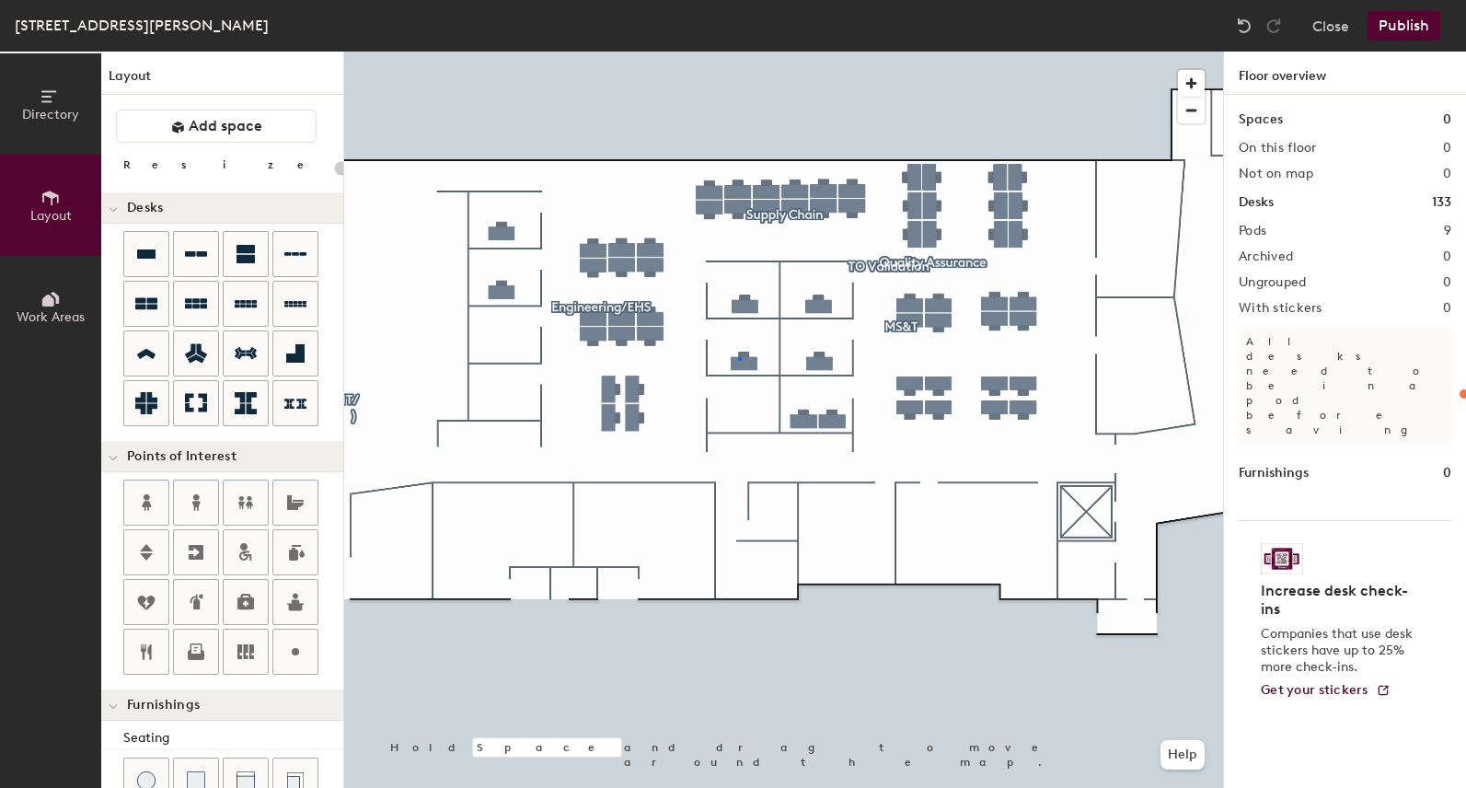
click at [739, 52] on div at bounding box center [783, 52] width 879 height 0
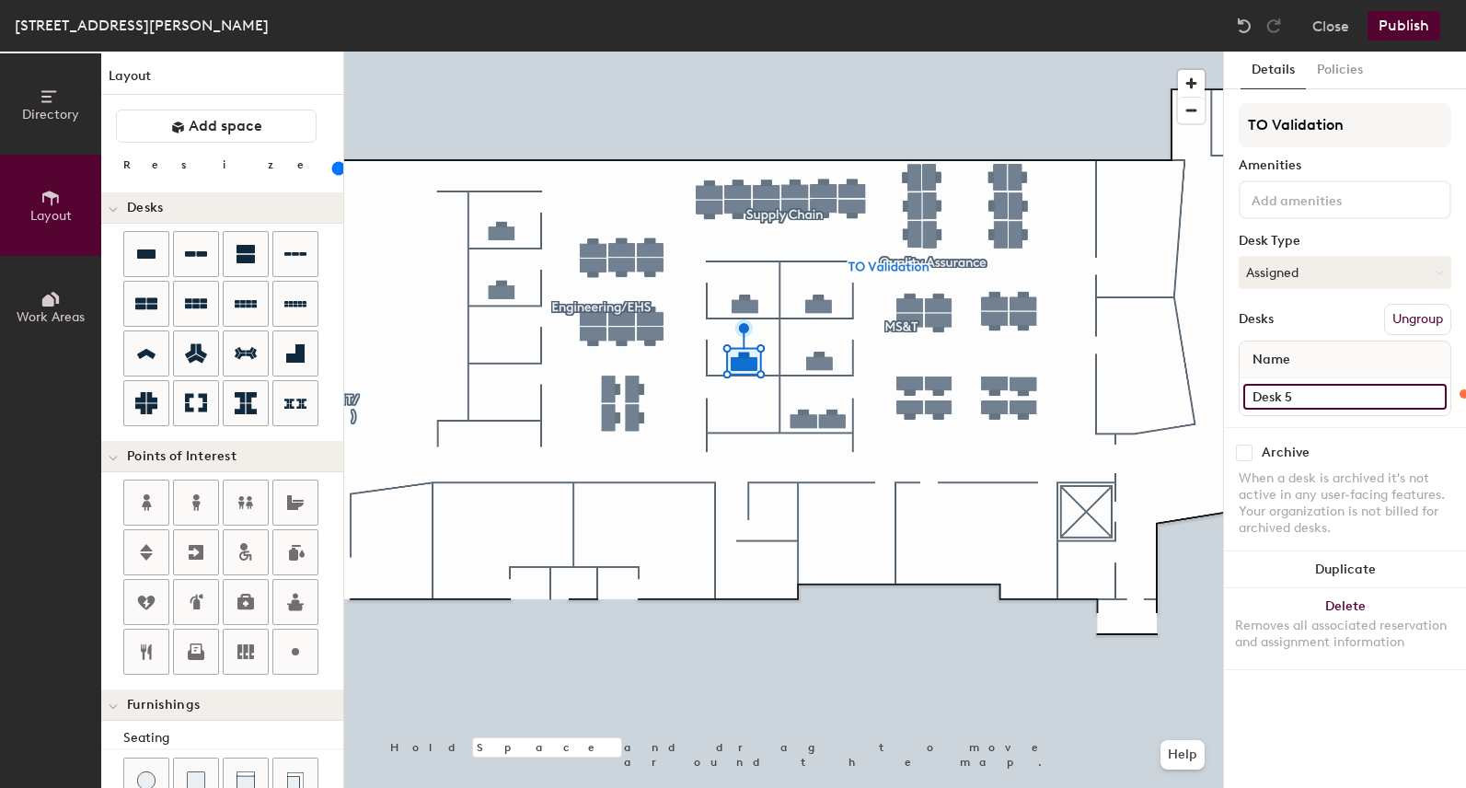
type input "120"
click at [1306, 395] on input "Desk 5" at bounding box center [1344, 397] width 203 height 26
type input "O"
type input "120"
type input "O-"
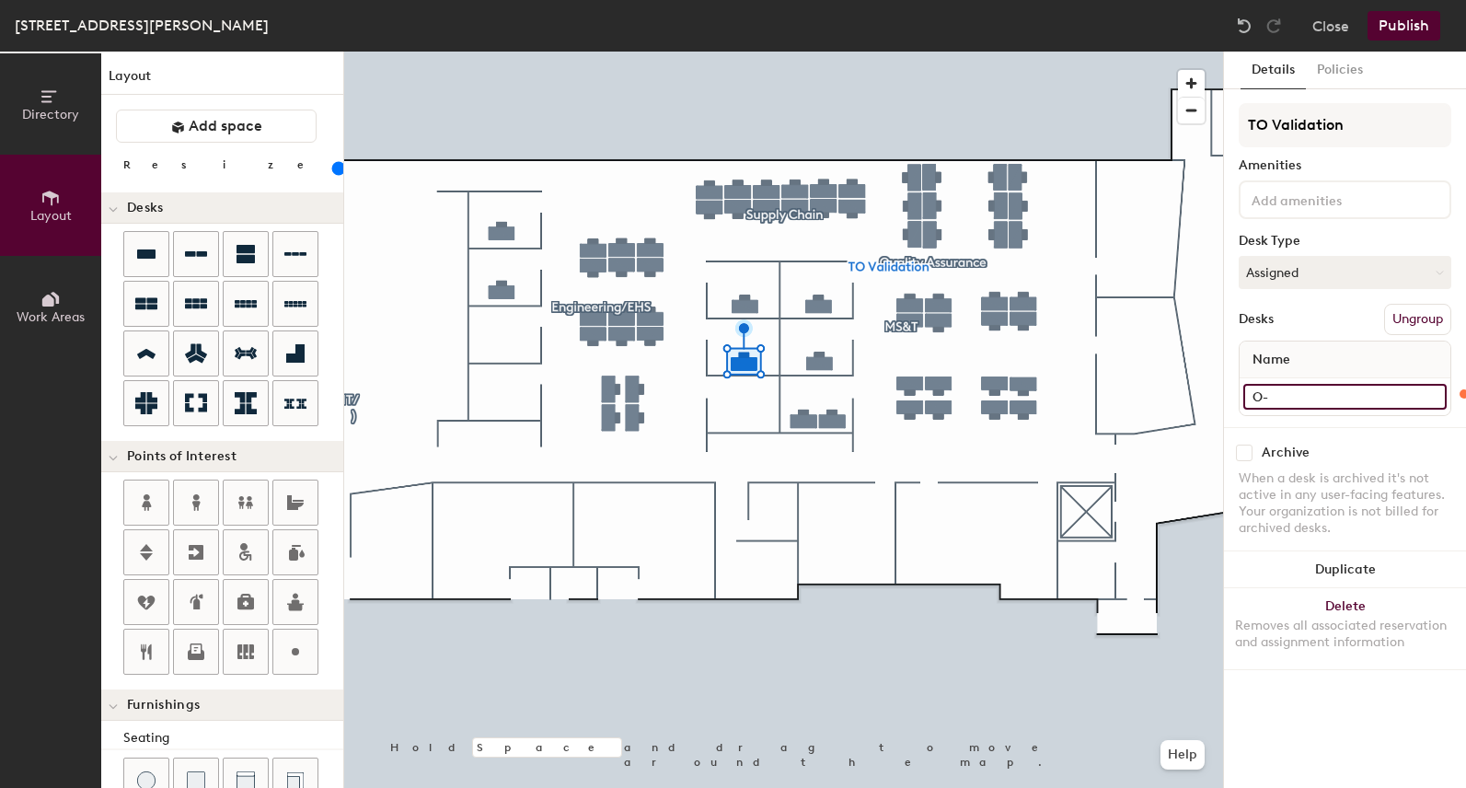
type input "120"
type input "O-9"
type input "120"
type input "O-9"
type input "120"
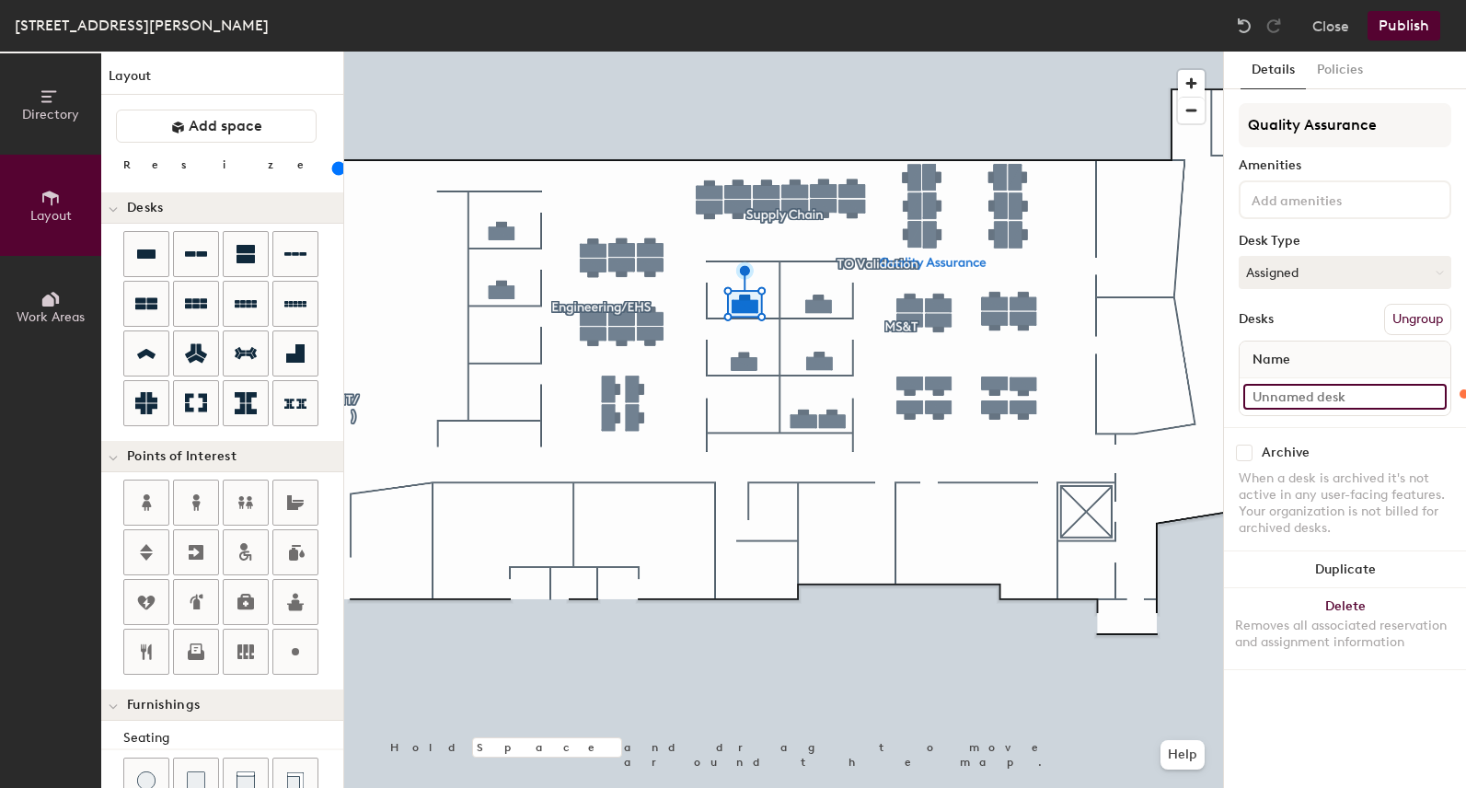
click at [1305, 400] on input at bounding box center [1344, 397] width 203 height 26
type input "O"
type input "120"
type input "O-"
type input "120"
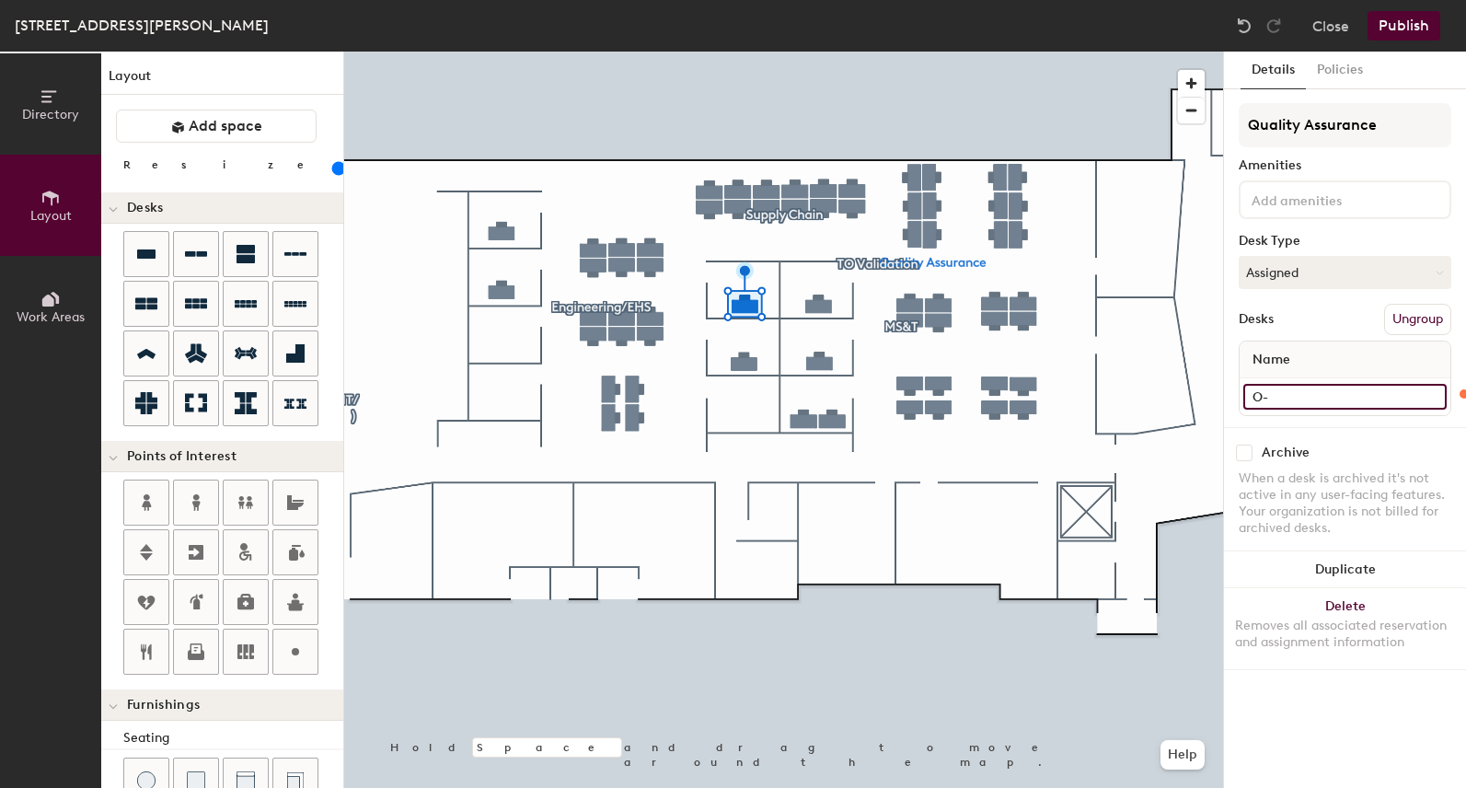
type input "O-8"
type input "120"
type input "O-8"
click at [1327, 399] on input at bounding box center [1344, 397] width 203 height 26
type input "120"
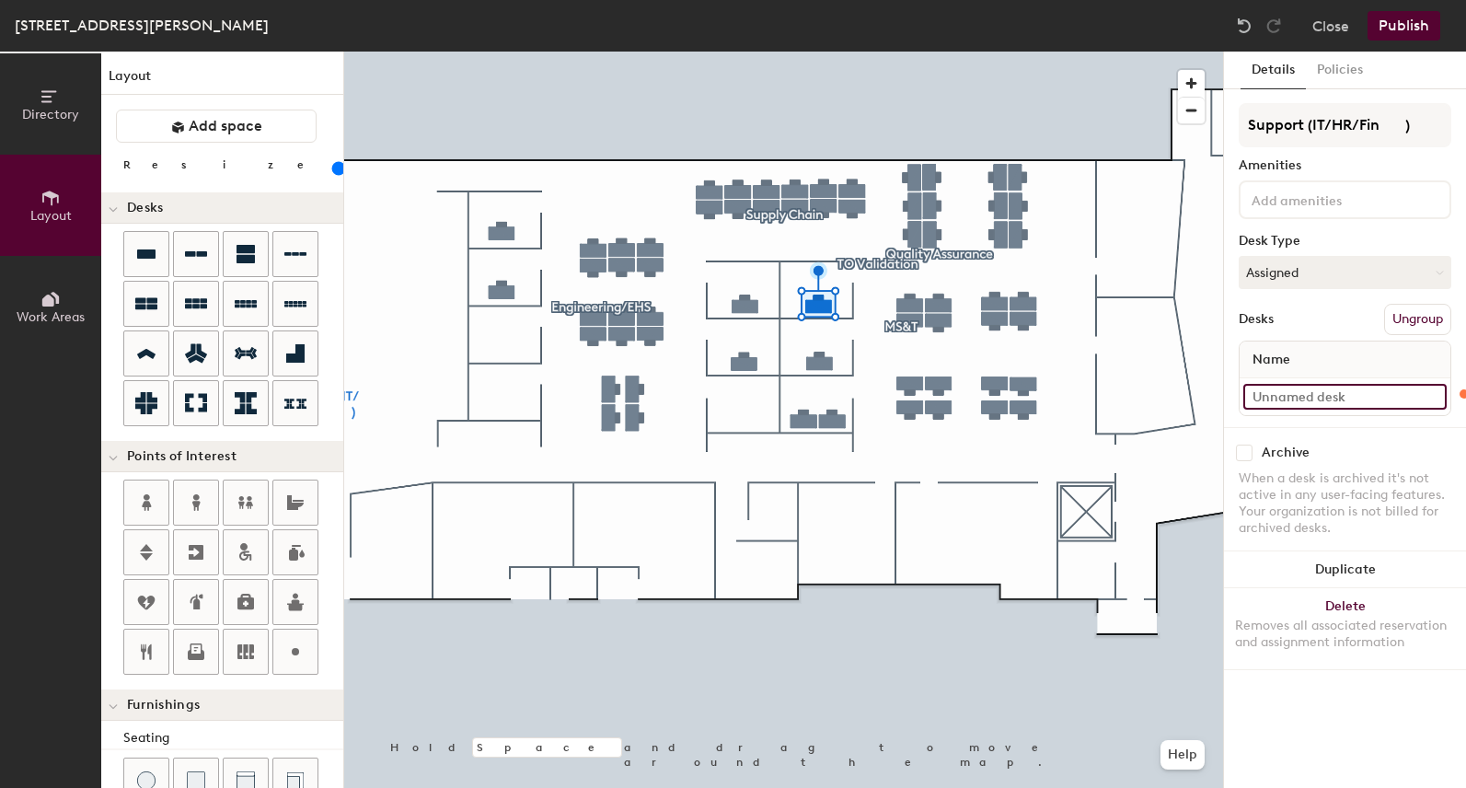
type input "O"
type input "120"
type input "O-"
type input "120"
type input "O-1"
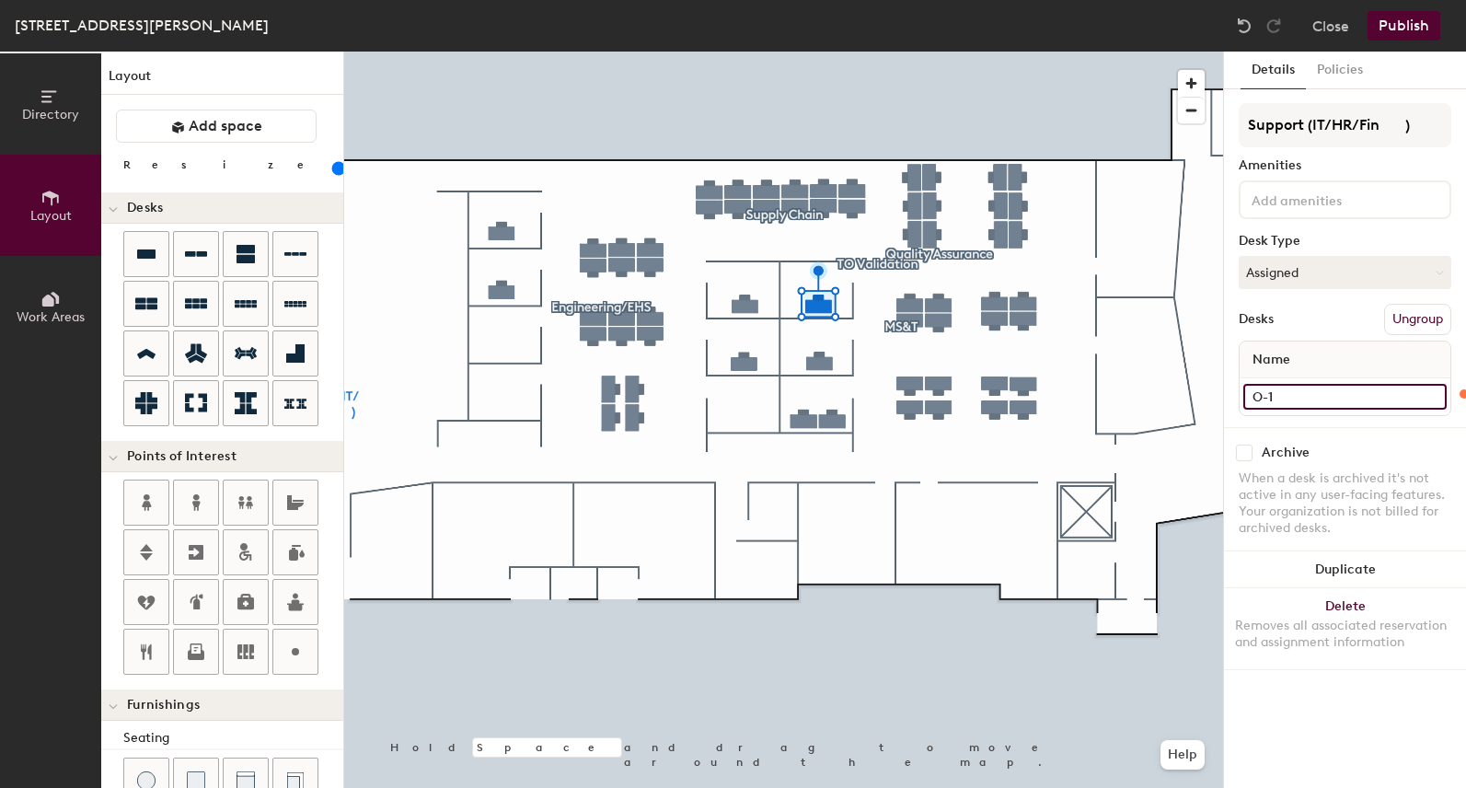
type input "120"
type input "O-10"
type input "120"
type input "O-10"
click at [1327, 408] on input at bounding box center [1344, 397] width 203 height 26
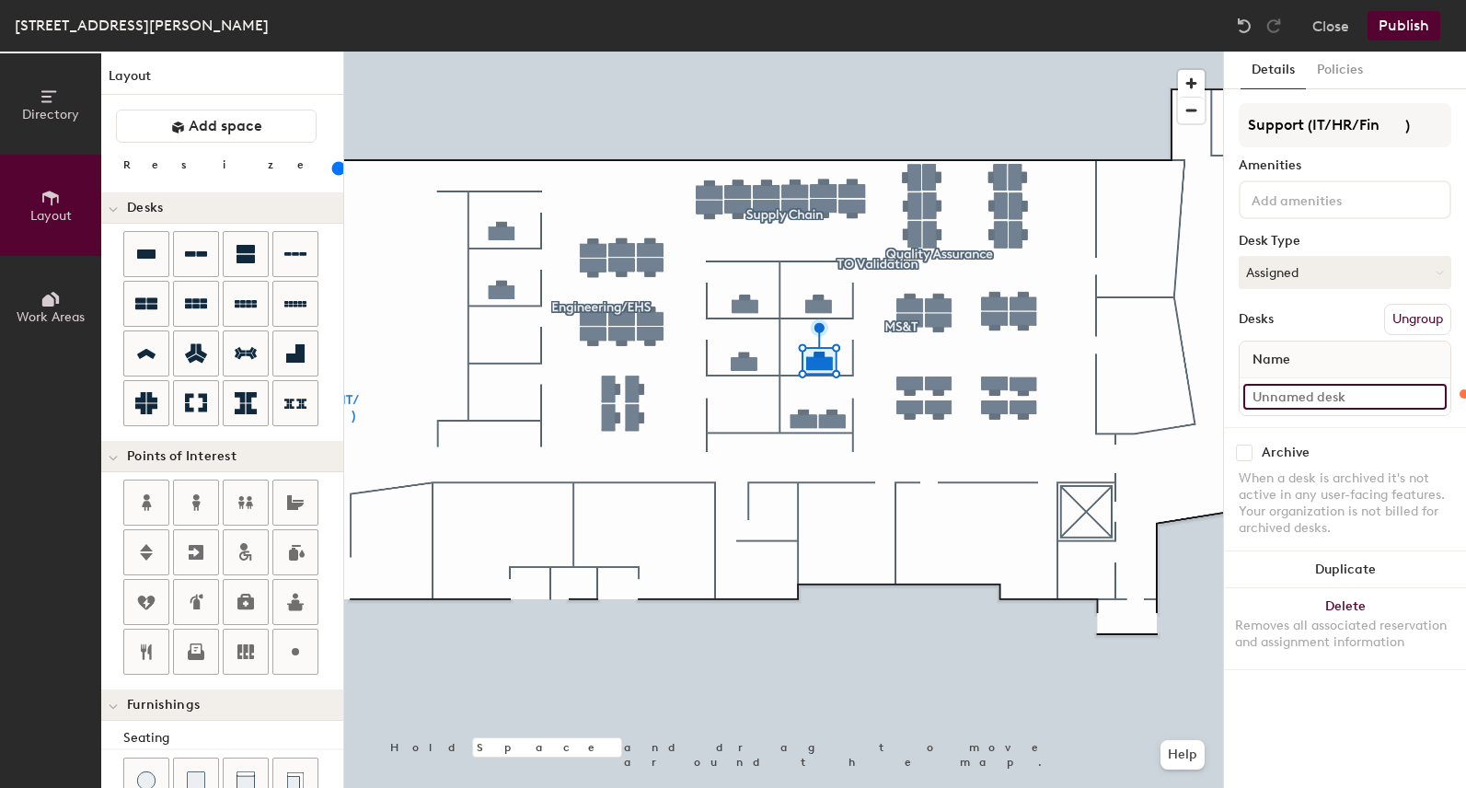
type input "120"
type input "0"
type input "120"
type input "o"
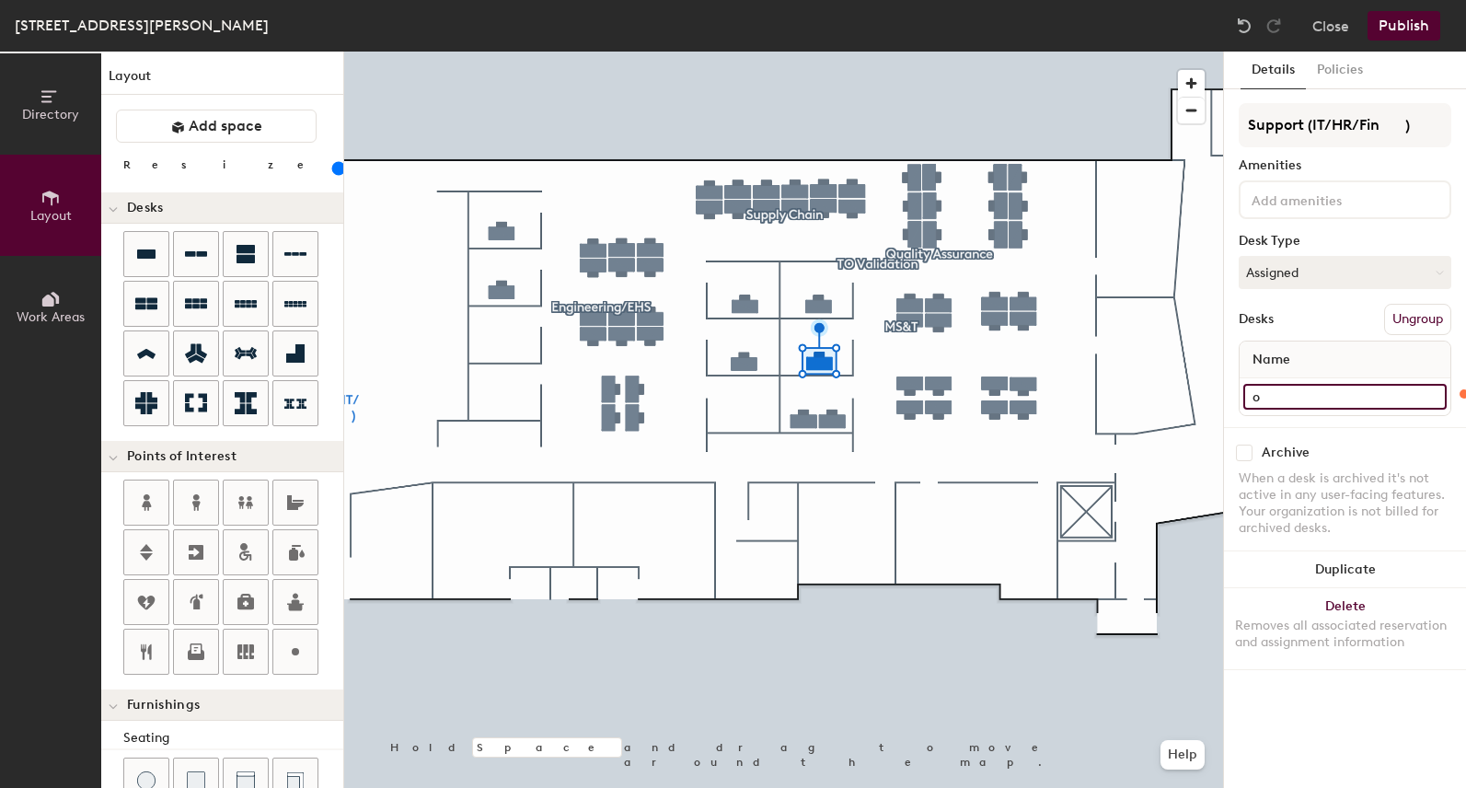
type input "120"
type input "o-"
type input "120"
type input "o"
type input "120"
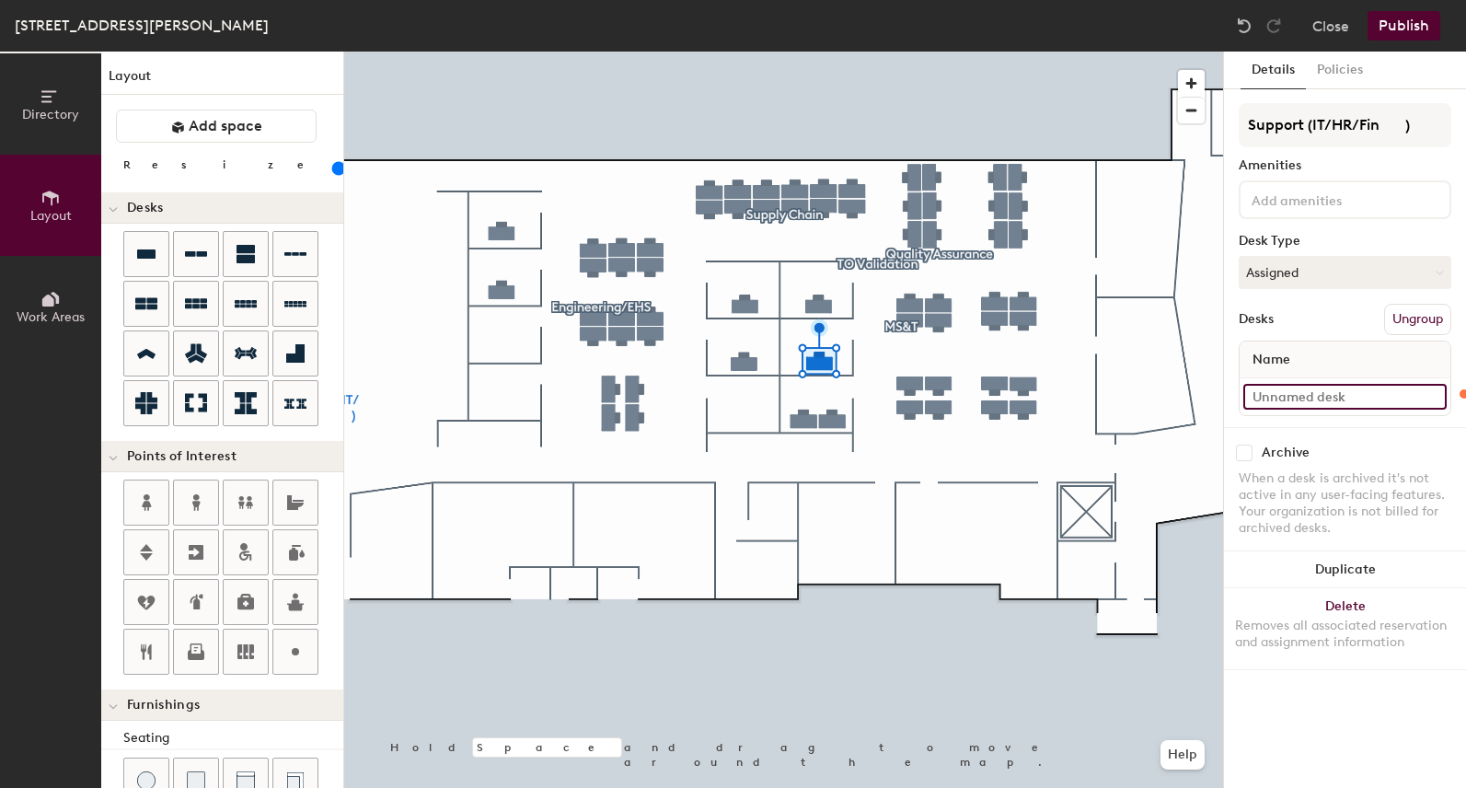
type input "O"
type input "120"
type input "O-"
type input "120"
type input "O-1"
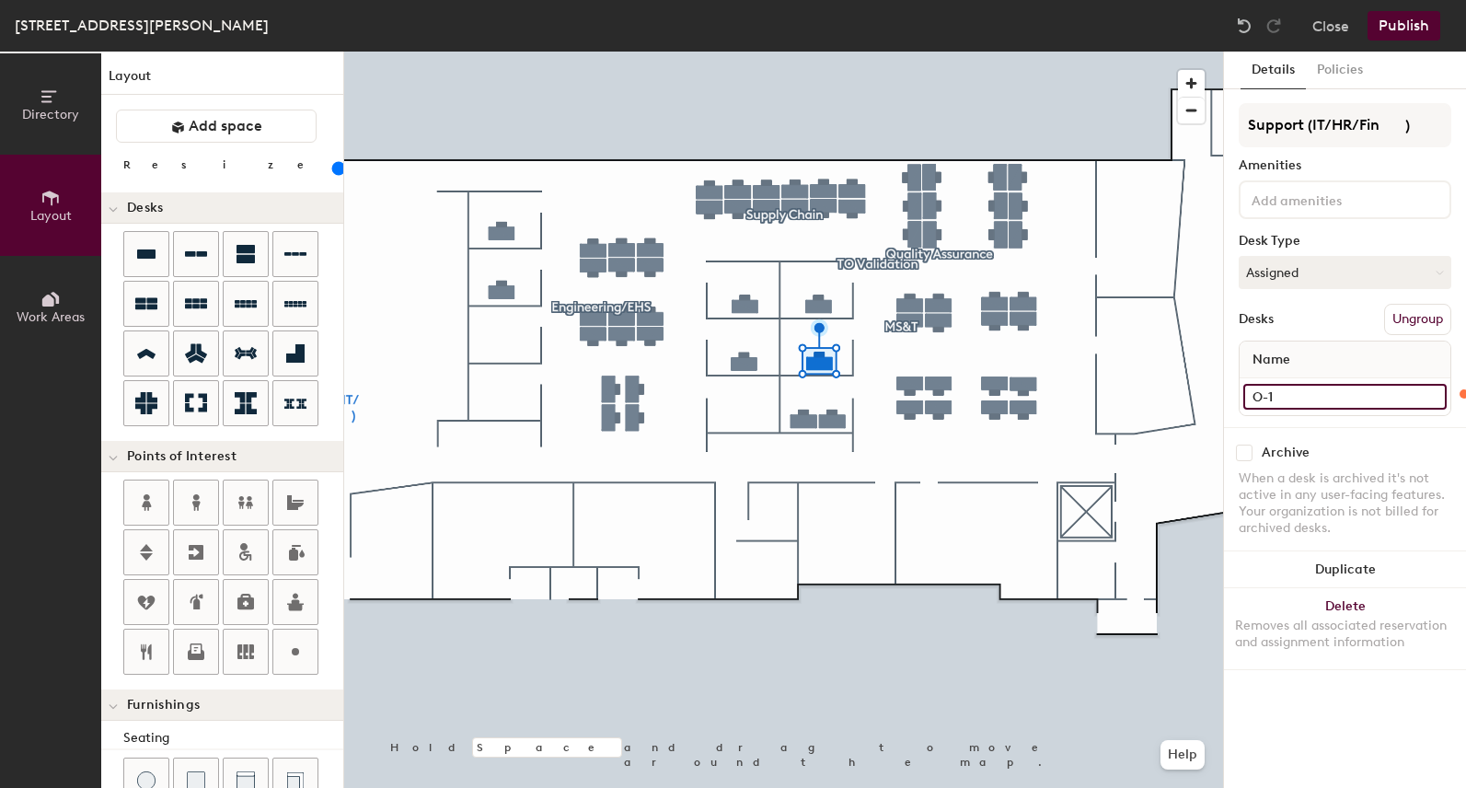
type input "120"
type input "O-11"
type input "120"
type input "O-11"
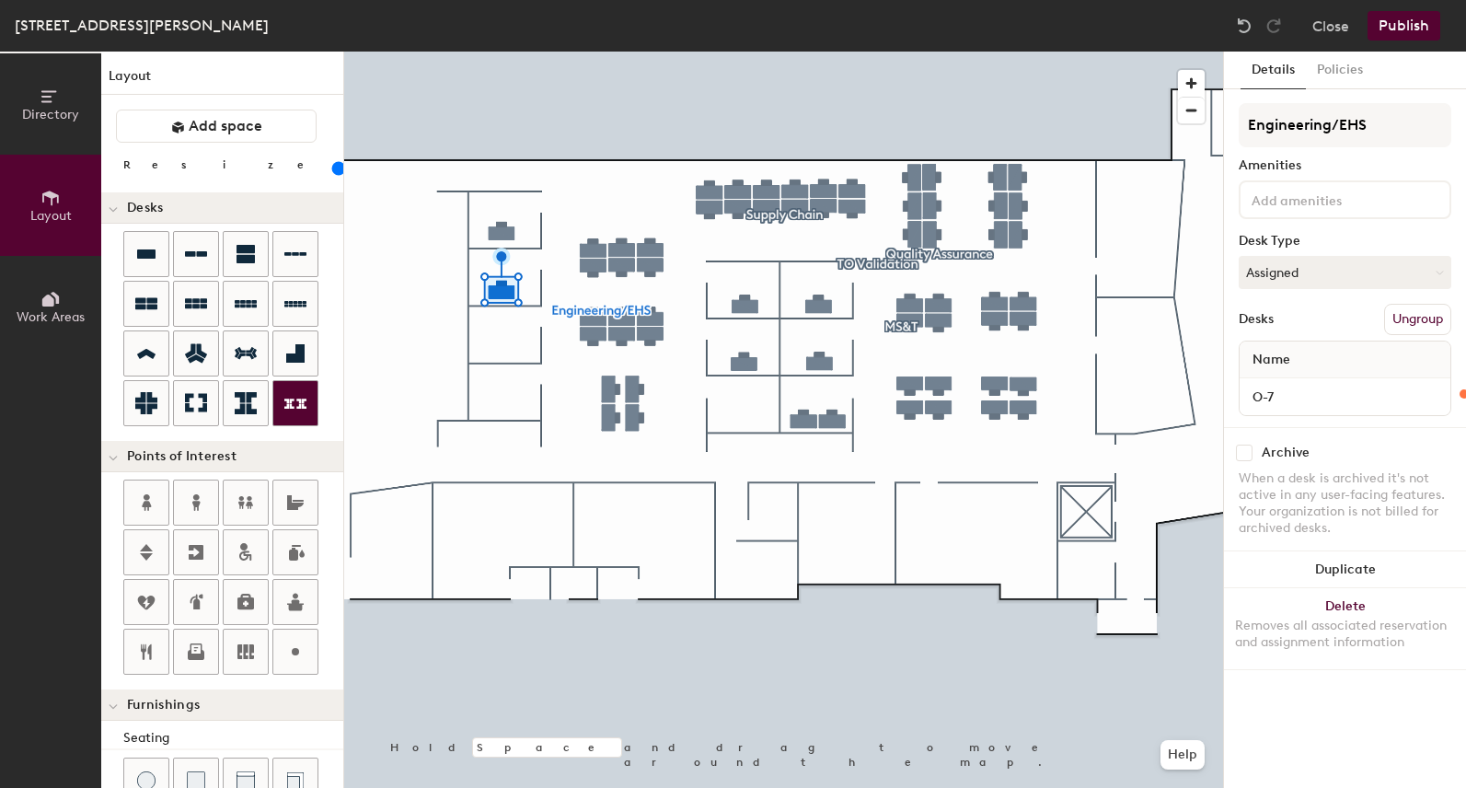
click at [611, 52] on div at bounding box center [783, 52] width 879 height 0
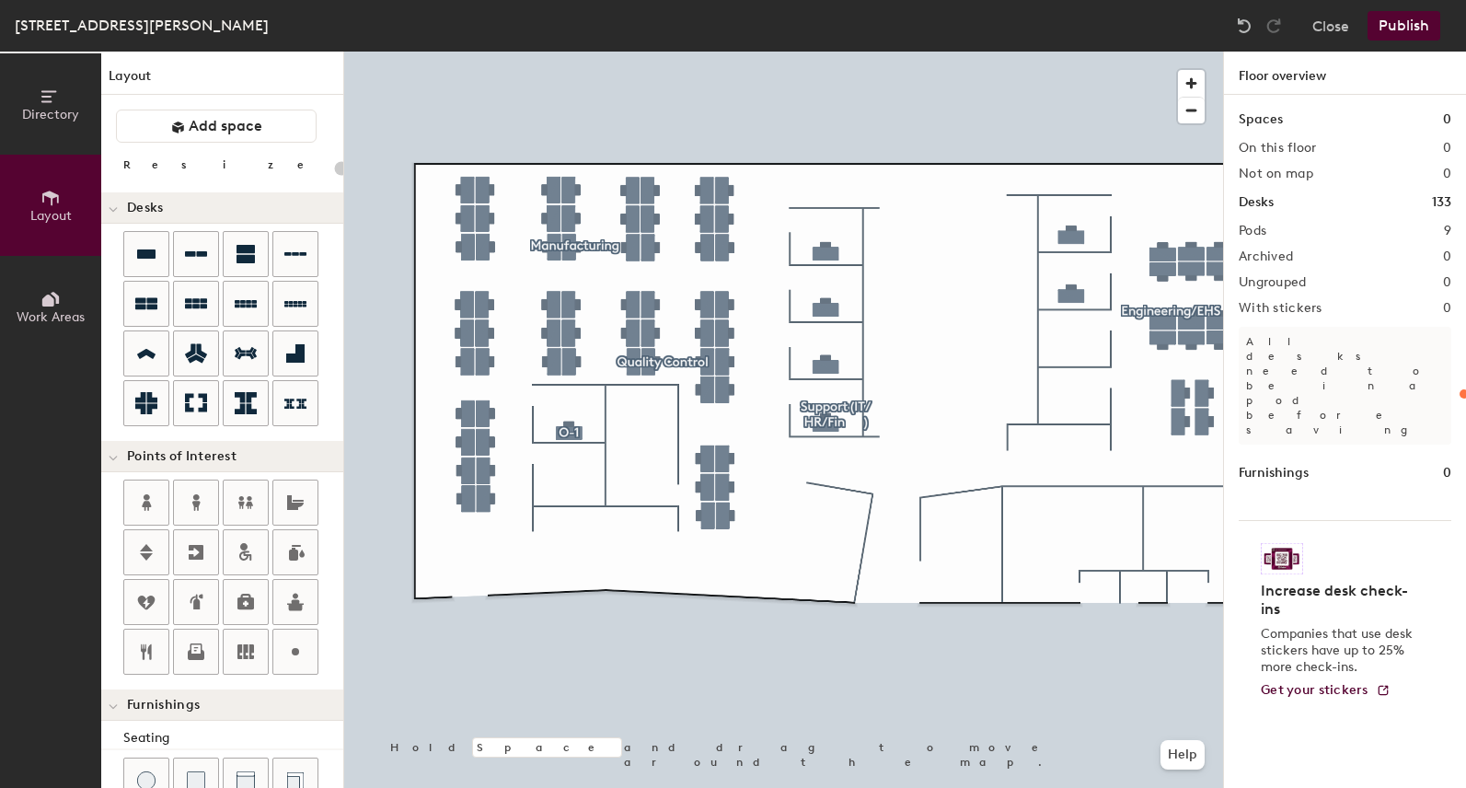
click at [1399, 26] on button "Publish" at bounding box center [1403, 25] width 73 height 29
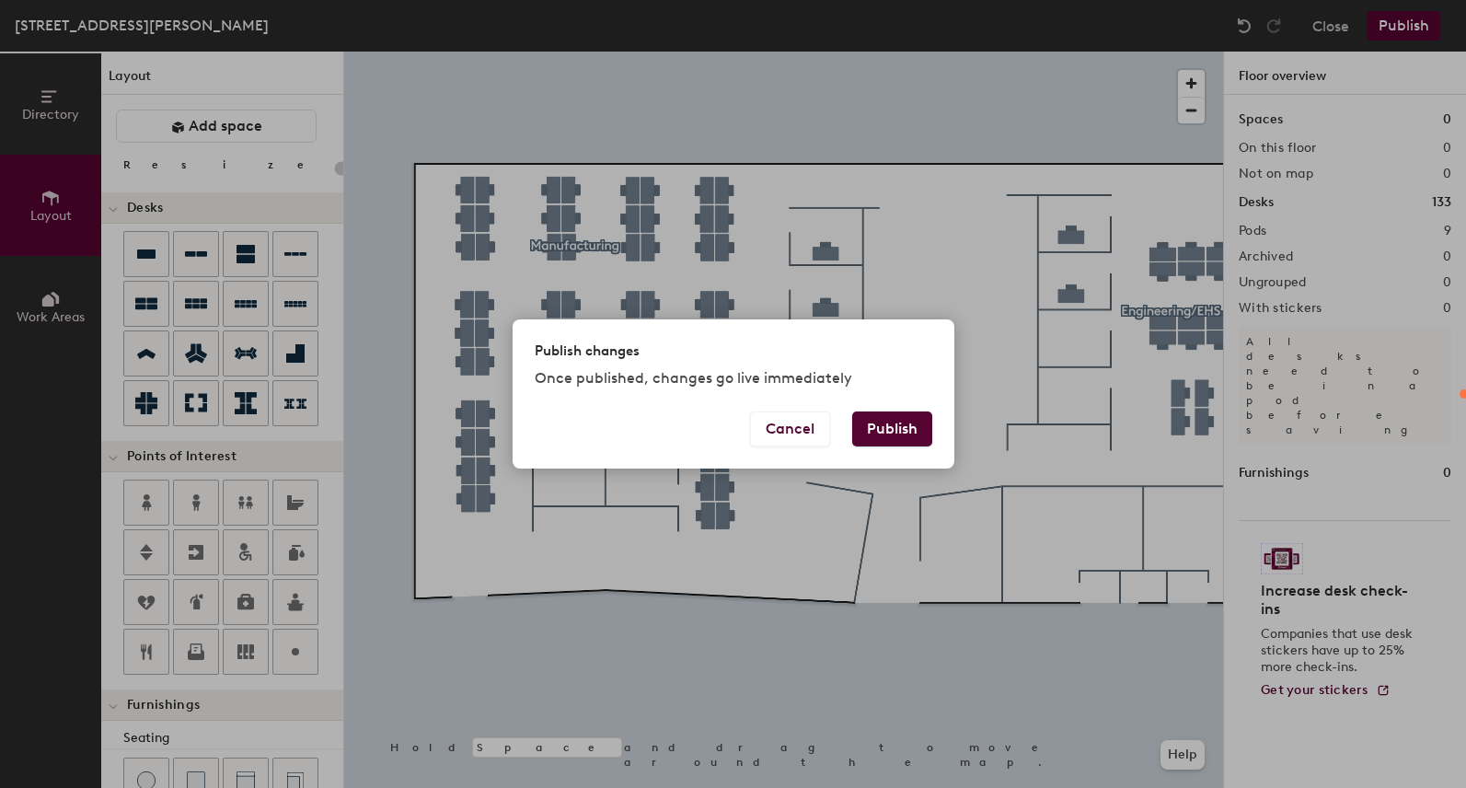
click at [912, 432] on button "Publish" at bounding box center [892, 428] width 80 height 35
type input "20"
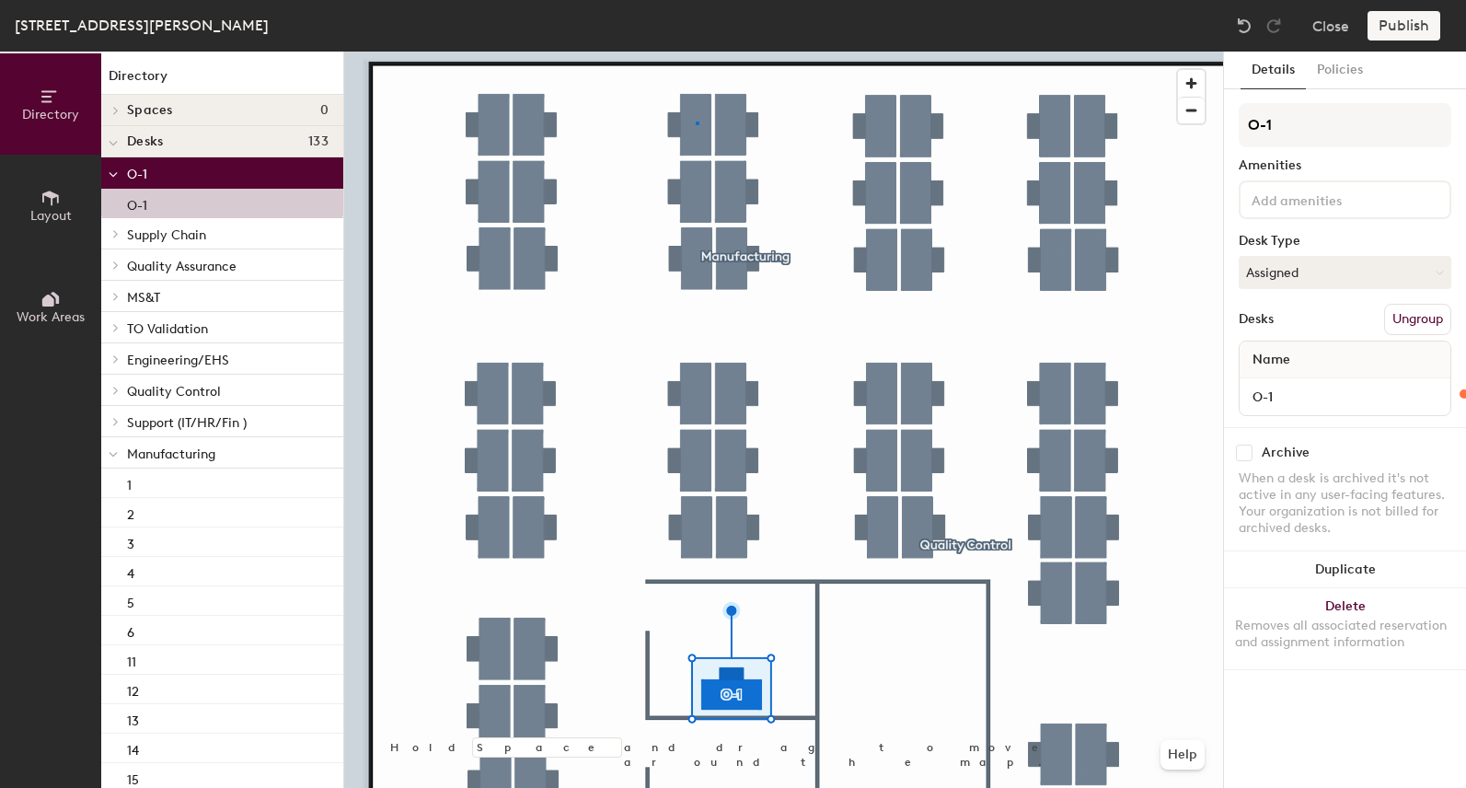
click at [696, 52] on div at bounding box center [783, 52] width 879 height 0
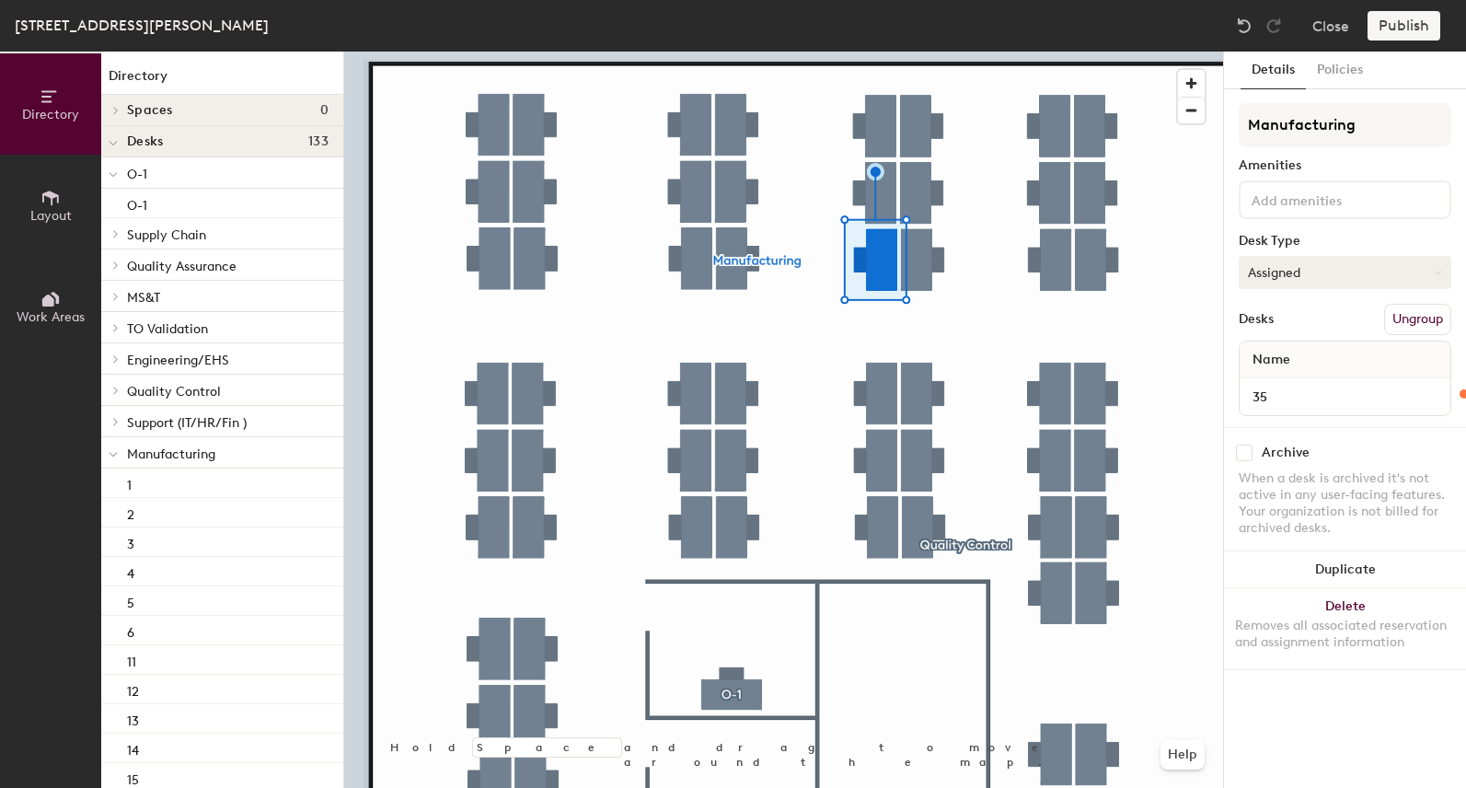
click at [1317, 261] on button "Assigned" at bounding box center [1344, 272] width 213 height 33
click at [1286, 382] on div "Hoteled" at bounding box center [1331, 385] width 184 height 28
click at [1283, 267] on button "Hoteled" at bounding box center [1344, 272] width 213 height 33
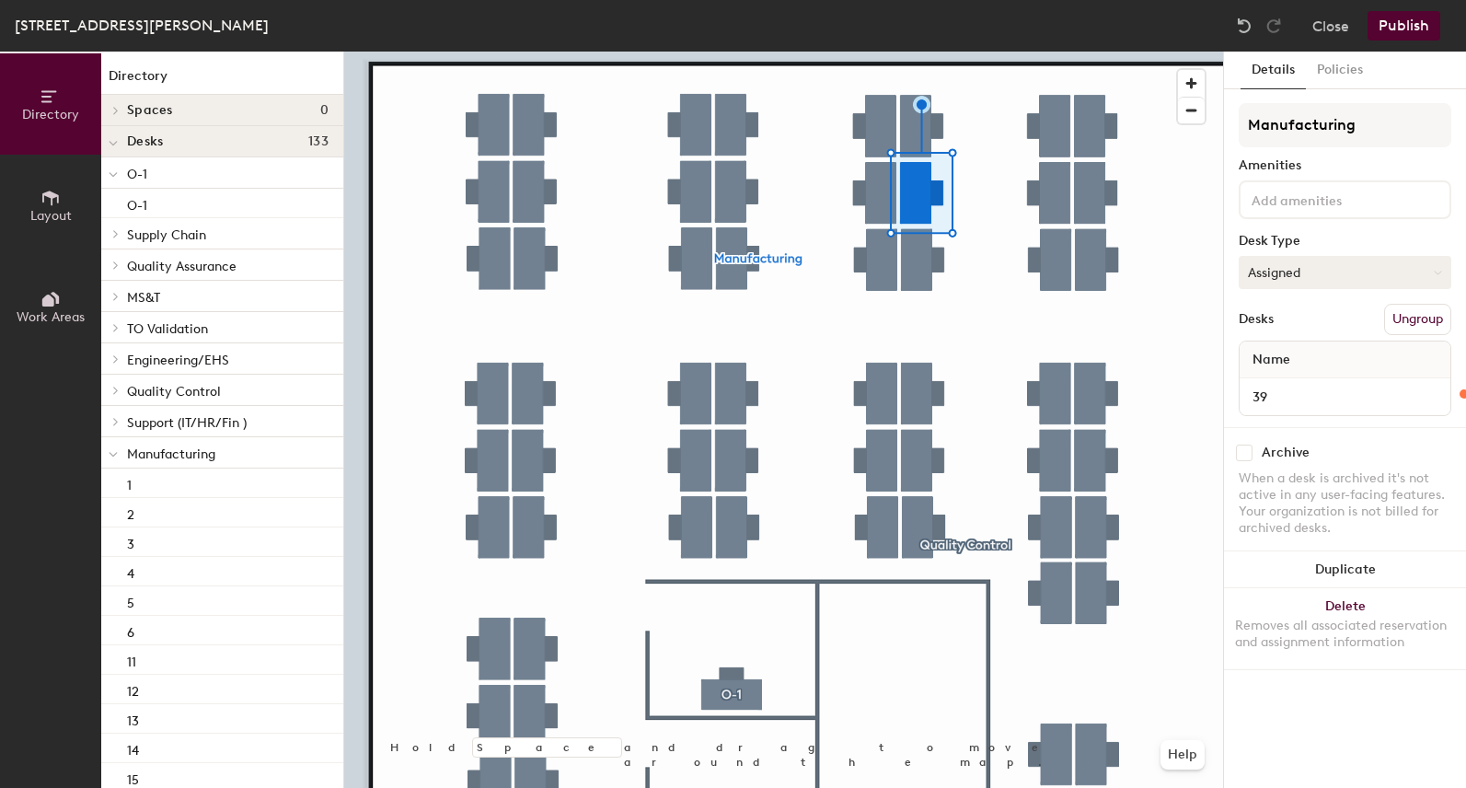
click at [1289, 275] on button "Assigned" at bounding box center [1344, 272] width 213 height 33
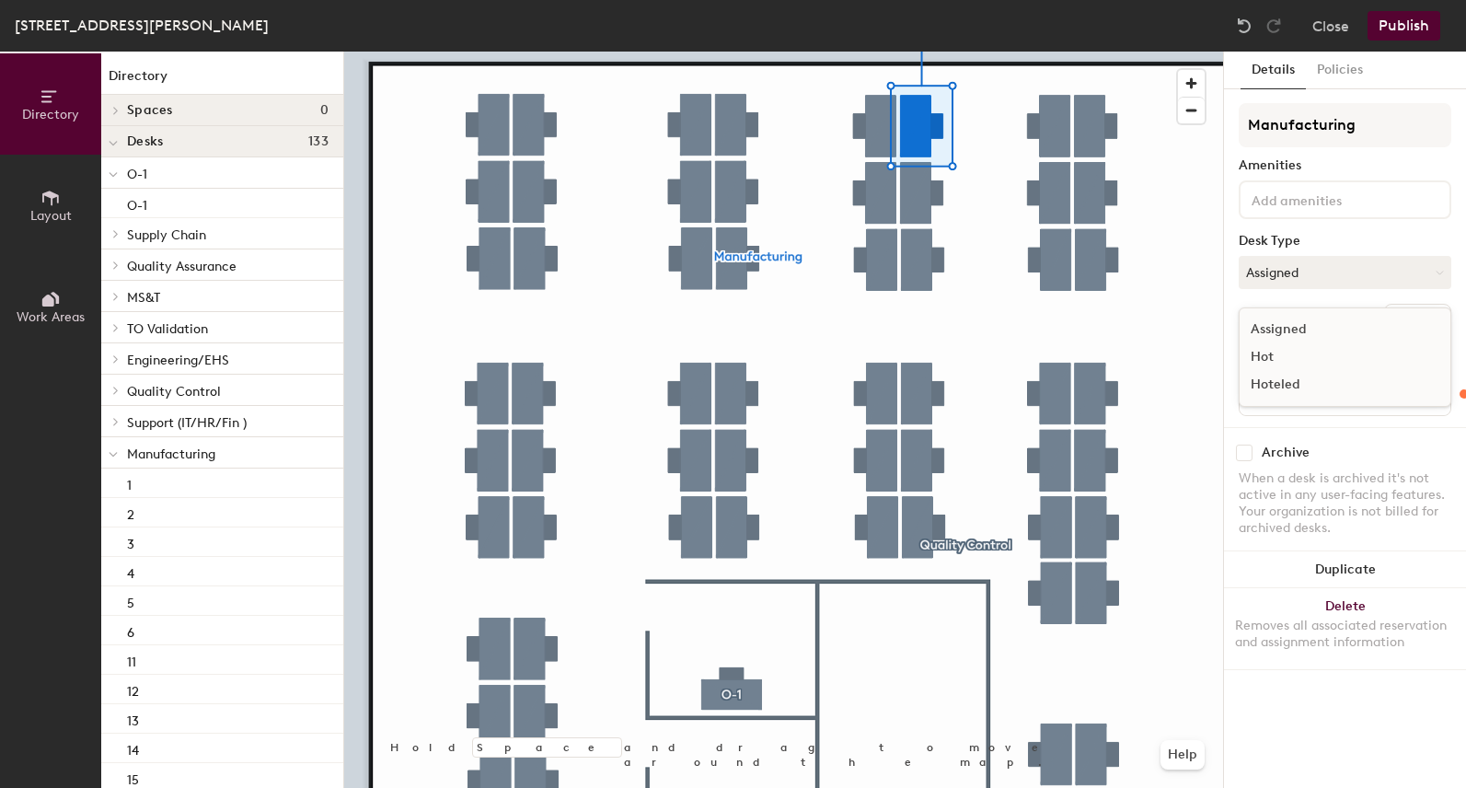
click at [1282, 383] on div "Hoteled" at bounding box center [1331, 385] width 184 height 28
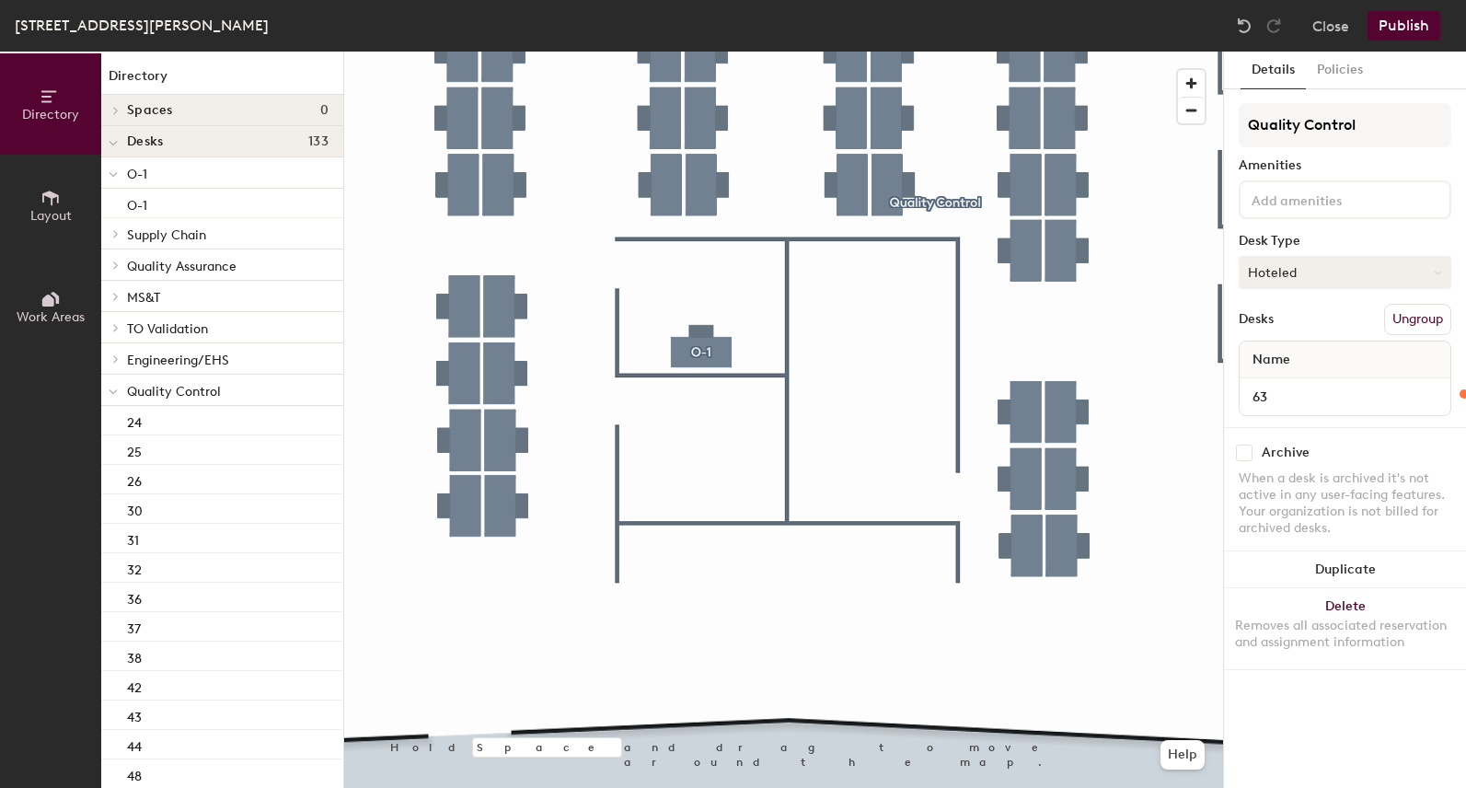
click at [1319, 274] on button "Hoteled" at bounding box center [1344, 272] width 213 height 33
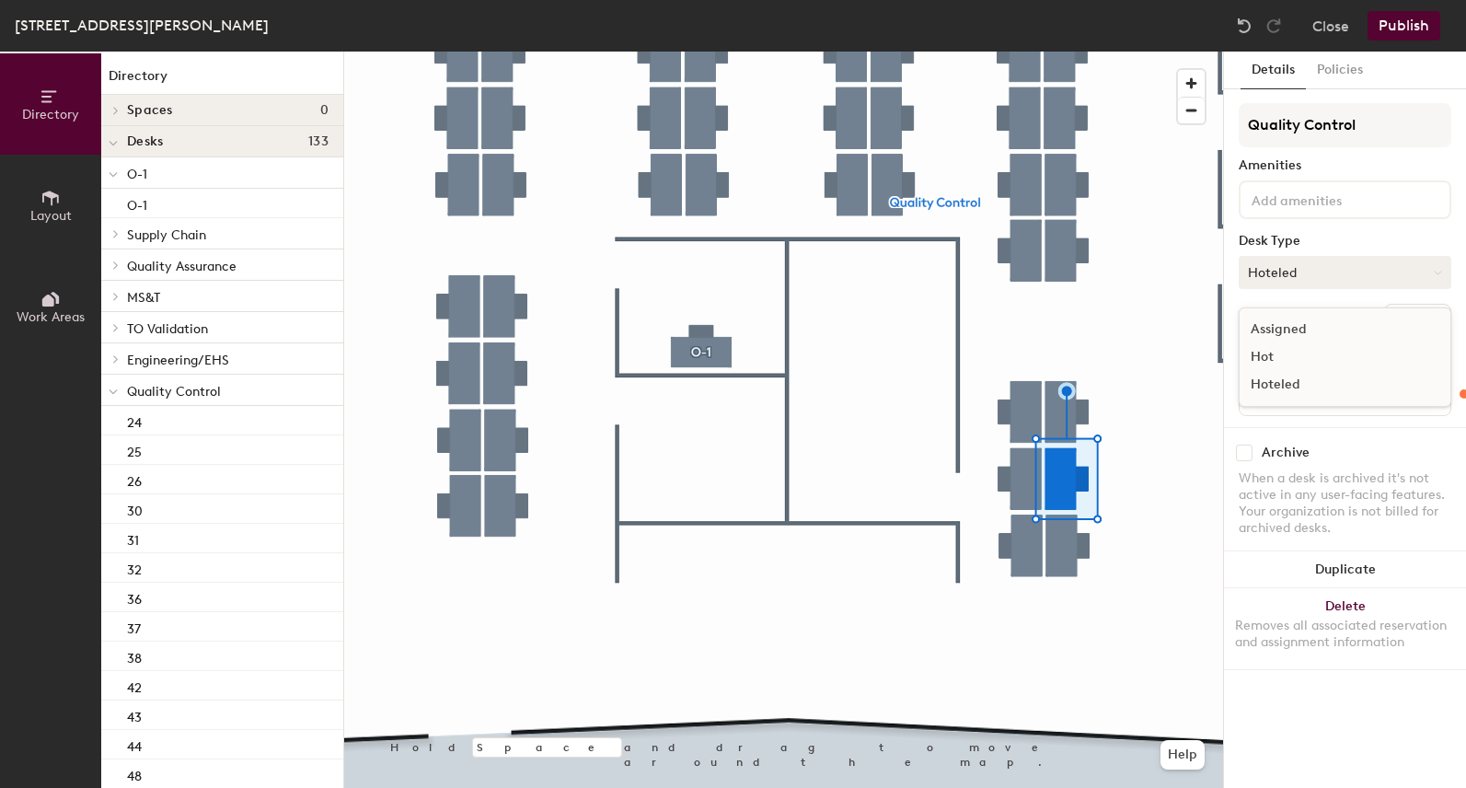
click at [1319, 274] on button "Hoteled" at bounding box center [1344, 272] width 213 height 33
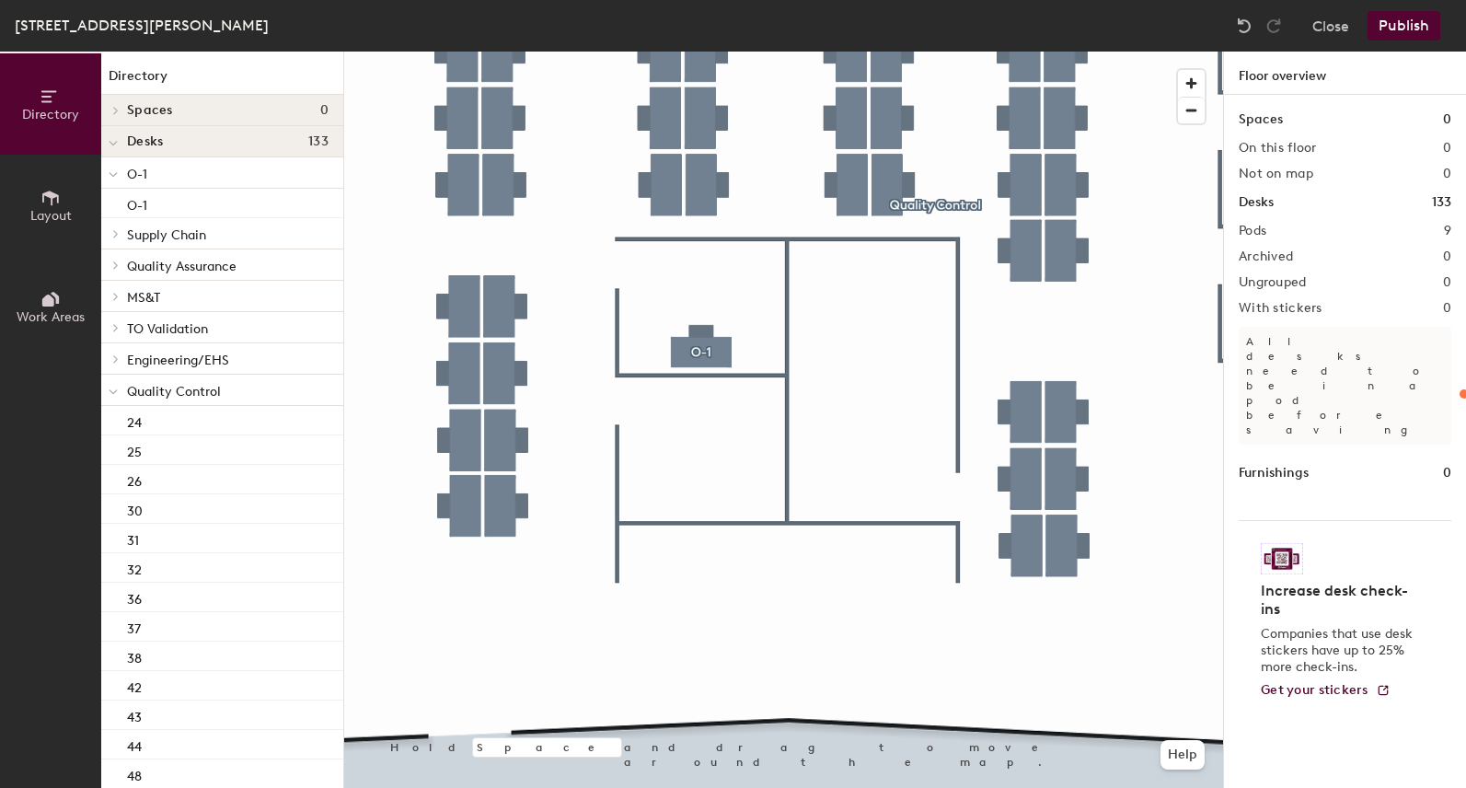
click at [112, 150] on span at bounding box center [113, 143] width 9 height 16
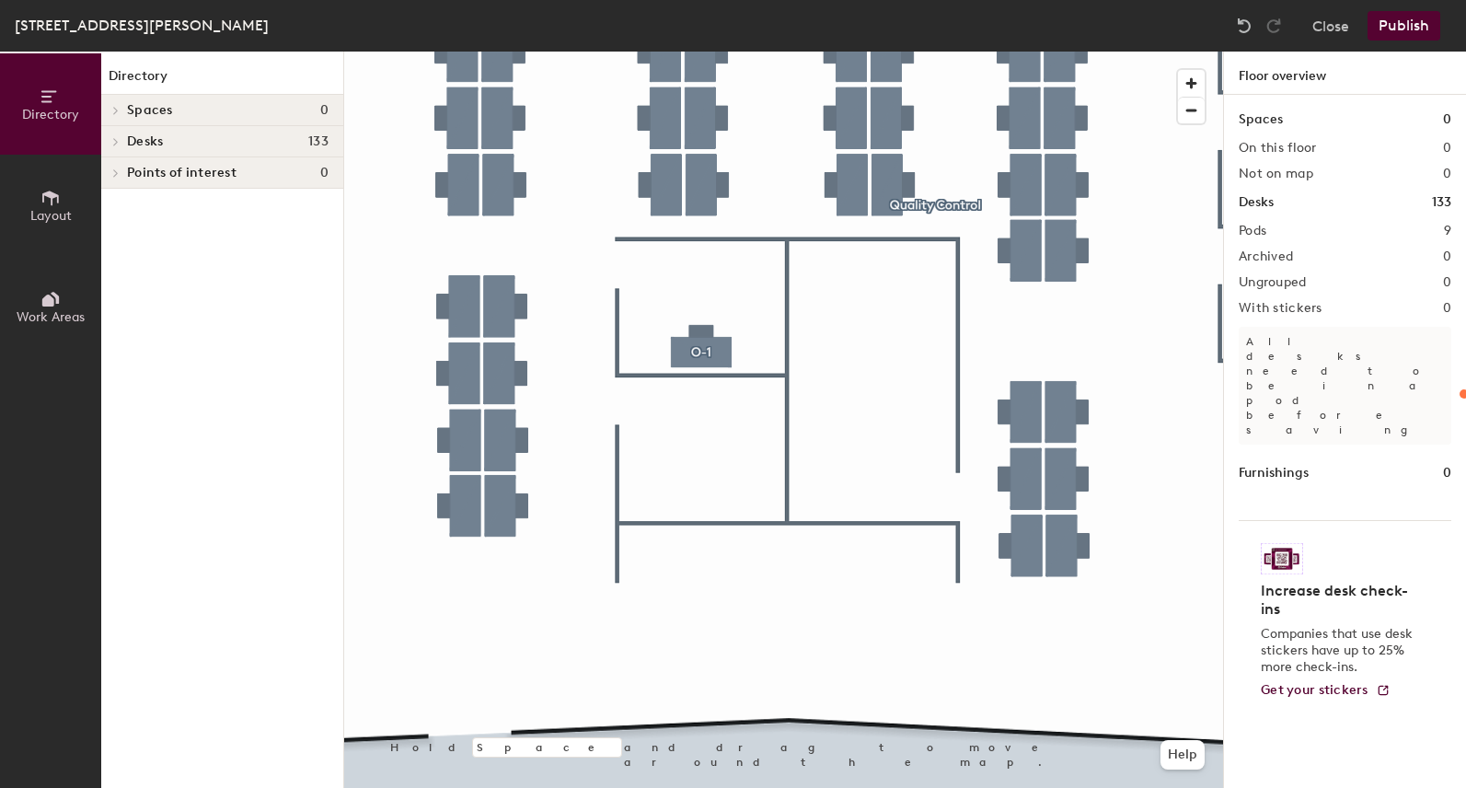
click at [112, 150] on div at bounding box center [113, 141] width 24 height 30
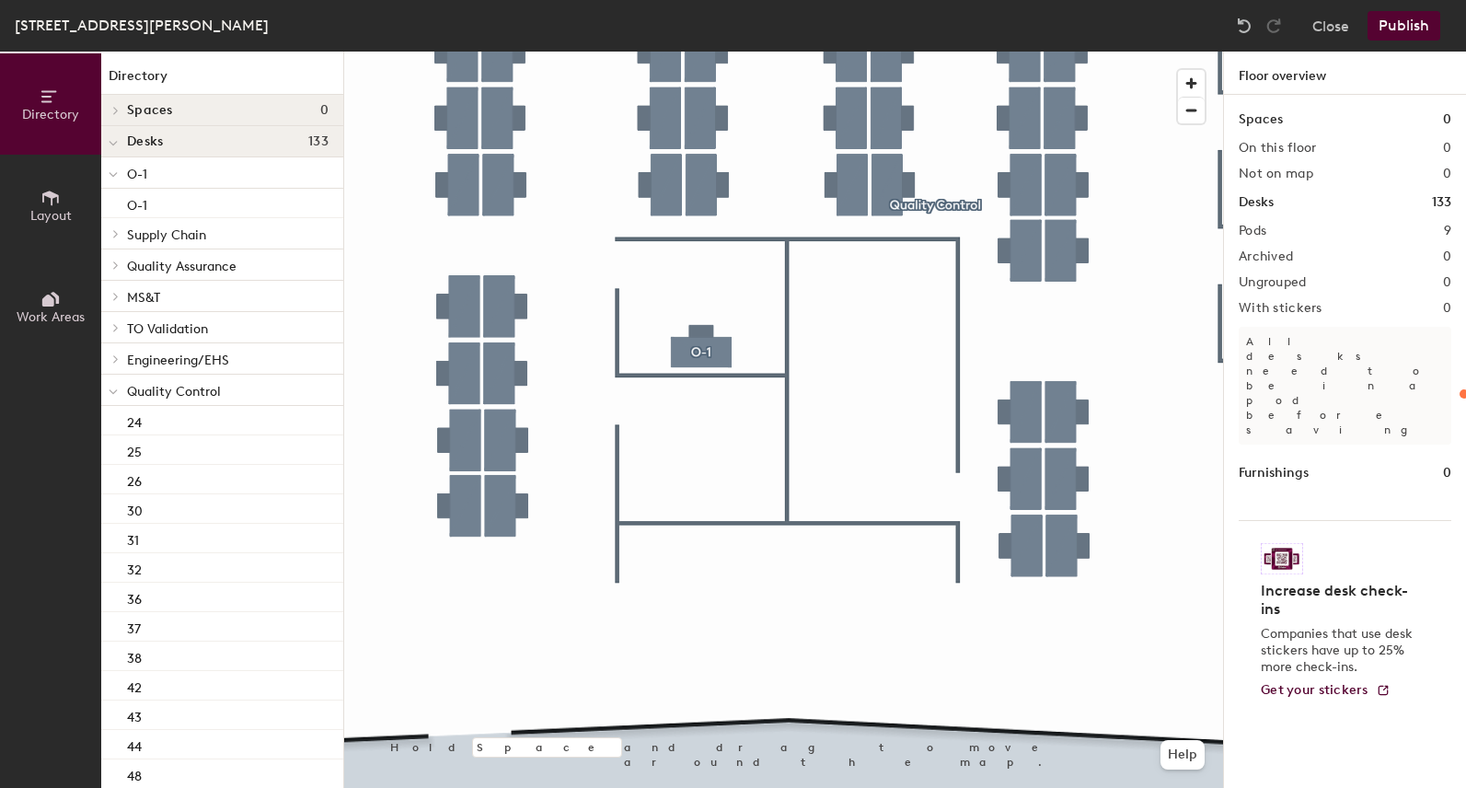
click at [116, 395] on icon at bounding box center [113, 391] width 9 height 7
click at [114, 455] on icon at bounding box center [113, 454] width 9 height 7
click at [114, 452] on icon at bounding box center [113, 454] width 9 height 7
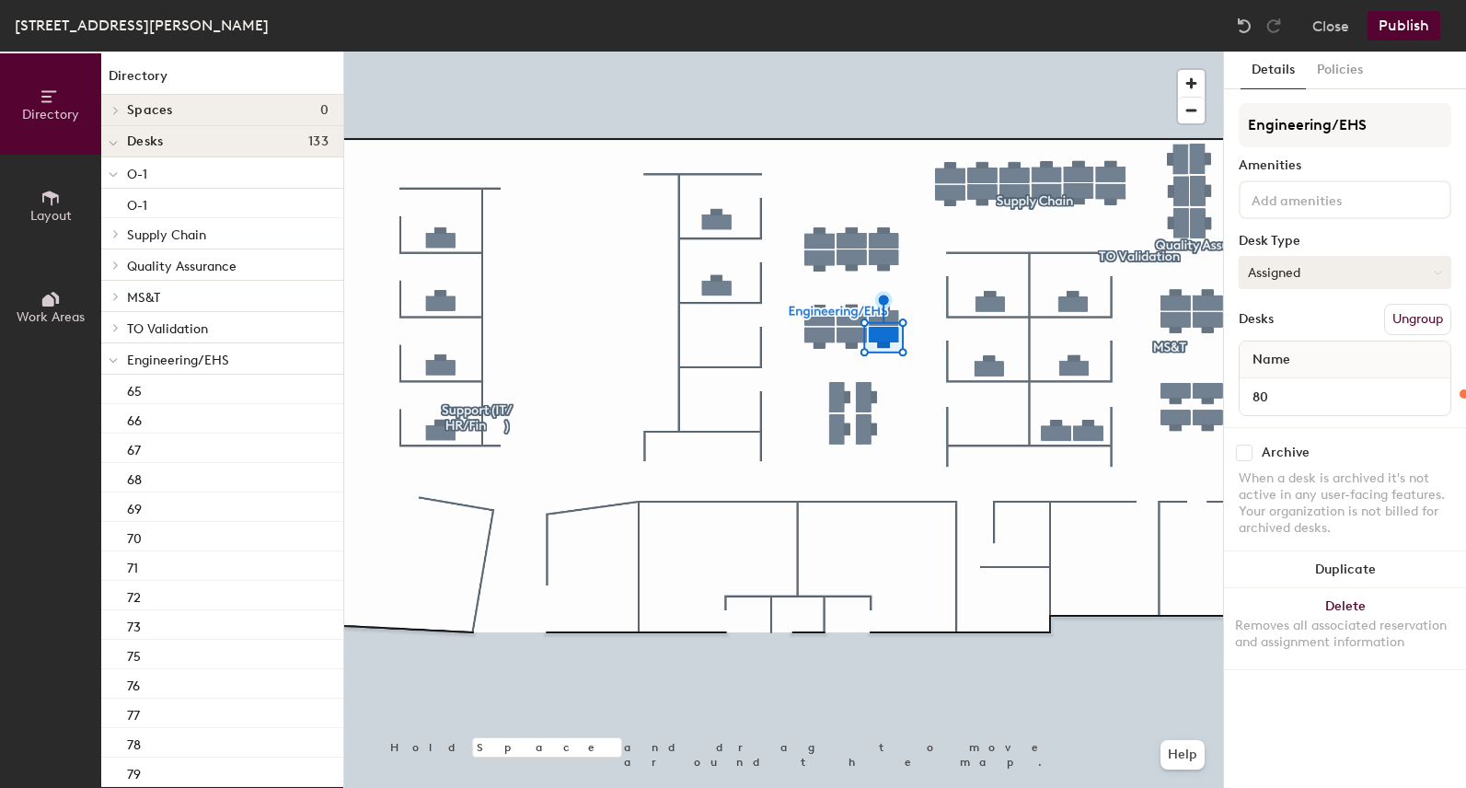
click at [1302, 270] on button "Assigned" at bounding box center [1344, 272] width 213 height 33
click at [1302, 383] on div "Hoteled" at bounding box center [1331, 385] width 184 height 28
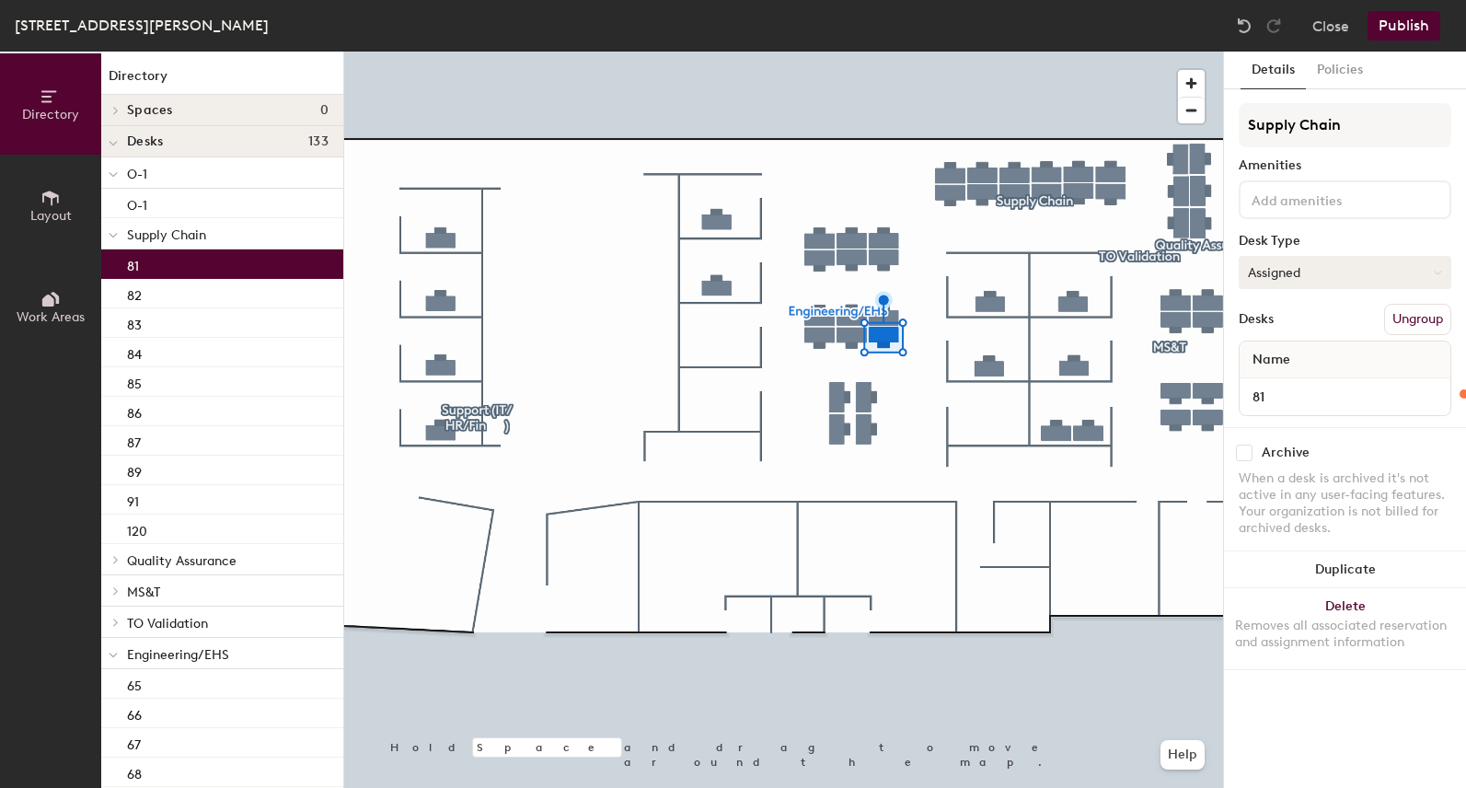
click at [1320, 266] on button "Assigned" at bounding box center [1344, 272] width 213 height 33
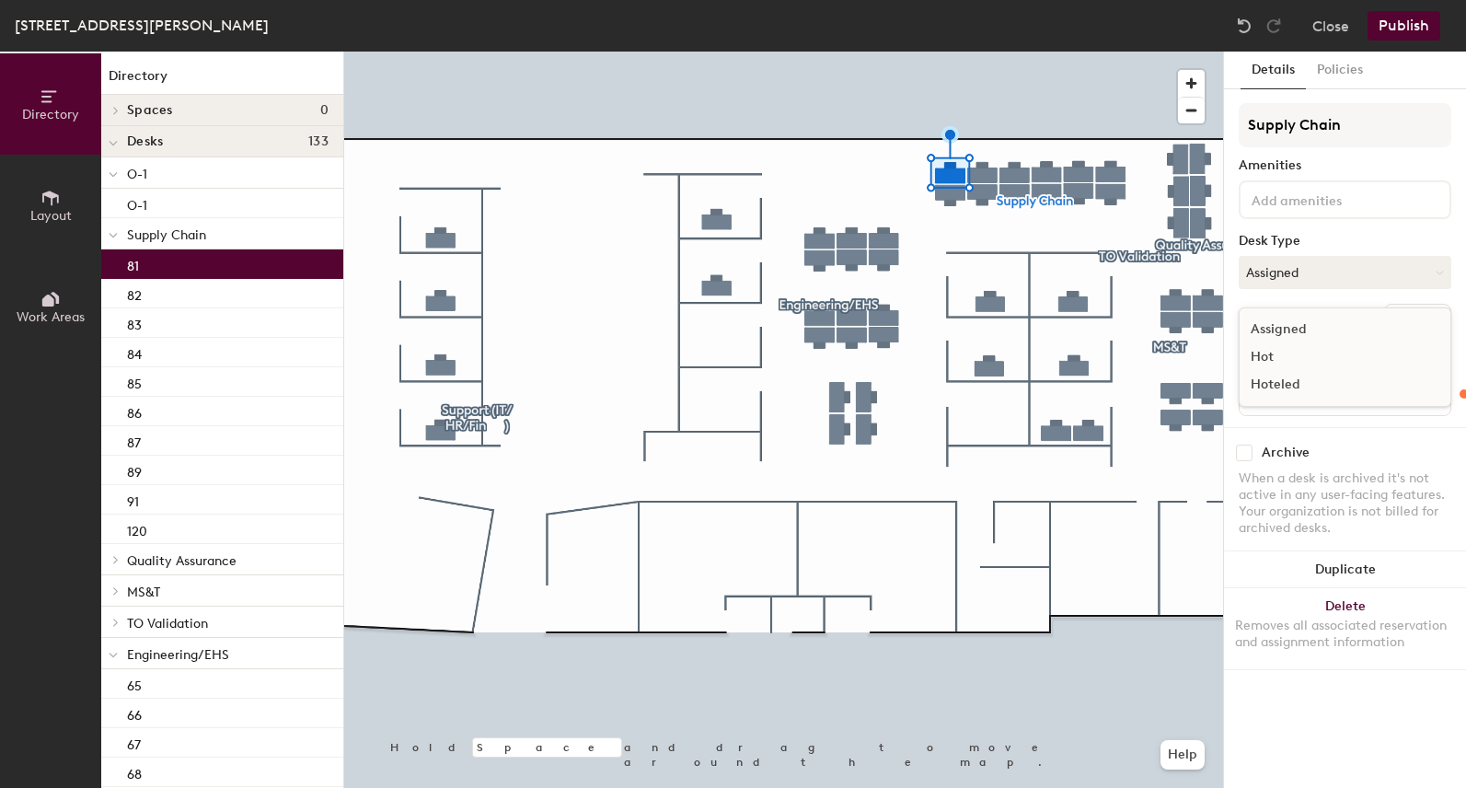
drag, startPoint x: 1300, startPoint y: 378, endPoint x: 1248, endPoint y: 353, distance: 58.0
click at [1299, 378] on div "Hoteled" at bounding box center [1331, 385] width 184 height 28
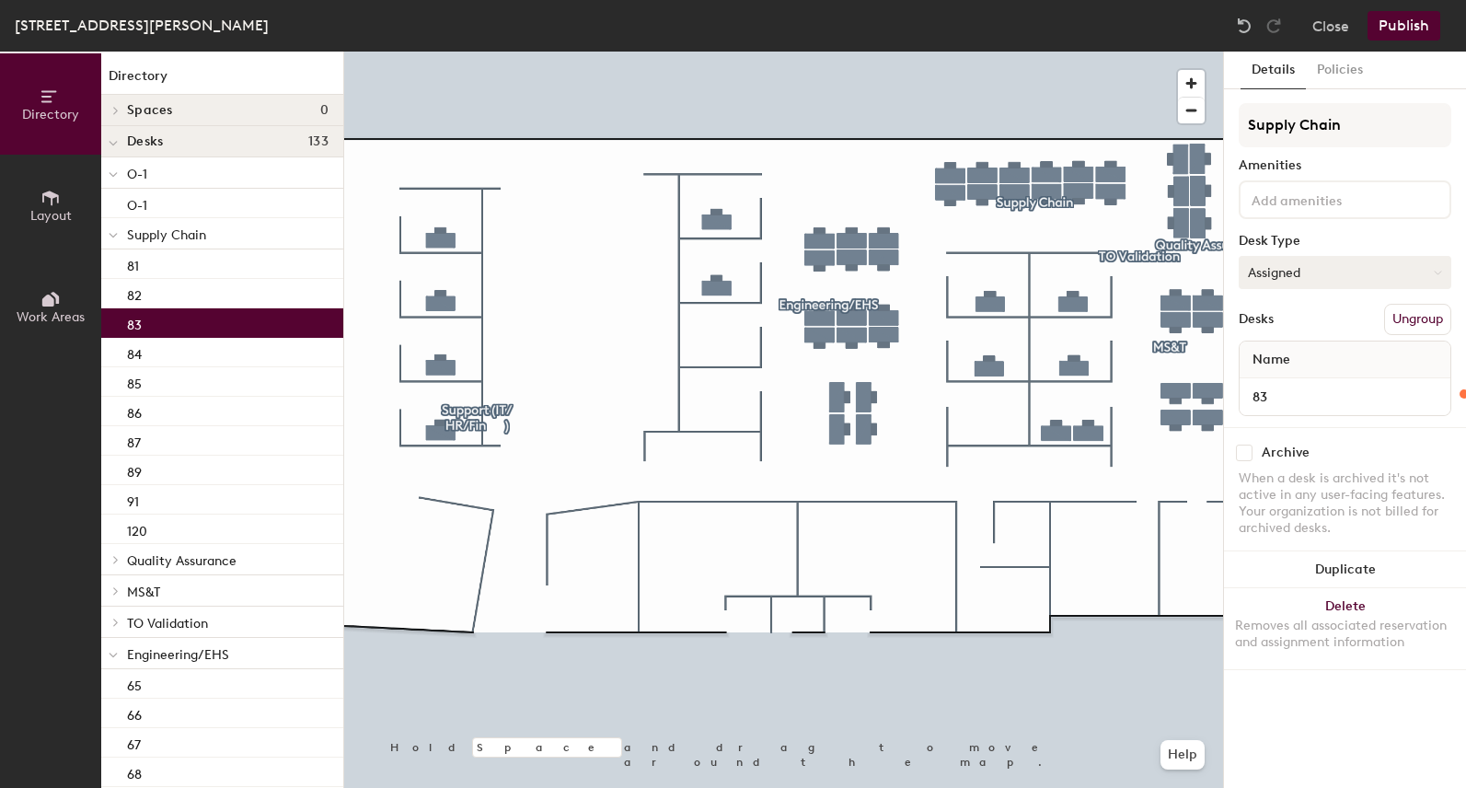
click at [1271, 270] on button "Assigned" at bounding box center [1344, 272] width 213 height 33
click at [1276, 385] on div "Hoteled" at bounding box center [1331, 385] width 184 height 28
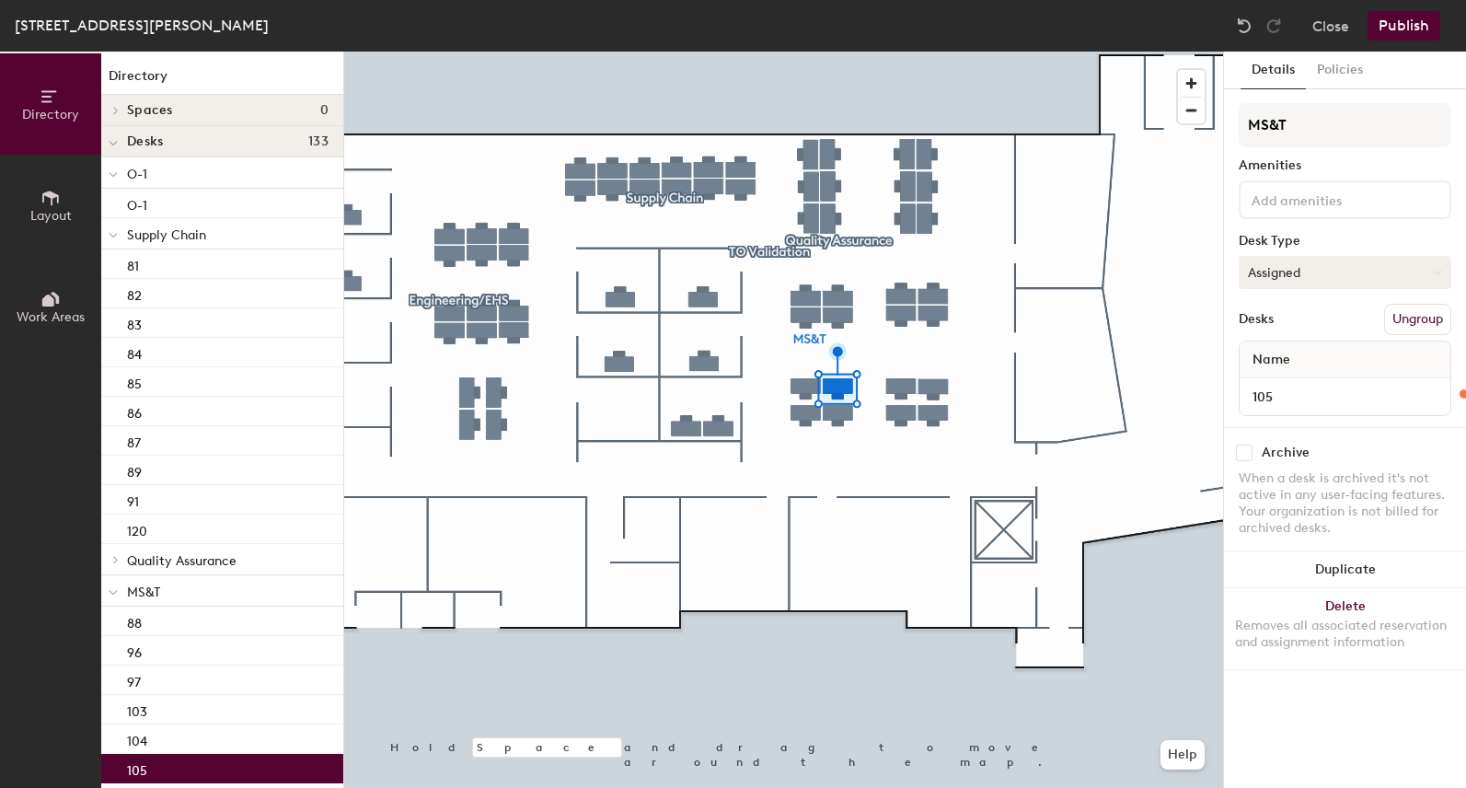
click at [1298, 261] on button "Assigned" at bounding box center [1344, 272] width 213 height 33
click at [1287, 382] on div "Hoteled" at bounding box center [1331, 385] width 184 height 28
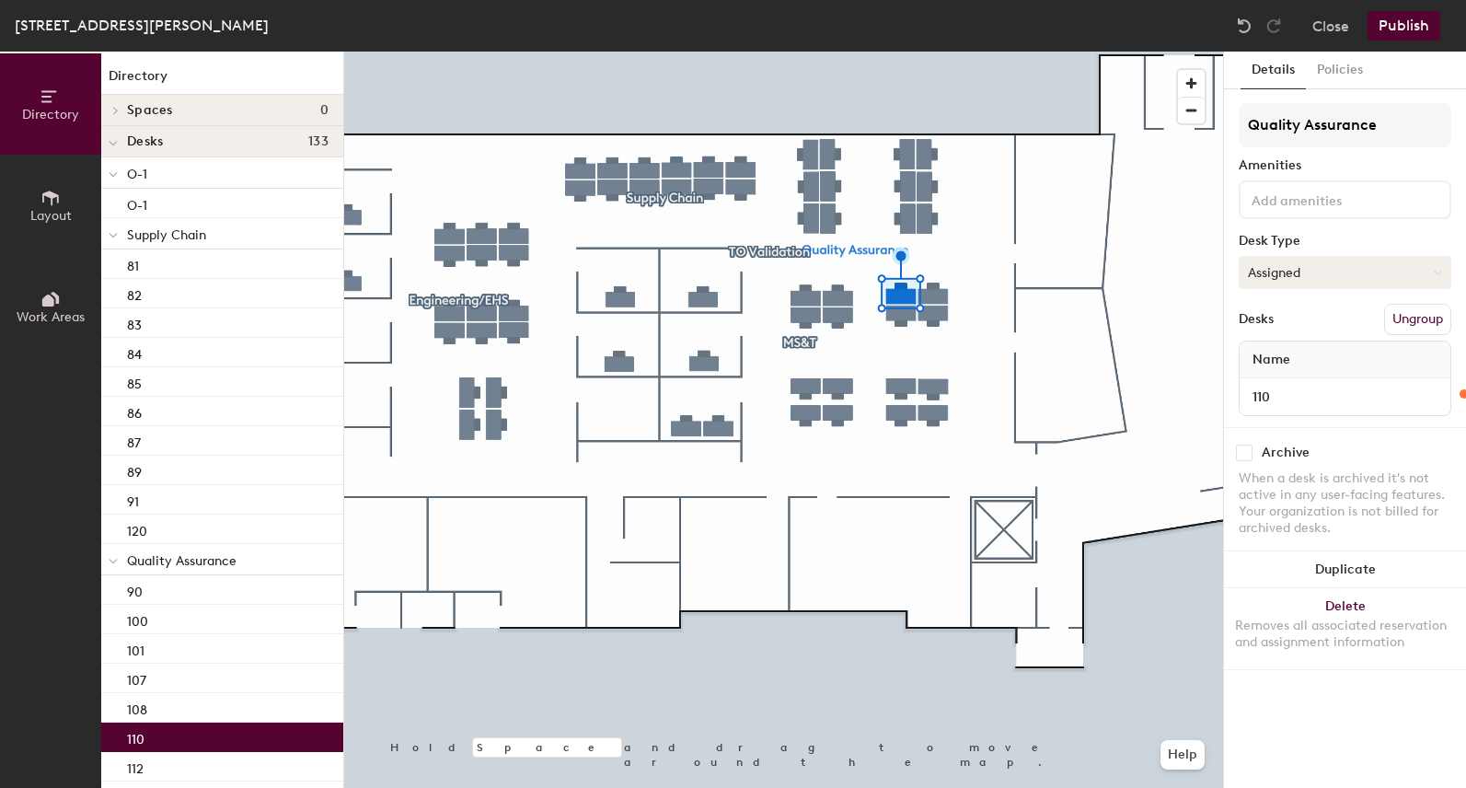
click at [1307, 276] on button "Assigned" at bounding box center [1344, 272] width 213 height 33
click at [1295, 384] on div "Hoteled" at bounding box center [1331, 385] width 184 height 28
click at [1319, 273] on button "Assigned" at bounding box center [1344, 272] width 213 height 33
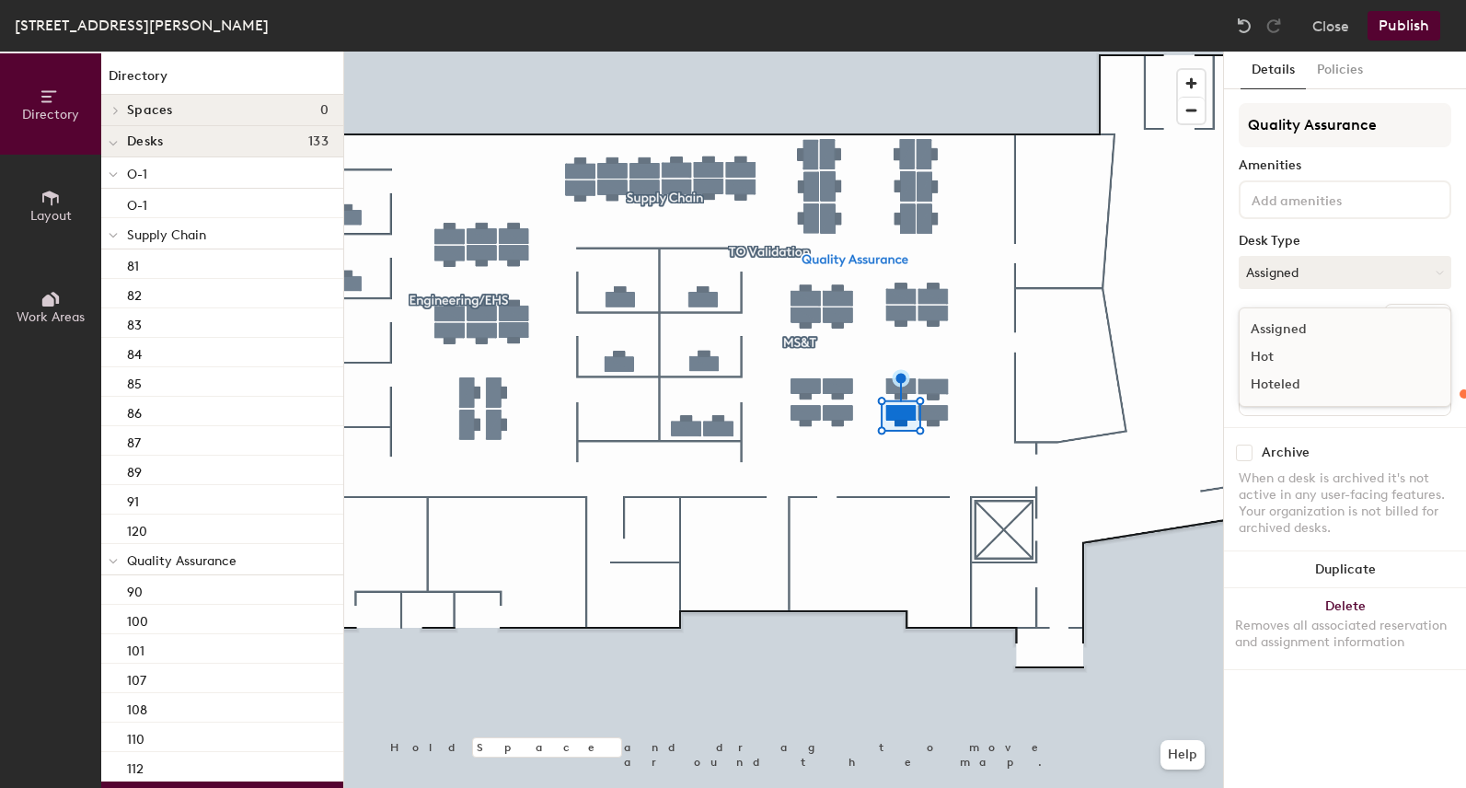
click at [1286, 383] on div "Hoteled" at bounding box center [1331, 385] width 184 height 28
click at [1420, 28] on button "Publish" at bounding box center [1403, 25] width 73 height 29
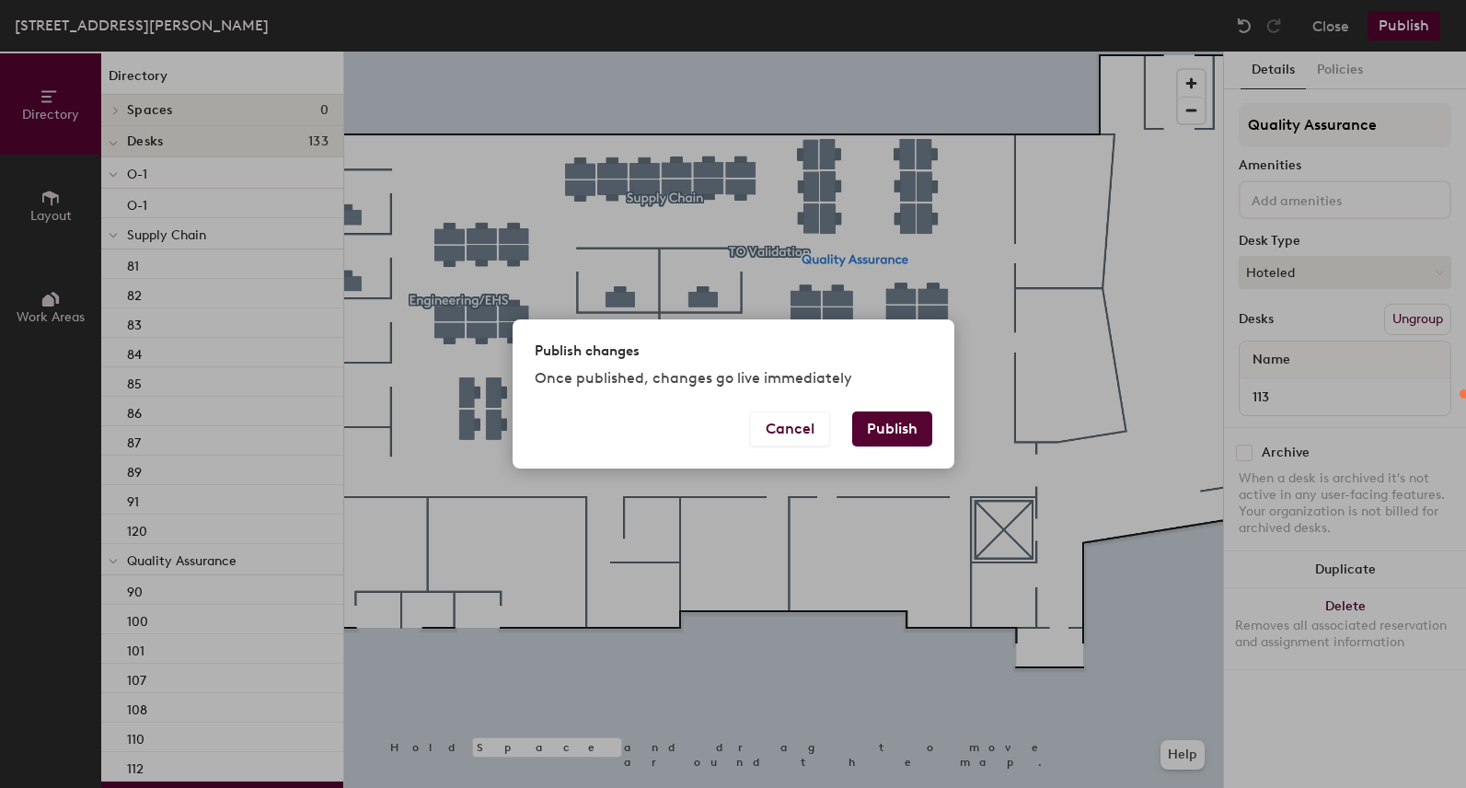
click at [889, 426] on button "Publish" at bounding box center [892, 428] width 80 height 35
